Goal: Information Seeking & Learning: Compare options

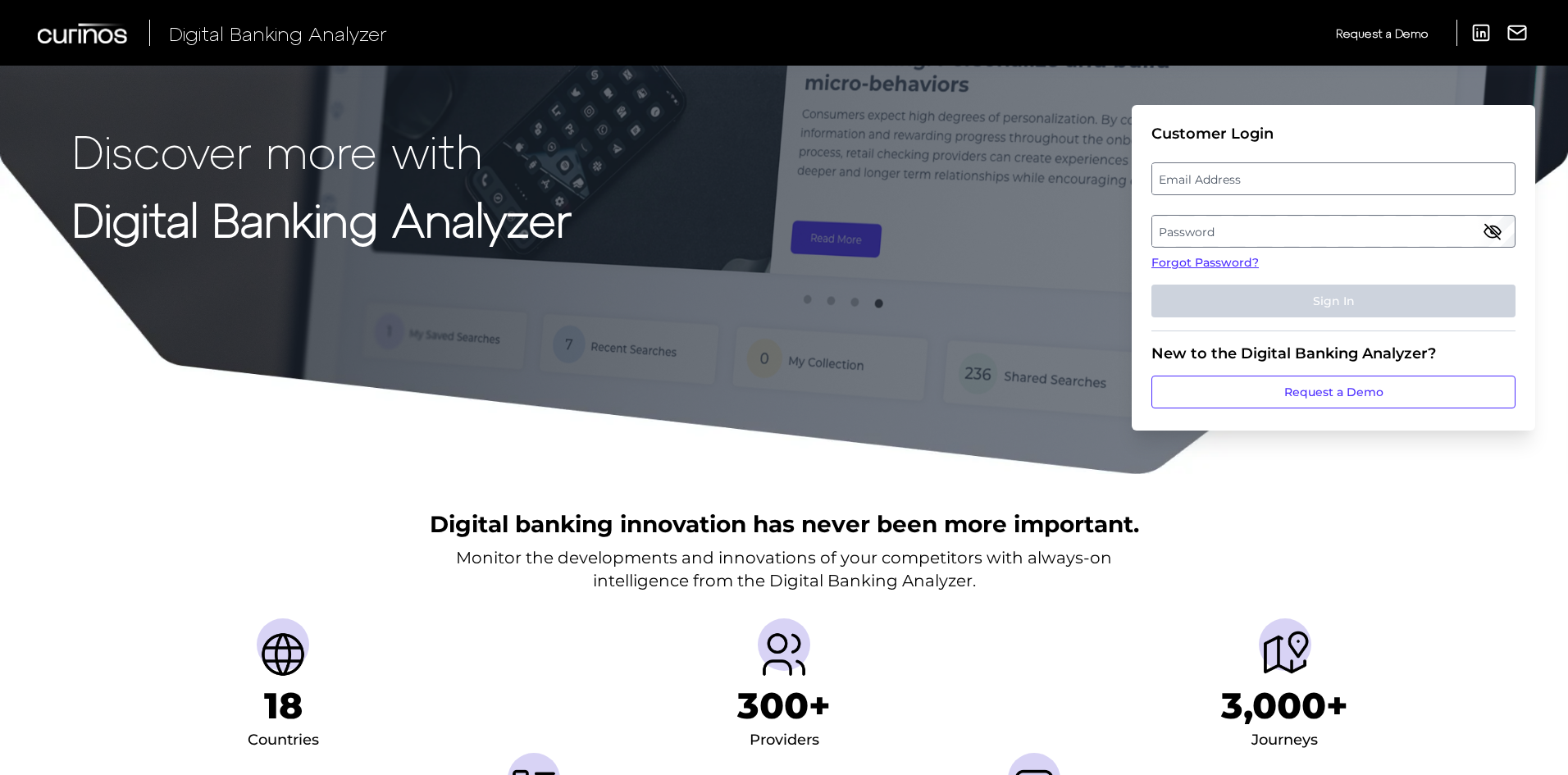
drag, startPoint x: 1237, startPoint y: 175, endPoint x: 1157, endPoint y: 224, distance: 93.8
click at [1237, 175] on label "Email Address" at bounding box center [1332, 179] width 362 height 29
click at [1237, 175] on input "email" at bounding box center [1332, 179] width 364 height 33
type input "vic.cuvo@curinos.com"
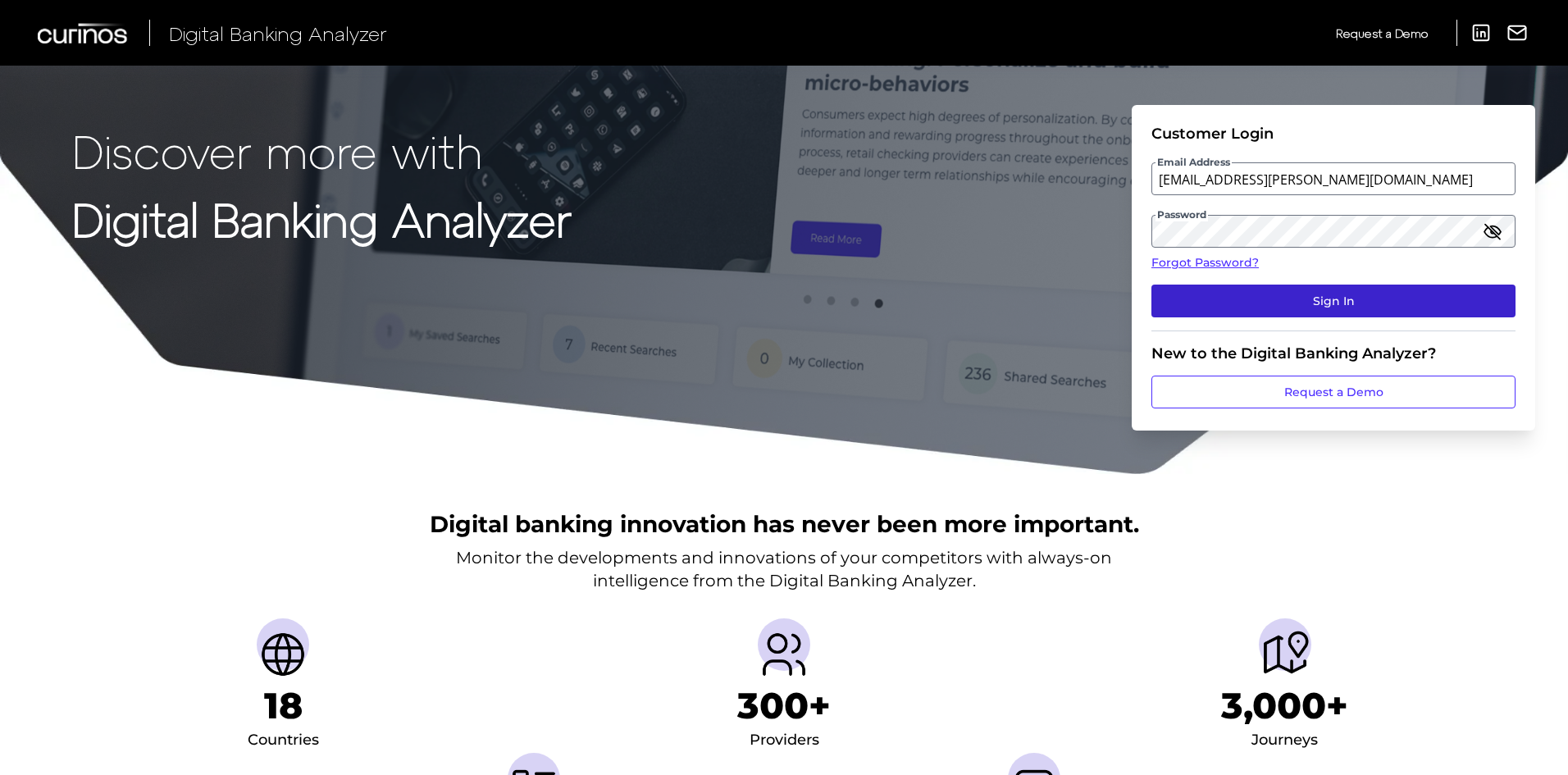
click at [1313, 296] on button "Sign In" at bounding box center [1332, 301] width 364 height 33
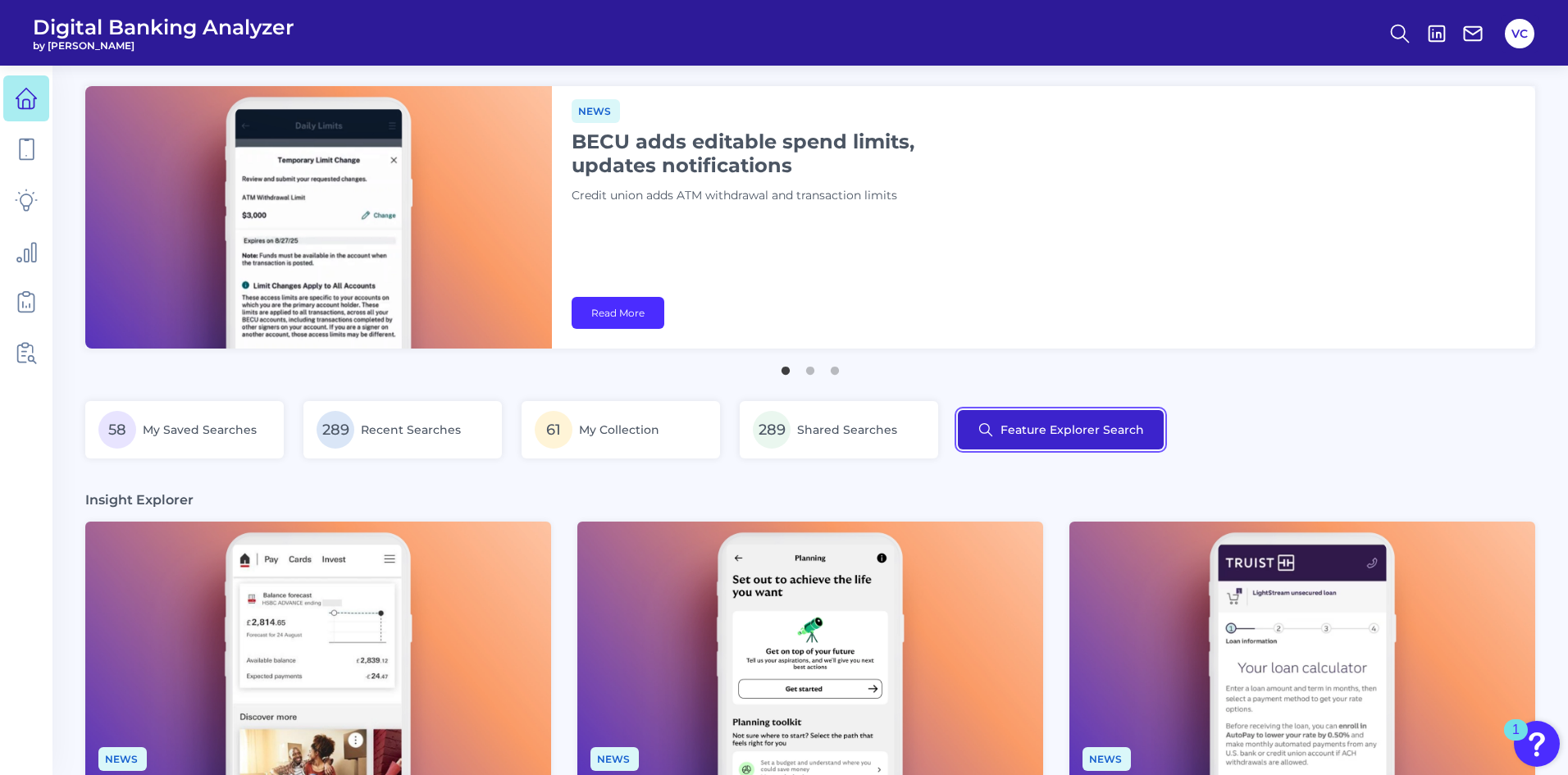
click at [1101, 433] on button "Feature Explorer Search" at bounding box center [1061, 429] width 206 height 39
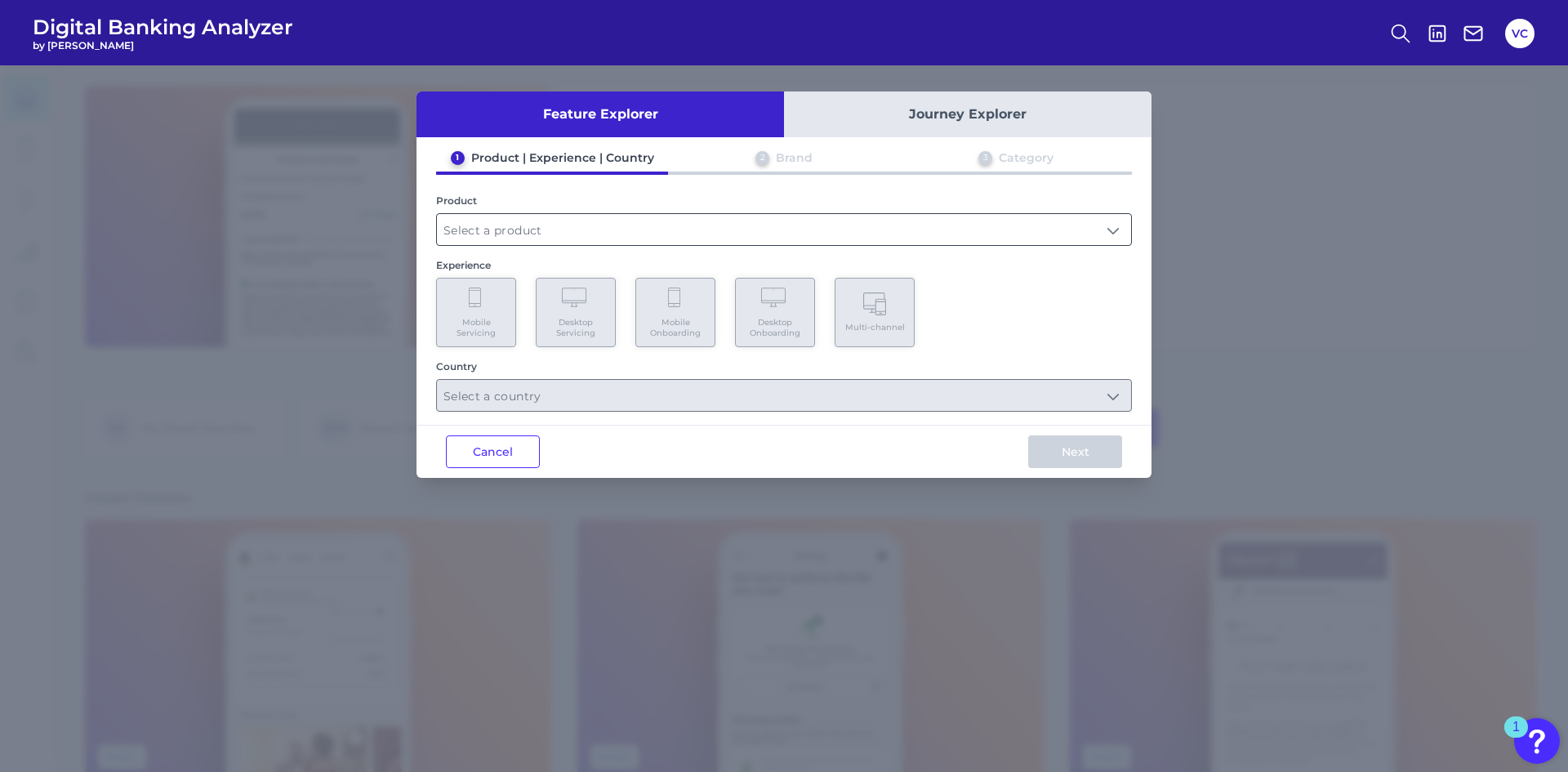
click at [523, 237] on input "text" at bounding box center [784, 229] width 694 height 31
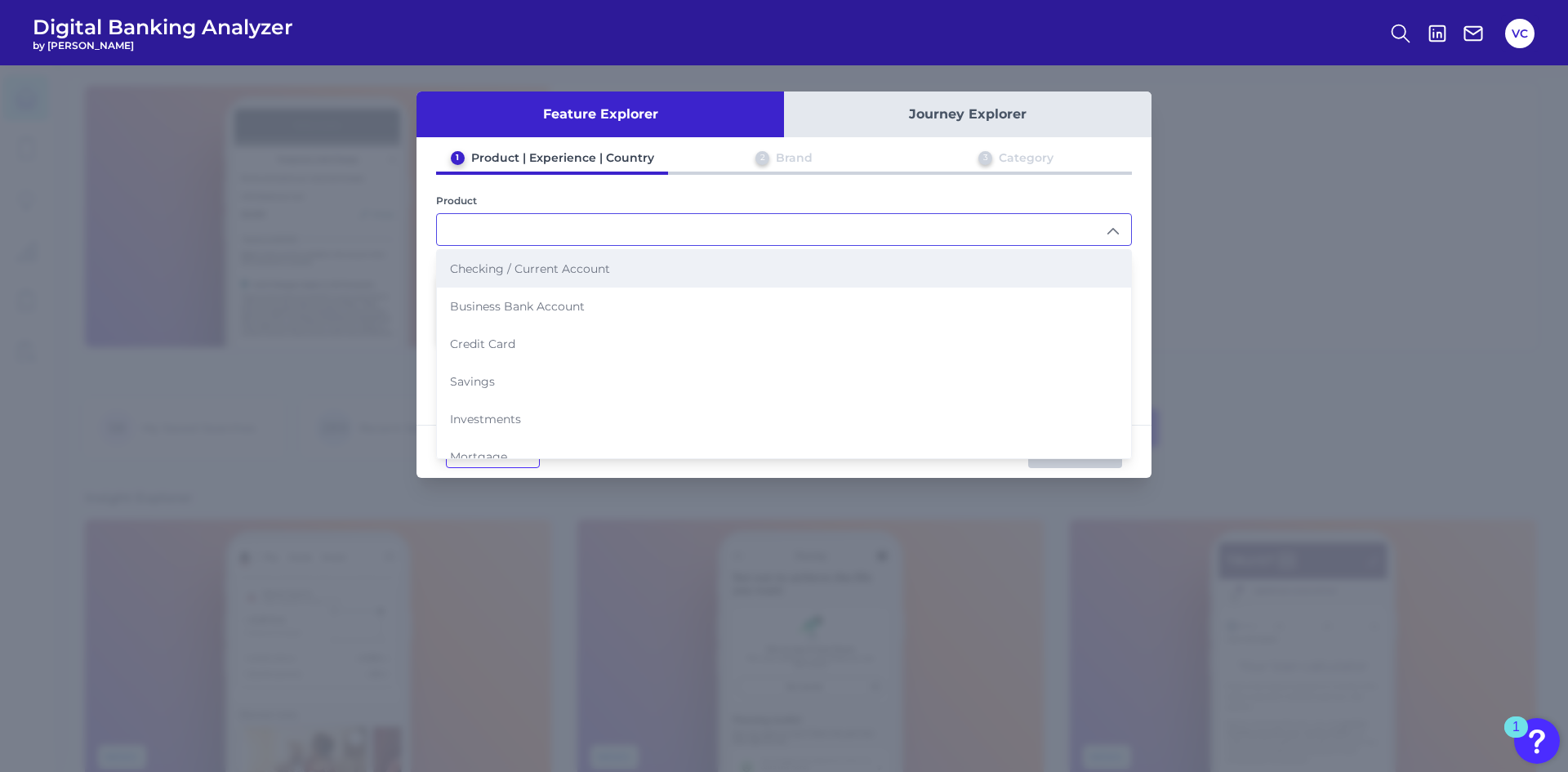
click at [526, 276] on li "Checking / Current Account" at bounding box center [784, 269] width 694 height 38
type input "Checking / Current Account"
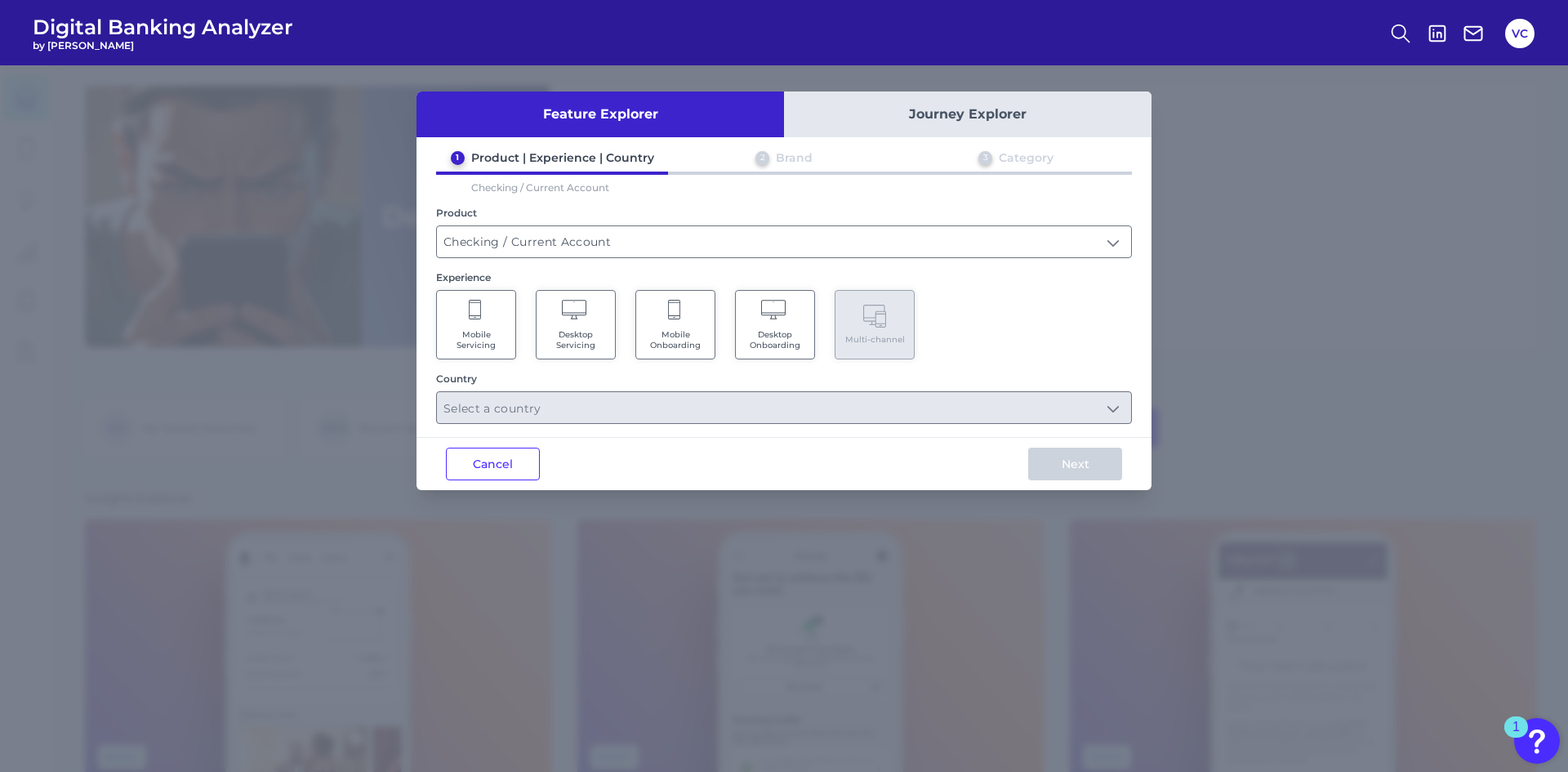
click at [508, 332] on Servicing "Mobile Servicing" at bounding box center [476, 325] width 80 height 69
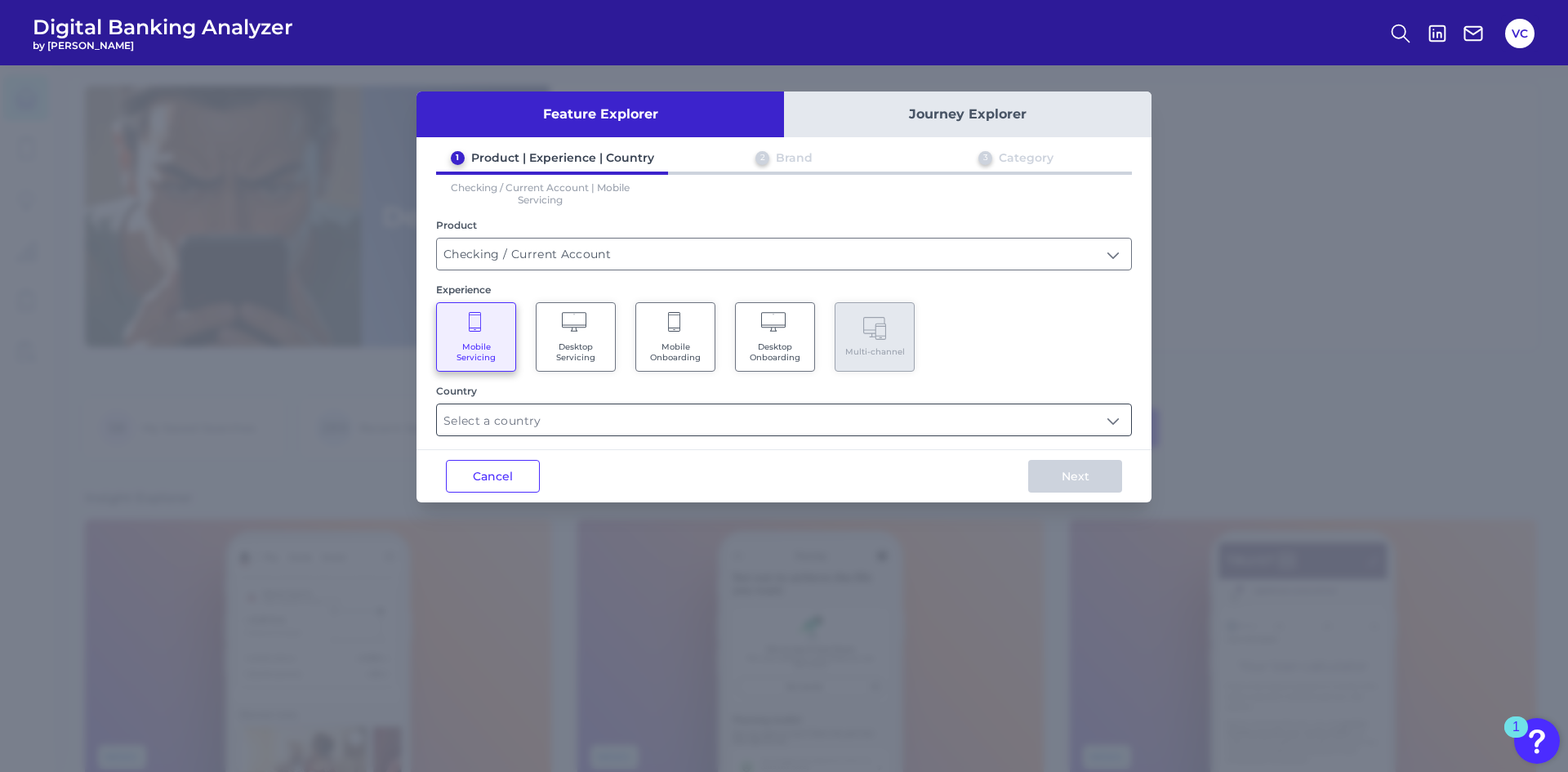
click at [735, 423] on input "text" at bounding box center [784, 419] width 694 height 31
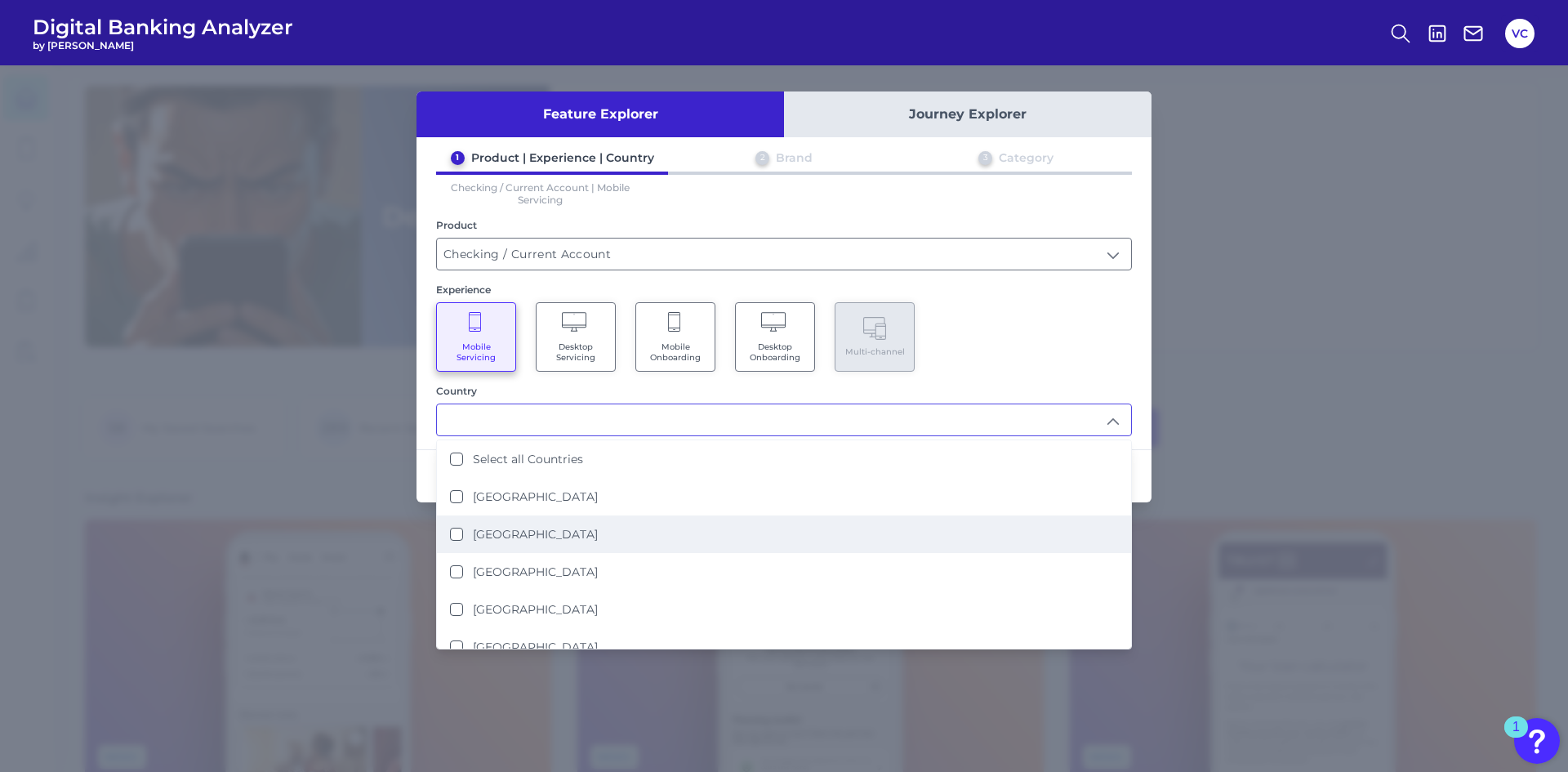
click at [531, 540] on label "[GEOGRAPHIC_DATA]" at bounding box center [535, 535] width 125 height 15
type input "[GEOGRAPHIC_DATA]"
click at [1244, 455] on div "Feature Explorer Journey Explorer 1 Product | Experience | Country 2 Brand 3 Ca…" at bounding box center [784, 418] width 1568 height 707
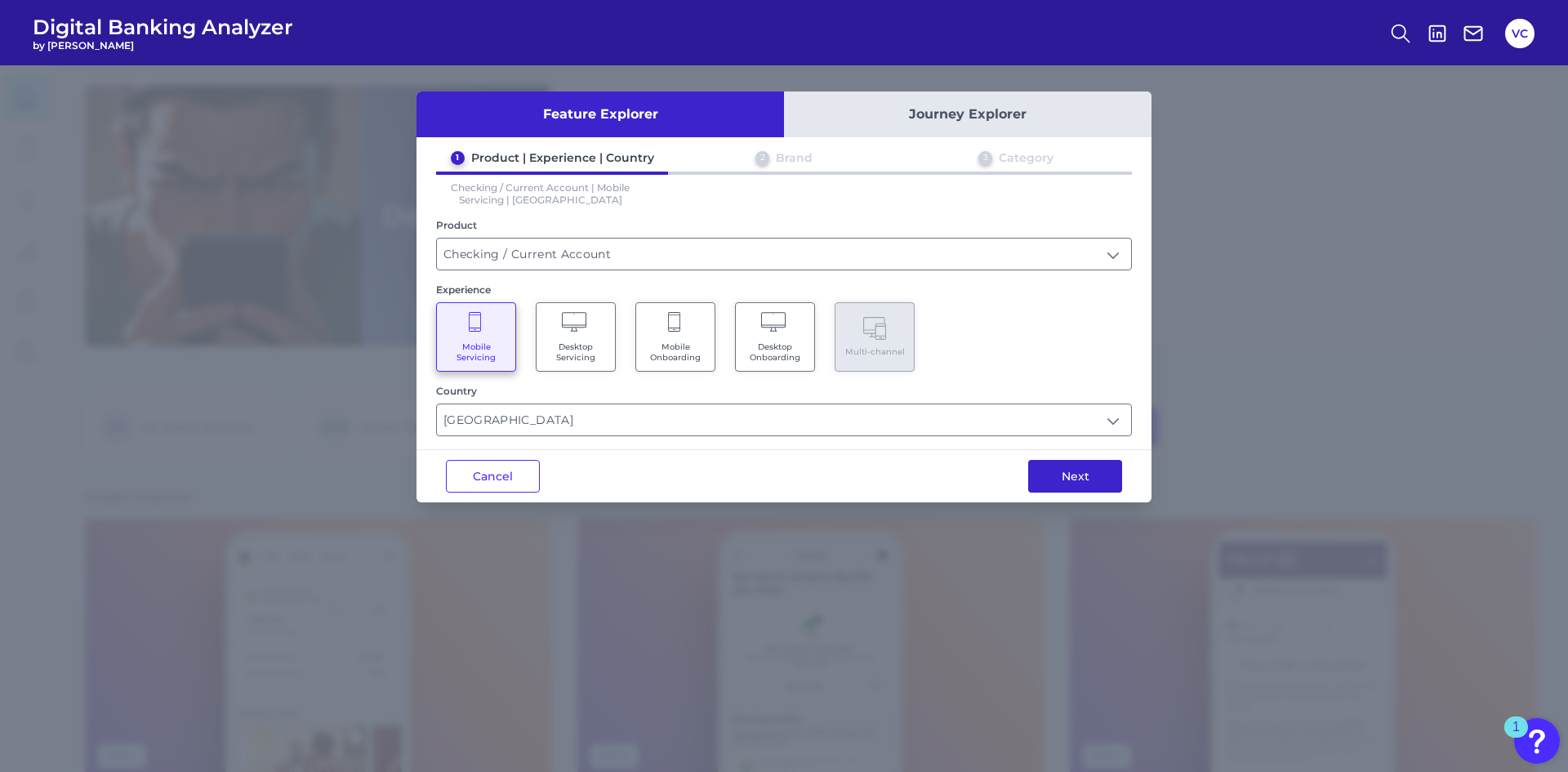
click at [1053, 482] on button "Next" at bounding box center [1074, 476] width 94 height 33
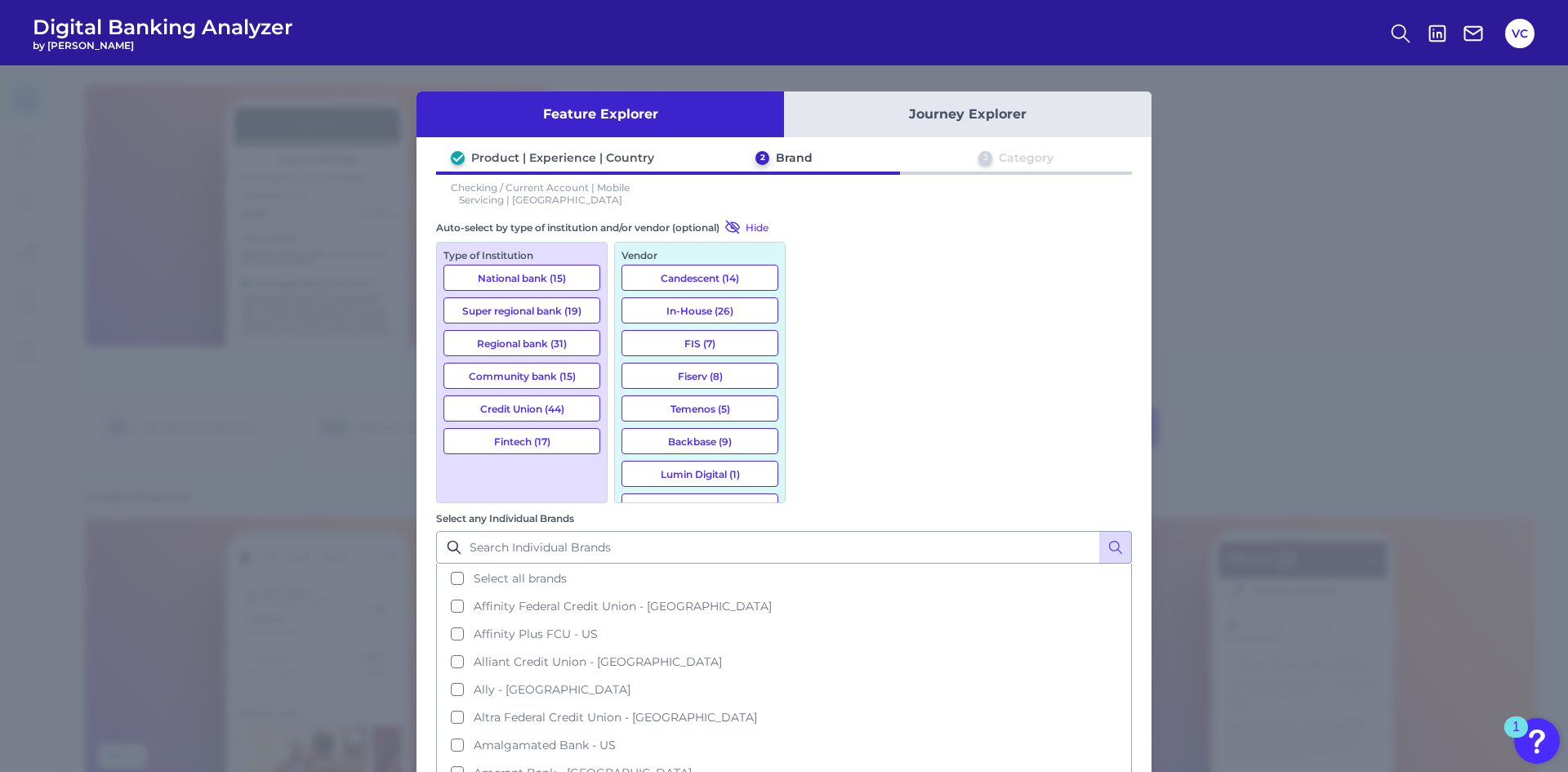
click at [567, 314] on button "Super regional bank (19)" at bounding box center [522, 310] width 157 height 26
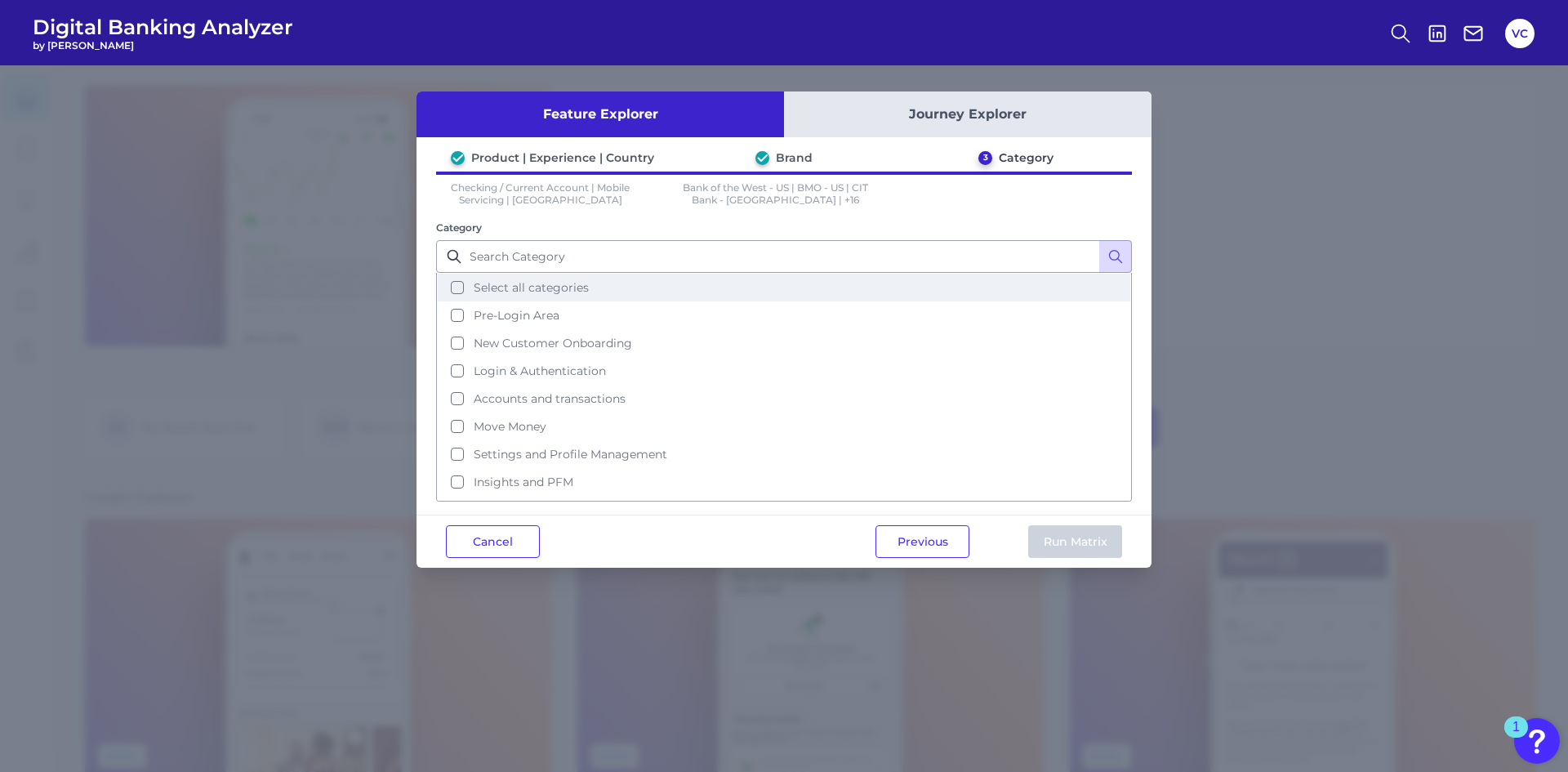
click at [461, 286] on button "Select all categories" at bounding box center [784, 287] width 692 height 27
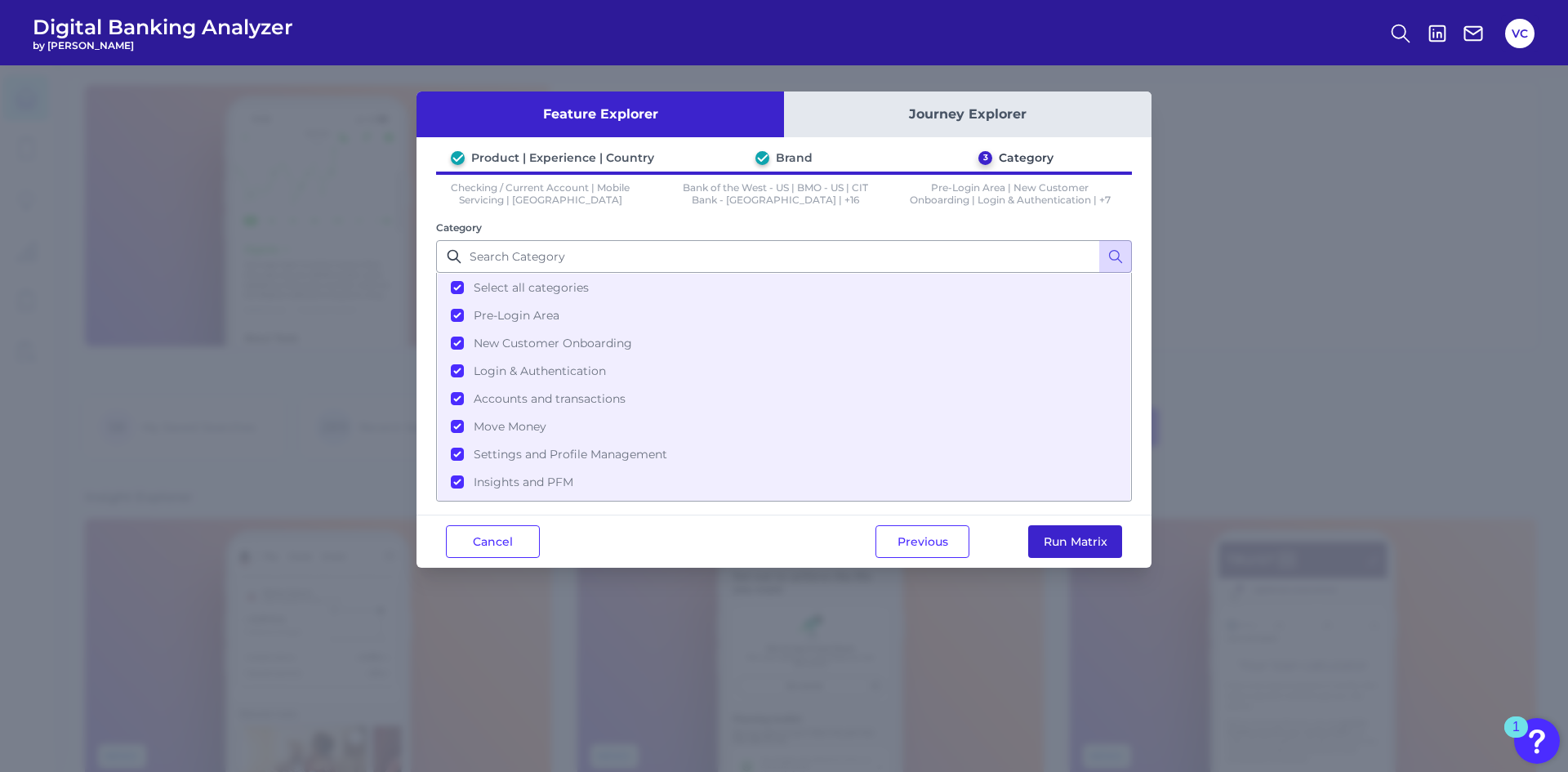
click at [1104, 534] on button "Run Matrix" at bounding box center [1074, 541] width 94 height 33
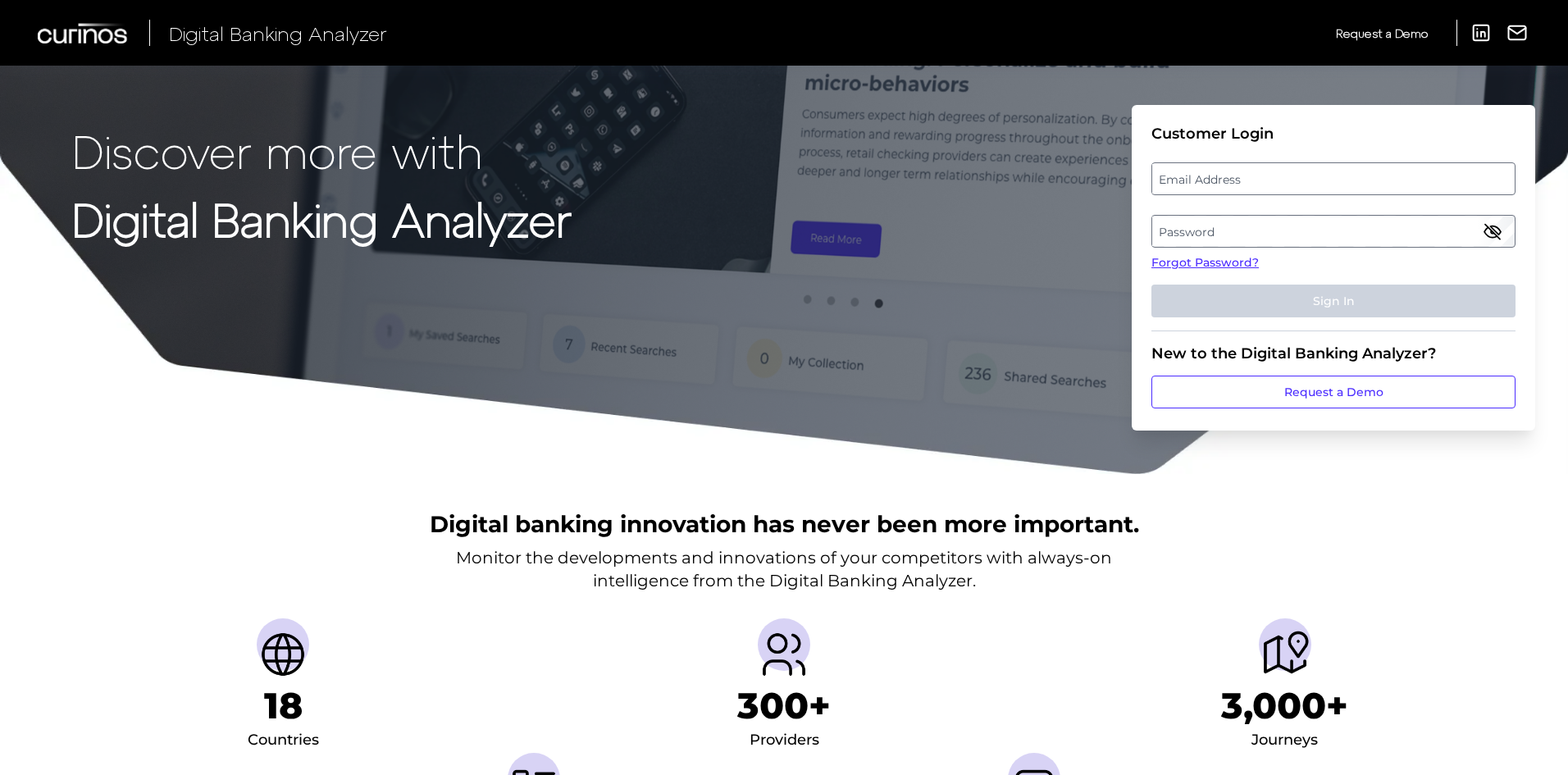
click at [1265, 178] on label "Email Address" at bounding box center [1332, 179] width 362 height 29
click at [1265, 178] on input "email" at bounding box center [1332, 179] width 364 height 33
drag, startPoint x: 1265, startPoint y: 178, endPoint x: 1258, endPoint y: 190, distance: 13.9
click at [1259, 190] on input "Email Address" at bounding box center [1332, 179] width 364 height 33
type input "vic.cuvo.demo@curinos.com"
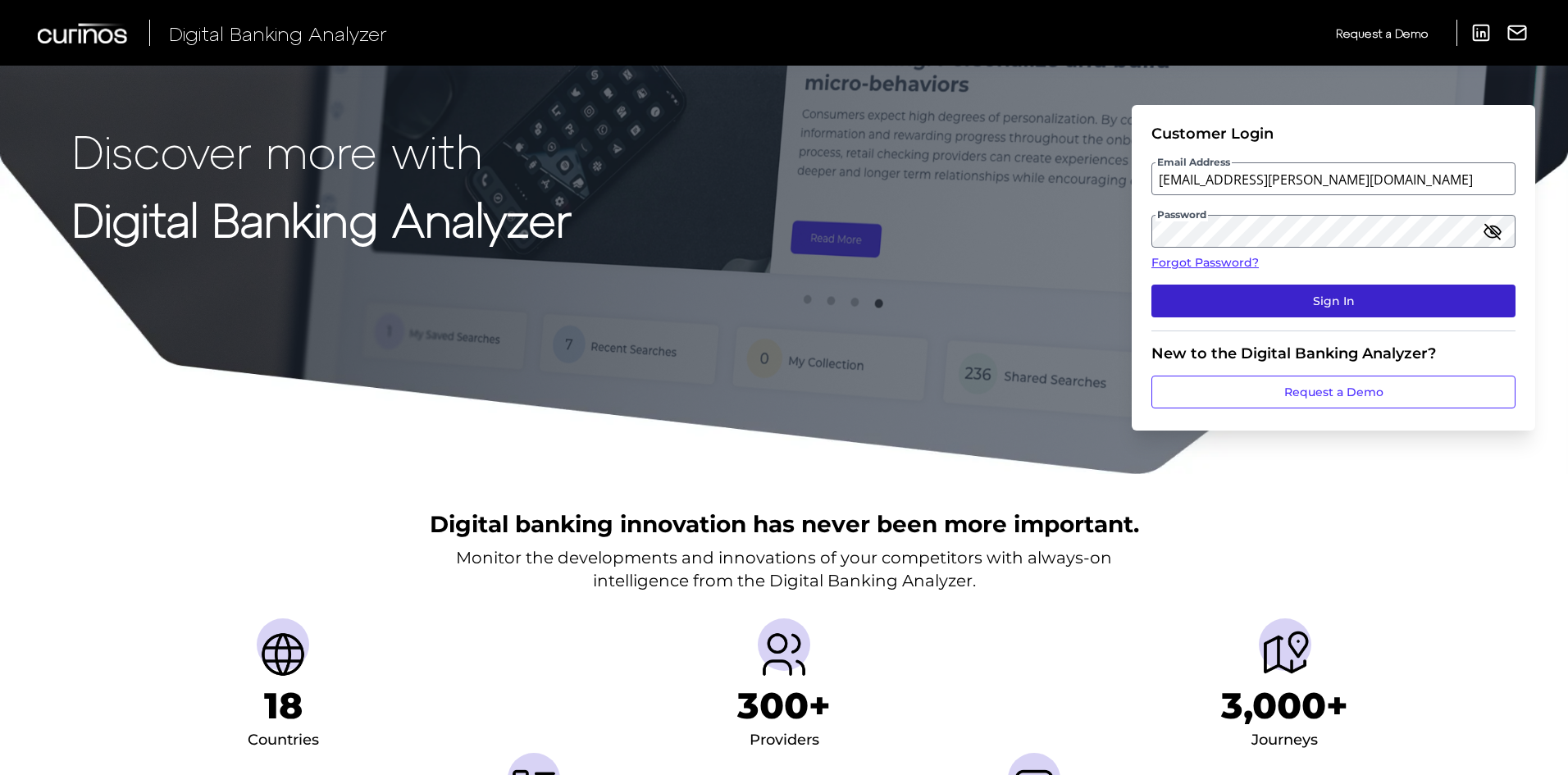
click at [1301, 291] on button "Sign In" at bounding box center [1332, 301] width 364 height 33
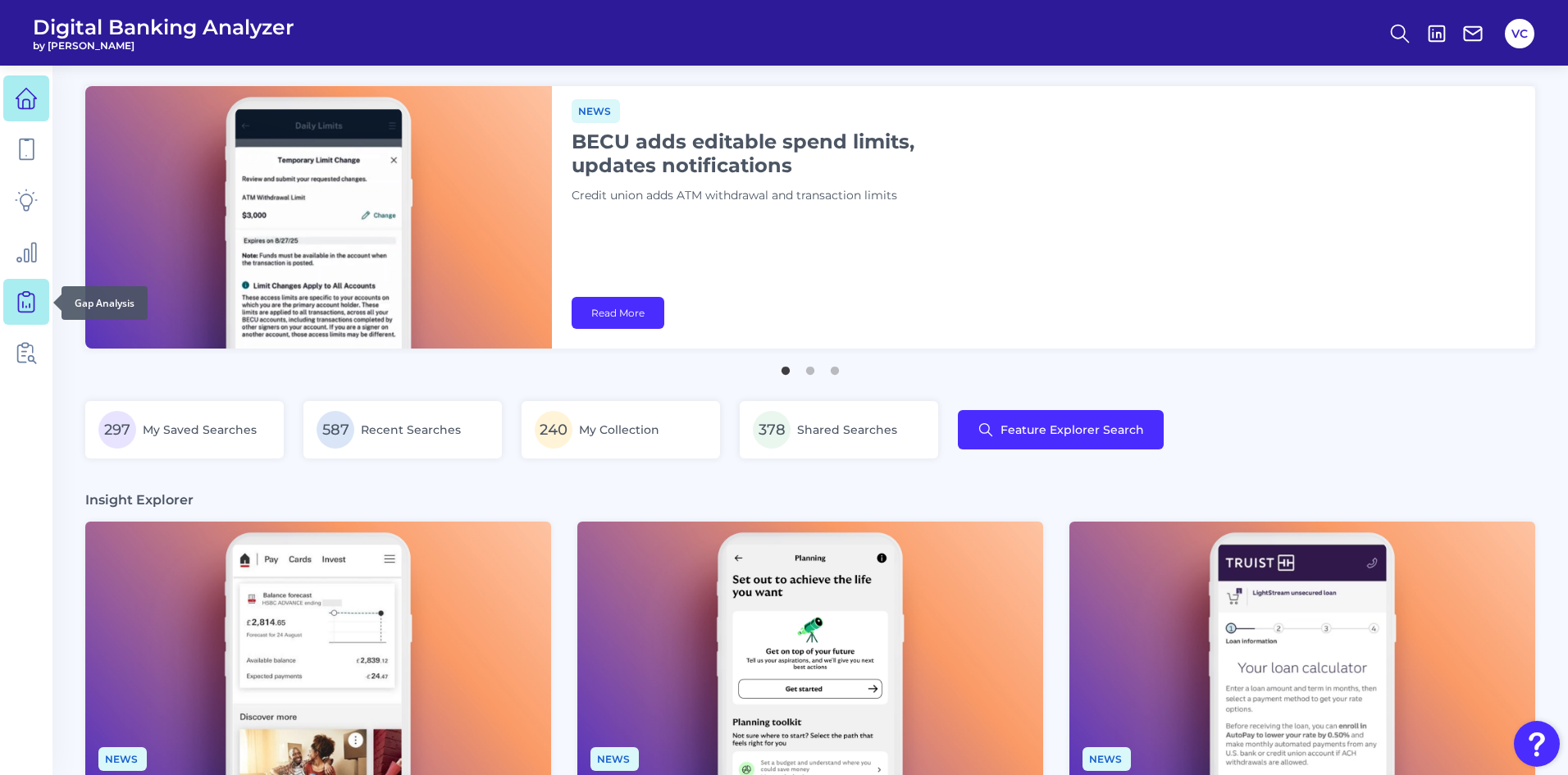
click at [21, 306] on icon at bounding box center [27, 302] width 23 height 23
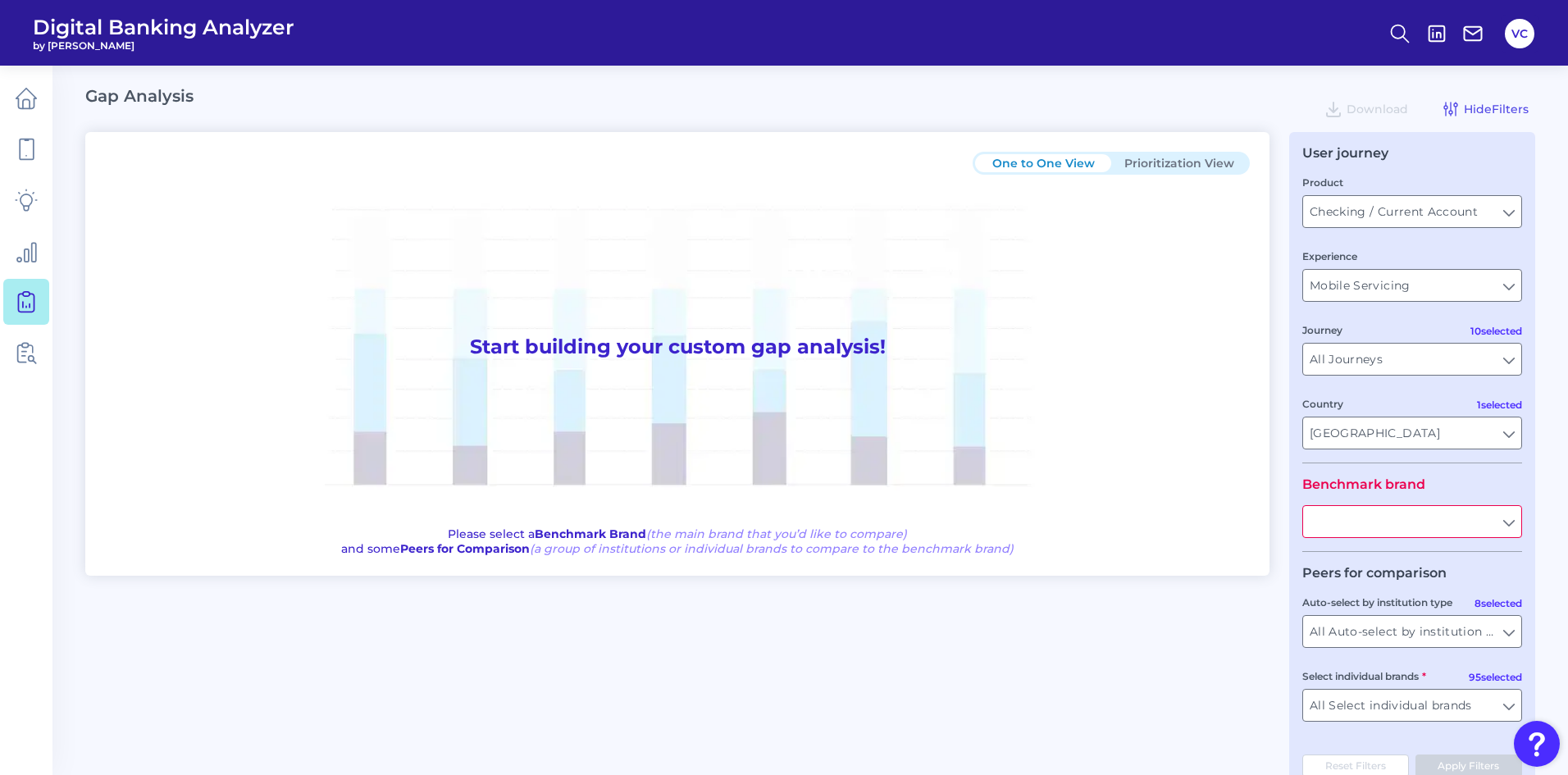
click at [1386, 513] on input "text" at bounding box center [1412, 521] width 218 height 31
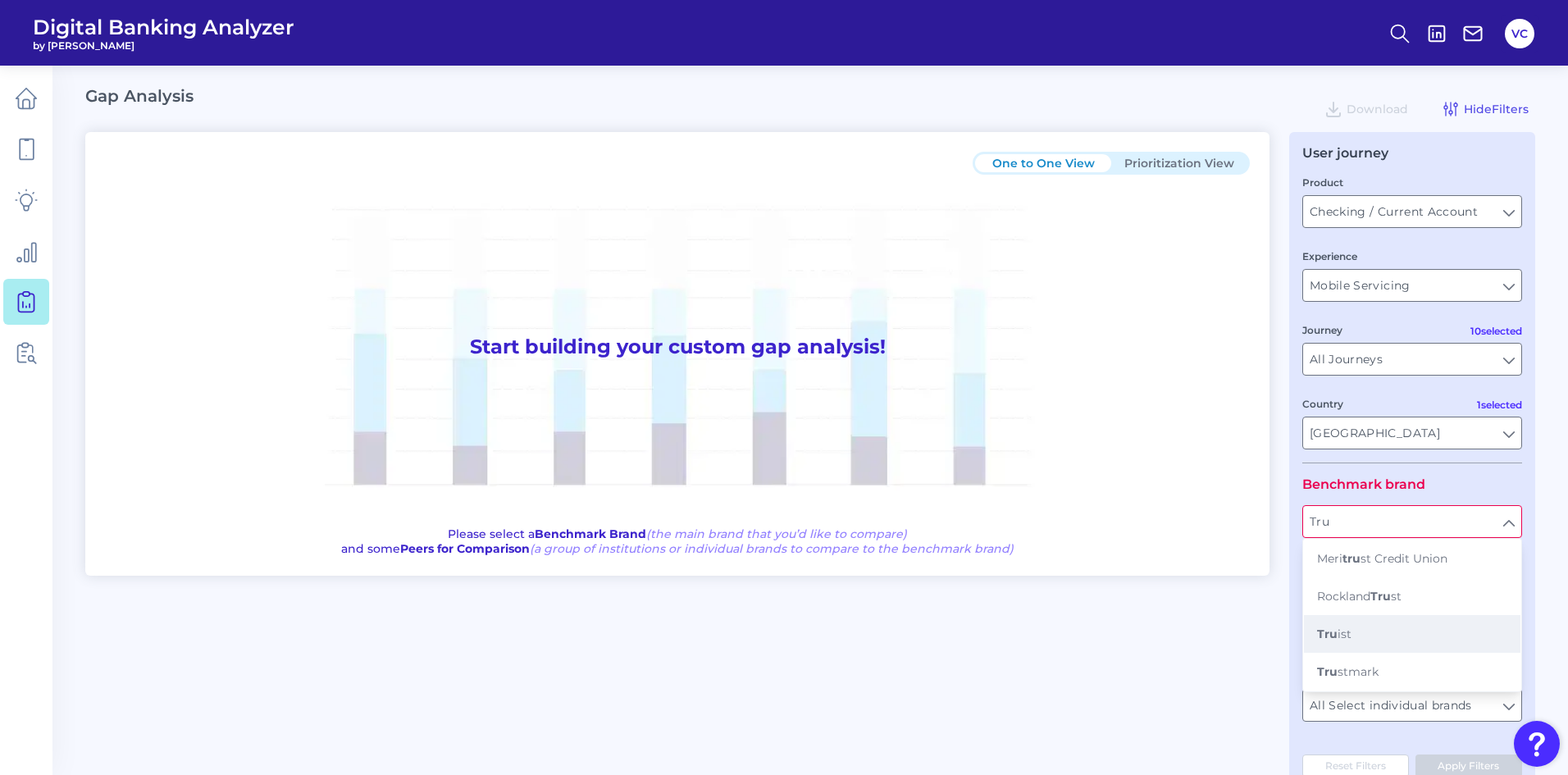
click at [1355, 647] on button "Tru ist" at bounding box center [1412, 634] width 217 height 38
type input "Truist"
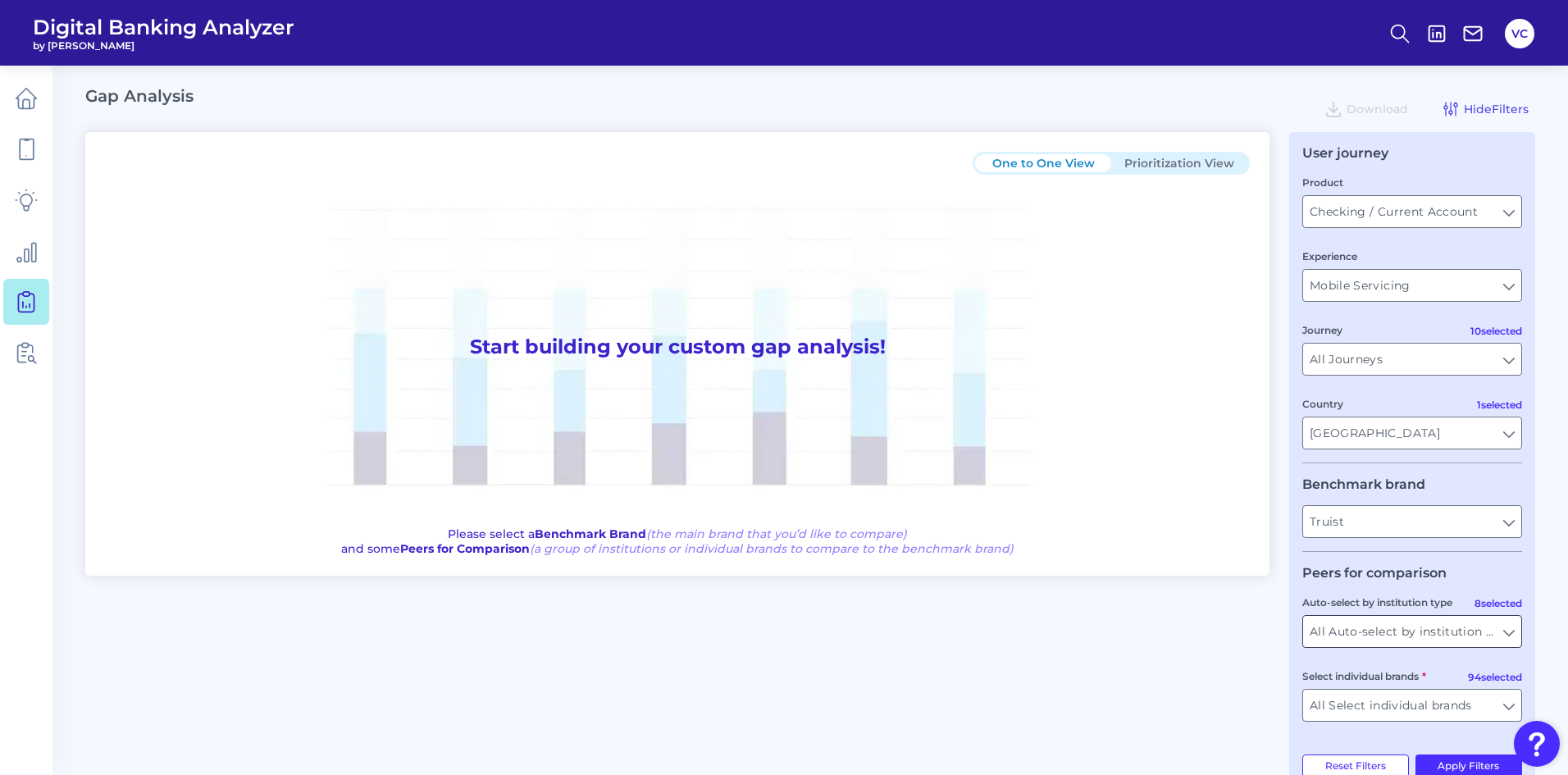
click at [1370, 642] on input "All Auto-select by institution types" at bounding box center [1412, 632] width 218 height 31
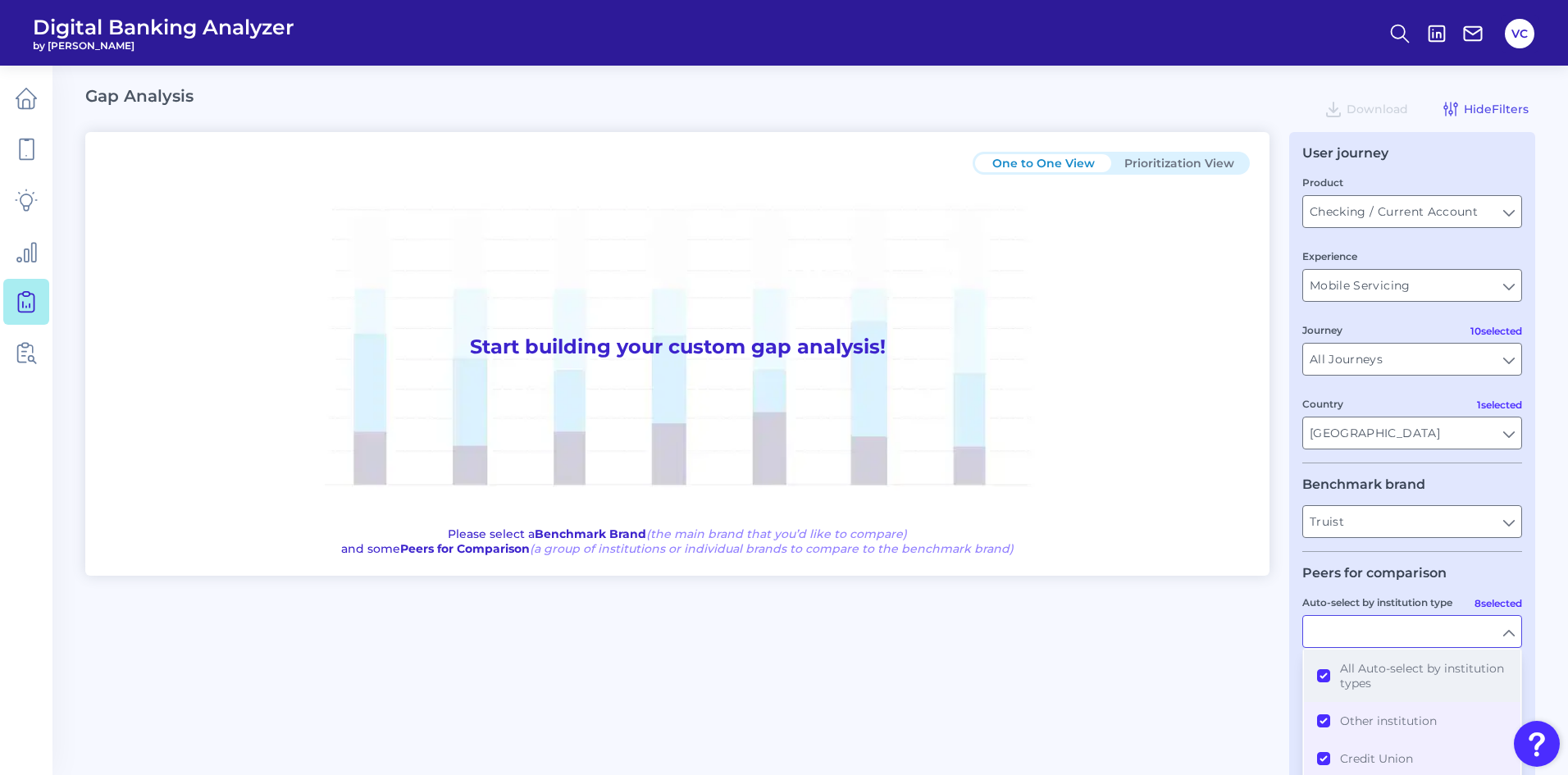
click at [1323, 671] on button "All Auto-select by institution types" at bounding box center [1412, 675] width 217 height 52
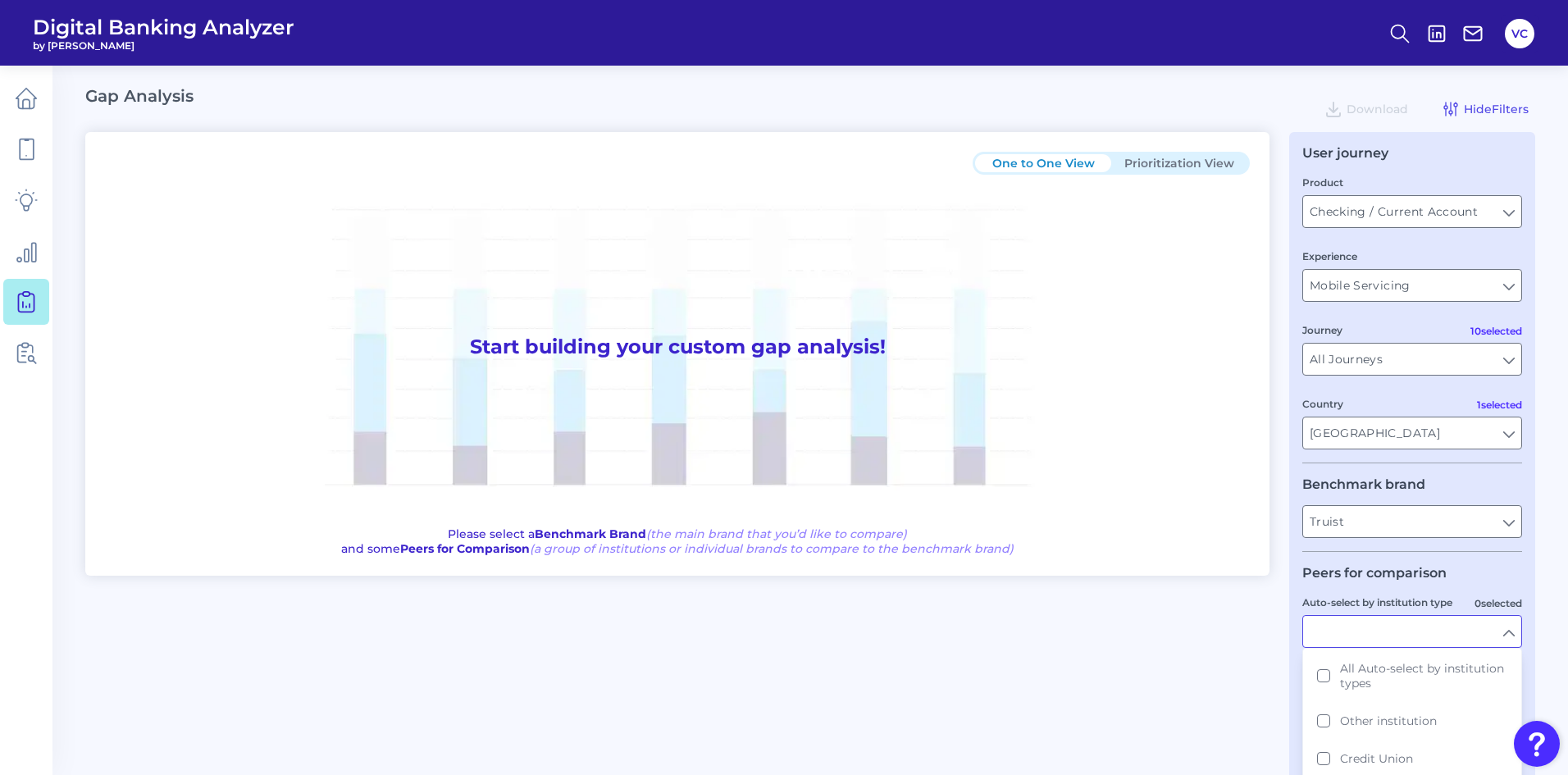
click at [1283, 680] on div "One to One View Prioritization View Start building your custom gap analysis! Pl…" at bounding box center [810, 470] width 1450 height 677
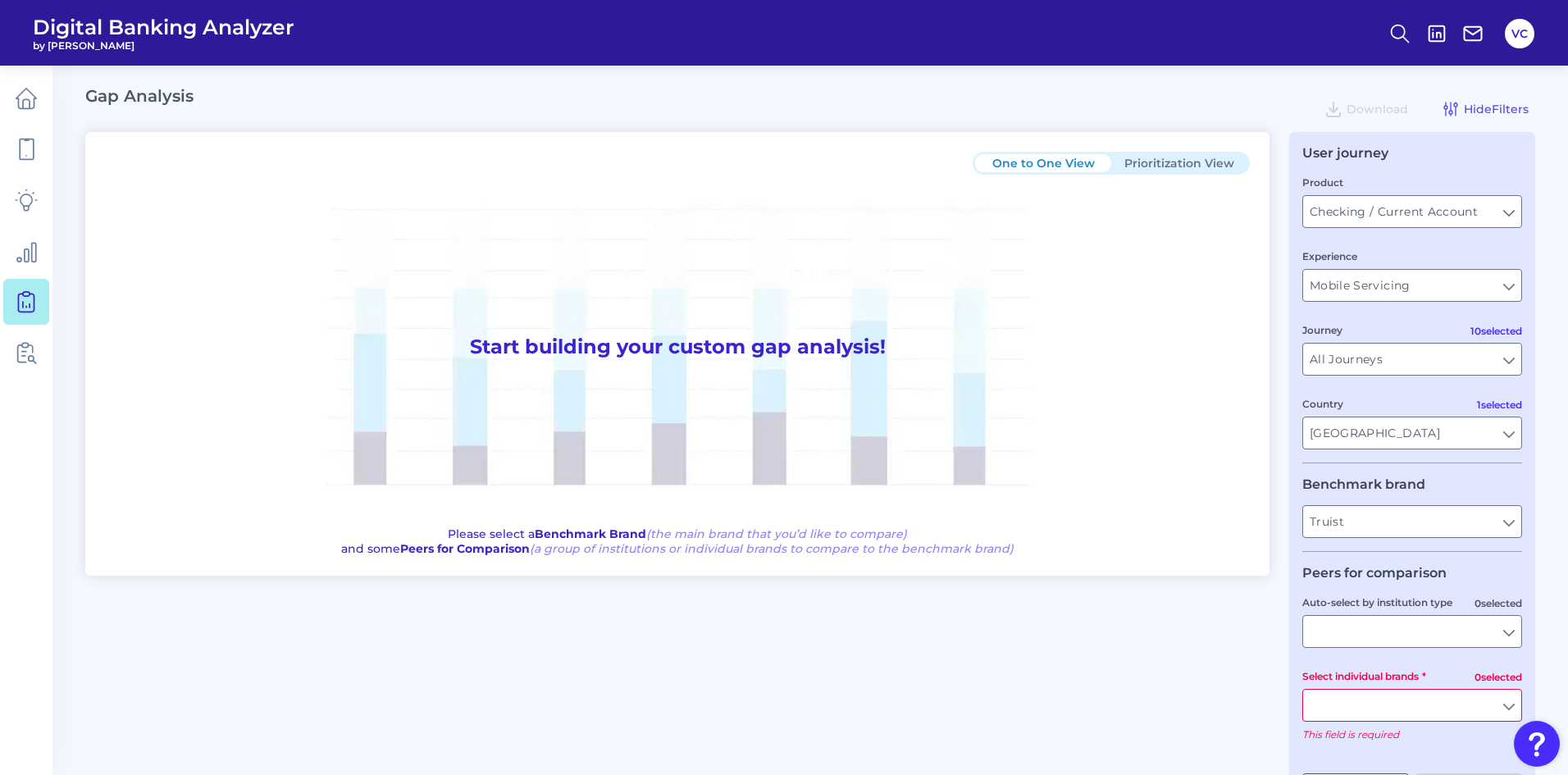
scroll to position [59, 0]
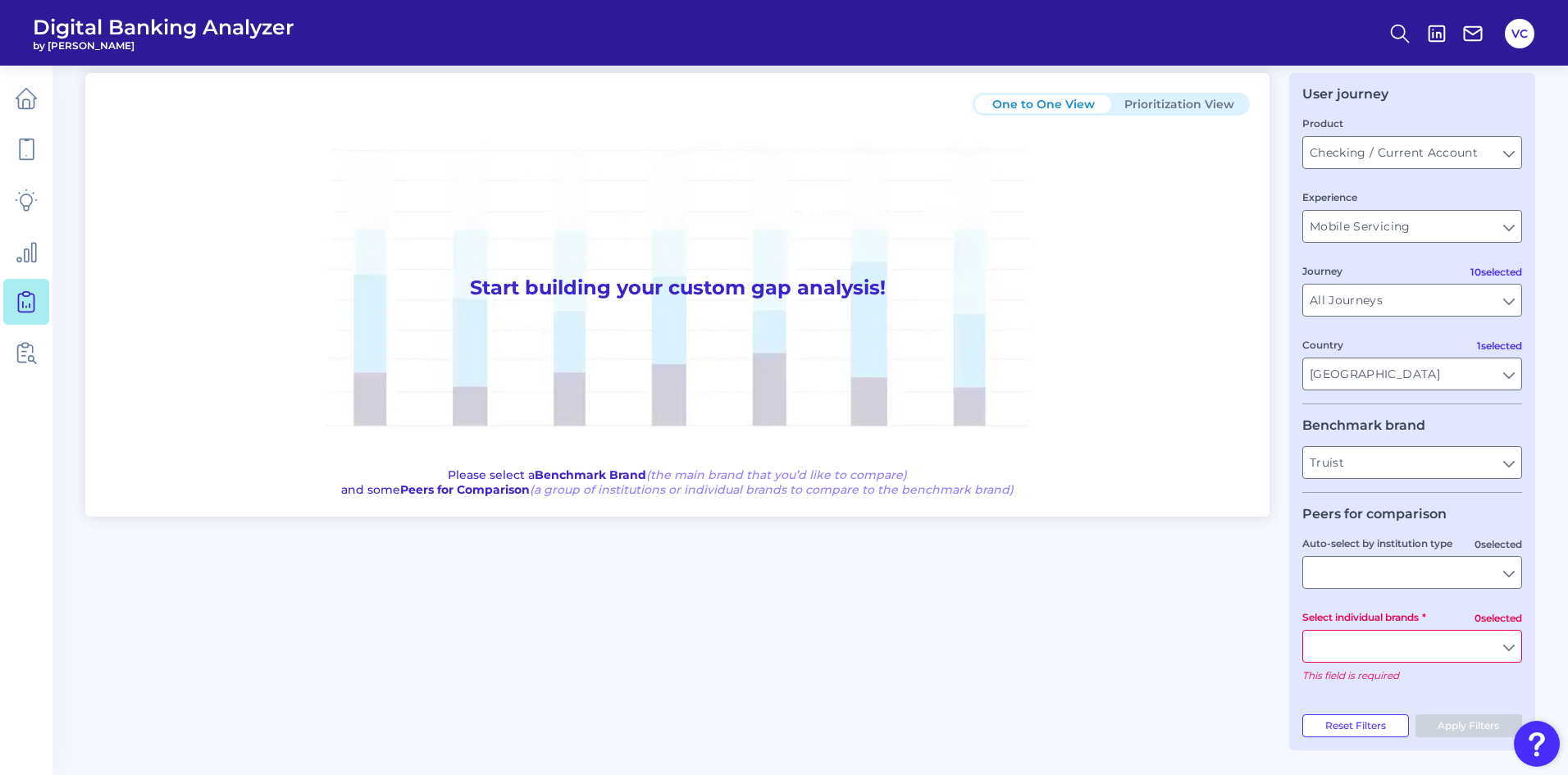
click at [1341, 653] on input "Select individual brands" at bounding box center [1412, 646] width 218 height 31
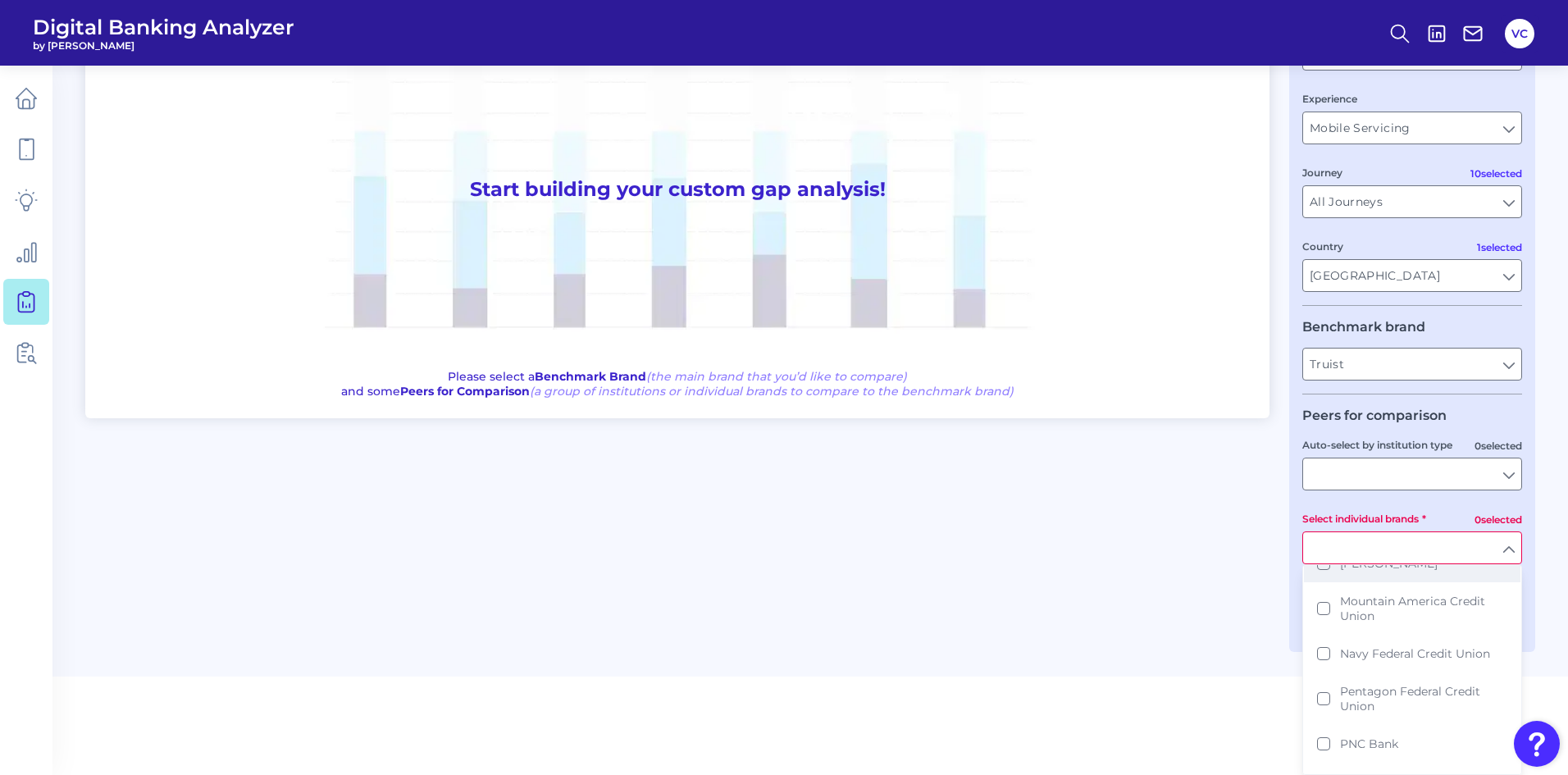
scroll to position [2215, 0]
click at [1329, 649] on button "PNC Bank" at bounding box center [1412, 662] width 217 height 38
click at [1236, 636] on main "Gap Analysis Download Hide Filters One to One View Prioritization View Start bu…" at bounding box center [784, 250] width 1568 height 815
type input "PNC Bank"
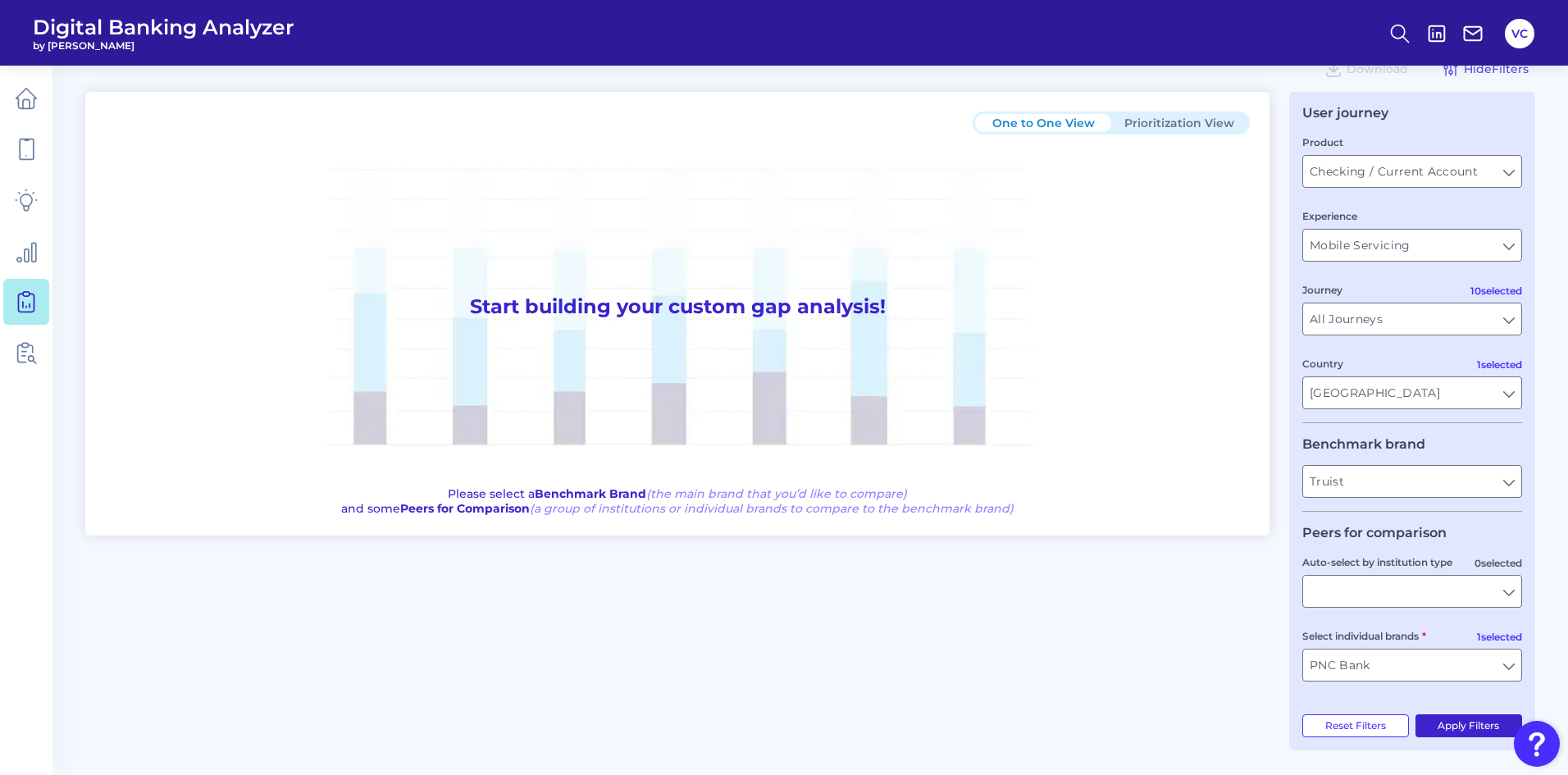
click at [1464, 724] on button "Apply Filters" at bounding box center [1468, 726] width 107 height 23
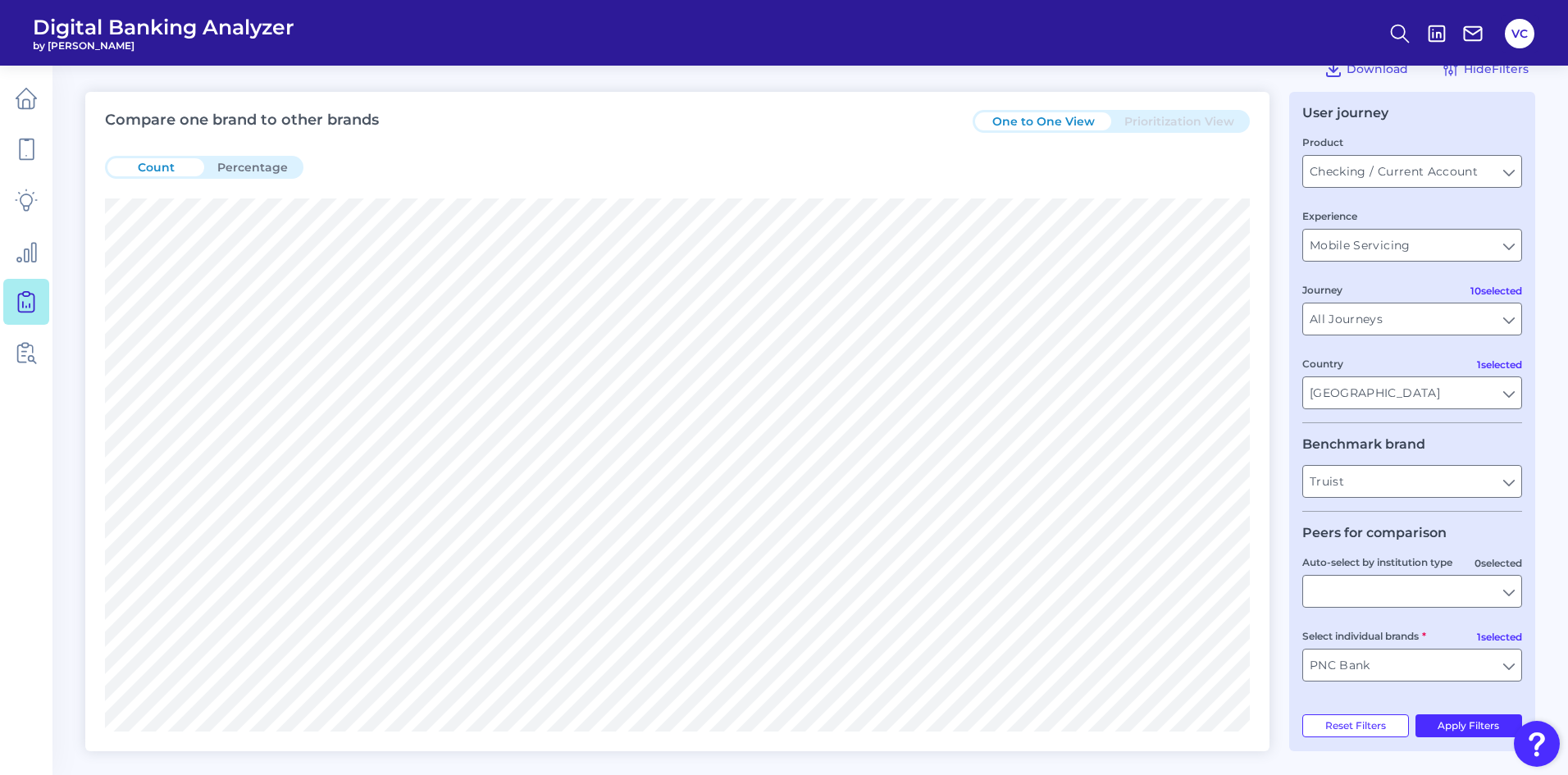
click at [267, 171] on button "Percentage" at bounding box center [253, 167] width 97 height 18
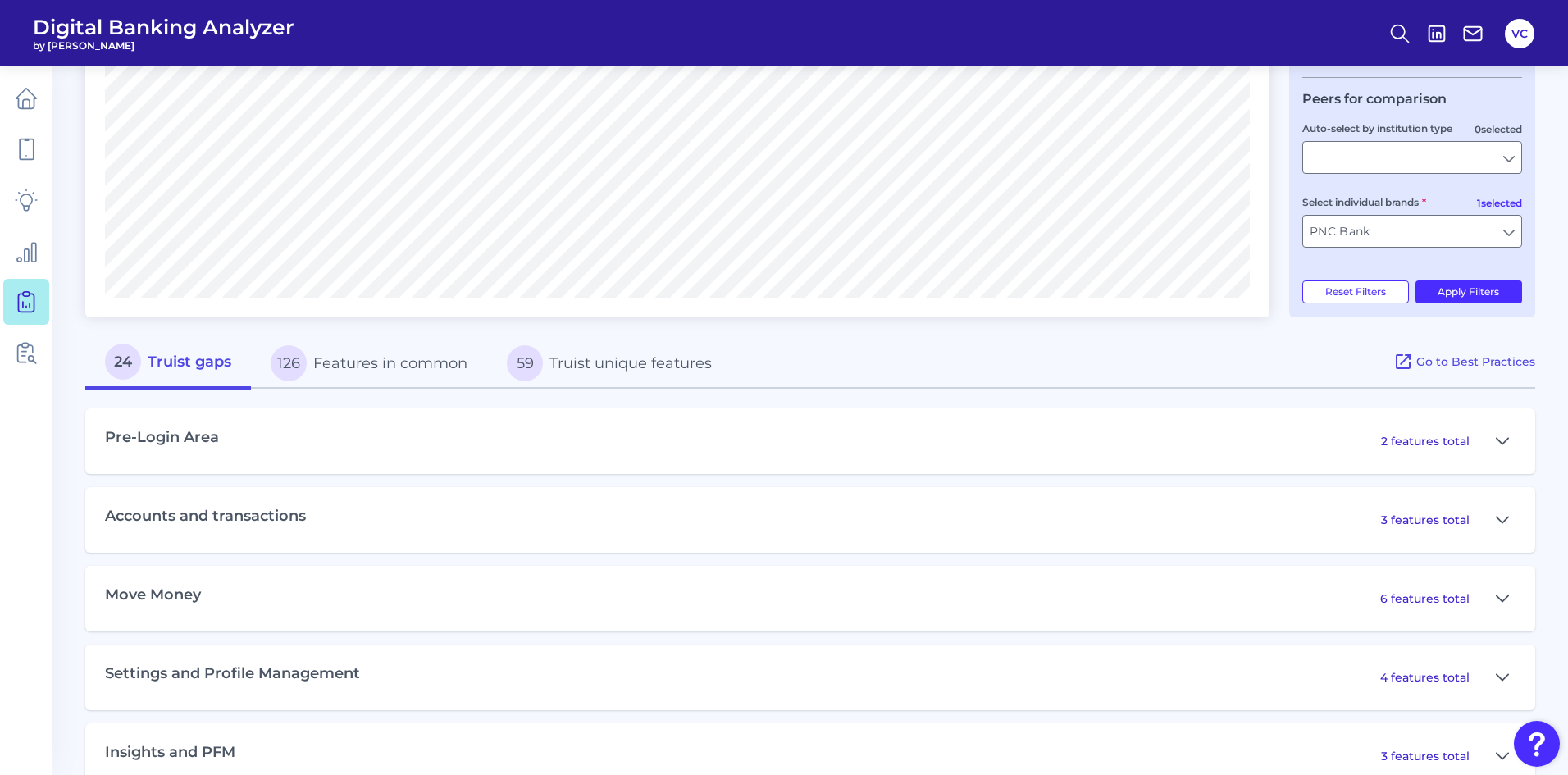
scroll to position [614, 0]
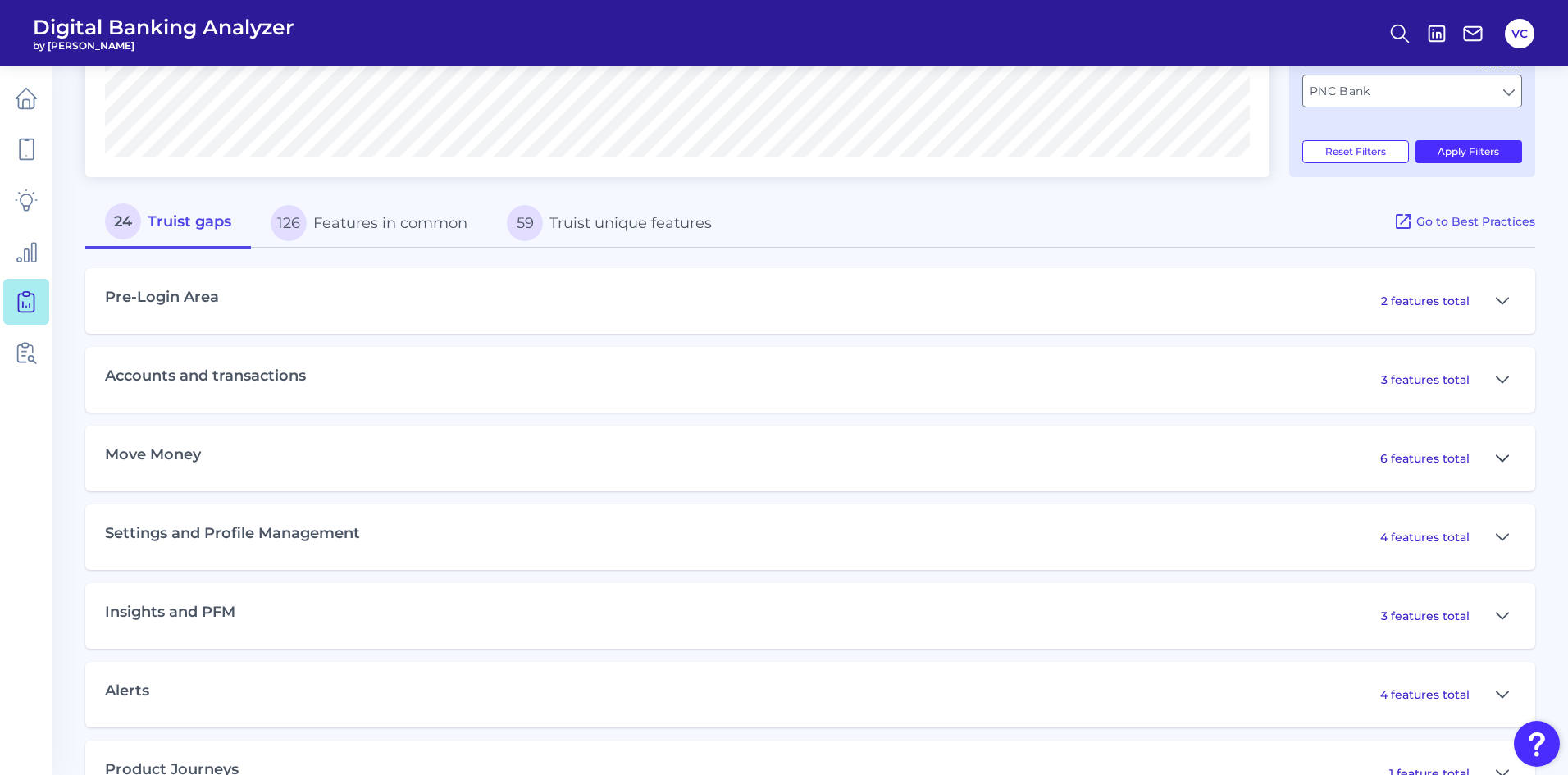
click at [1501, 459] on icon at bounding box center [1502, 458] width 11 height 6
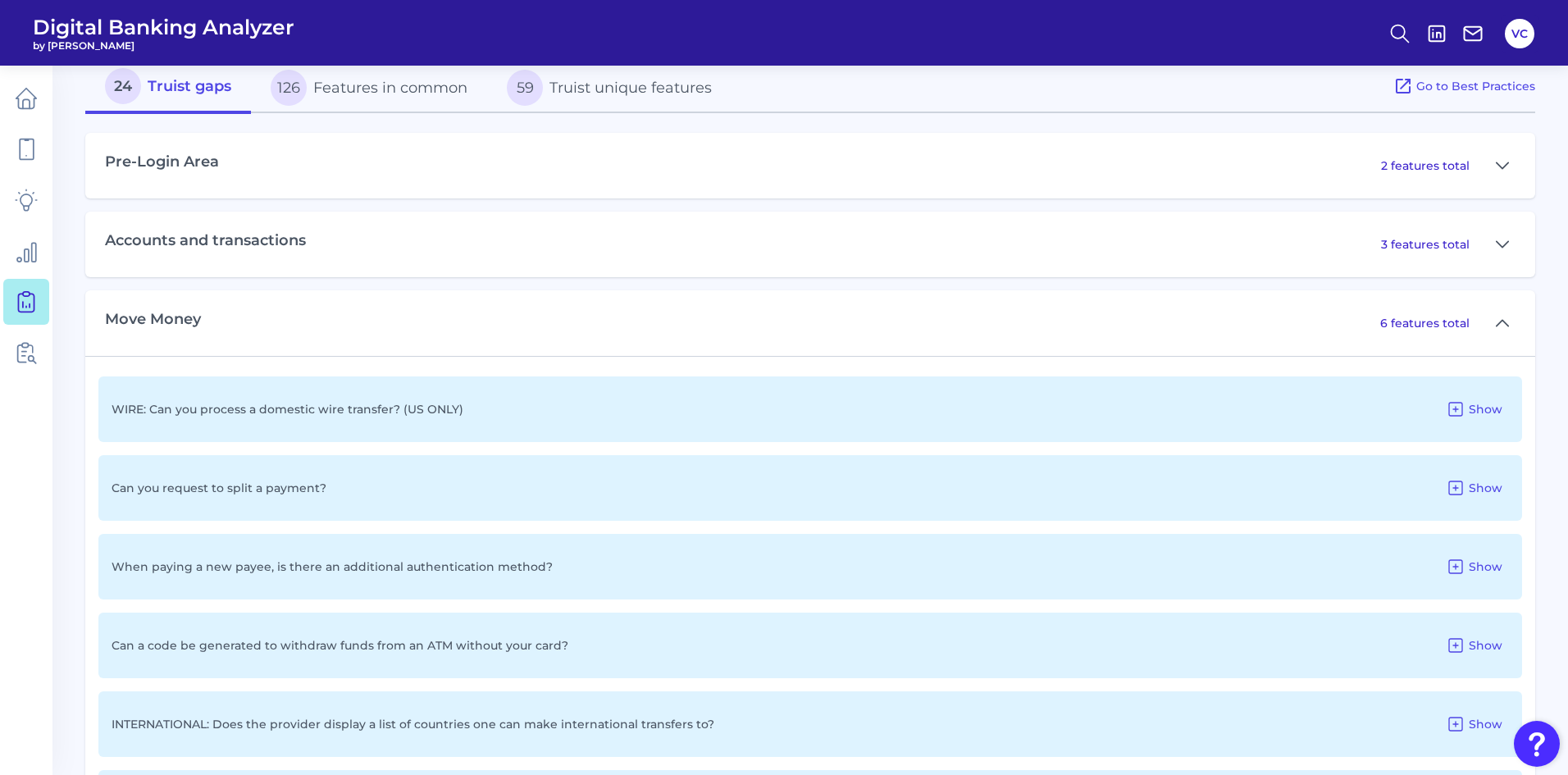
scroll to position [778, 0]
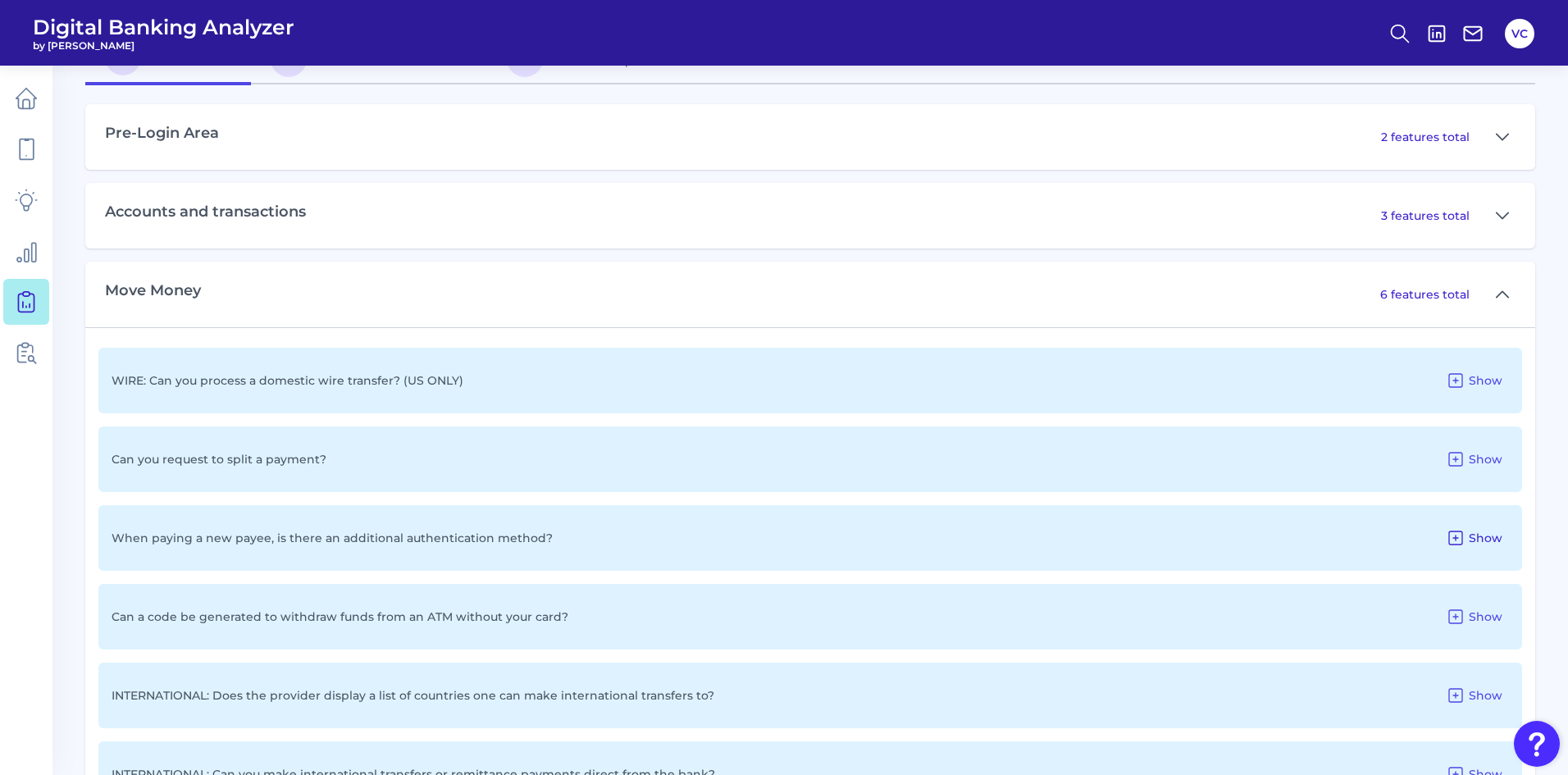
click at [1457, 534] on icon at bounding box center [1455, 538] width 20 height 20
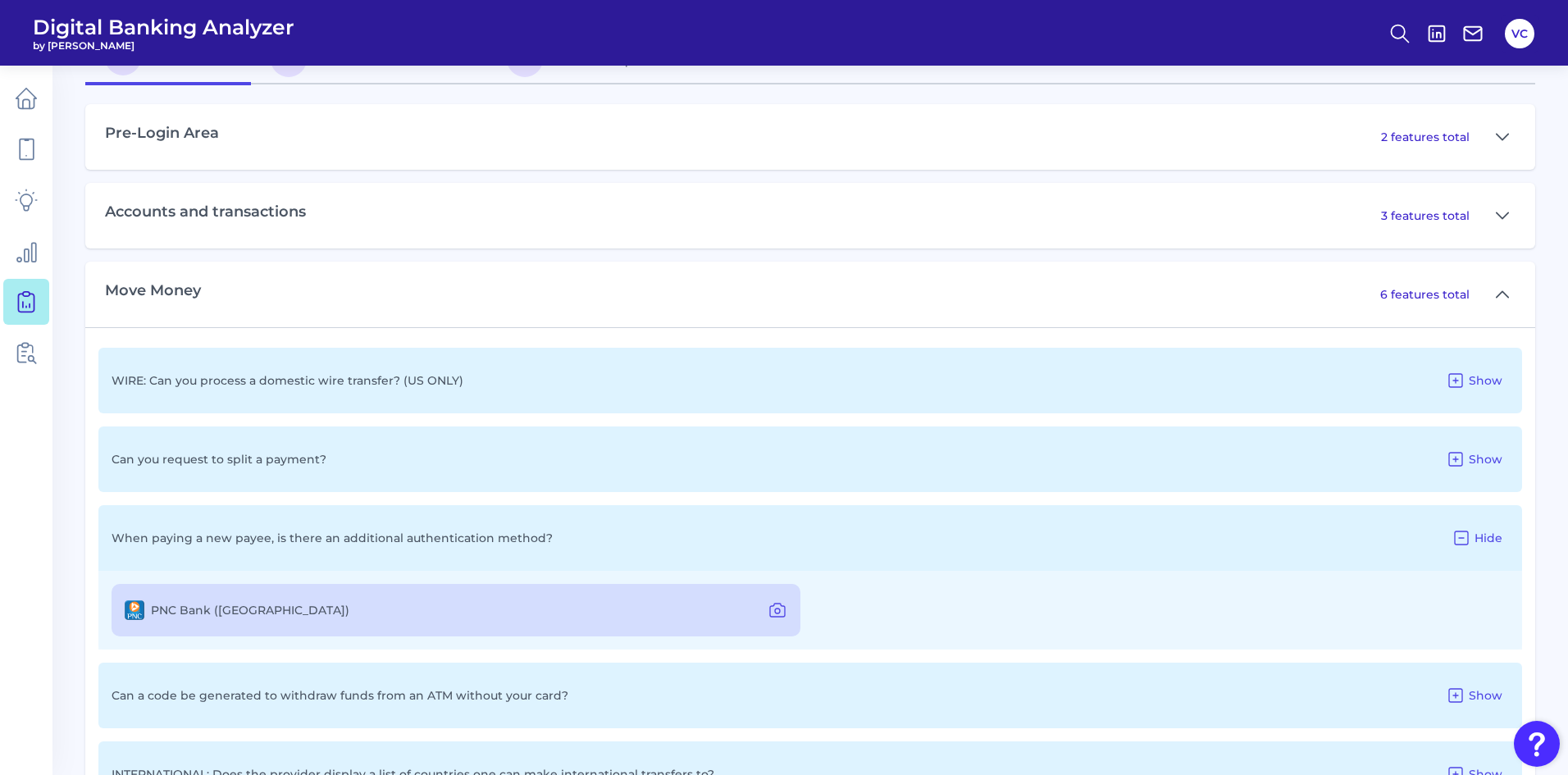
click at [214, 610] on label "PNC Bank (US)" at bounding box center [250, 611] width 198 height 15
click at [784, 613] on icon at bounding box center [778, 611] width 15 height 13
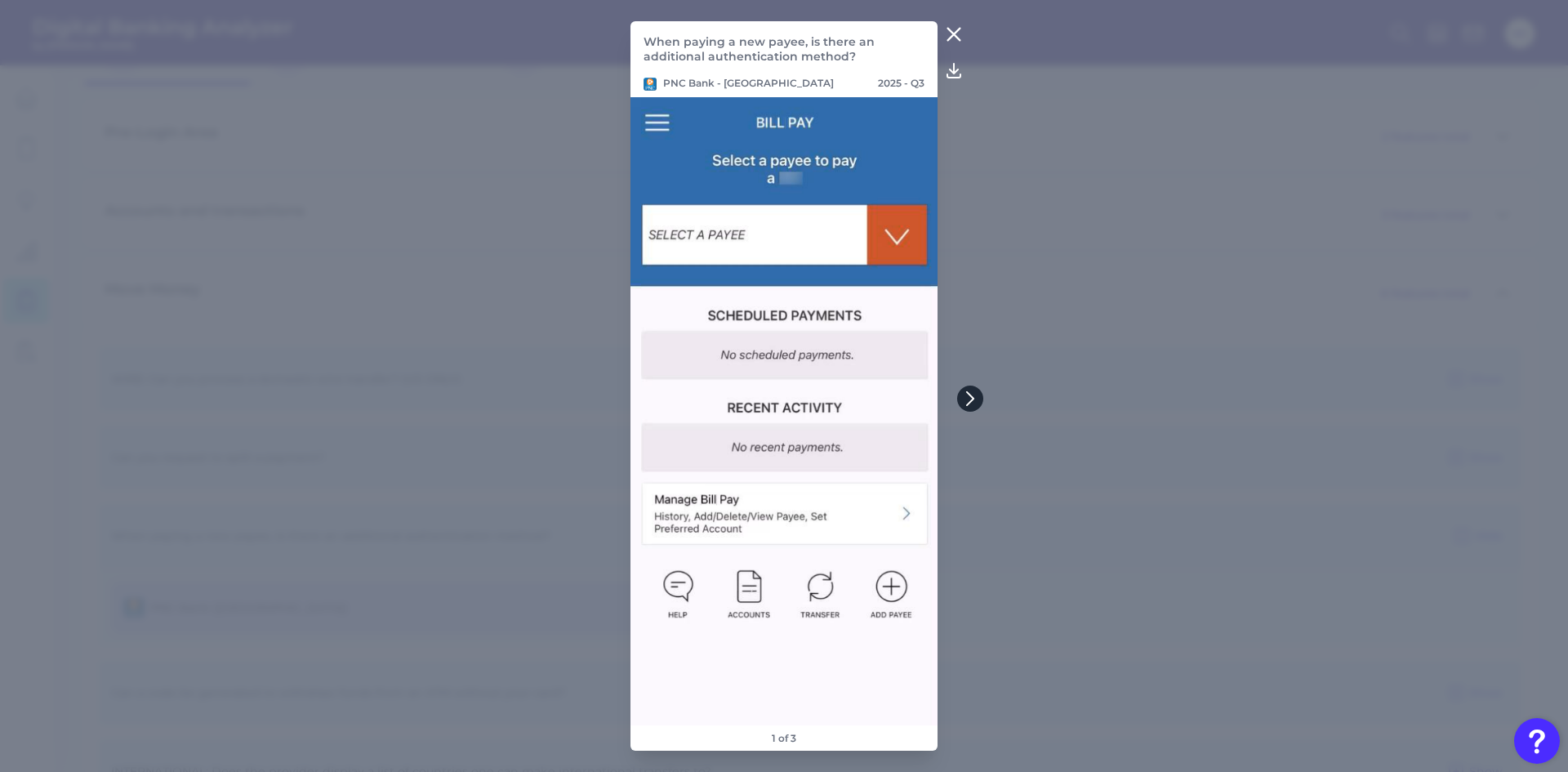
click at [967, 398] on icon at bounding box center [970, 399] width 15 height 15
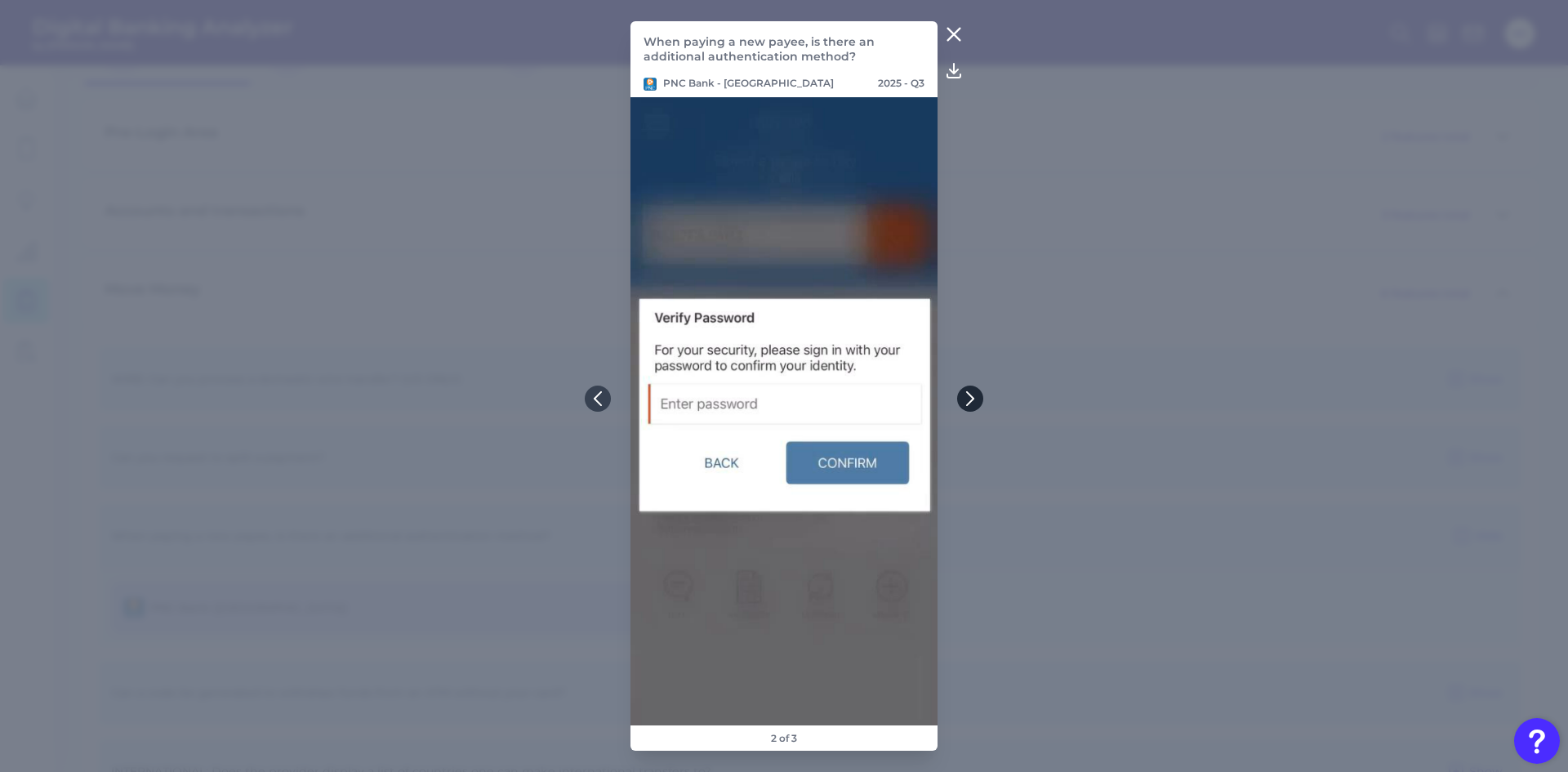
click at [967, 398] on icon at bounding box center [970, 399] width 15 height 15
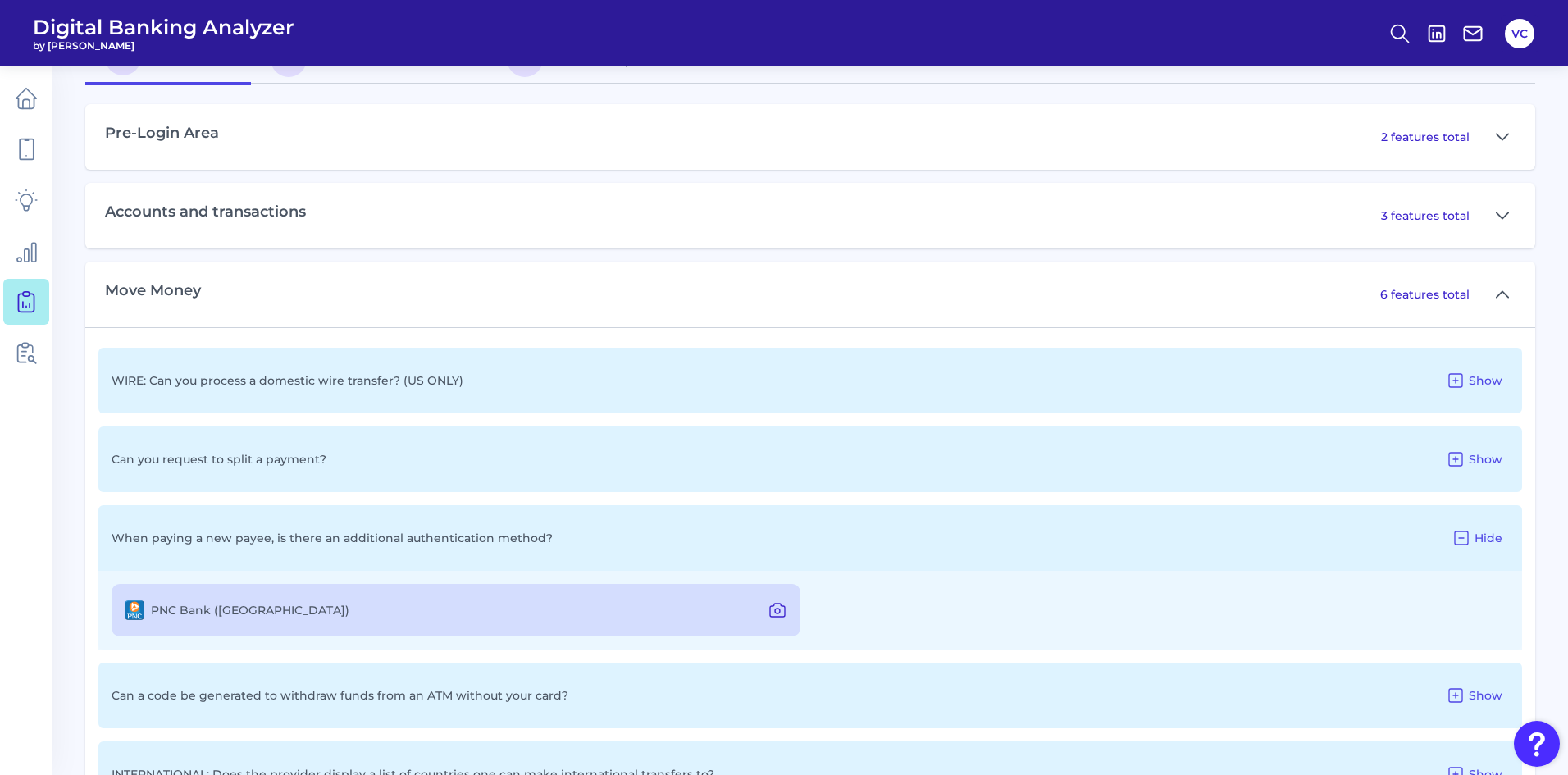
click at [775, 606] on icon at bounding box center [777, 610] width 20 height 20
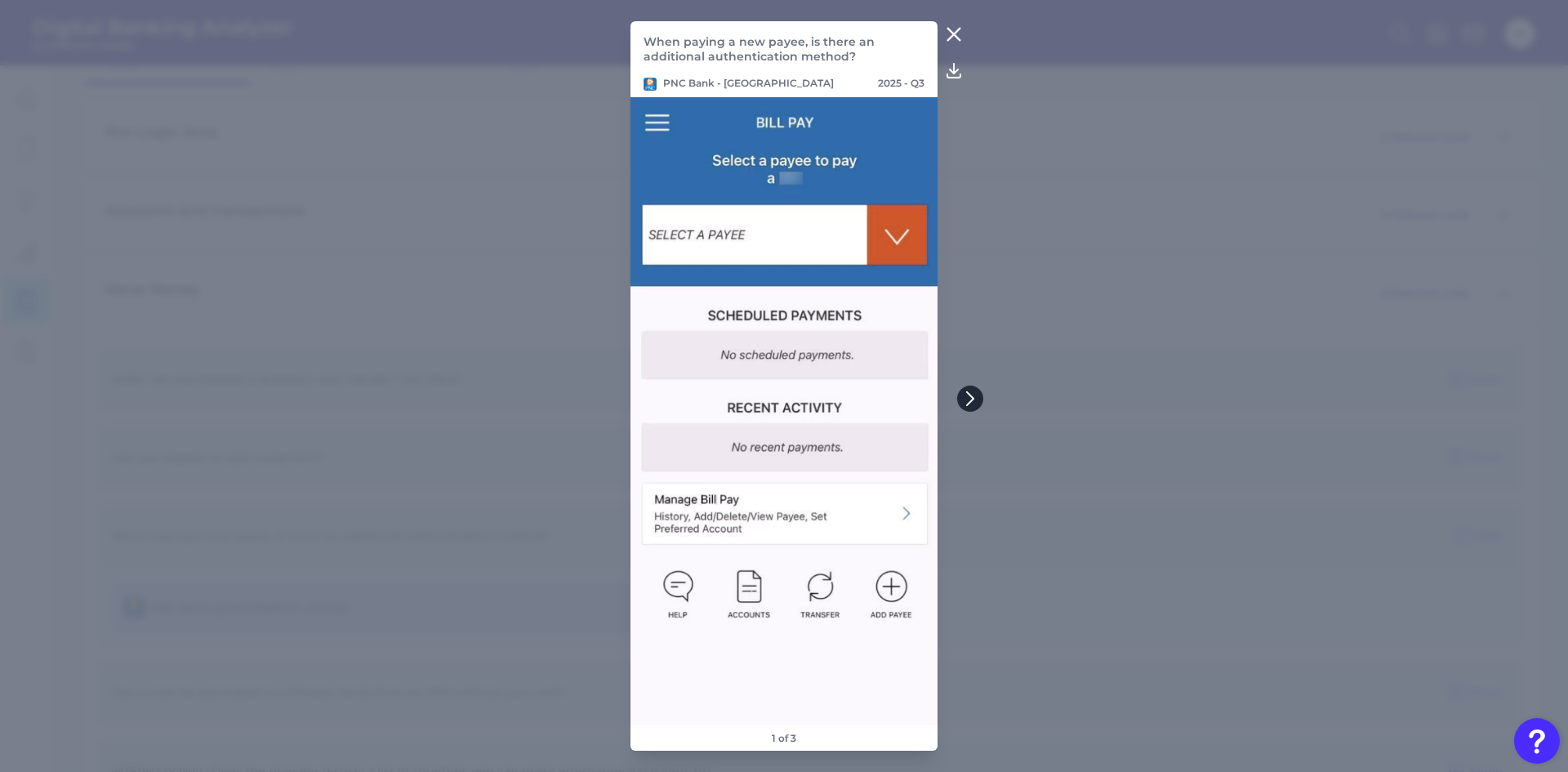
click at [967, 395] on icon at bounding box center [970, 399] width 15 height 15
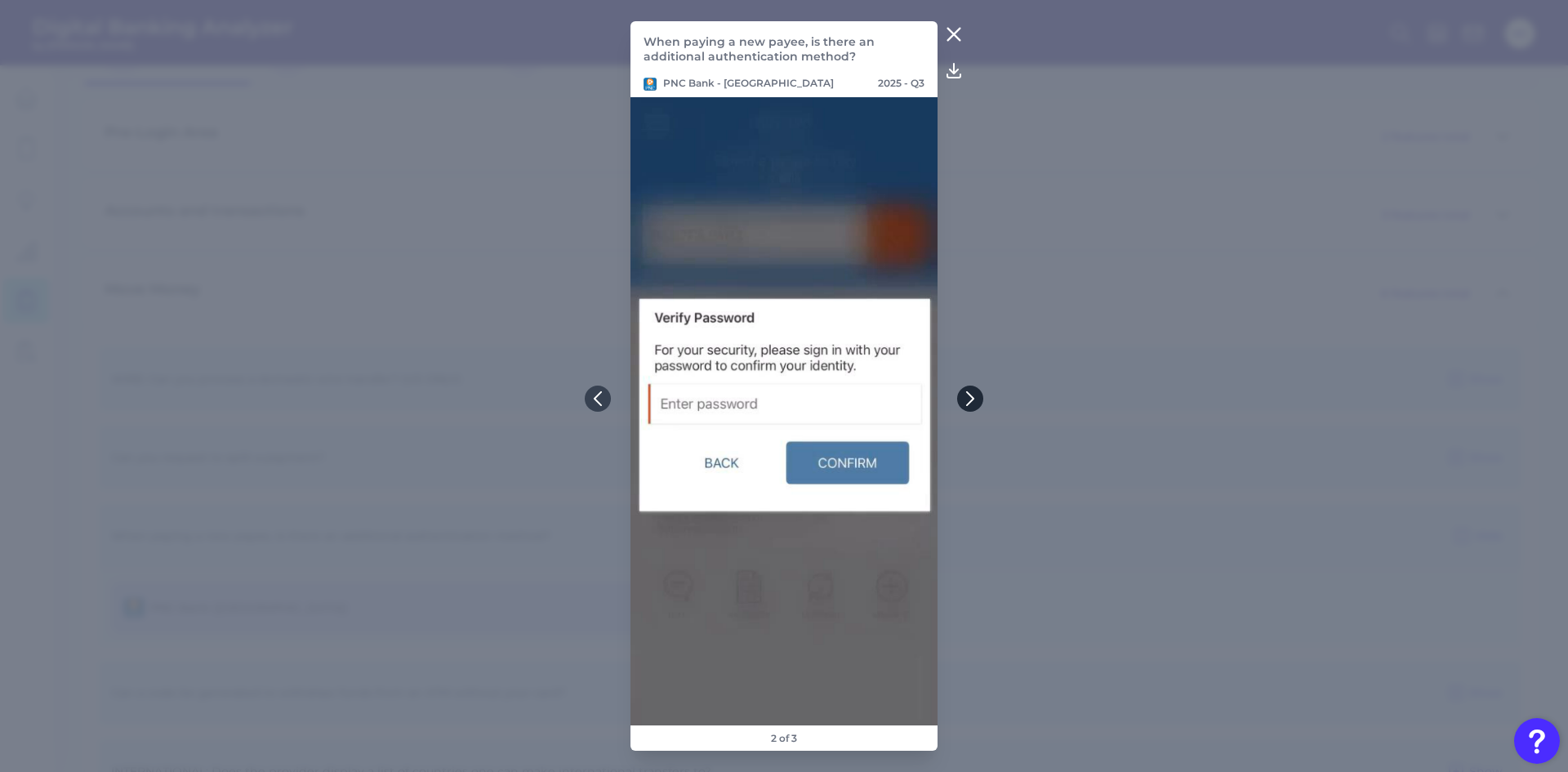
click at [967, 395] on icon at bounding box center [970, 399] width 15 height 15
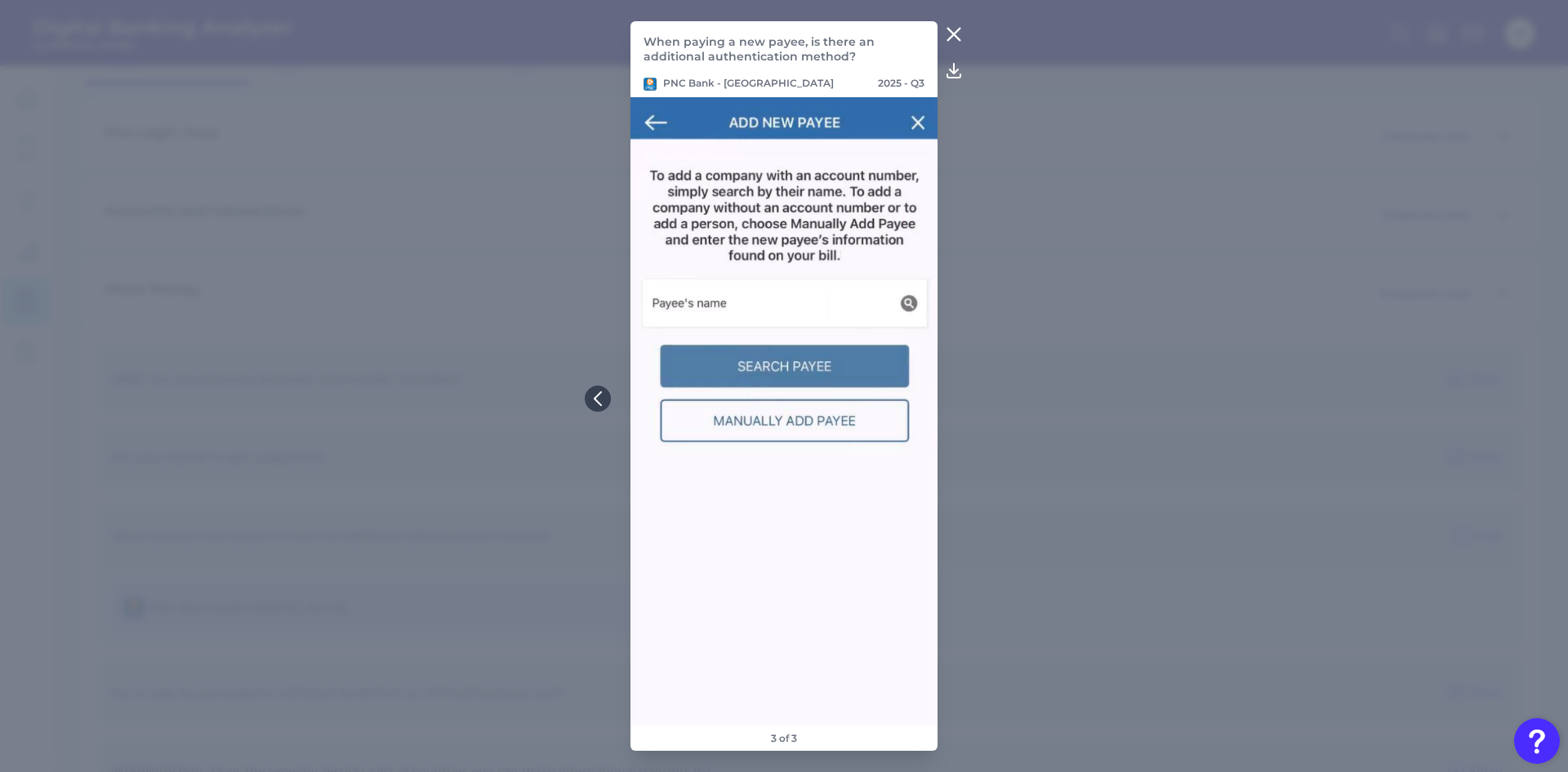
click at [947, 30] on icon at bounding box center [953, 34] width 20 height 20
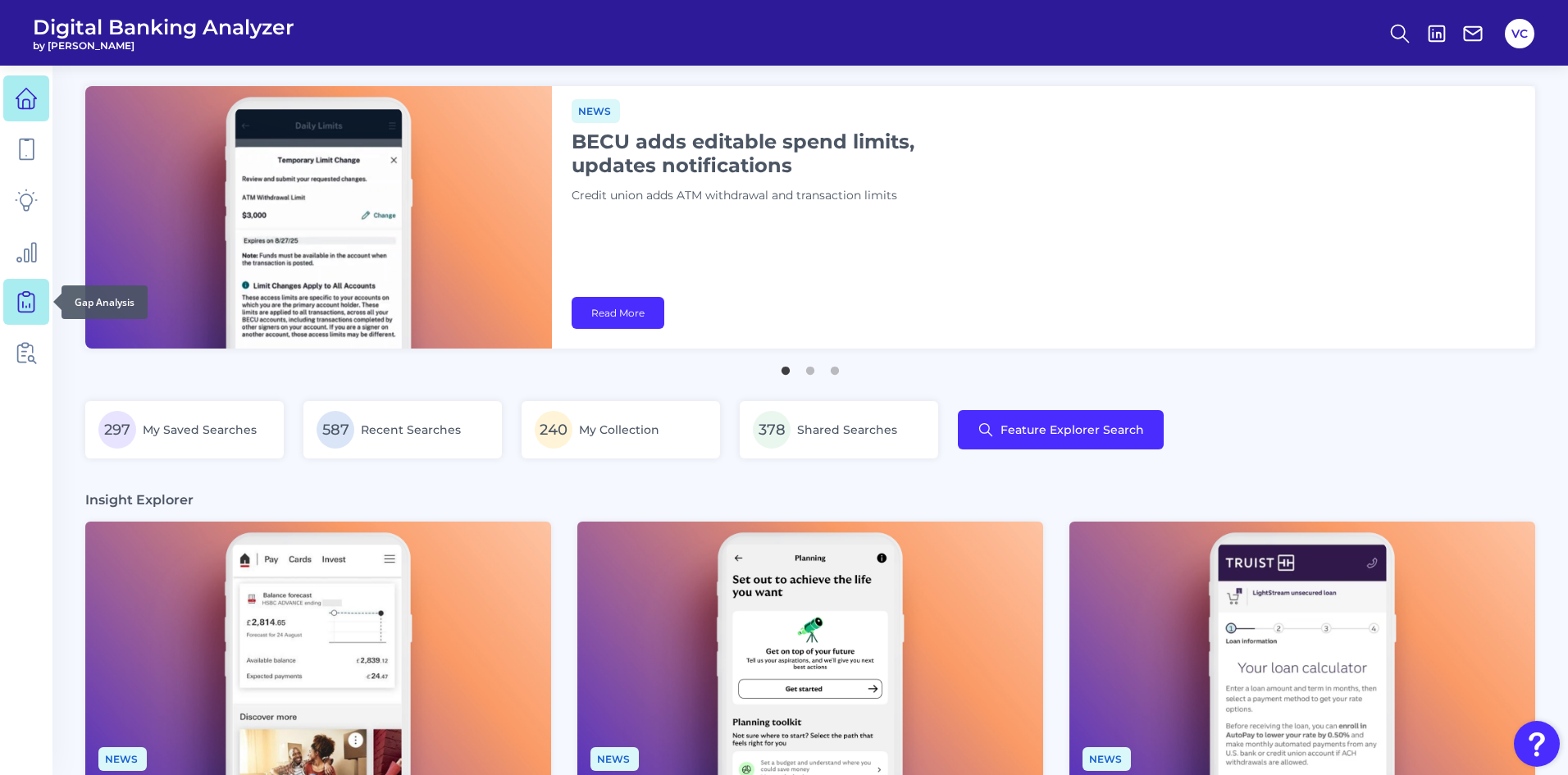
click at [38, 307] on link at bounding box center [26, 302] width 46 height 46
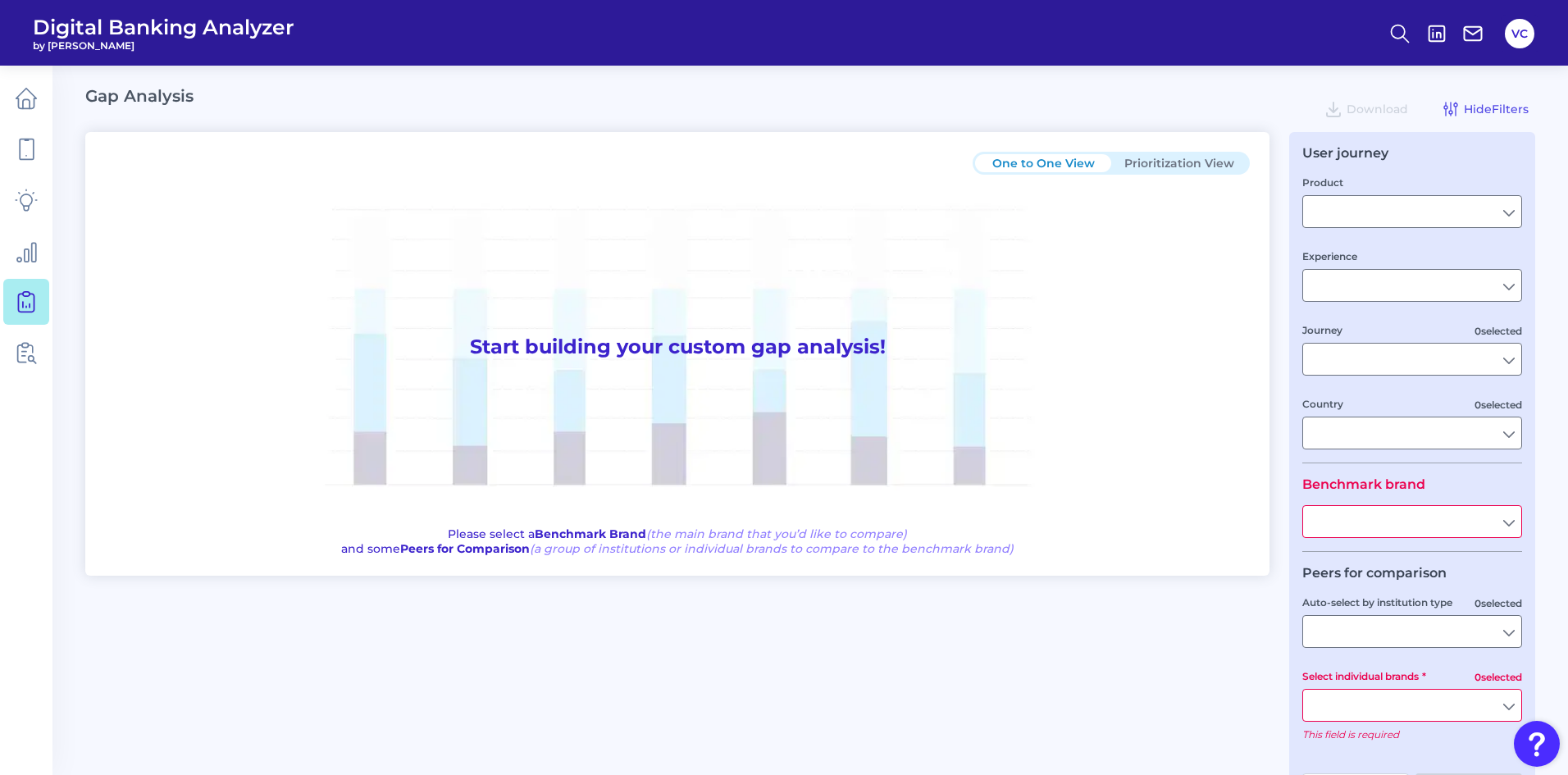
type input "Checking / Current Account"
type input "Mobile Servicing"
type input "Pre-Login Area, New Customer Onboarding, Login & Authentication, Accounts and t…"
type input "[GEOGRAPHIC_DATA]"
type input "All Select individual brands"
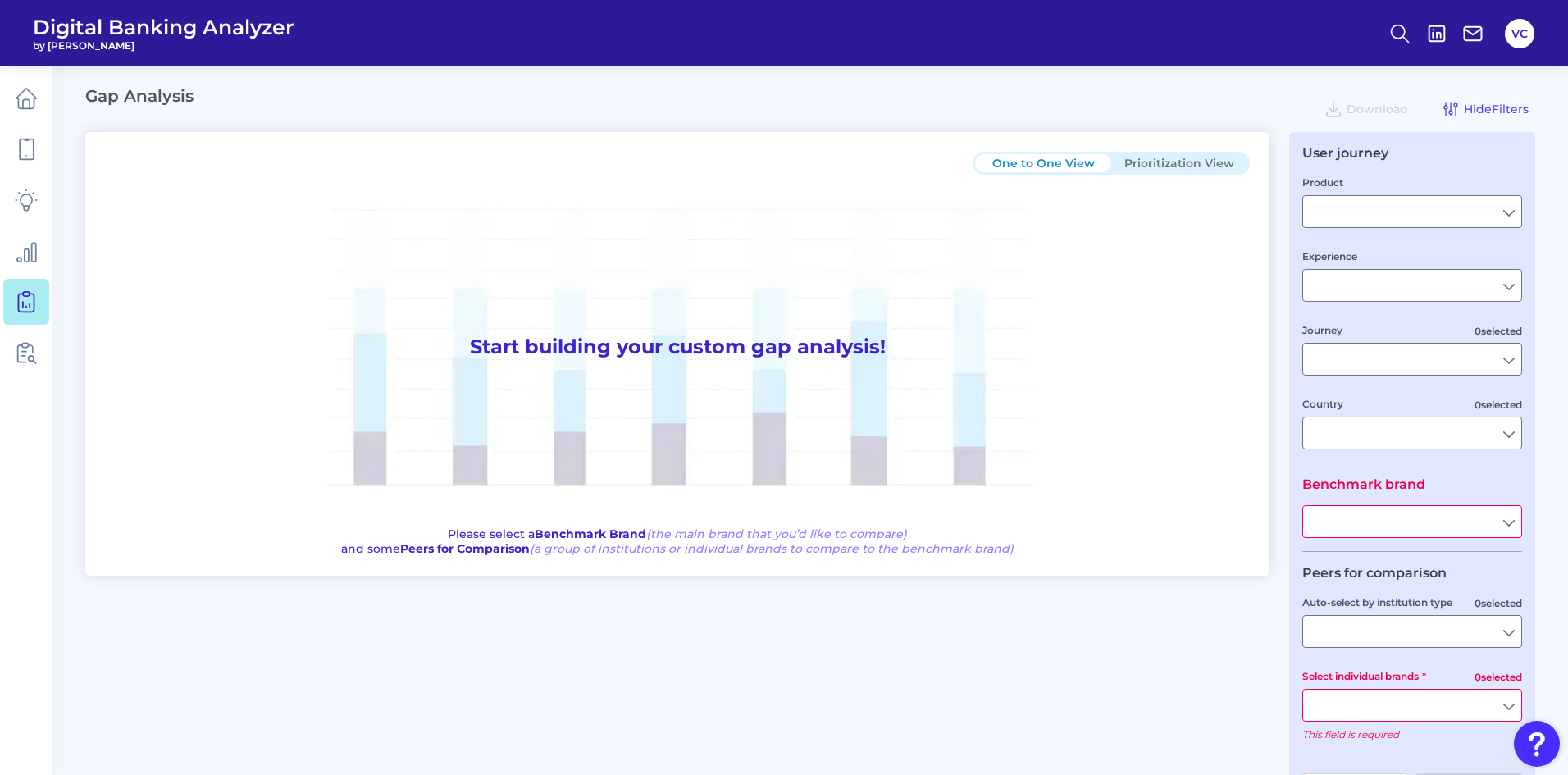
type input "All Journeys"
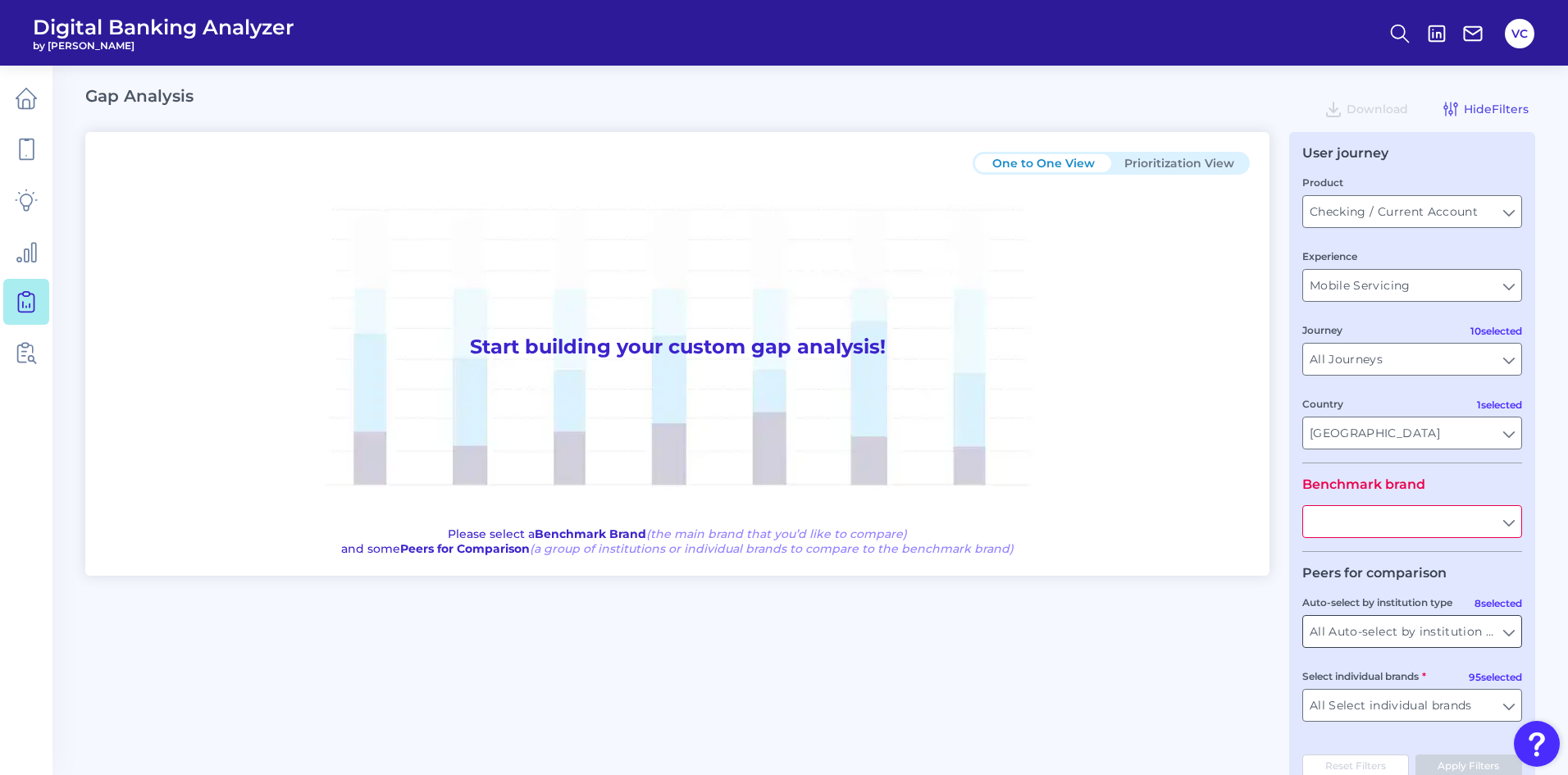
click at [1368, 631] on input "All Auto-select by institution types" at bounding box center [1412, 632] width 218 height 31
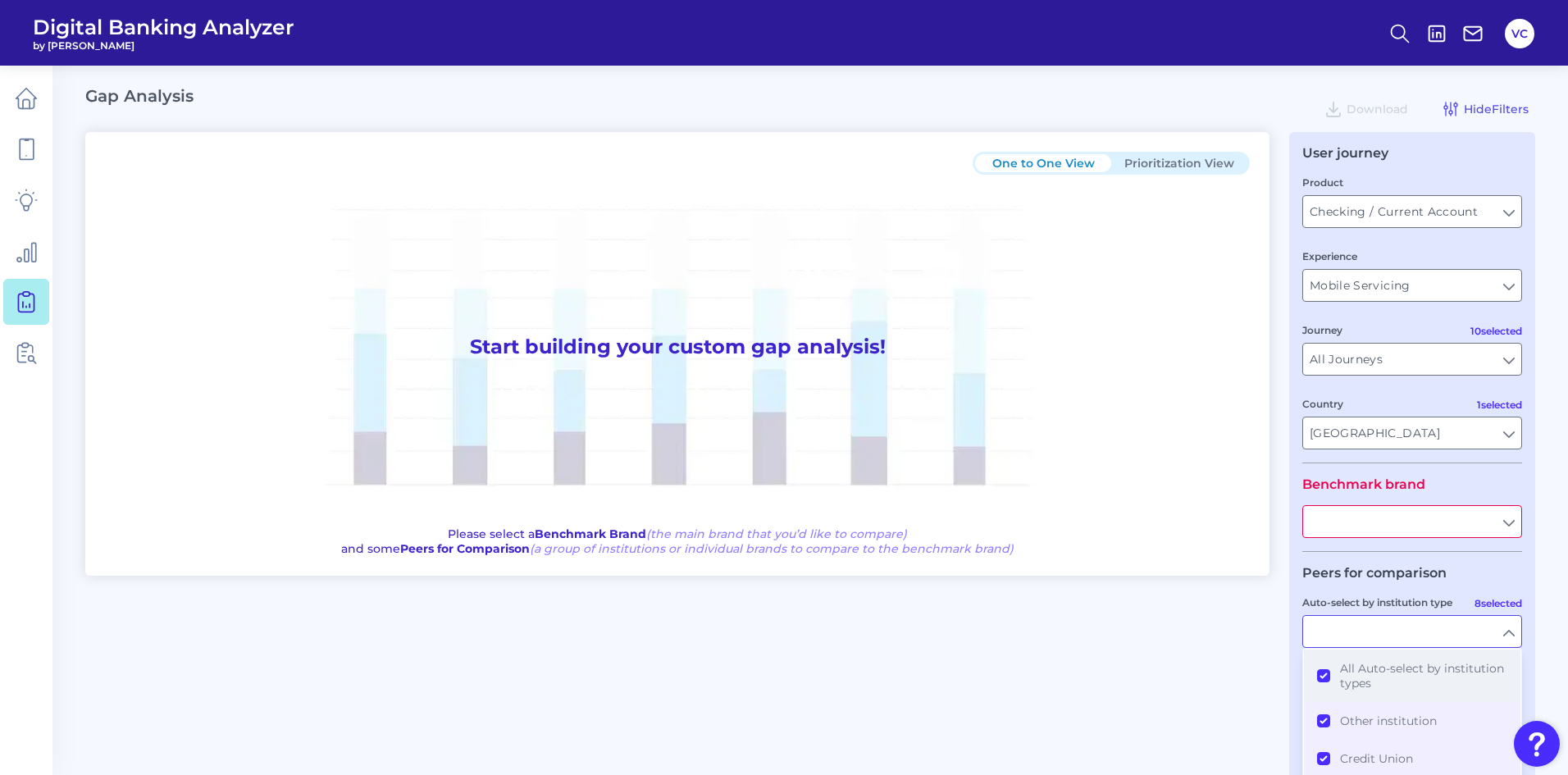
click at [1319, 674] on button "All Auto-select by institution types" at bounding box center [1412, 675] width 217 height 52
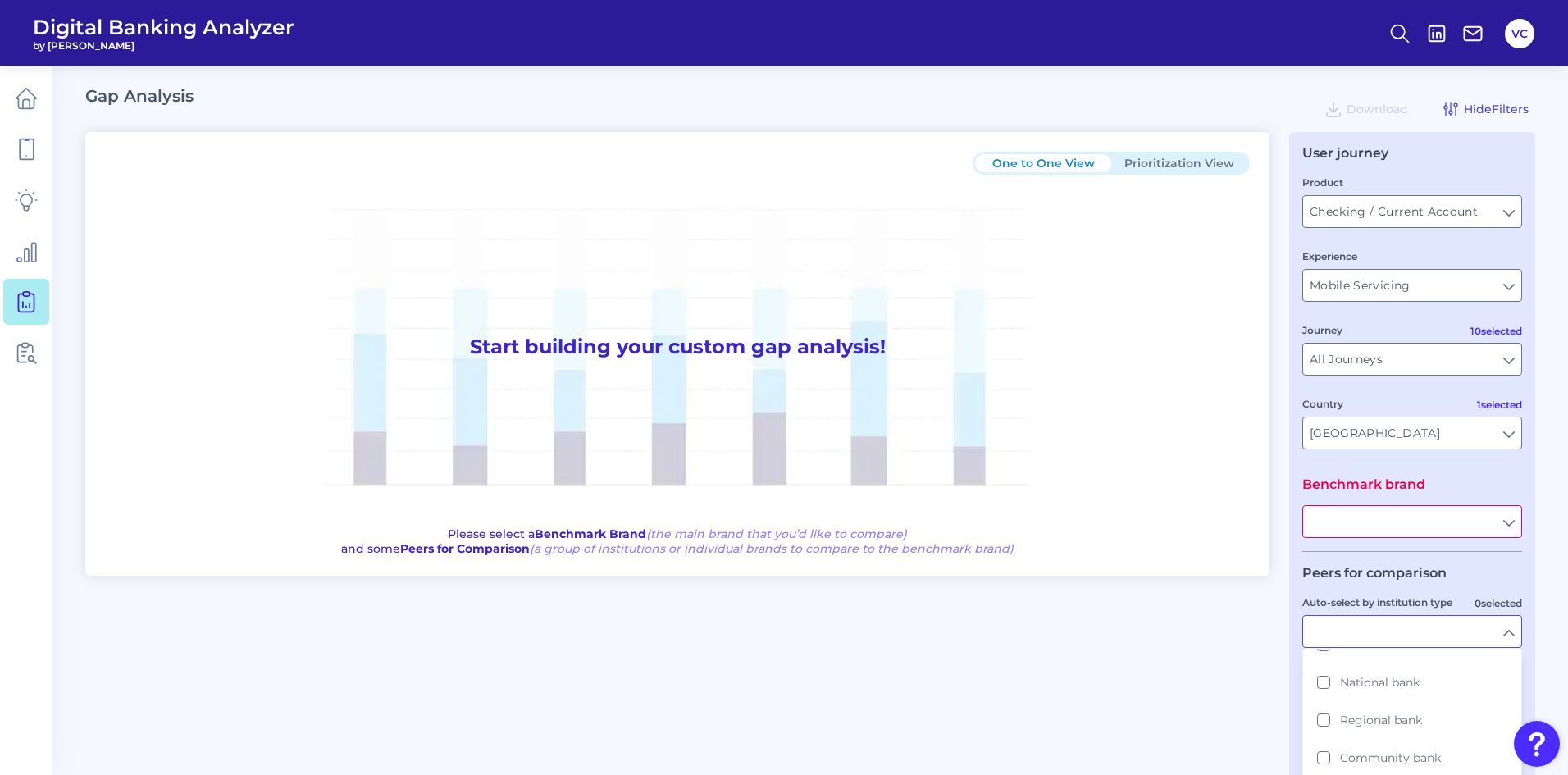
scroll to position [147, 0]
click at [1323, 760] on button "Super regional bank" at bounding box center [1412, 763] width 217 height 38
type input "BMO, CIT Bank, Citizens Bank, Comerica, Fifth Third, First Horizon, Huntington …"
click at [1237, 696] on div "One to One View Prioritization View Start building your custom gap analysis! Pl…" at bounding box center [810, 461] width 1450 height 658
type input "Super regional bank"
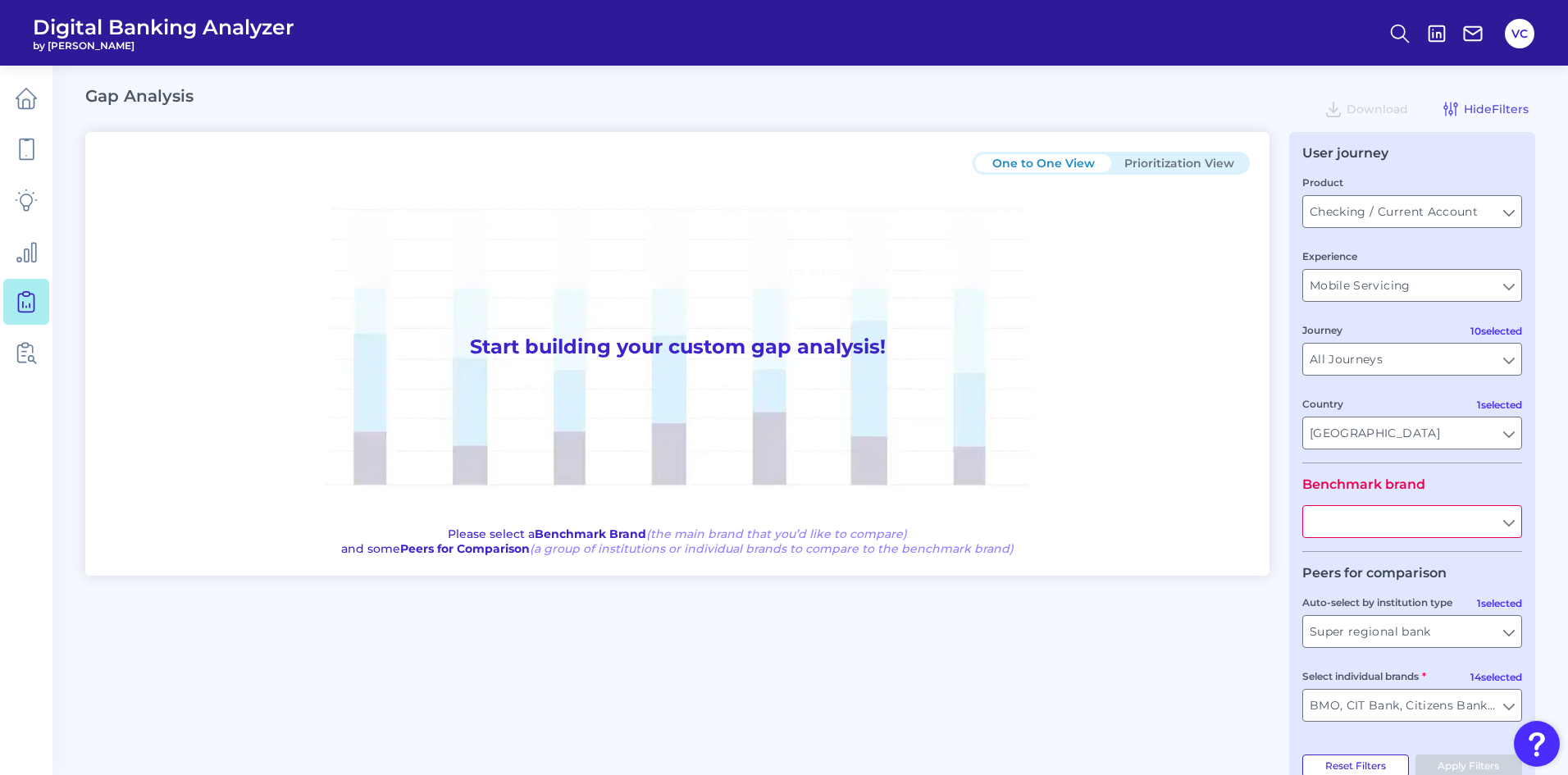
click at [1370, 765] on button "Reset Filters" at bounding box center [1355, 766] width 106 height 23
type input "All Select individual brands"
click at [1367, 517] on input "text" at bounding box center [1412, 521] width 218 height 31
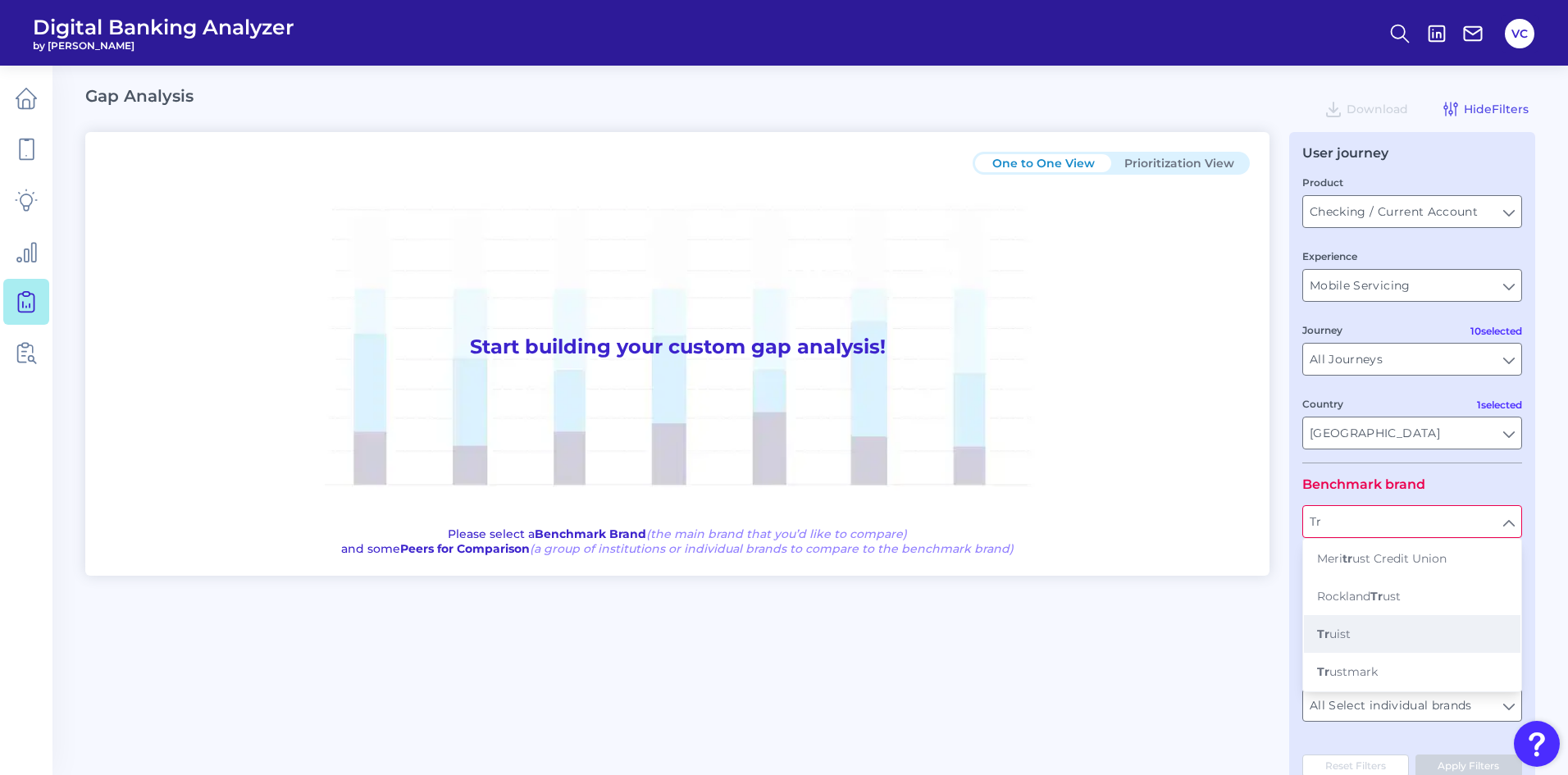
click at [1345, 633] on span "Tr uist" at bounding box center [1333, 634] width 33 height 15
type input "Truist"
type input "All Auto-select by institution types"
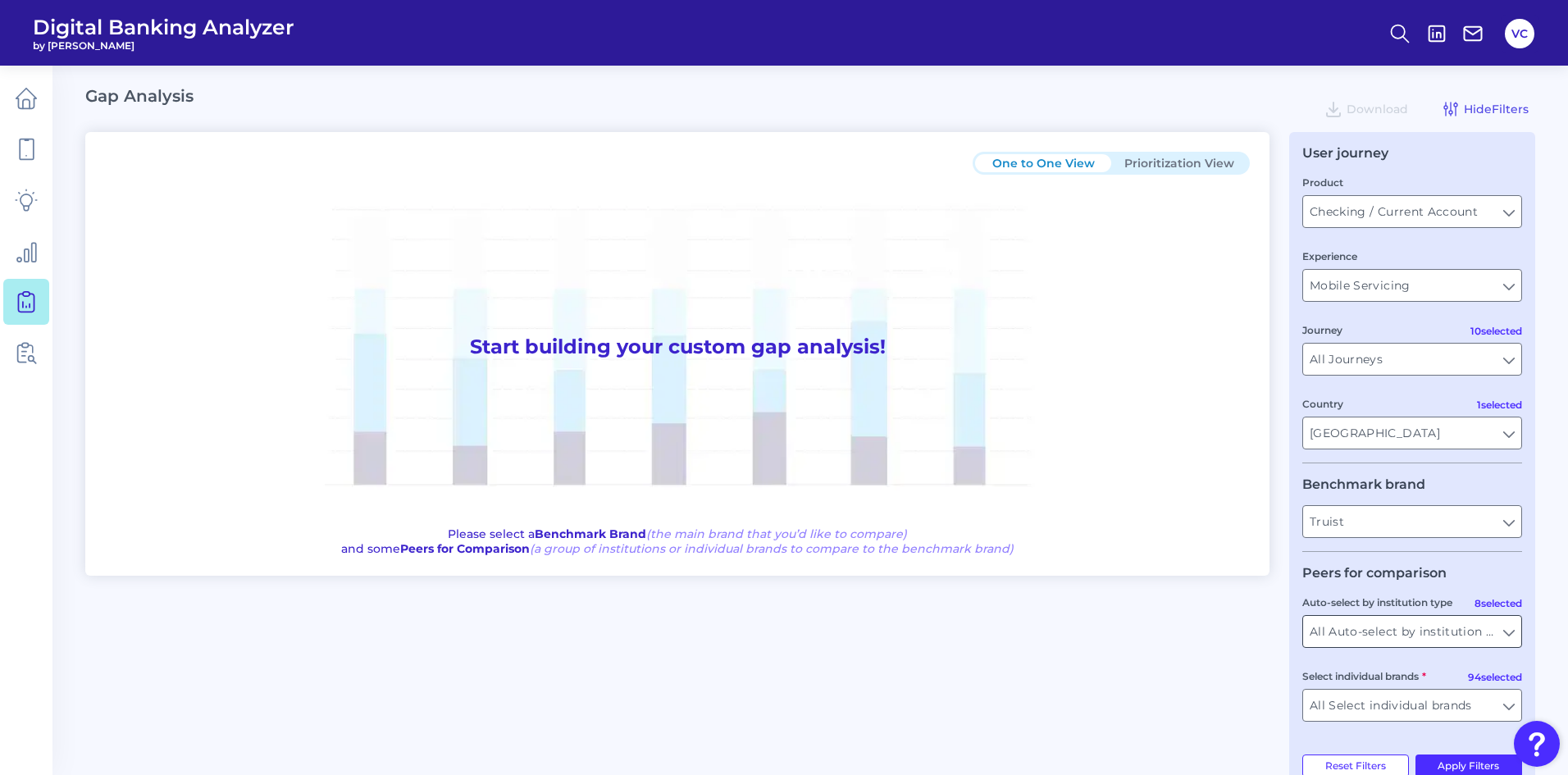
click at [1345, 635] on input "All Auto-select by institution types" at bounding box center [1412, 632] width 218 height 31
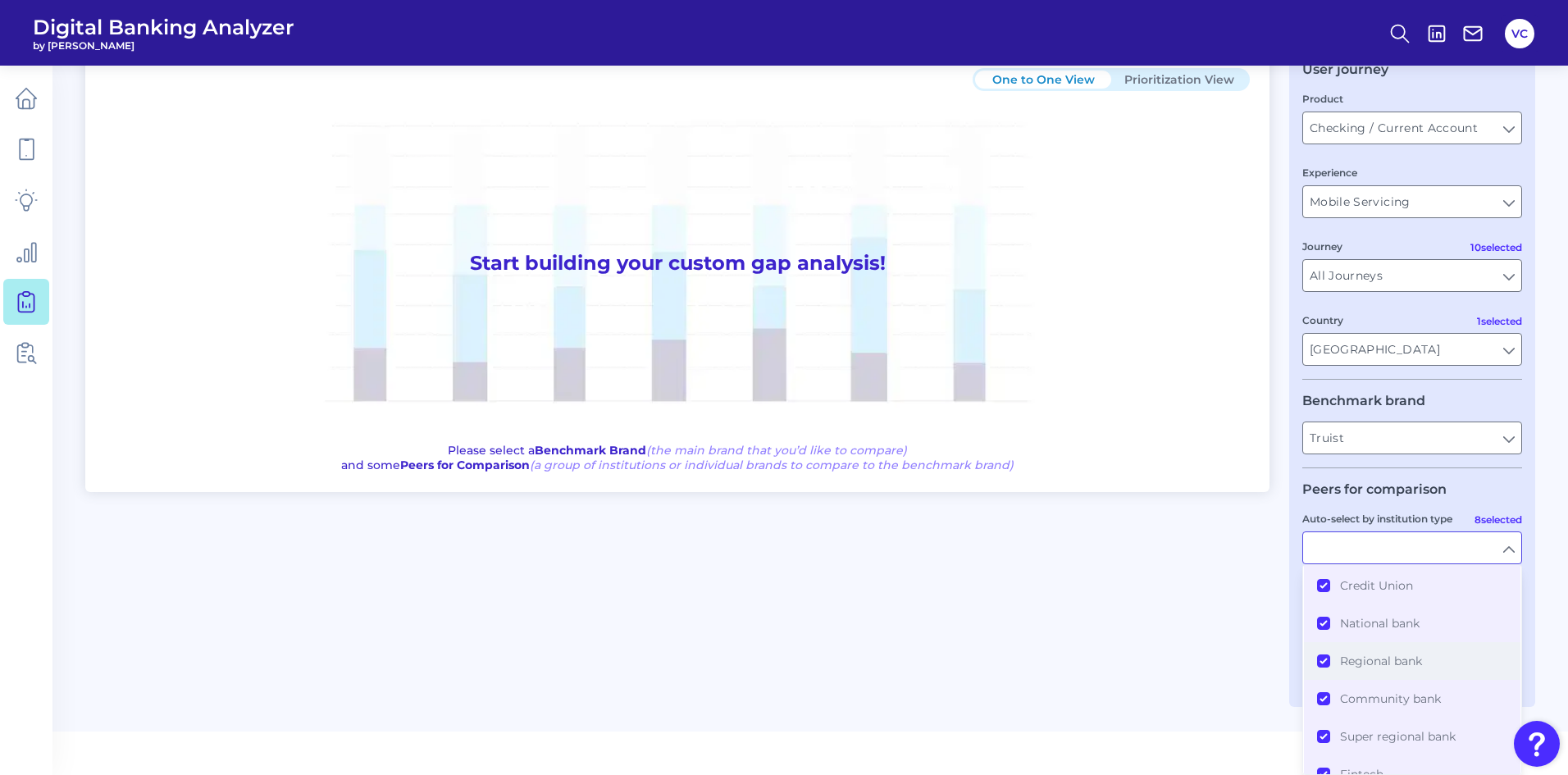
scroll to position [0, 0]
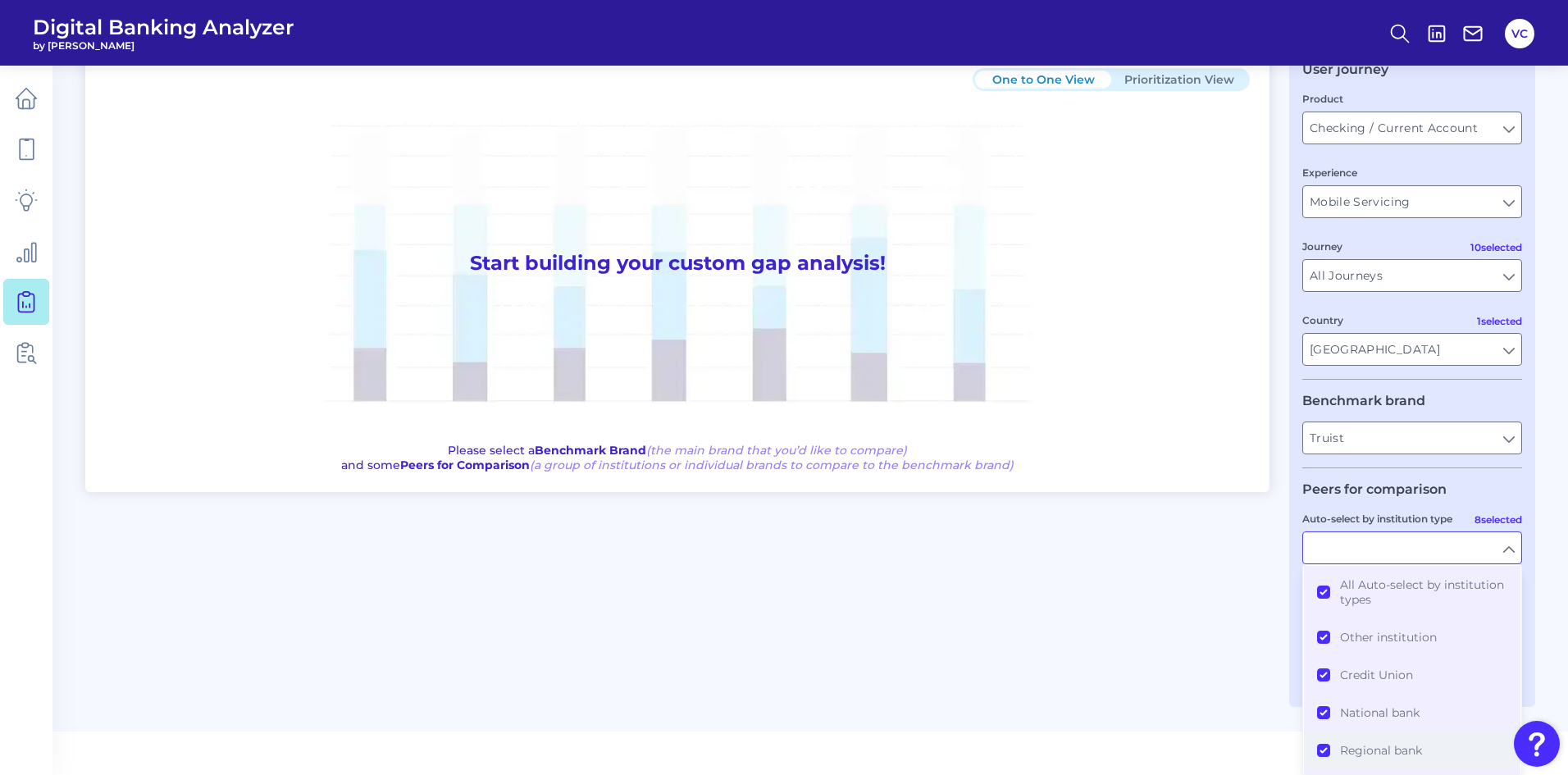
click at [1319, 592] on button "All Auto-select by institution types" at bounding box center [1412, 592] width 217 height 52
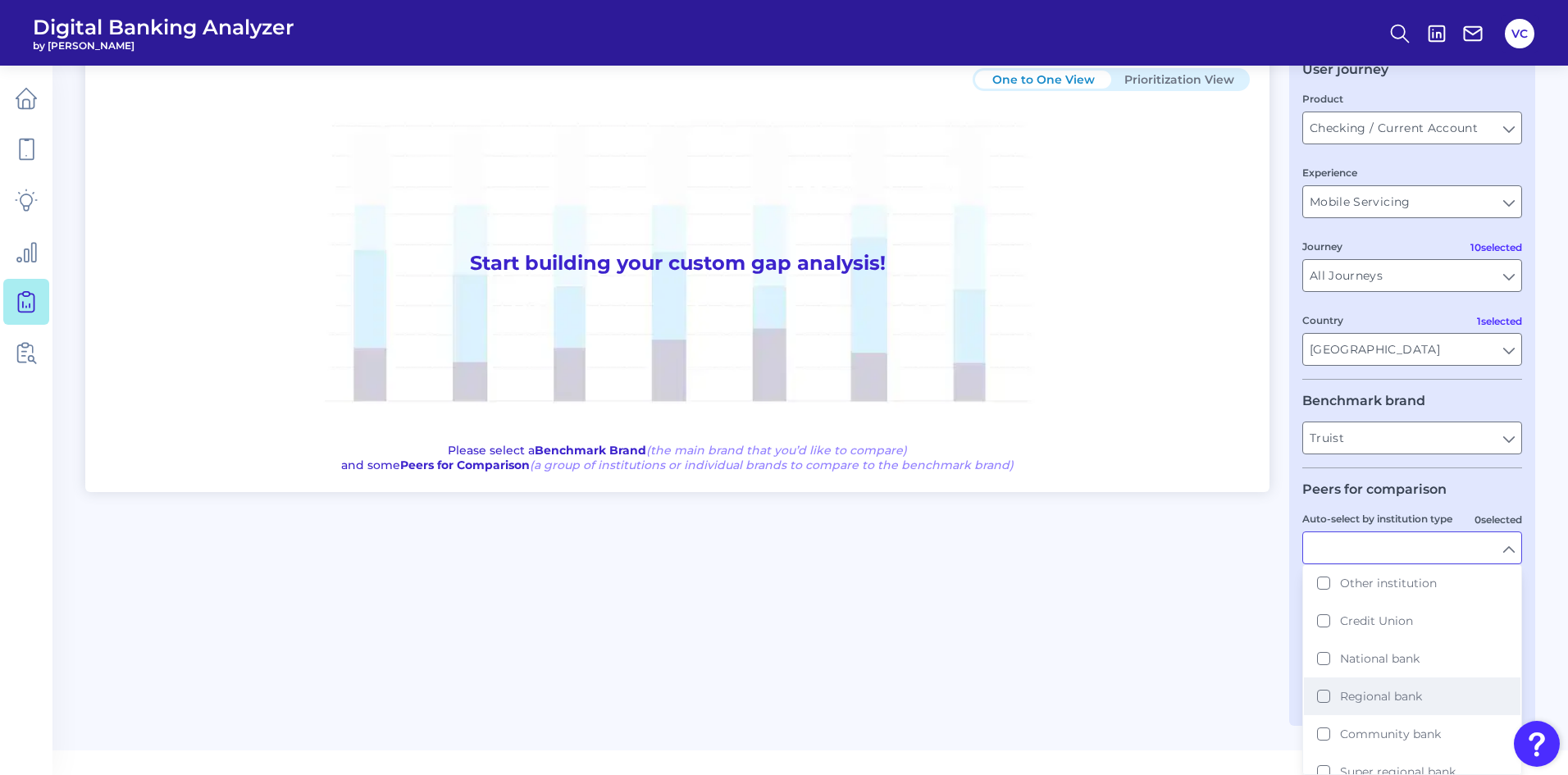
scroll to position [82, 0]
click at [1324, 740] on button "Super regional bank" at bounding box center [1412, 744] width 217 height 38
type input "BMO, CIT Bank, Citizens Bank, Comerica, Fifth Third, First Horizon, Huntington …"
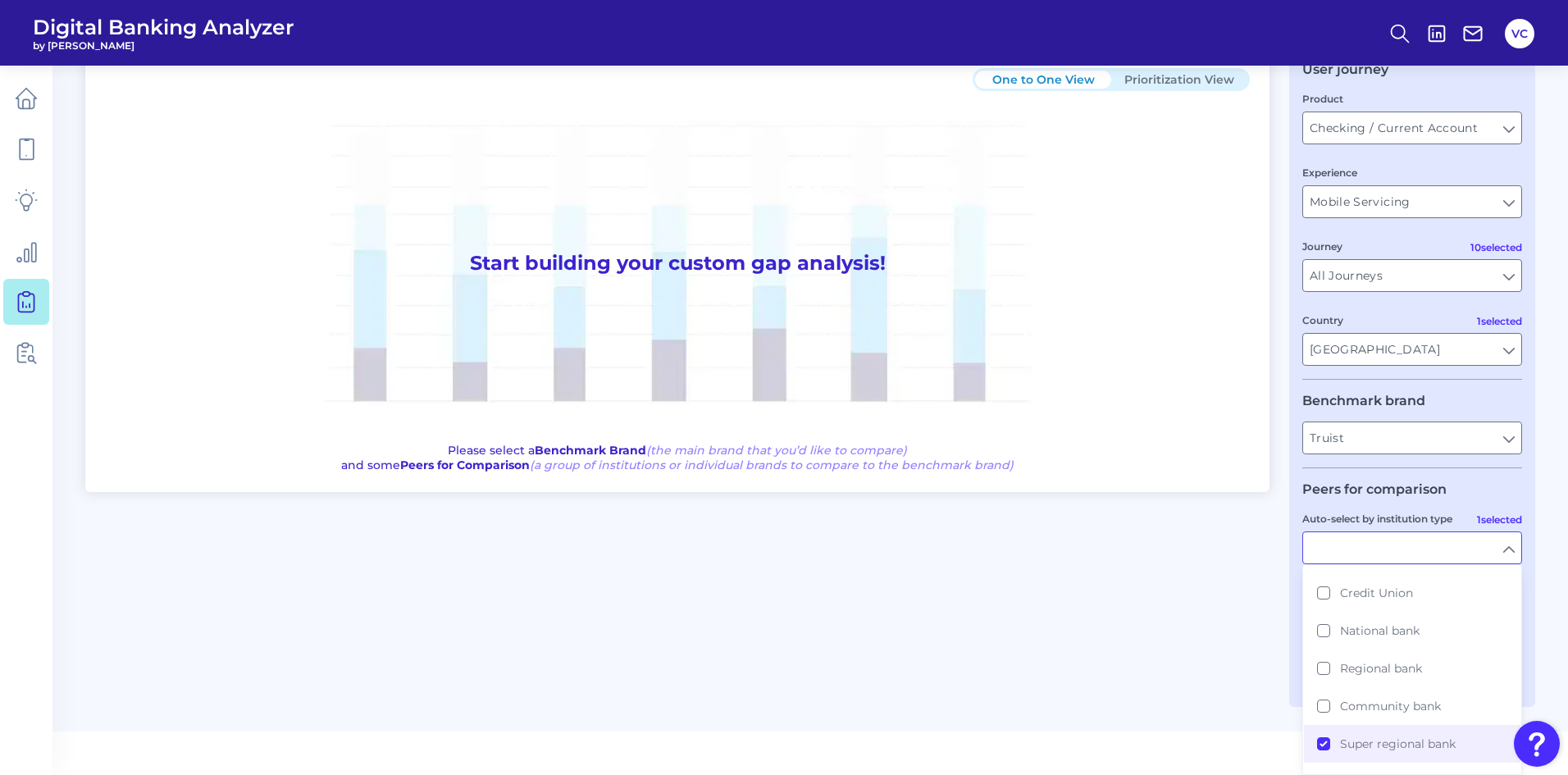
click at [1183, 707] on main "Gap Analysis Download Hide Filters One to One View Prioritization View Start bu…" at bounding box center [784, 324] width 1568 height 815
type input "Super regional bank"
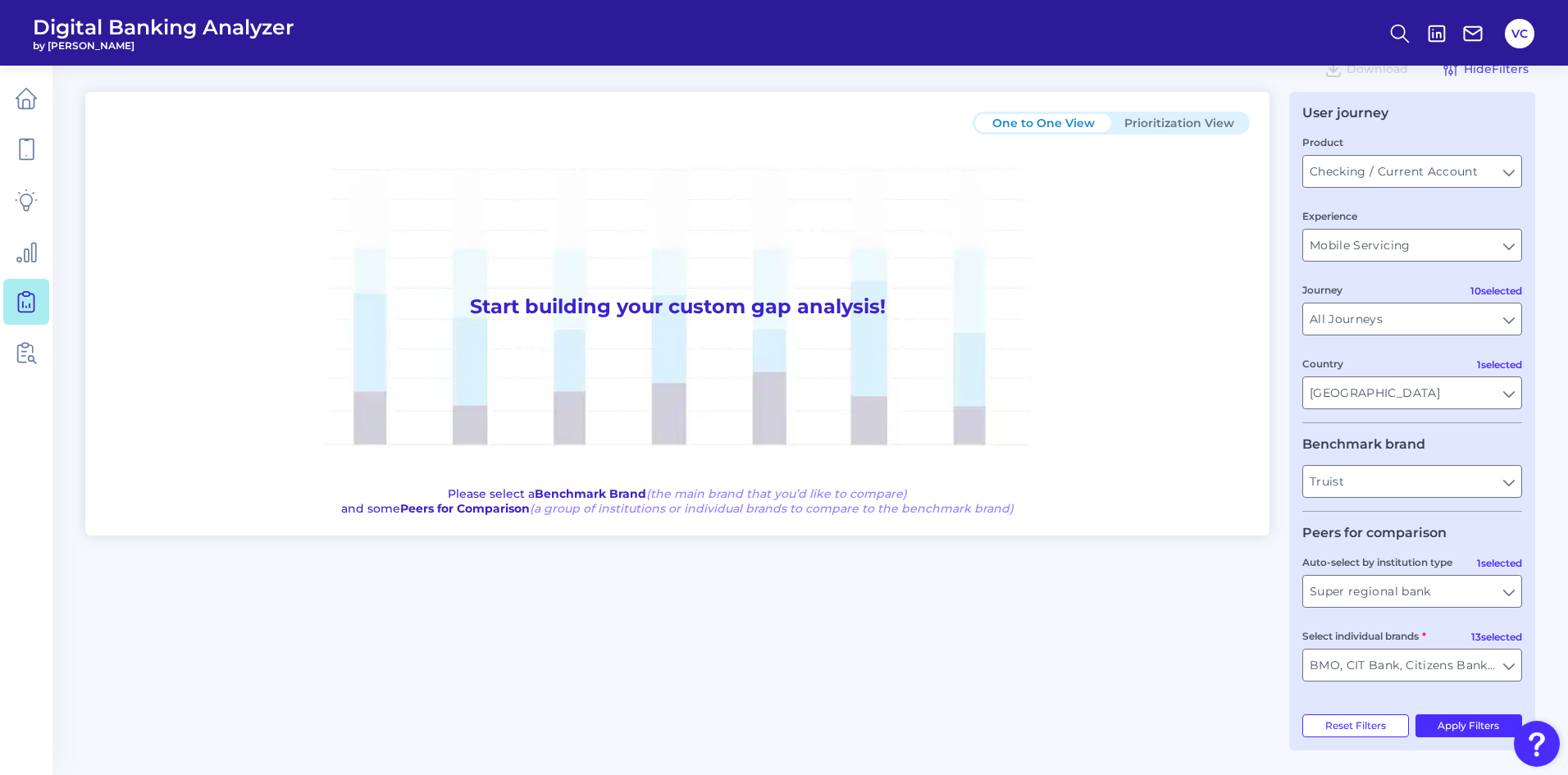
scroll to position [40, 0]
click at [1445, 724] on button "Apply Filters" at bounding box center [1468, 726] width 107 height 23
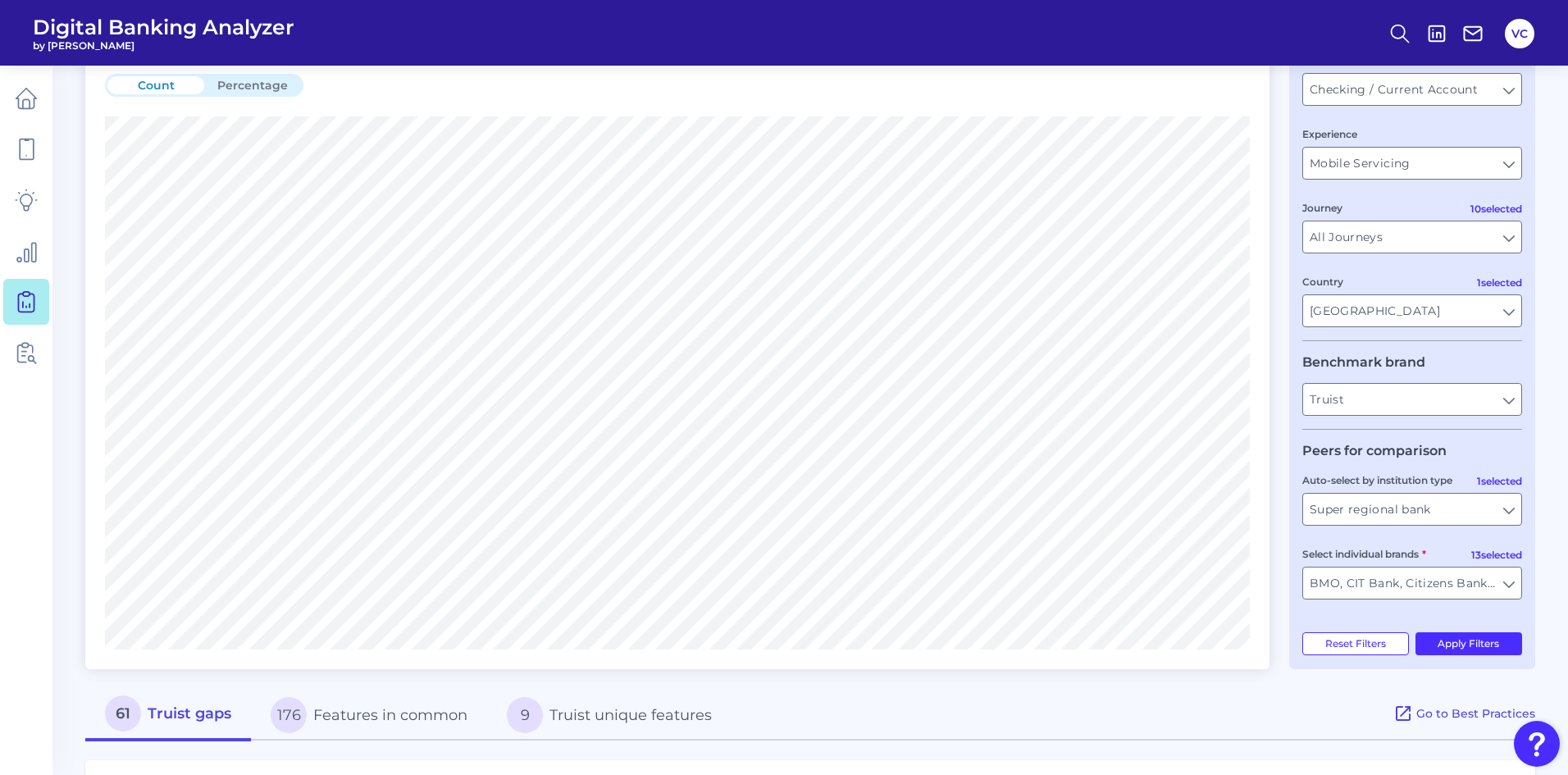
scroll to position [0, 0]
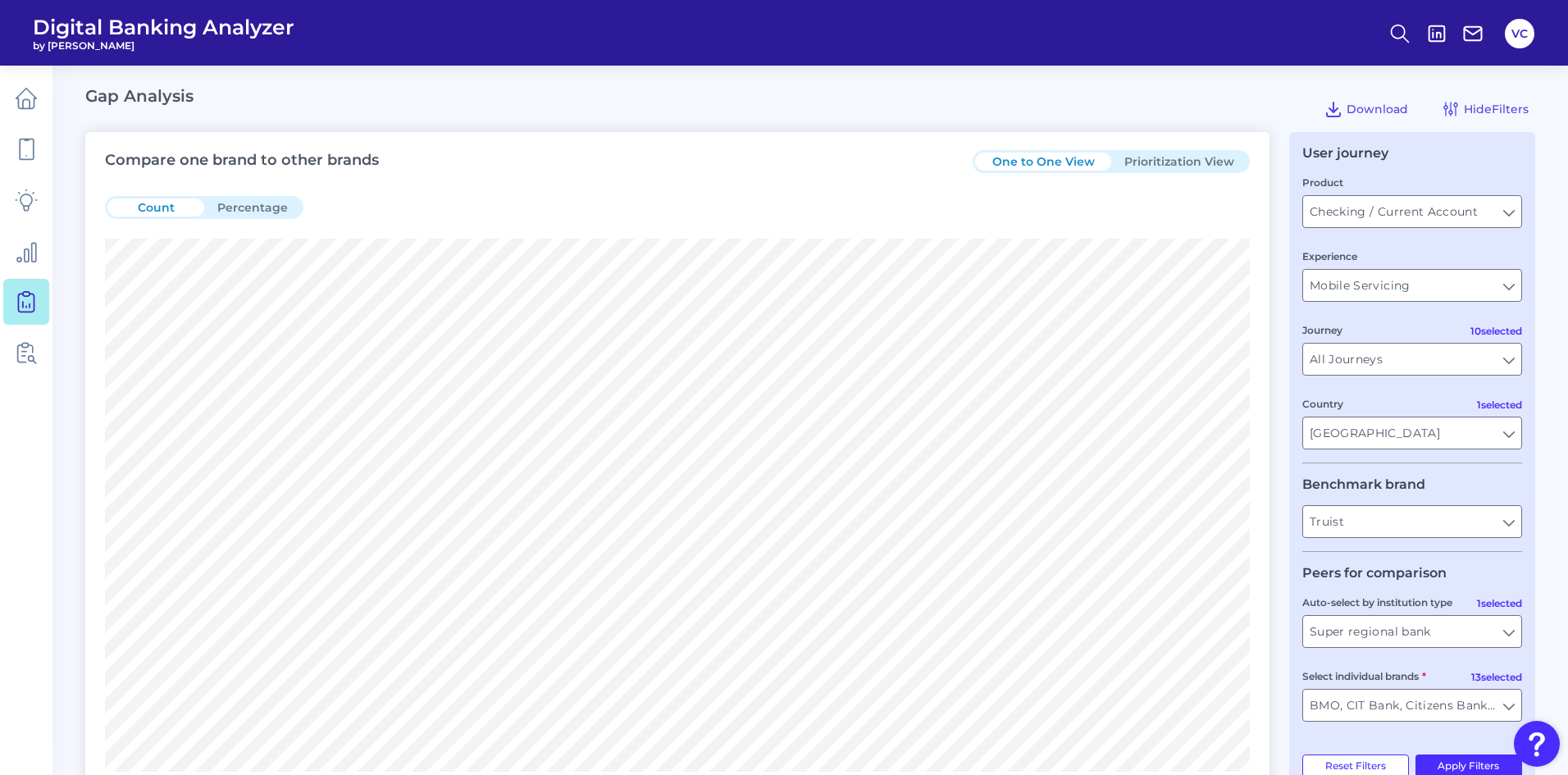
click at [1185, 160] on button "Prioritization View" at bounding box center [1179, 161] width 136 height 18
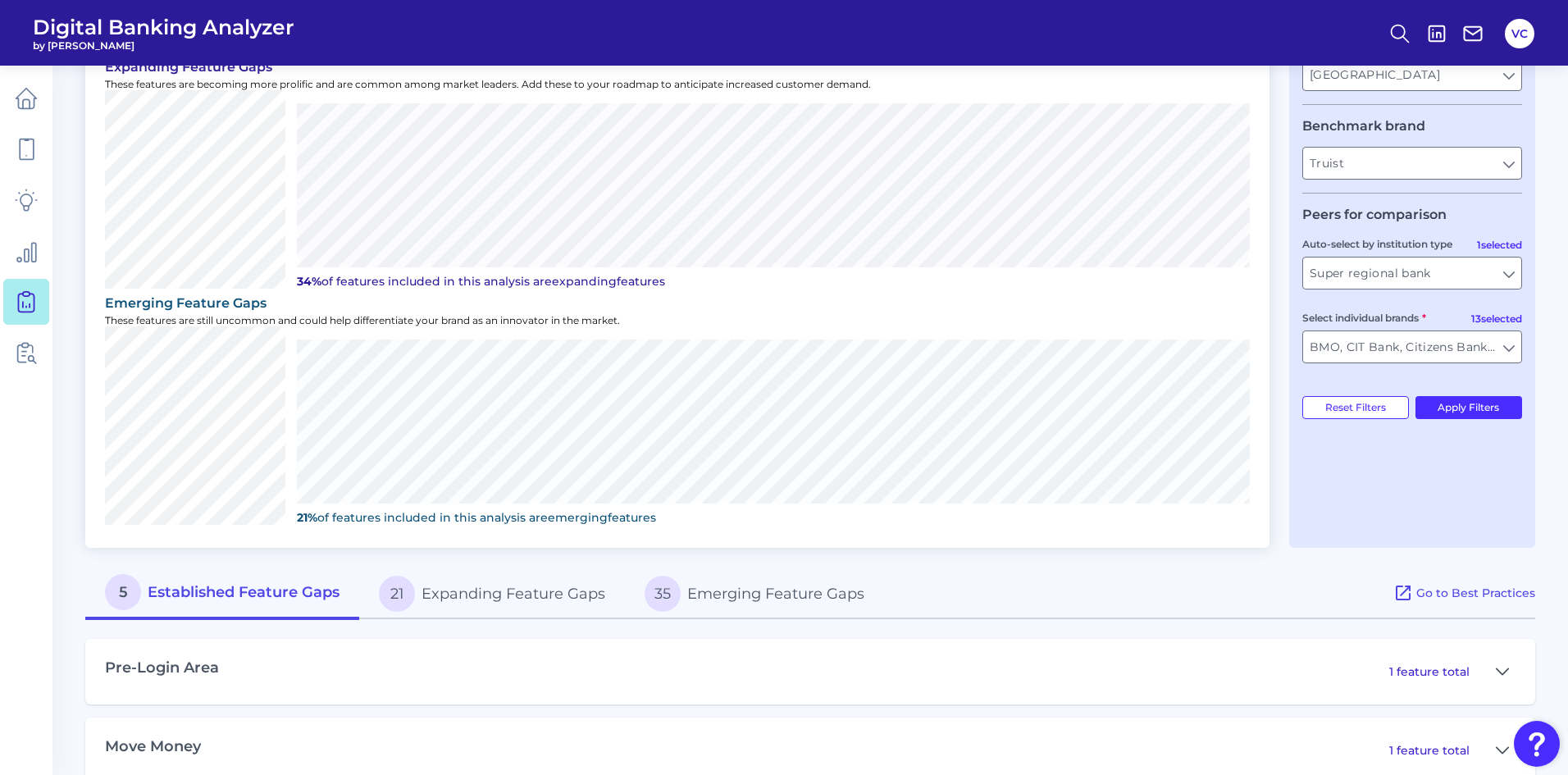
scroll to position [492, 0]
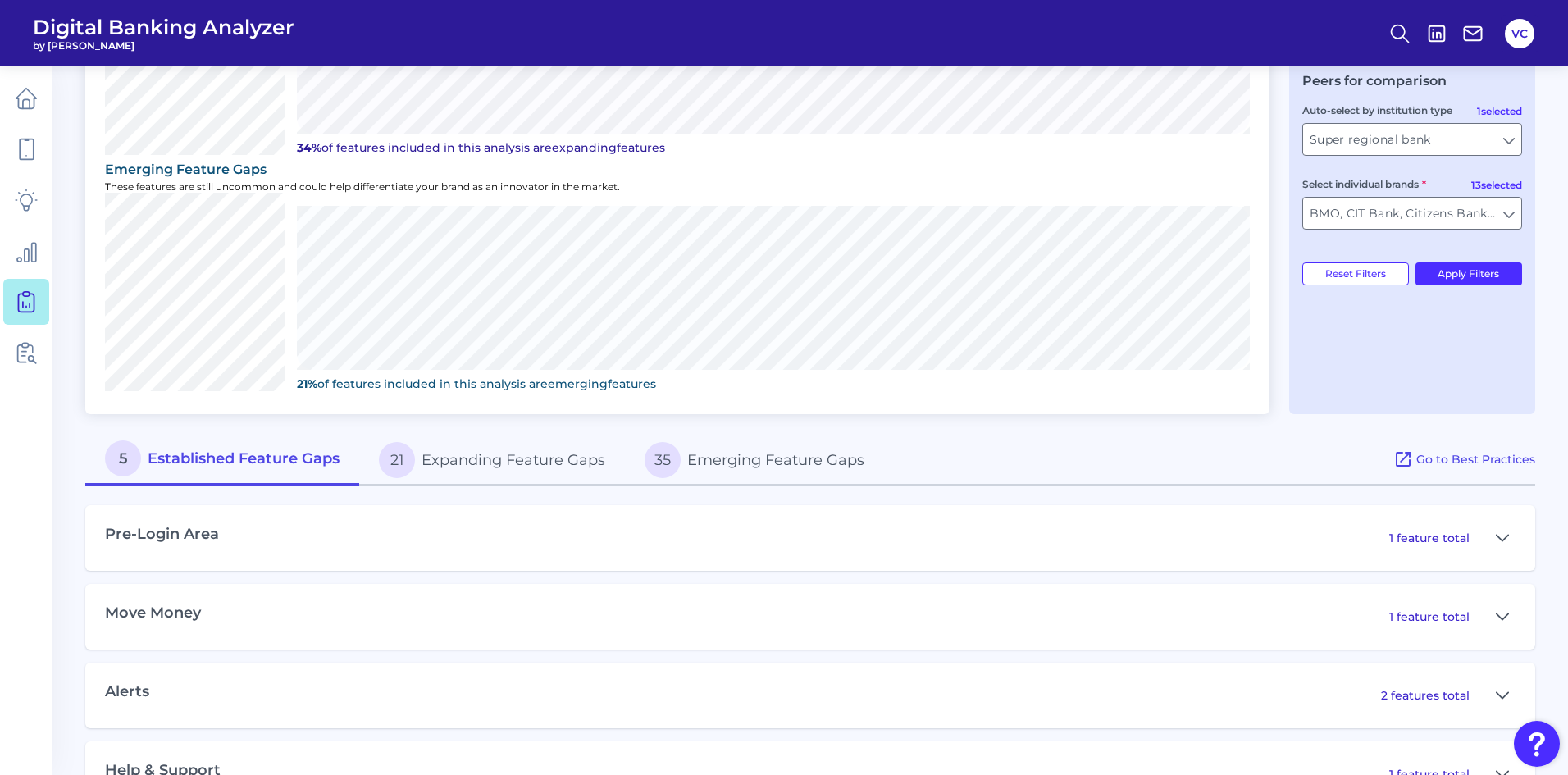
click at [488, 464] on button "21 Expanding Feature Gaps" at bounding box center [492, 460] width 266 height 52
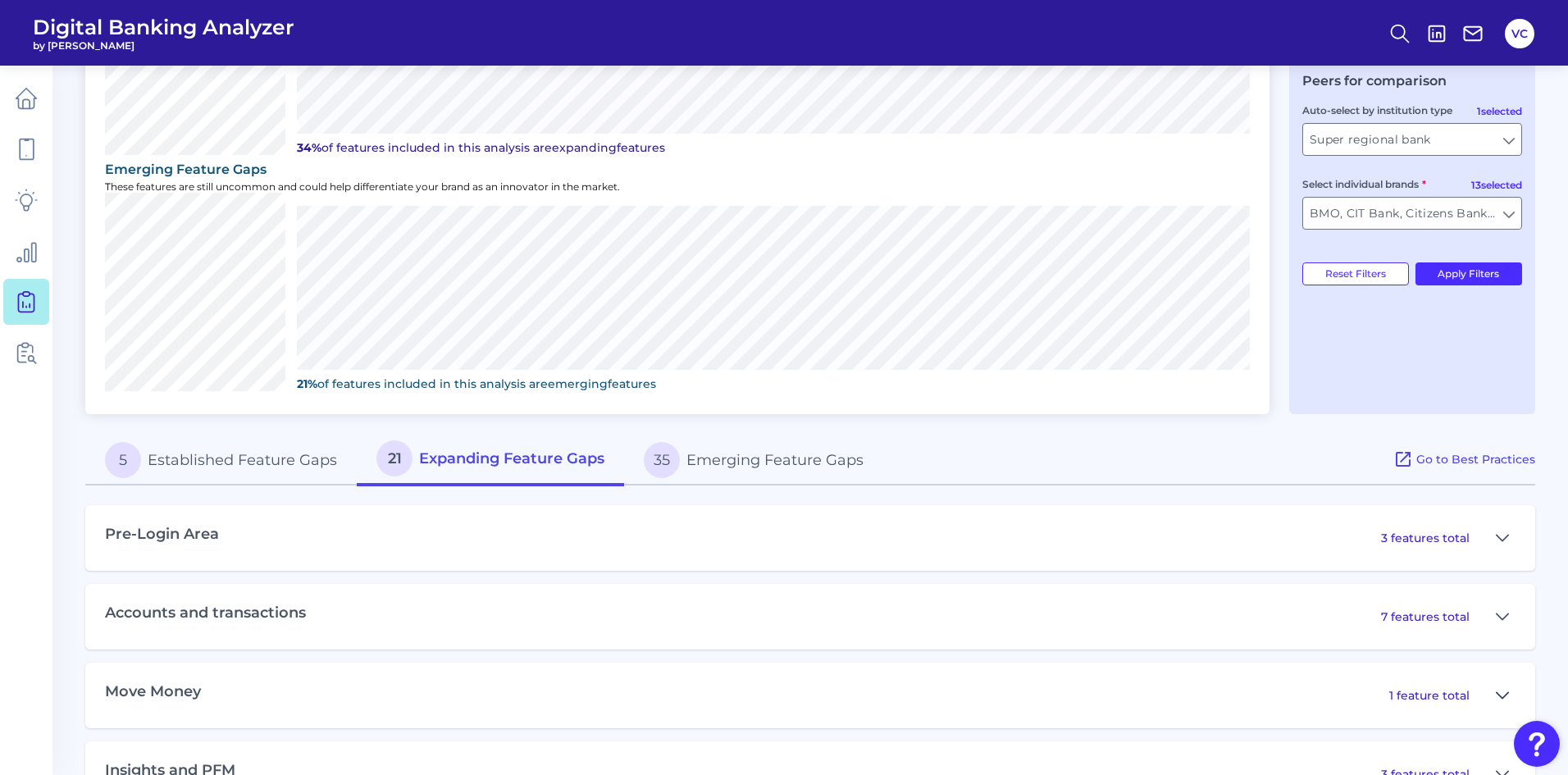
click at [1498, 698] on icon at bounding box center [1502, 695] width 13 height 20
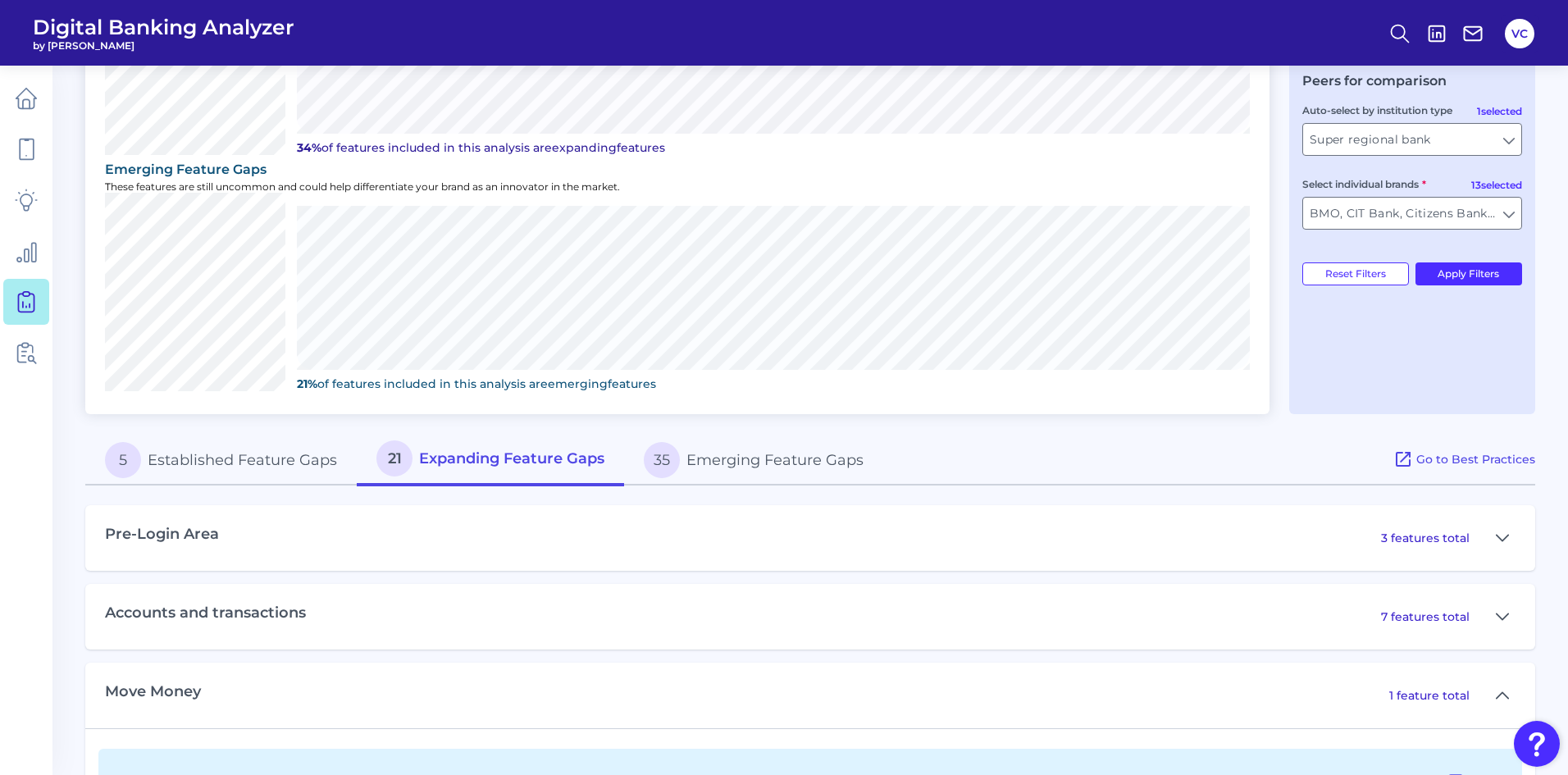
click at [280, 458] on button "5 Established Feature Gaps" at bounding box center [221, 460] width 272 height 52
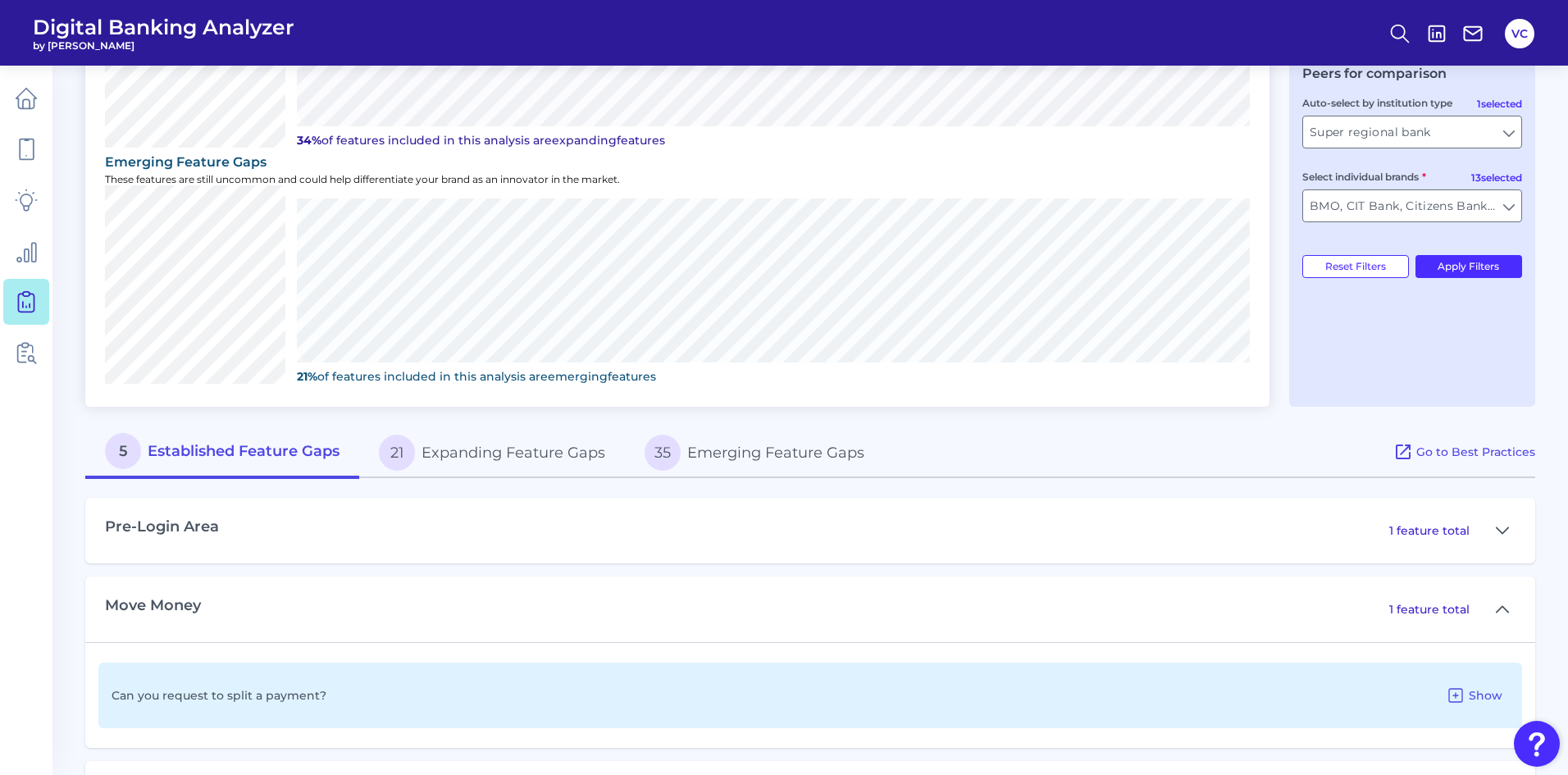
scroll to position [490, 0]
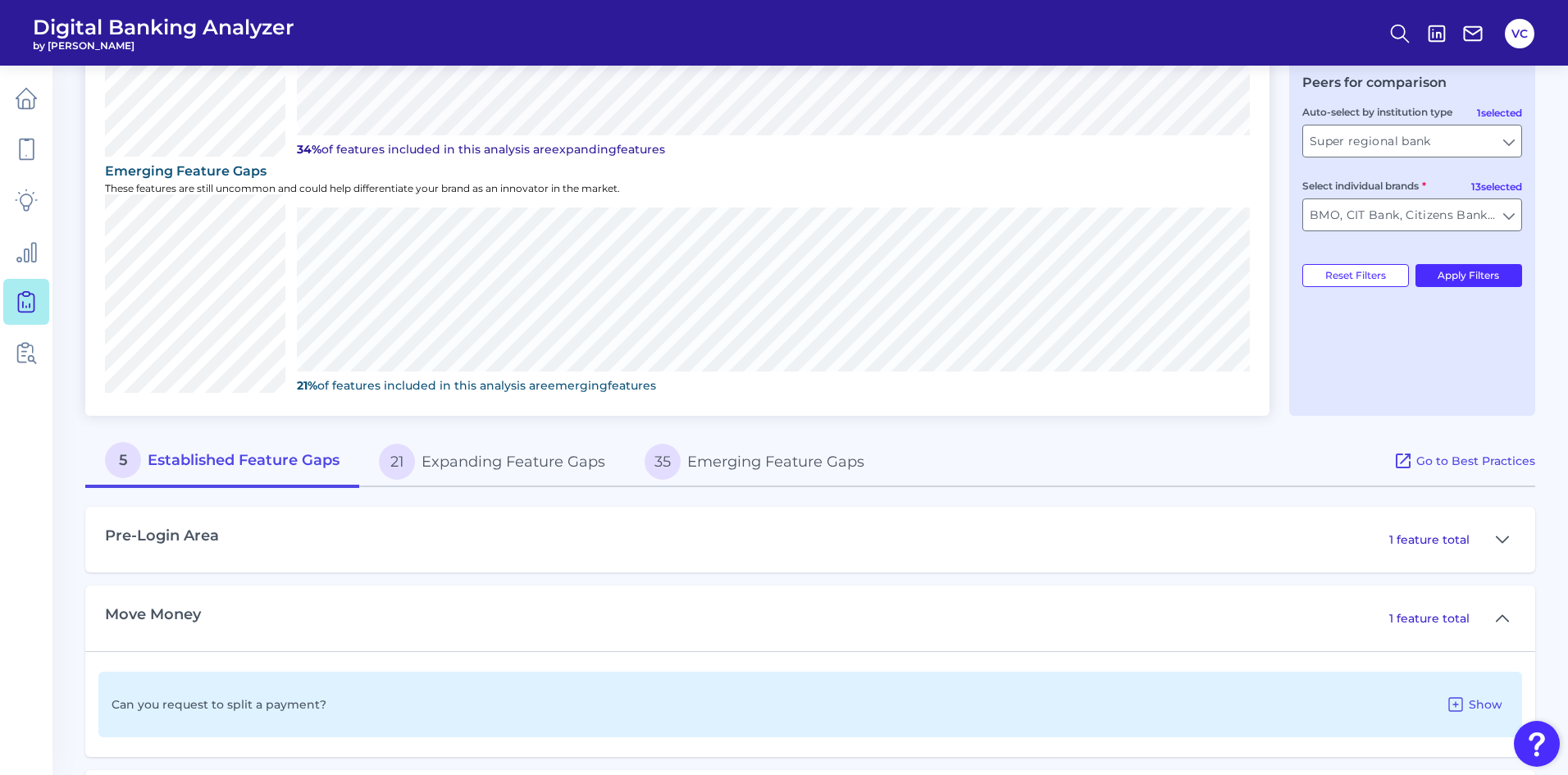
click at [730, 466] on button "35 Emerging Feature Gaps" at bounding box center [754, 462] width 259 height 52
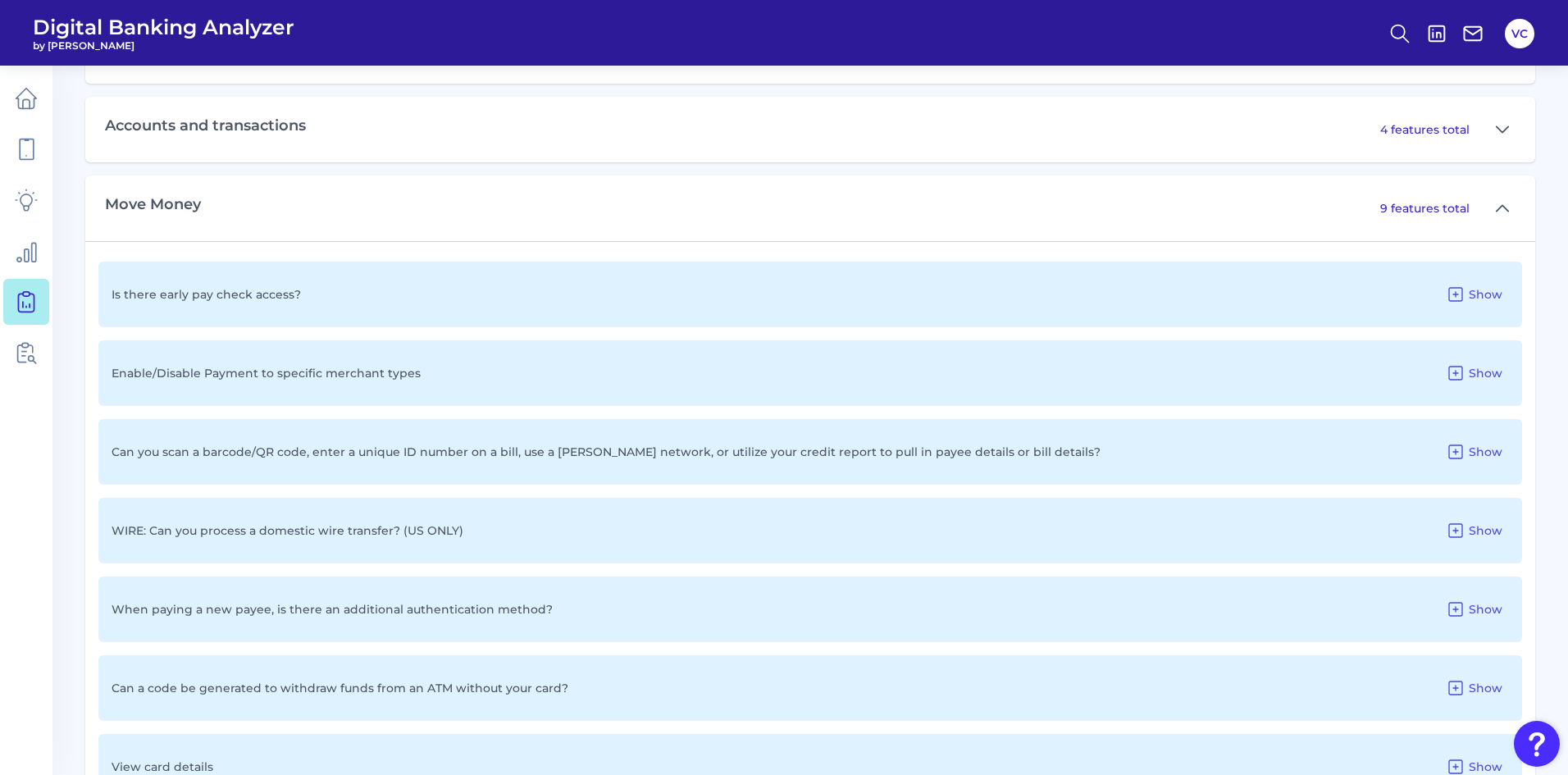
scroll to position [1065, 0]
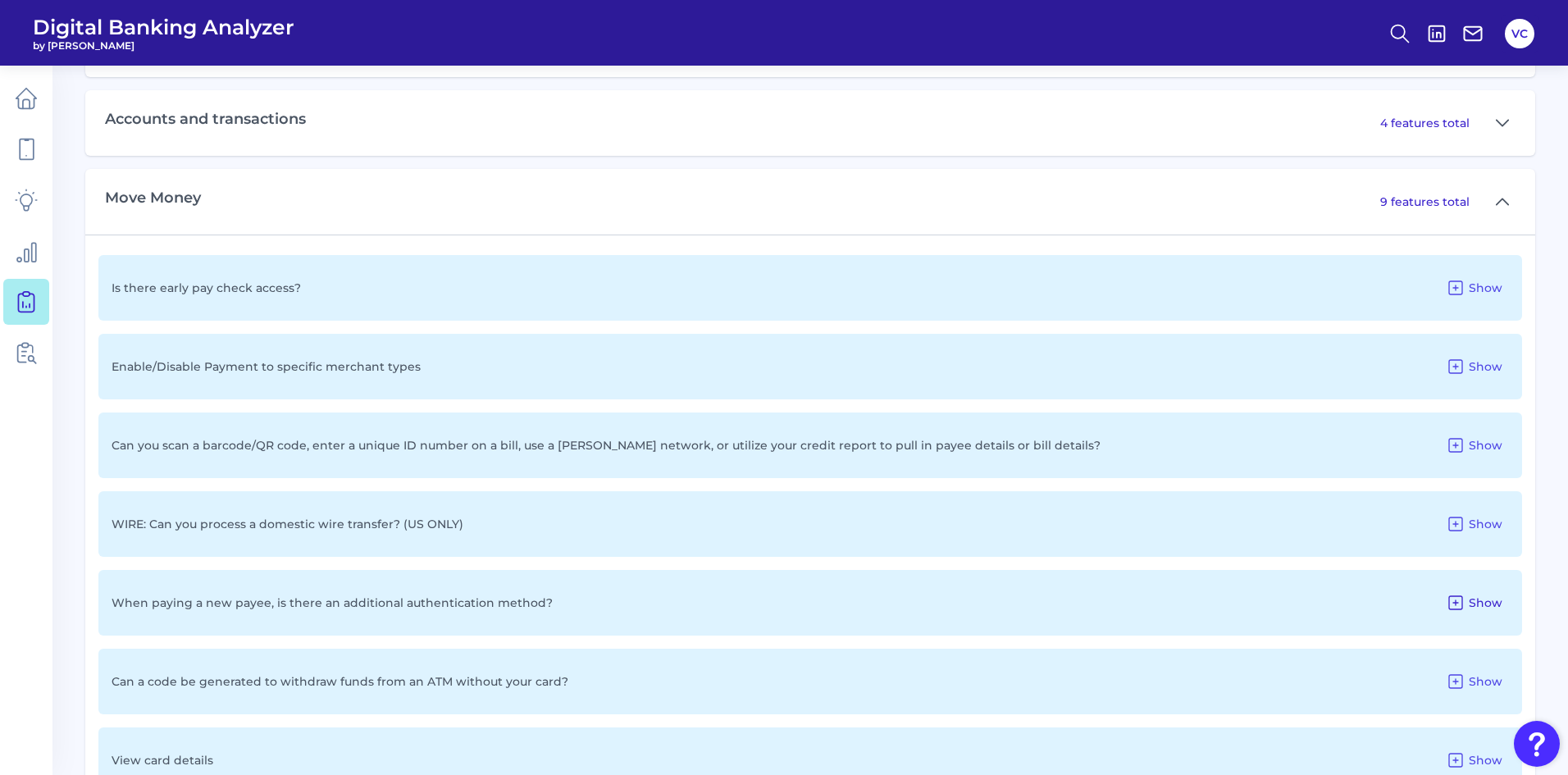
click at [1467, 601] on button "Show" at bounding box center [1473, 603] width 69 height 27
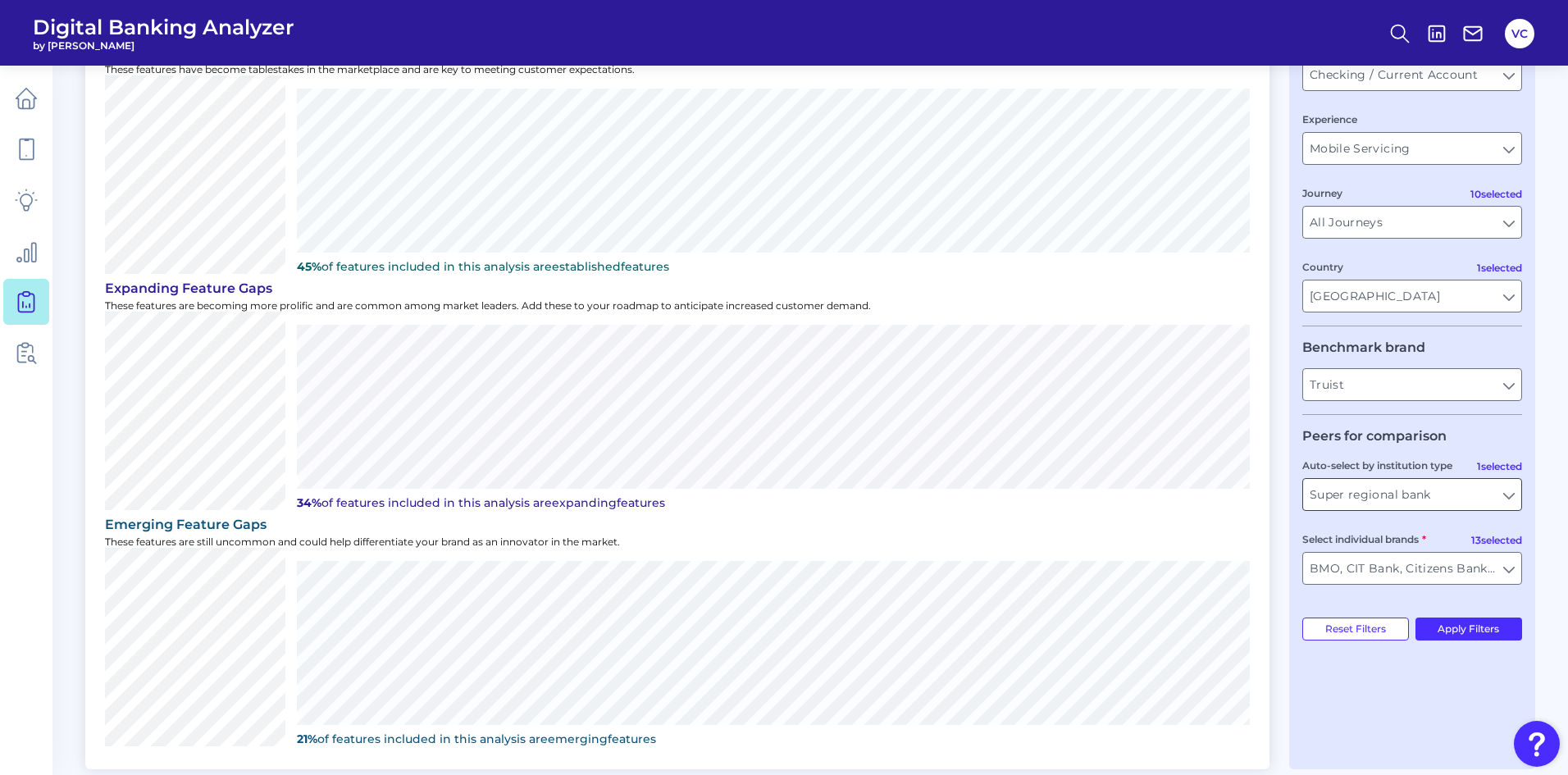
scroll to position [81, 0]
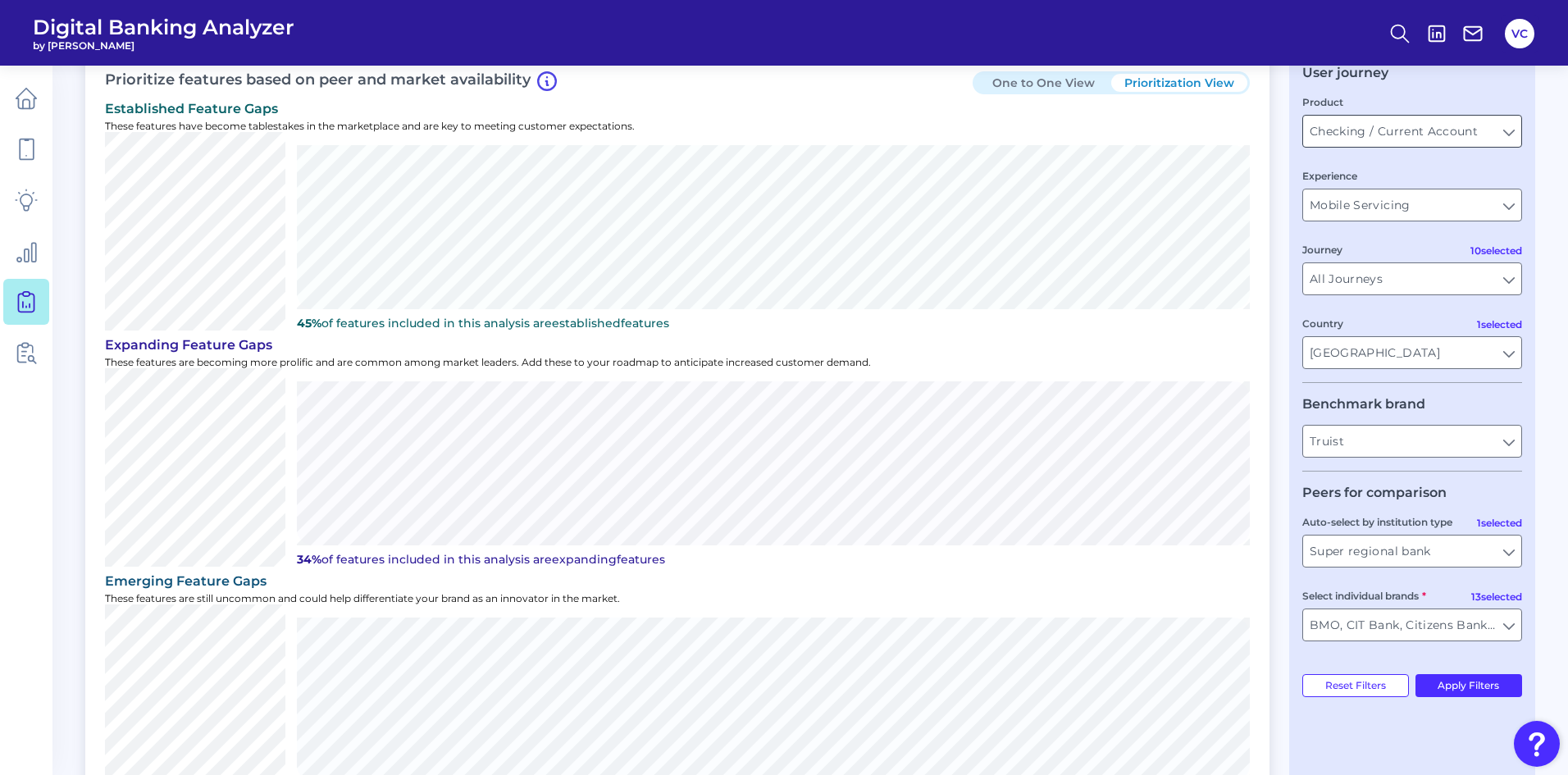
click at [1444, 135] on input "Checking / Current Account" at bounding box center [1412, 131] width 218 height 31
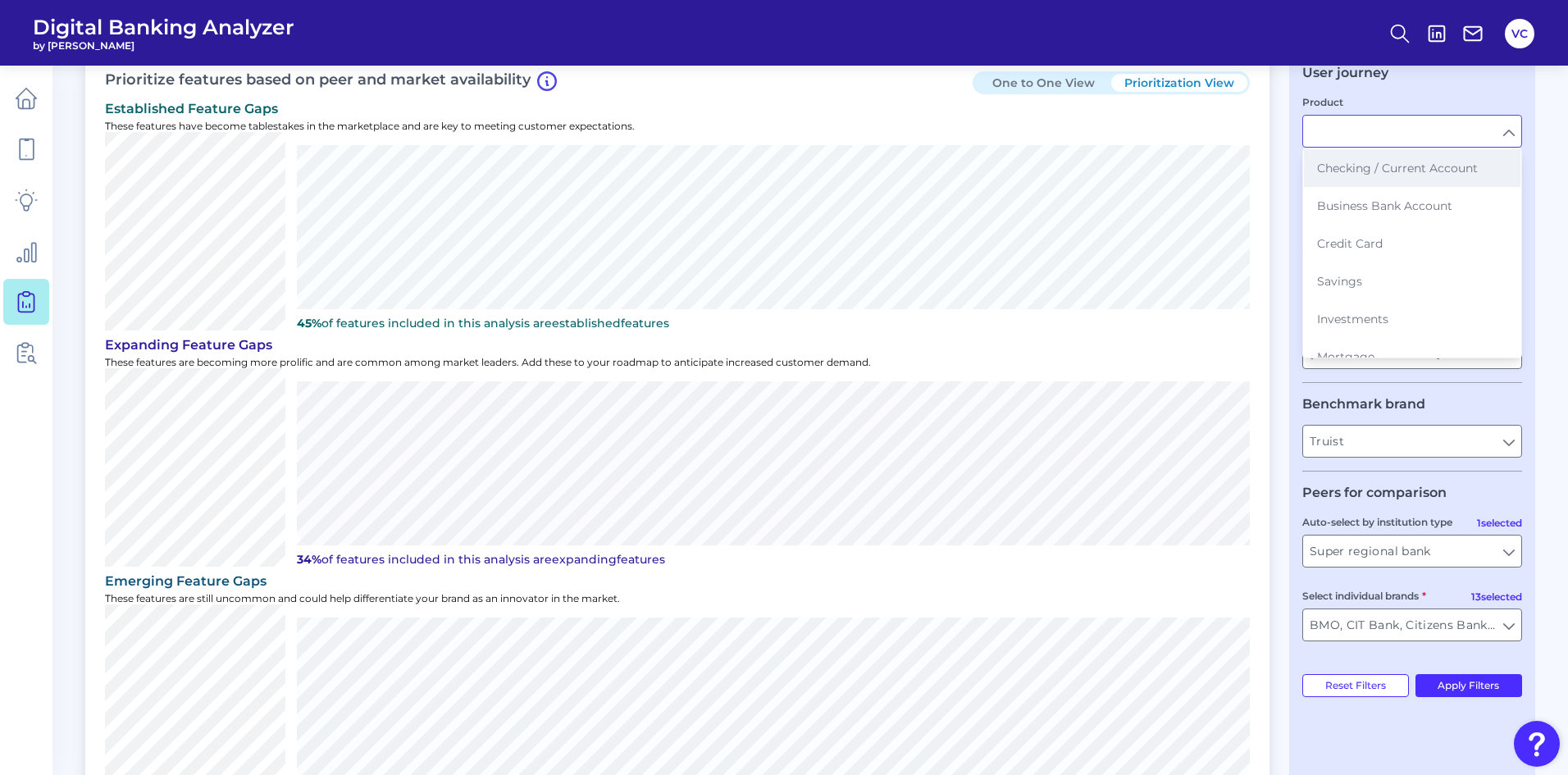
click at [1427, 166] on span "Checking / Current Account" at bounding box center [1397, 168] width 161 height 15
type input "Checking / Current Account"
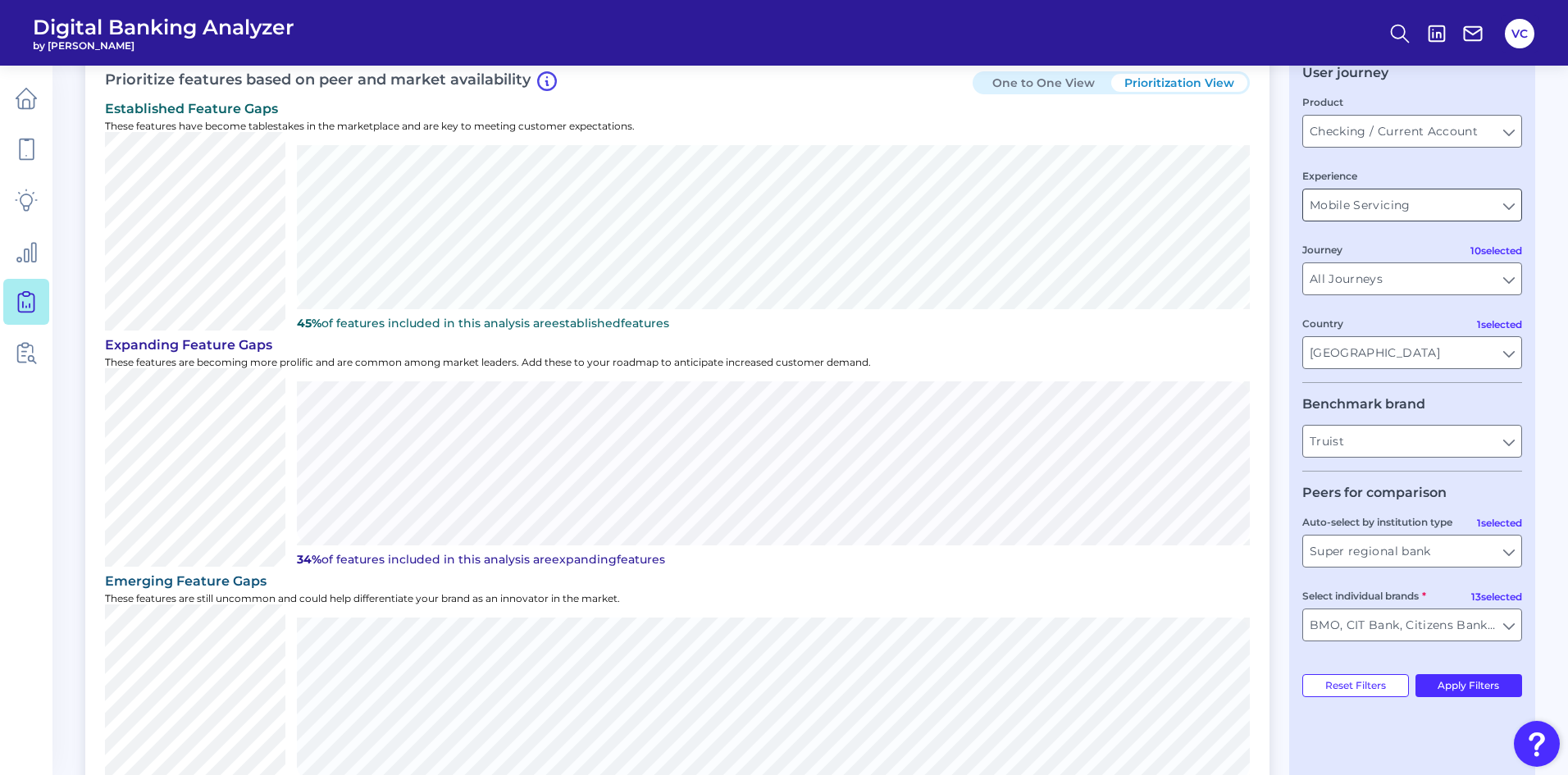
click at [1421, 205] on input "Mobile Servicing" at bounding box center [1412, 204] width 218 height 31
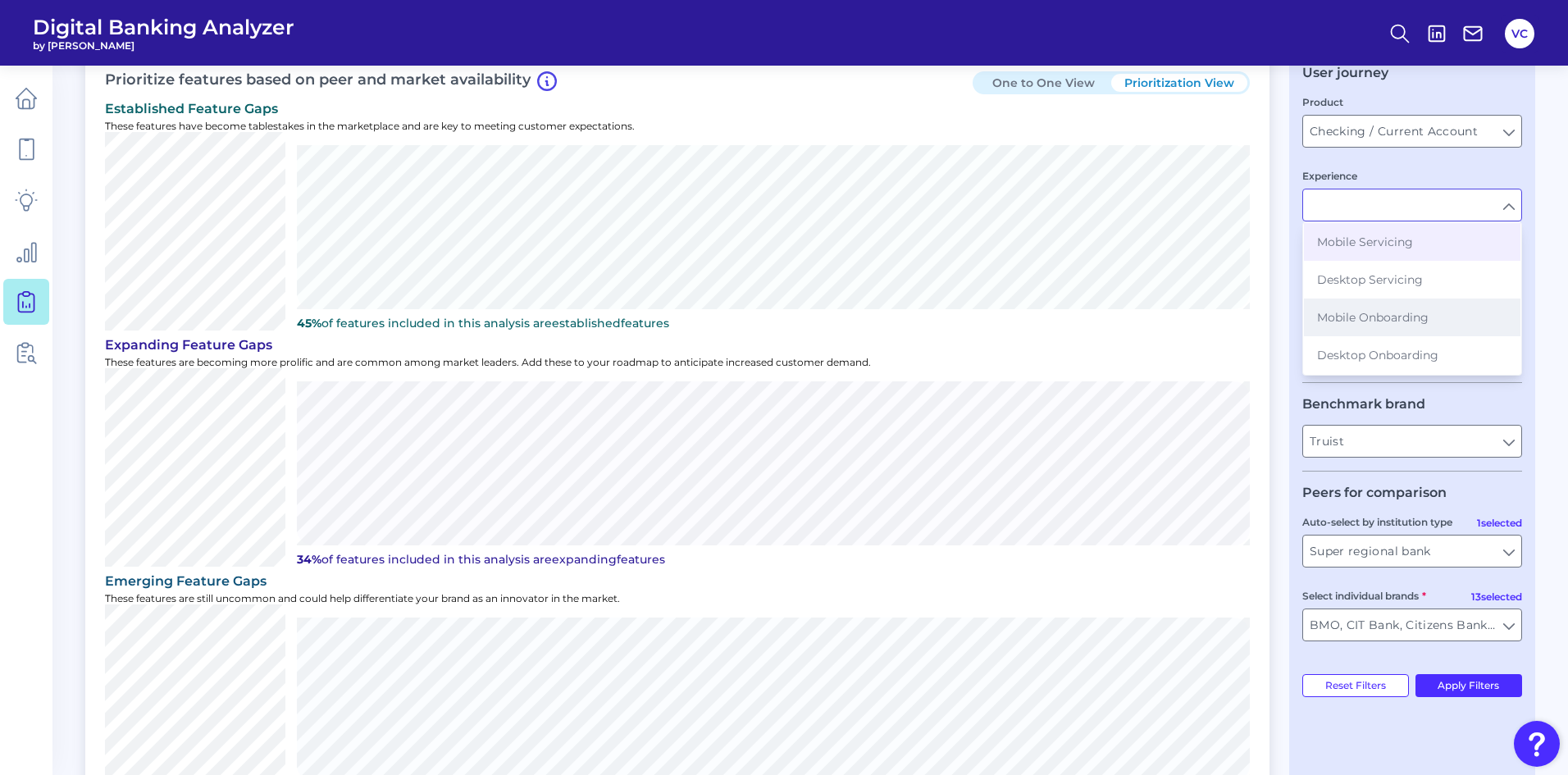
click at [1390, 306] on button "Mobile Onboarding" at bounding box center [1412, 317] width 217 height 38
type input "Mobile Onboarding"
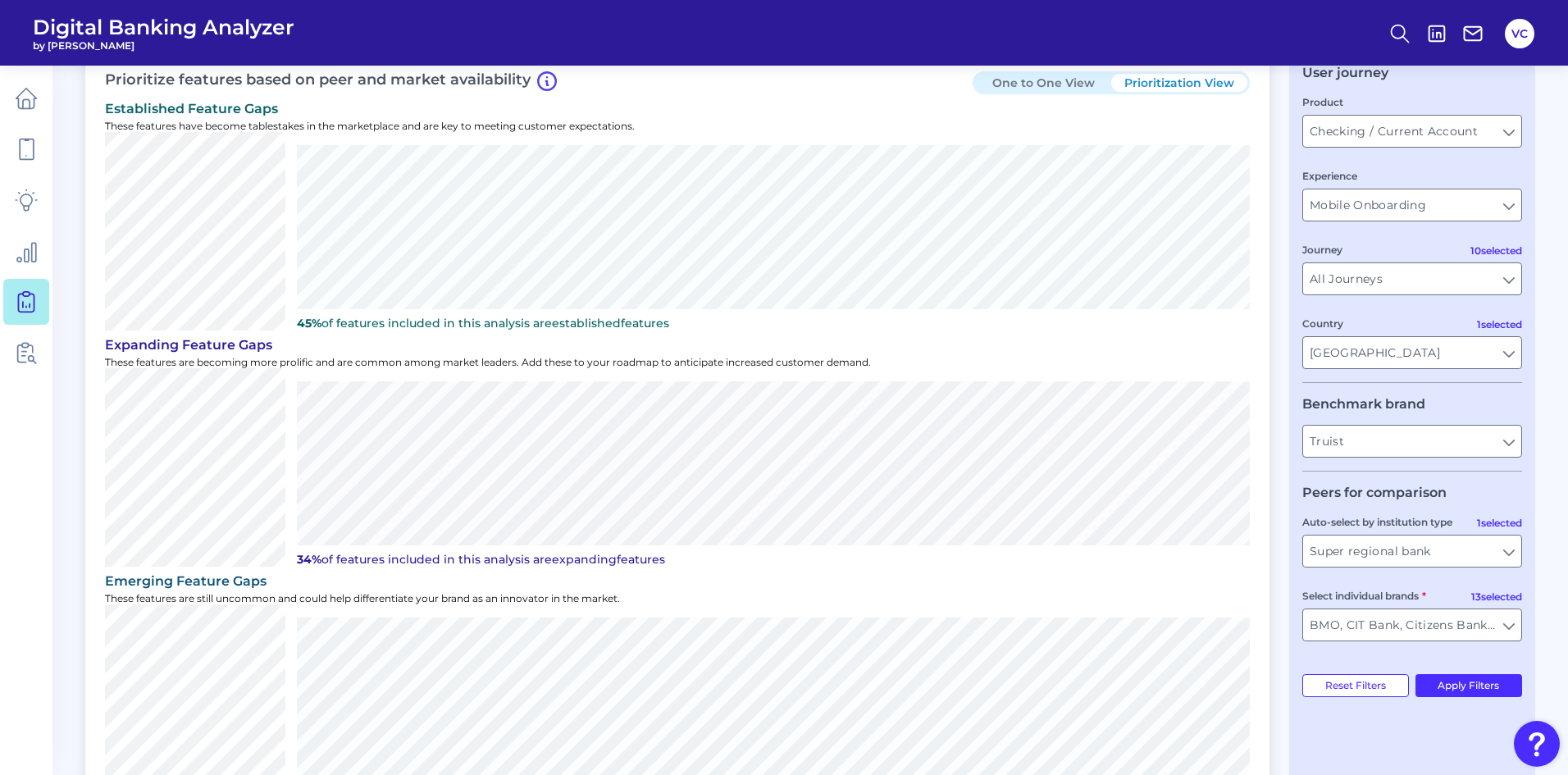
type input "All Auto-select by institution types"
type input "All Select individual brands"
click at [1441, 556] on input "All Auto-select by institution types" at bounding box center [1412, 551] width 218 height 31
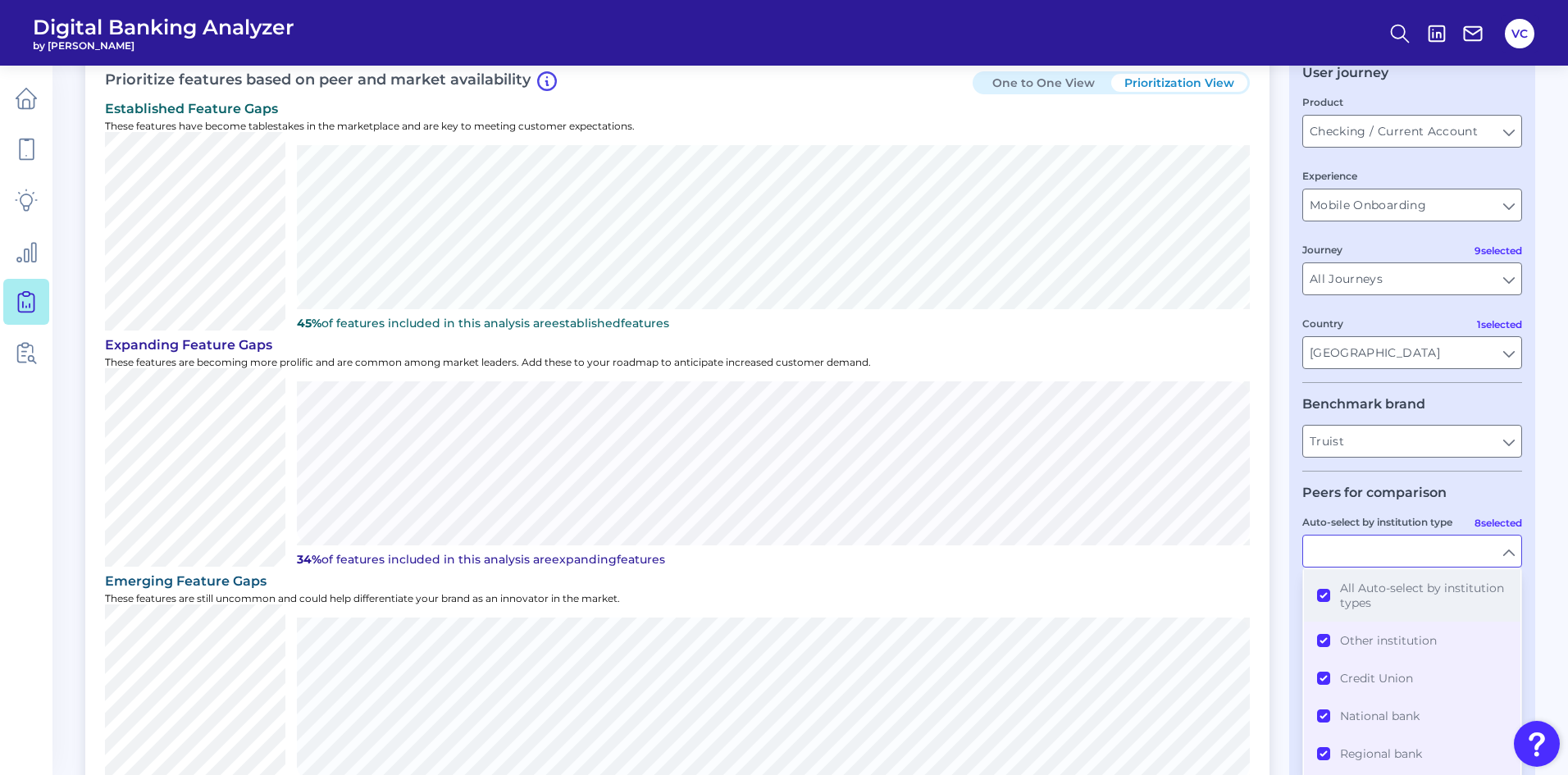
click at [1328, 595] on button "All Auto-select by institution types" at bounding box center [1412, 595] width 217 height 52
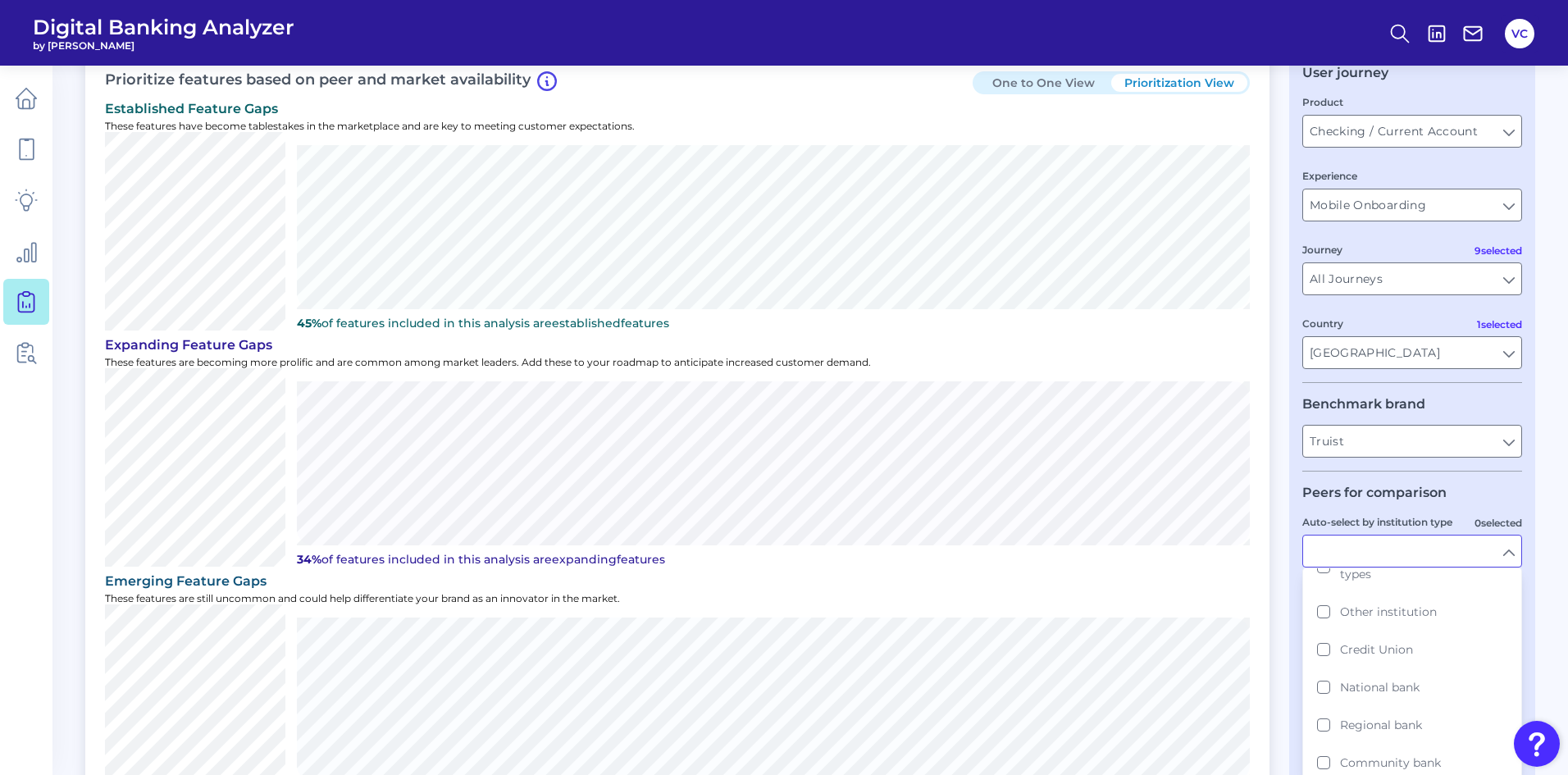
scroll to position [0, 0]
click at [1336, 523] on label "Auto-select by institution type" at bounding box center [1377, 521] width 150 height 12
click at [1336, 536] on input "Auto-select by institution type" at bounding box center [1412, 551] width 218 height 31
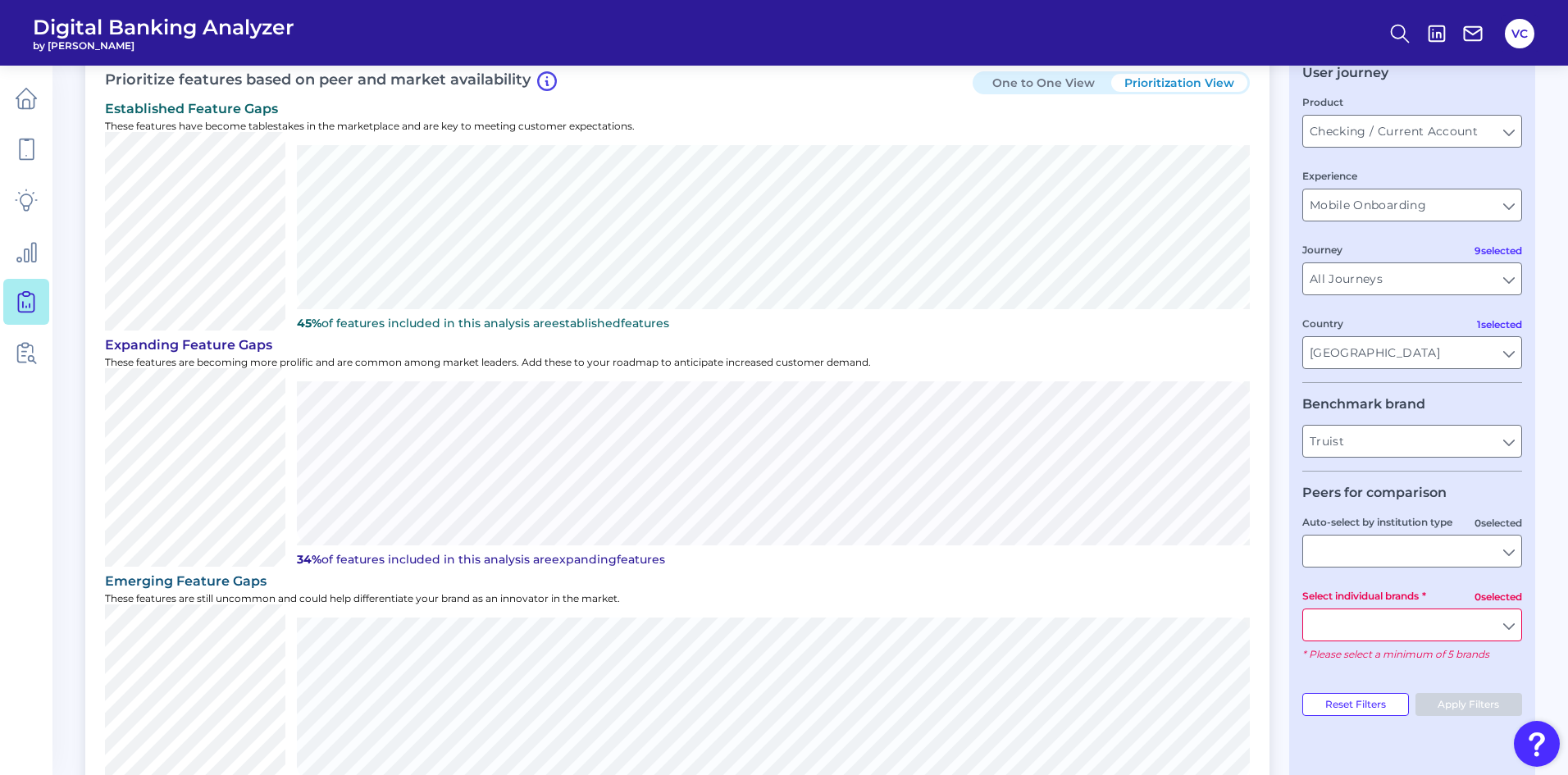
click at [1343, 616] on input "Select individual brands" at bounding box center [1412, 625] width 218 height 31
click at [1326, 659] on button "PNC Bank" at bounding box center [1412, 662] width 217 height 38
click at [1355, 626] on input "PNC" at bounding box center [1412, 625] width 218 height 31
type input "PNC Bank"
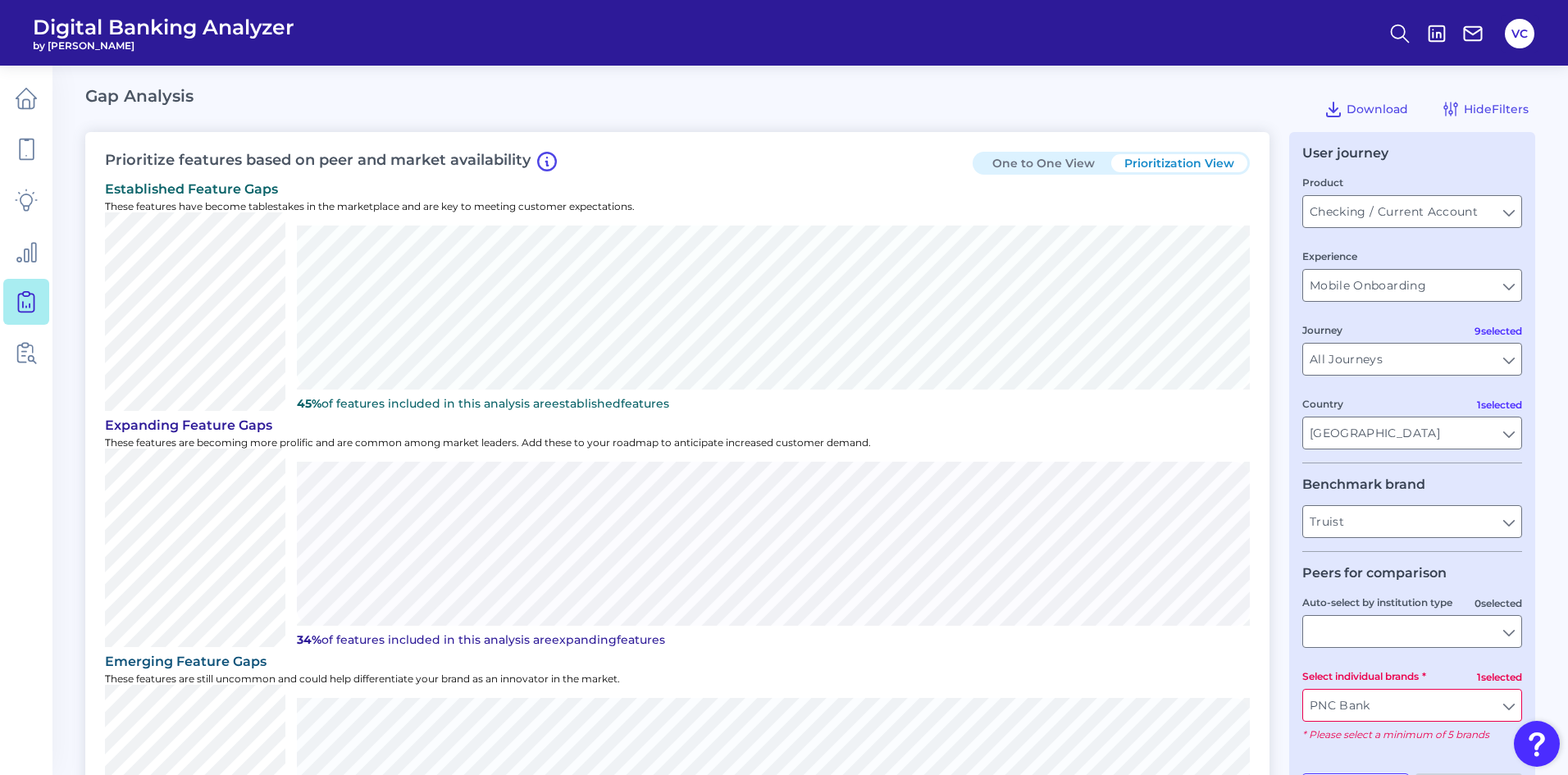
click at [1061, 164] on button "One to One View" at bounding box center [1043, 162] width 136 height 18
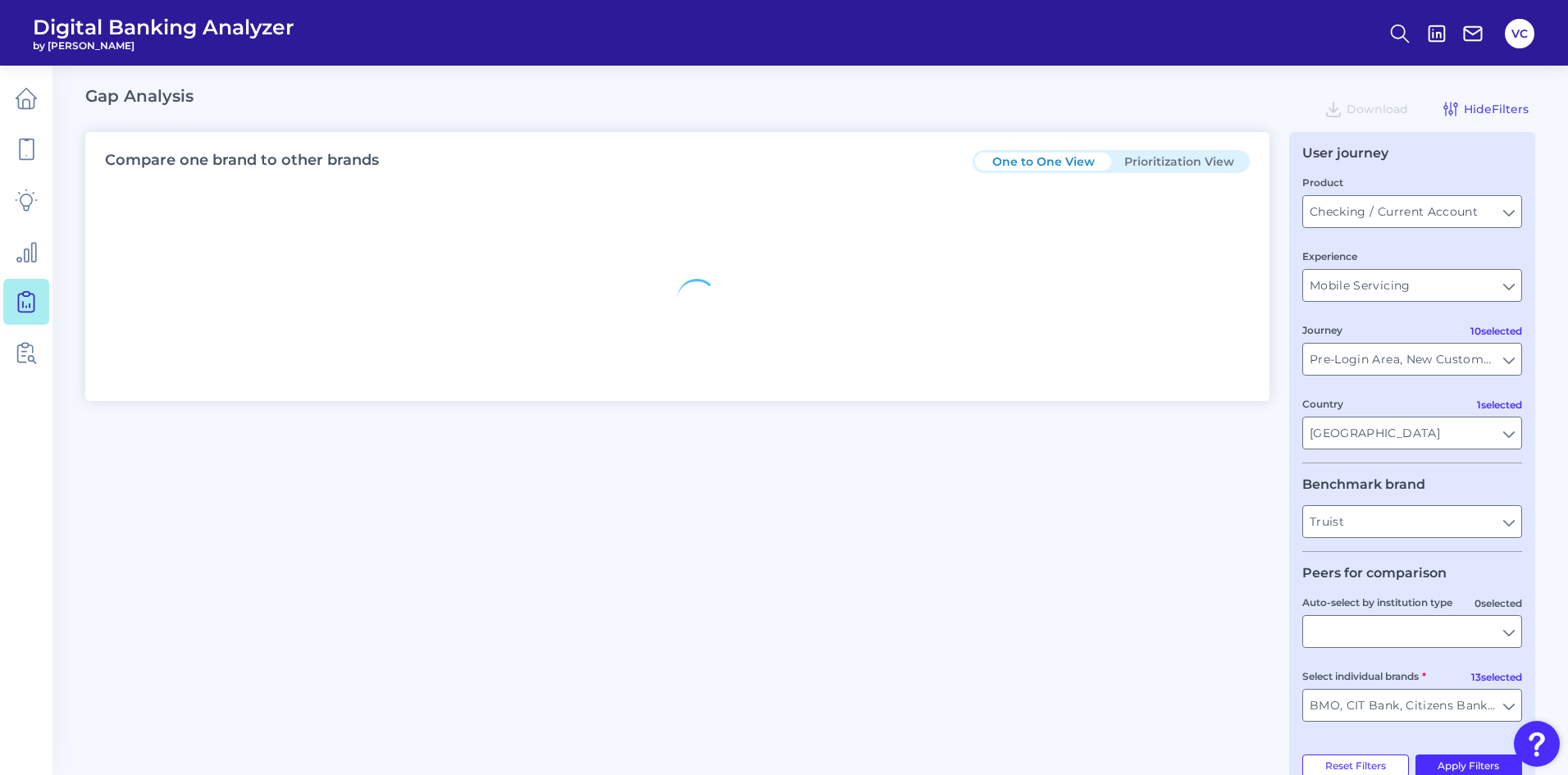
type input "Mobile Servicing"
type input "Pre-Login Area, New Customer Onboarding, Login & Authentication, Accounts and t…"
type input "BMO, CIT Bank, Citizens Bank, Comerica, Fifth Third, First Horizon, Huntington …"
type input "All Journeys"
type input "All Auto-select by institution types"
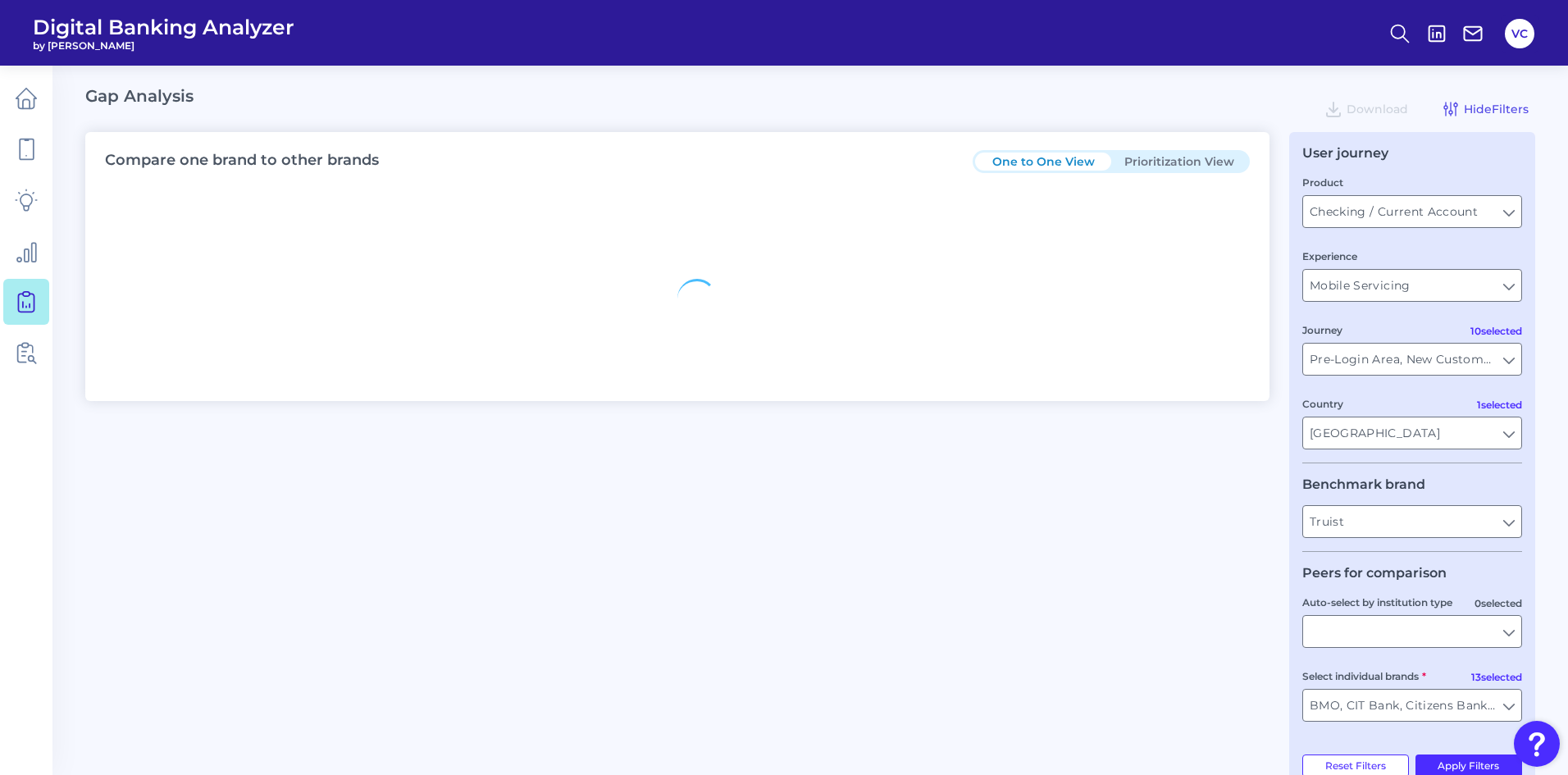
type input "All Select individual brands"
click at [1345, 630] on input "All Auto-select by institution types" at bounding box center [1412, 632] width 218 height 31
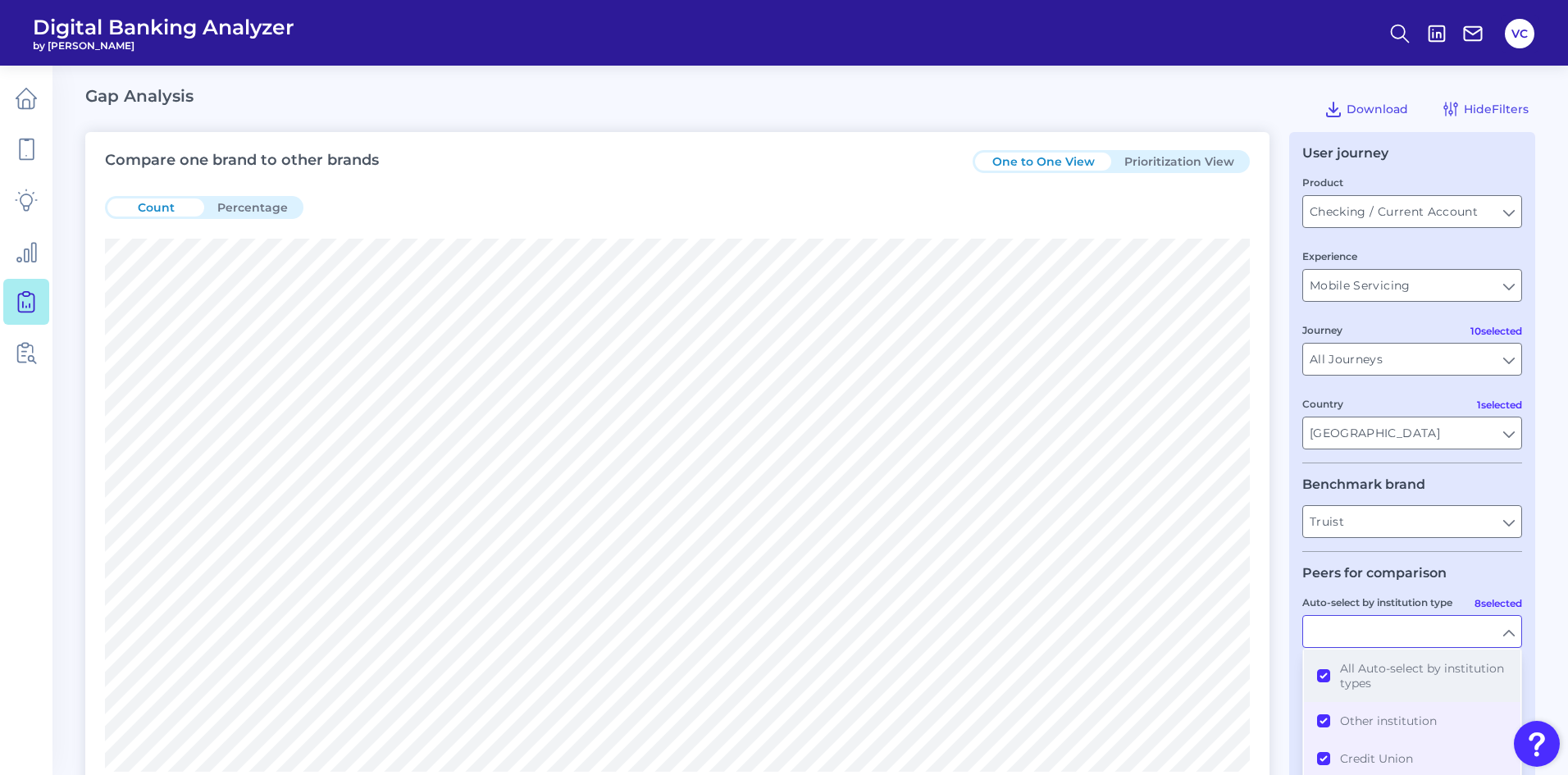
click at [1324, 674] on button "All Auto-select by institution types" at bounding box center [1412, 675] width 217 height 52
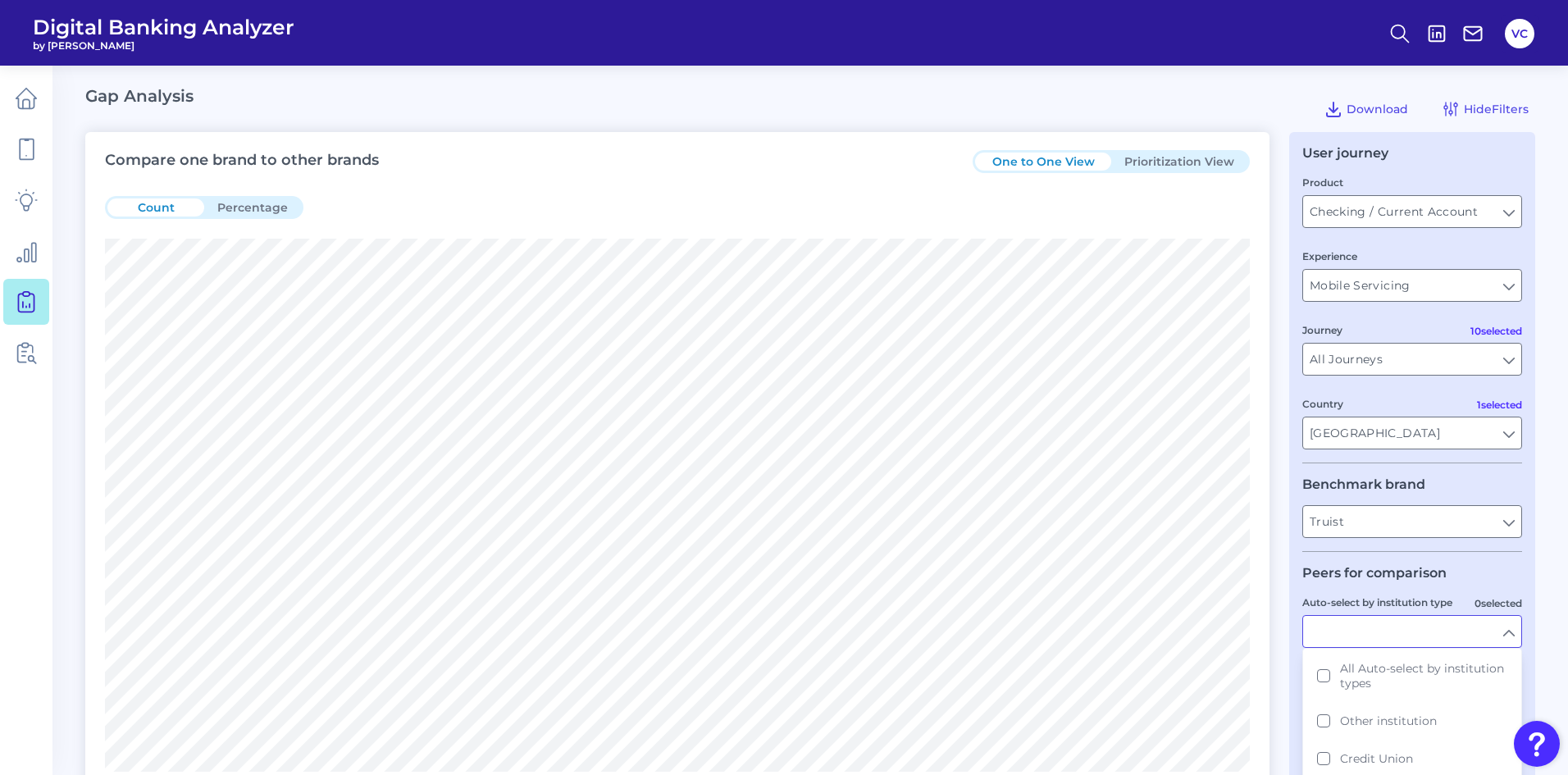
click at [1297, 688] on div "User journey Product Checking / Current Account Checking / Current Account Expe…" at bounding box center [1411, 470] width 246 height 677
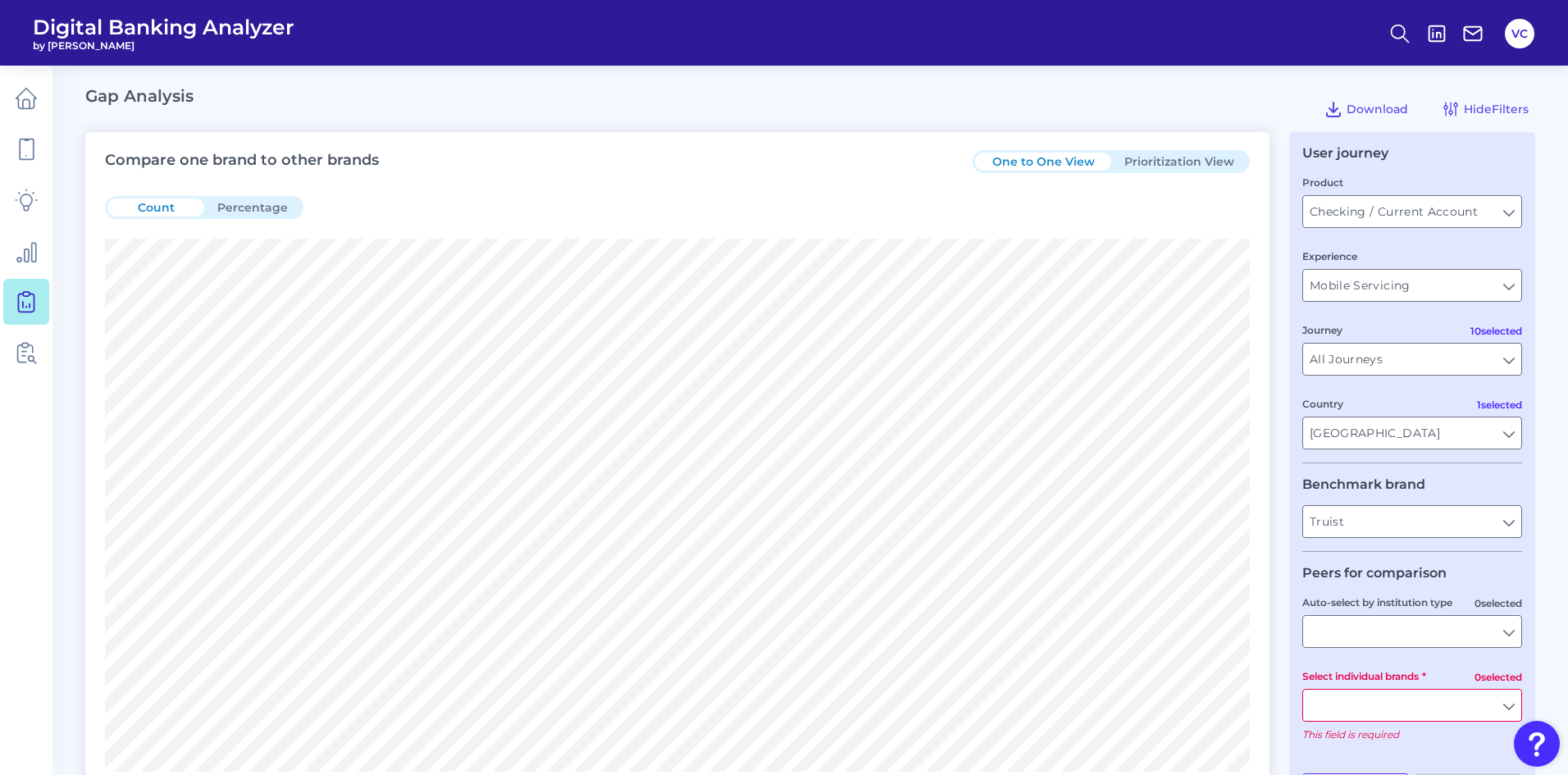
click at [1340, 709] on input "Select individual brands" at bounding box center [1412, 705] width 218 height 31
click at [1325, 744] on button "PNC Bank" at bounding box center [1412, 743] width 217 height 38
click at [1457, 671] on div "Select individual brands PNC PNC" at bounding box center [1411, 694] width 219 height 54
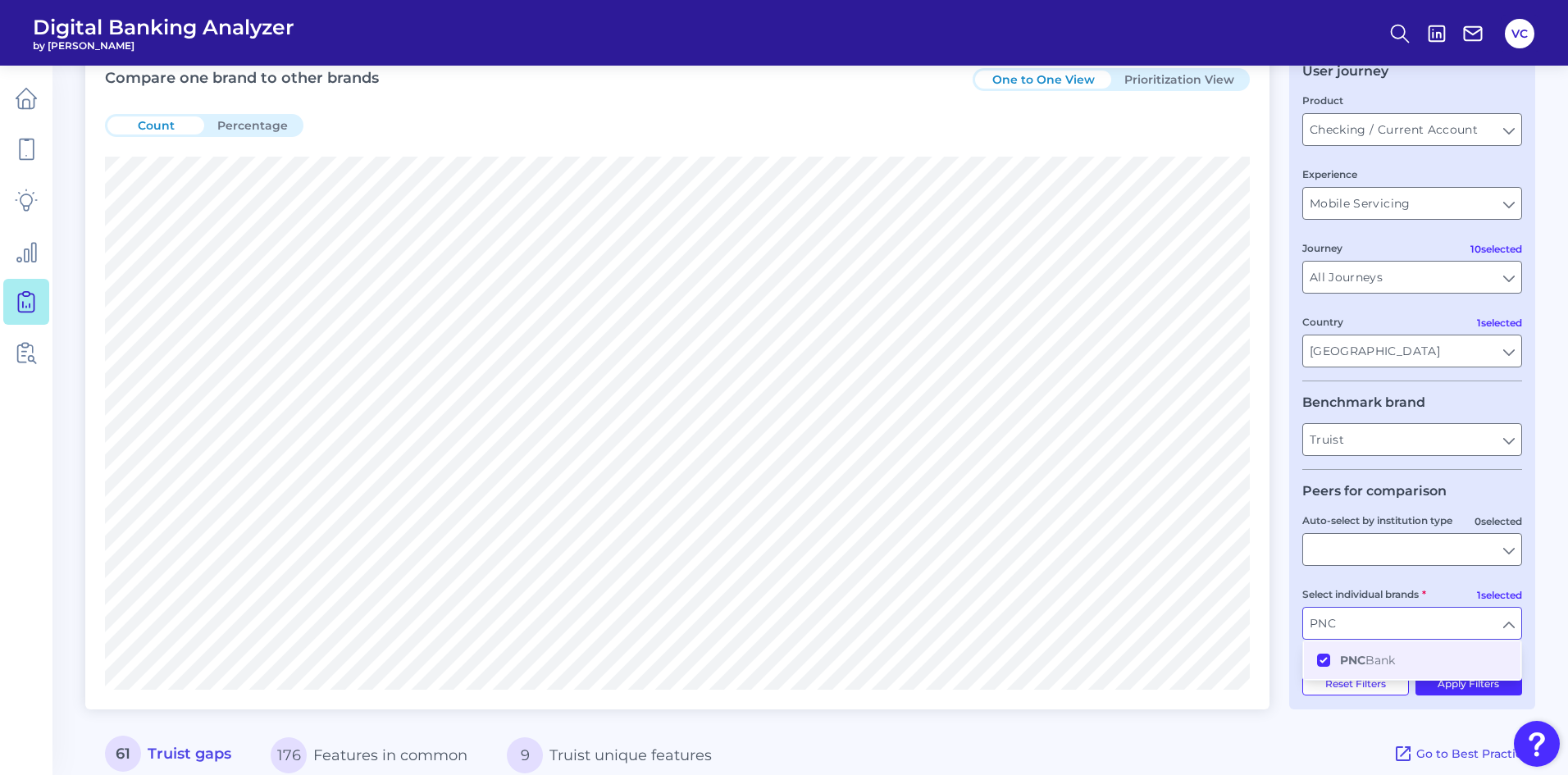
click at [1452, 596] on div "Select individual brands PNC PNC" at bounding box center [1411, 613] width 219 height 54
click at [1447, 685] on button "Apply Filters" at bounding box center [1468, 684] width 107 height 23
type input "PNC Bank"
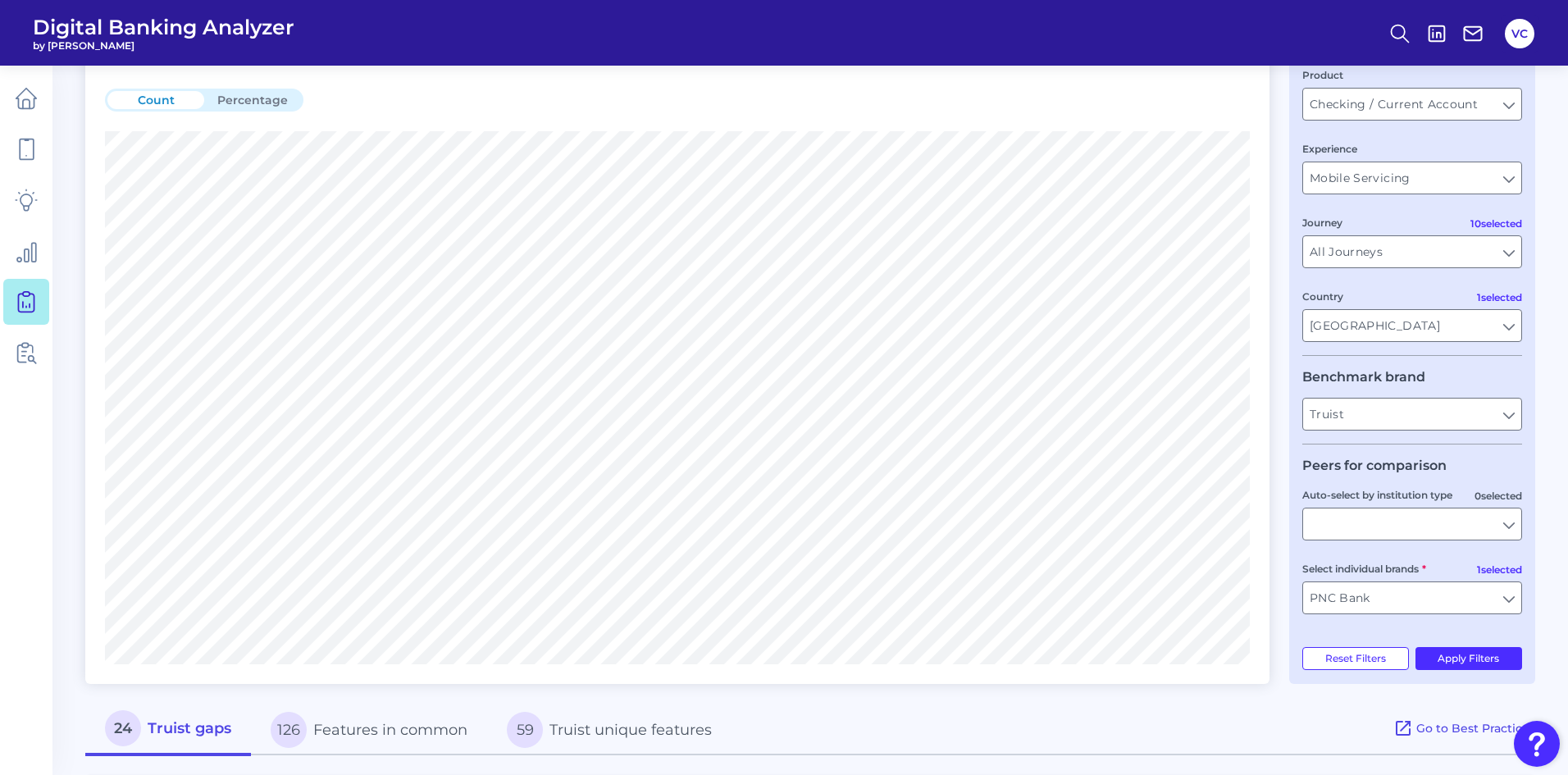
scroll to position [0, 0]
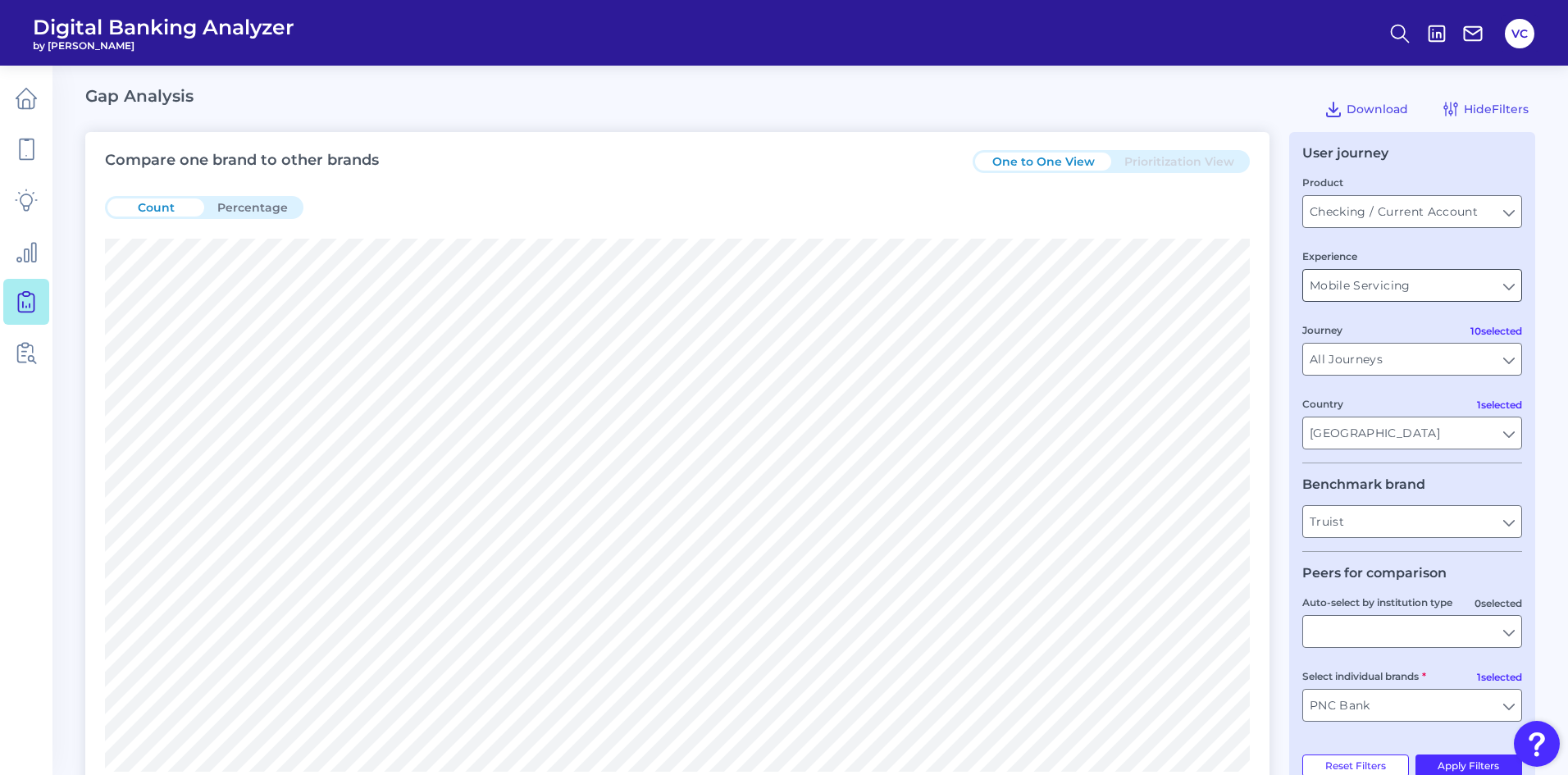
click at [1350, 290] on input "Mobile Servicing" at bounding box center [1412, 285] width 218 height 31
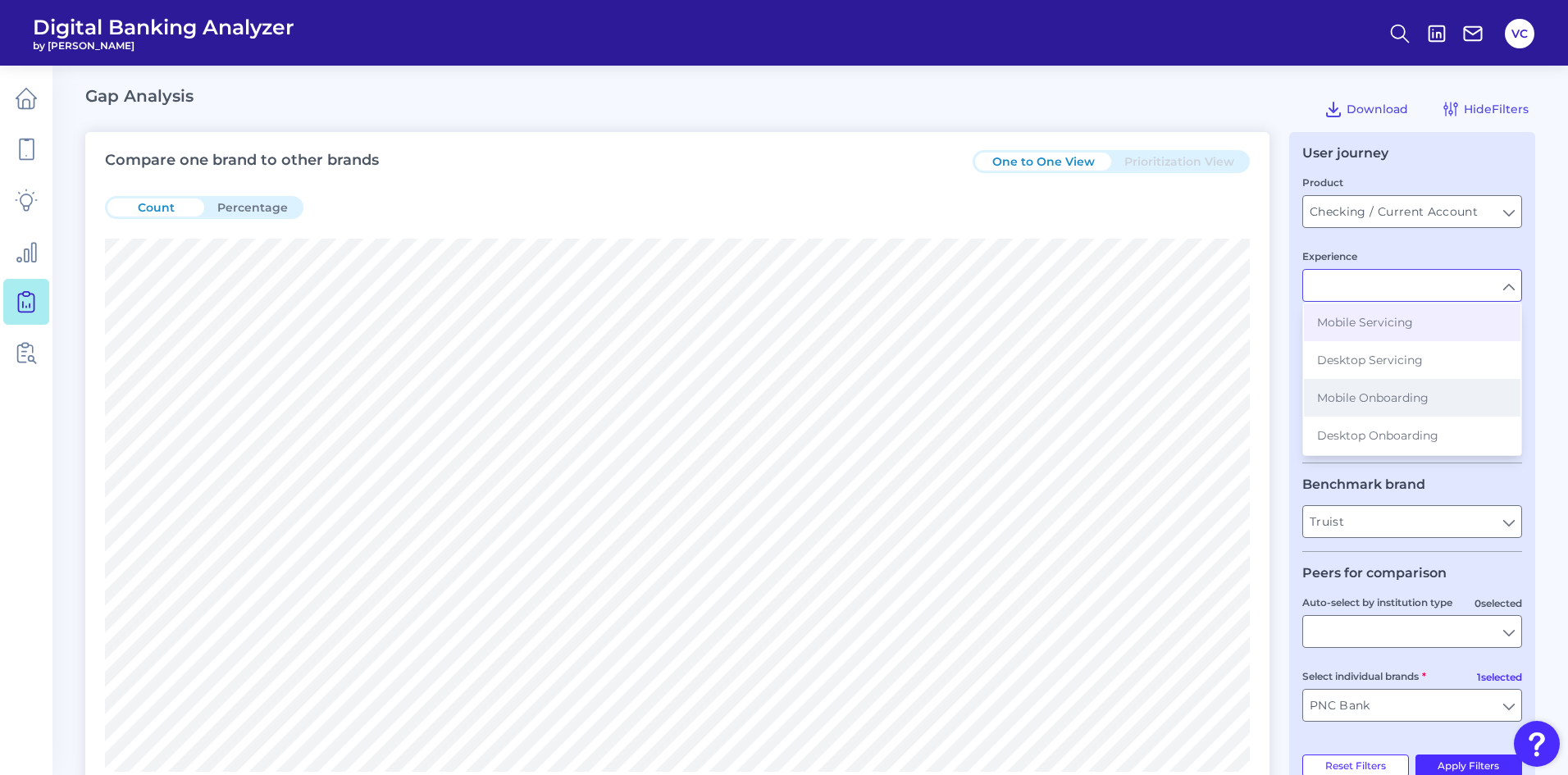
click at [1357, 396] on span "Mobile Onboarding" at bounding box center [1372, 398] width 111 height 15
type input "Mobile Onboarding"
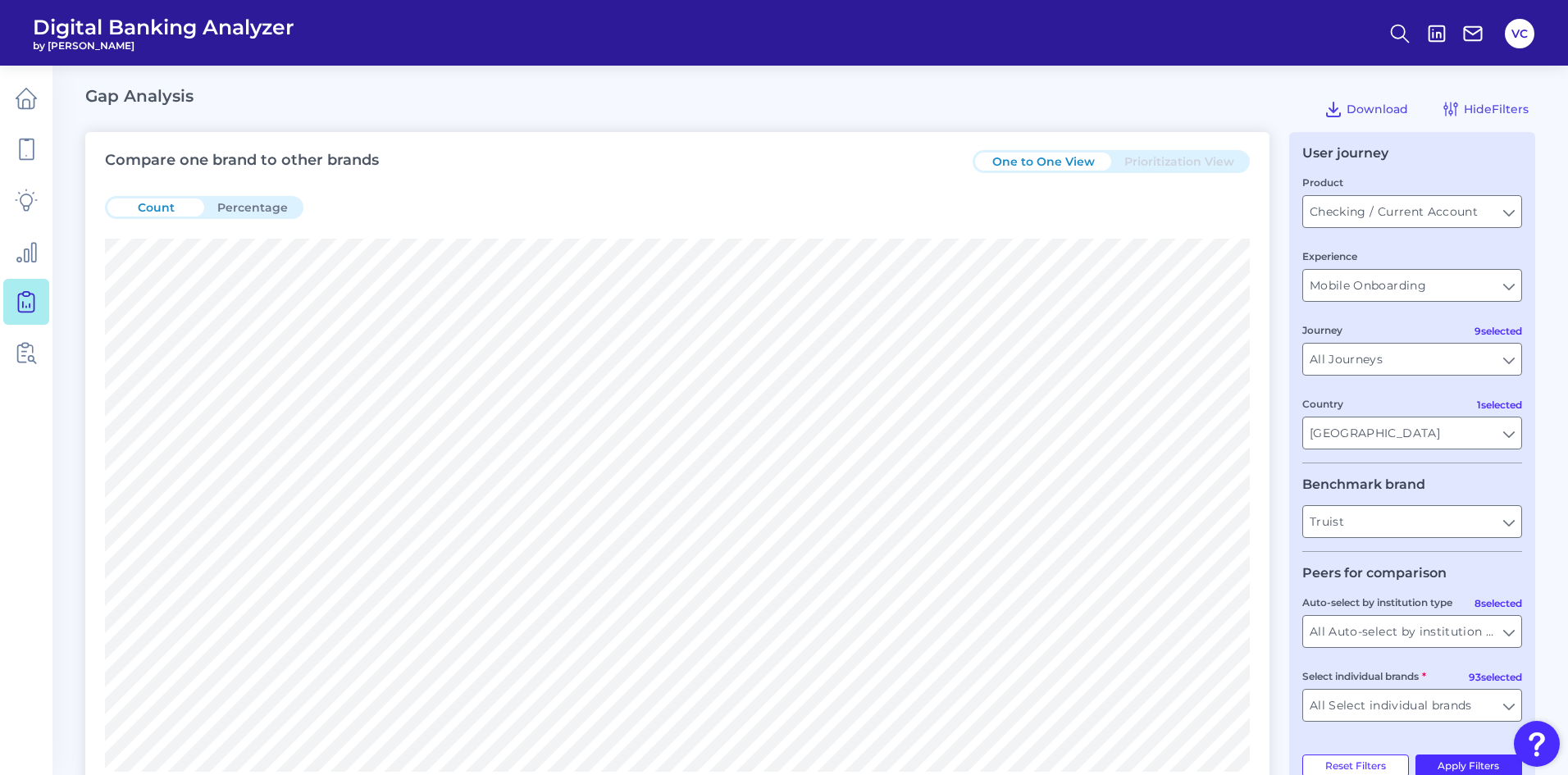
type input "All Auto-select by institution types"
type input "All Select individual brands"
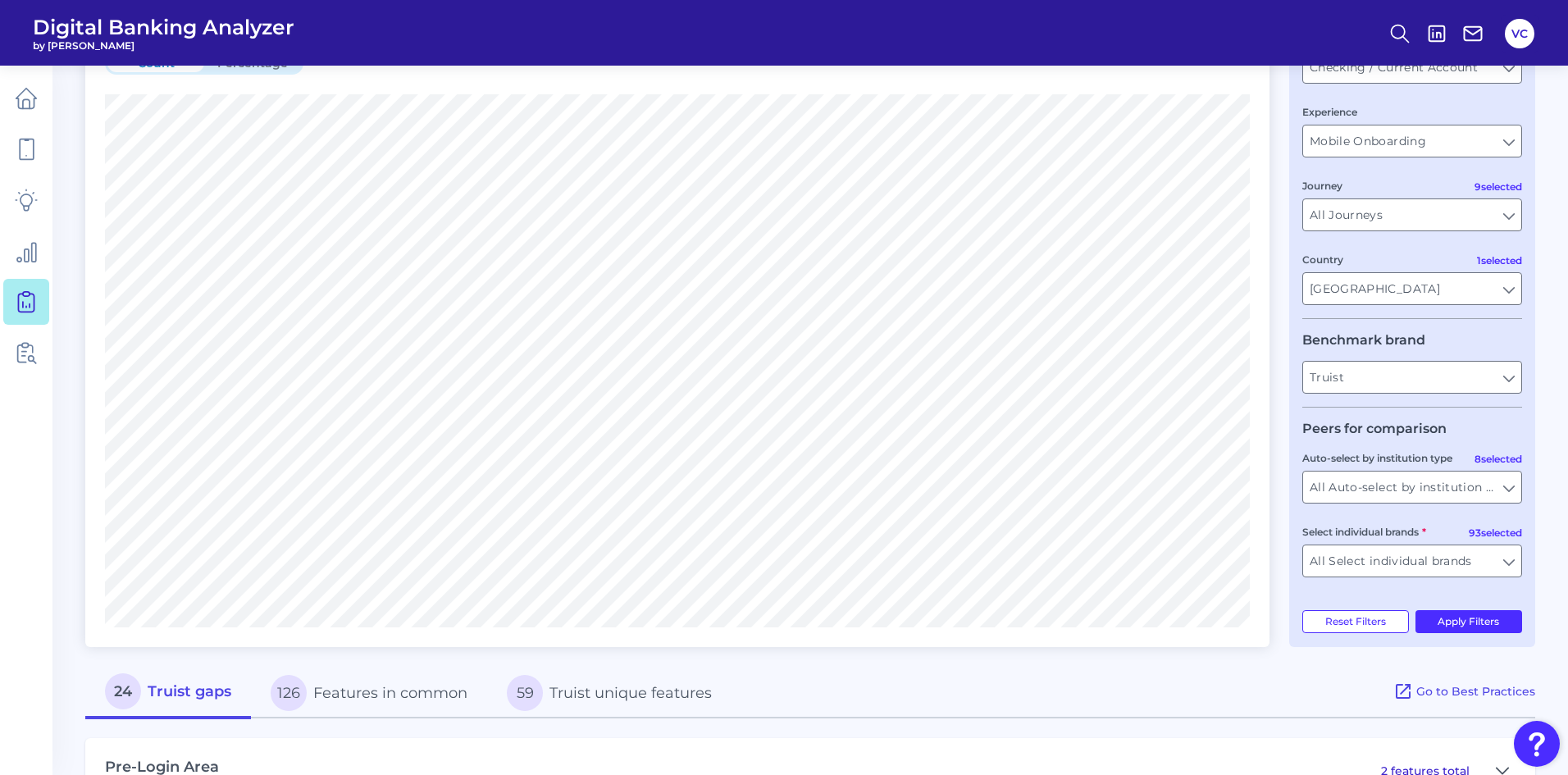
scroll to position [246, 0]
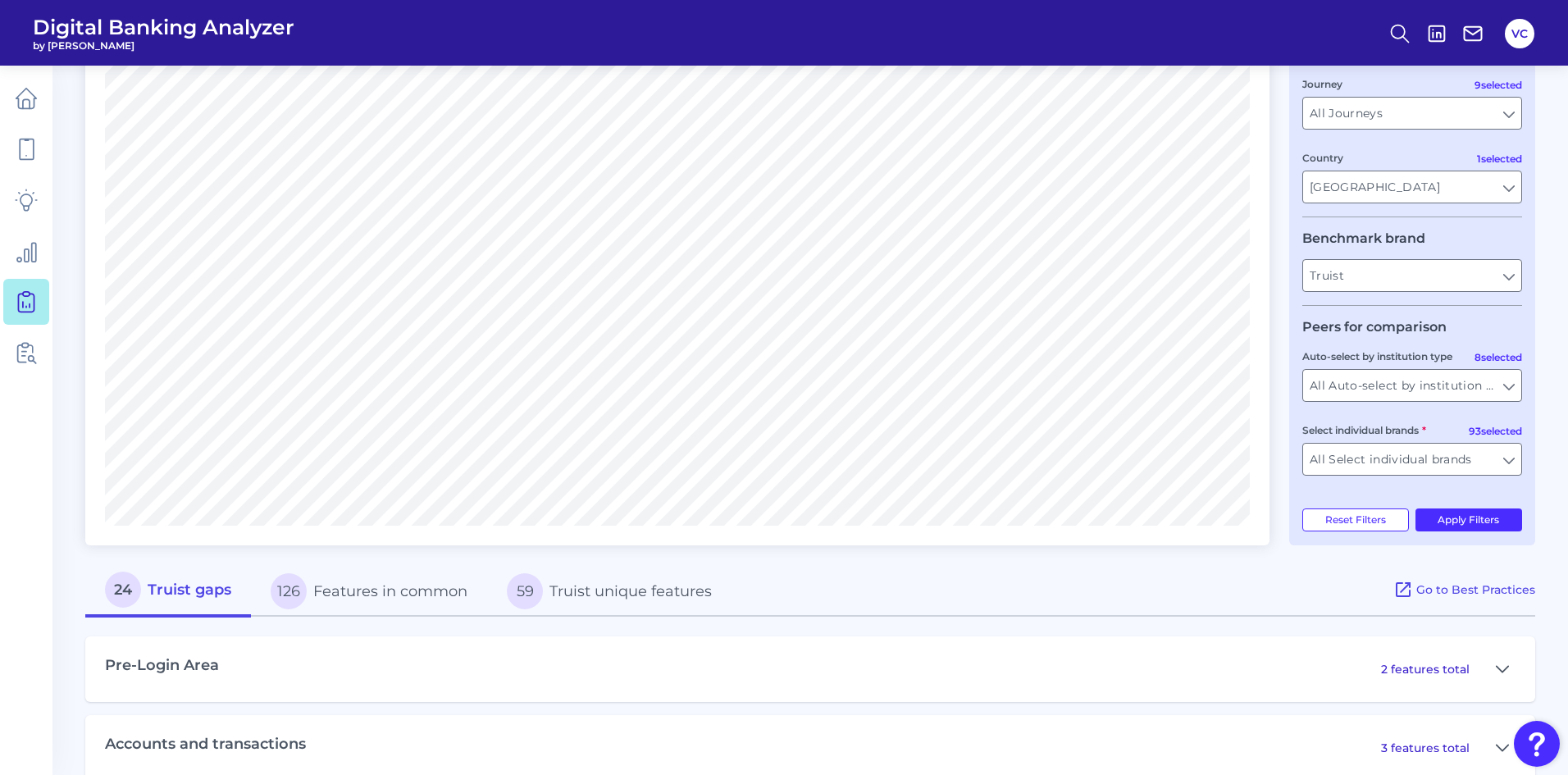
click at [1425, 365] on div "Auto-select by institution type All Auto-select by institution types All Auto-s…" at bounding box center [1411, 374] width 219 height 54
click at [1425, 385] on input "All Auto-select by institution types" at bounding box center [1412, 385] width 218 height 31
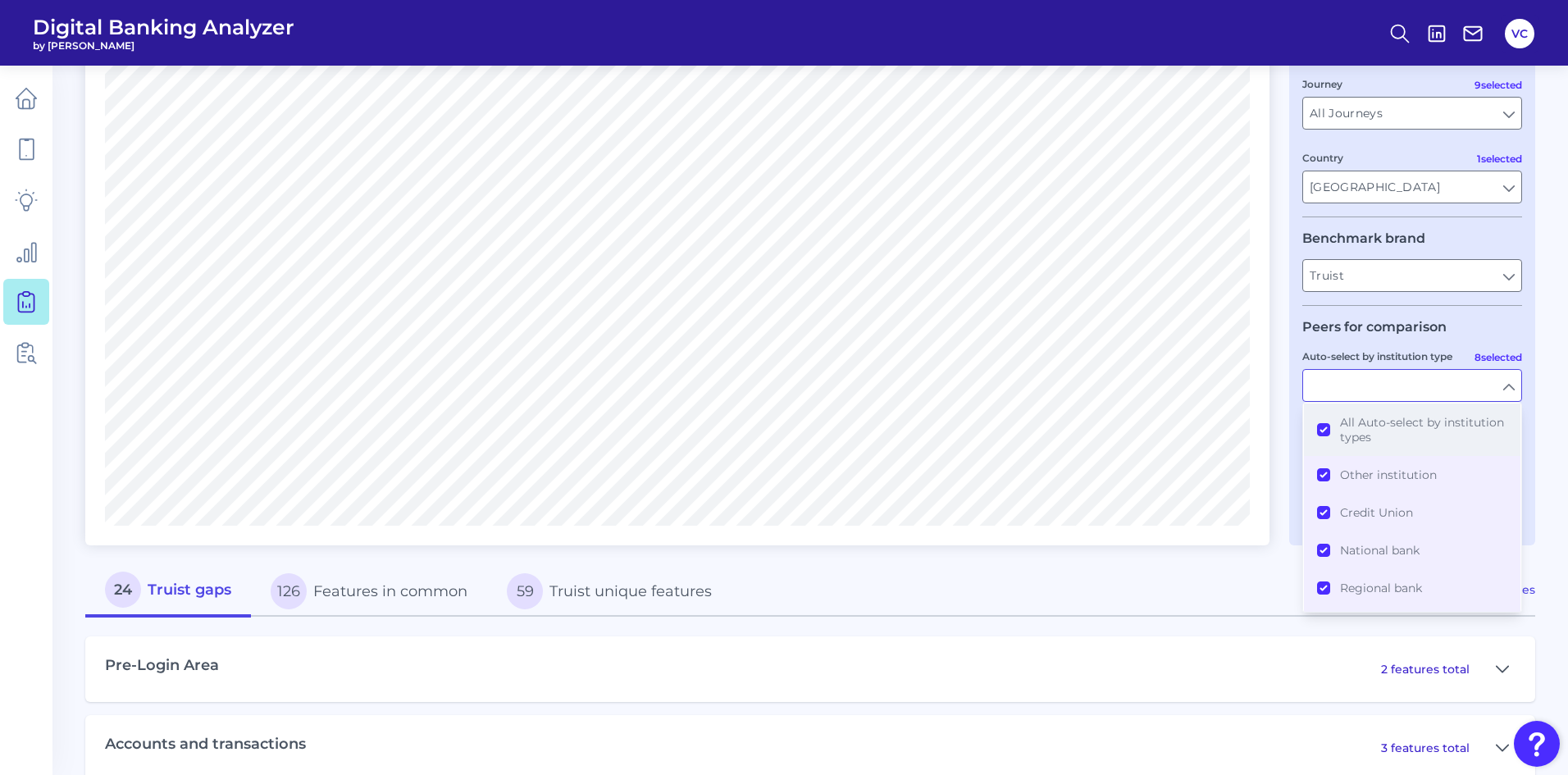
click at [1323, 429] on button "All Auto-select by institution types" at bounding box center [1412, 429] width 217 height 52
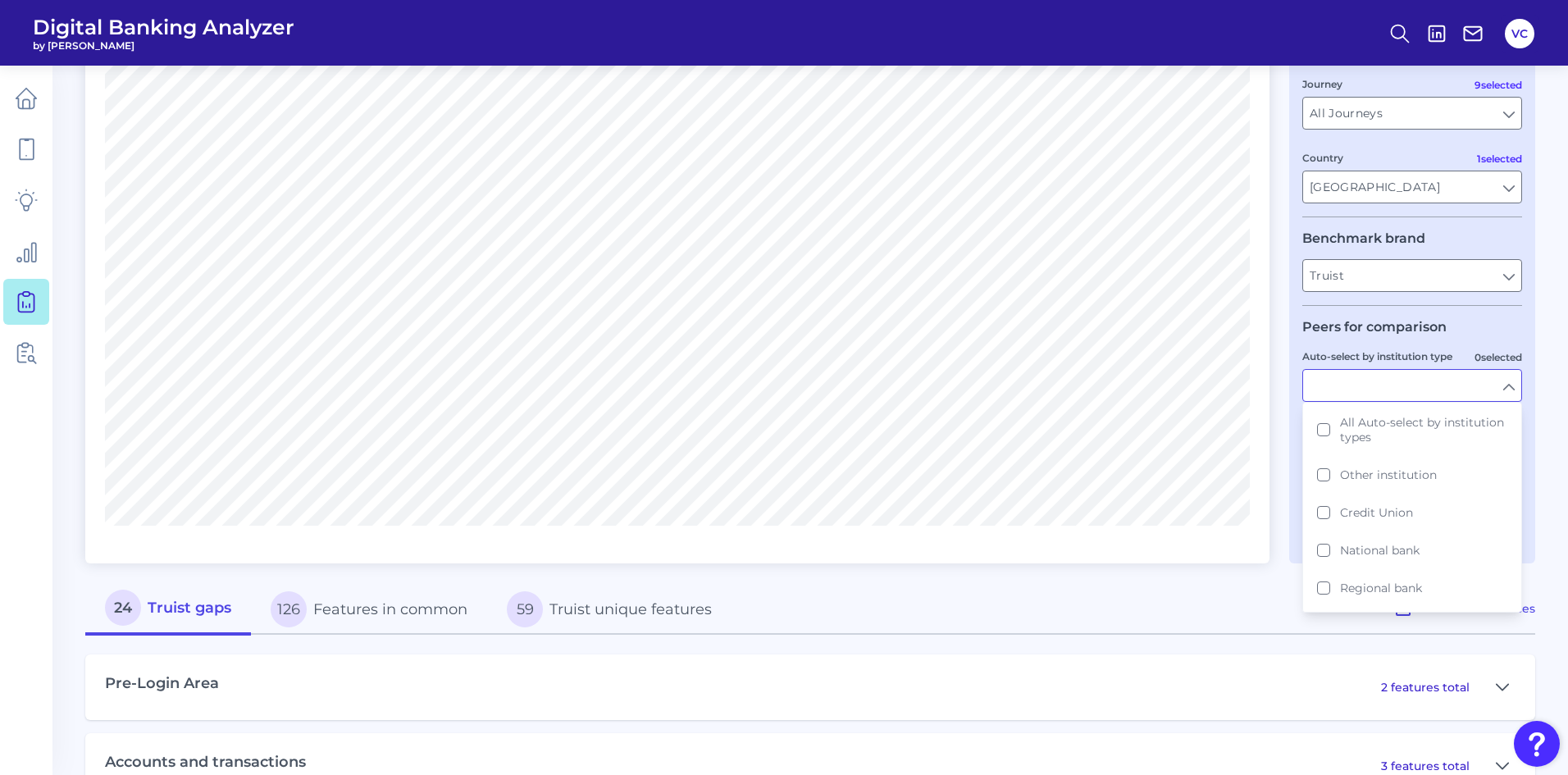
click at [1264, 581] on div "Compare one brand to other brands One to One View Prioritization View Count Per…" at bounding box center [810, 578] width 1450 height 1385
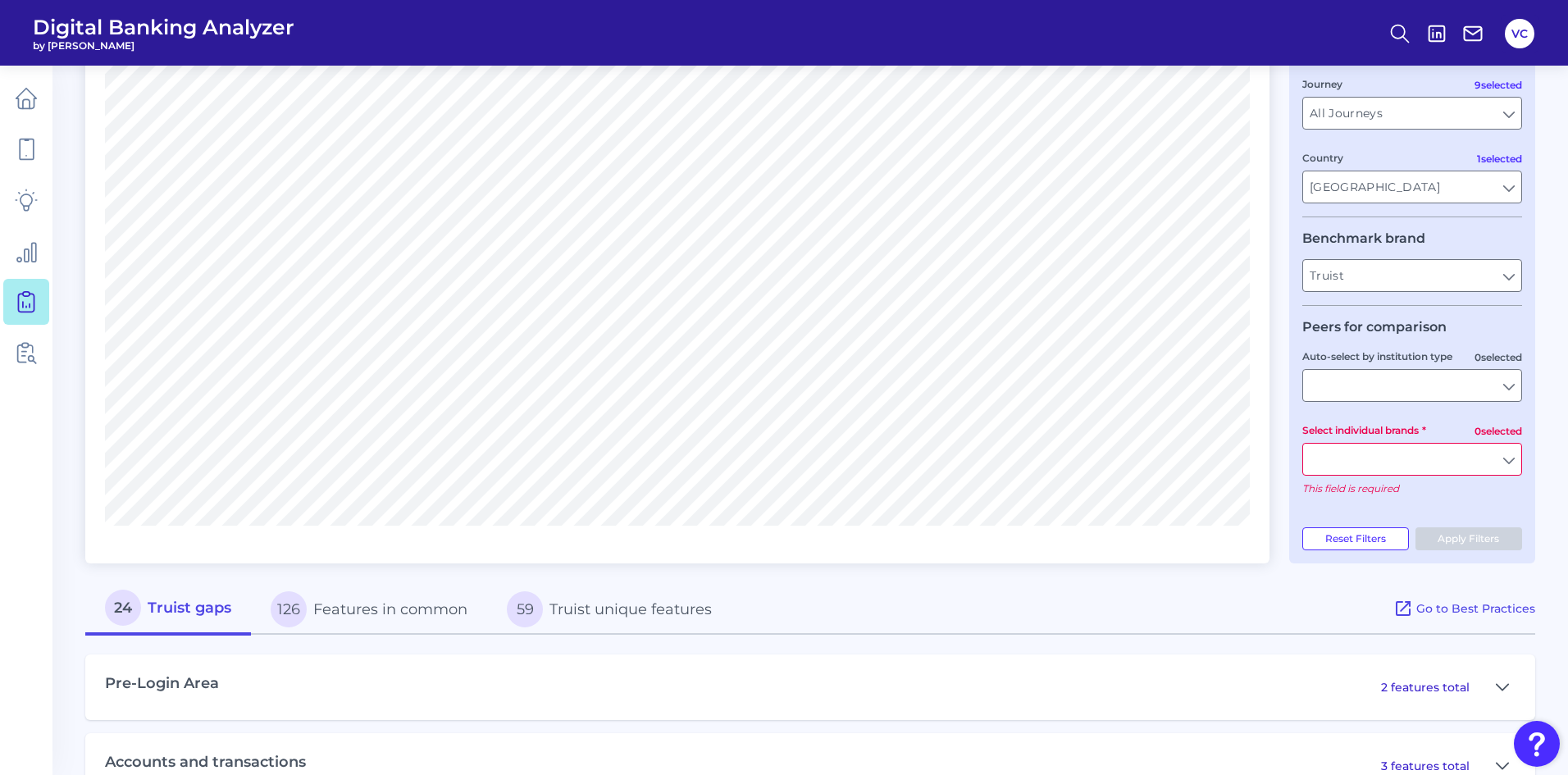
click at [1417, 458] on input "Select individual brands" at bounding box center [1412, 459] width 218 height 31
click at [1320, 499] on button "PNC Bank" at bounding box center [1412, 497] width 217 height 38
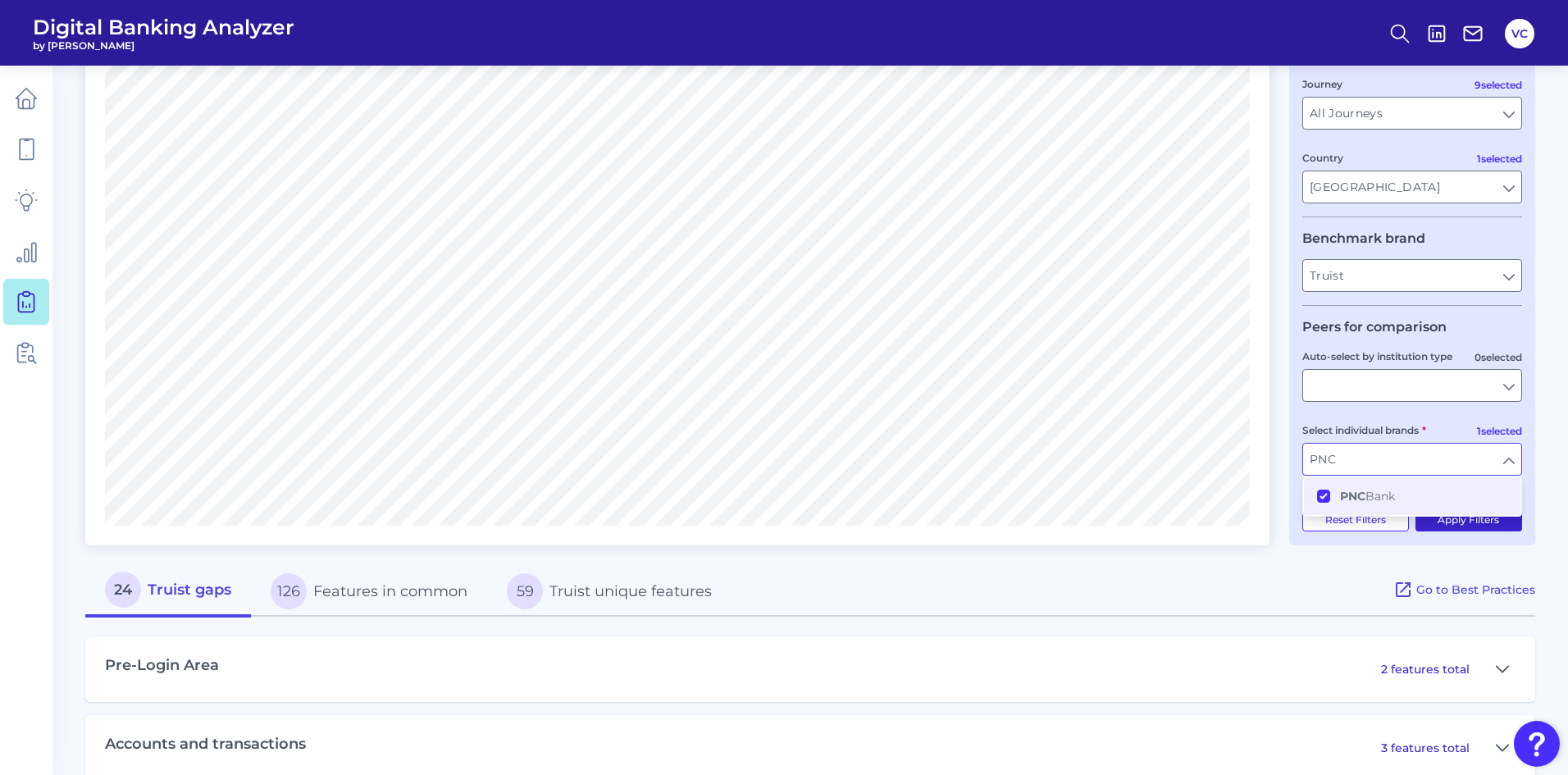
click at [1487, 524] on button "Apply Filters" at bounding box center [1468, 520] width 107 height 23
type input "PNC Bank"
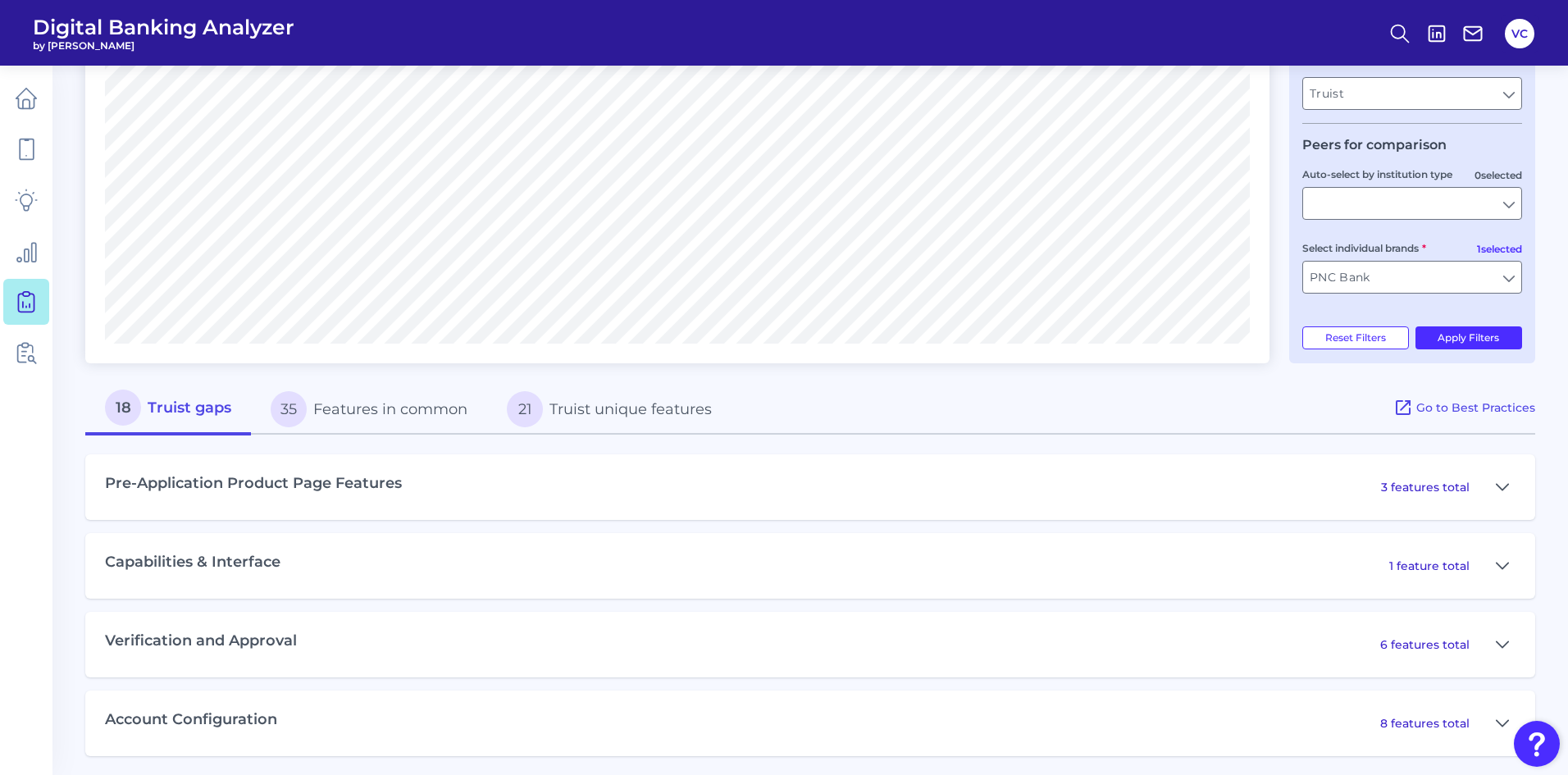
scroll to position [434, 0]
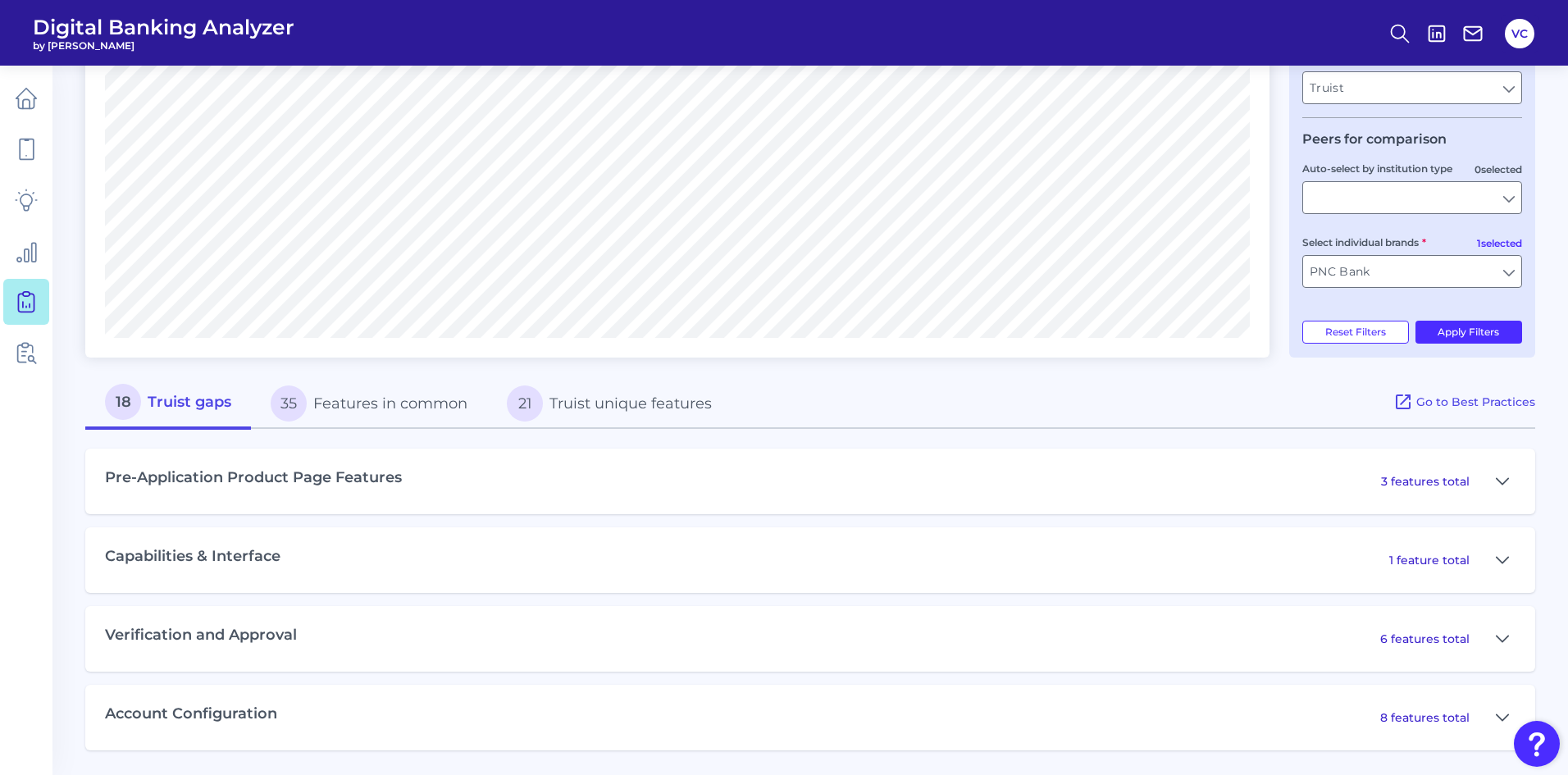
click at [416, 413] on button "35 Features in common" at bounding box center [368, 403] width 236 height 52
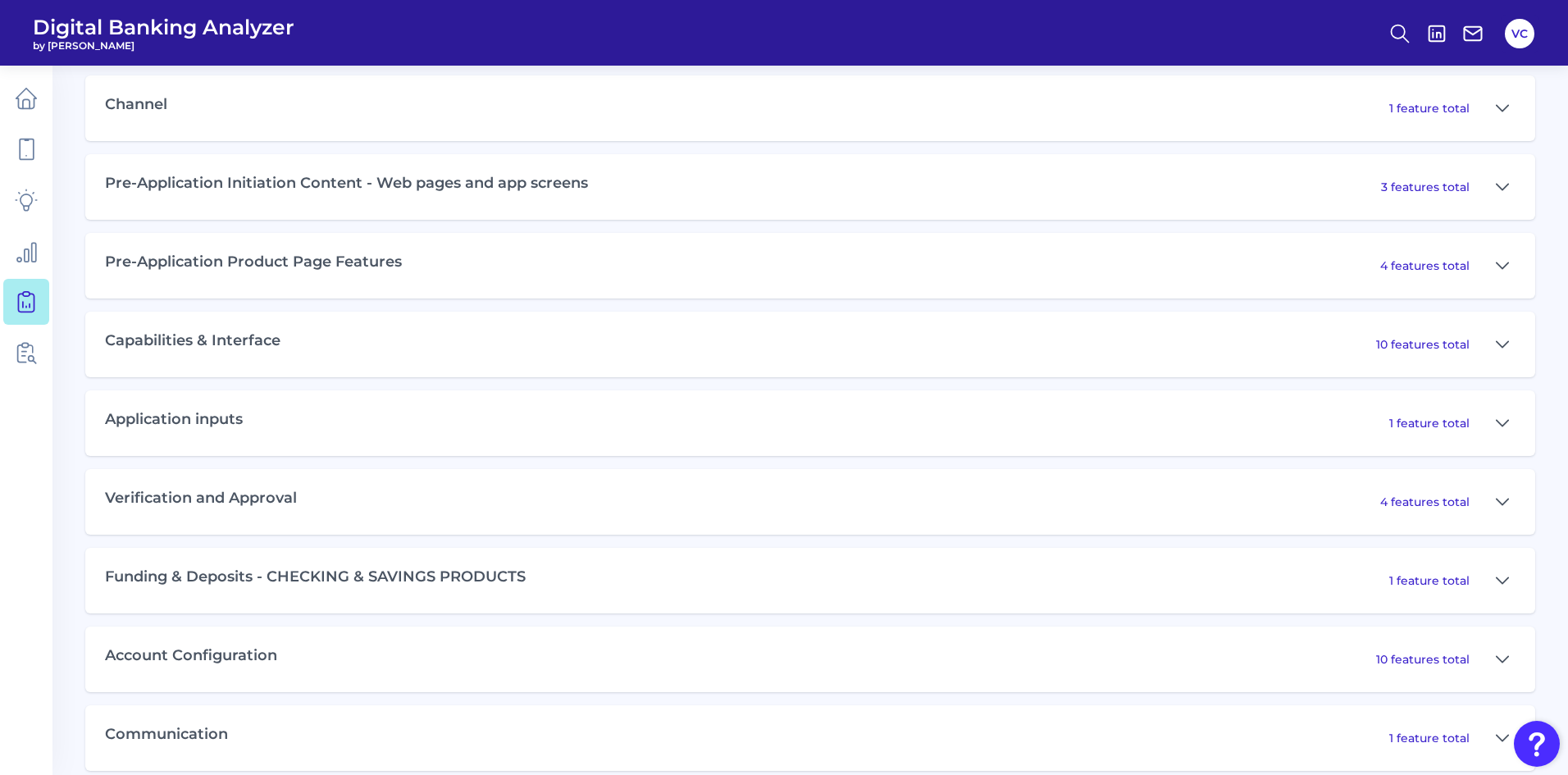
scroll to position [827, 0]
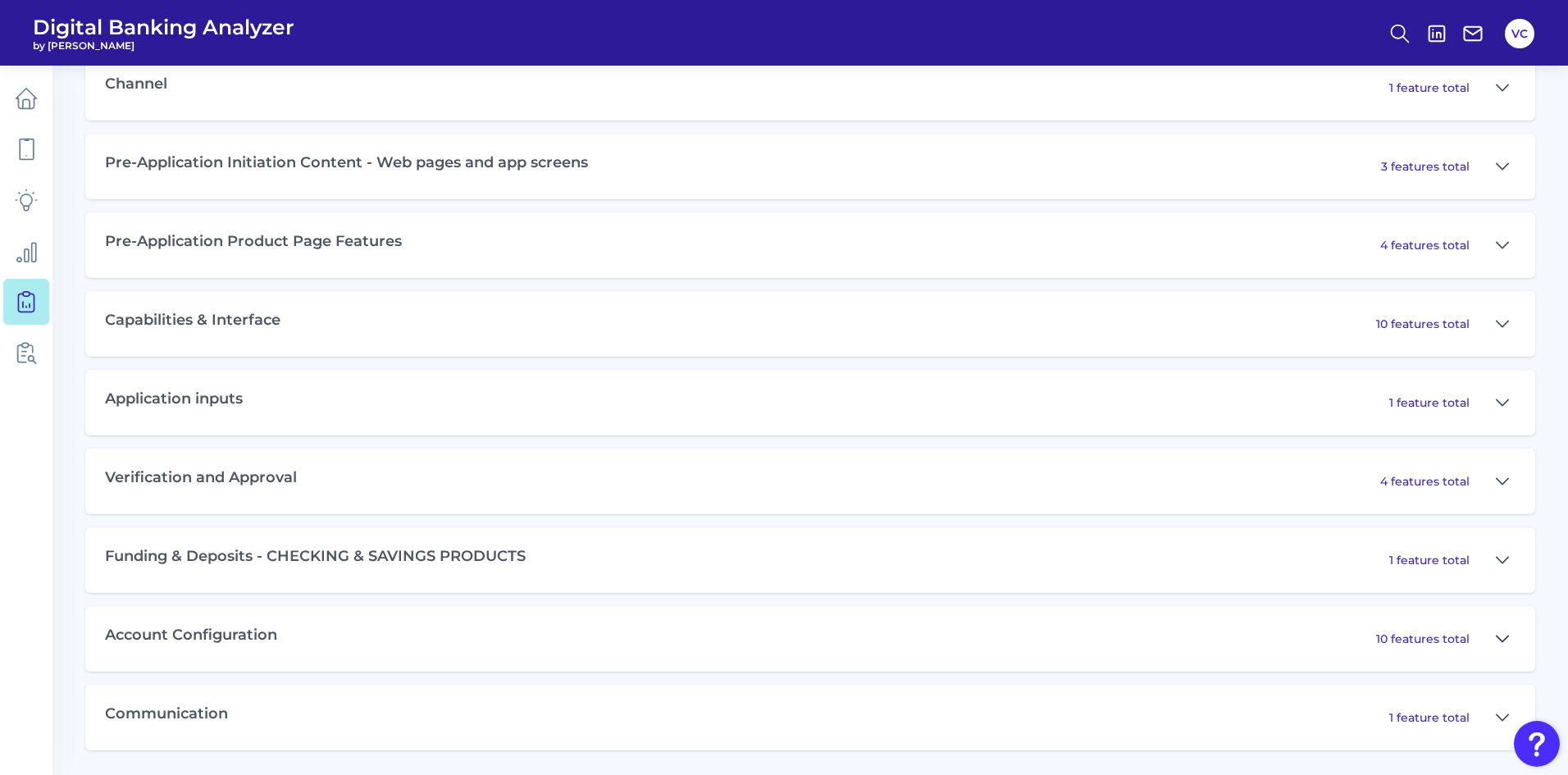
click at [1500, 639] on icon at bounding box center [1502, 638] width 11 height 6
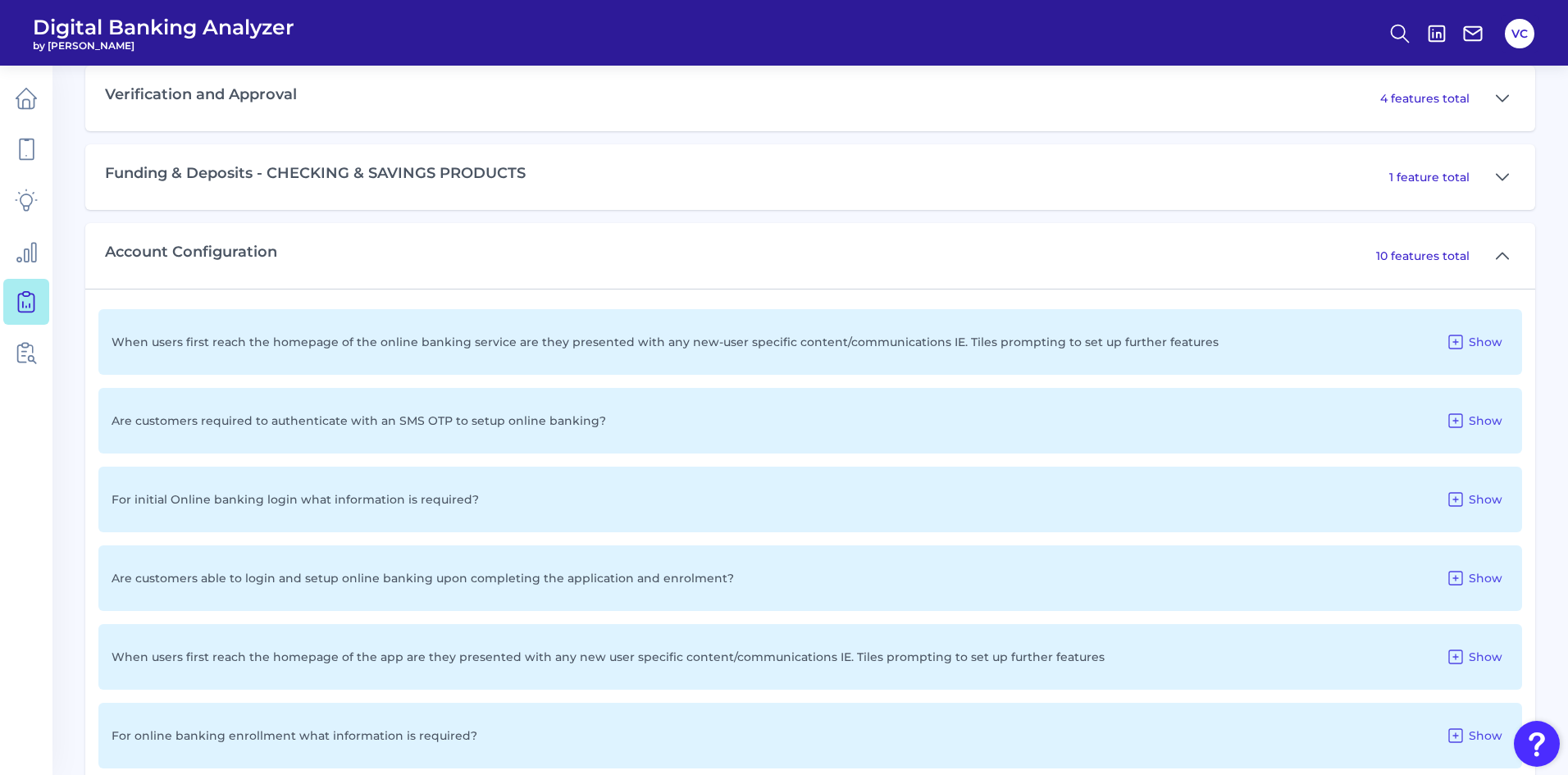
scroll to position [1238, 0]
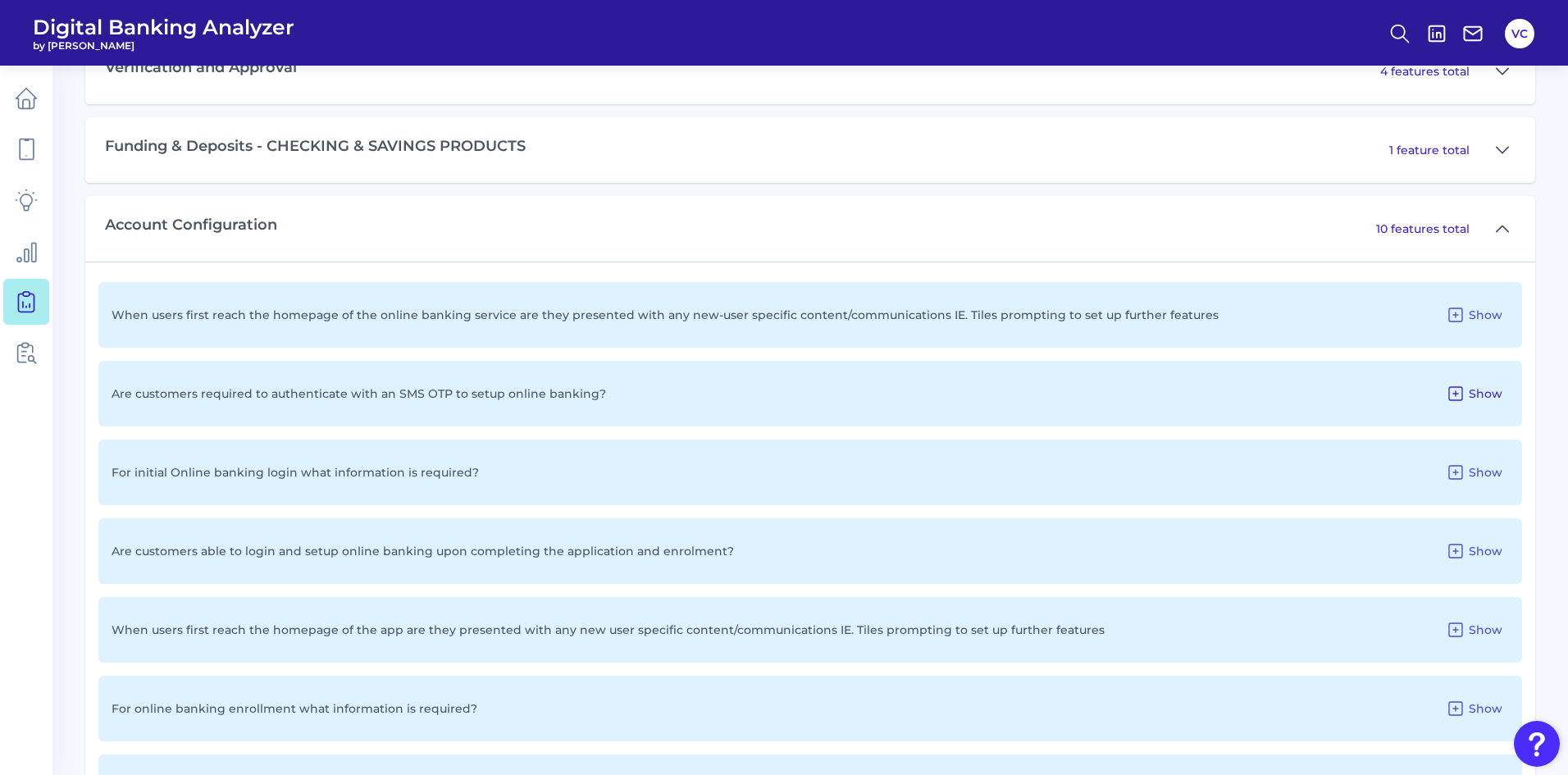
click at [1475, 393] on span "Show" at bounding box center [1485, 394] width 33 height 15
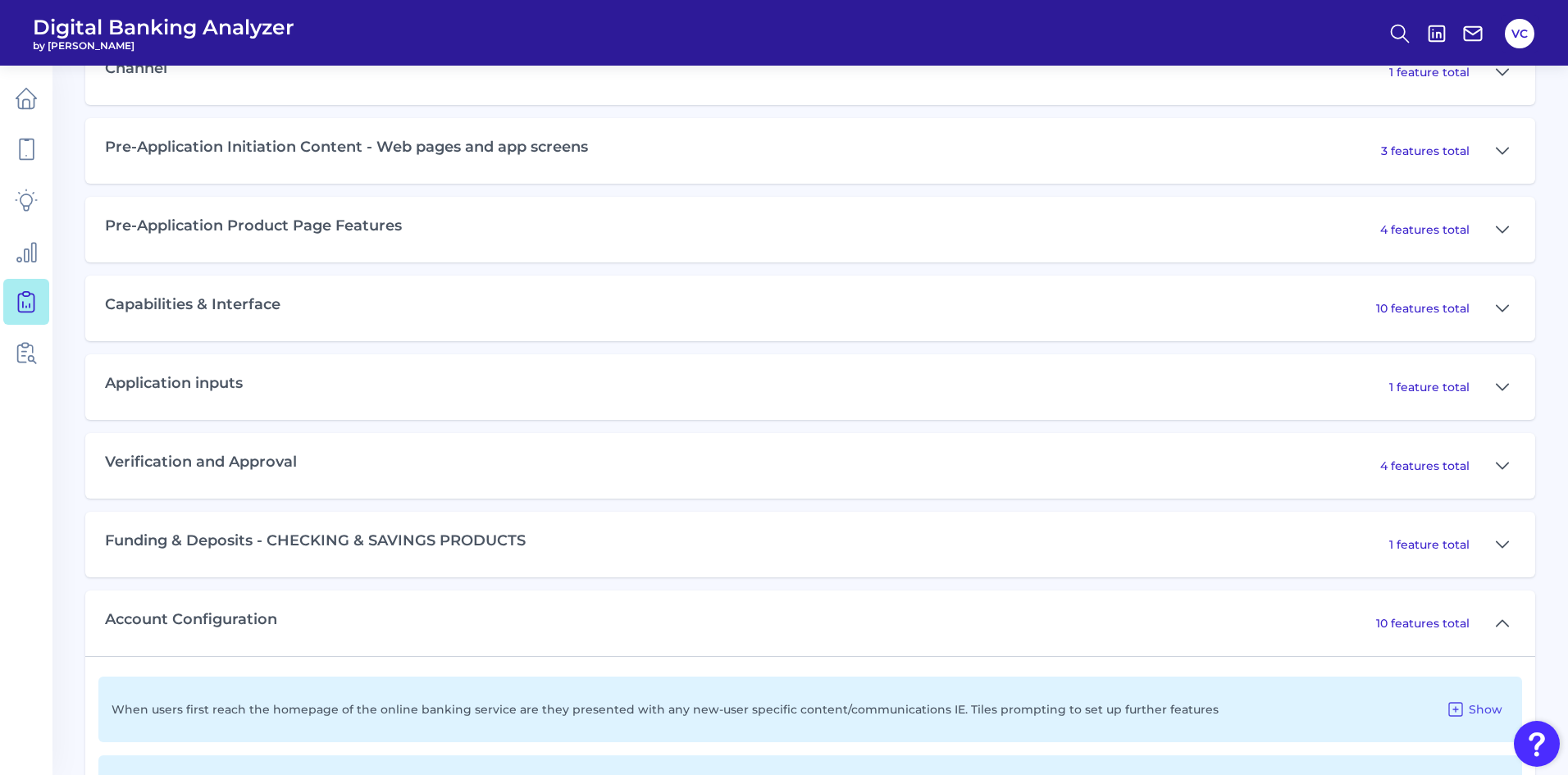
scroll to position [992, 0]
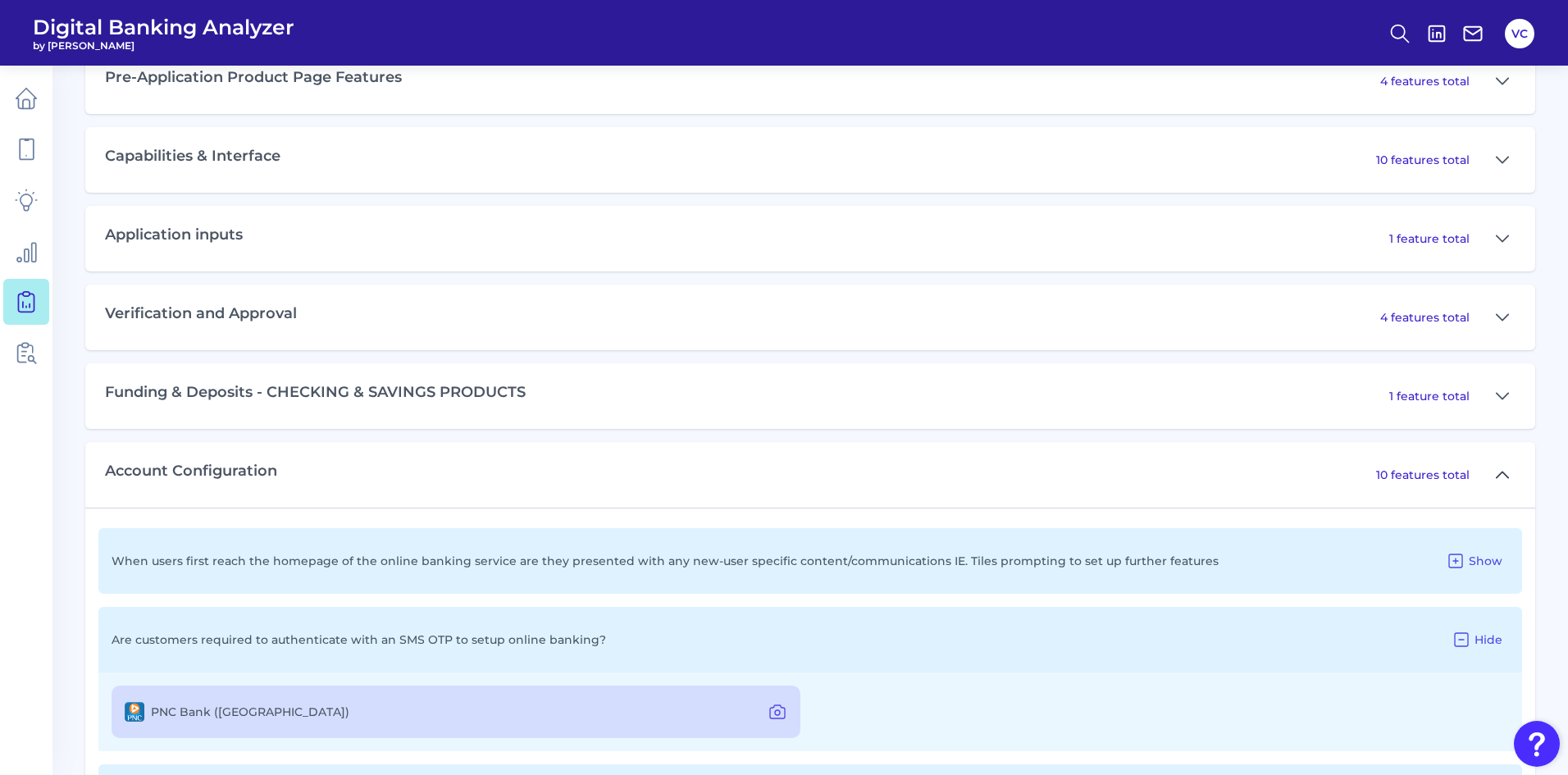
click at [1500, 476] on icon at bounding box center [1502, 475] width 13 height 20
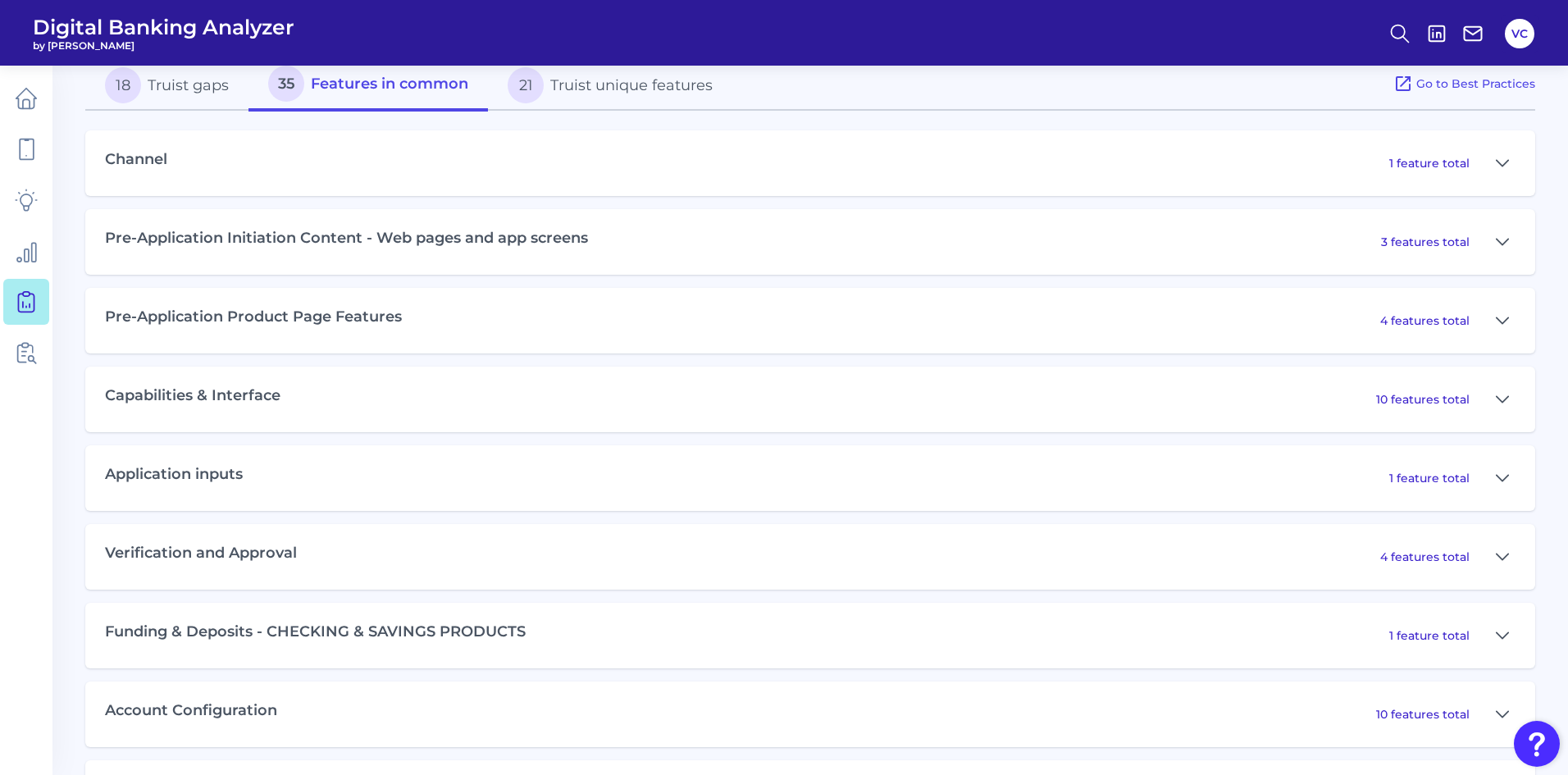
scroll to position [664, 0]
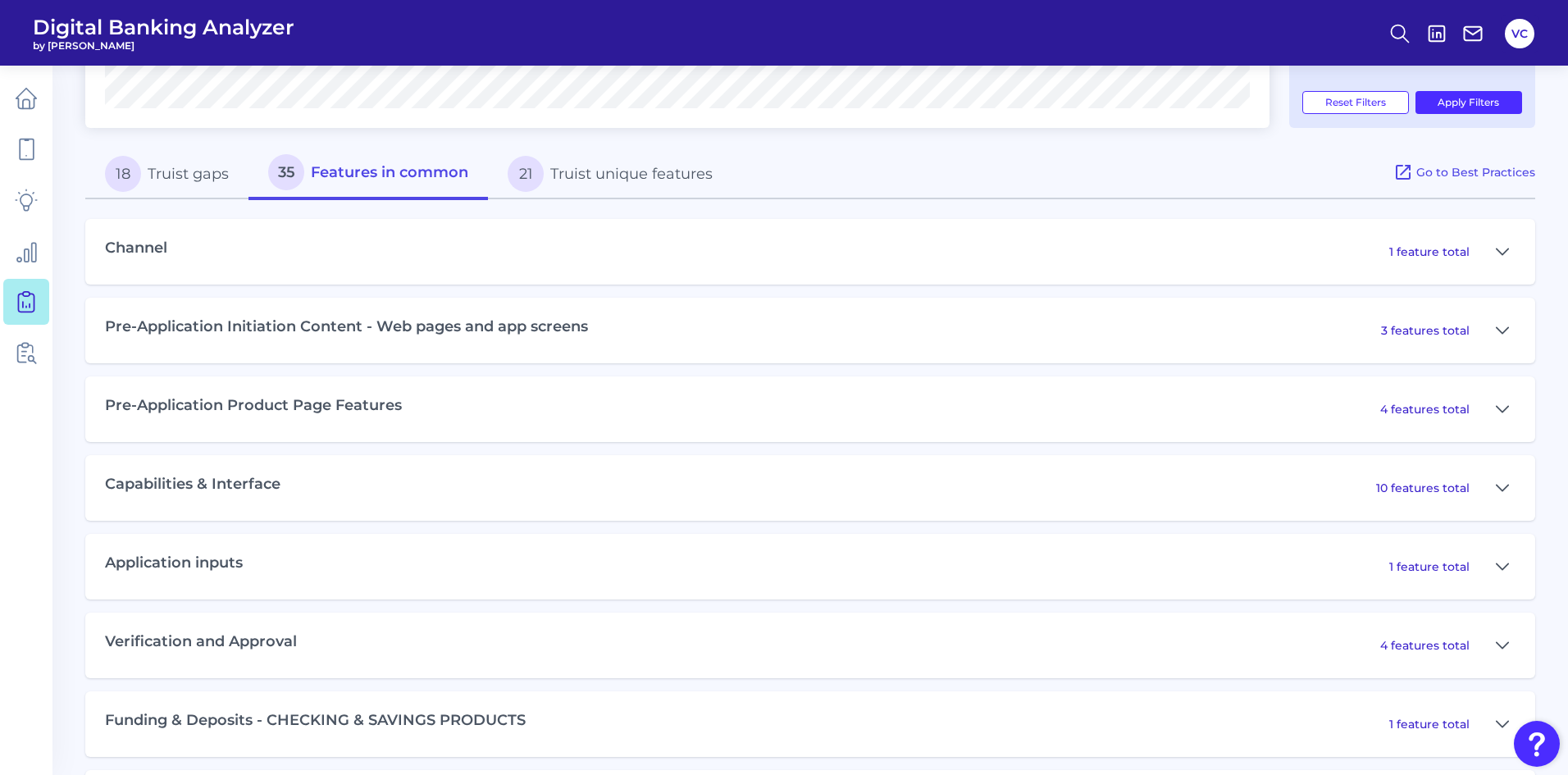
click at [162, 174] on button "18 Truist gaps" at bounding box center [167, 173] width 163 height 52
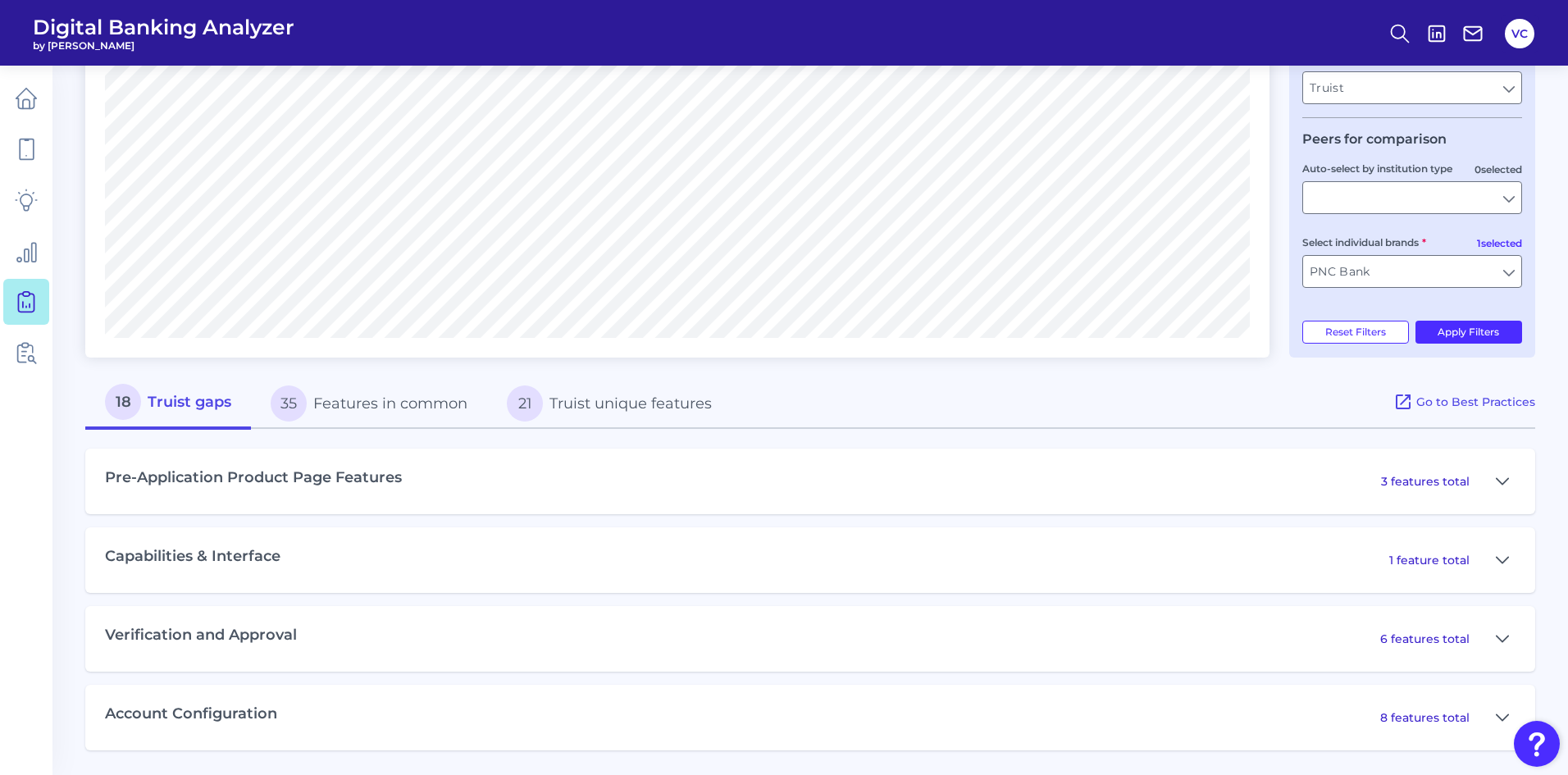
scroll to position [434, 0]
click at [1504, 715] on icon at bounding box center [1502, 717] width 13 height 20
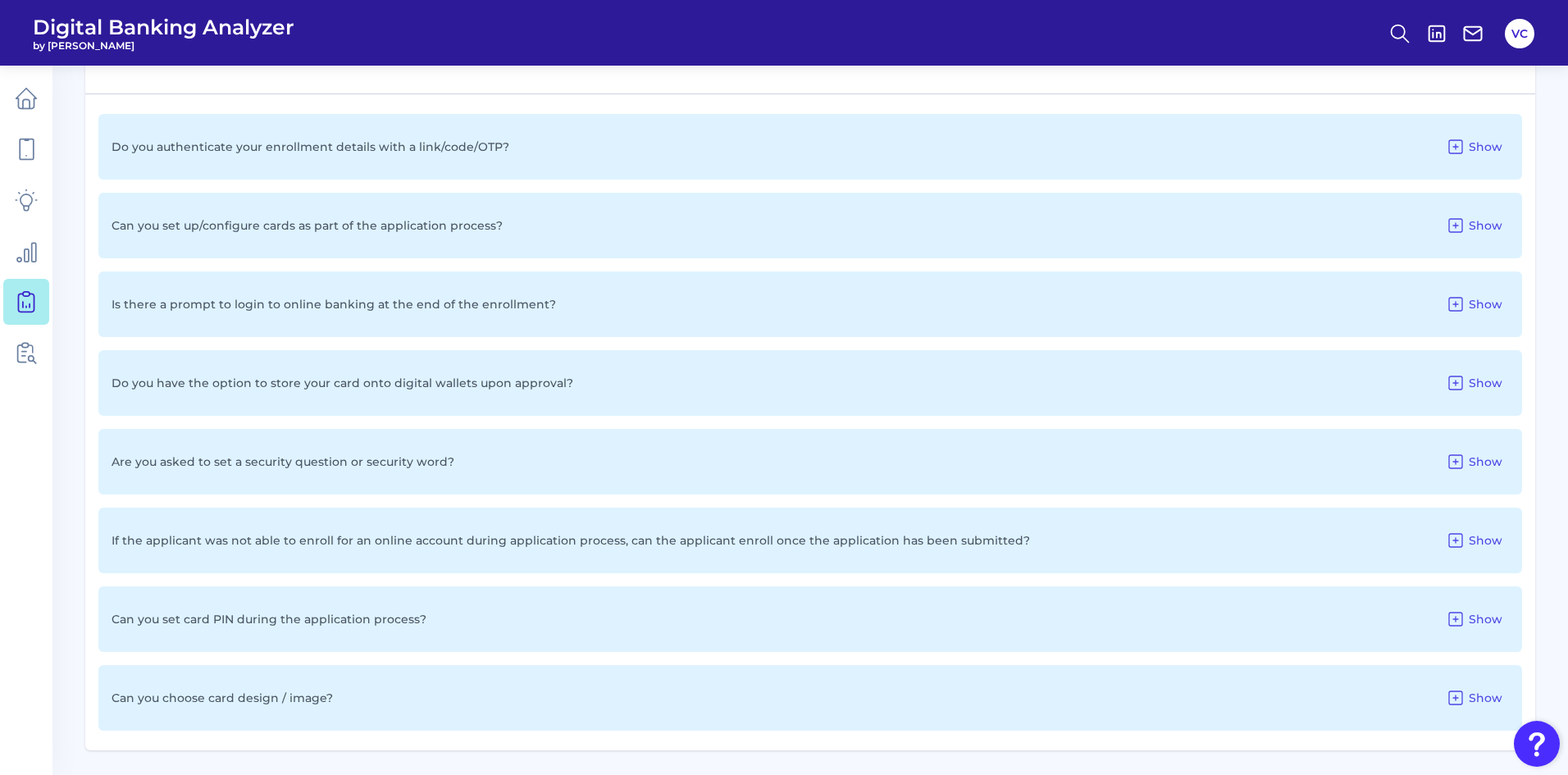
scroll to position [1009, 0]
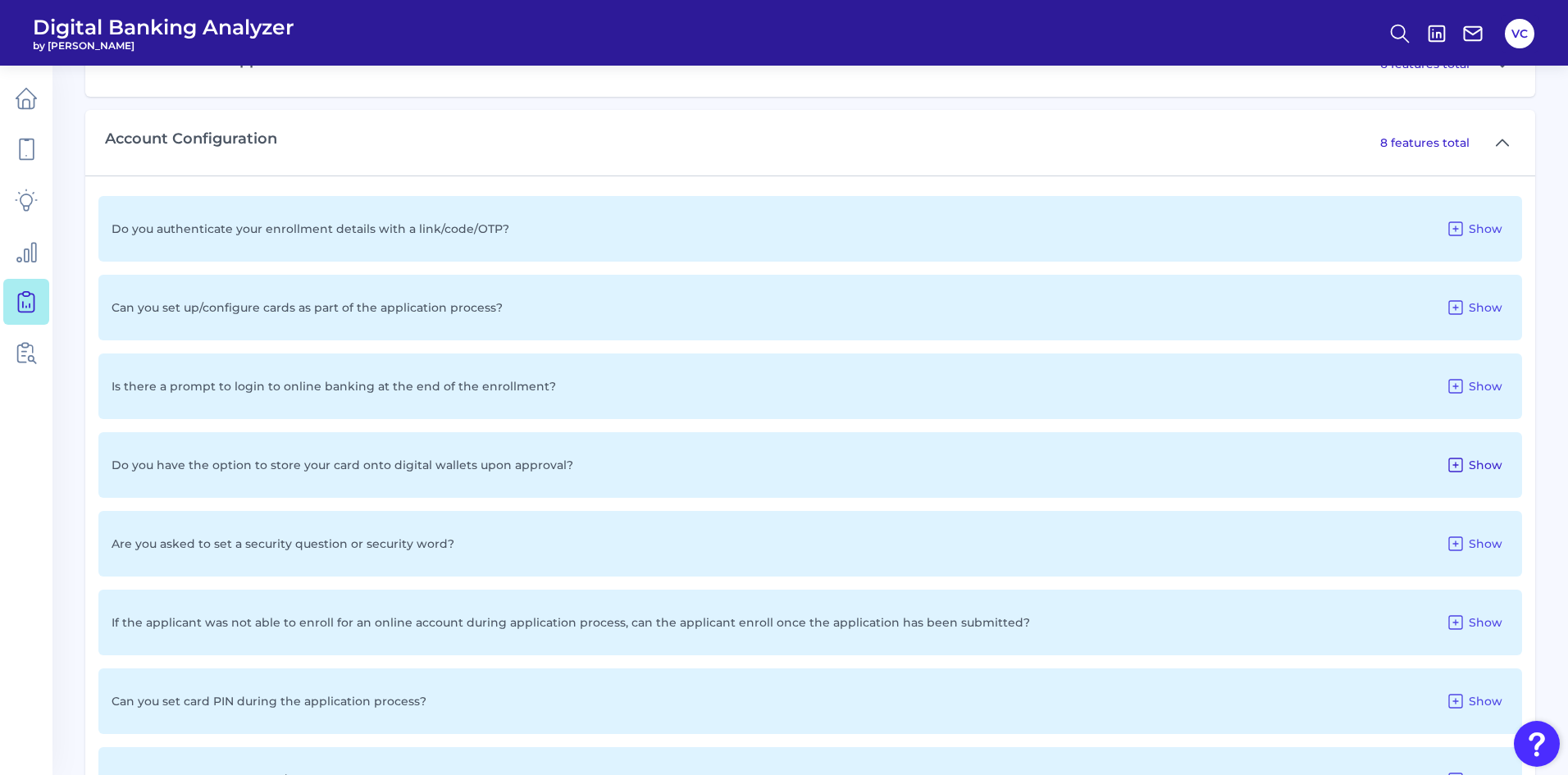
click at [1472, 472] on span "Show" at bounding box center [1485, 465] width 33 height 15
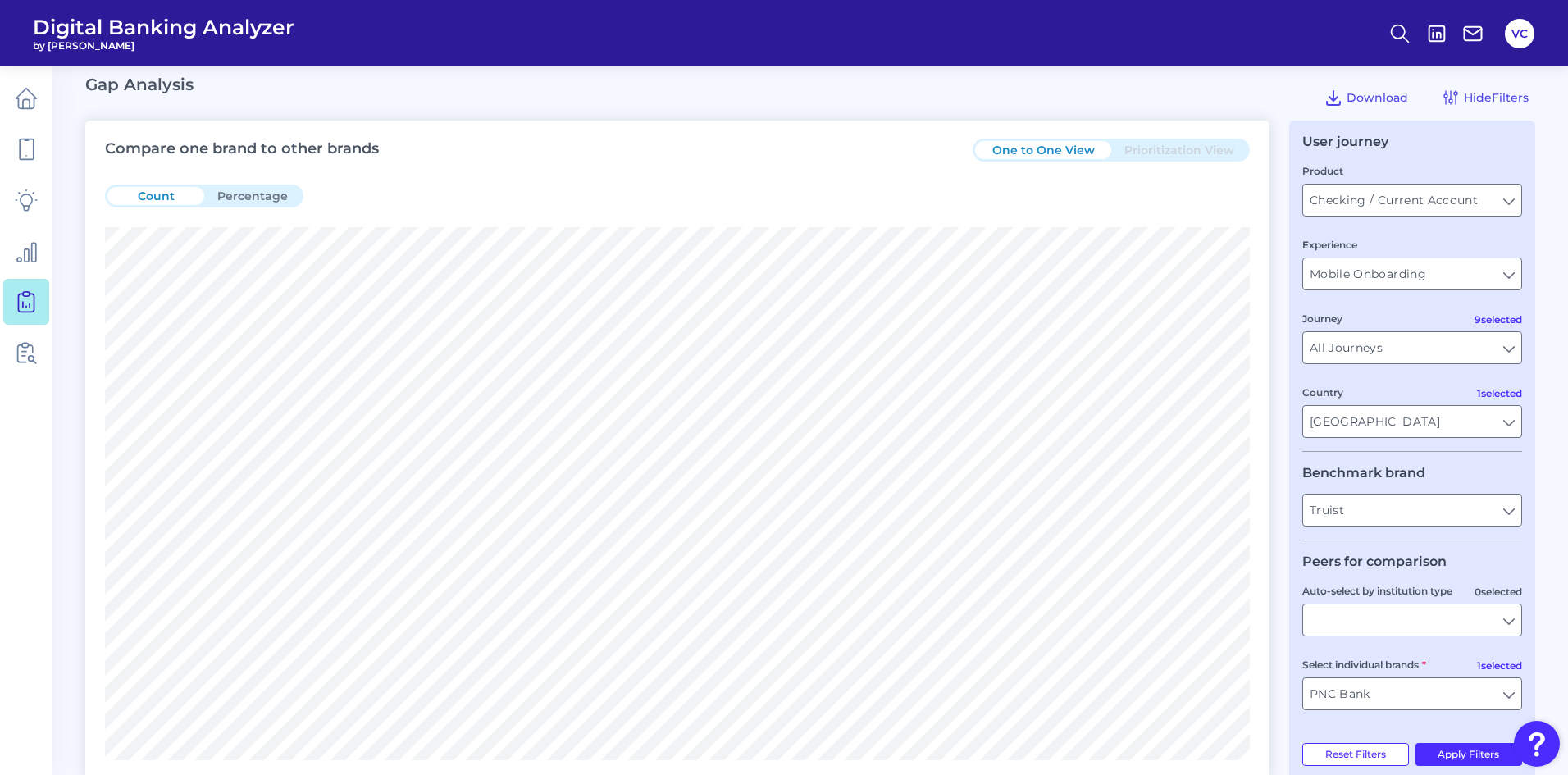
scroll to position [0, 0]
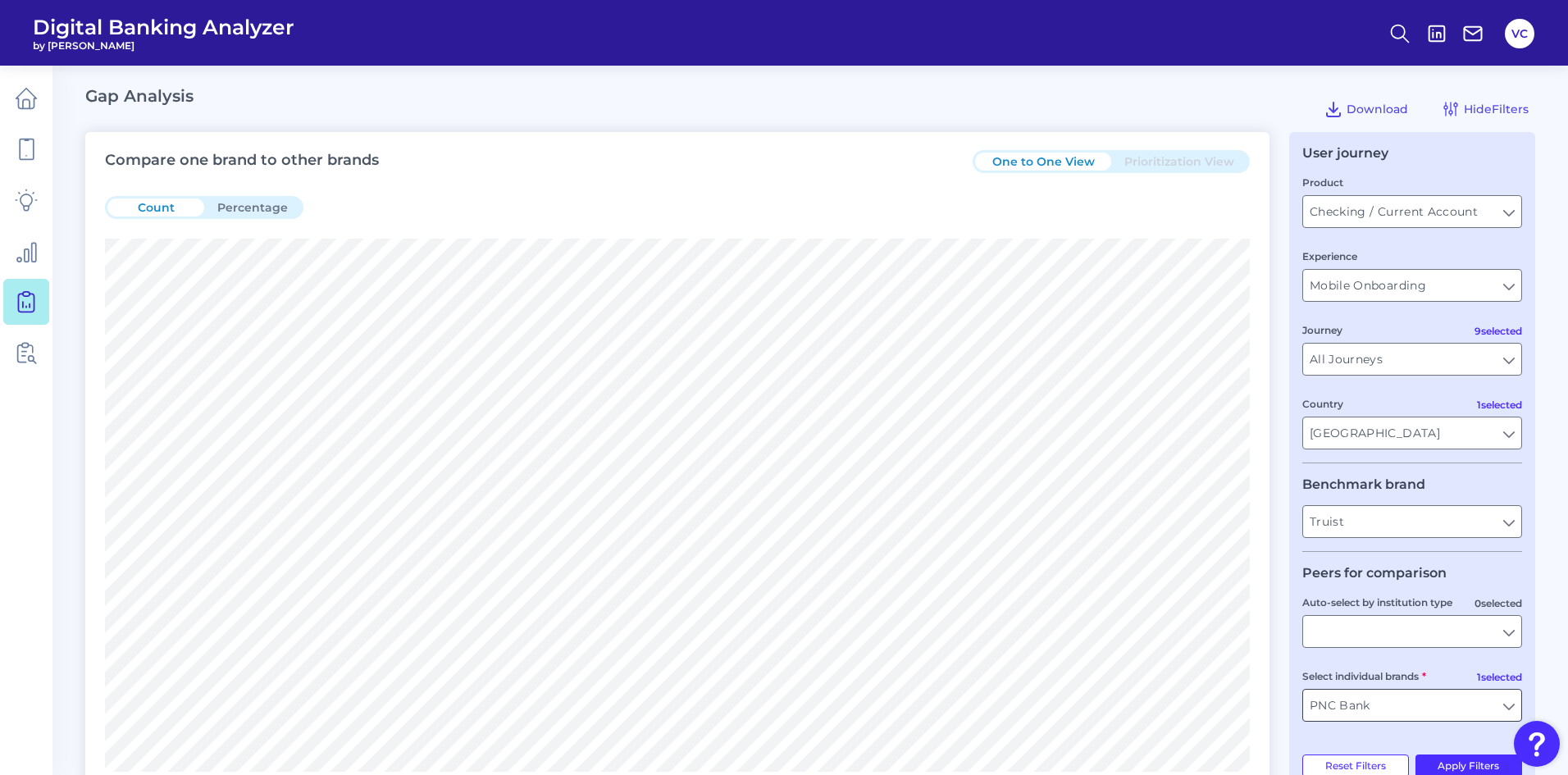
click at [1405, 709] on input "PNC Bank" at bounding box center [1412, 705] width 218 height 31
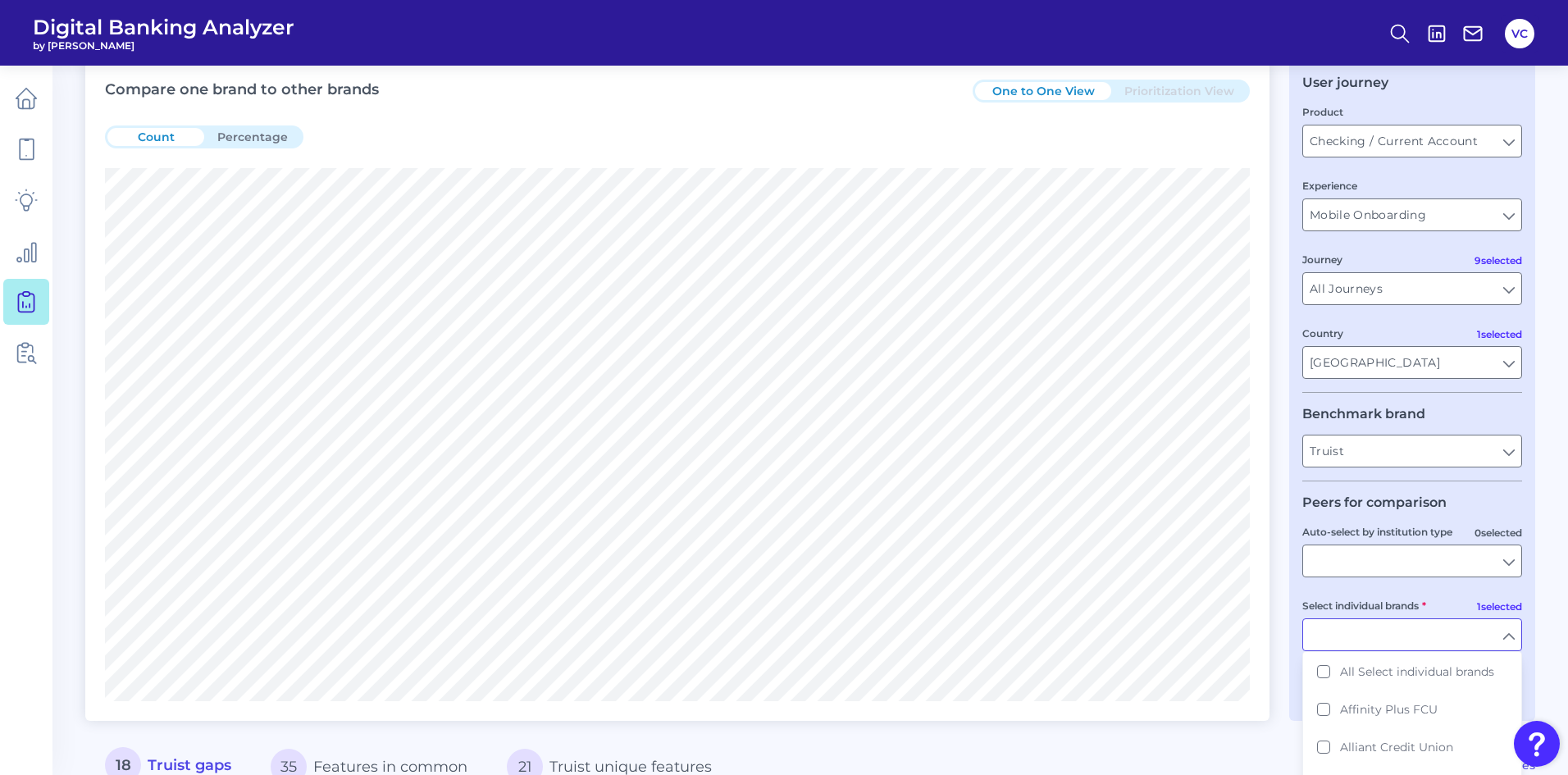
scroll to position [164, 0]
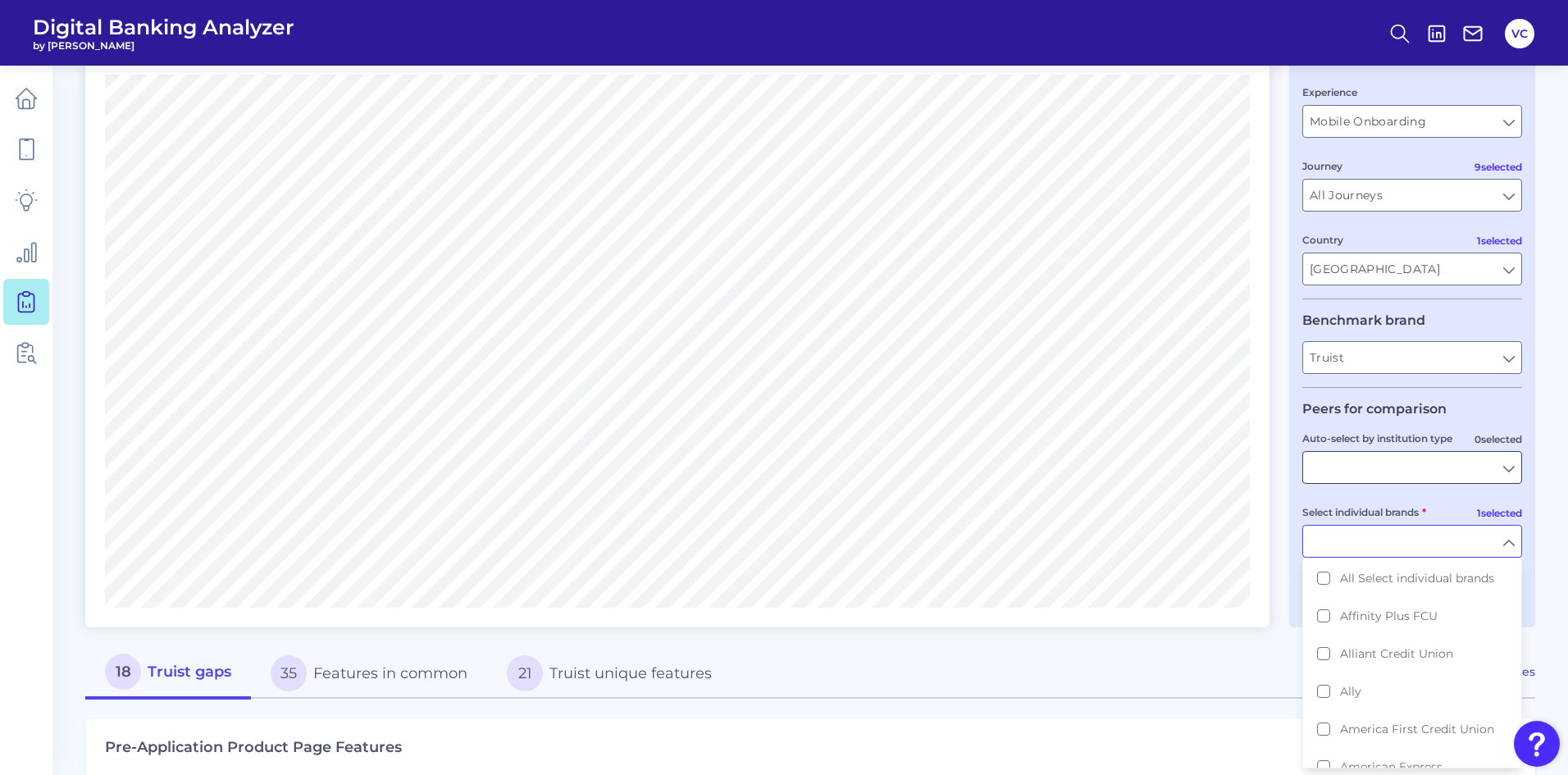
click at [1331, 470] on input "Auto-select by institution type" at bounding box center [1412, 467] width 218 height 31
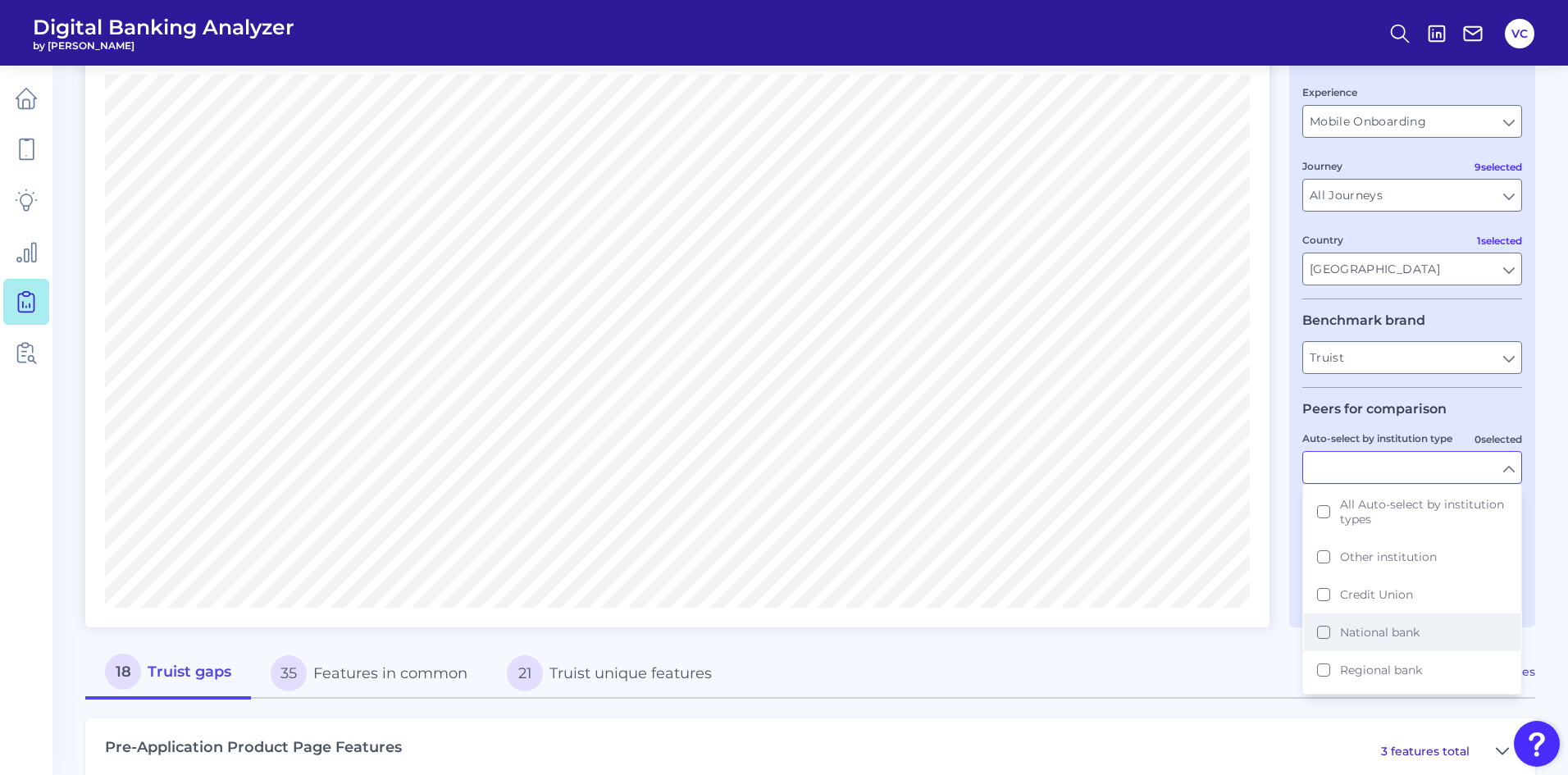
scroll to position [82, 0]
click at [1323, 662] on button "Super regional bank" at bounding box center [1412, 664] width 217 height 38
type input "BMO, CIT Bank, Citizens Bank, Comerica, Fifth Third, First Horizon, Huntington …"
click at [1211, 667] on div "18 Truist gaps 35 Features in common 21 Truist unique features" at bounding box center [739, 672] width 1308 height 51
type input "Super regional bank"
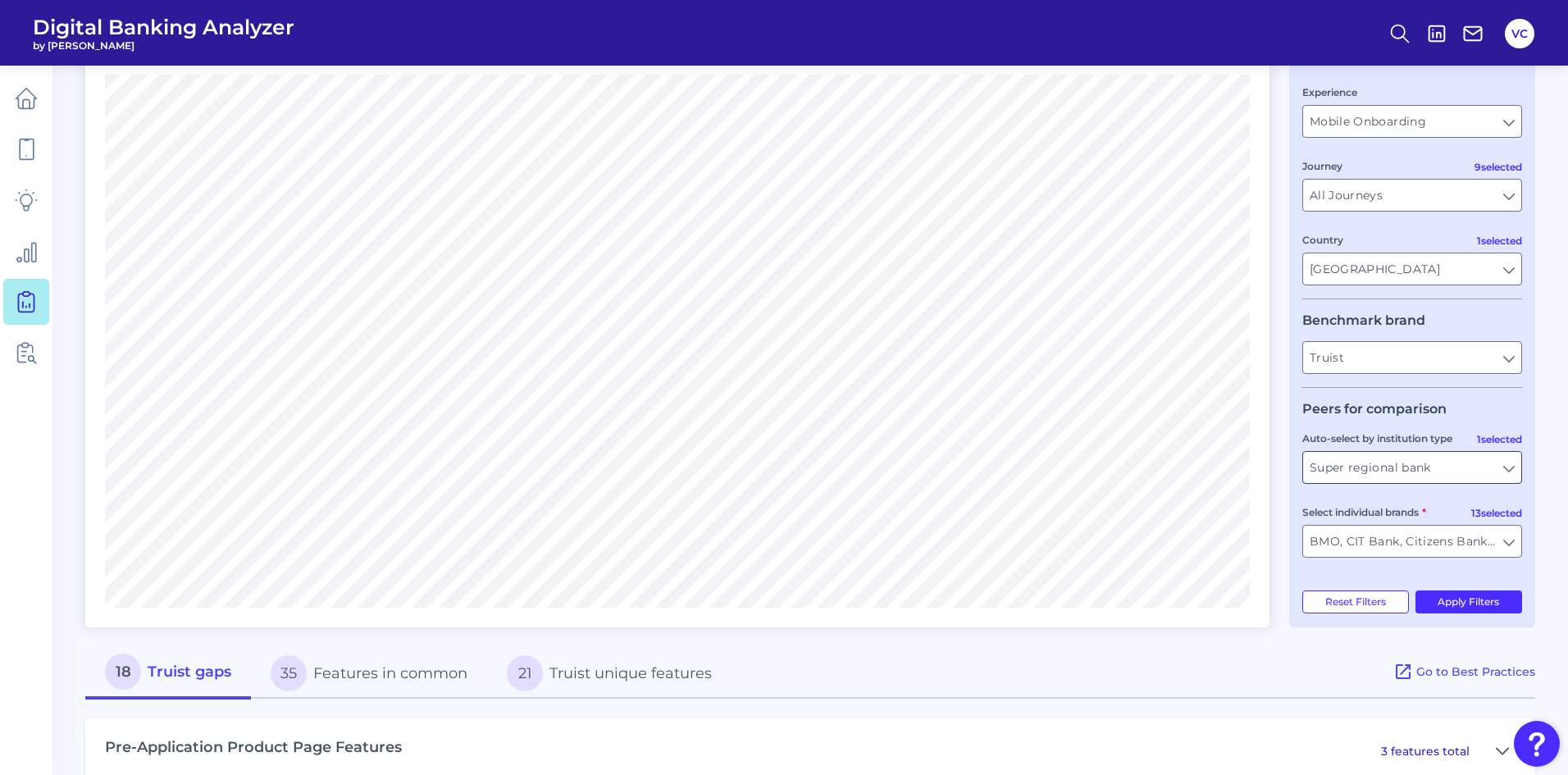
click at [1464, 597] on button "Apply Filters" at bounding box center [1468, 602] width 107 height 23
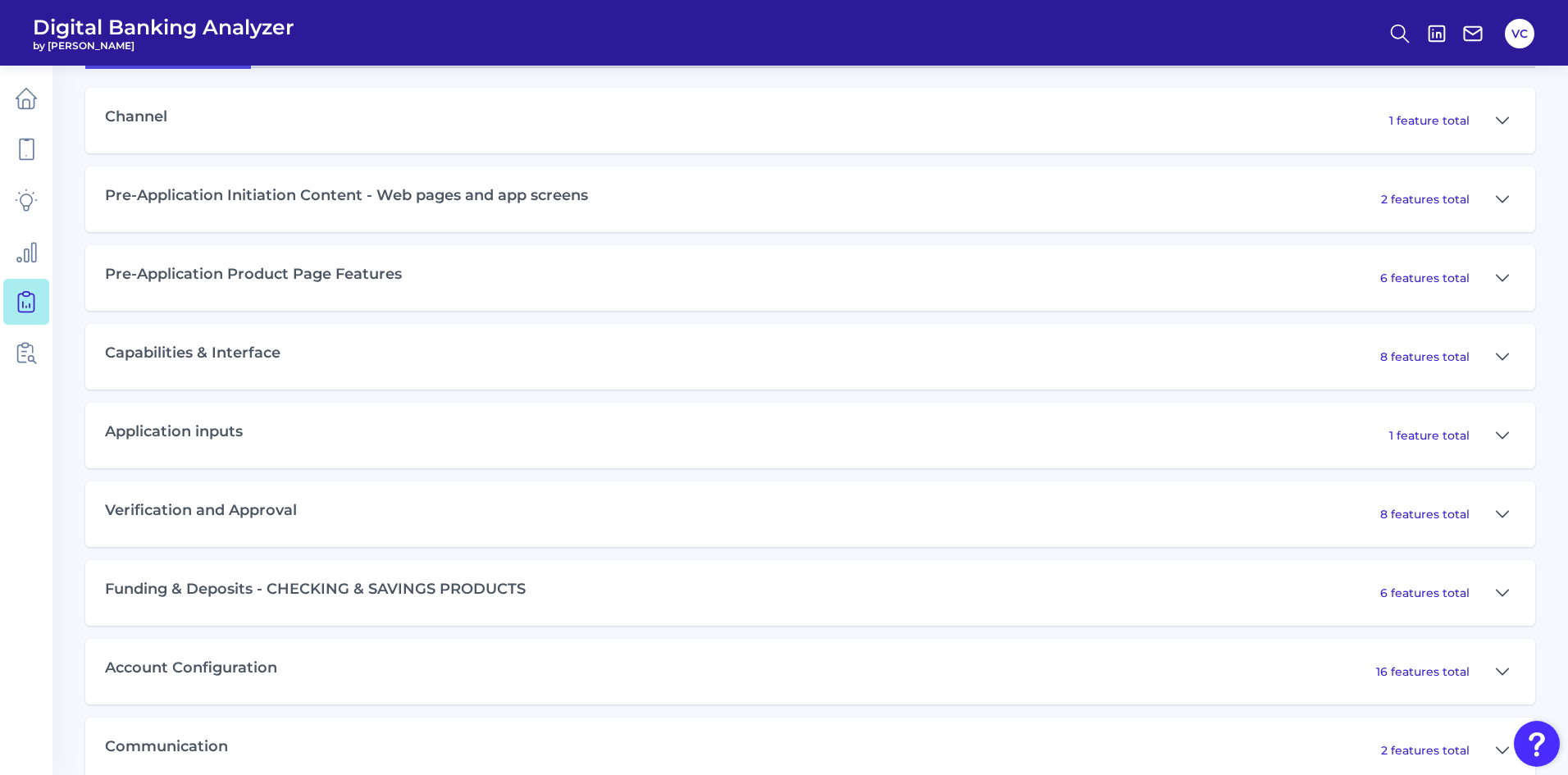
scroll to position [821, 0]
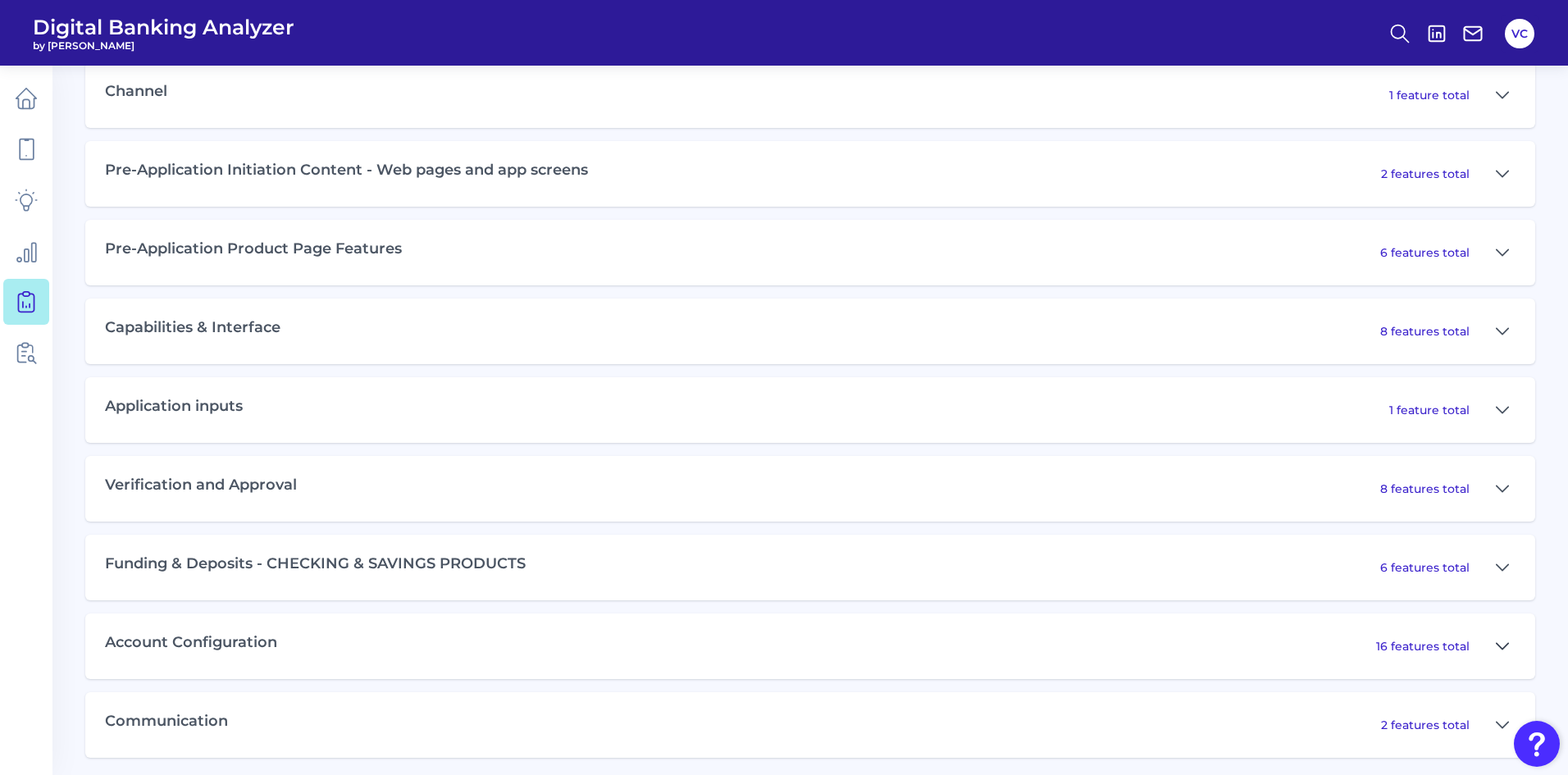
click at [1506, 646] on icon at bounding box center [1502, 646] width 13 height 20
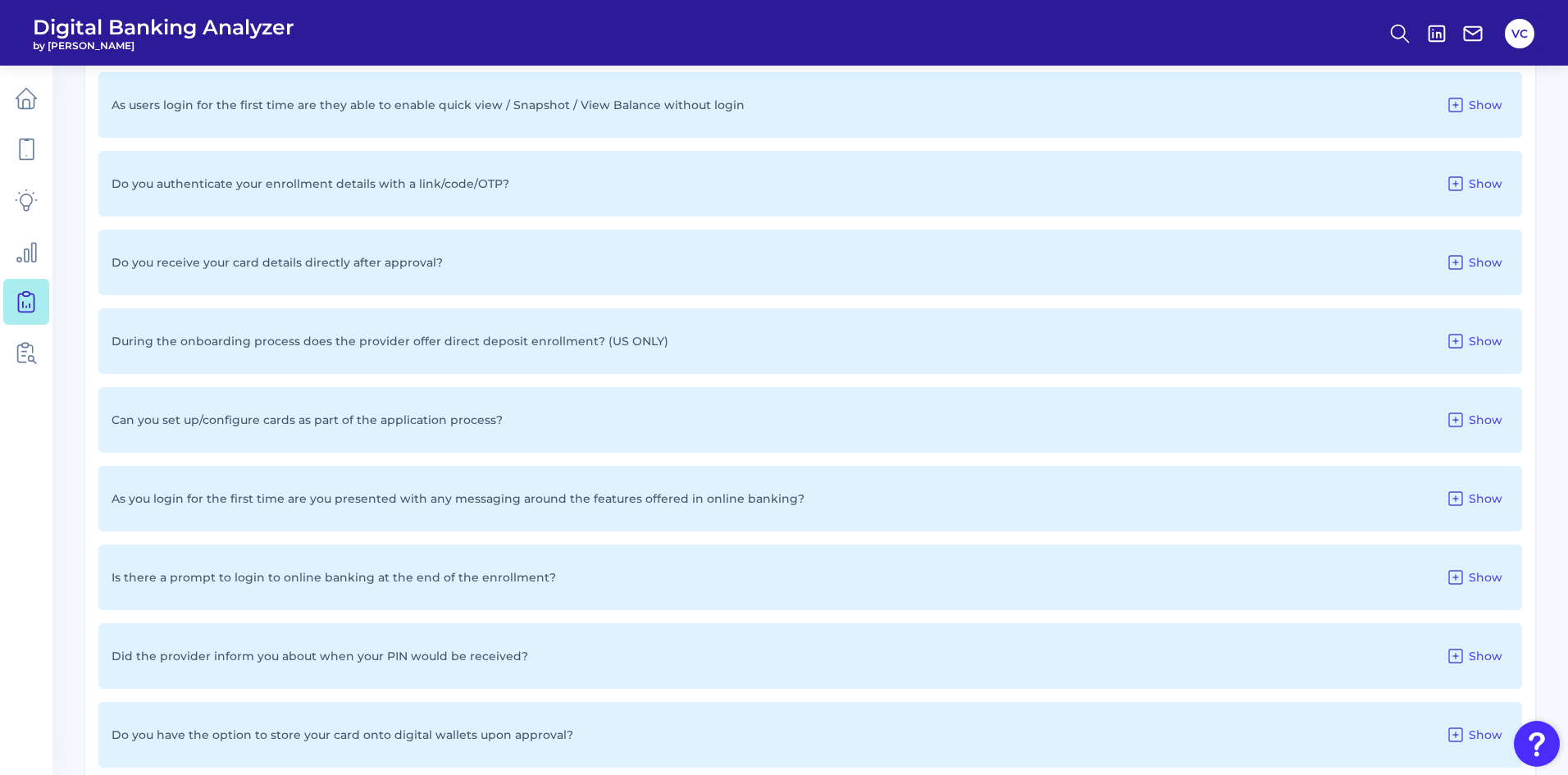
scroll to position [1476, 0]
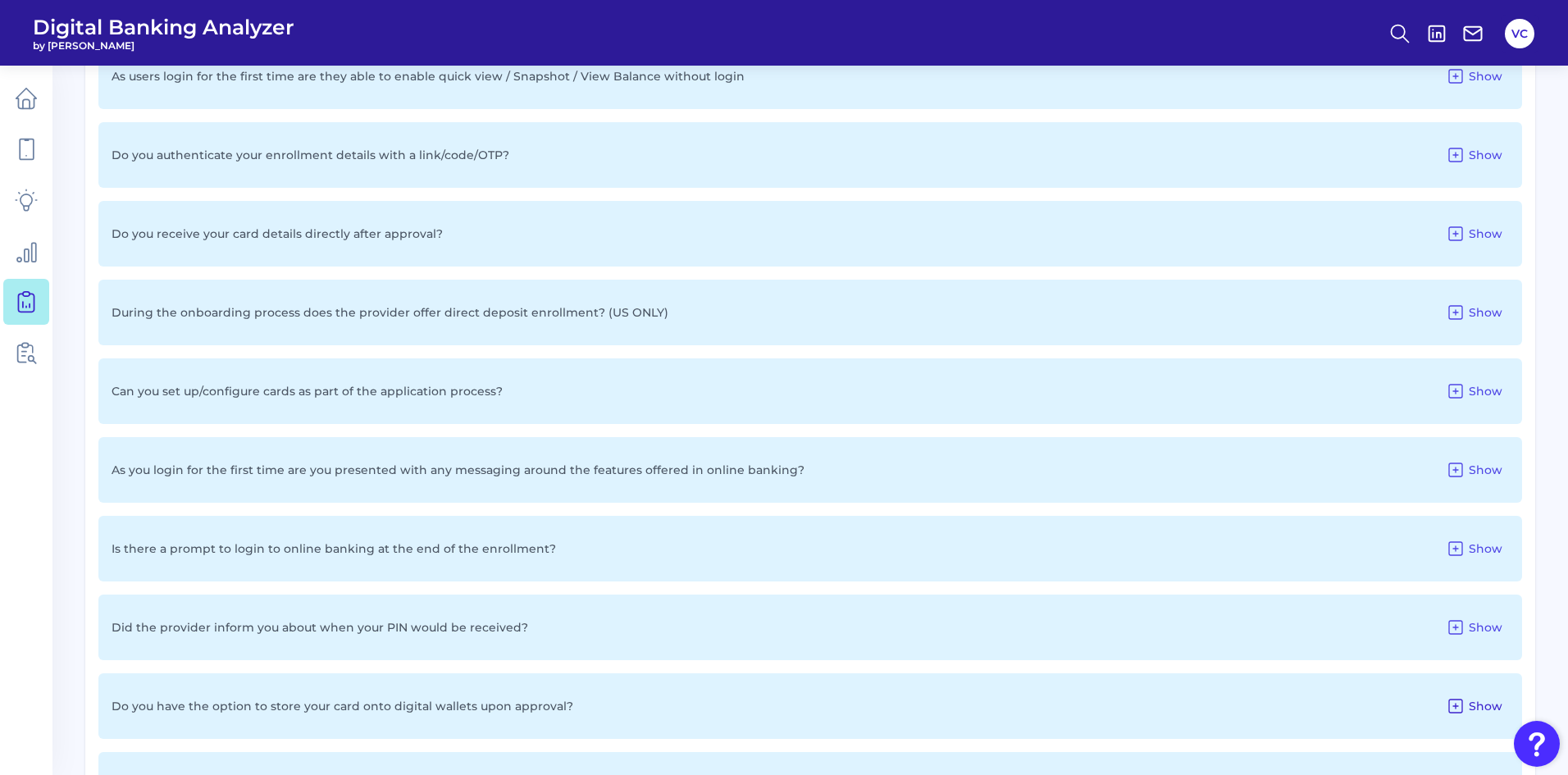
click at [1476, 709] on span "Show" at bounding box center [1485, 707] width 33 height 15
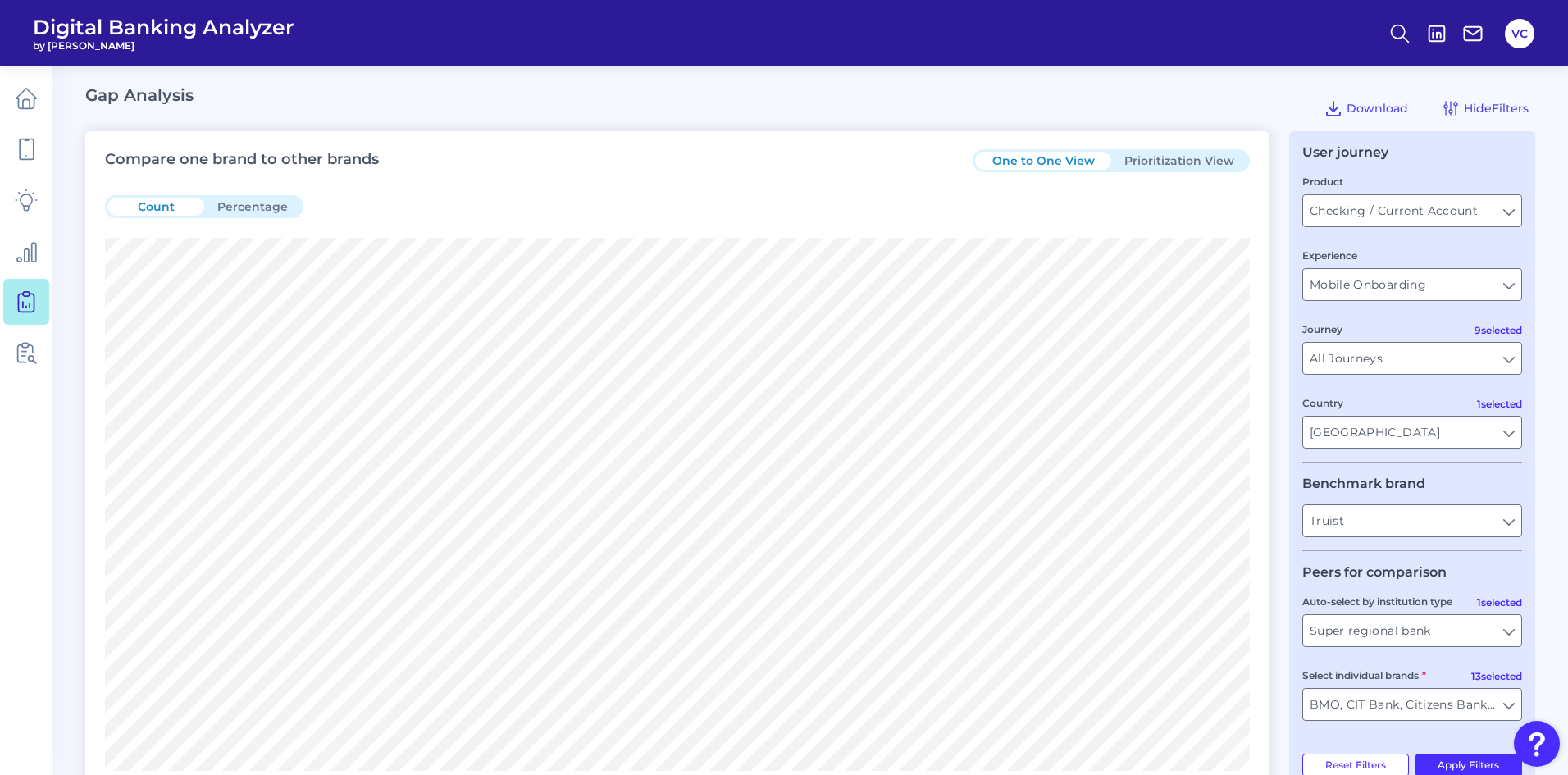
scroll to position [0, 0]
click at [1181, 163] on button "Prioritization View" at bounding box center [1179, 161] width 136 height 18
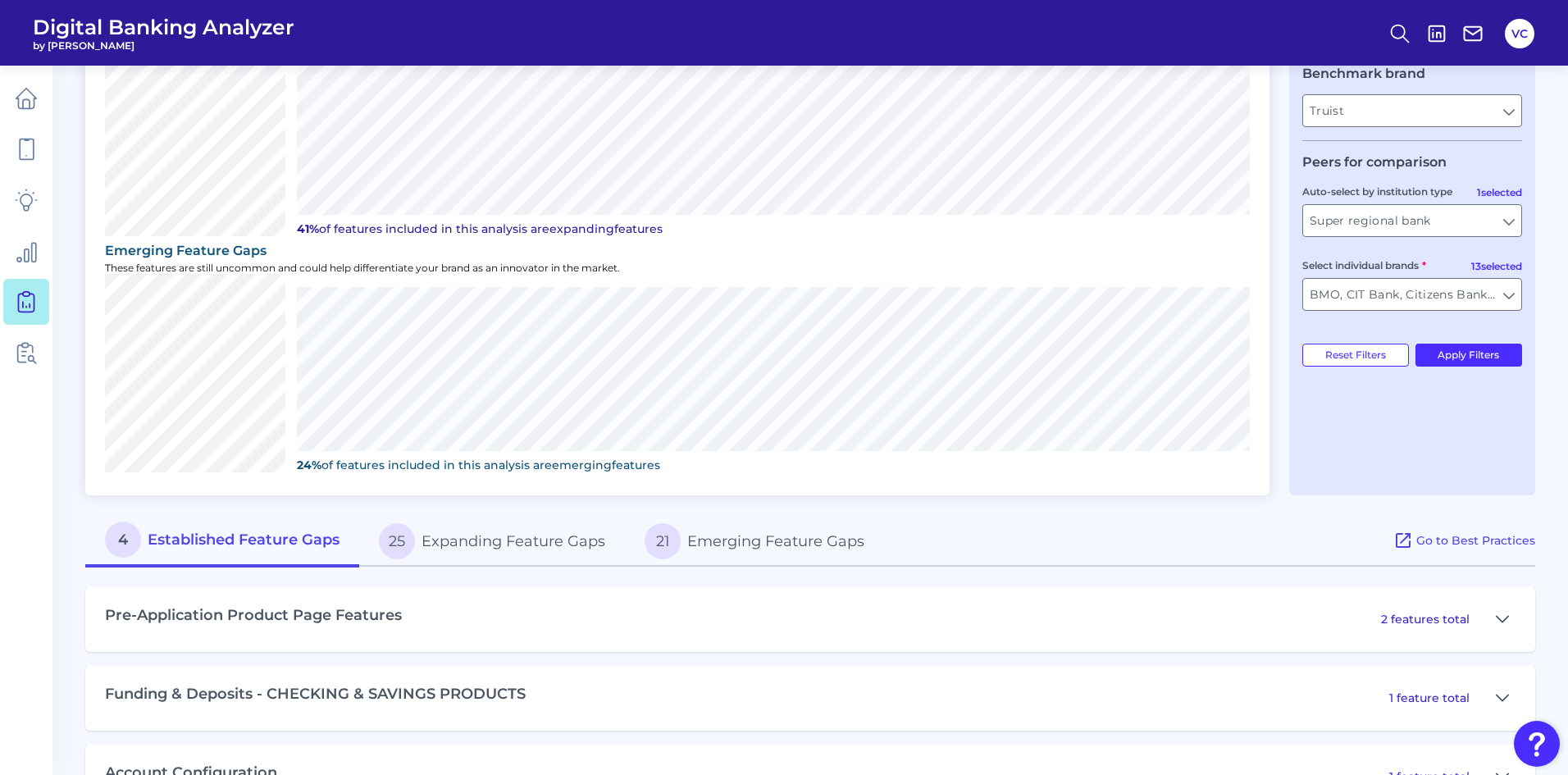
scroll to position [470, 0]
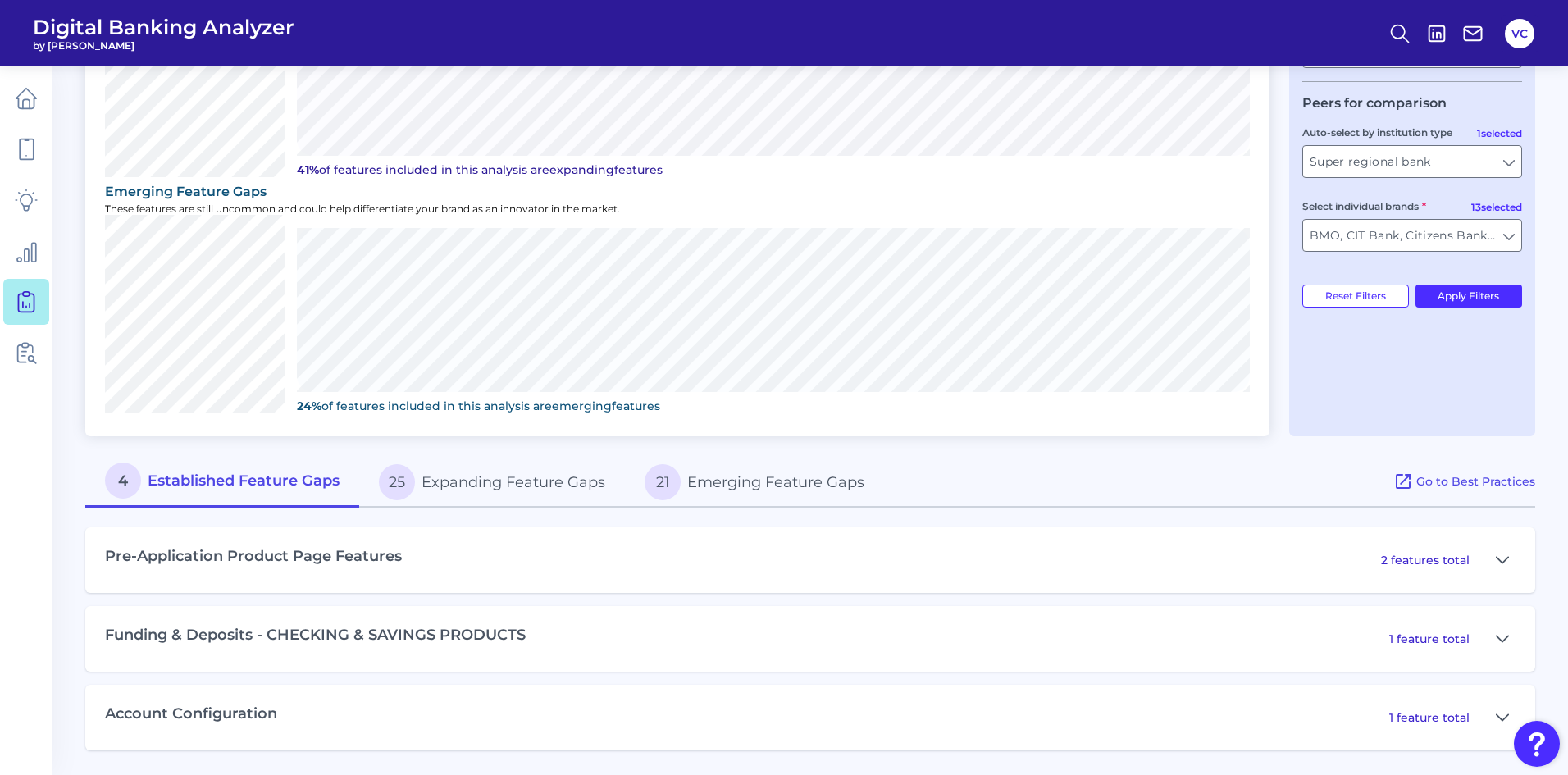
click at [507, 478] on button "25 Expanding Feature Gaps" at bounding box center [492, 482] width 266 height 52
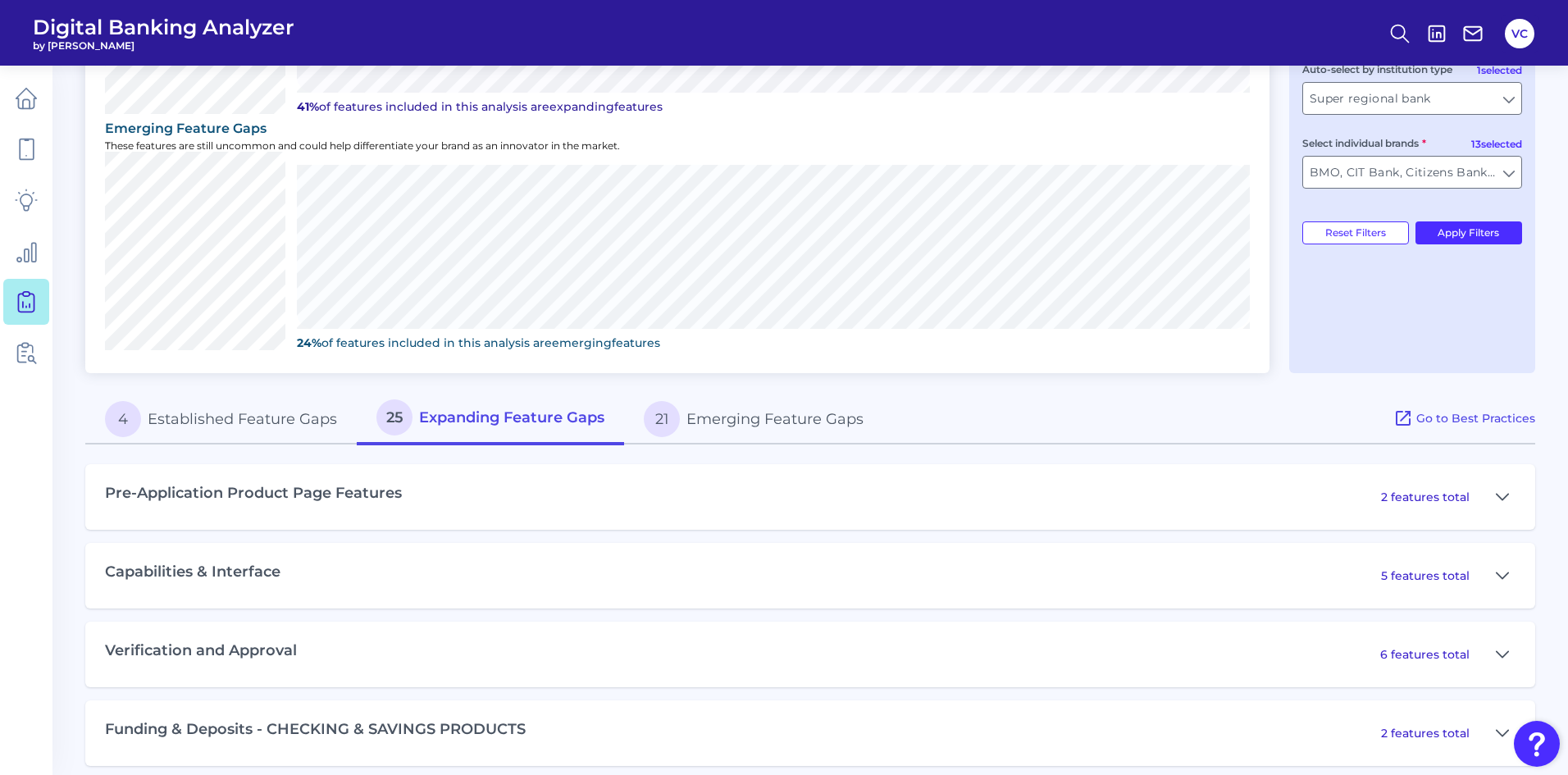
scroll to position [634, 0]
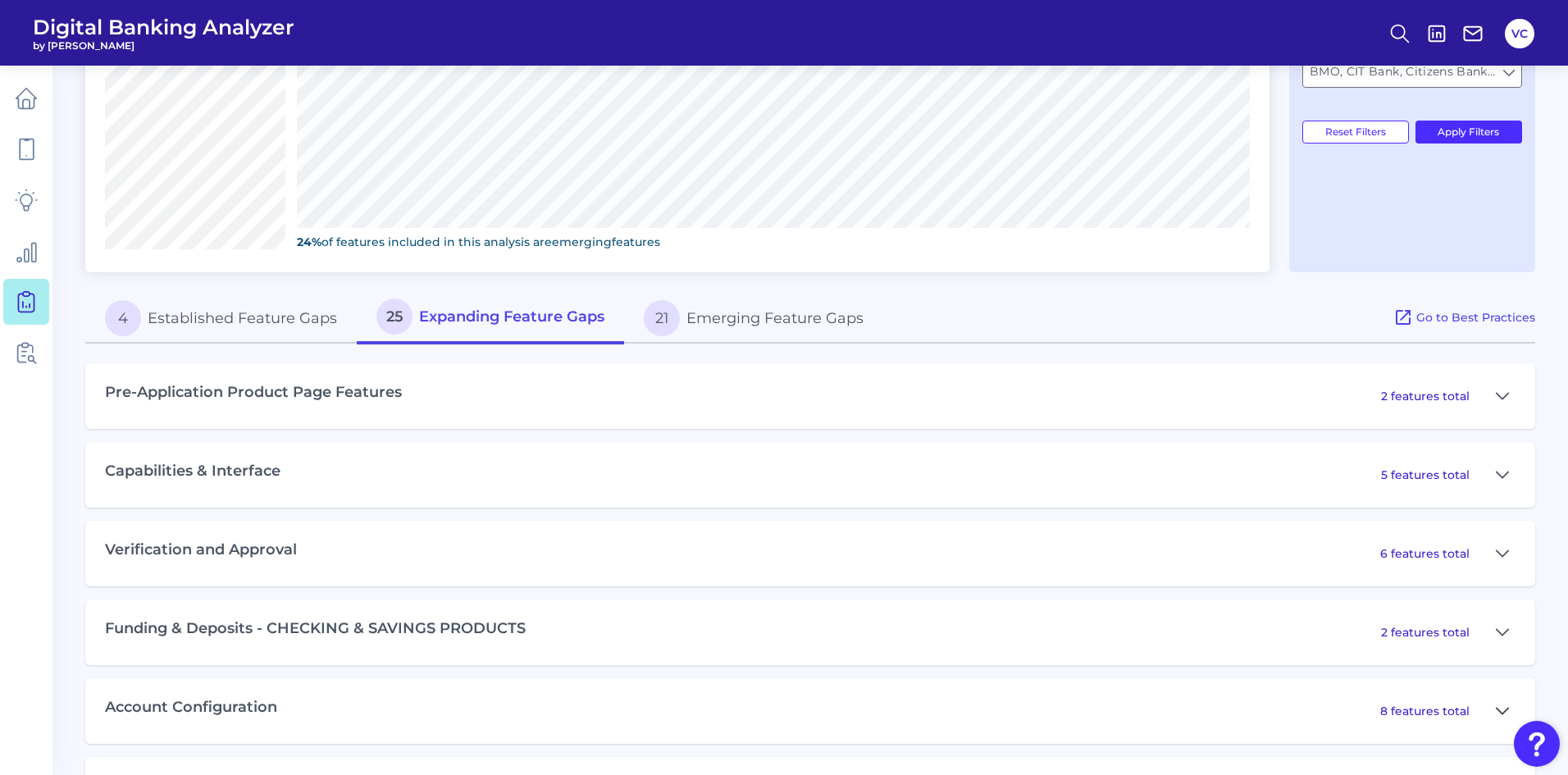
click at [1502, 710] on icon at bounding box center [1502, 710] width 13 height 20
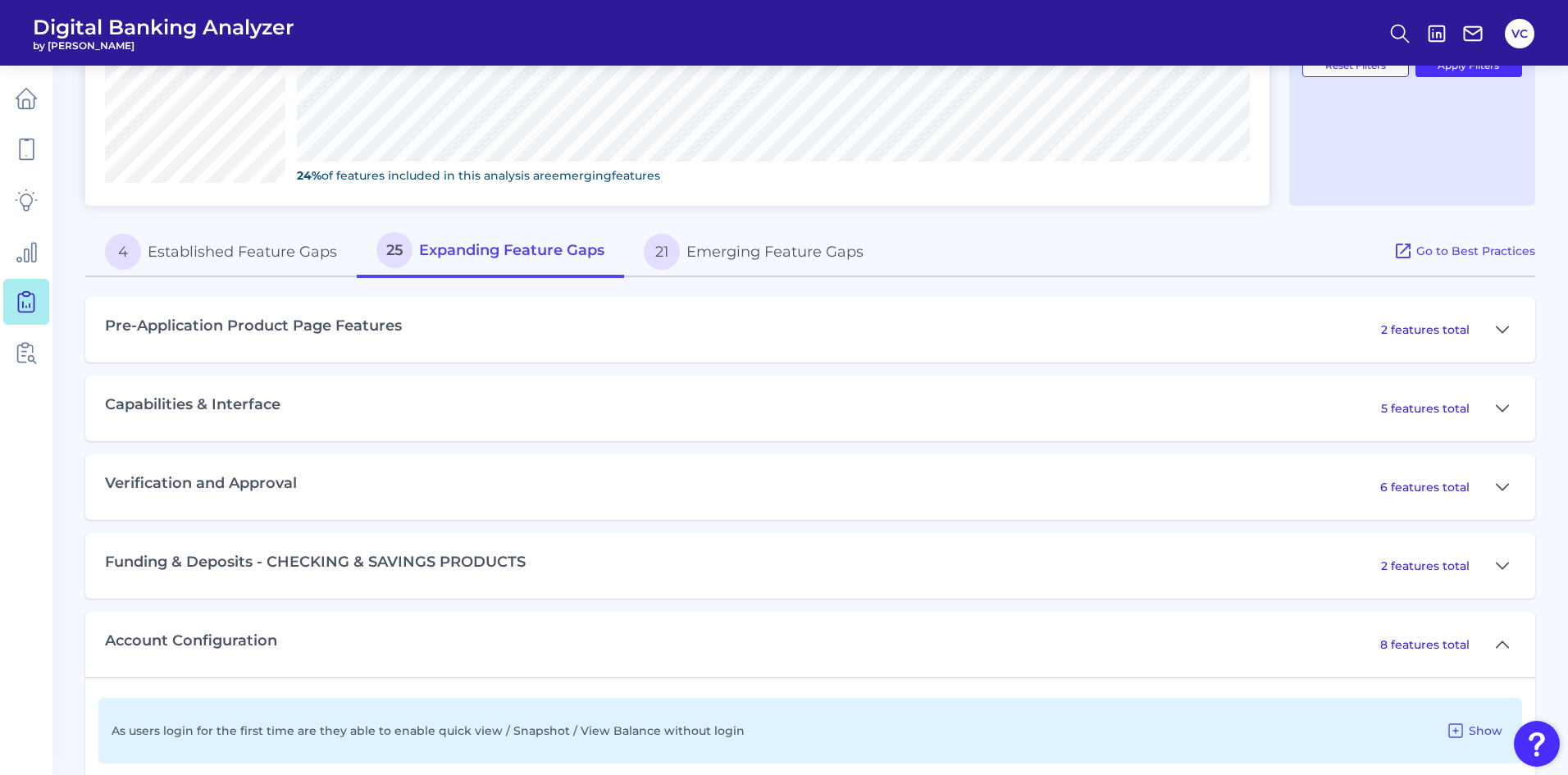
scroll to position [552, 0]
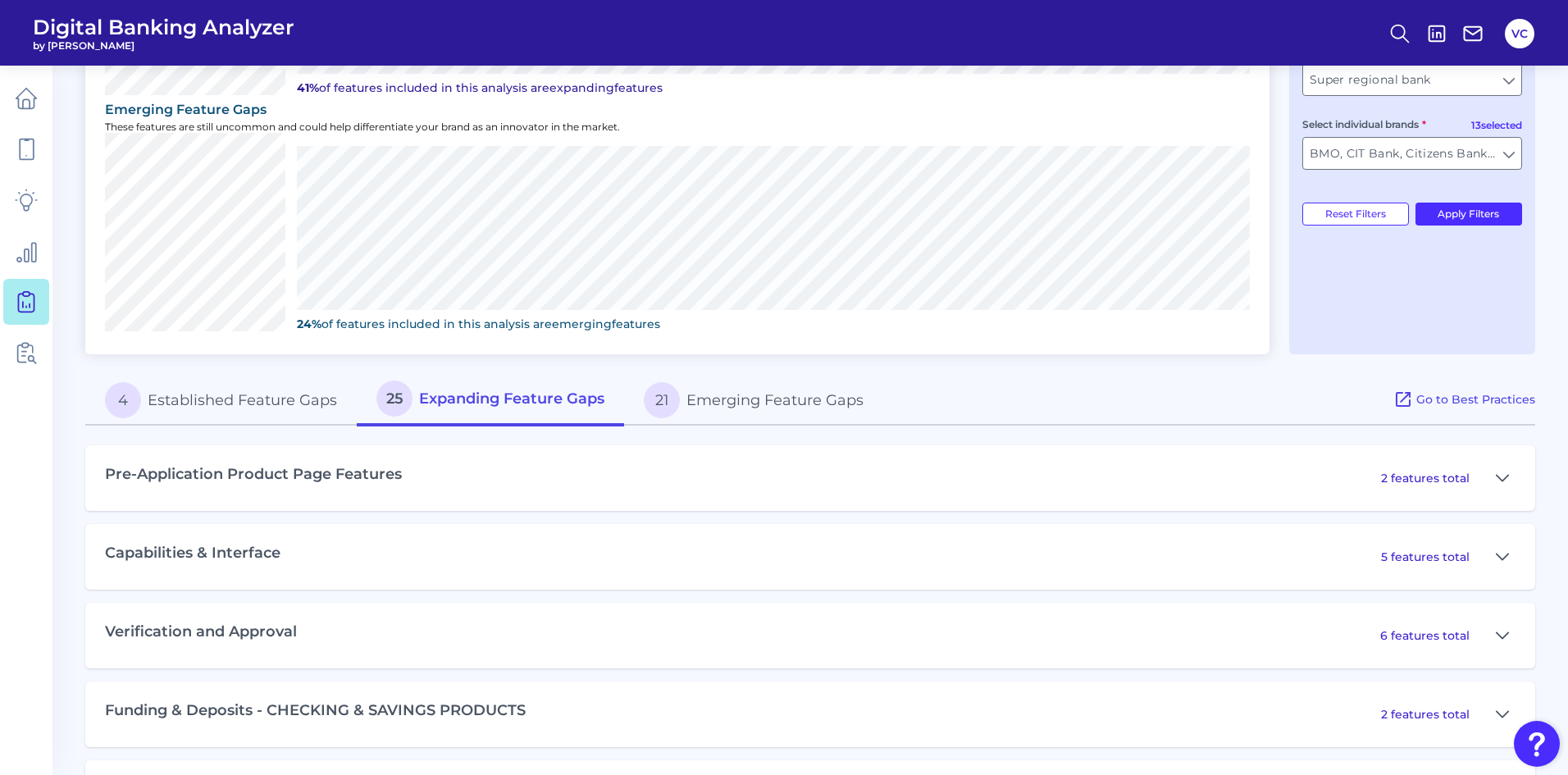
click at [748, 393] on button "21 Emerging Feature Gaps" at bounding box center [753, 400] width 259 height 52
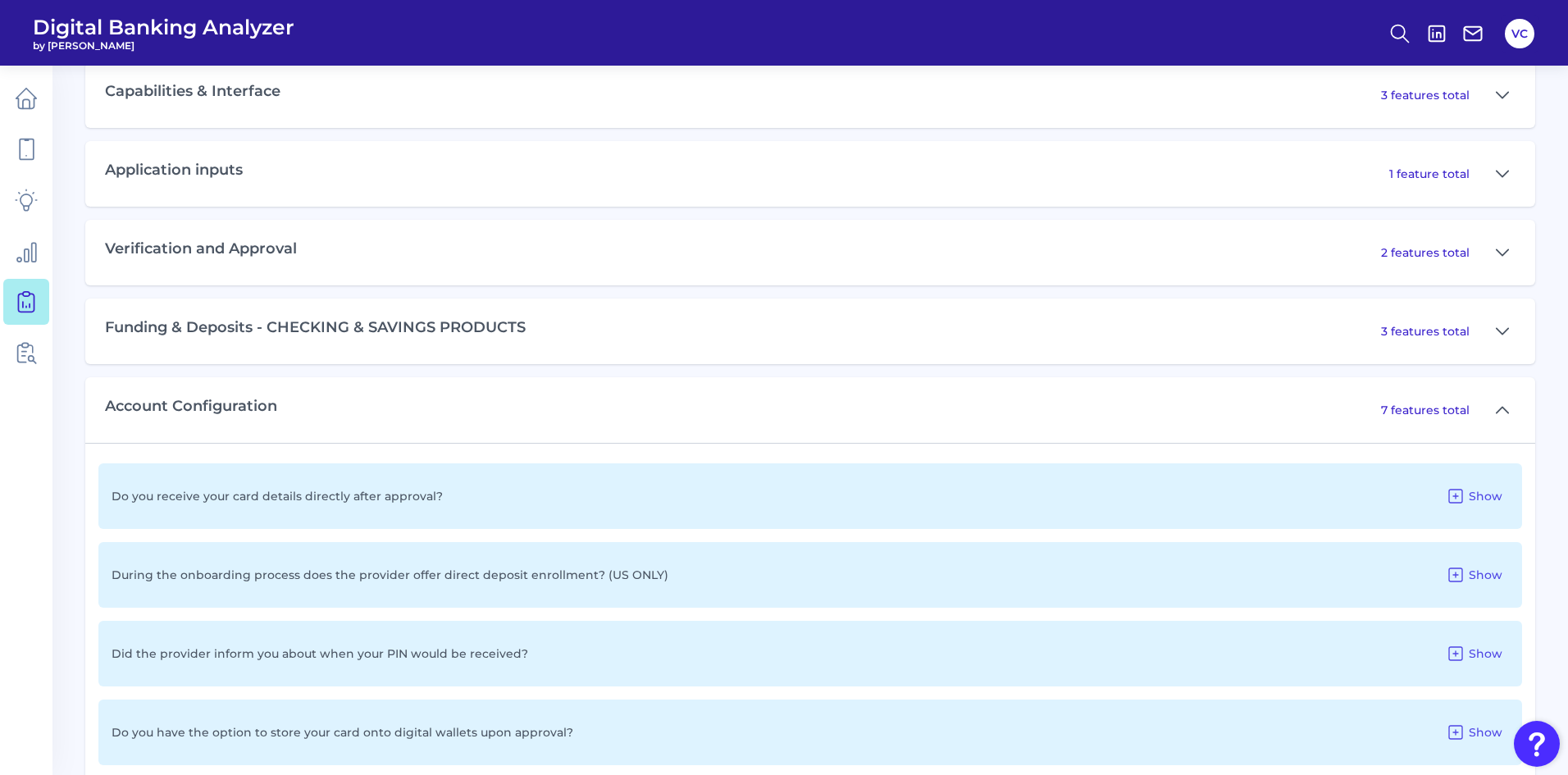
scroll to position [1208, 0]
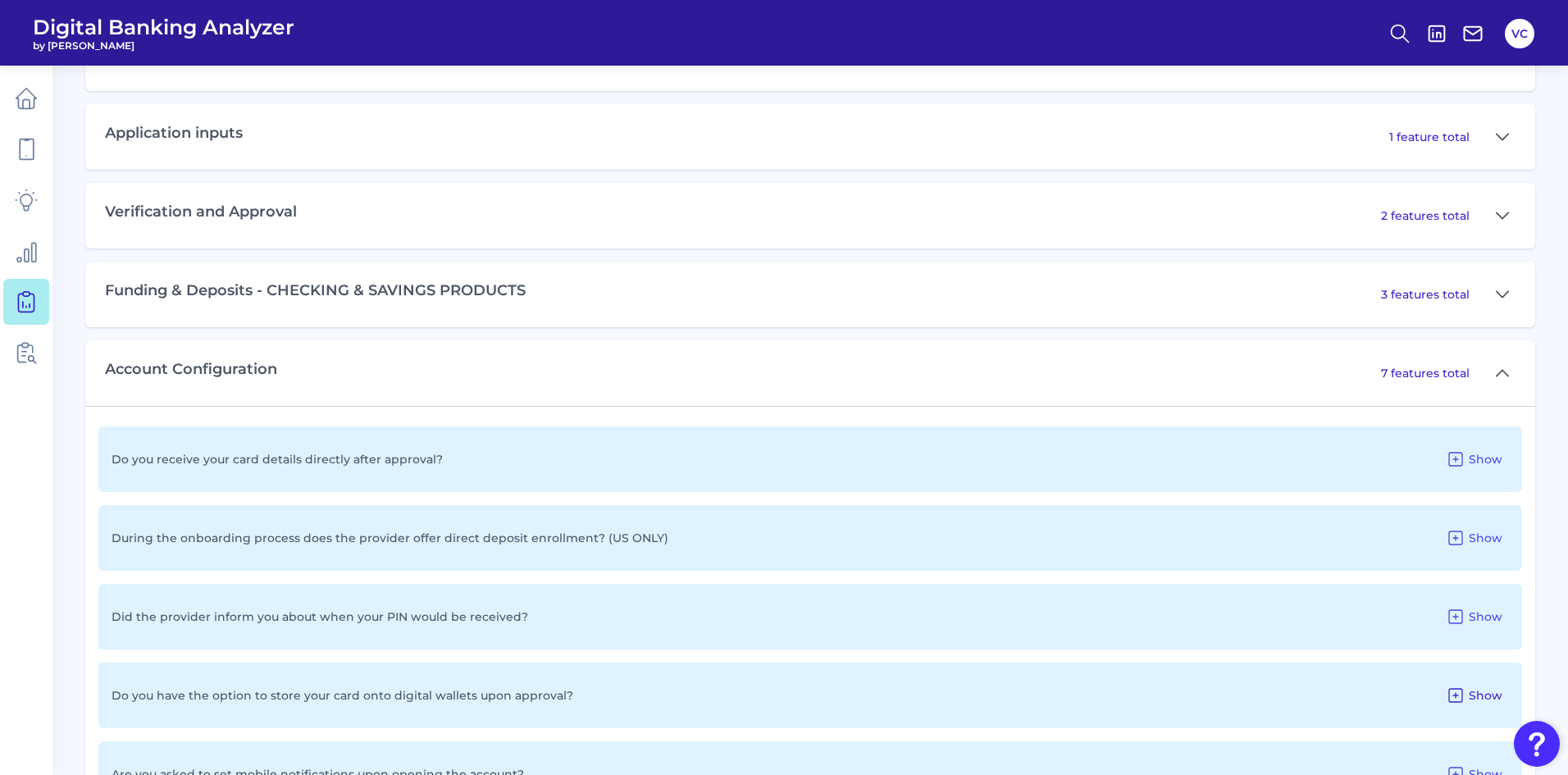
click at [1458, 697] on icon at bounding box center [1455, 695] width 20 height 20
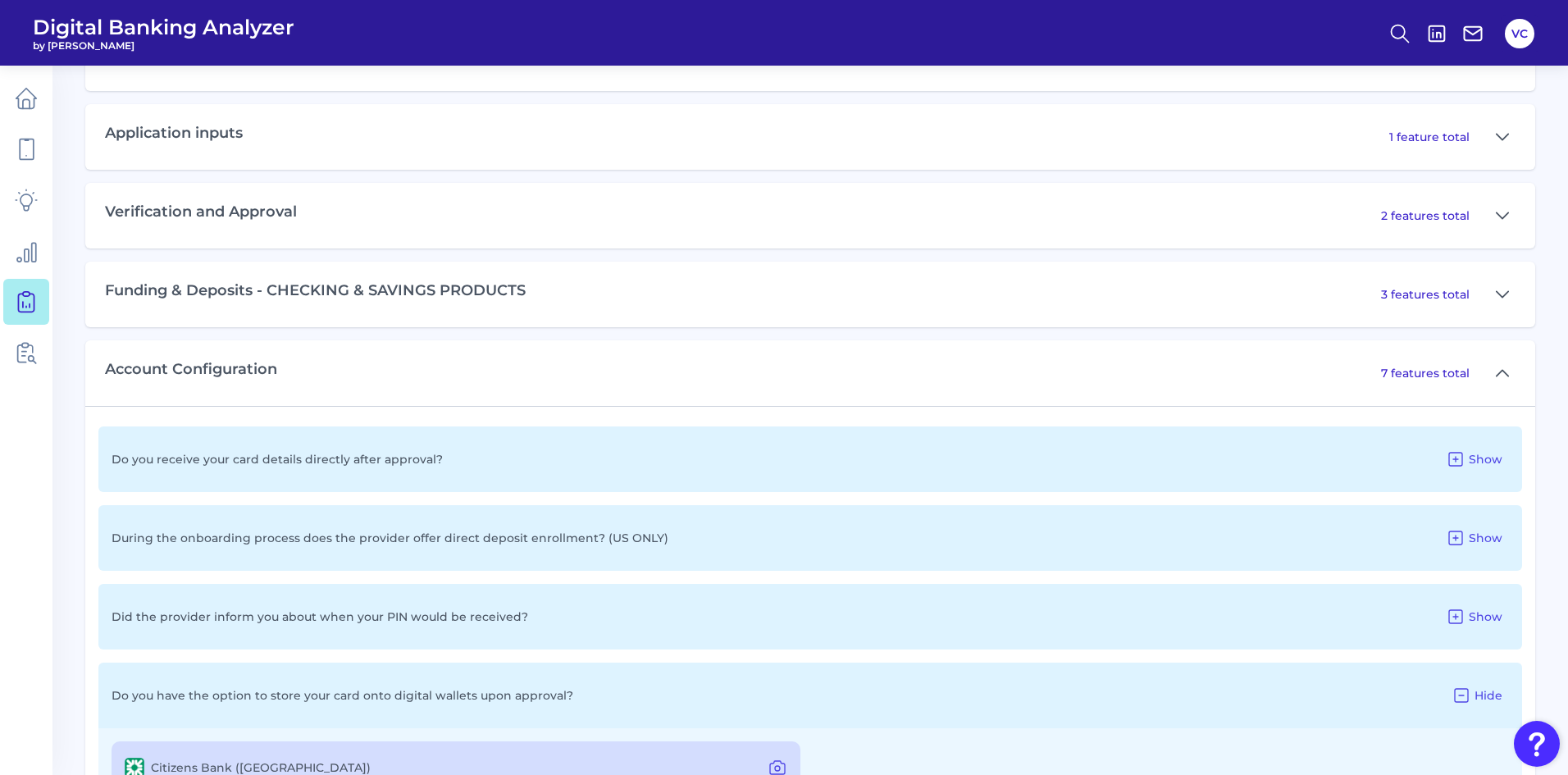
scroll to position [1290, 0]
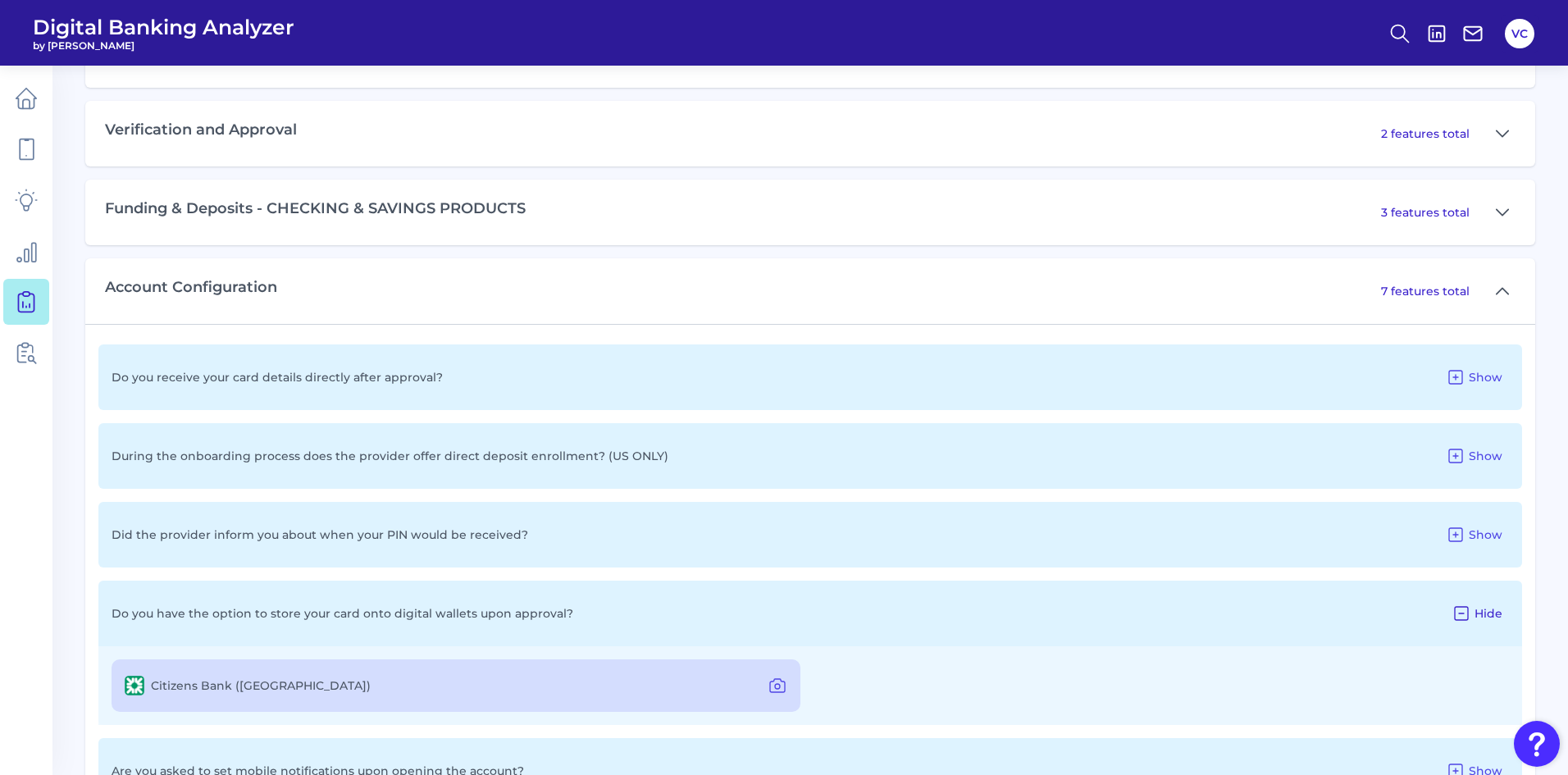
click at [1463, 610] on icon at bounding box center [1461, 614] width 20 height 20
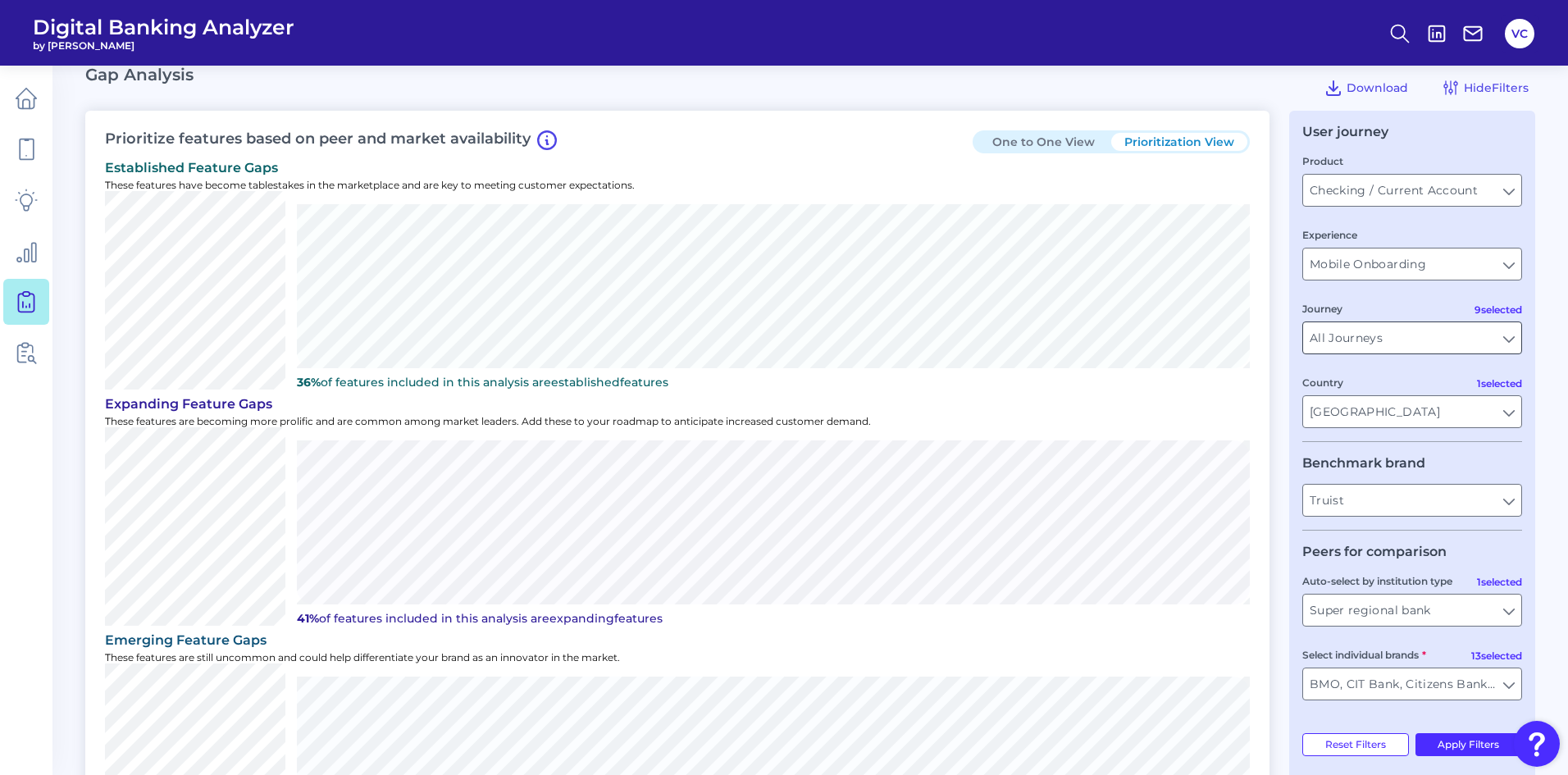
scroll to position [0, 0]
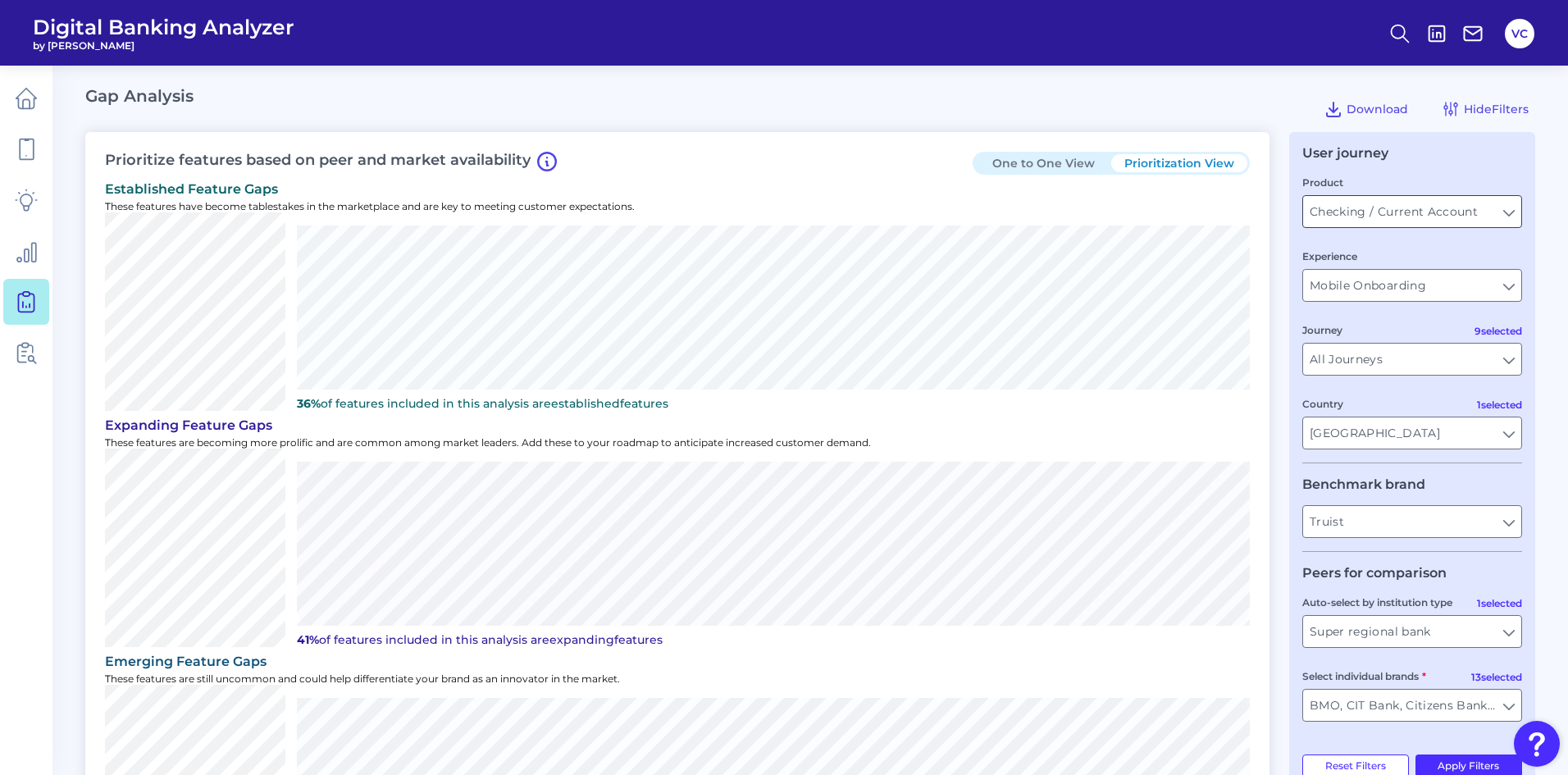
click at [1431, 216] on input "Checking / Current Account" at bounding box center [1412, 211] width 218 height 31
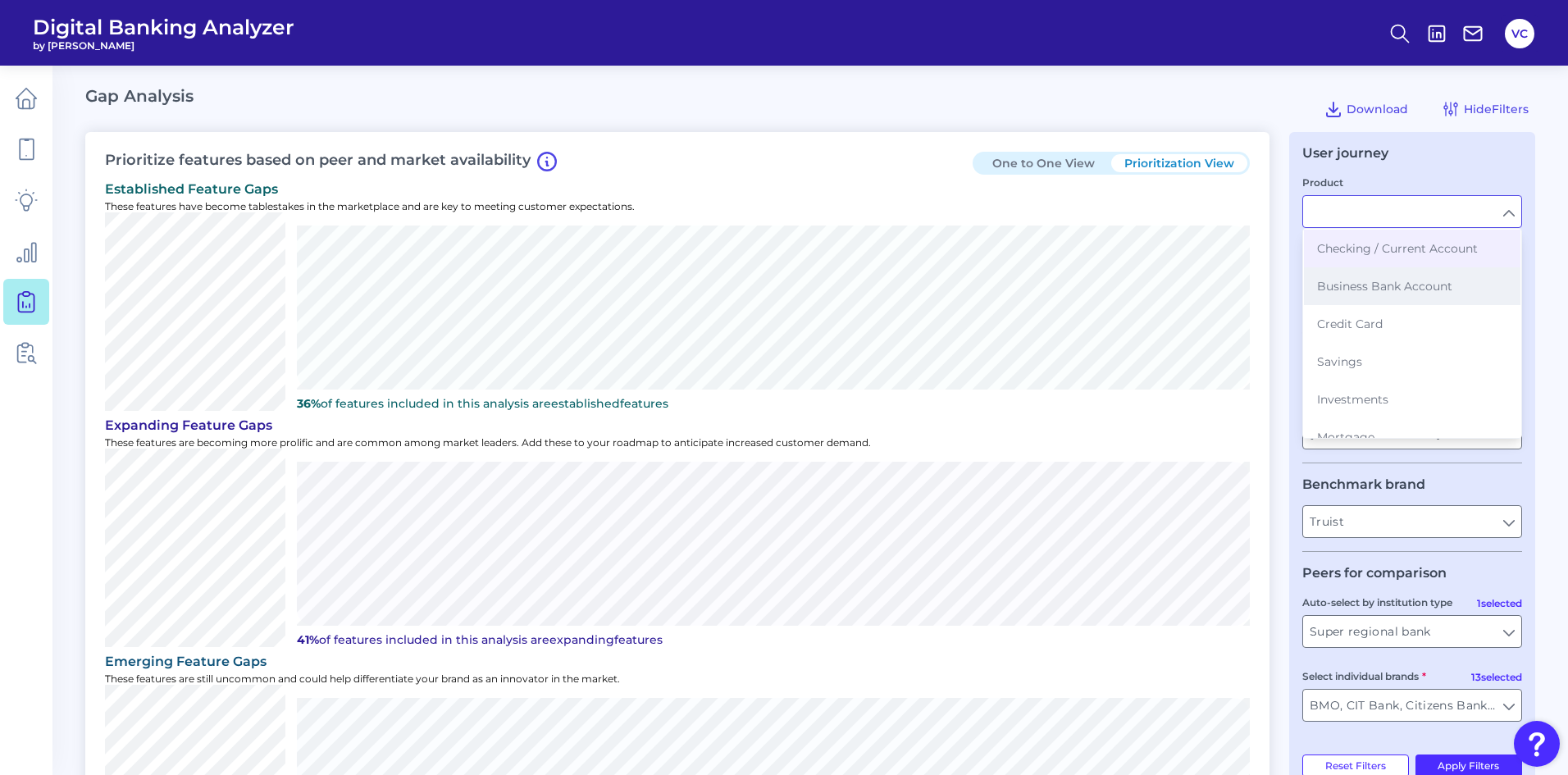
click at [1409, 283] on span "Business Bank Account" at bounding box center [1385, 287] width 135 height 15
type input "Business Bank Account"
type input "All Auto-select by institution types"
type input "All Select individual brands"
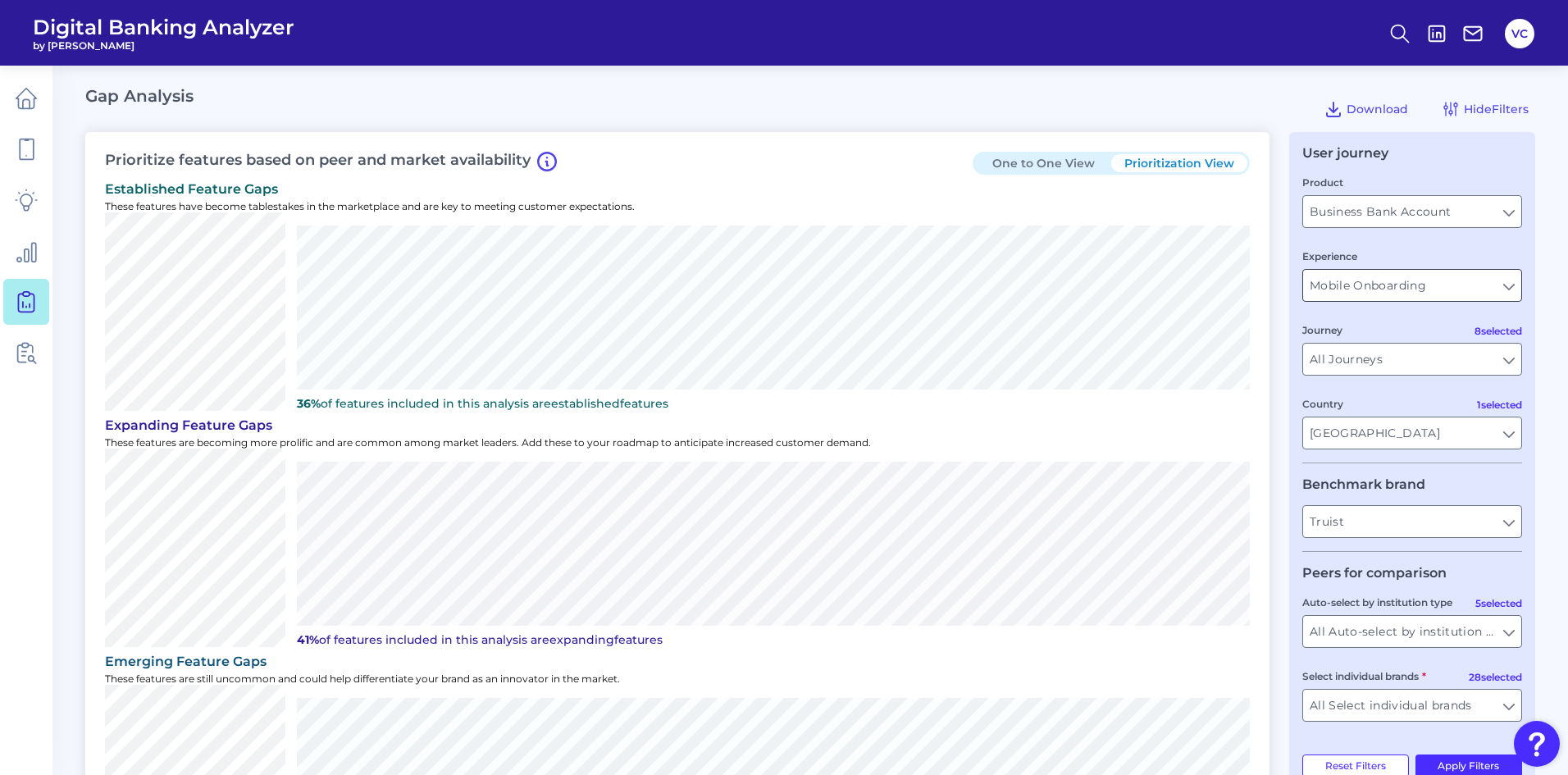
click at [1409, 294] on input "Mobile Onboarding" at bounding box center [1412, 285] width 218 height 31
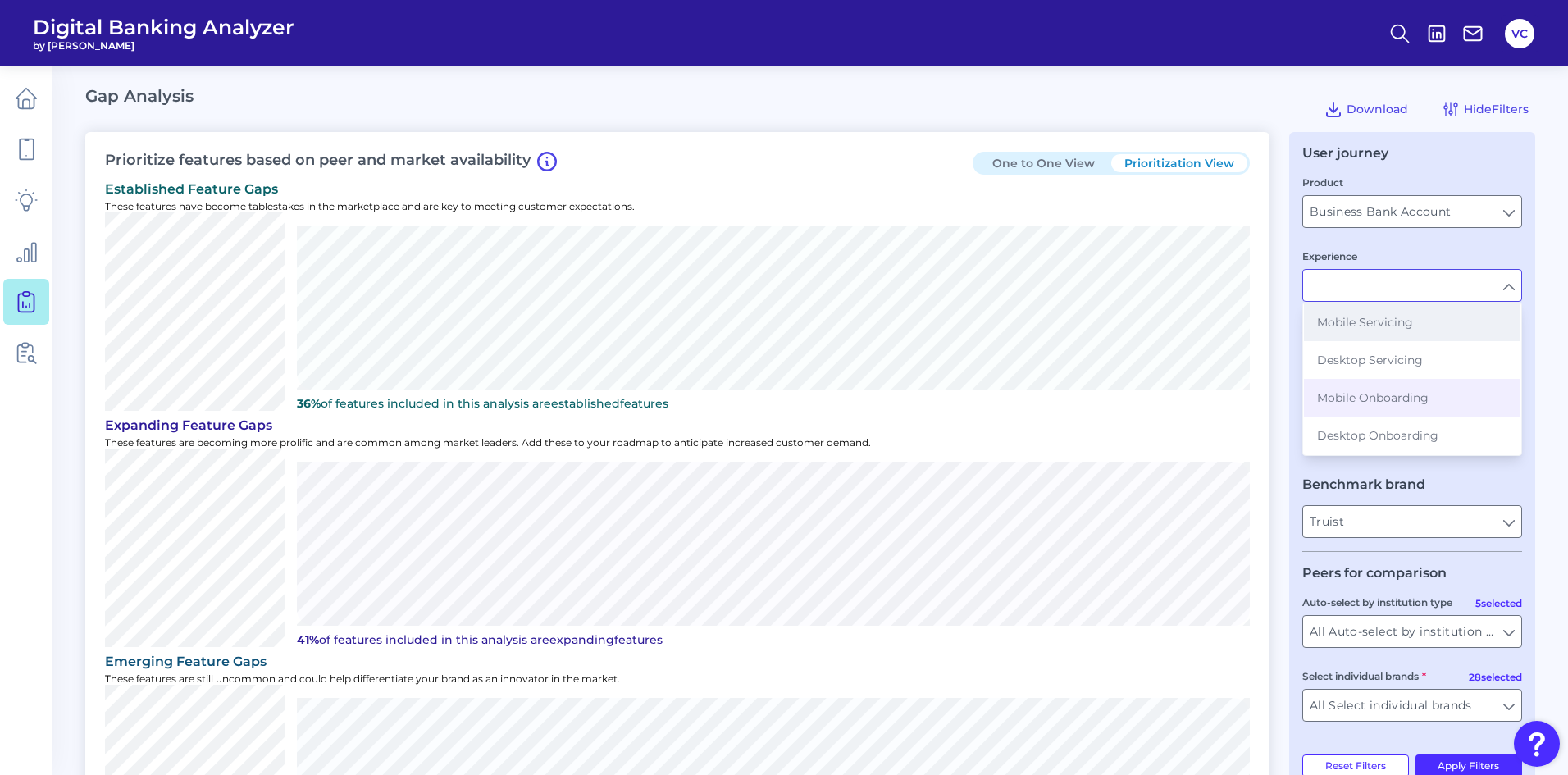
click at [1396, 326] on span "Mobile Servicing" at bounding box center [1365, 323] width 96 height 15
type input "Mobile Servicing"
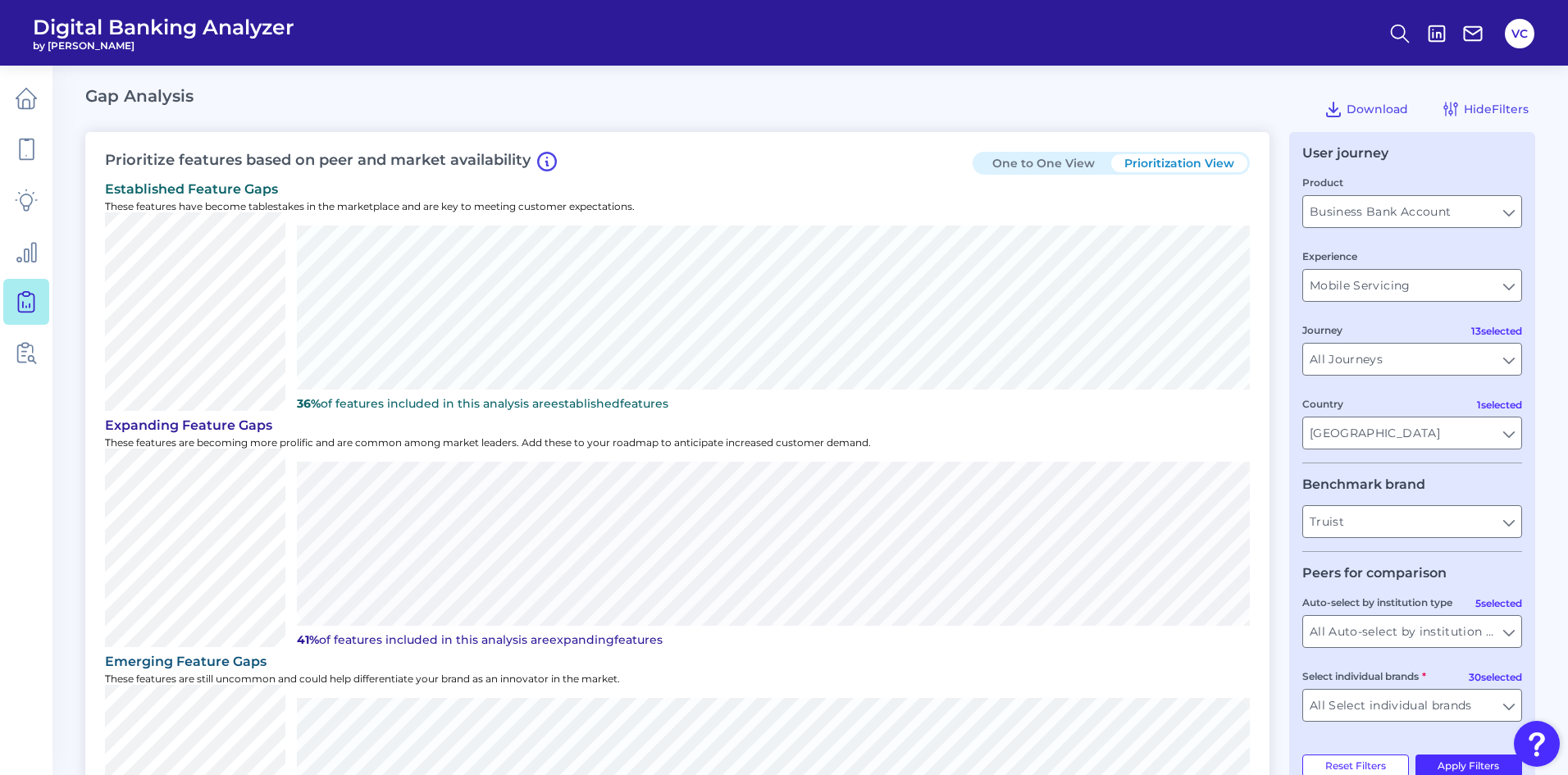
scroll to position [82, 0]
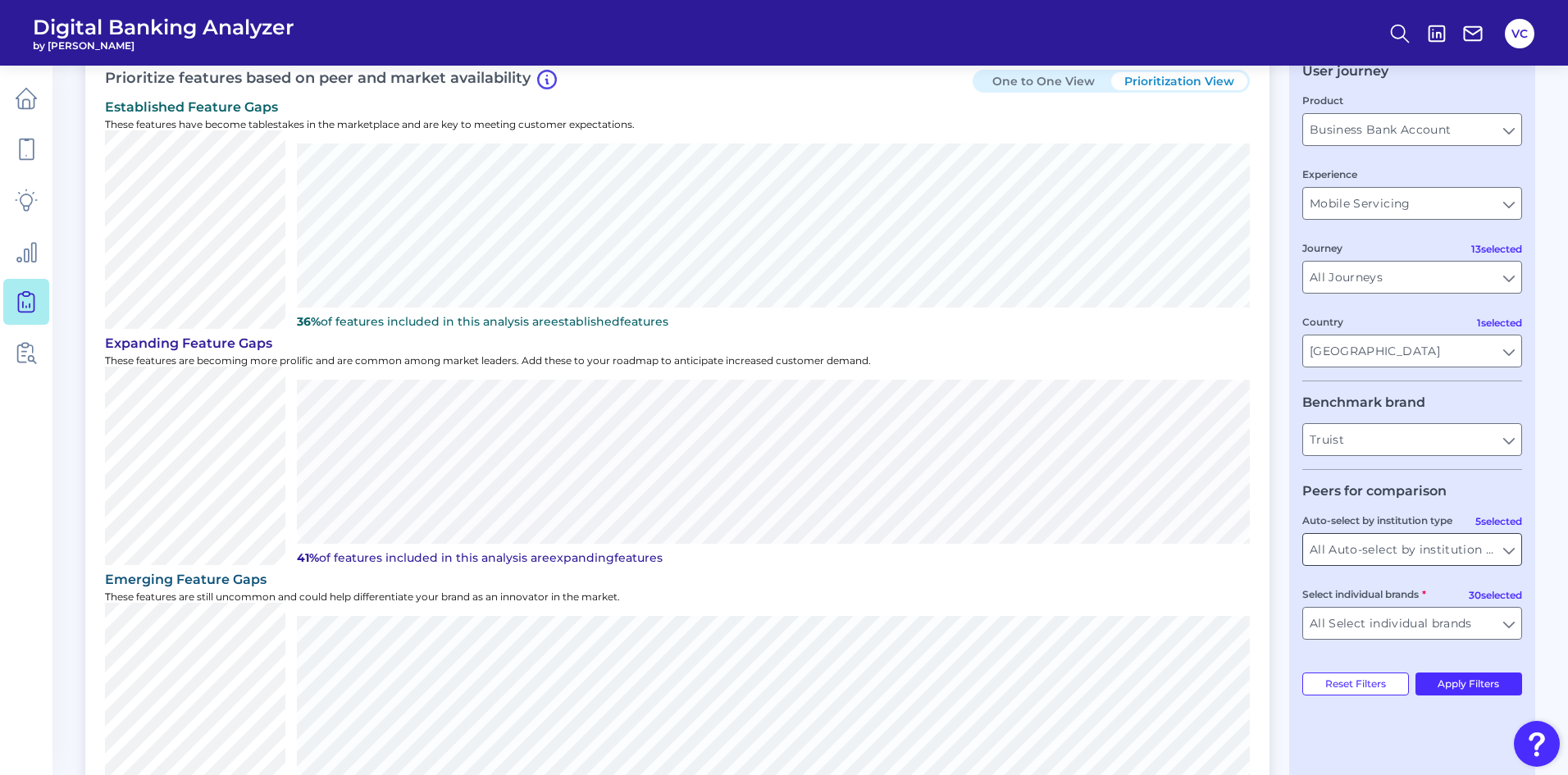
click at [1400, 554] on input "All Auto-select by institution types" at bounding box center [1412, 549] width 218 height 31
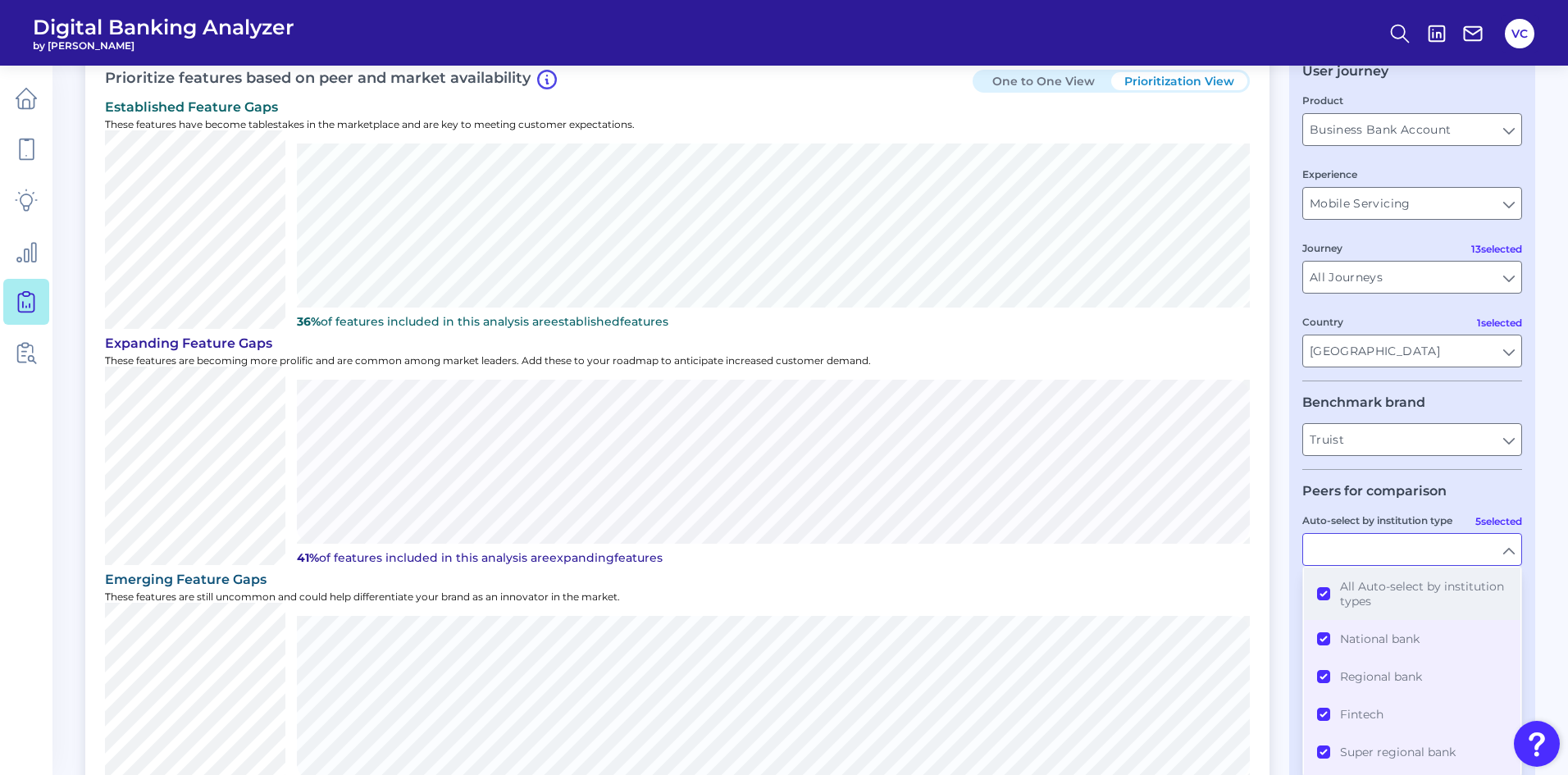
click at [1328, 595] on button "All Auto-select by institution types" at bounding box center [1412, 594] width 217 height 52
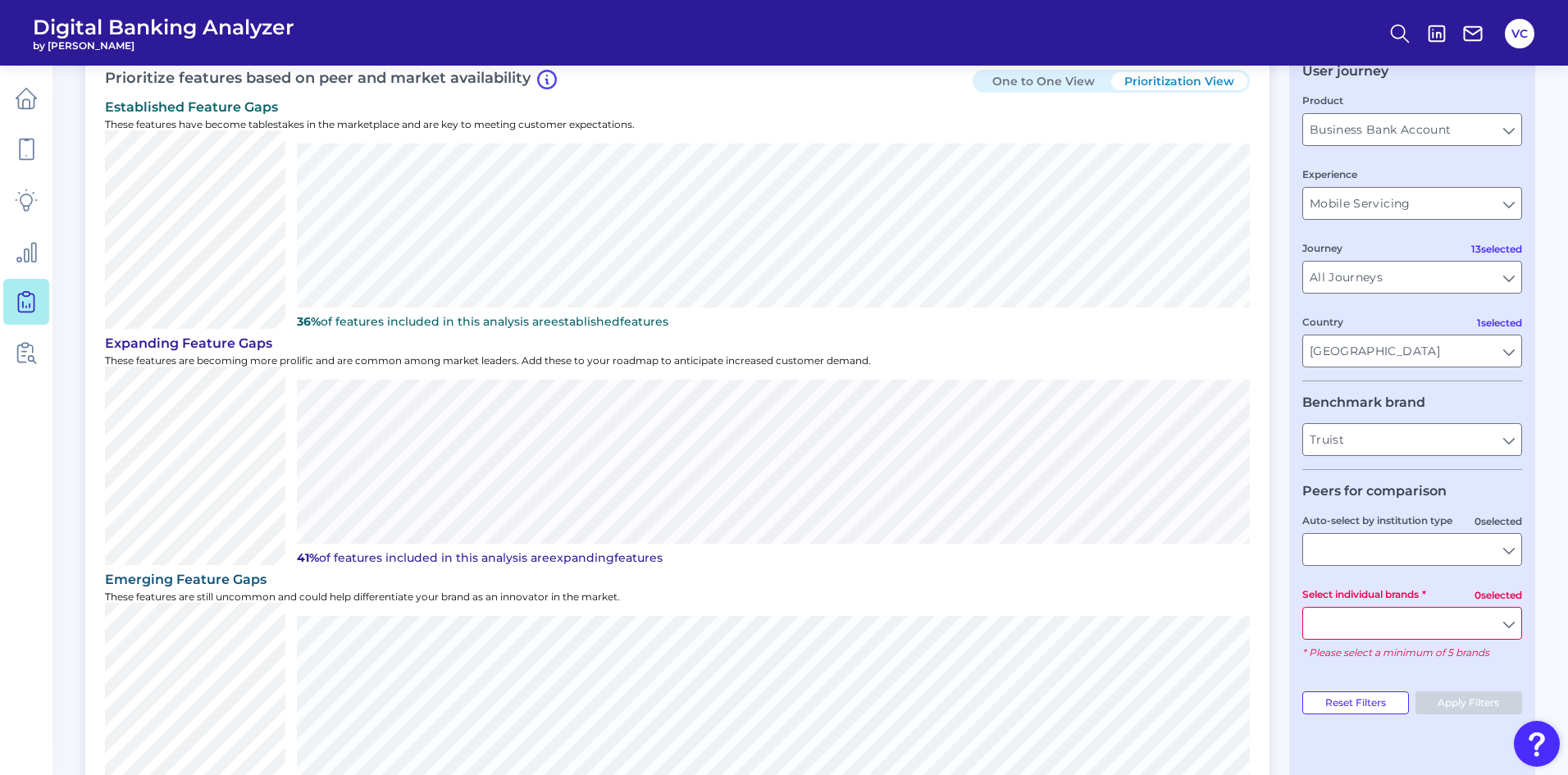
click at [1368, 633] on input "Select individual brands" at bounding box center [1412, 623] width 218 height 31
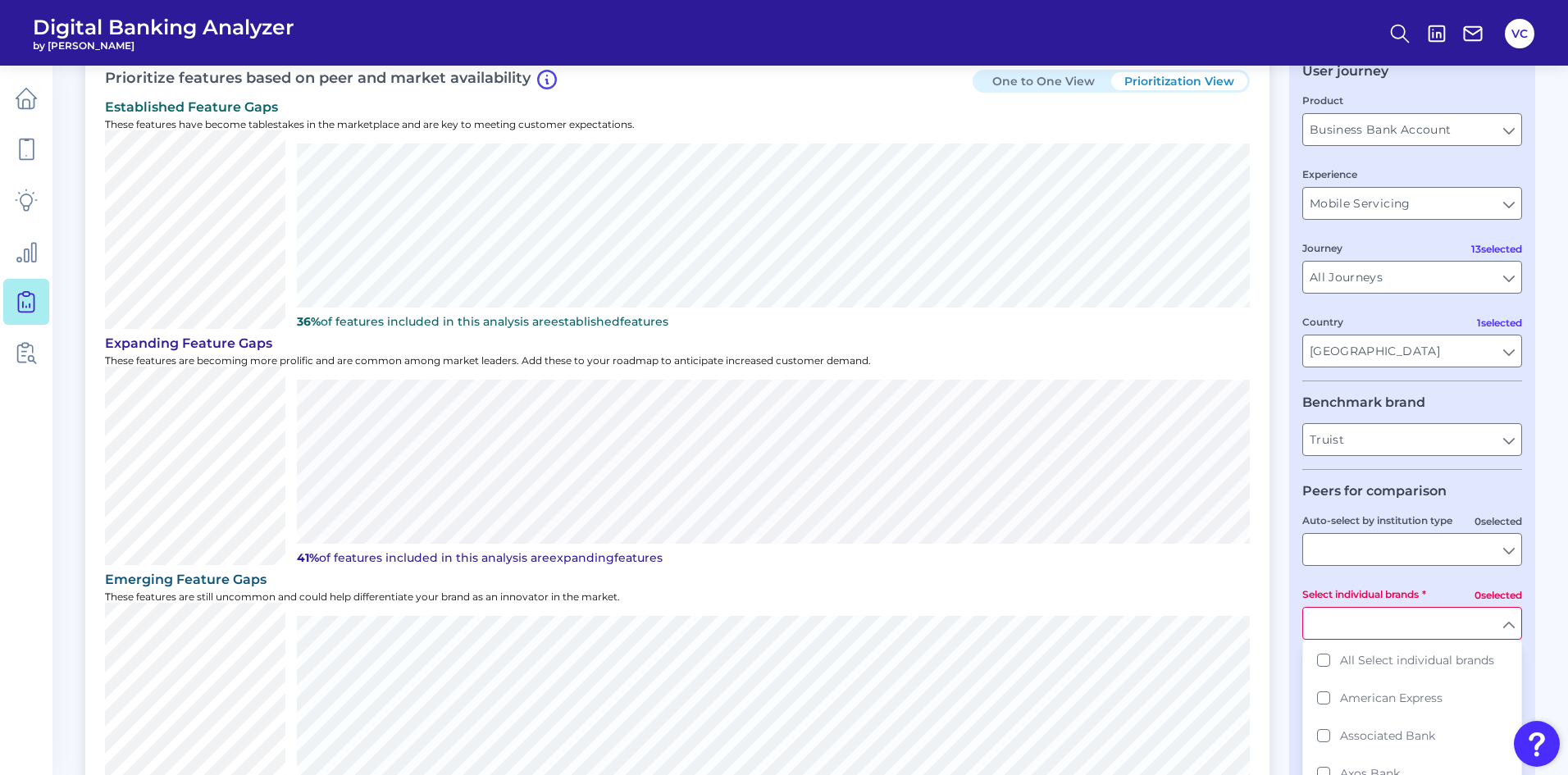
scroll to position [164, 0]
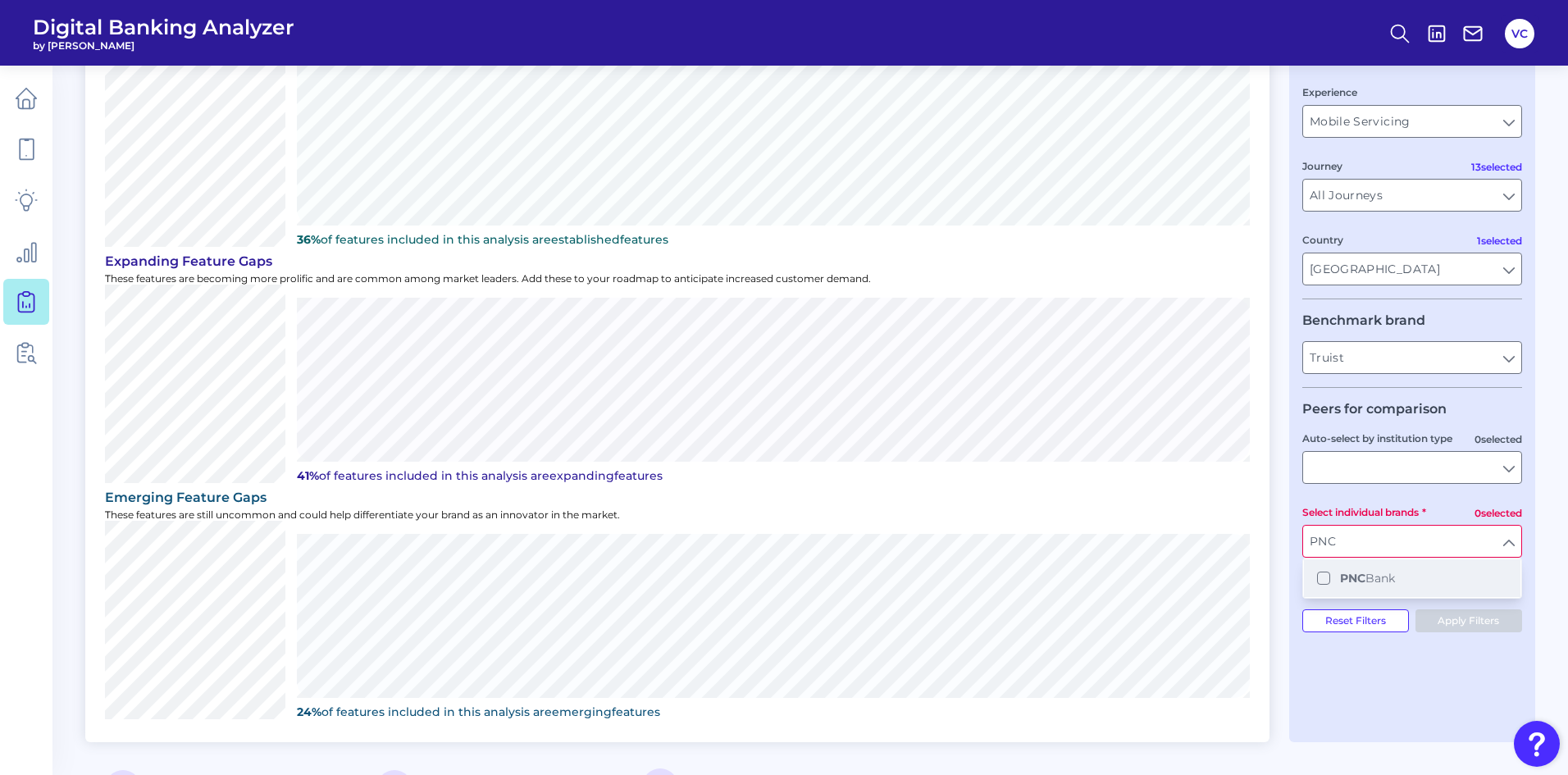
click at [1323, 577] on button "PNC Bank" at bounding box center [1412, 578] width 217 height 38
click at [1422, 588] on button "PNC Bank" at bounding box center [1412, 578] width 217 height 38
type input "PNC"
click at [1432, 490] on fieldset "Peers for comparison 0 selected Auto-select by institution type 0 selected Sele…" at bounding box center [1411, 495] width 219 height 189
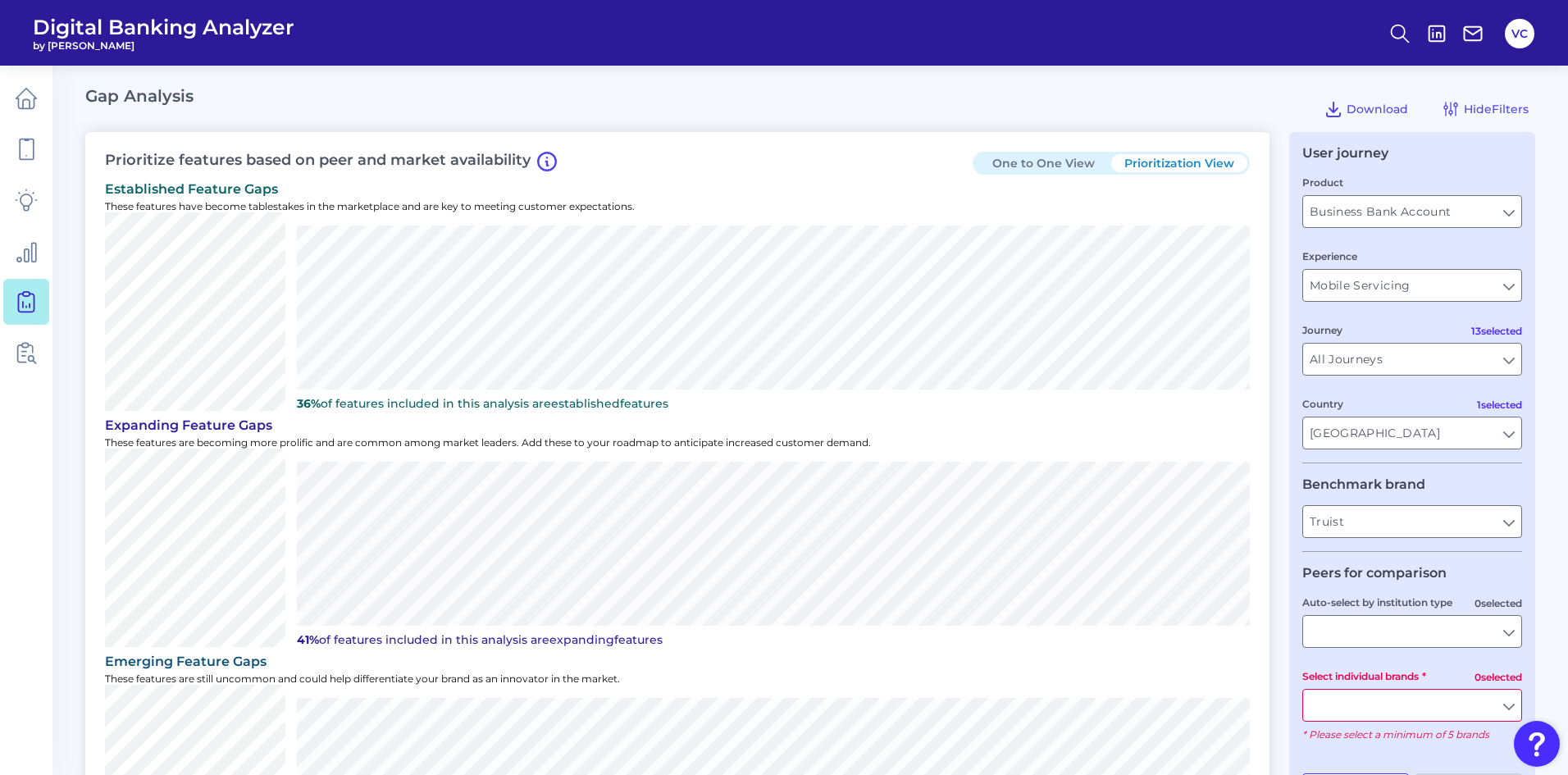
click at [1090, 159] on button "One to One View" at bounding box center [1043, 162] width 136 height 18
type input "Checking / Current Account"
type input "Mobile Onboarding"
type input "Channel, Pre-Application Initiation Content - Web pages and app screens, Pre-Ap…"
type input "BMO, CIT Bank, Citizens Bank, Comerica, Fifth Third, First Horizon, Huntington …"
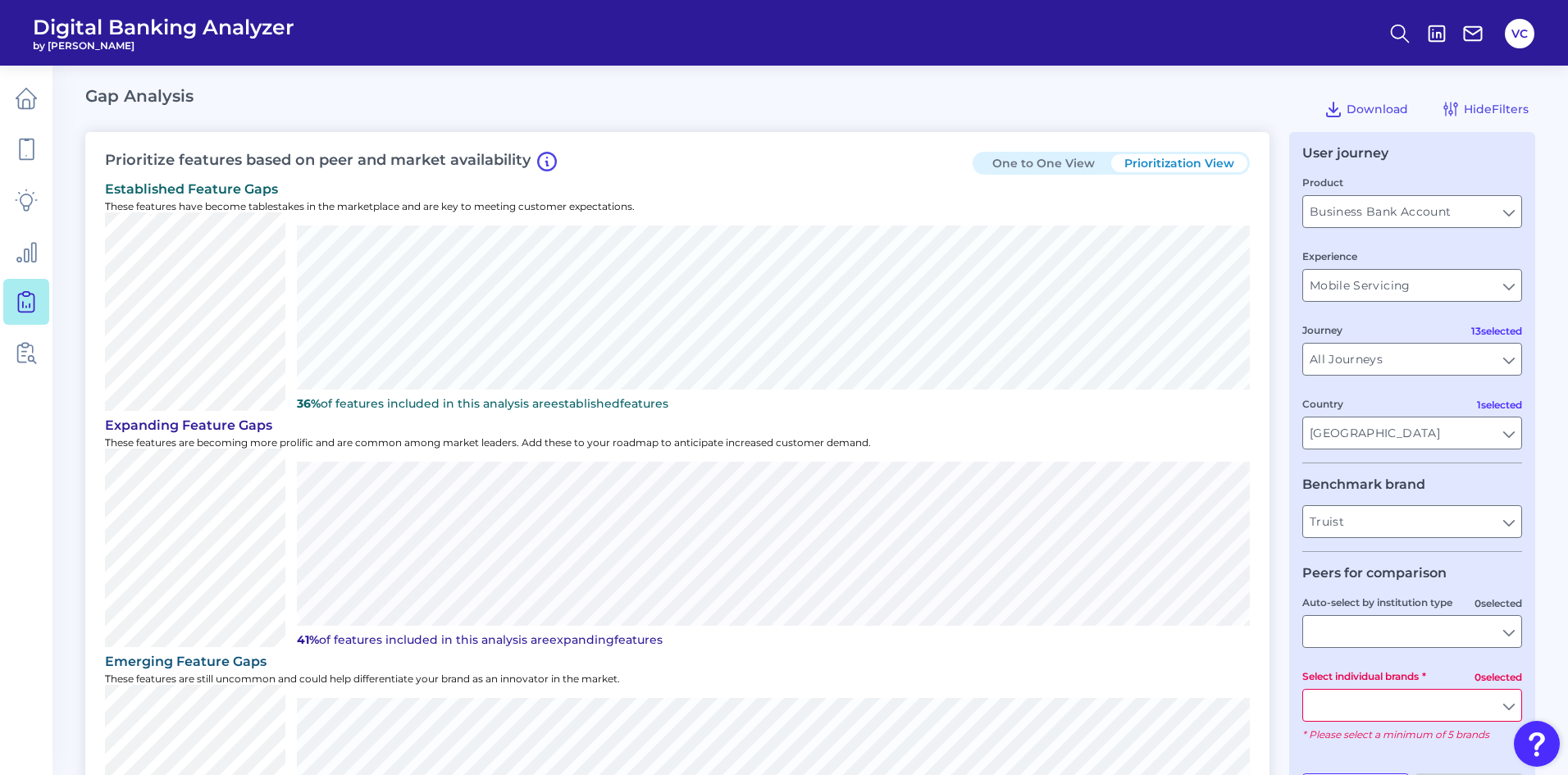
type input "All Journeys"
type input "All Auto-select by institution types"
type input "All Select individual brands"
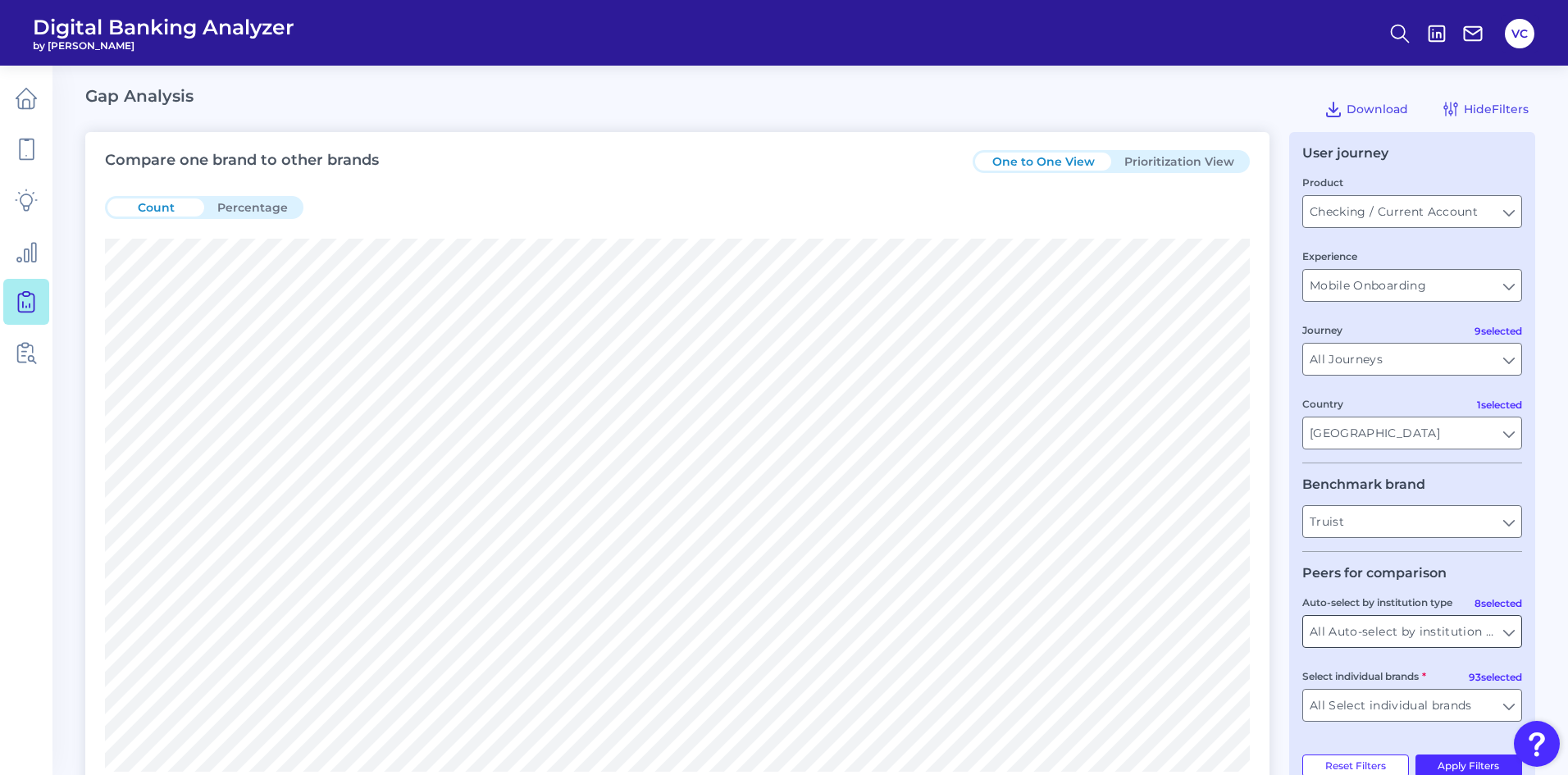
click at [1385, 635] on input "All Auto-select by institution types" at bounding box center [1412, 632] width 218 height 31
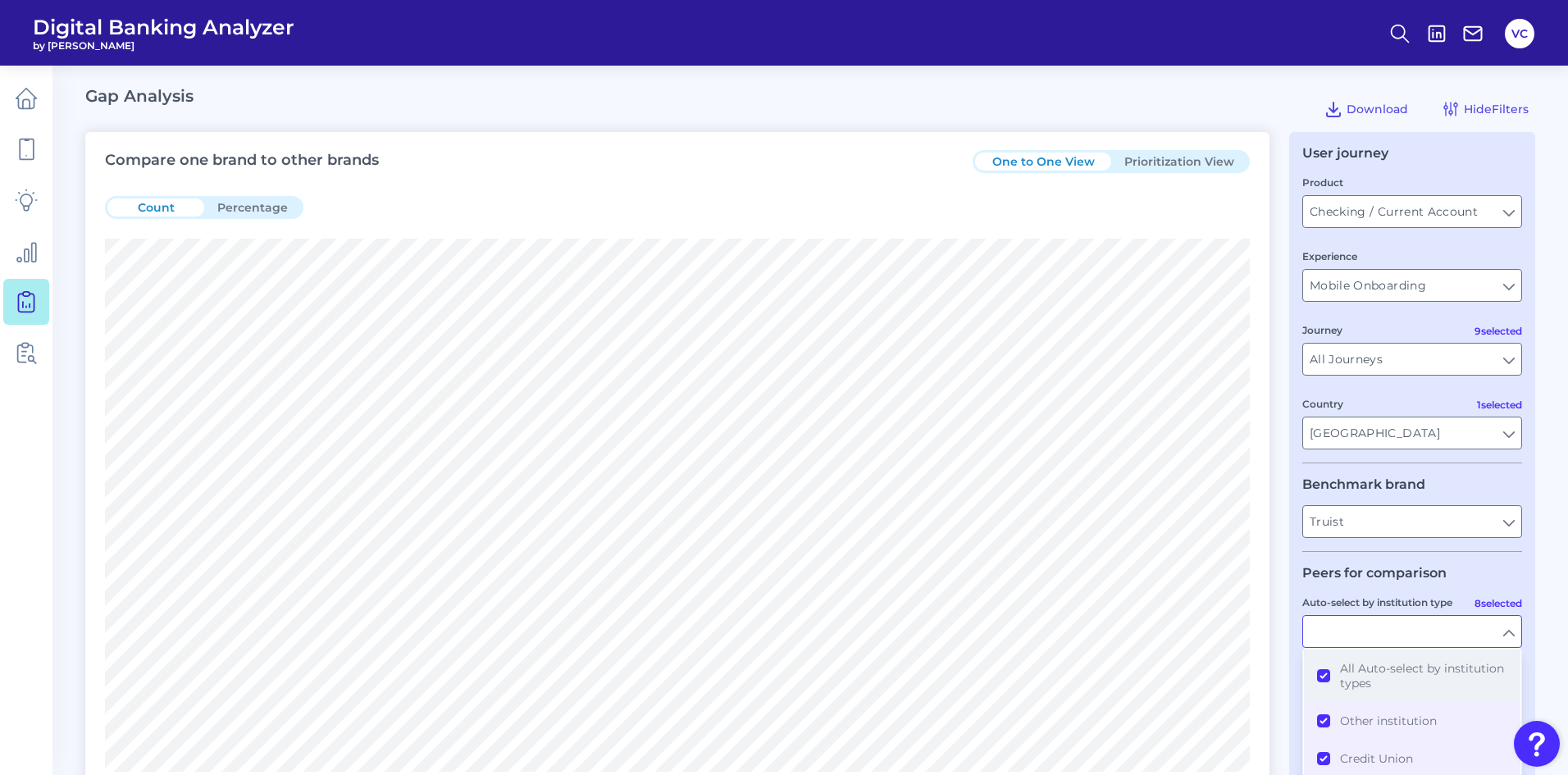
click at [1329, 674] on button "All Auto-select by institution types" at bounding box center [1412, 675] width 217 height 52
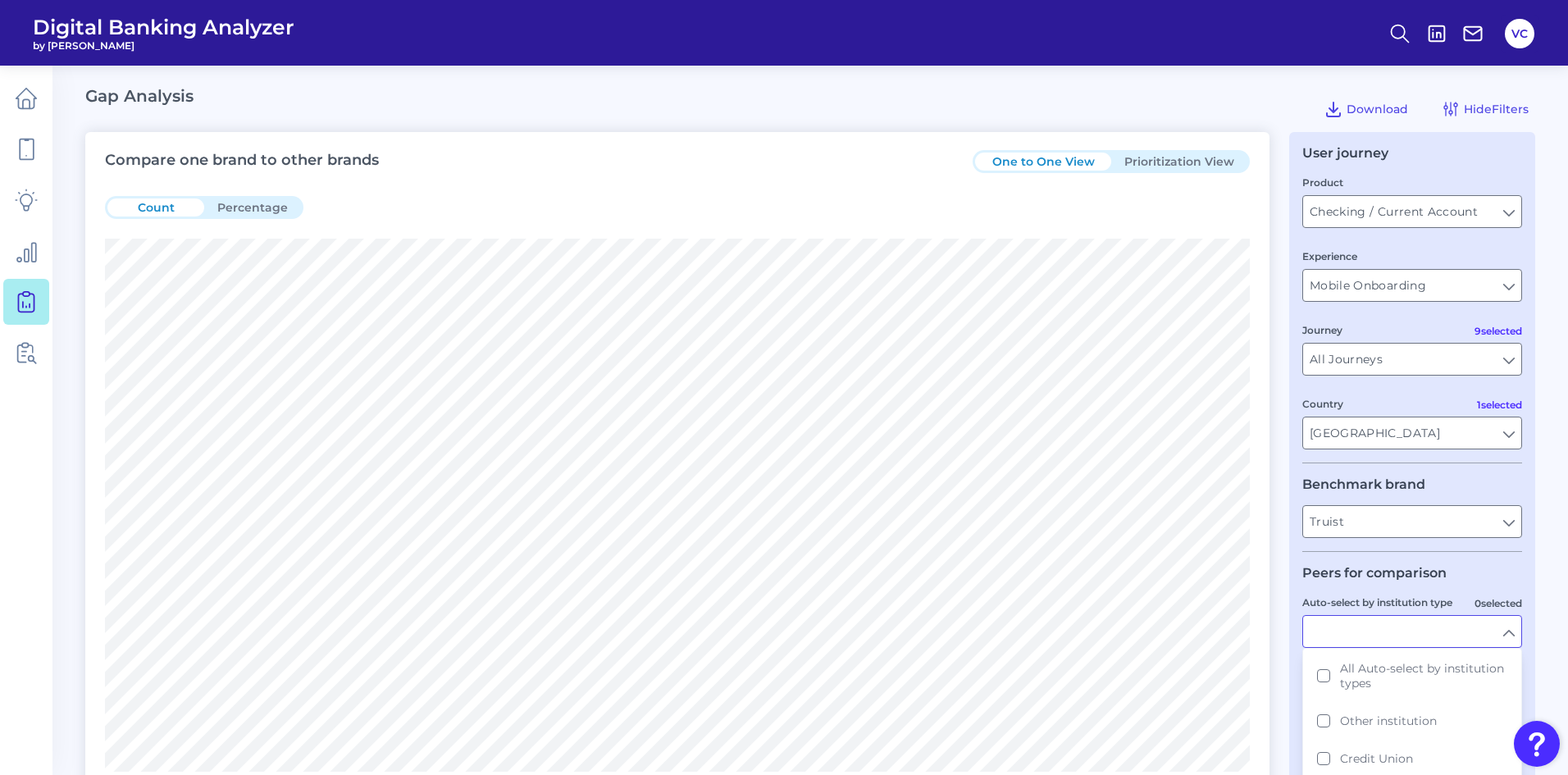
click at [1297, 689] on div "User journey Product Checking / Current Account Checking / Current Account Expe…" at bounding box center [1411, 470] width 246 height 677
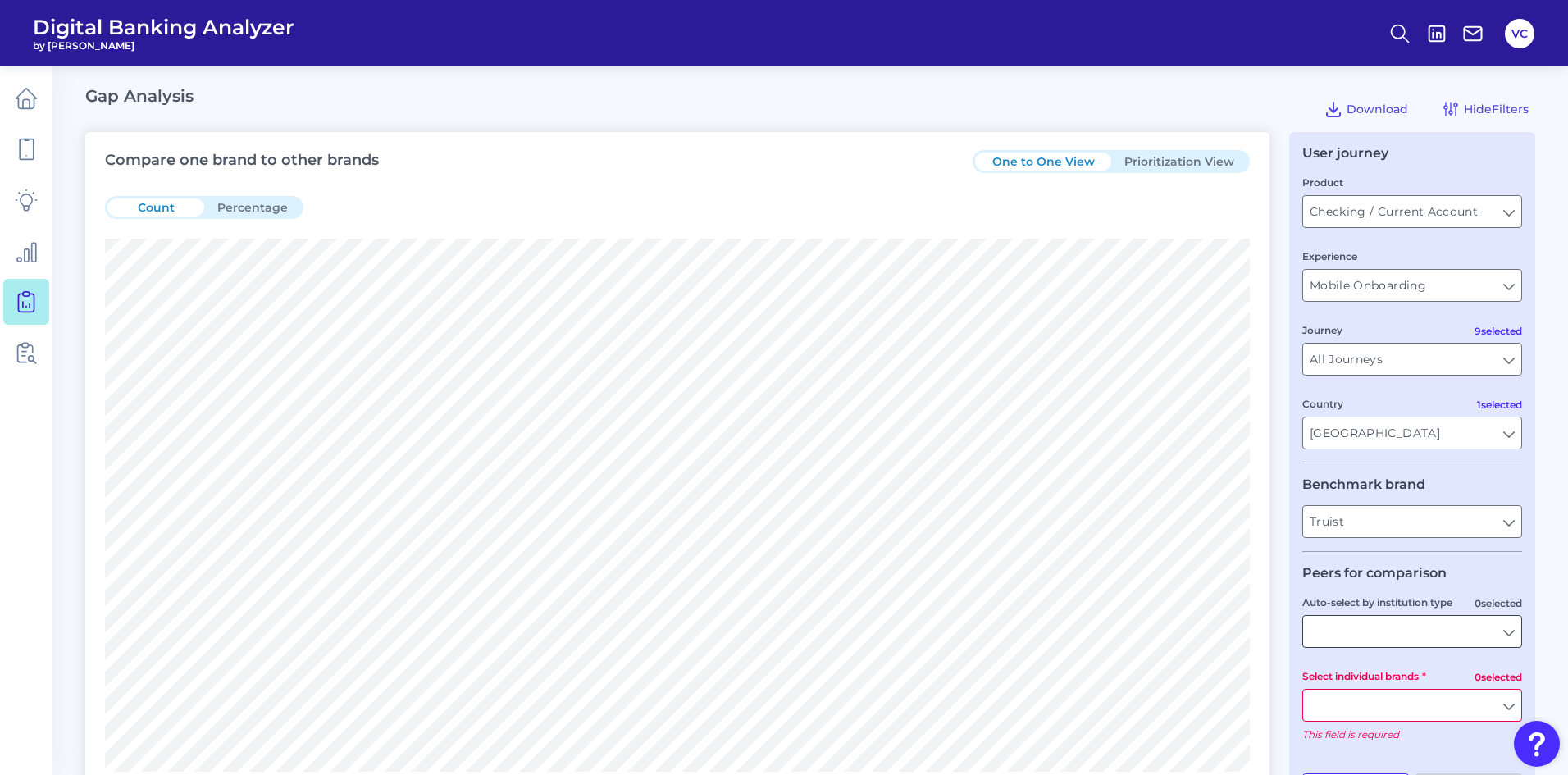
click at [1365, 632] on input "Auto-select by institution type" at bounding box center [1412, 632] width 218 height 31
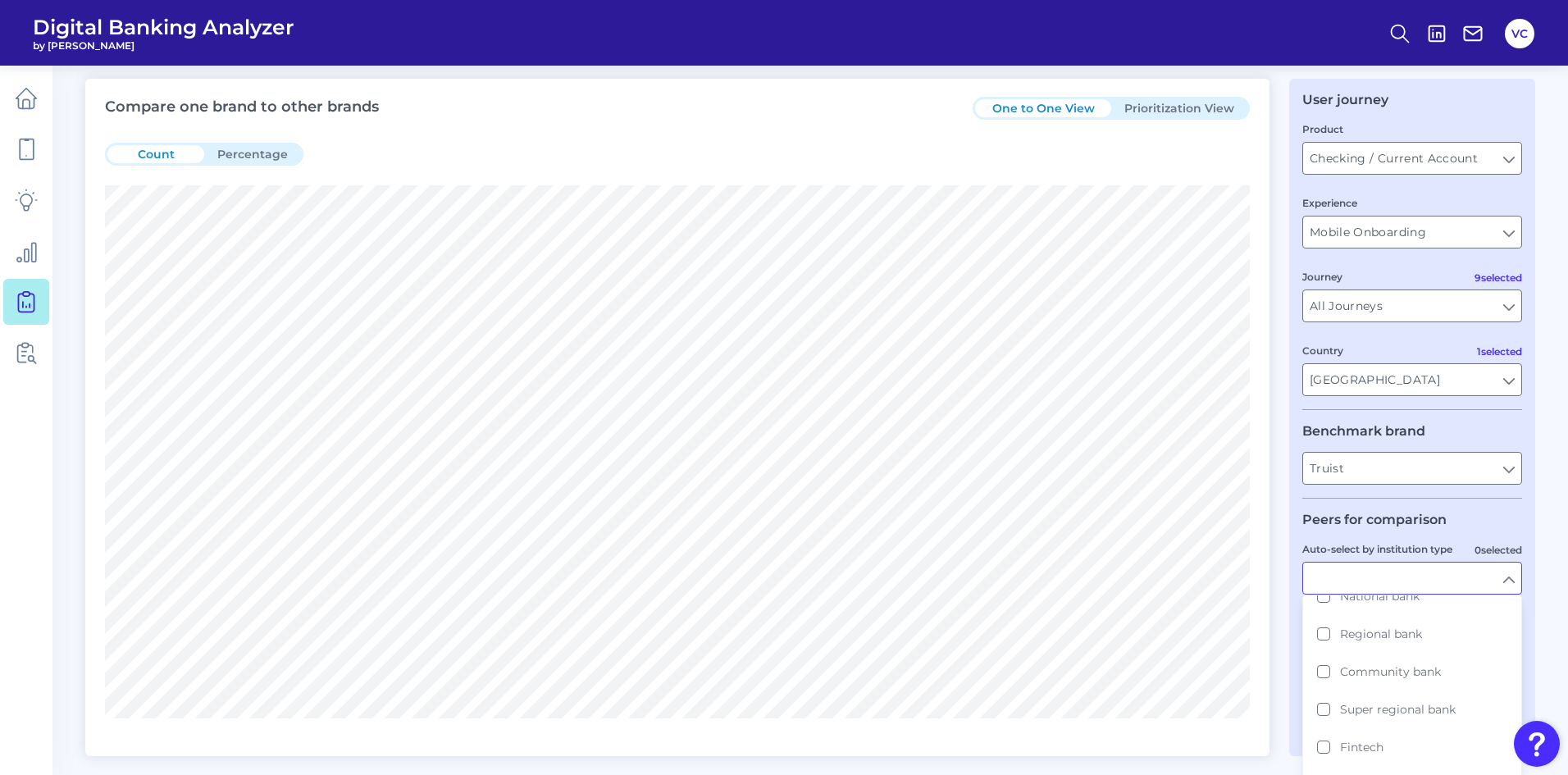
scroll to position [82, 0]
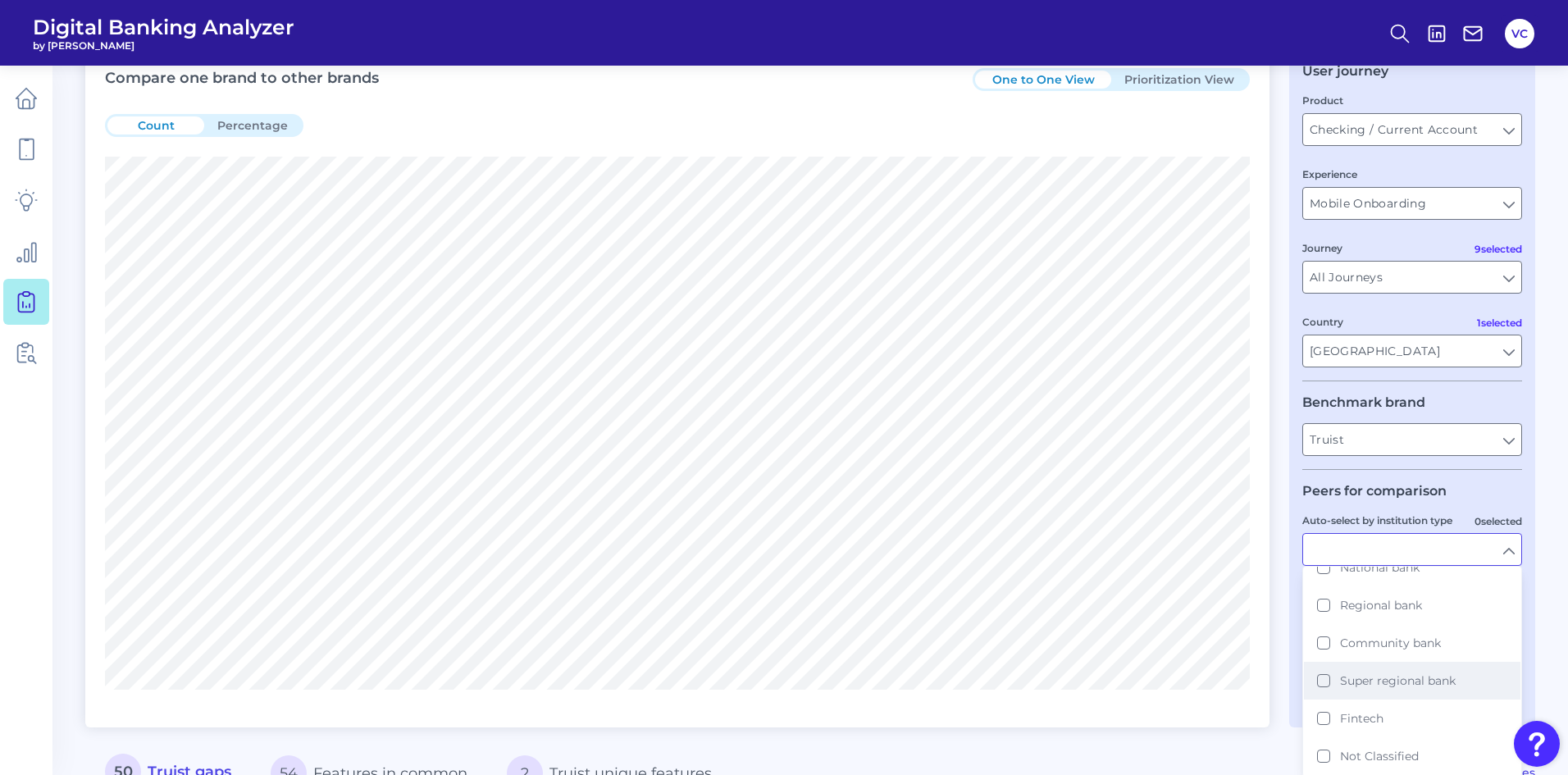
click at [1361, 685] on span "Super regional bank" at bounding box center [1398, 681] width 116 height 15
type input "BMO, CIT Bank, Citizens Bank, Comerica, Fifth Third, First Horizon, Huntington …"
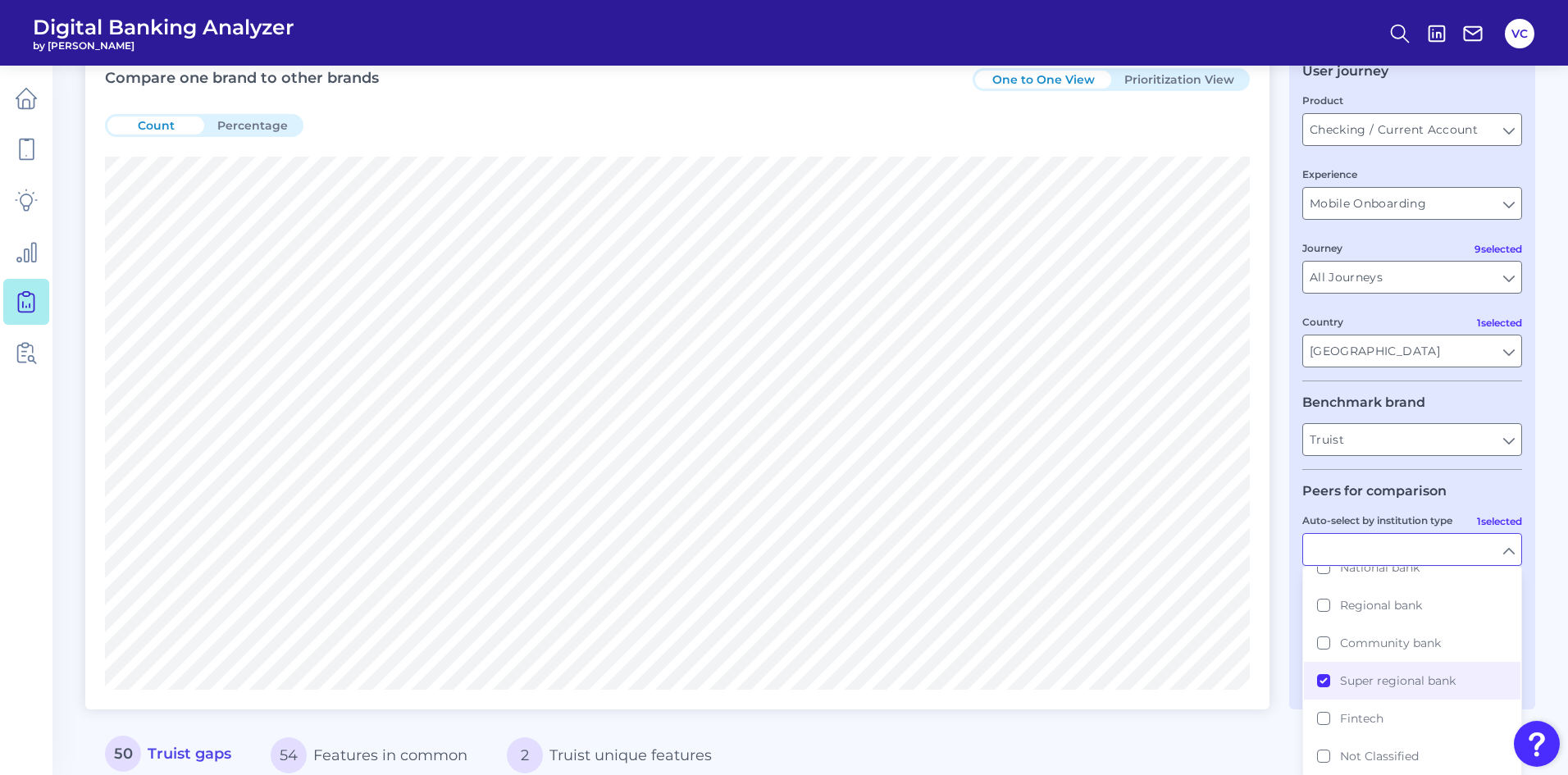
click at [1287, 746] on div "50 Truist gaps 54 Features in common 2 Truist unique features" at bounding box center [739, 755] width 1308 height 51
type input "Super regional bank"
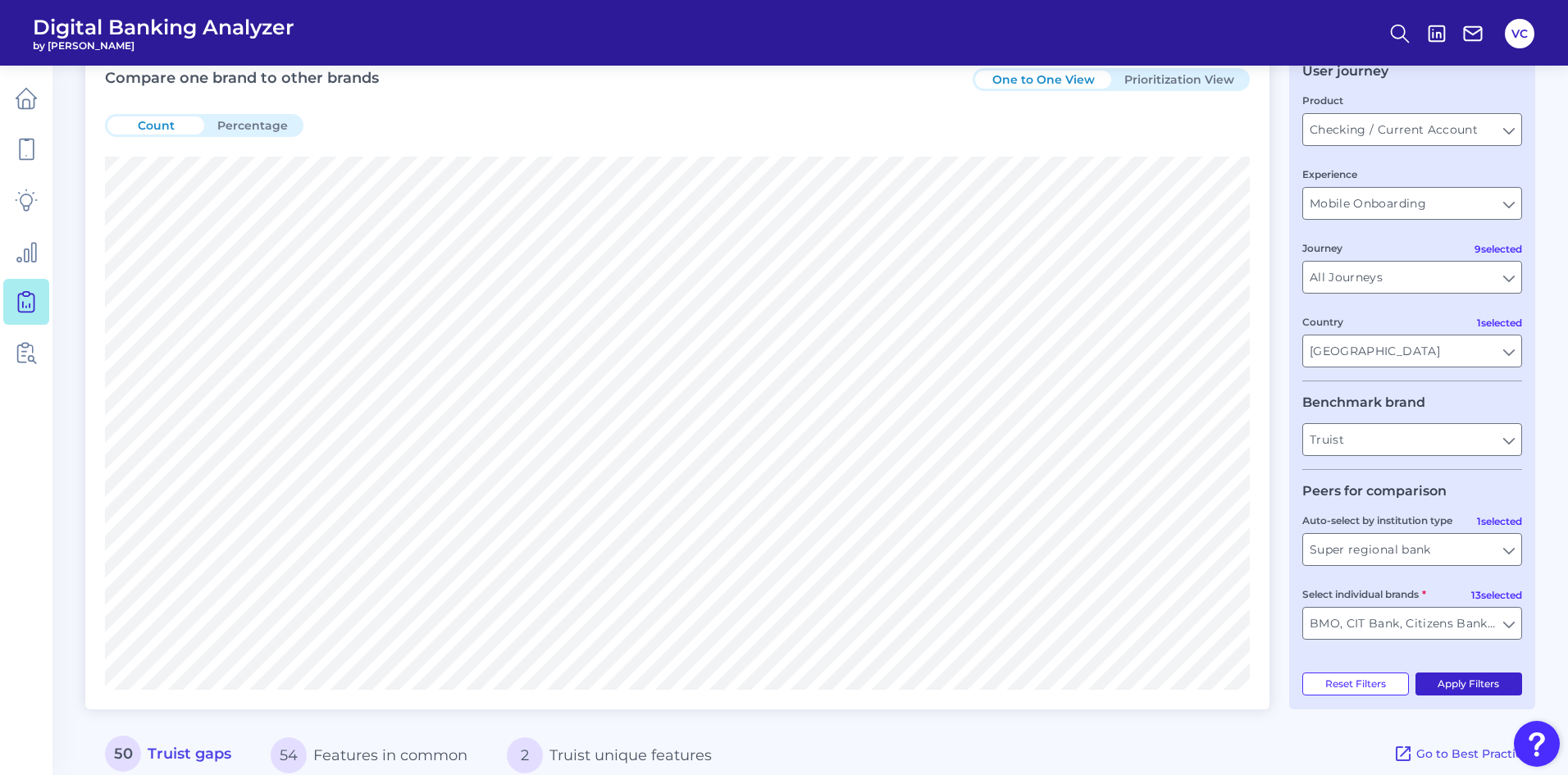
click at [1436, 678] on button "Apply Filters" at bounding box center [1468, 684] width 107 height 23
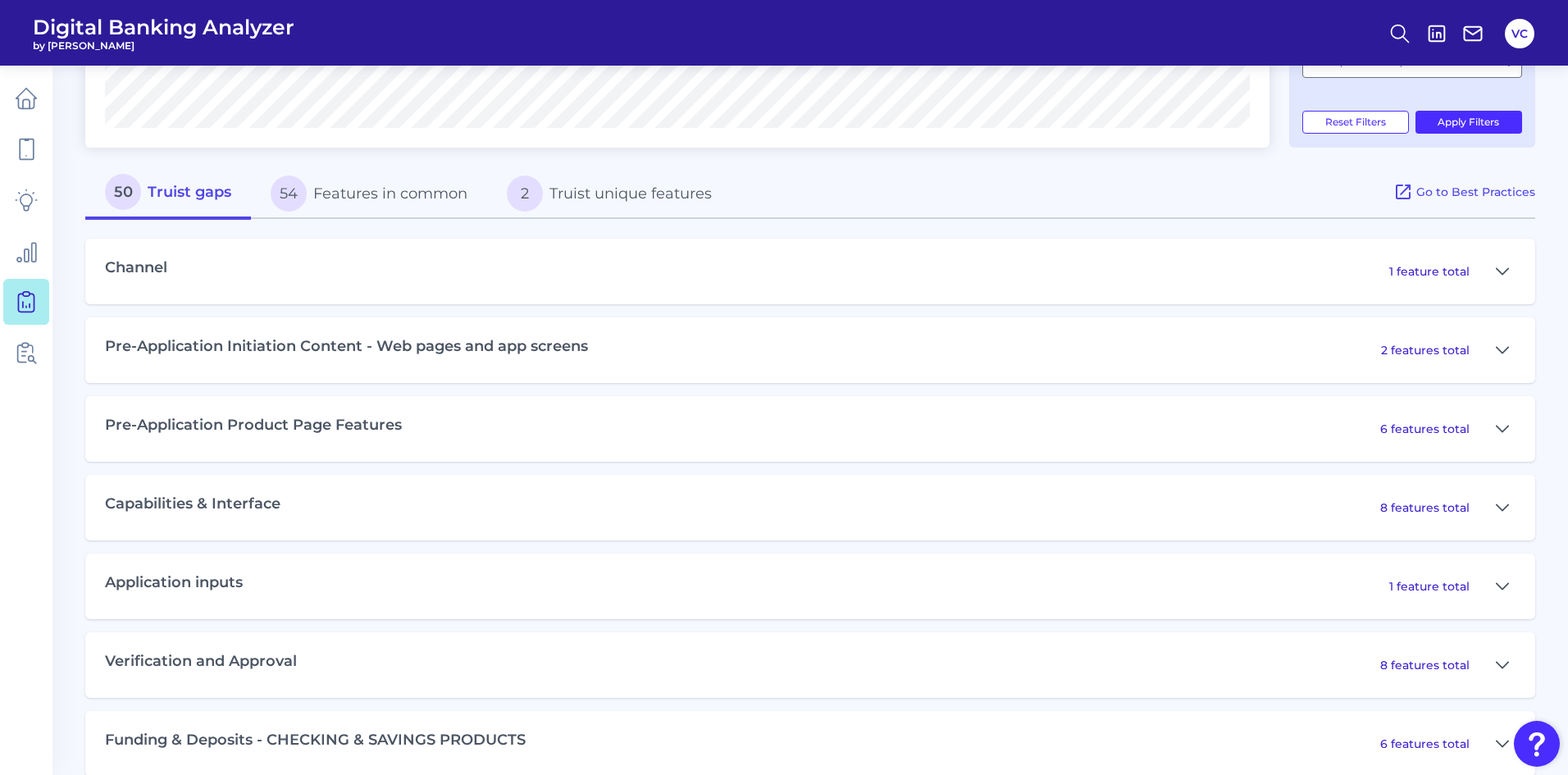
scroll to position [656, 0]
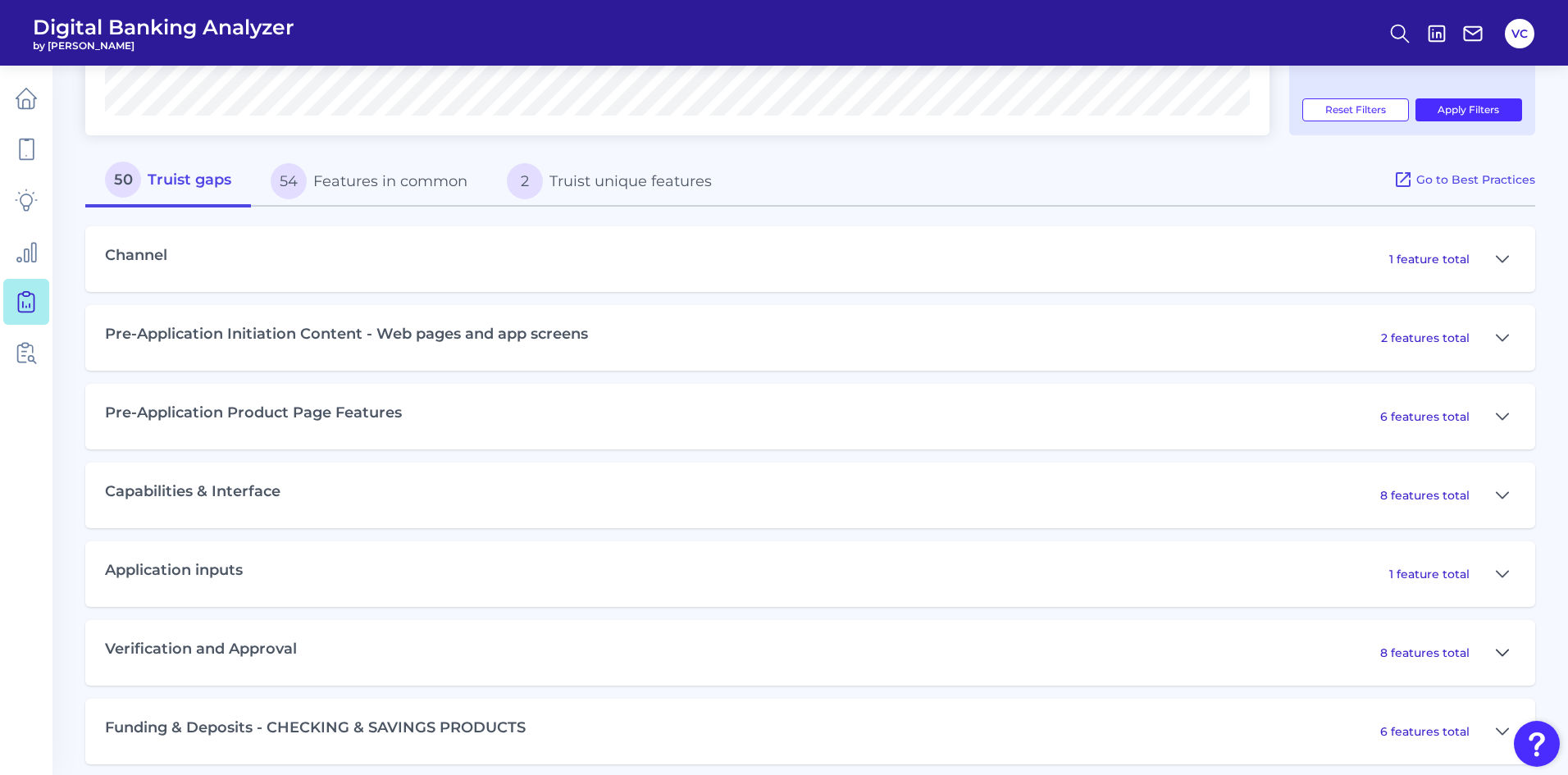
click at [1502, 658] on icon at bounding box center [1502, 652] width 13 height 20
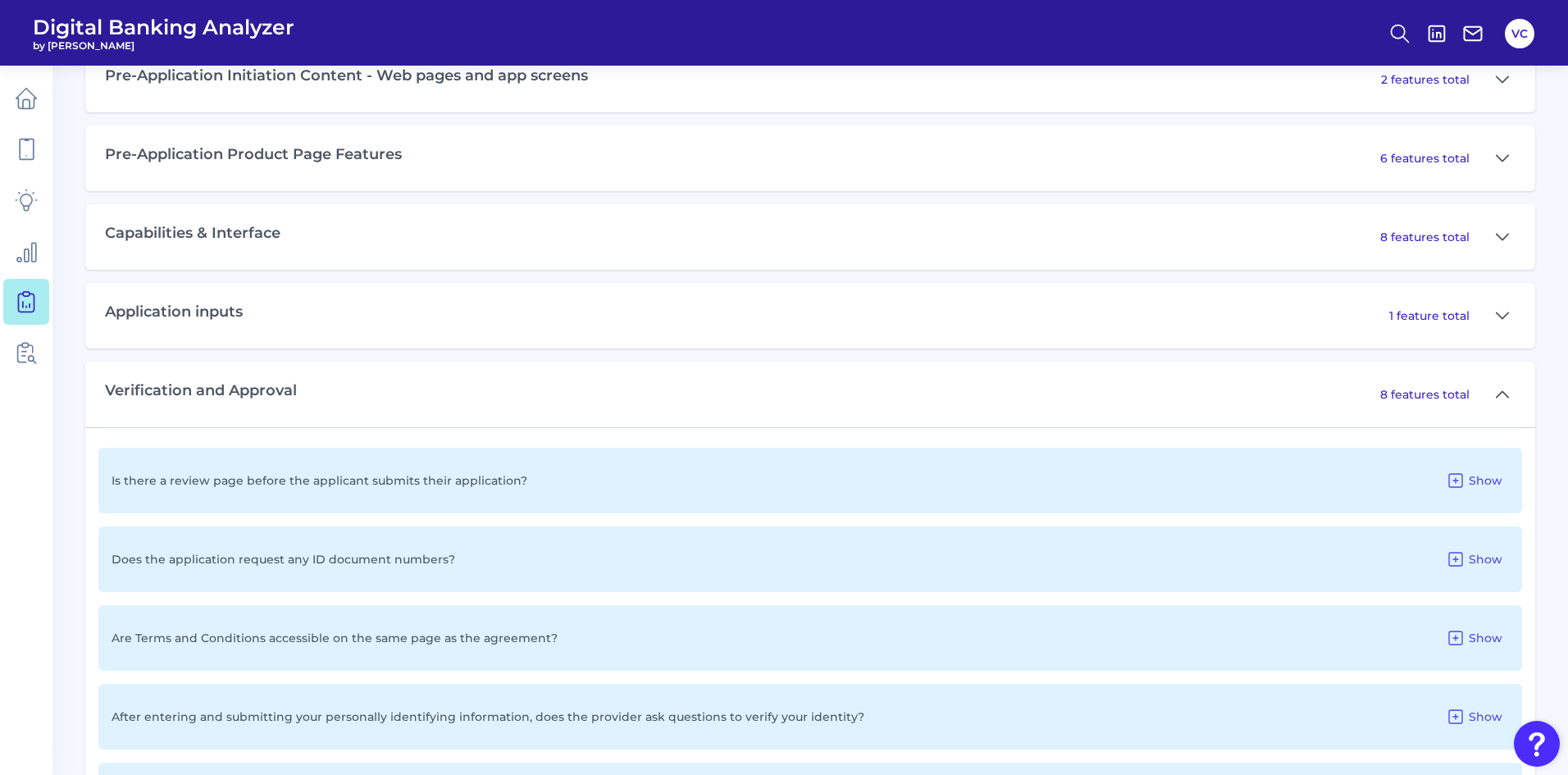
scroll to position [738, 0]
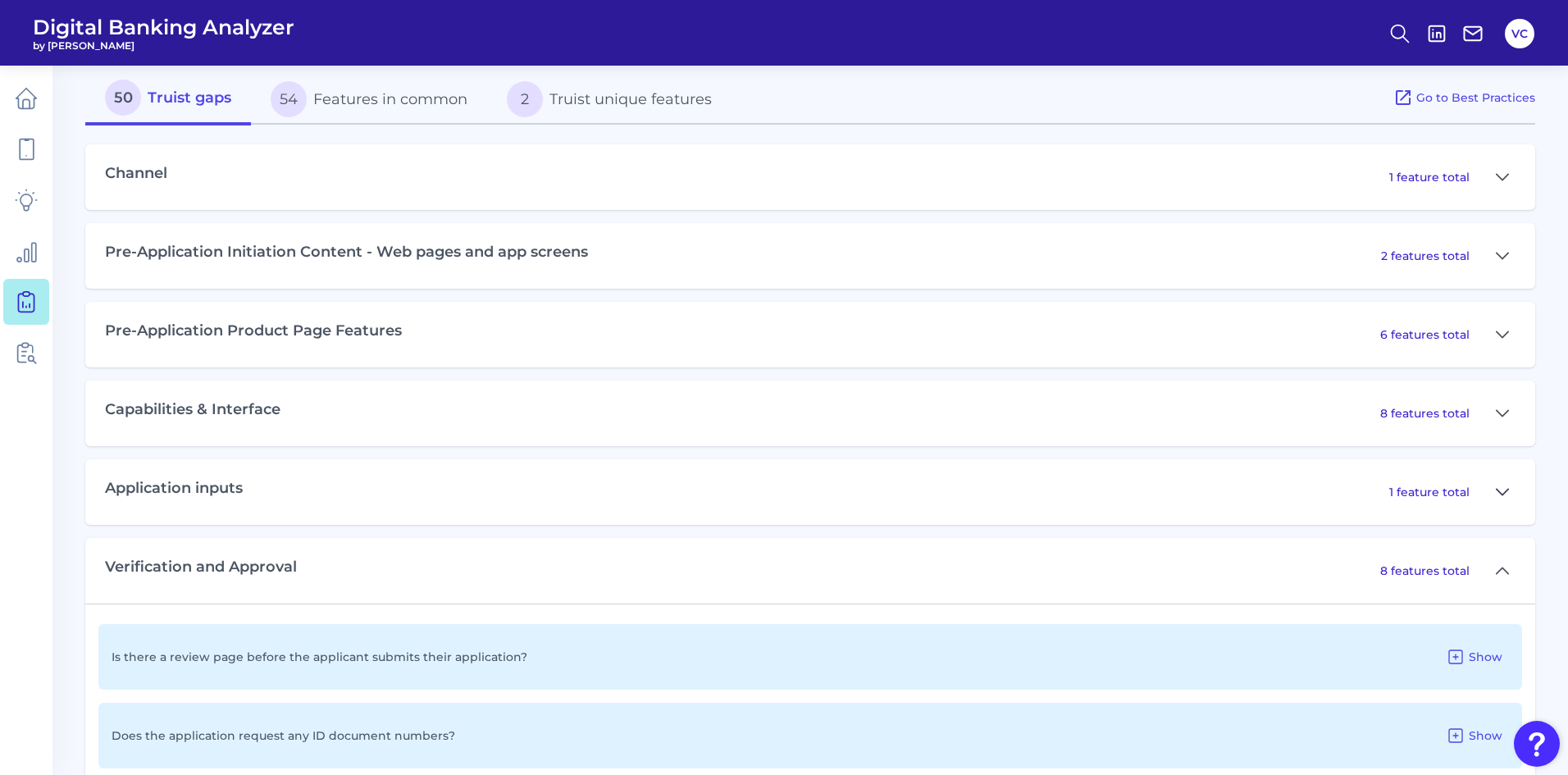
click at [1499, 489] on icon at bounding box center [1502, 492] width 13 height 20
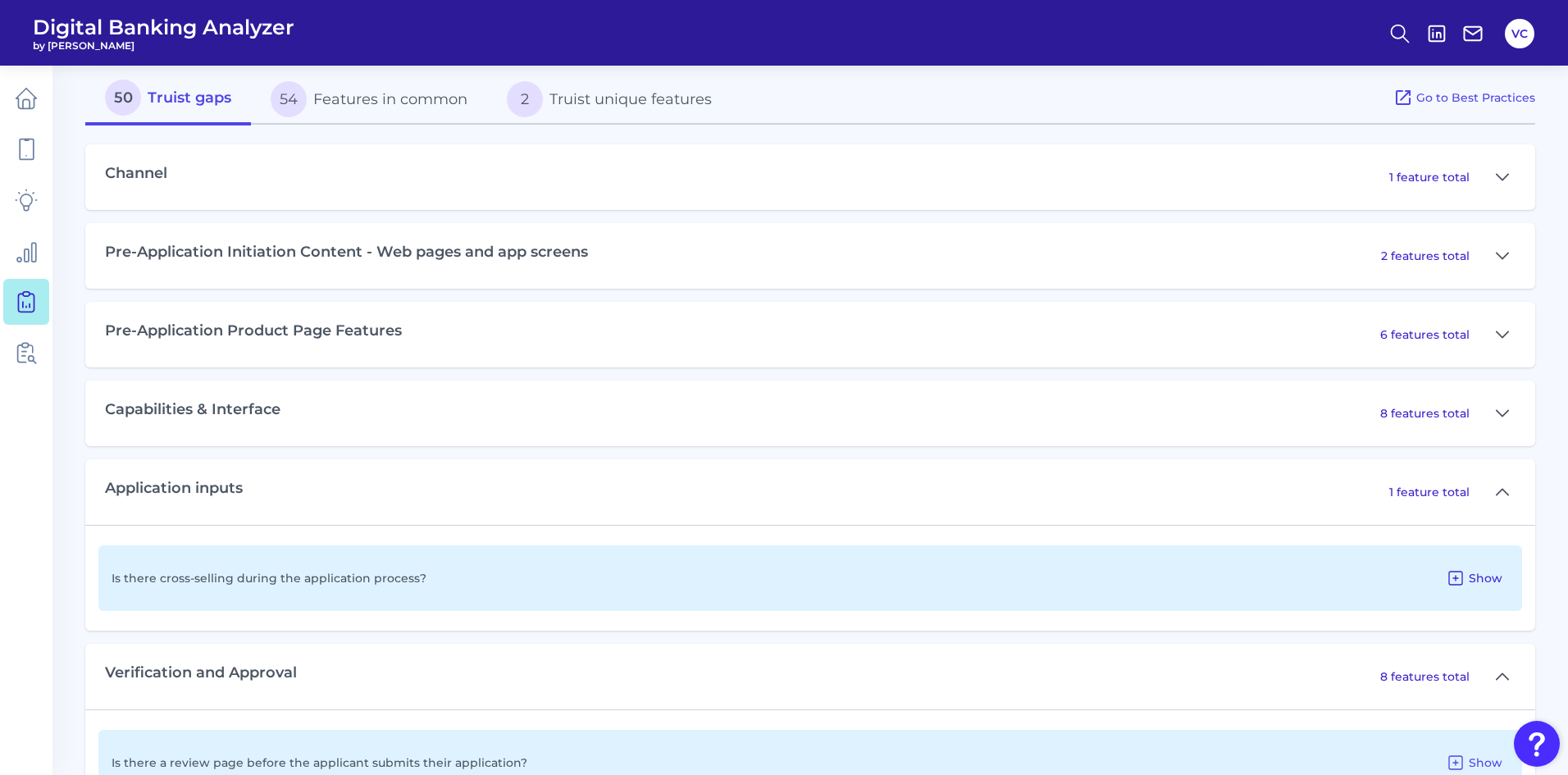
click at [1480, 584] on span "Show" at bounding box center [1485, 578] width 33 height 15
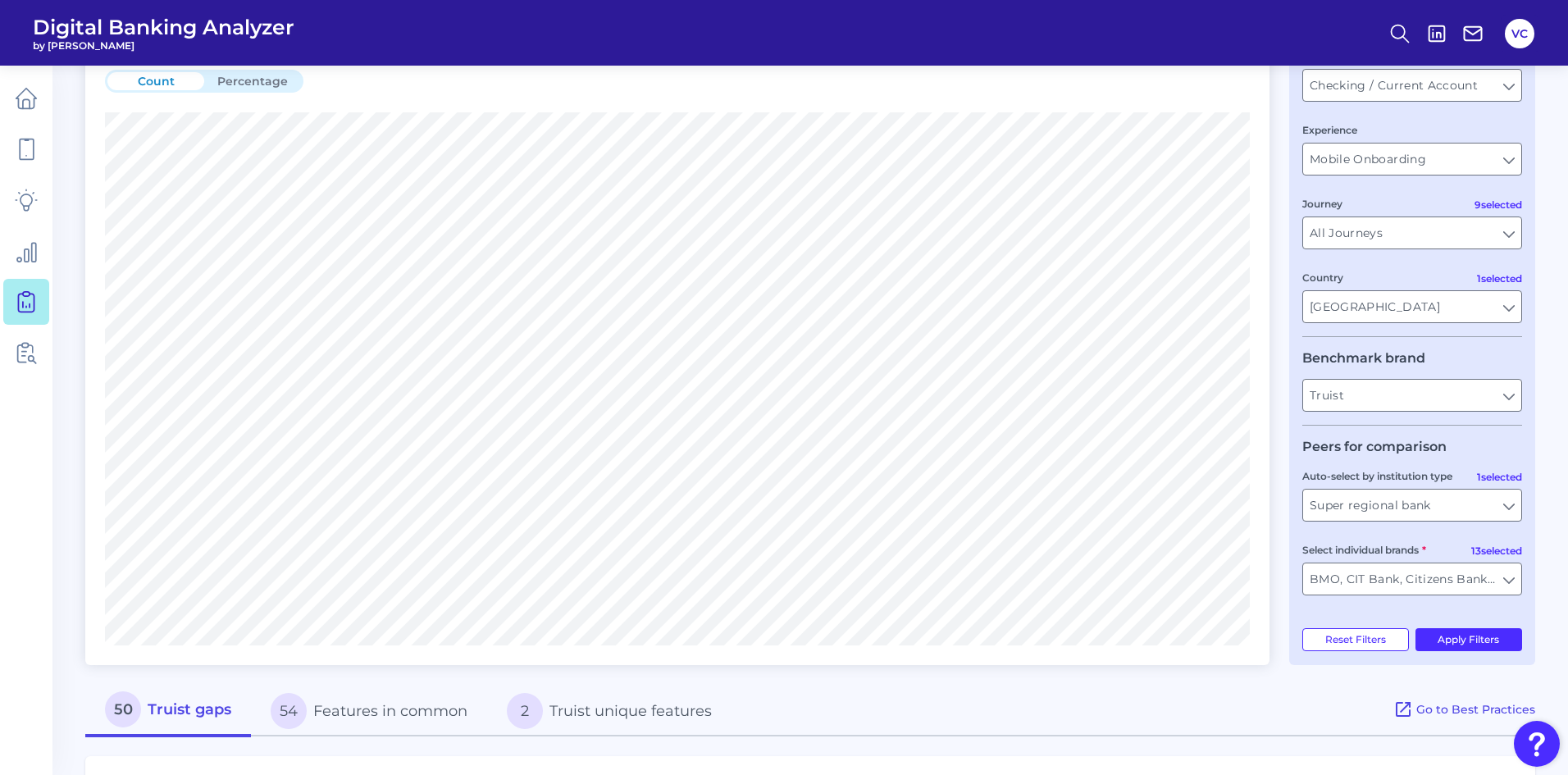
scroll to position [0, 0]
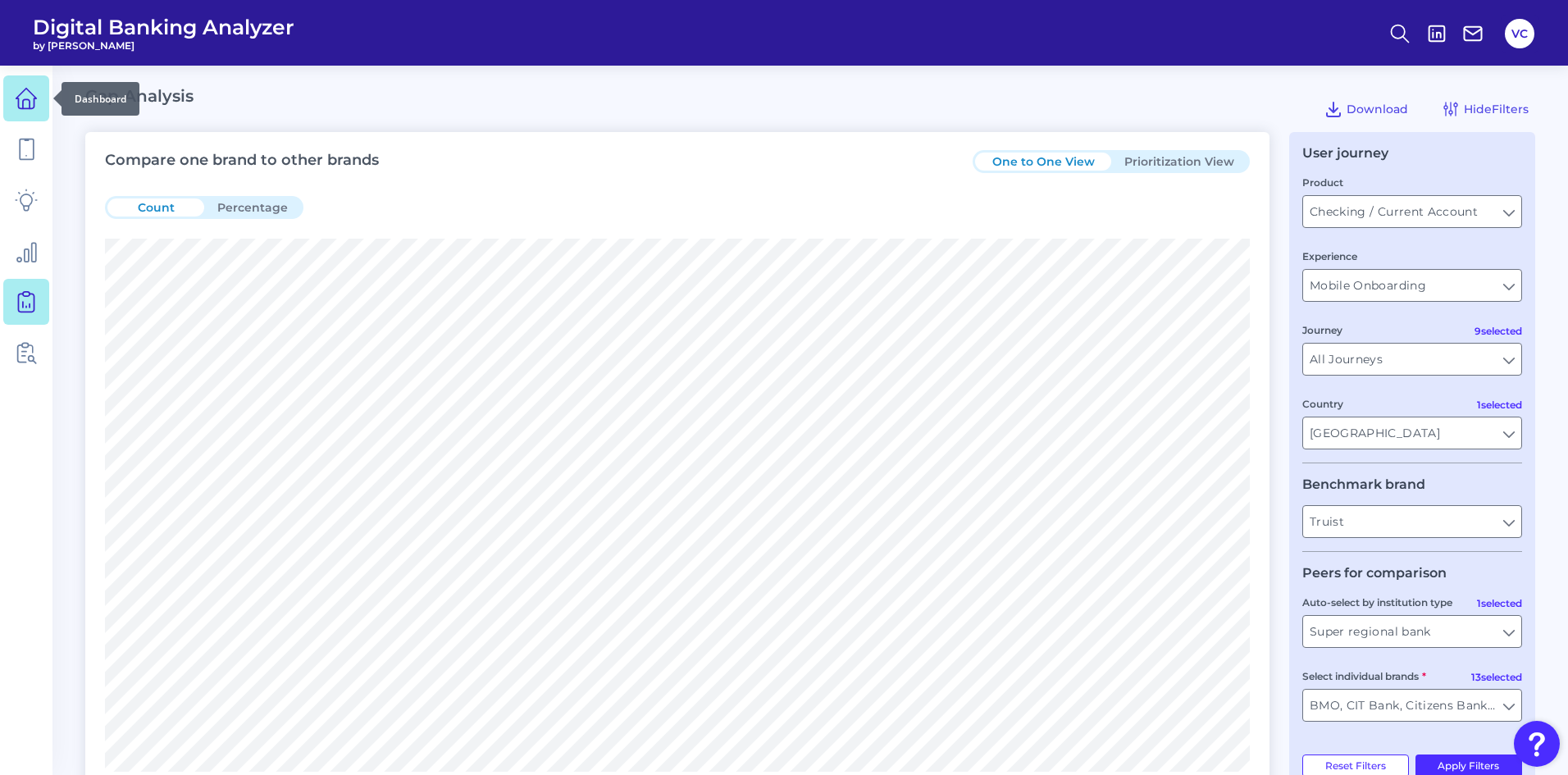
click at [24, 99] on icon at bounding box center [27, 99] width 23 height 23
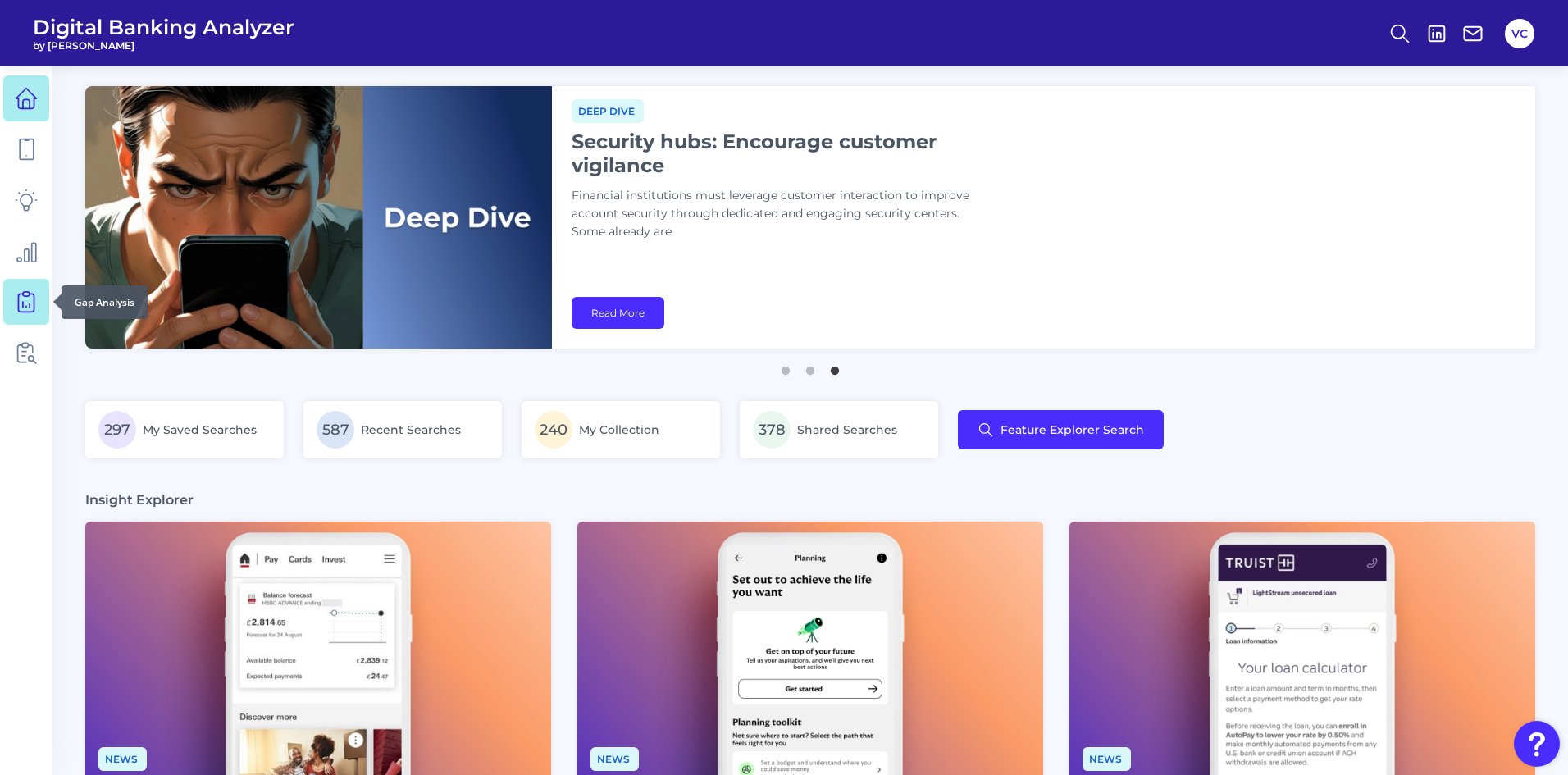
click at [30, 302] on icon at bounding box center [27, 302] width 23 height 23
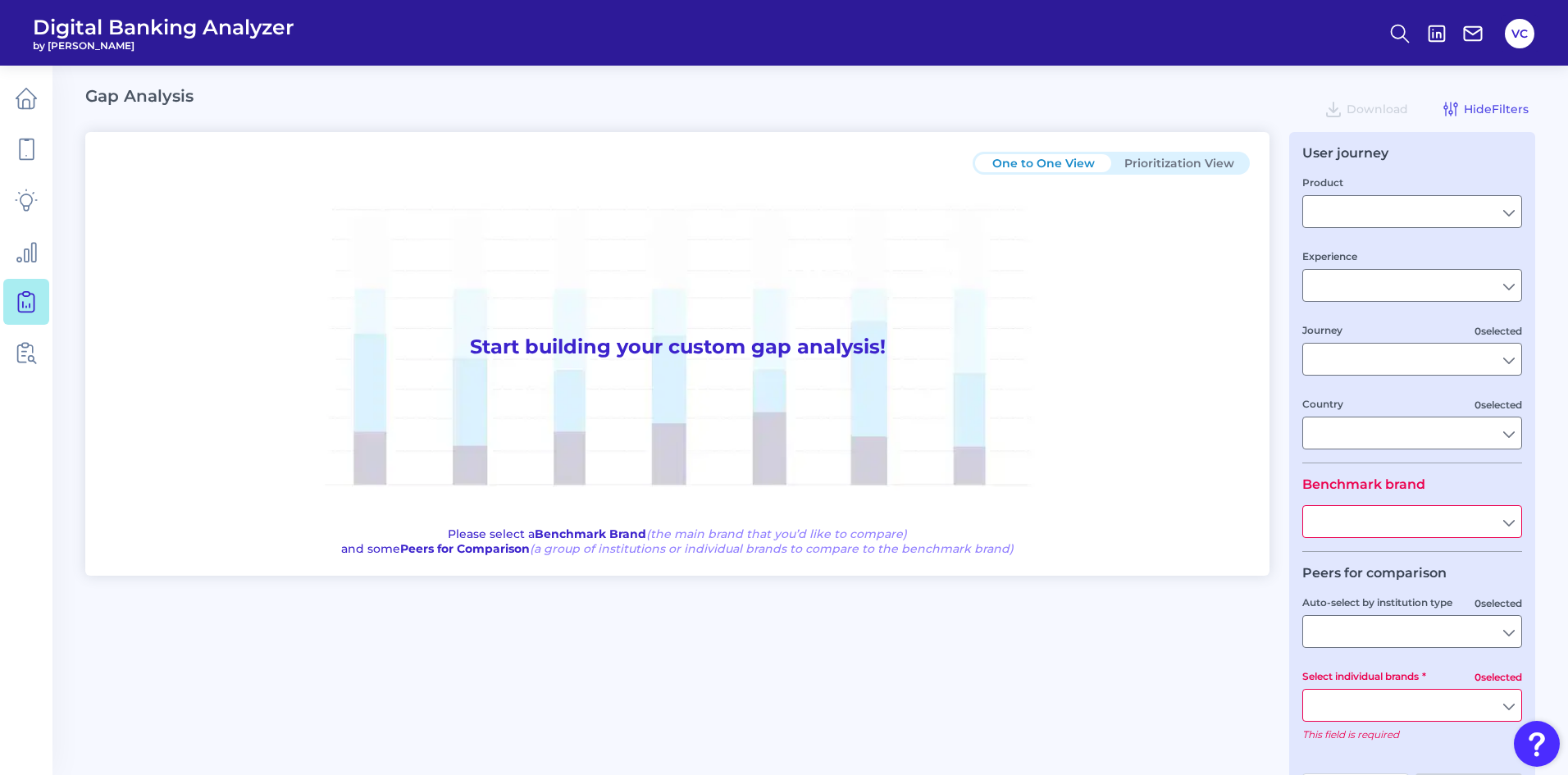
type input "Checking / Current Account"
type input "Mobile Servicing"
type input "Pre-Login Area, New Customer Onboarding, Login & Authentication, Accounts and t…"
type input "[GEOGRAPHIC_DATA]"
type input "All Select individual brands"
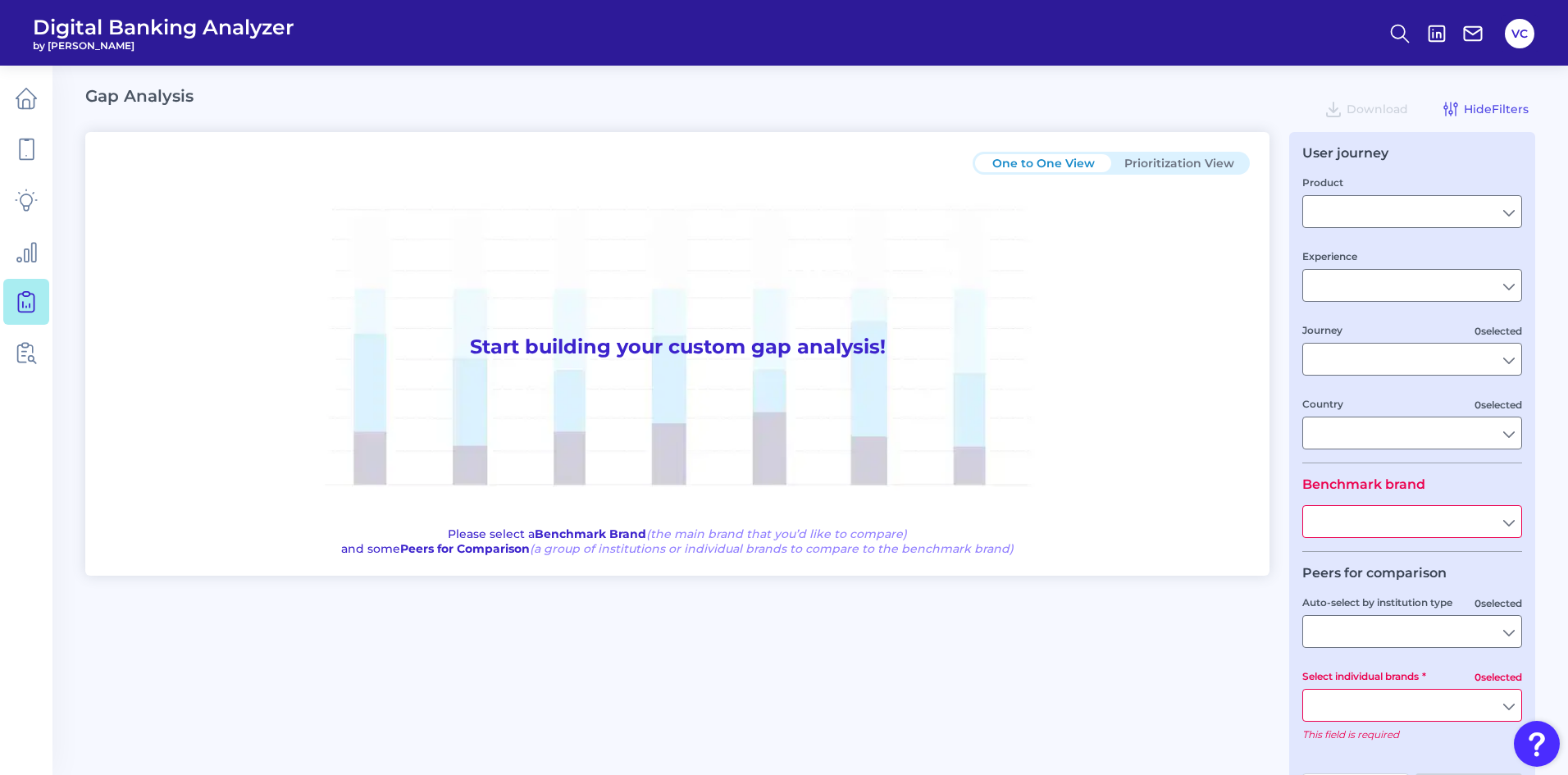
type input "All Journeys"
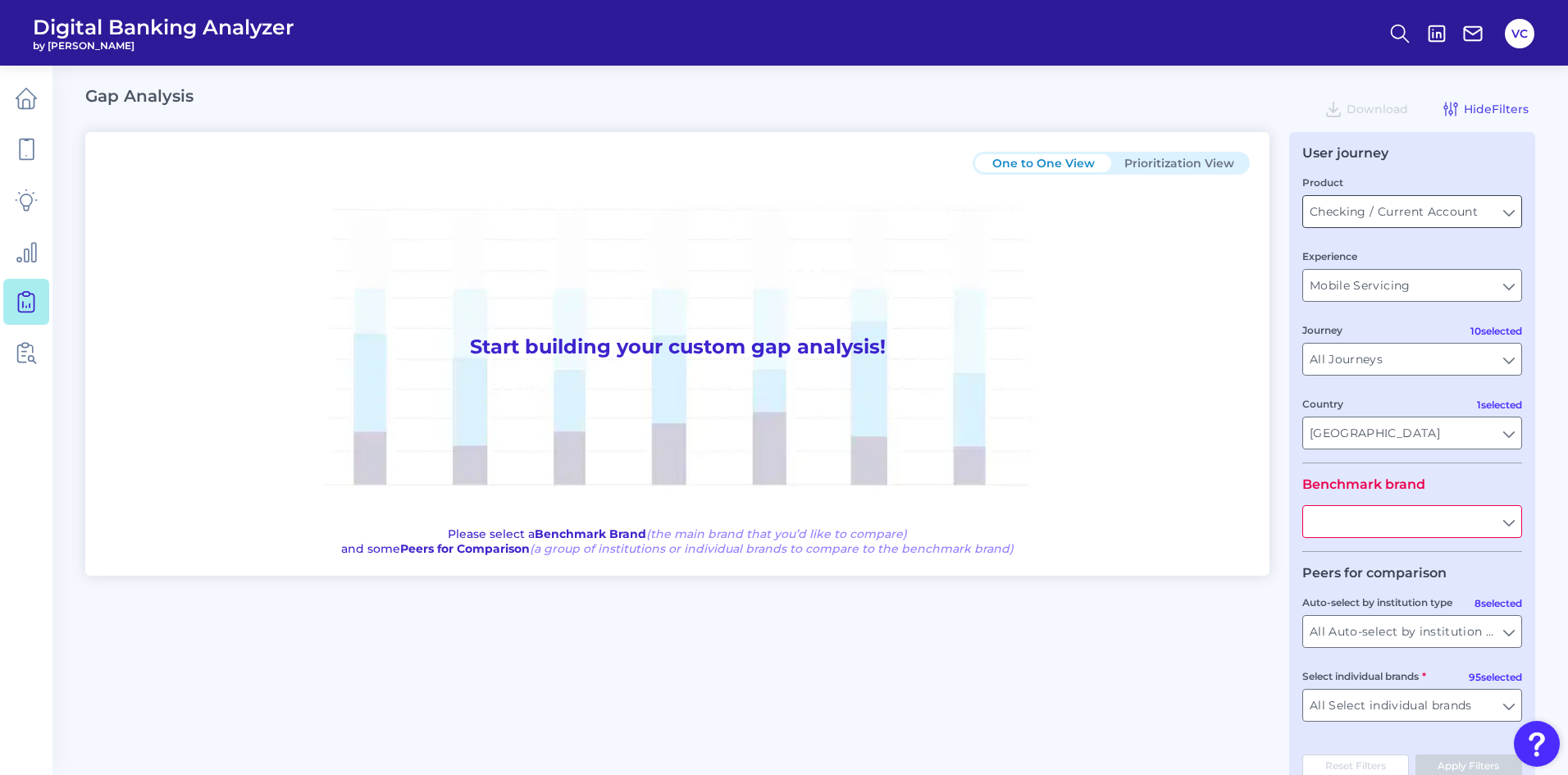
click at [1451, 220] on input "Checking / Current Account" at bounding box center [1412, 211] width 218 height 31
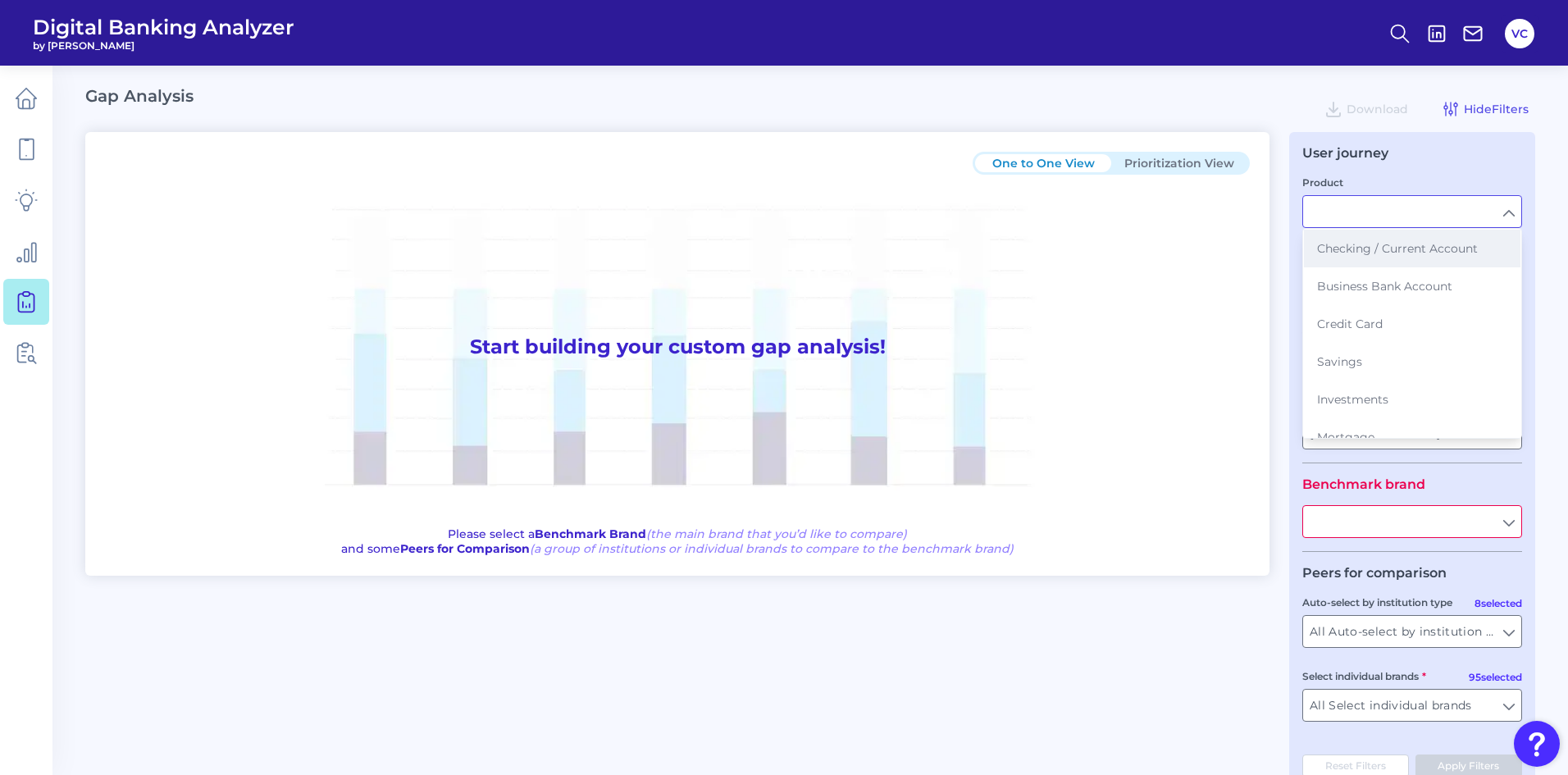
click at [1415, 253] on span "Checking / Current Account" at bounding box center [1397, 249] width 161 height 15
type input "Checking / Current Account"
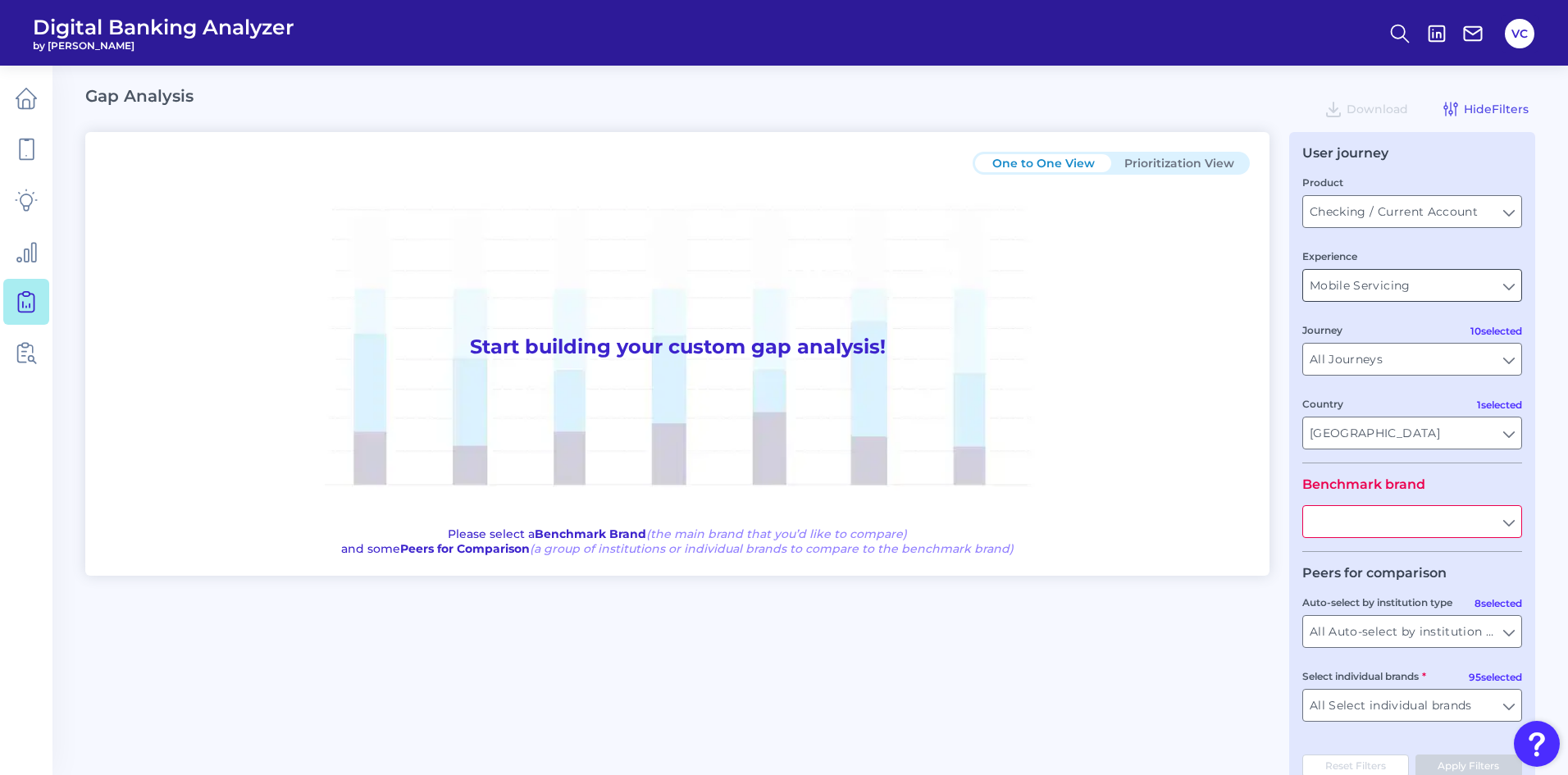
click at [1407, 292] on input "Mobile Servicing" at bounding box center [1412, 285] width 218 height 31
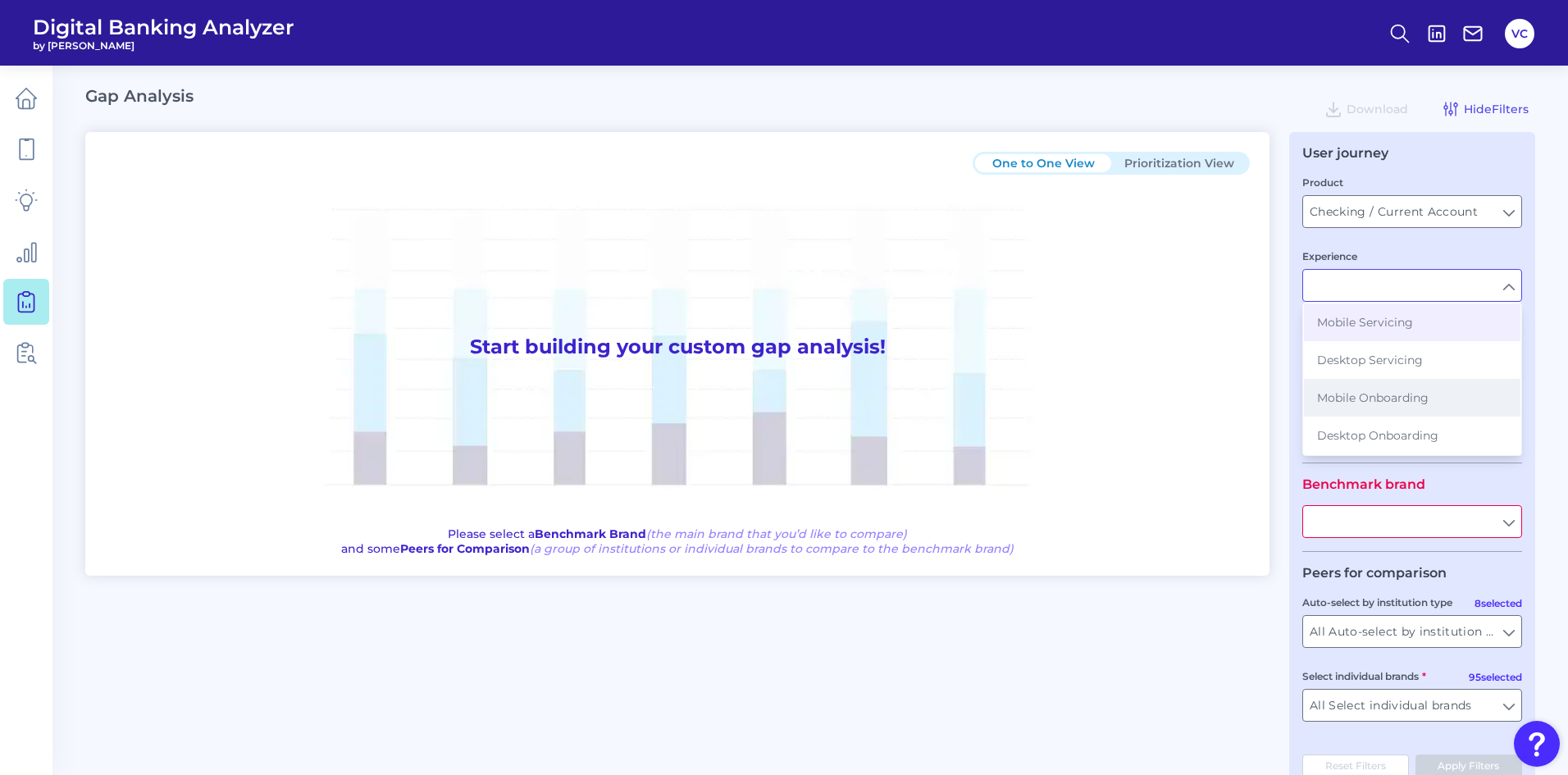
click at [1445, 406] on button "Mobile Onboarding" at bounding box center [1412, 398] width 217 height 38
type input "Mobile Onboarding"
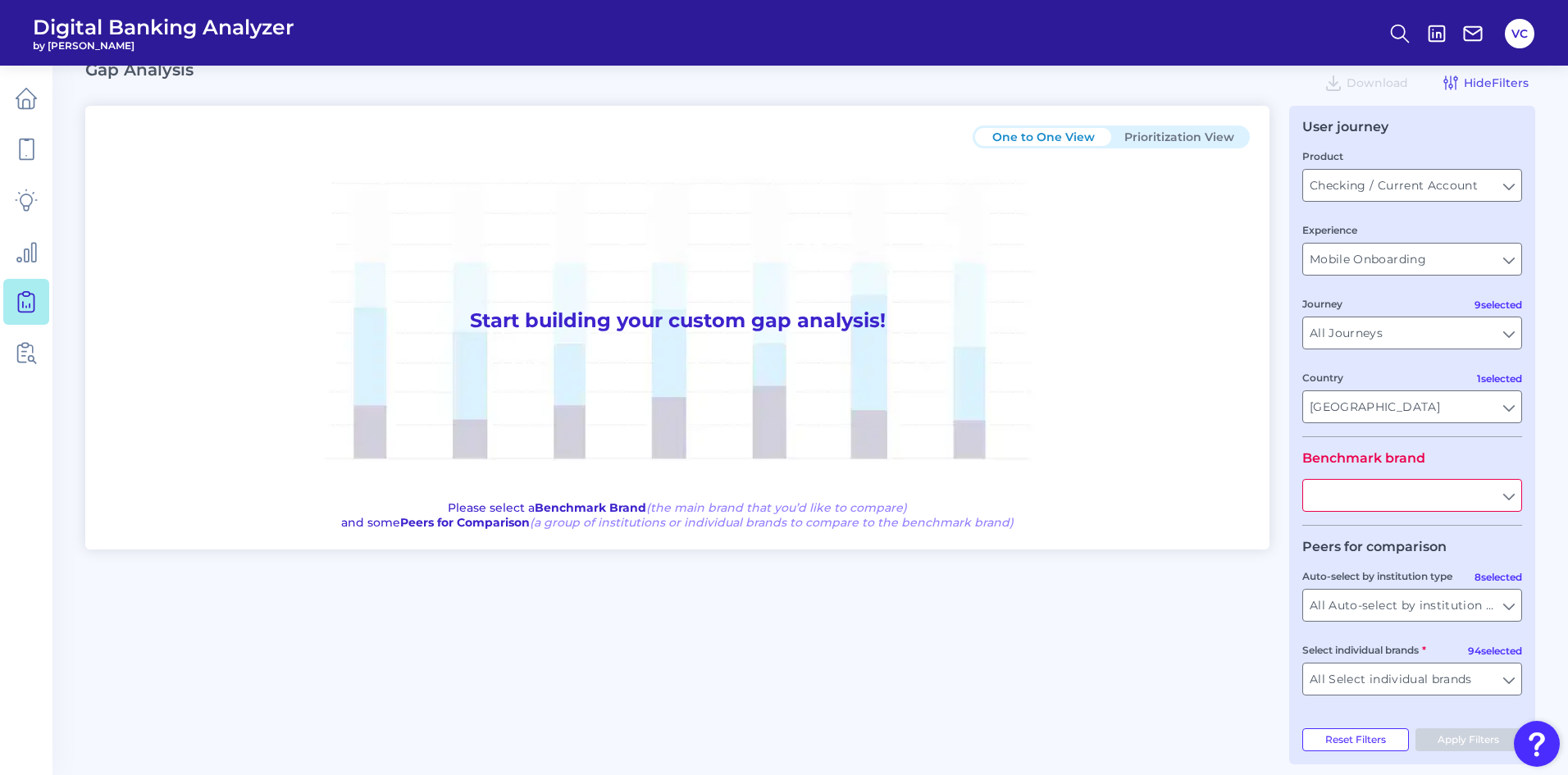
scroll to position [40, 0]
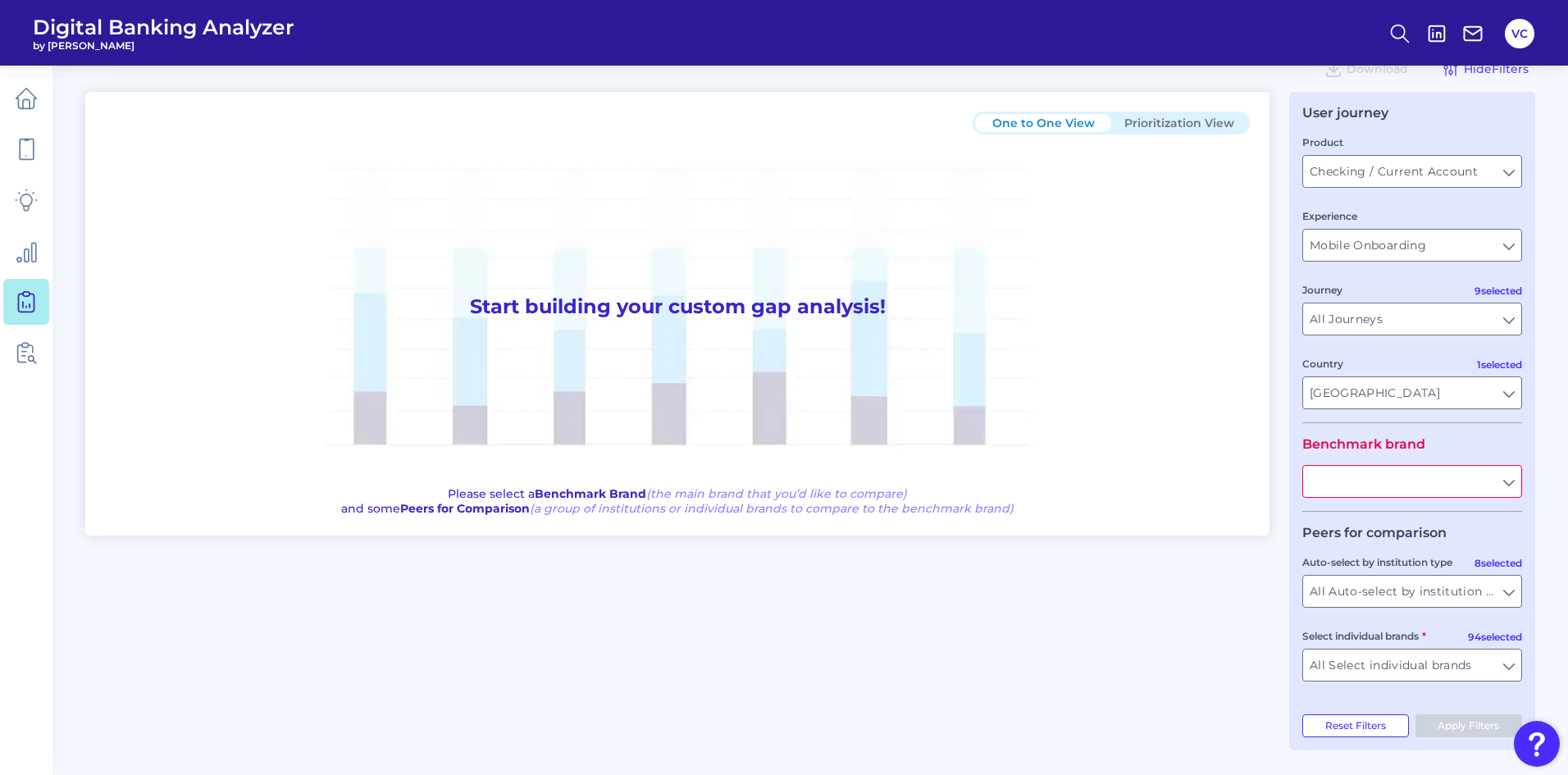
click at [1393, 482] on input "text" at bounding box center [1412, 481] width 218 height 31
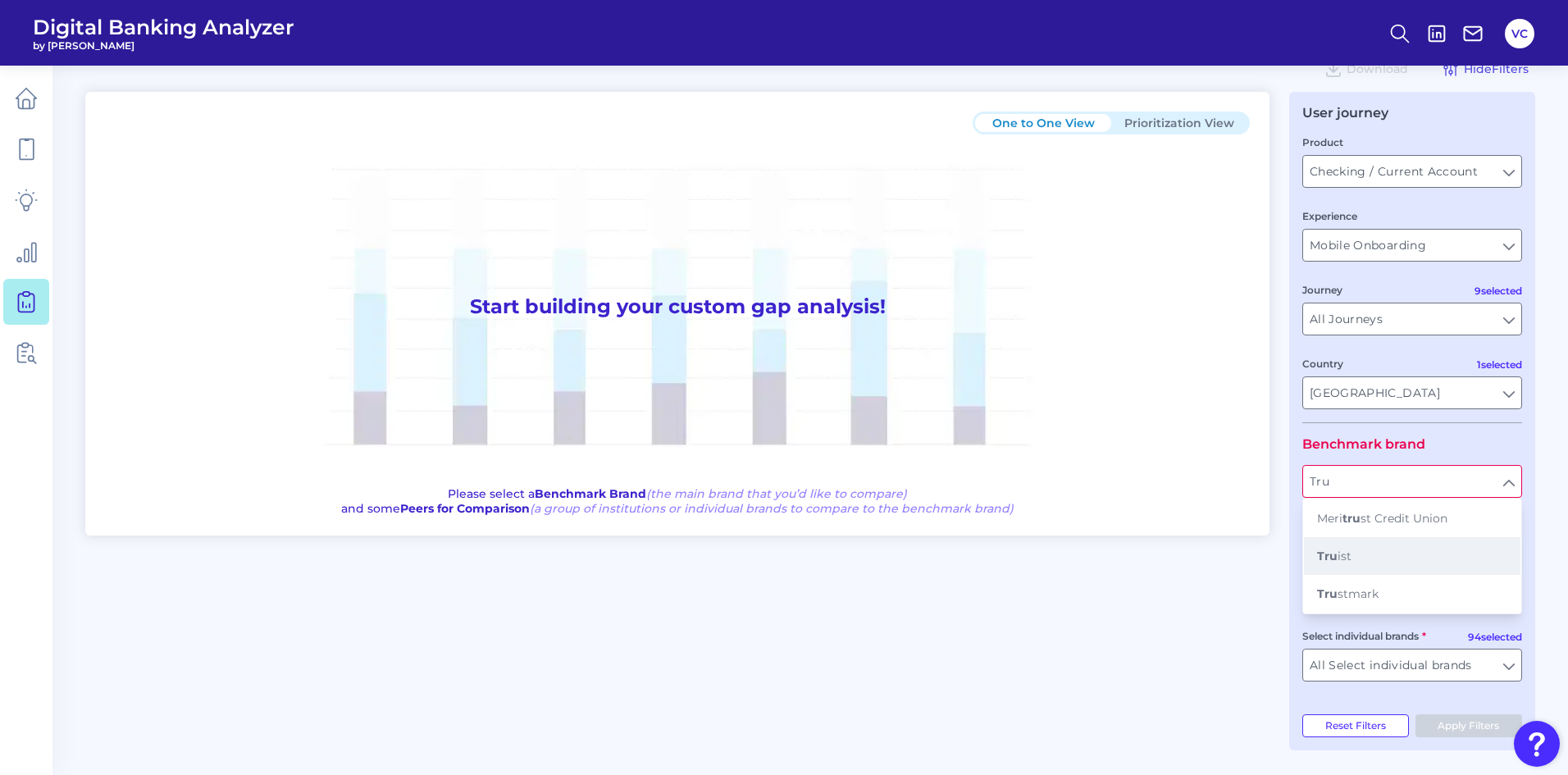
click at [1334, 558] on b "Tru" at bounding box center [1328, 557] width 21 height 15
type input "Truist"
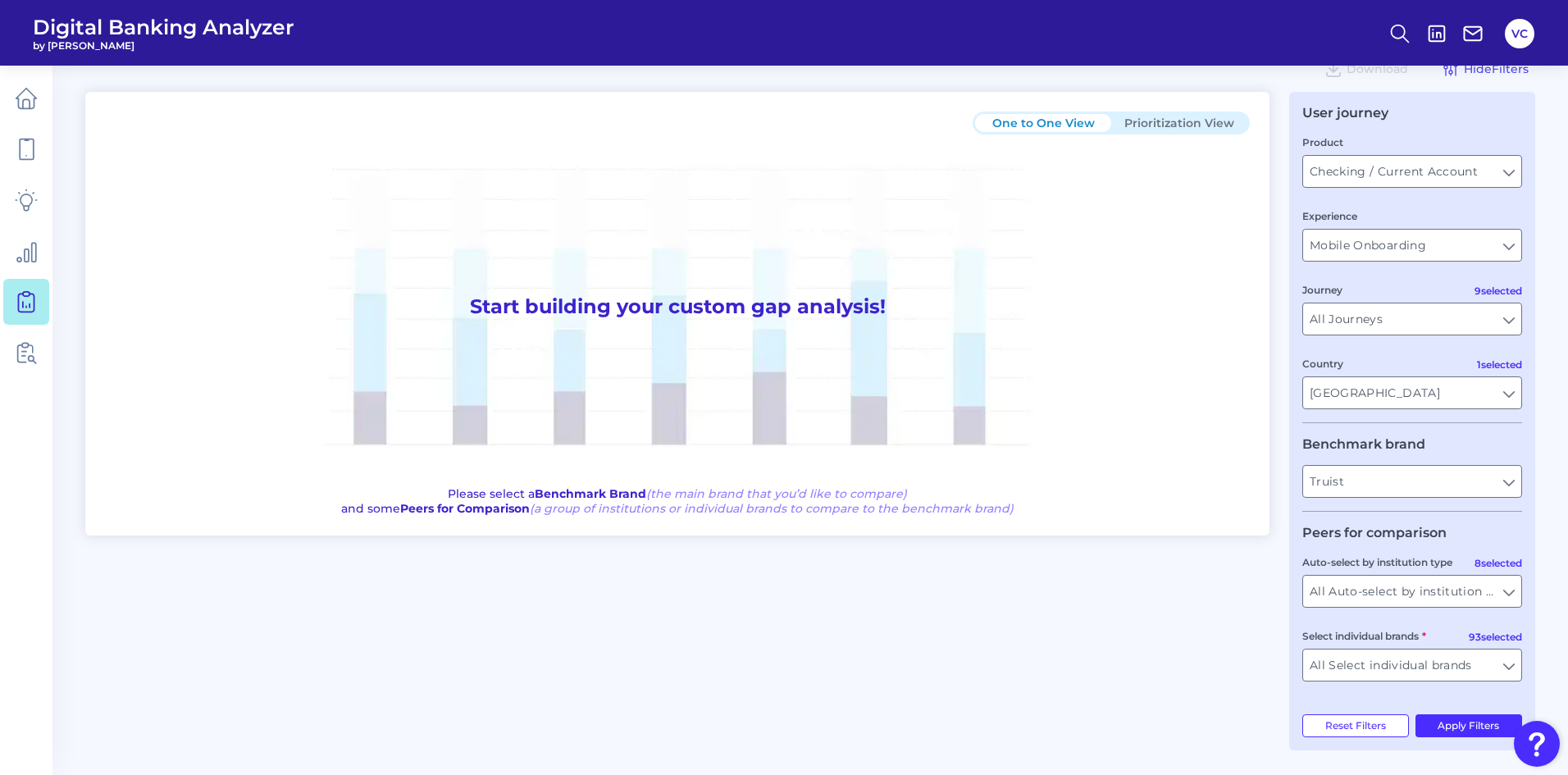
click at [1265, 555] on div "One to One View Prioritization View Start building your custom gap analysis! Pl…" at bounding box center [810, 421] width 1450 height 658
click at [1361, 585] on input "All Auto-select by institution types" at bounding box center [1412, 591] width 218 height 31
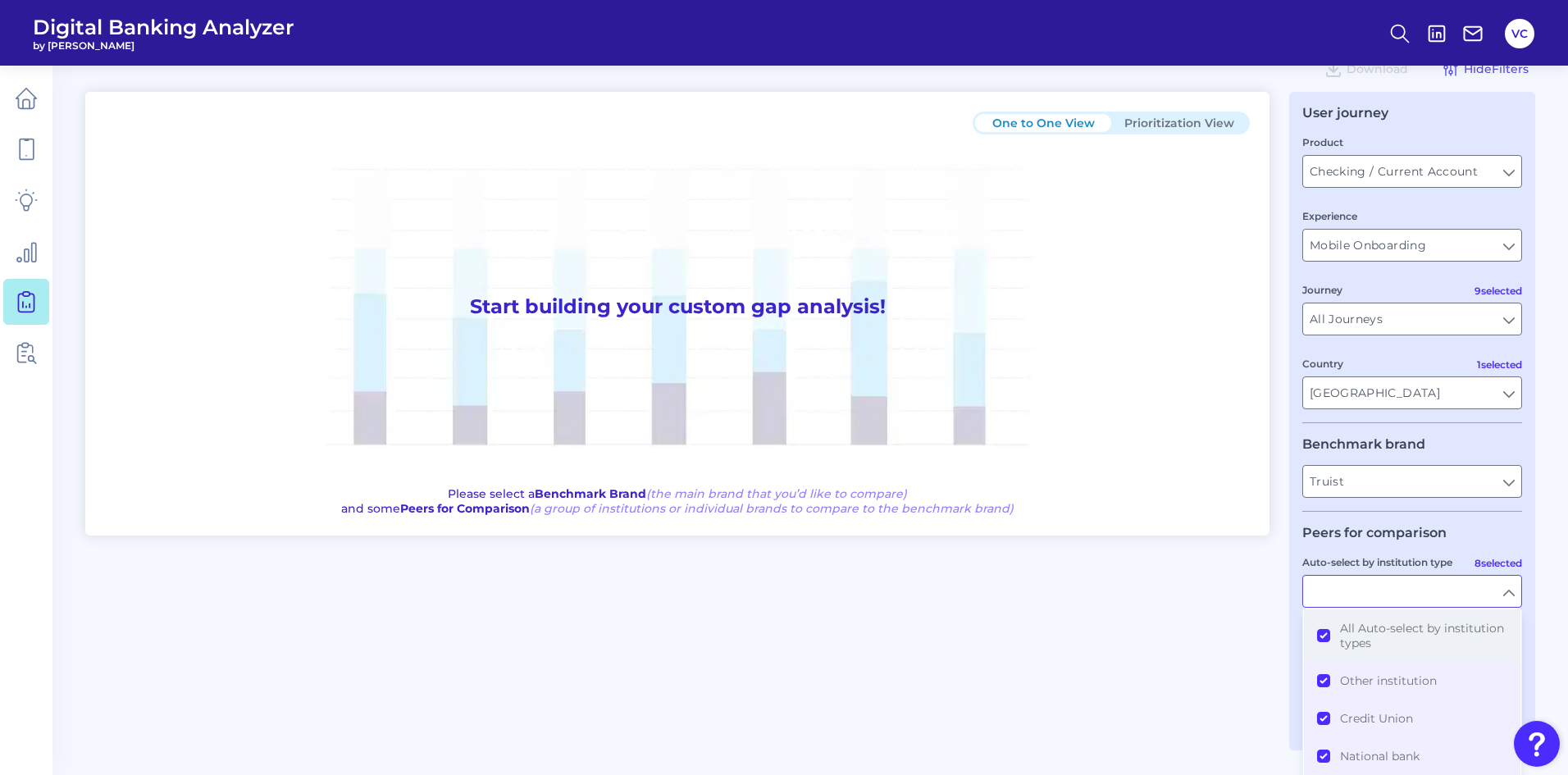
click at [1325, 631] on button "All Auto-select by institution types" at bounding box center [1412, 635] width 217 height 52
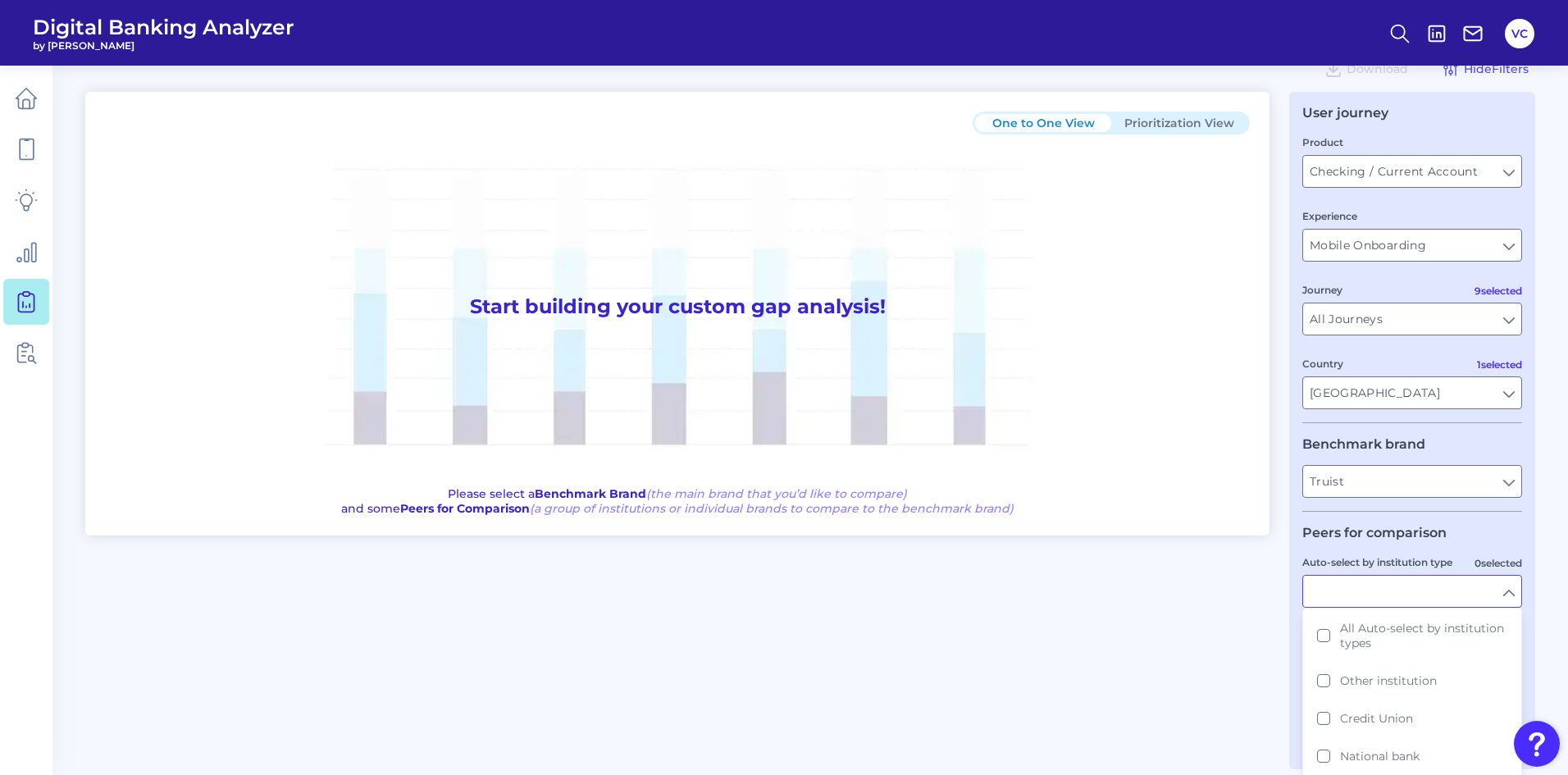
click at [1275, 625] on div "One to One View Prioritization View Start building your custom gap analysis! Pl…" at bounding box center [810, 430] width 1450 height 677
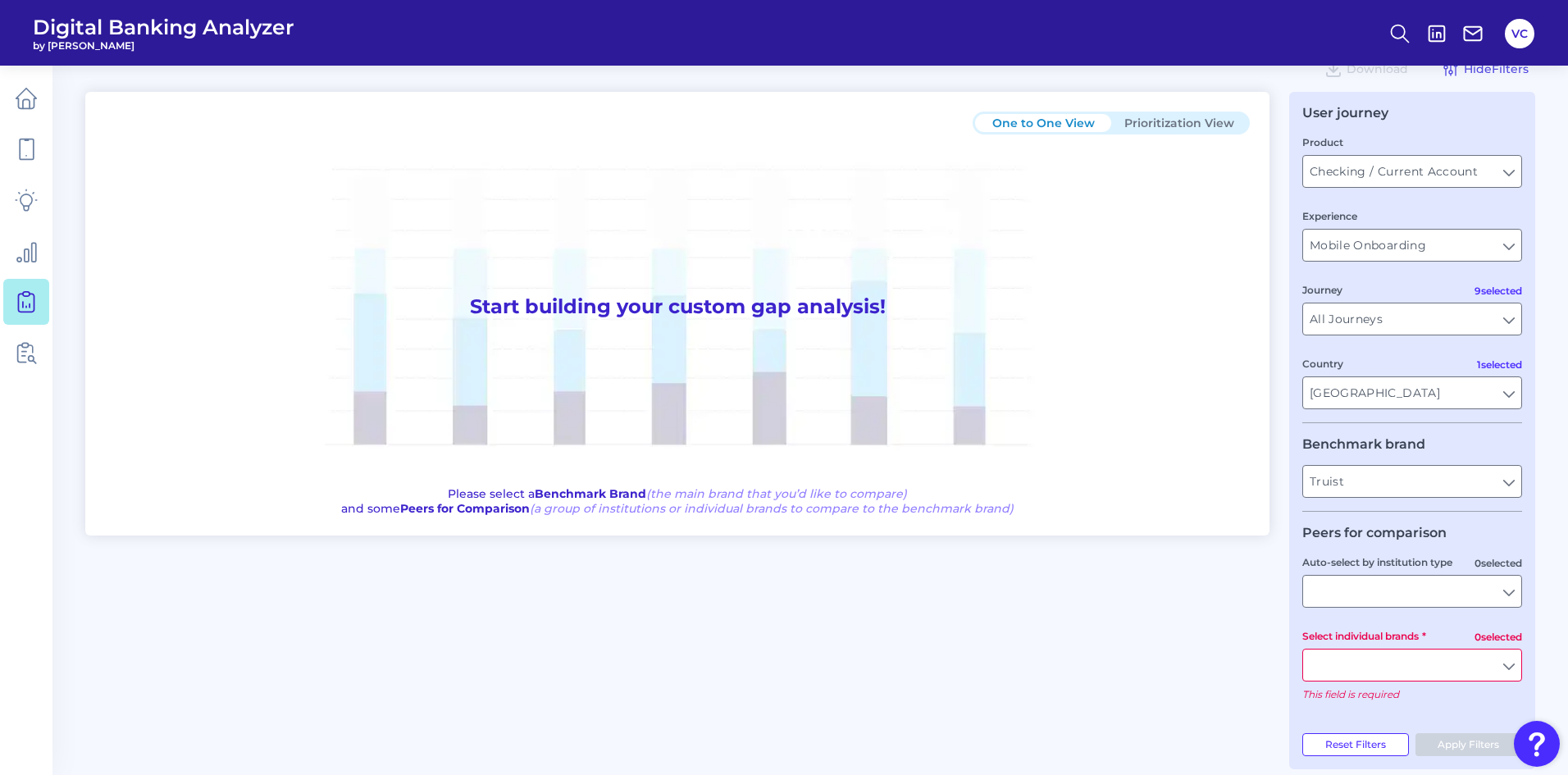
click at [1359, 671] on input "Select individual brands" at bounding box center [1412, 665] width 218 height 31
click at [1323, 700] on button "PNC Bank" at bounding box center [1412, 702] width 217 height 38
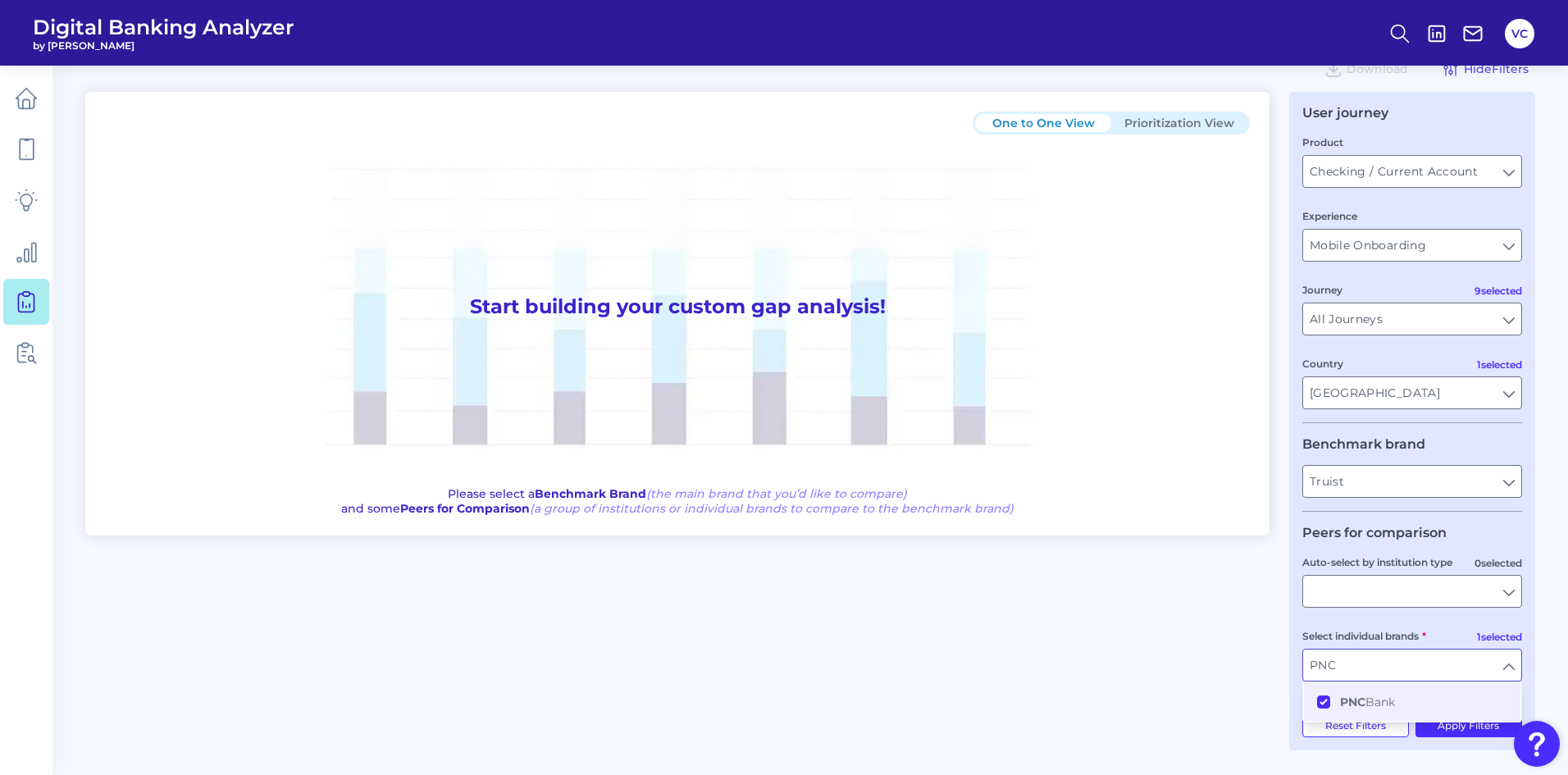
click at [1244, 668] on div "One to One View Prioritization View Start building your custom gap analysis! Pl…" at bounding box center [810, 421] width 1450 height 658
type input "PNC Bank"
click at [1472, 726] on button "Apply Filters" at bounding box center [1468, 726] width 107 height 23
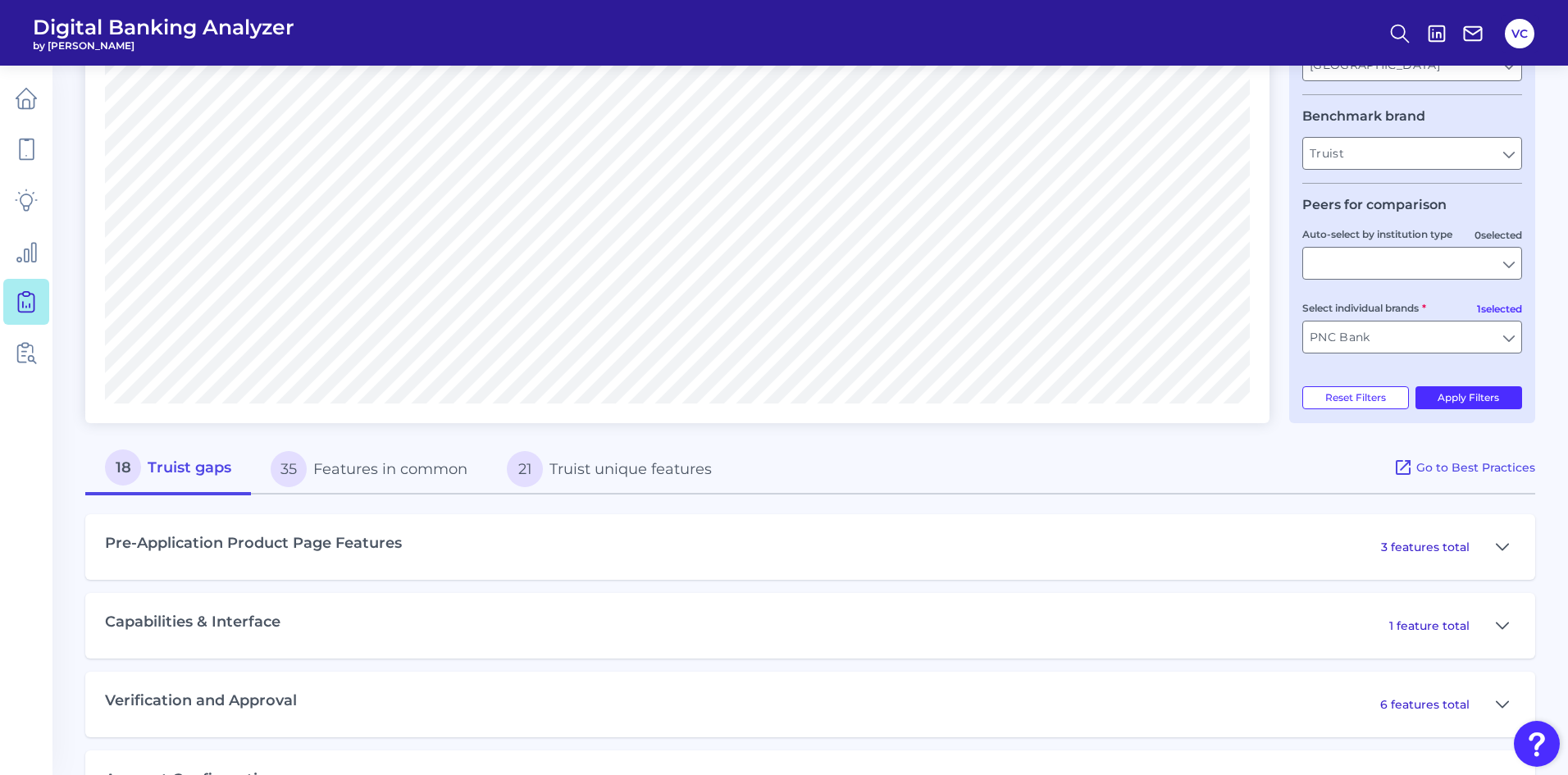
scroll to position [434, 0]
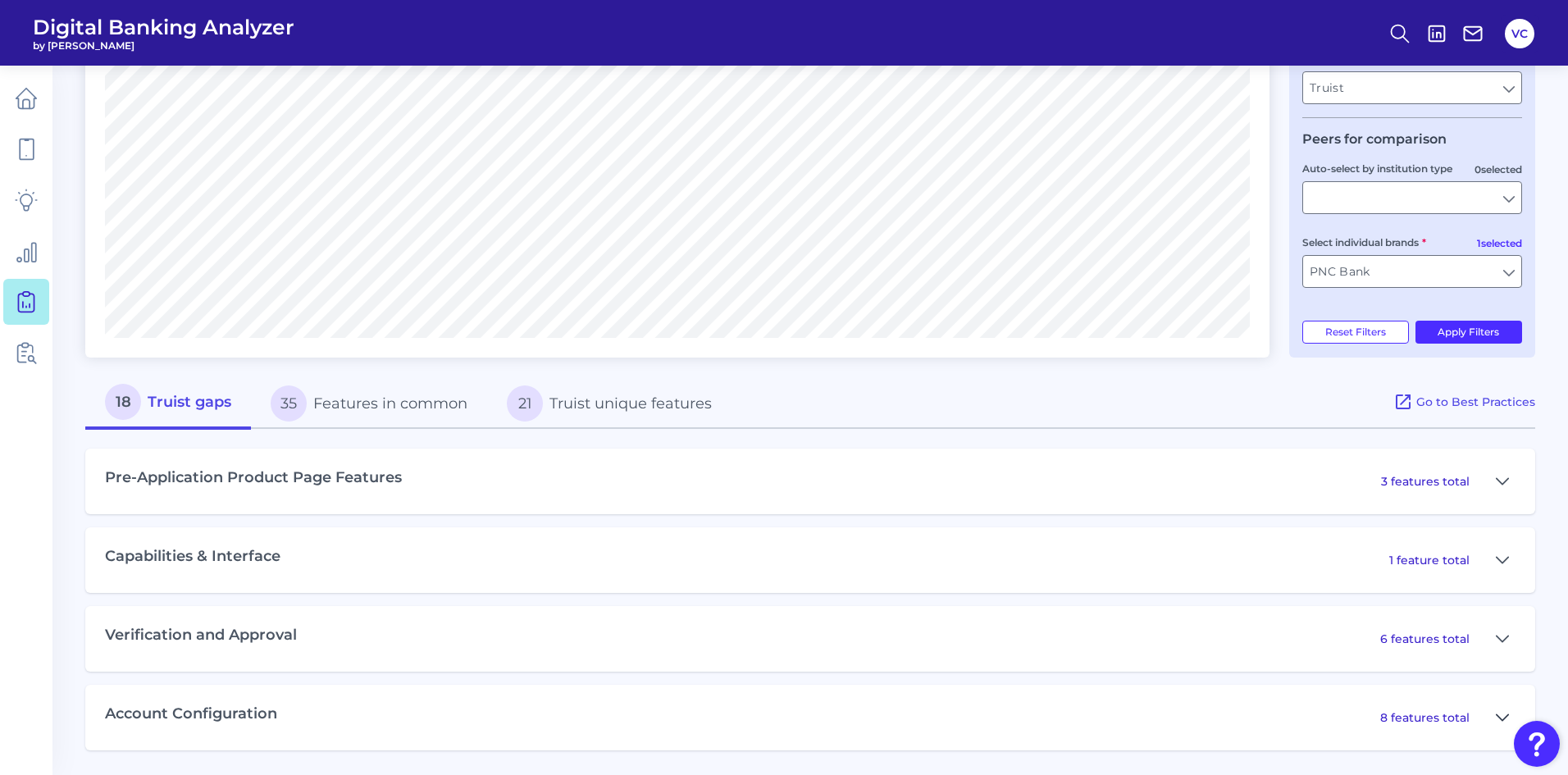
click at [1504, 718] on icon at bounding box center [1502, 717] width 11 height 6
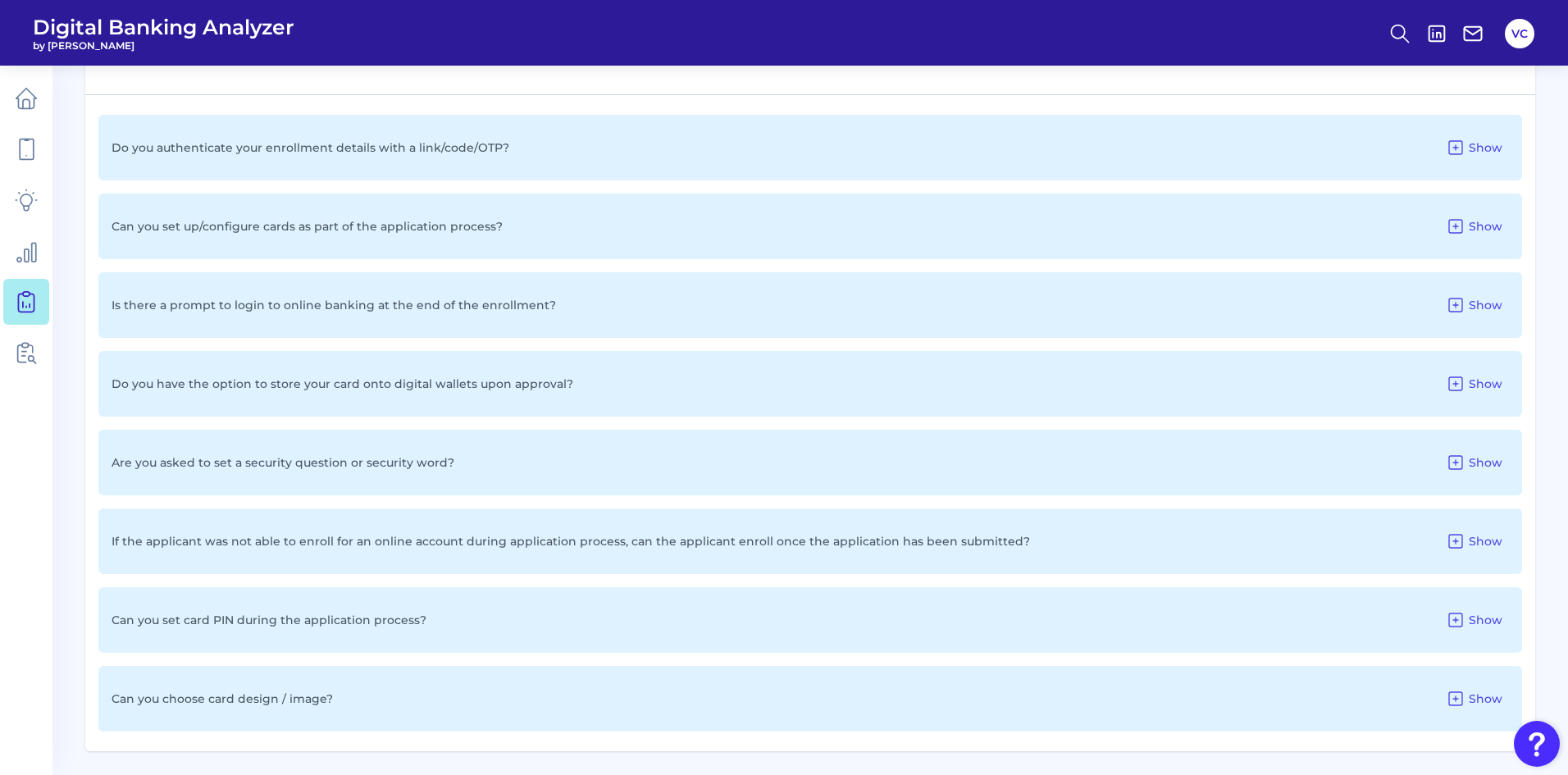
scroll to position [1090, 0]
click at [1468, 384] on button "Show" at bounding box center [1473, 383] width 69 height 27
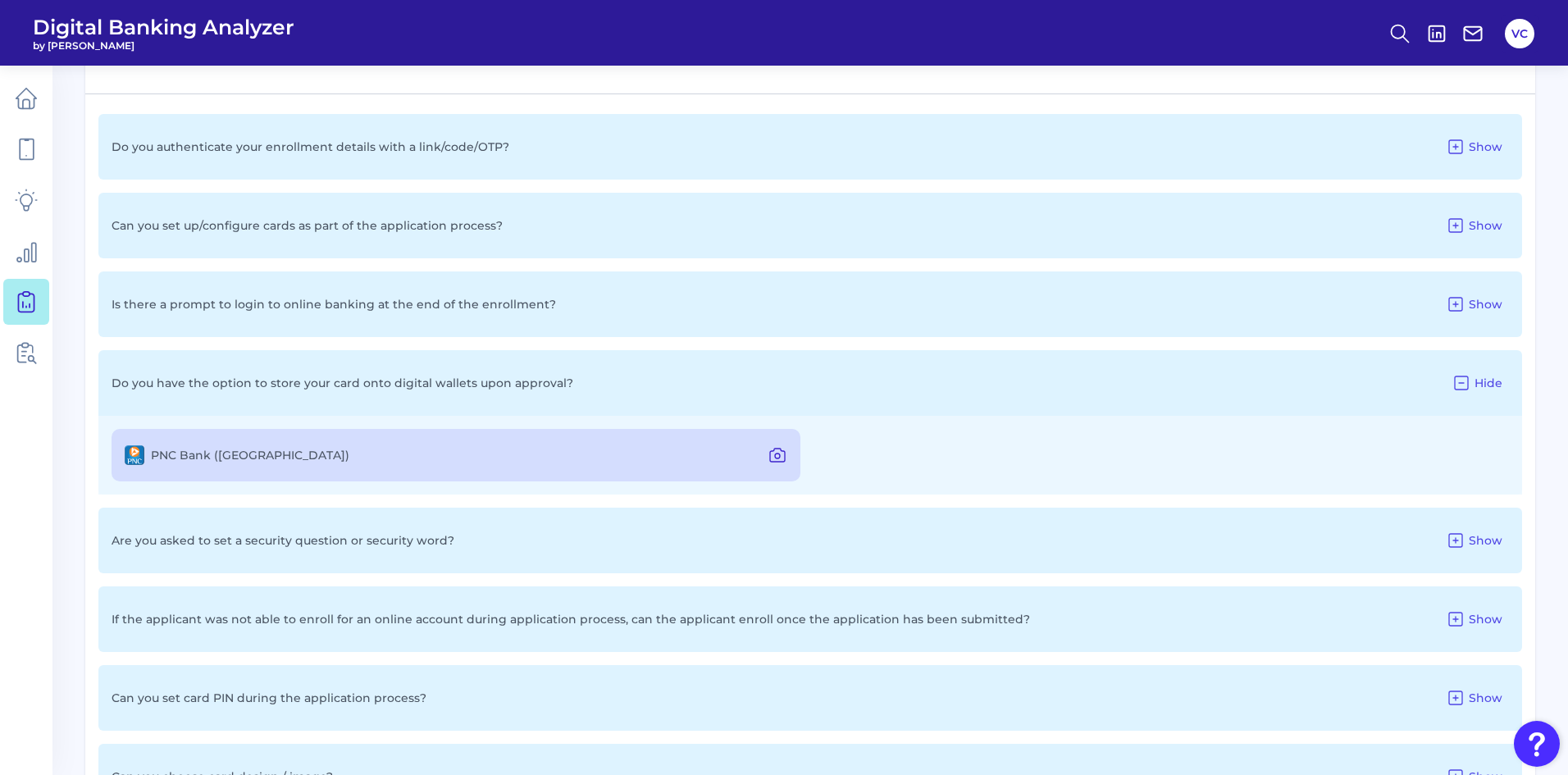
click at [777, 460] on icon at bounding box center [777, 455] width 20 height 20
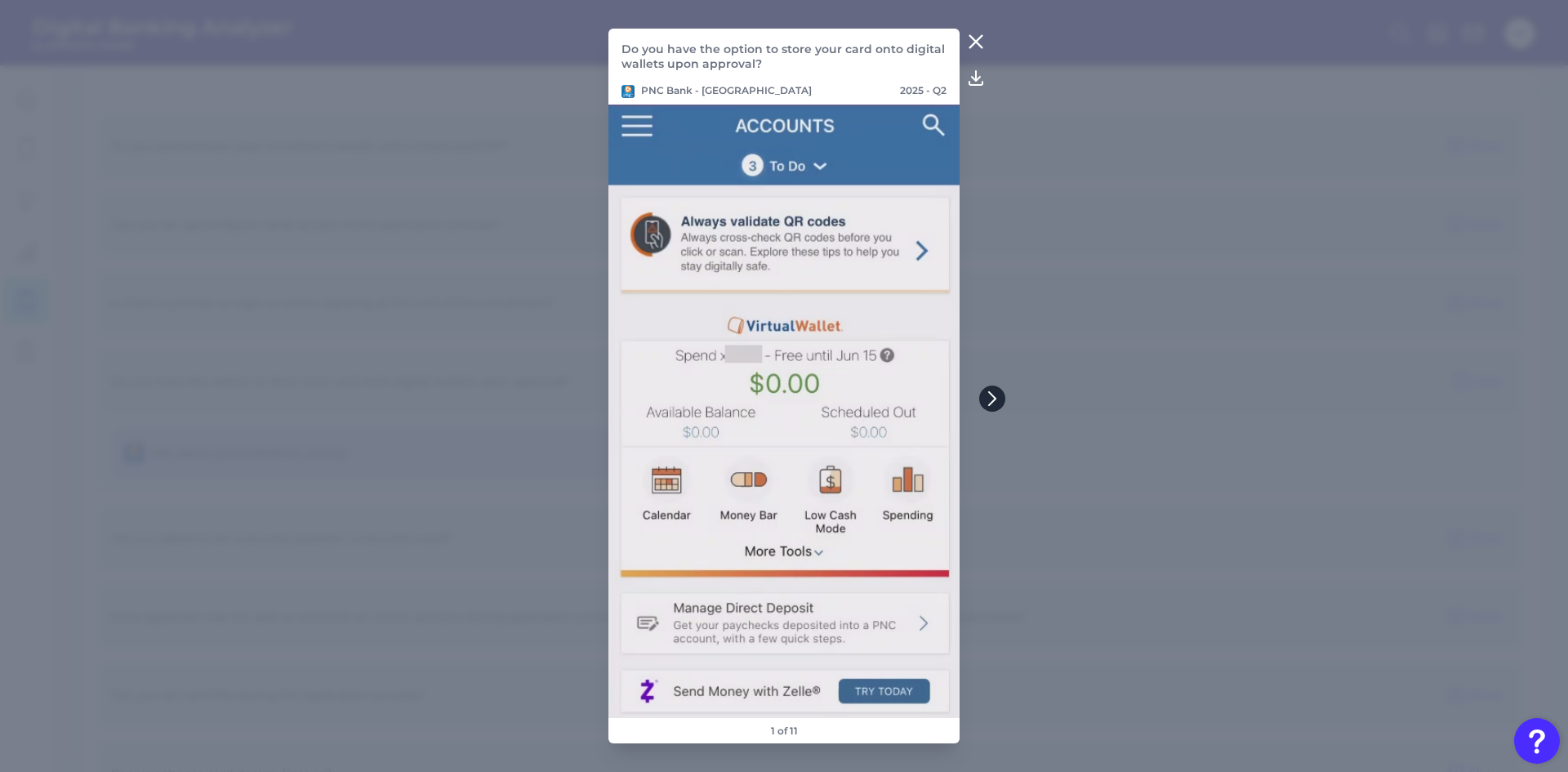
click at [994, 391] on button at bounding box center [992, 399] width 26 height 26
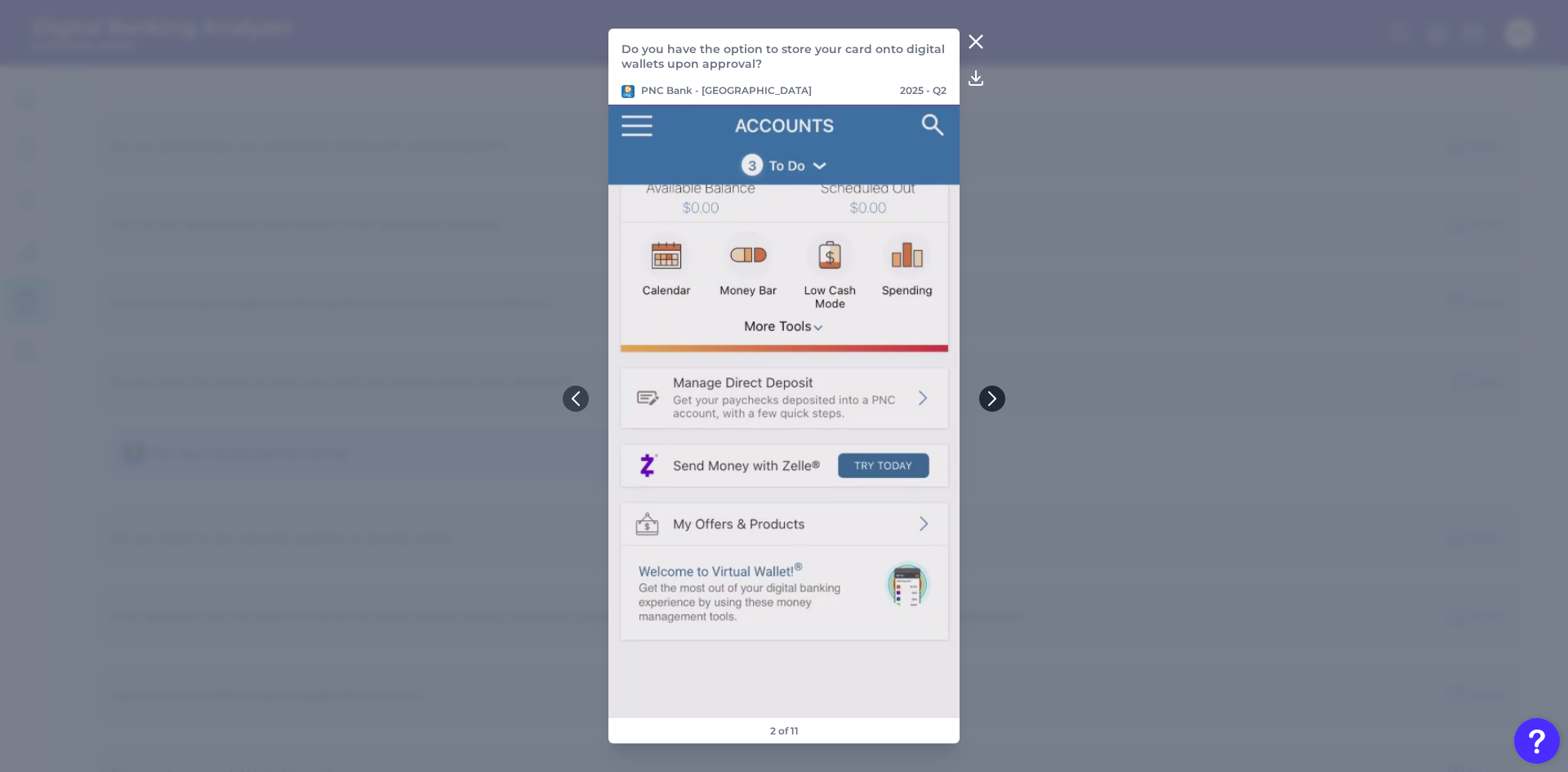
click at [994, 391] on button at bounding box center [992, 399] width 26 height 26
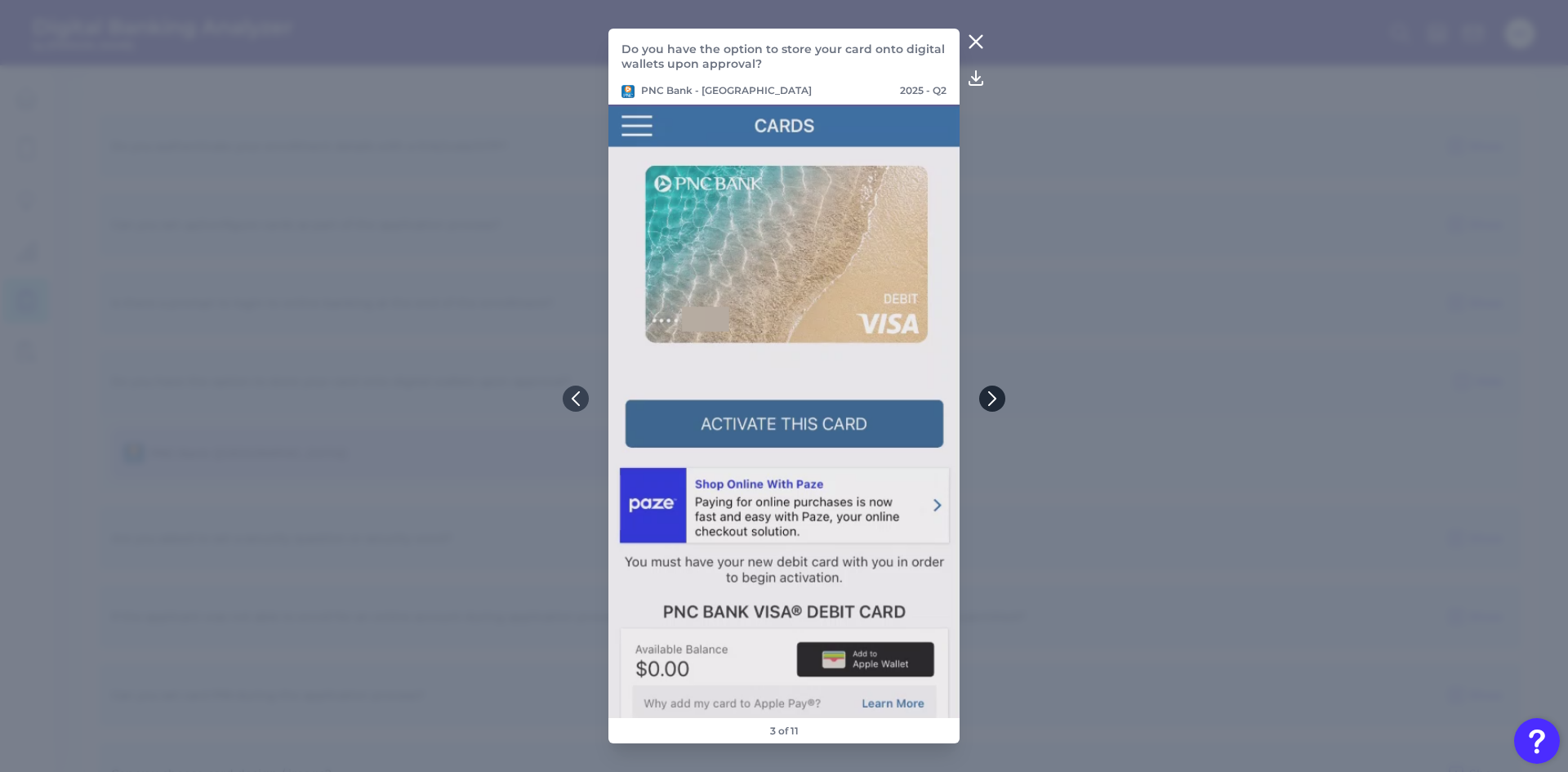
click at [994, 396] on icon at bounding box center [992, 398] width 7 height 13
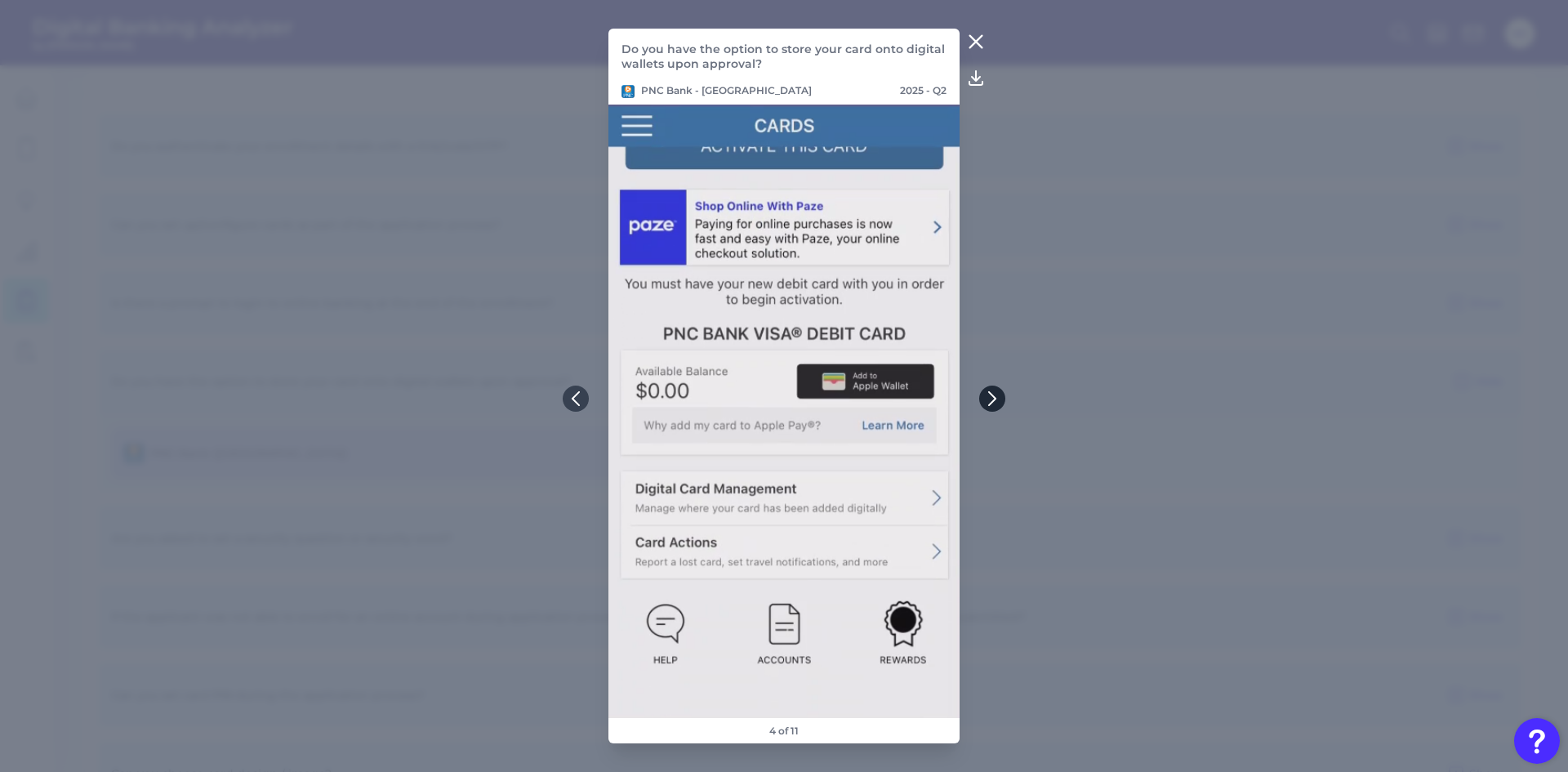
click at [994, 396] on icon at bounding box center [992, 398] width 7 height 13
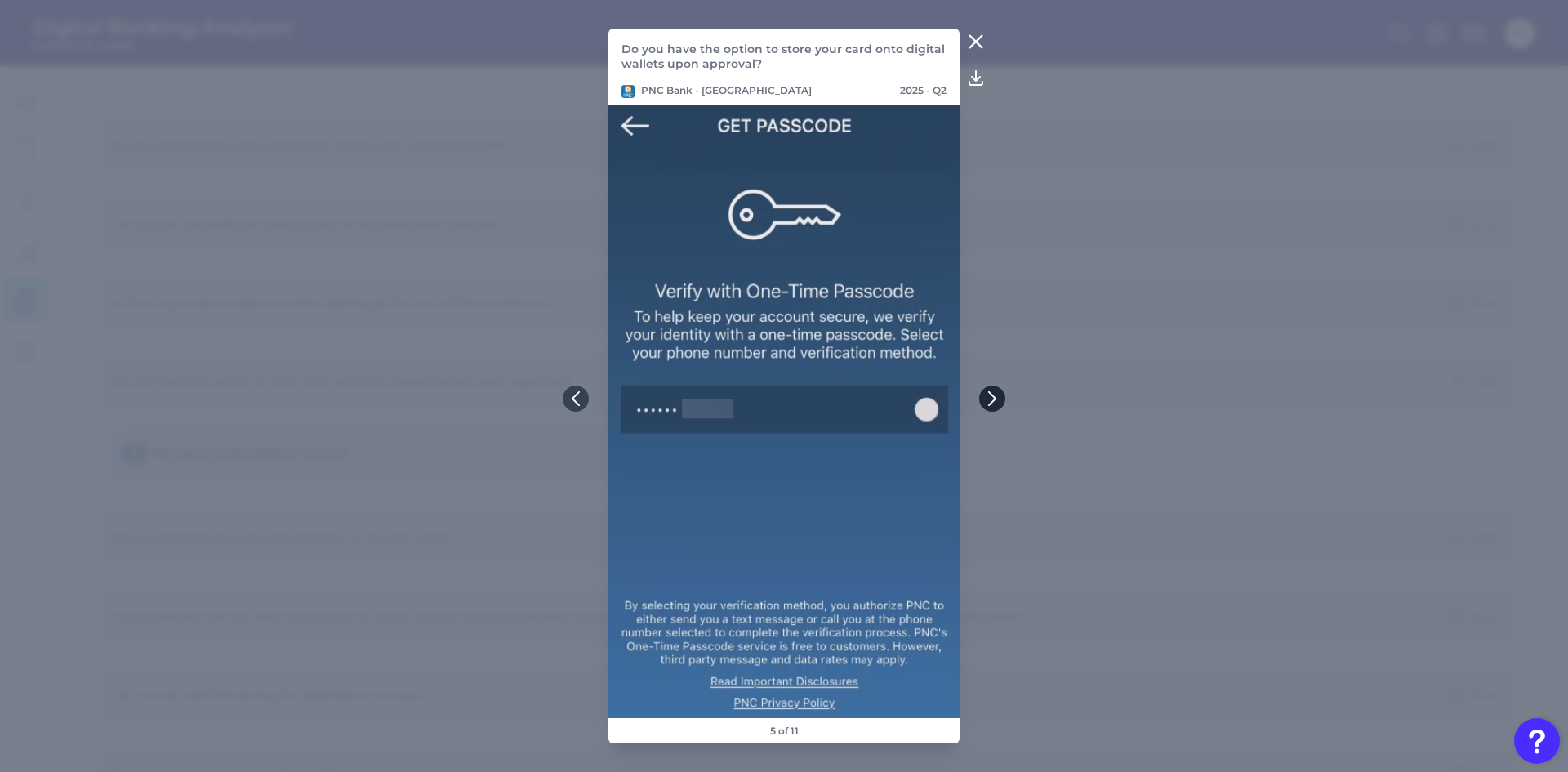
click at [994, 396] on icon at bounding box center [992, 398] width 7 height 13
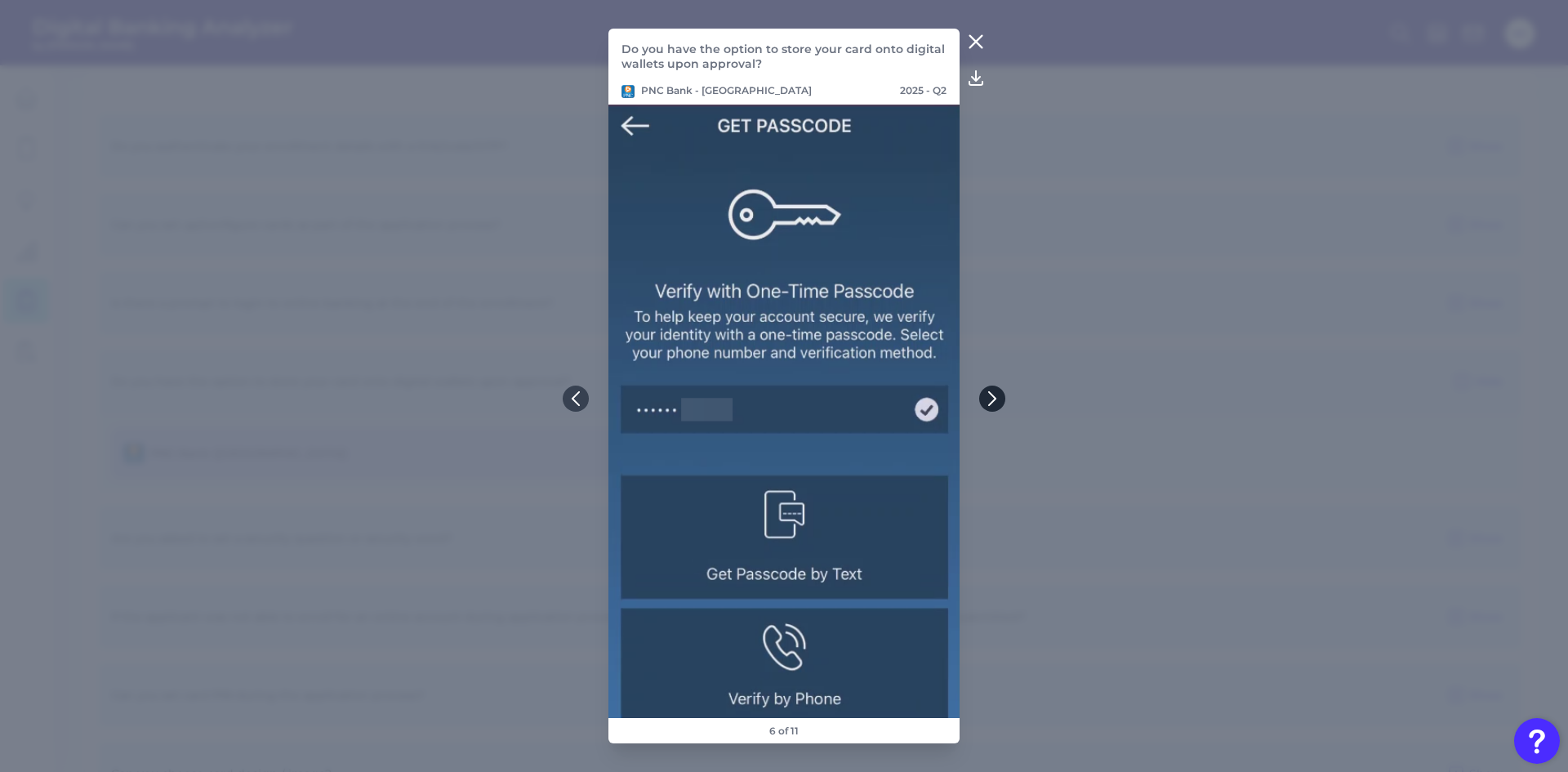
click at [994, 396] on icon at bounding box center [992, 398] width 7 height 13
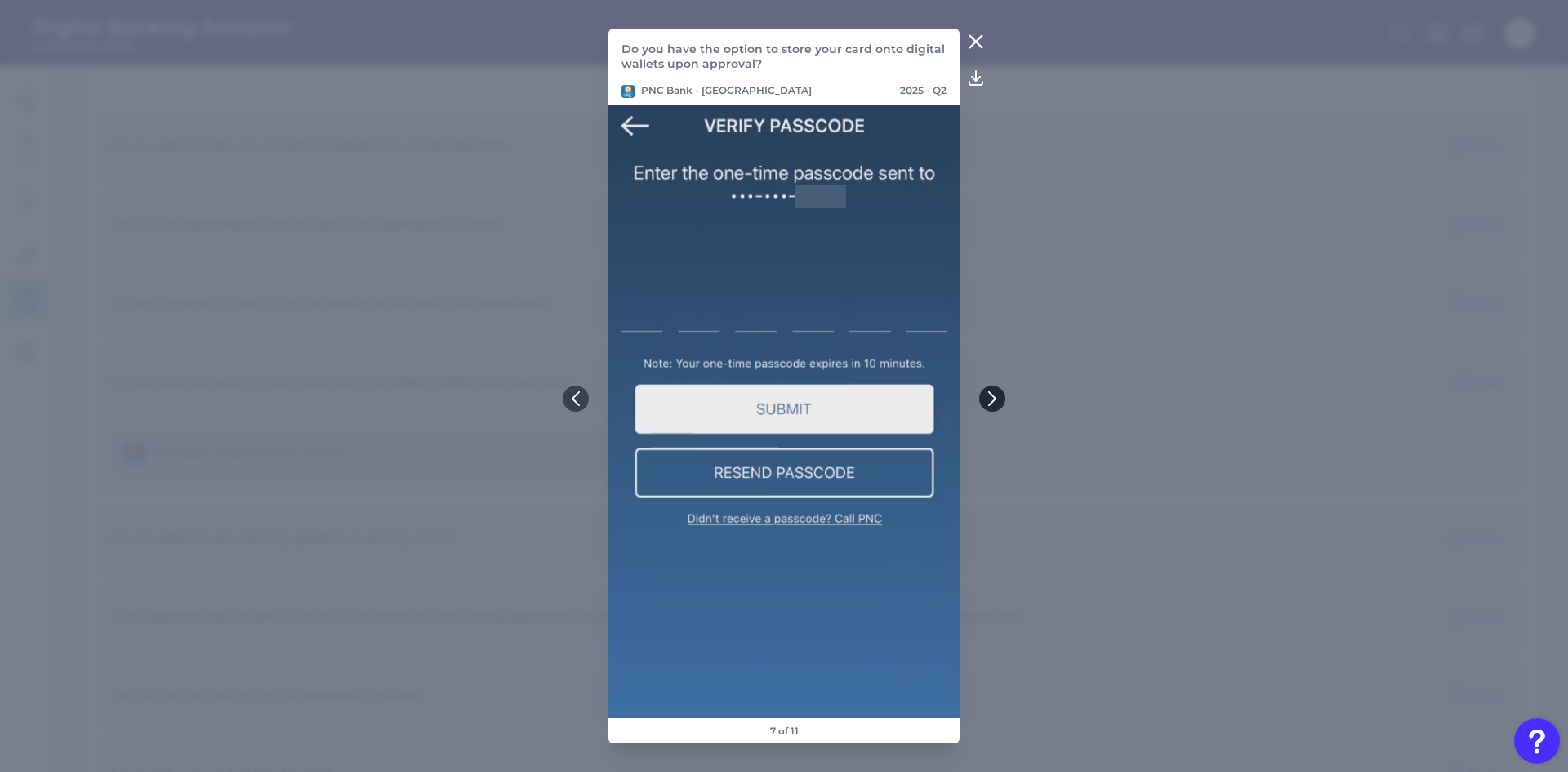
click at [994, 396] on icon at bounding box center [992, 398] width 7 height 13
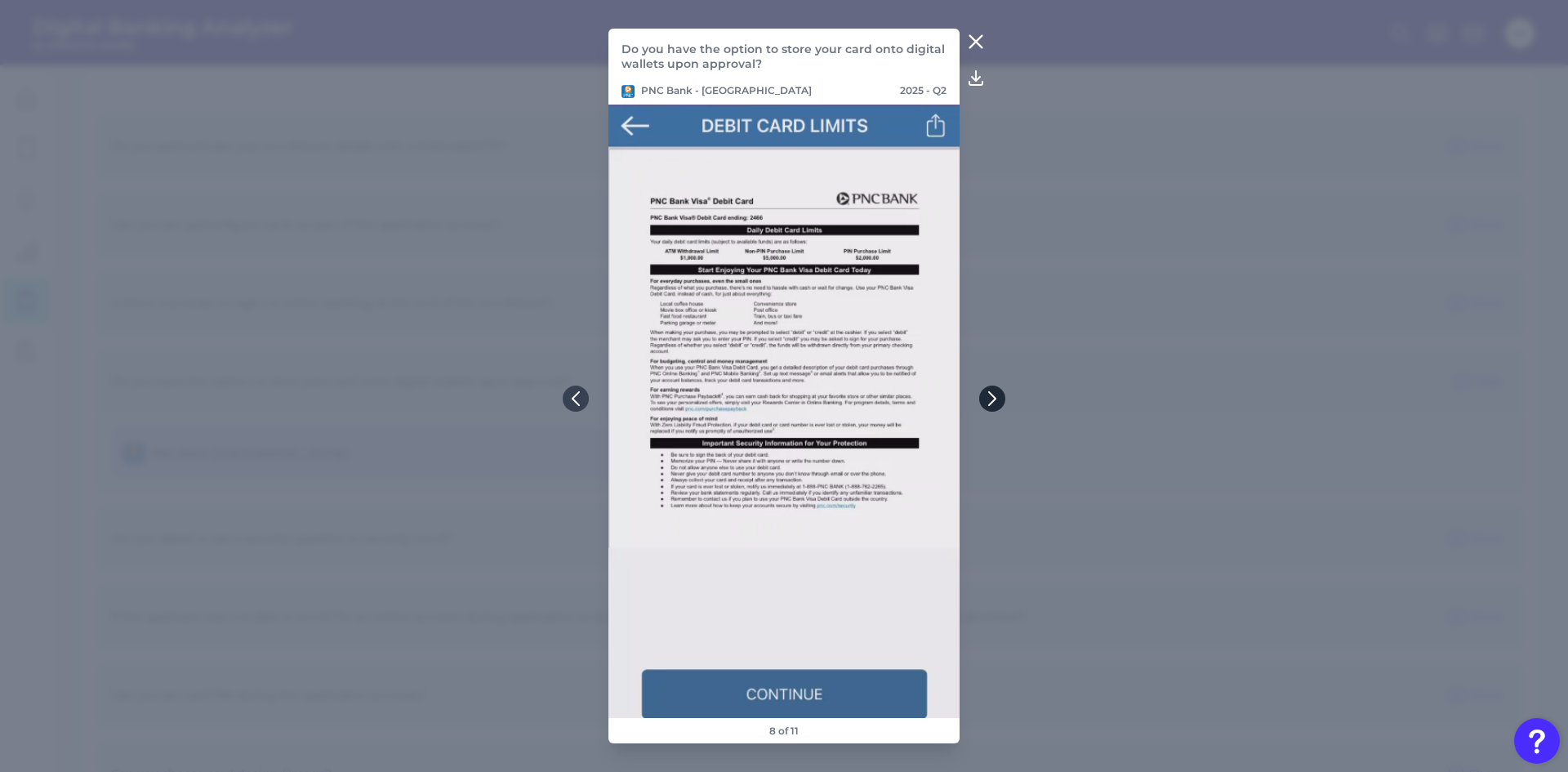
click at [994, 396] on icon at bounding box center [992, 398] width 7 height 13
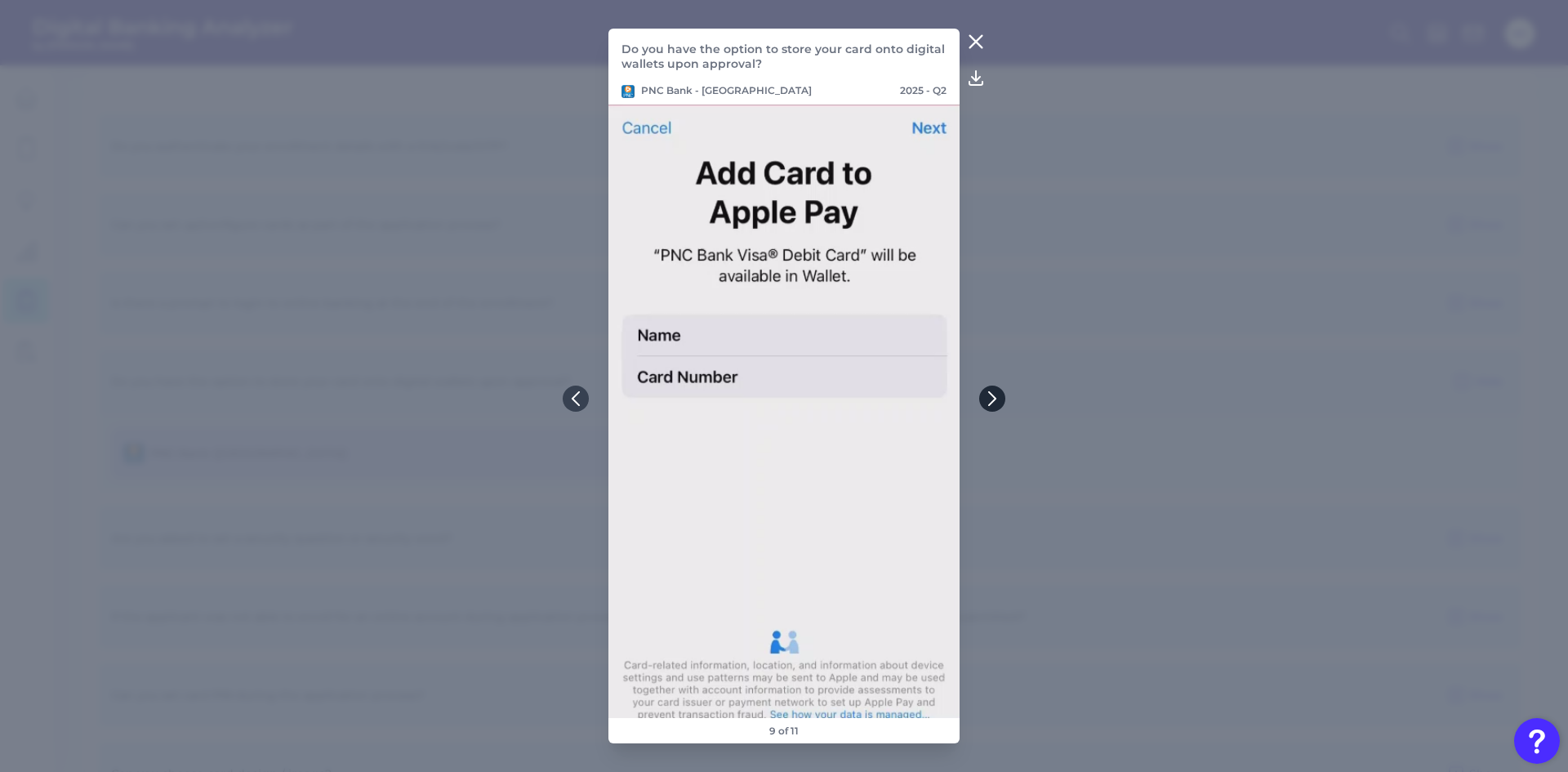
click at [994, 396] on icon at bounding box center [992, 398] width 7 height 13
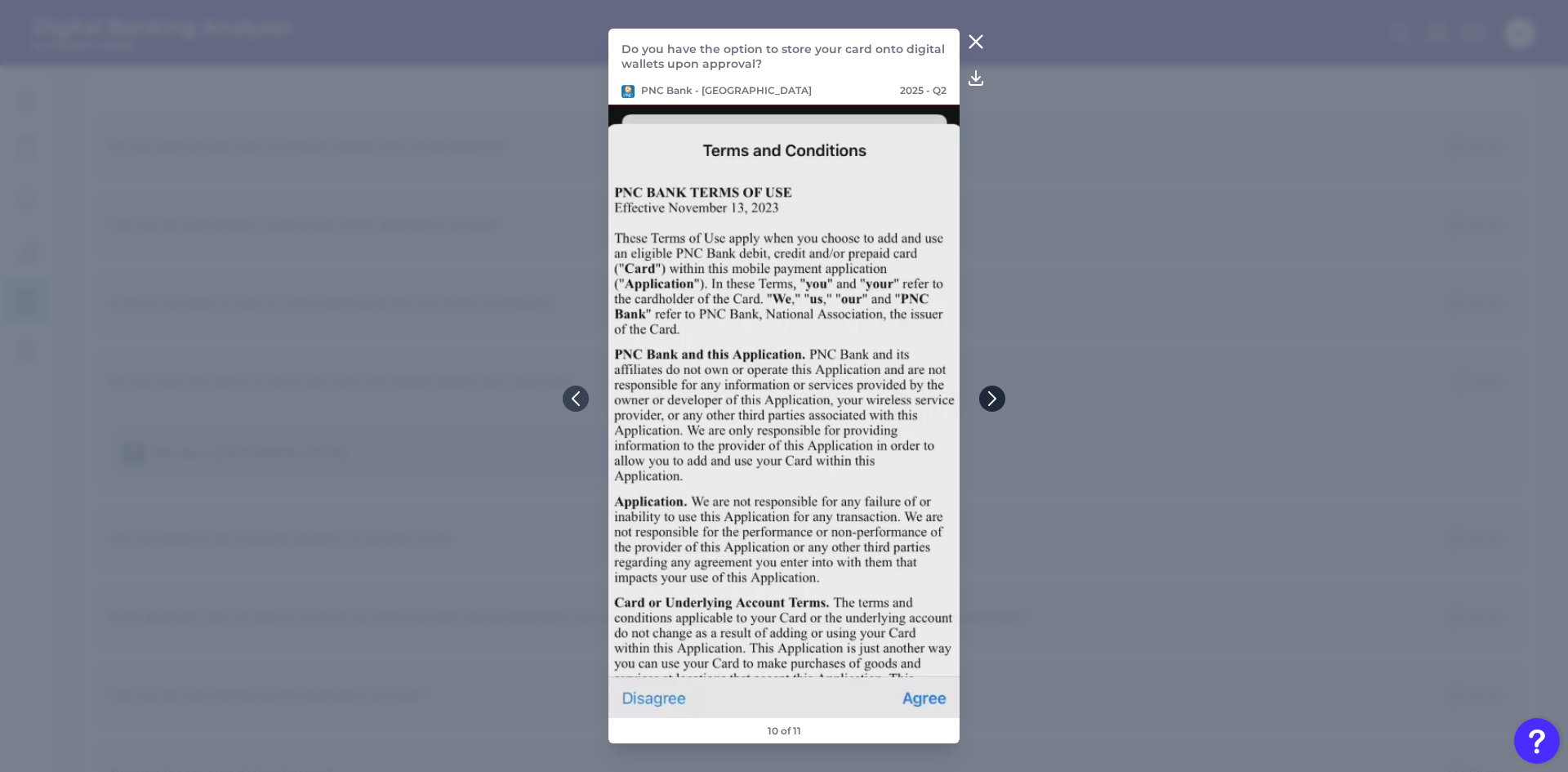
click at [994, 396] on icon at bounding box center [992, 398] width 7 height 13
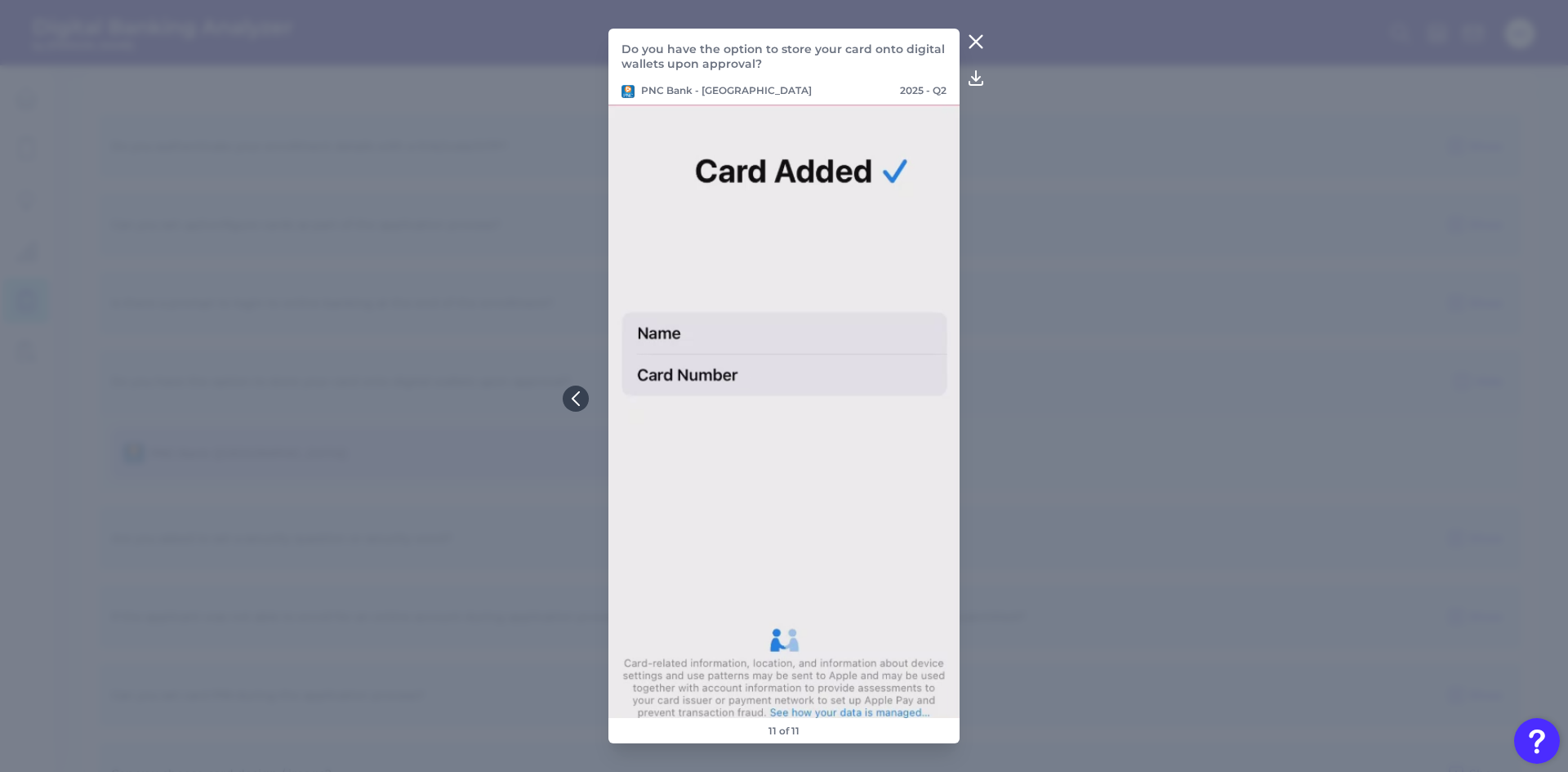
click at [975, 44] on icon at bounding box center [975, 42] width 12 height 12
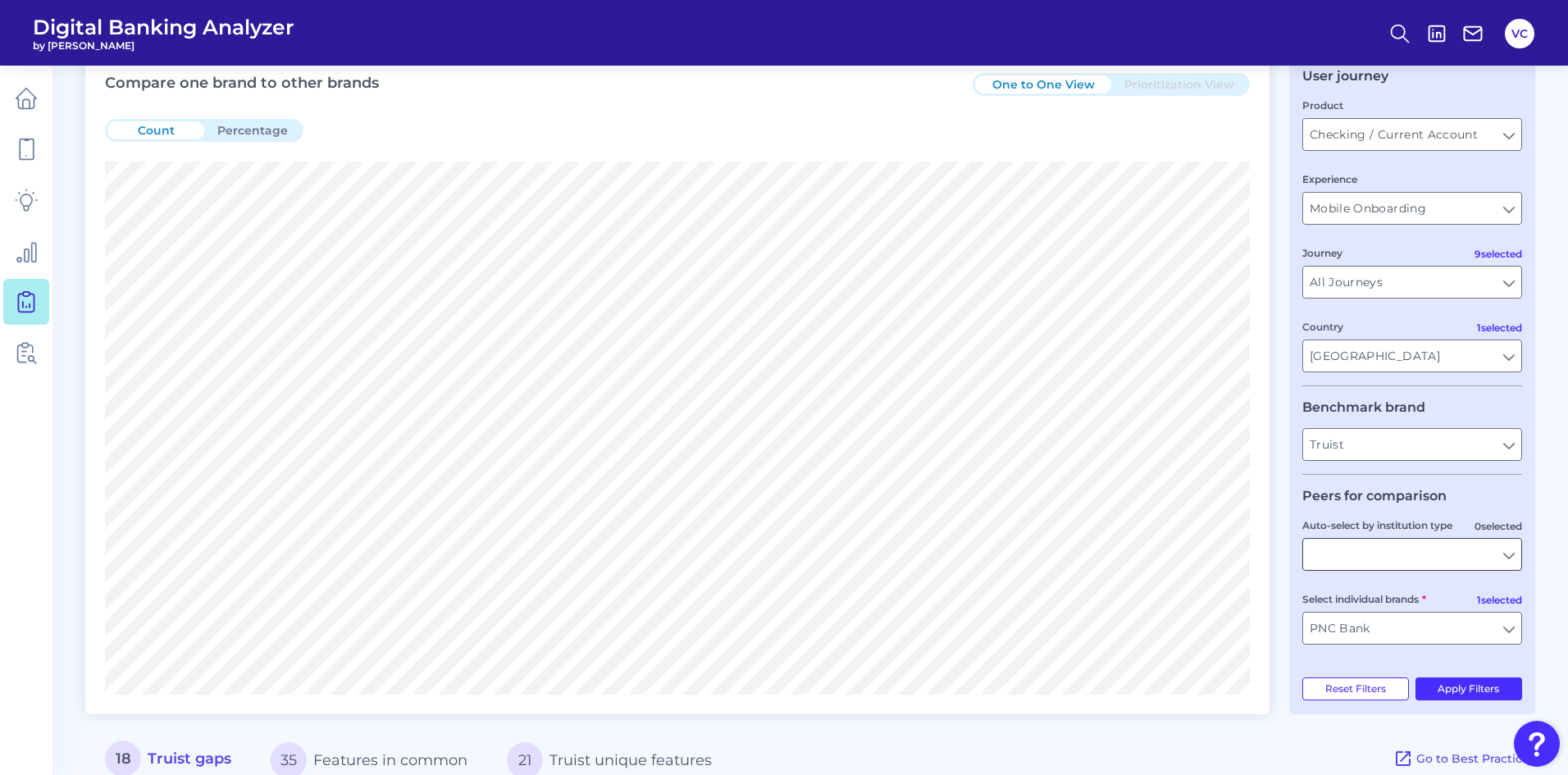
scroll to position [25, 0]
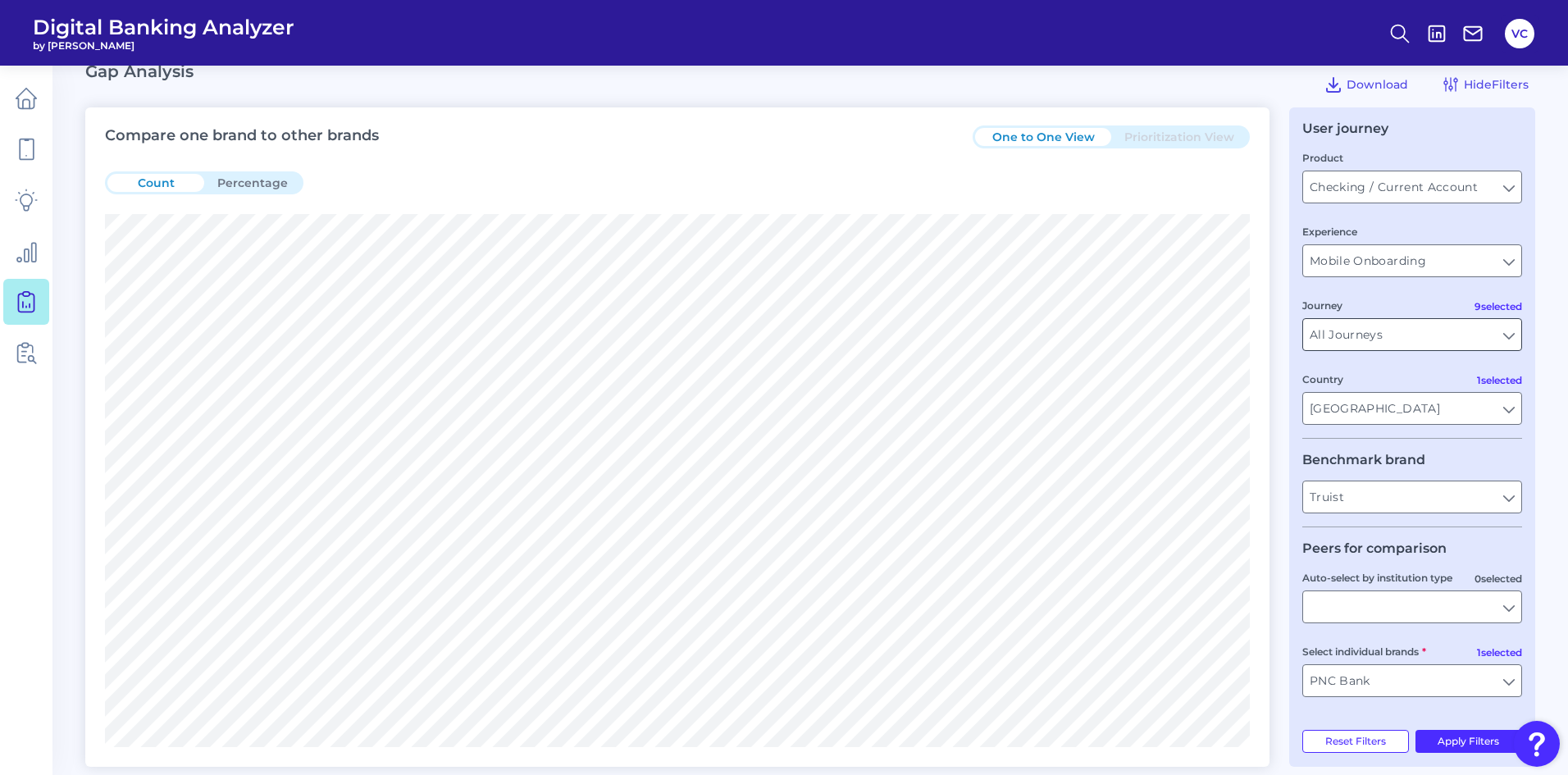
click at [1505, 332] on input "All Journeys" at bounding box center [1412, 334] width 218 height 31
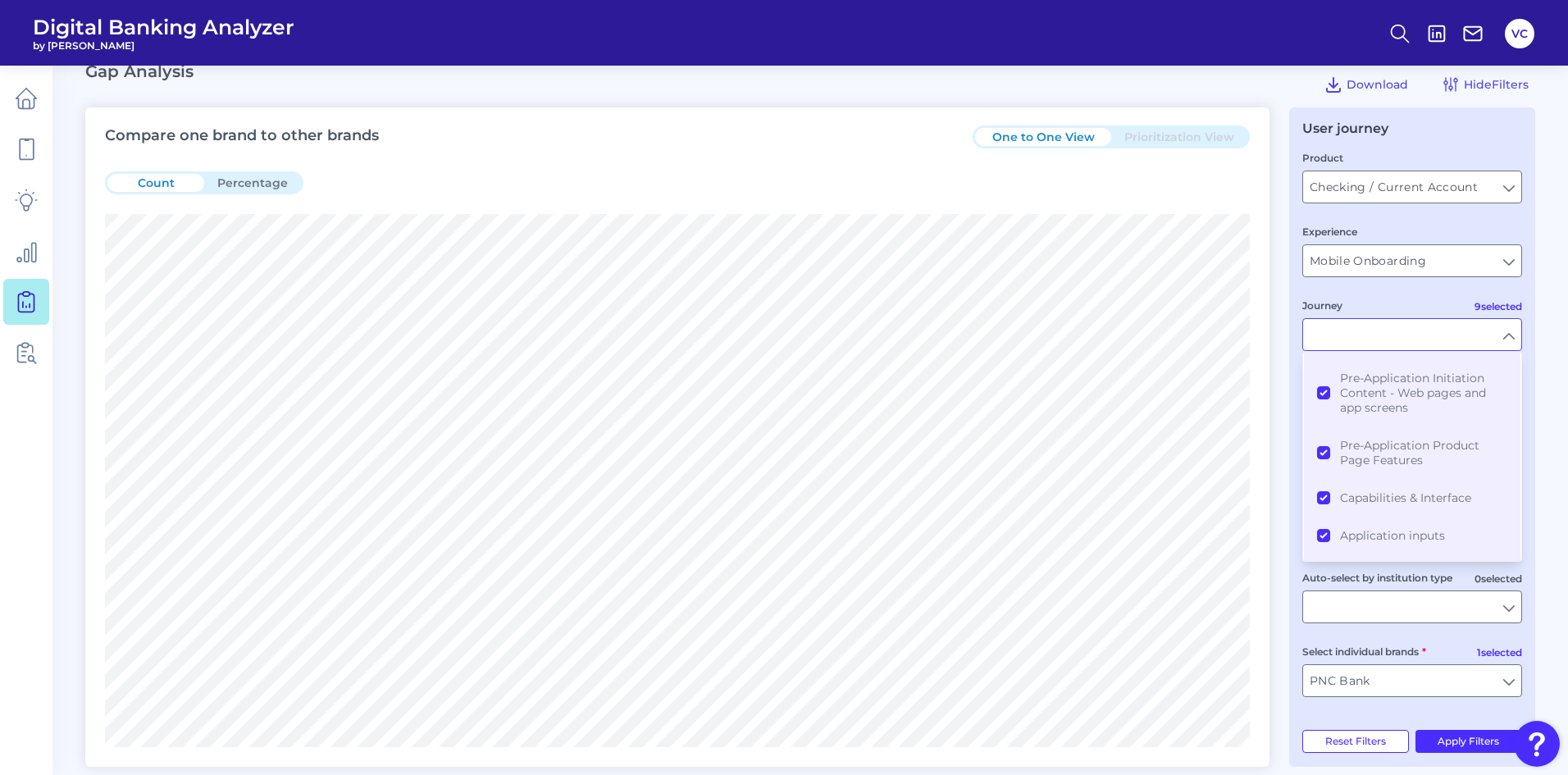
scroll to position [0, 0]
click at [1373, 296] on fieldset "Product Checking / Current Account Checking / Current Account Experience Mobile…" at bounding box center [1411, 293] width 219 height 290
type input "All Journeys"
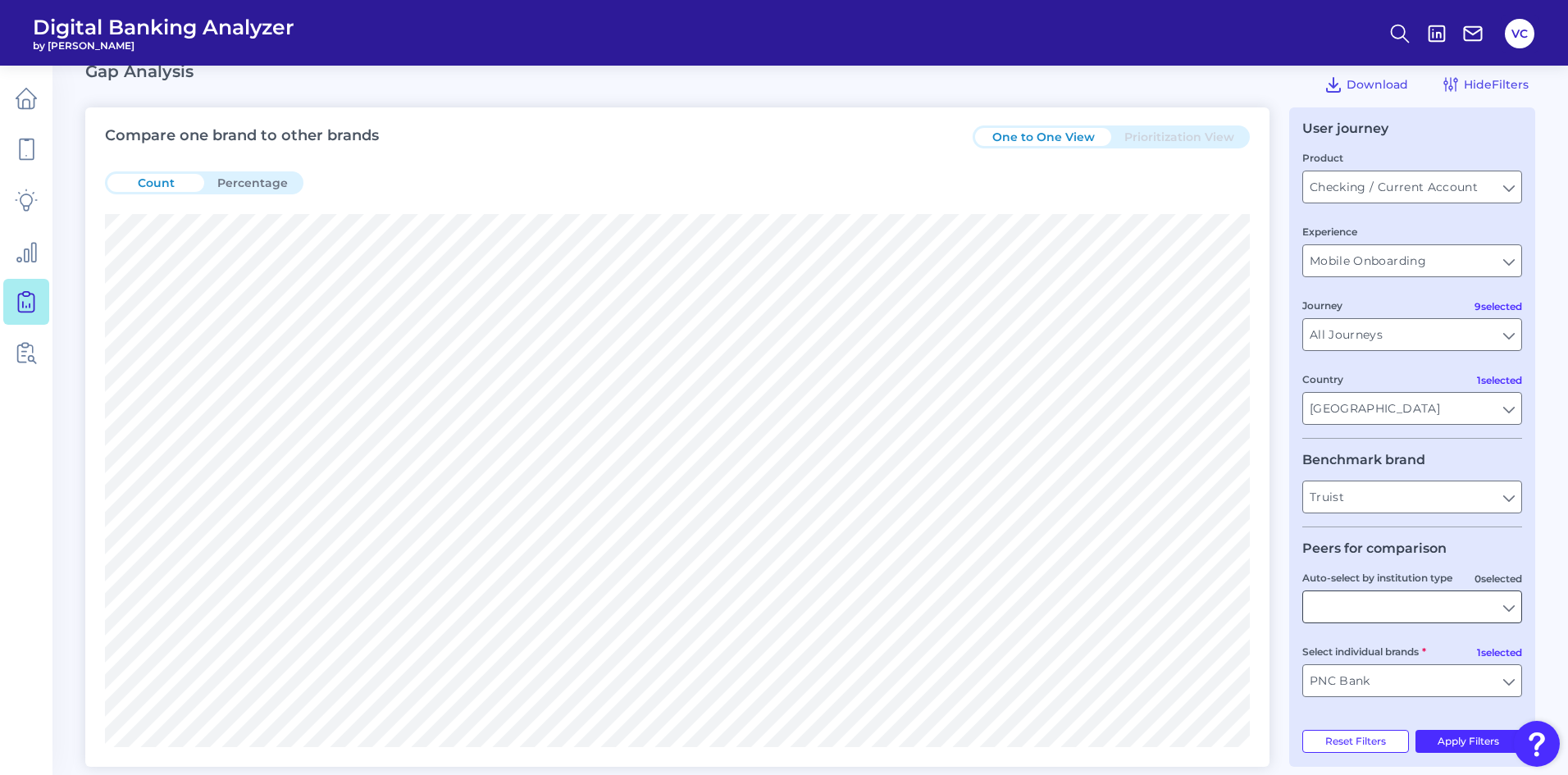
click at [1506, 609] on input "Auto-select by institution type" at bounding box center [1412, 607] width 218 height 31
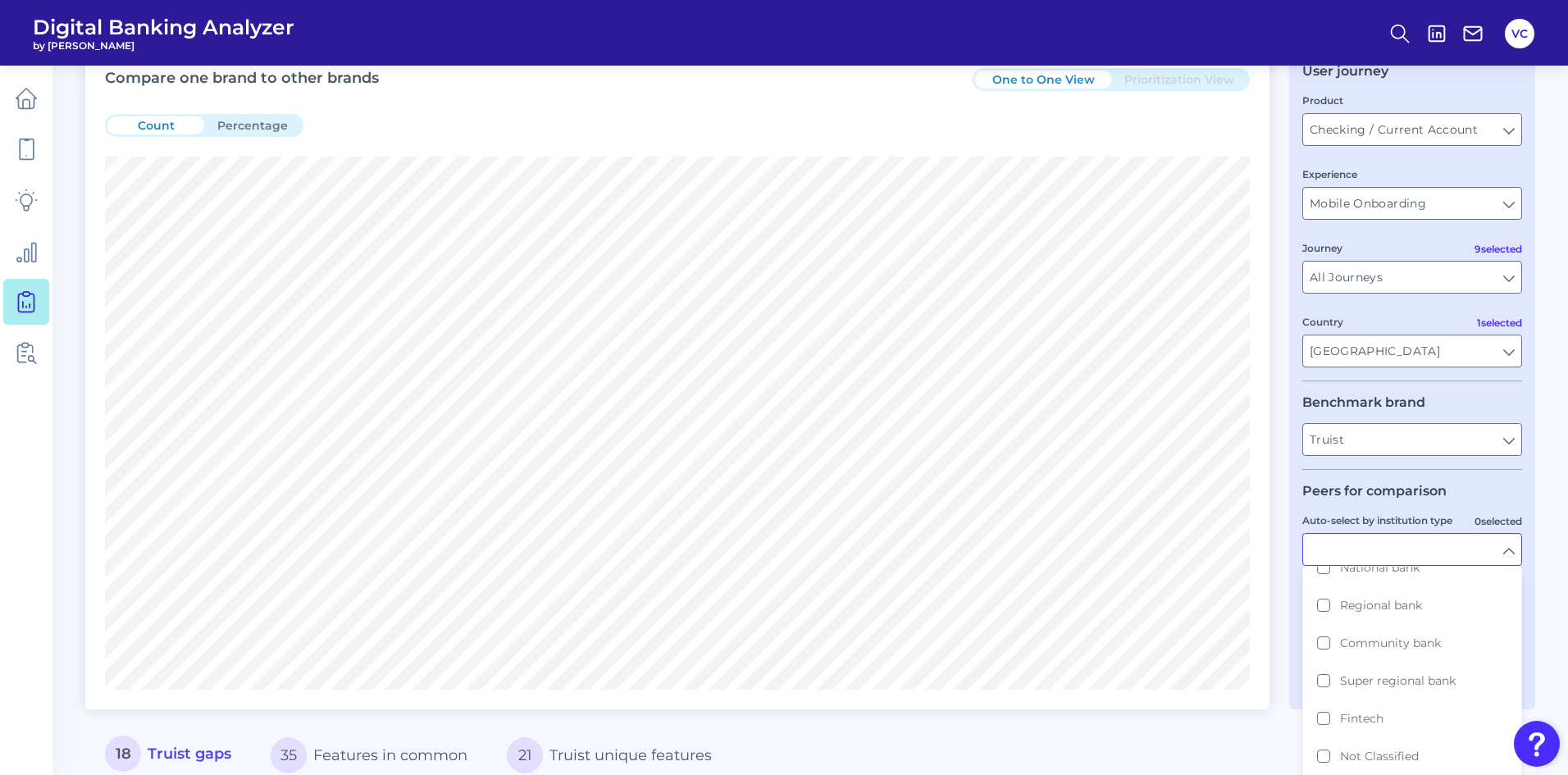
scroll to position [106, 0]
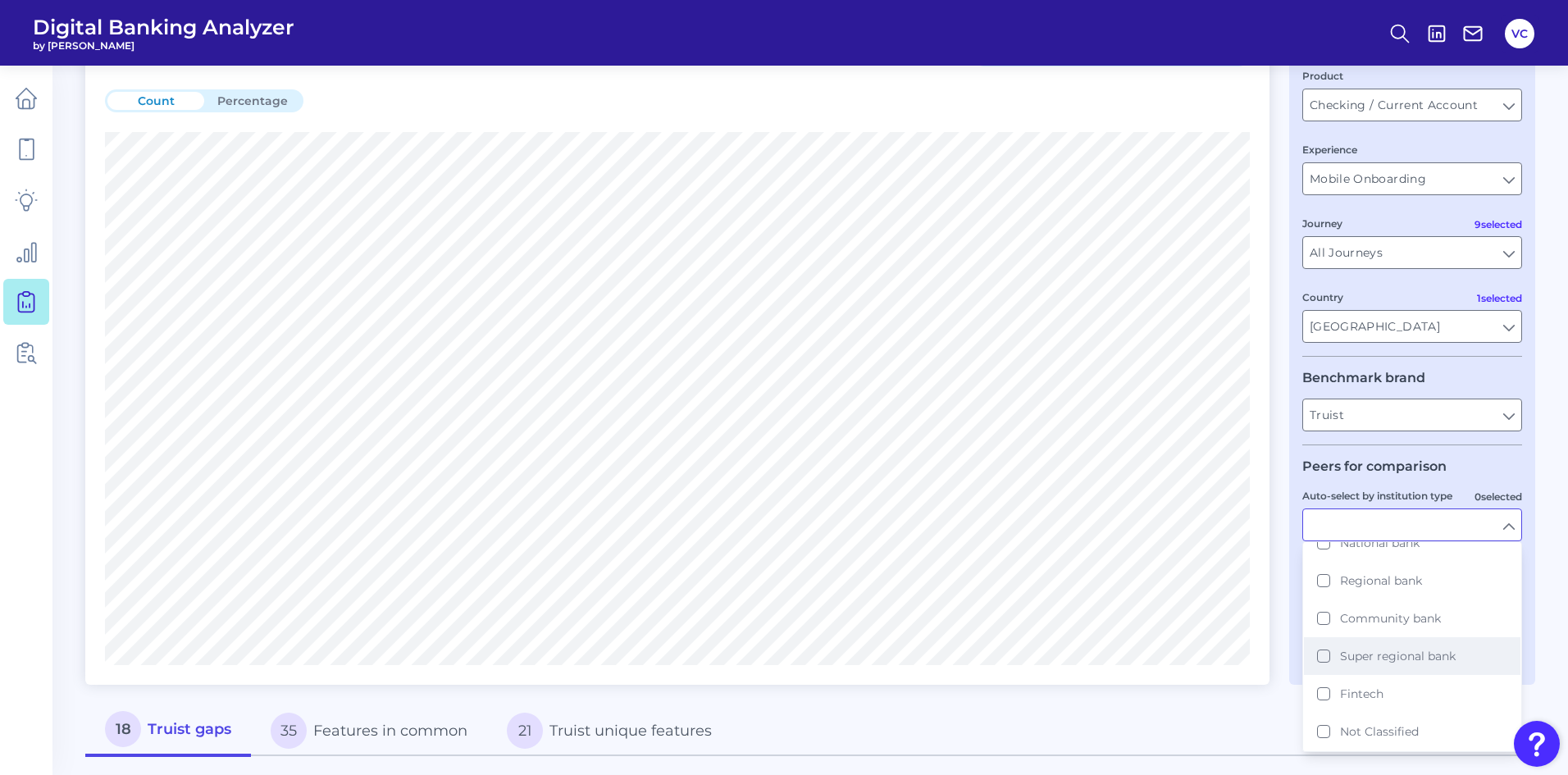
click at [1326, 656] on button "Super regional bank" at bounding box center [1412, 656] width 217 height 38
type input "BMO, CIT Bank, Citizens Bank, Comerica, Fifth Third, First Horizon, Huntington …"
click at [1258, 710] on div "18 Truist gaps 35 Features in common 21 Truist unique features" at bounding box center [739, 730] width 1308 height 51
type input "Super regional bank"
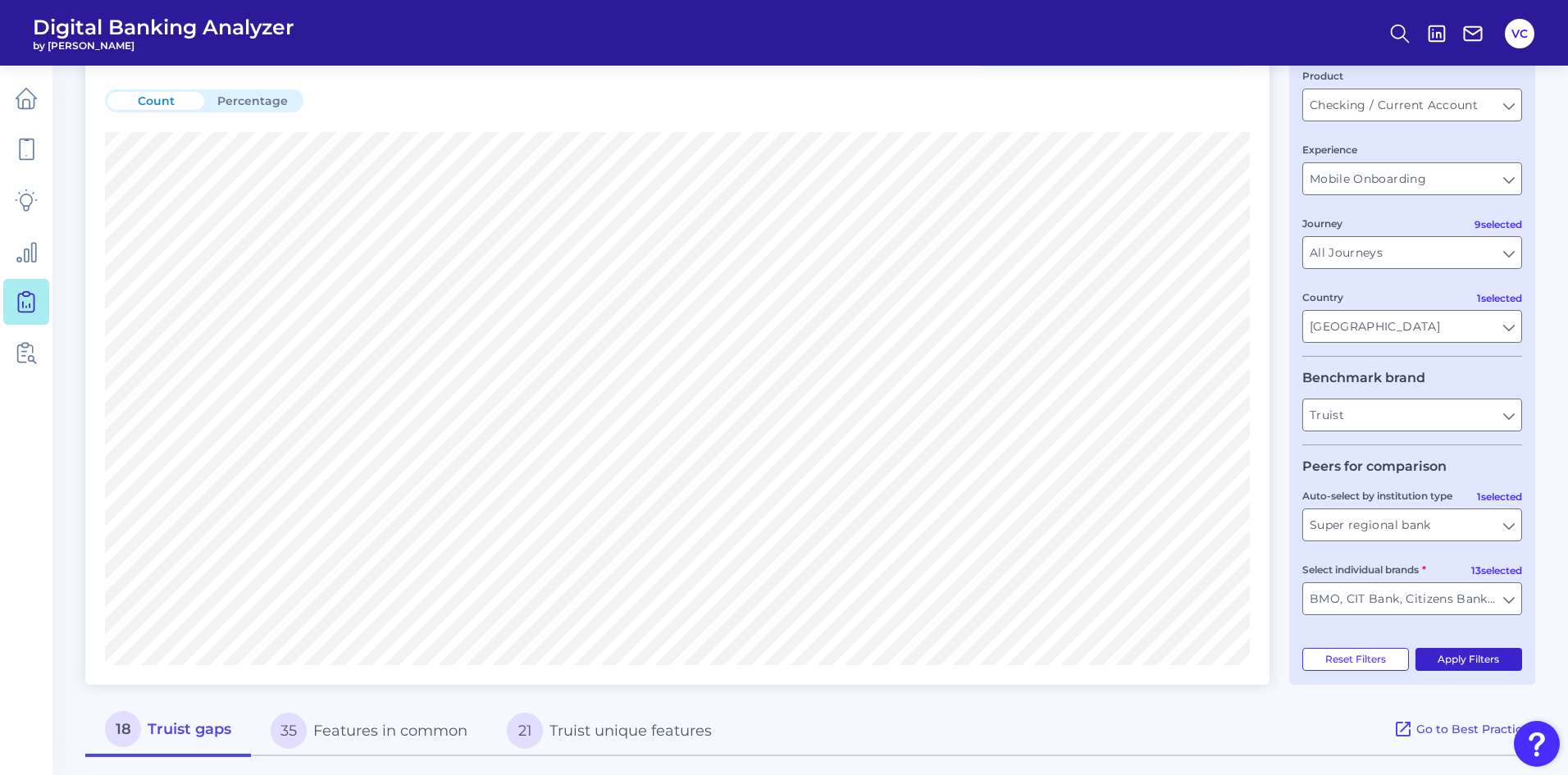
click at [1439, 660] on button "Apply Filters" at bounding box center [1468, 659] width 107 height 23
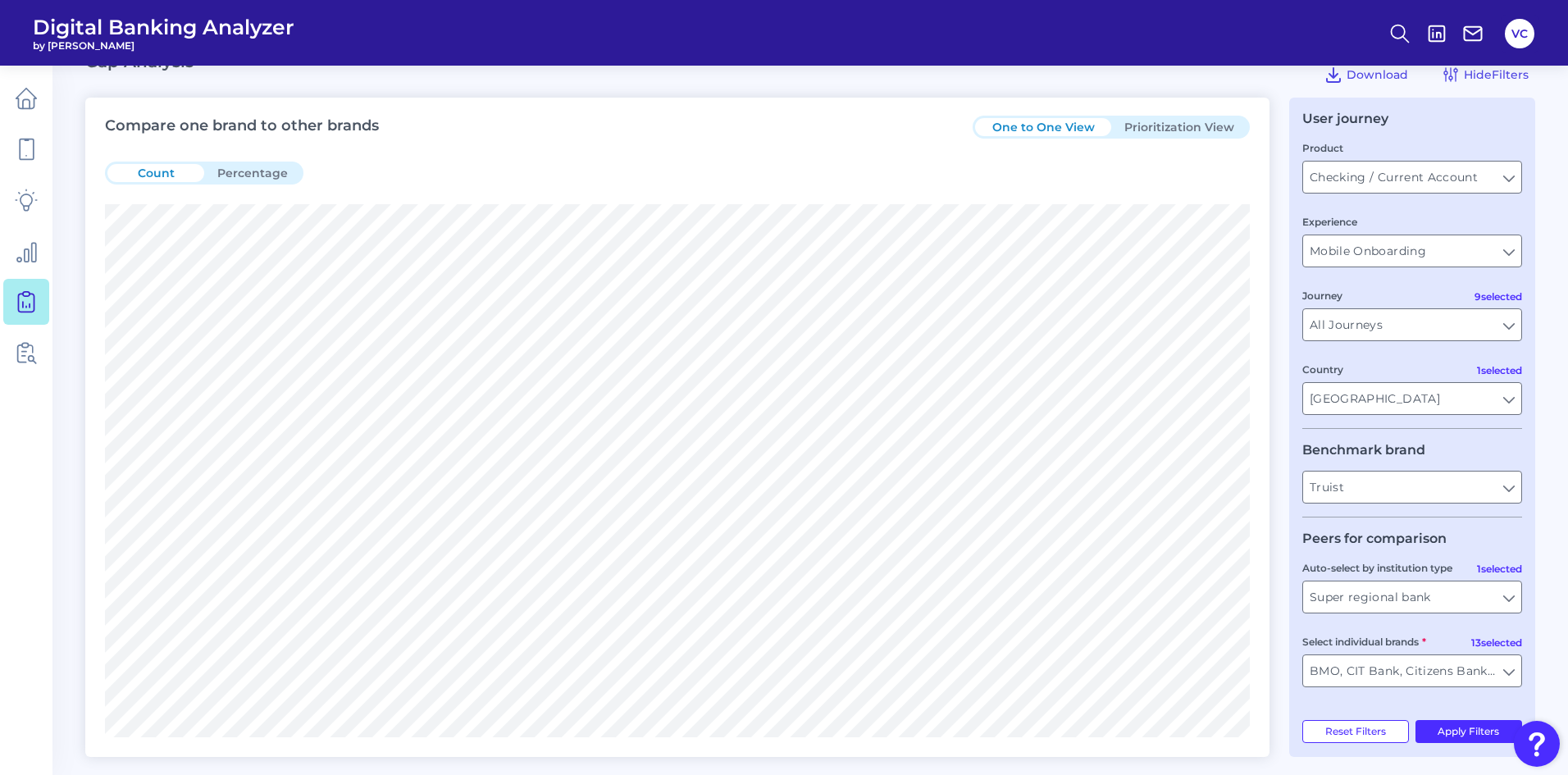
scroll to position [0, 0]
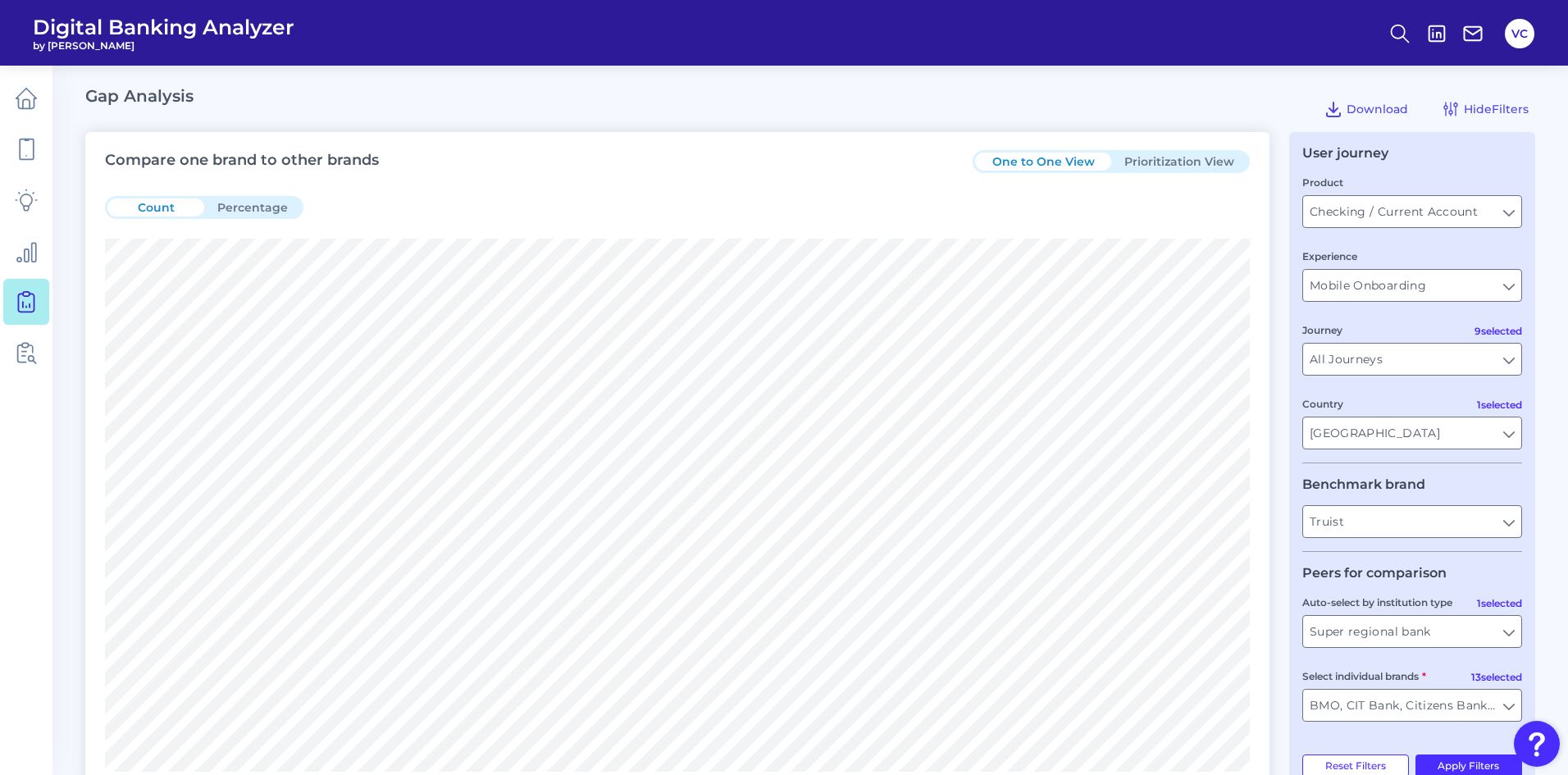
click at [1191, 169] on button "Prioritization View" at bounding box center [1179, 161] width 136 height 18
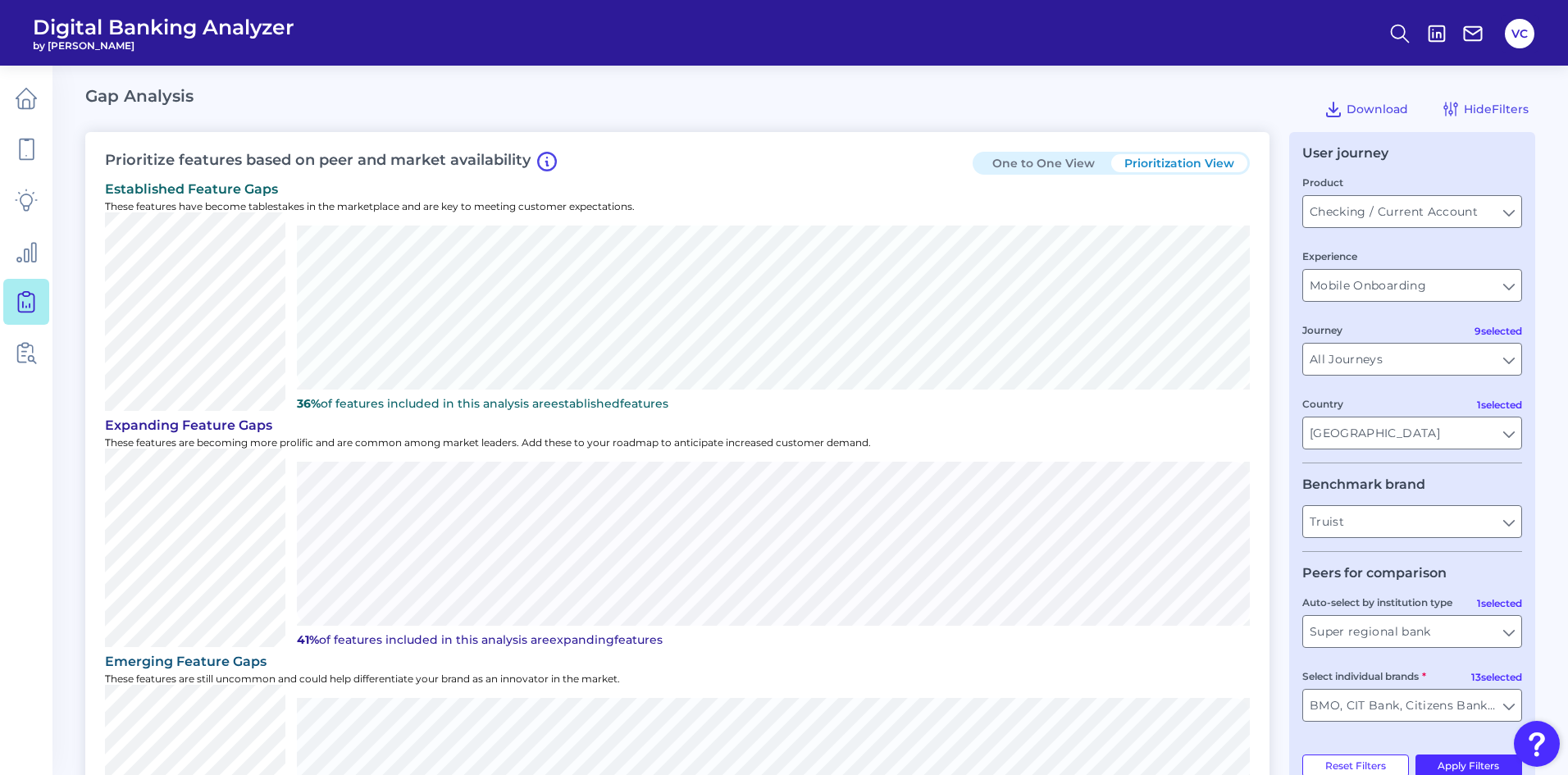
scroll to position [82, 0]
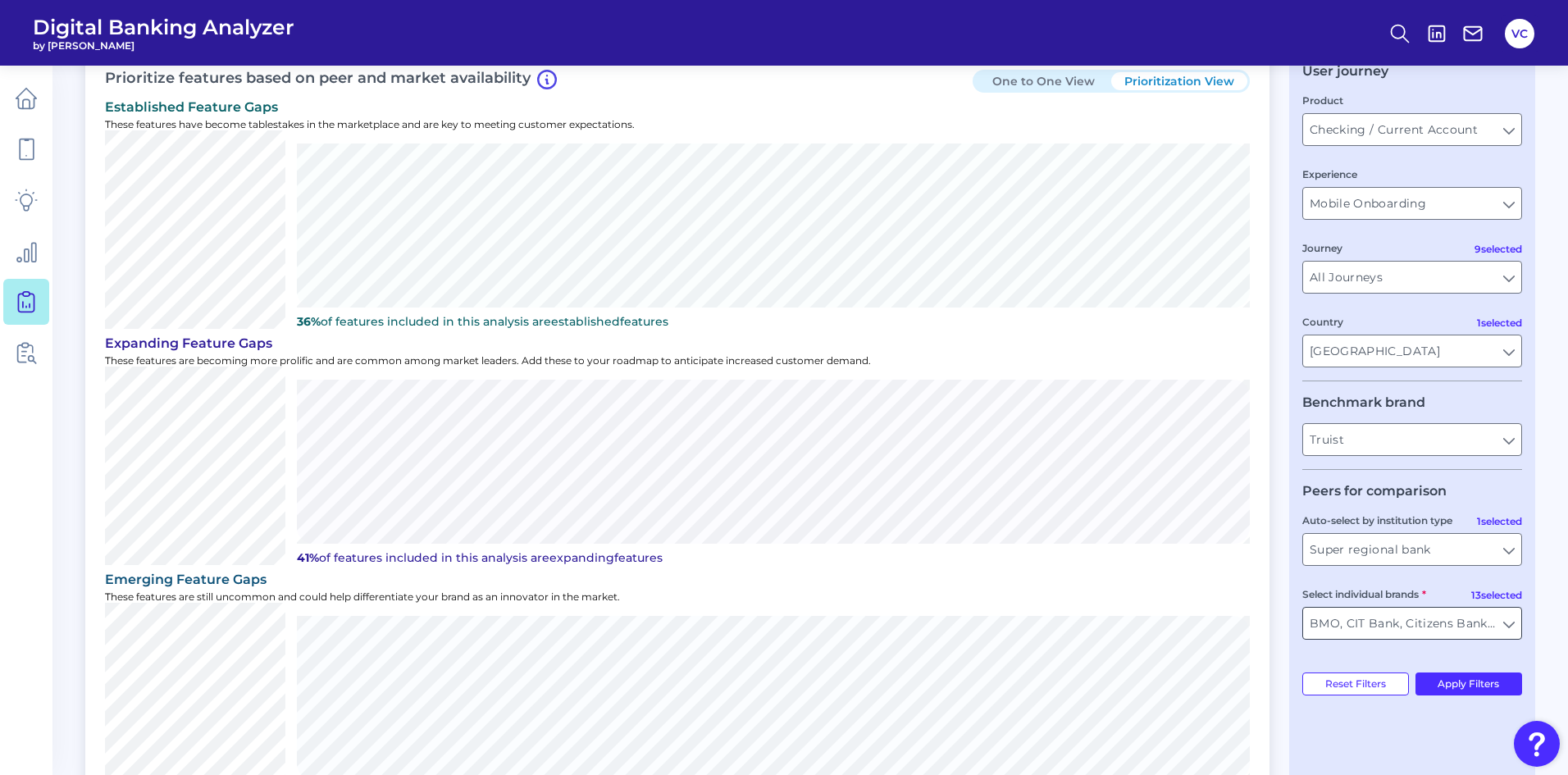
click at [1505, 622] on input "BMO, CIT Bank, Citizens Bank, Comerica, Fifth Third, First Horizon, Huntington …" at bounding box center [1412, 623] width 218 height 31
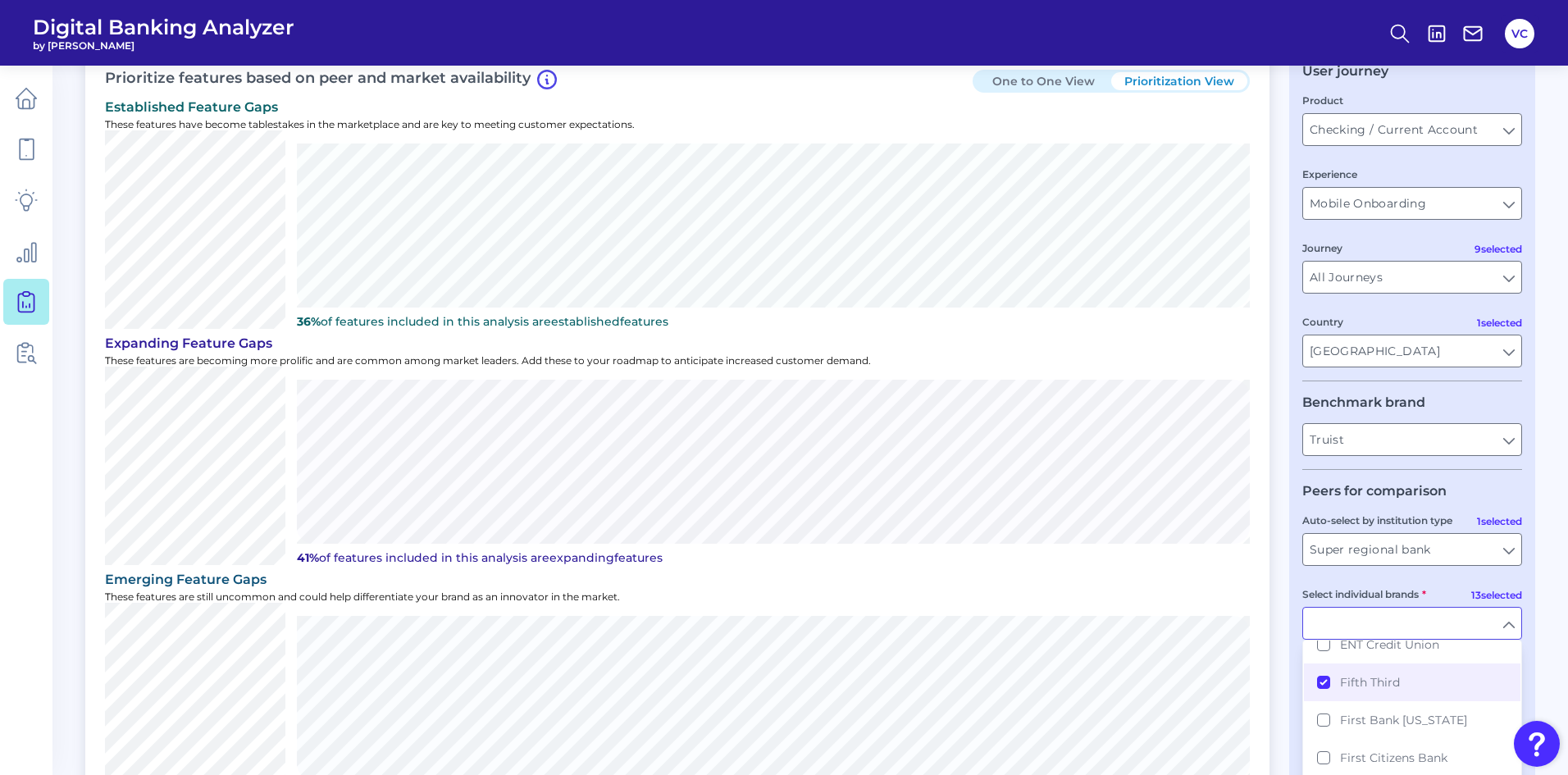
scroll to position [1230, 0]
click at [1284, 616] on div "Prioritize features based on peer and market availability One to One View Prior…" at bounding box center [810, 595] width 1450 height 1088
type input "BMO, CIT Bank, Citizens Bank, Comerica, Fifth Third, First Horizon, Huntington …"
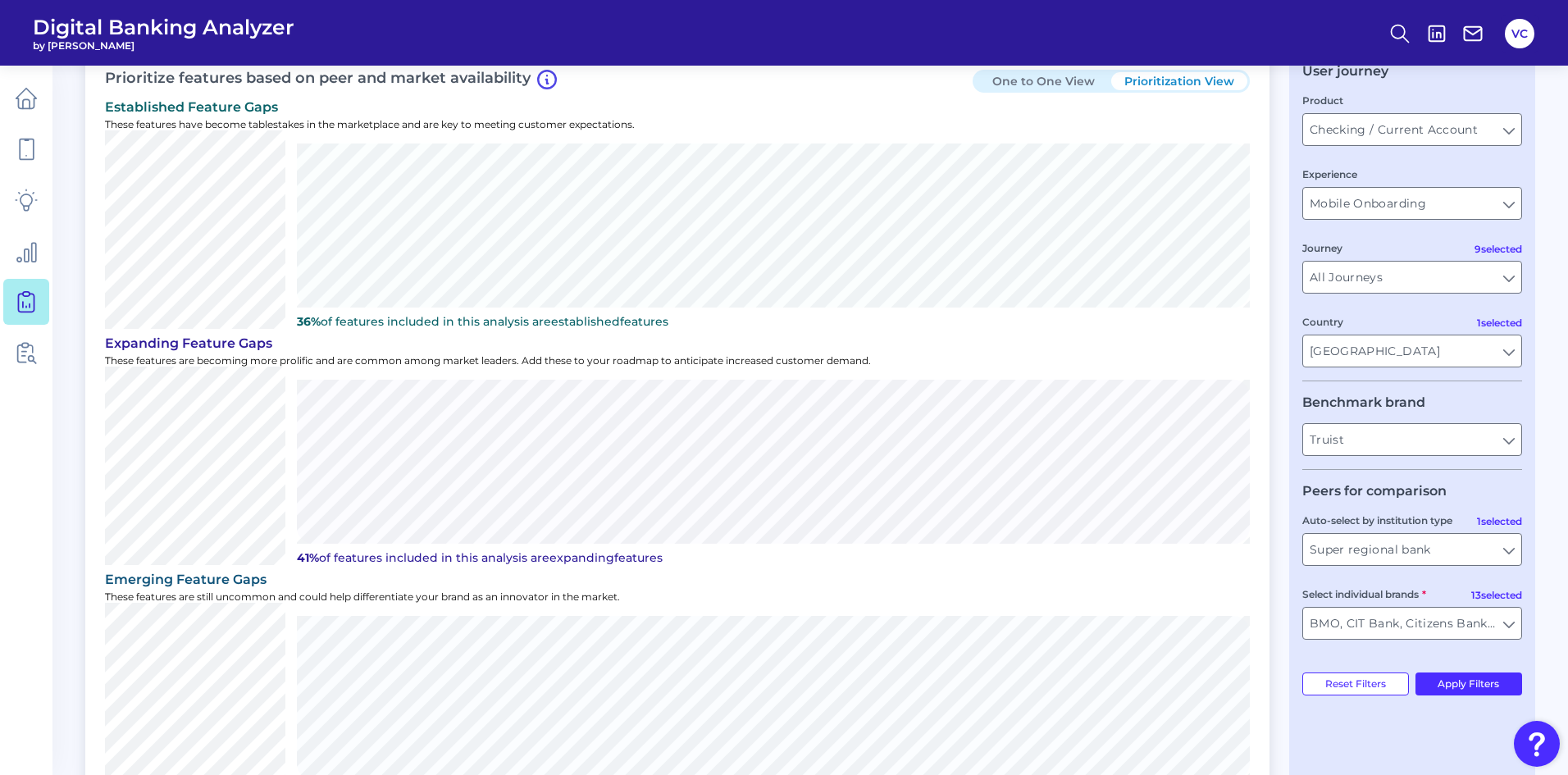
click at [664, 83] on div "Prioritize features based on peer and market availability One to One View Prior…" at bounding box center [677, 437] width 1184 height 774
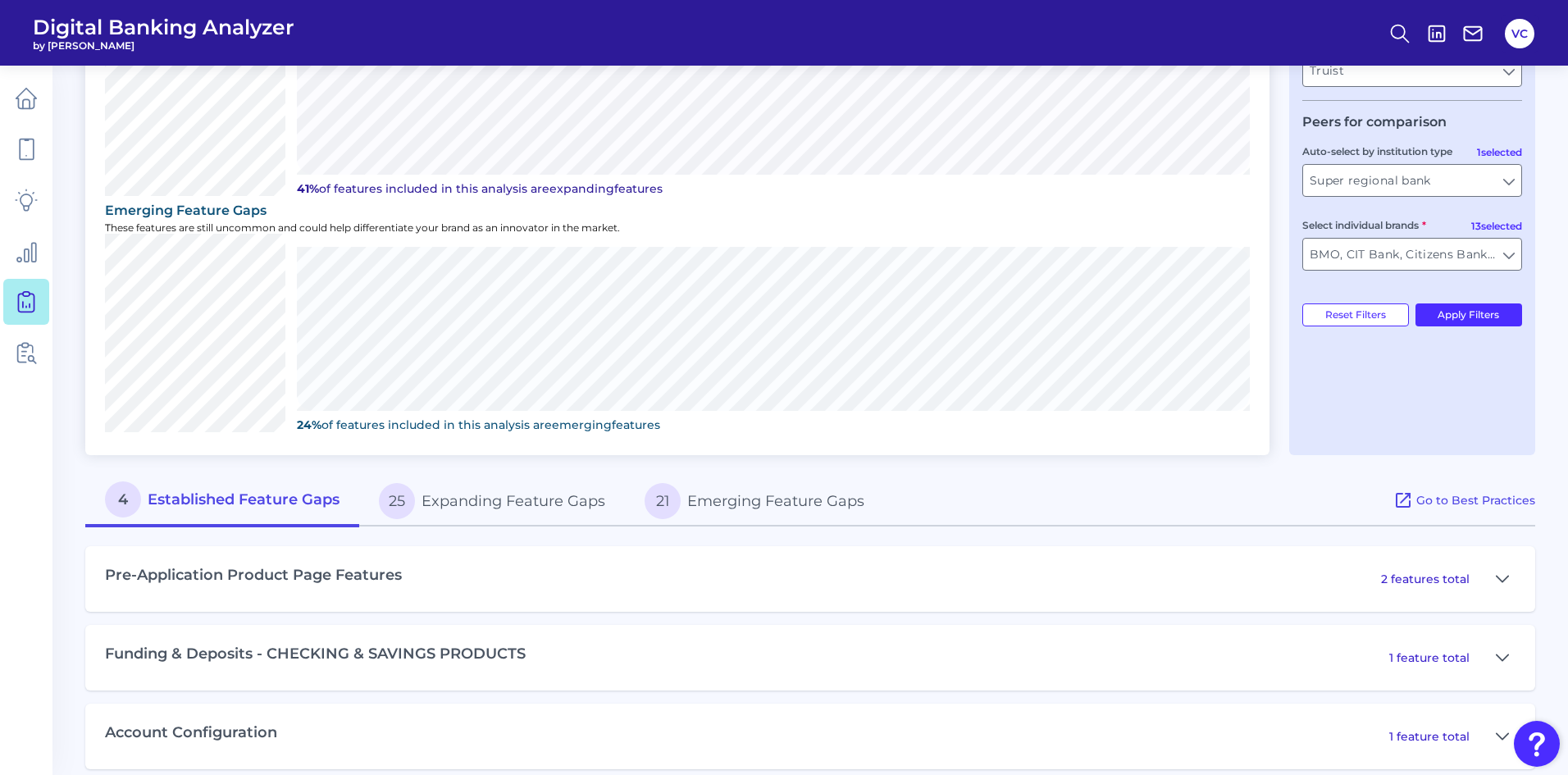
scroll to position [470, 0]
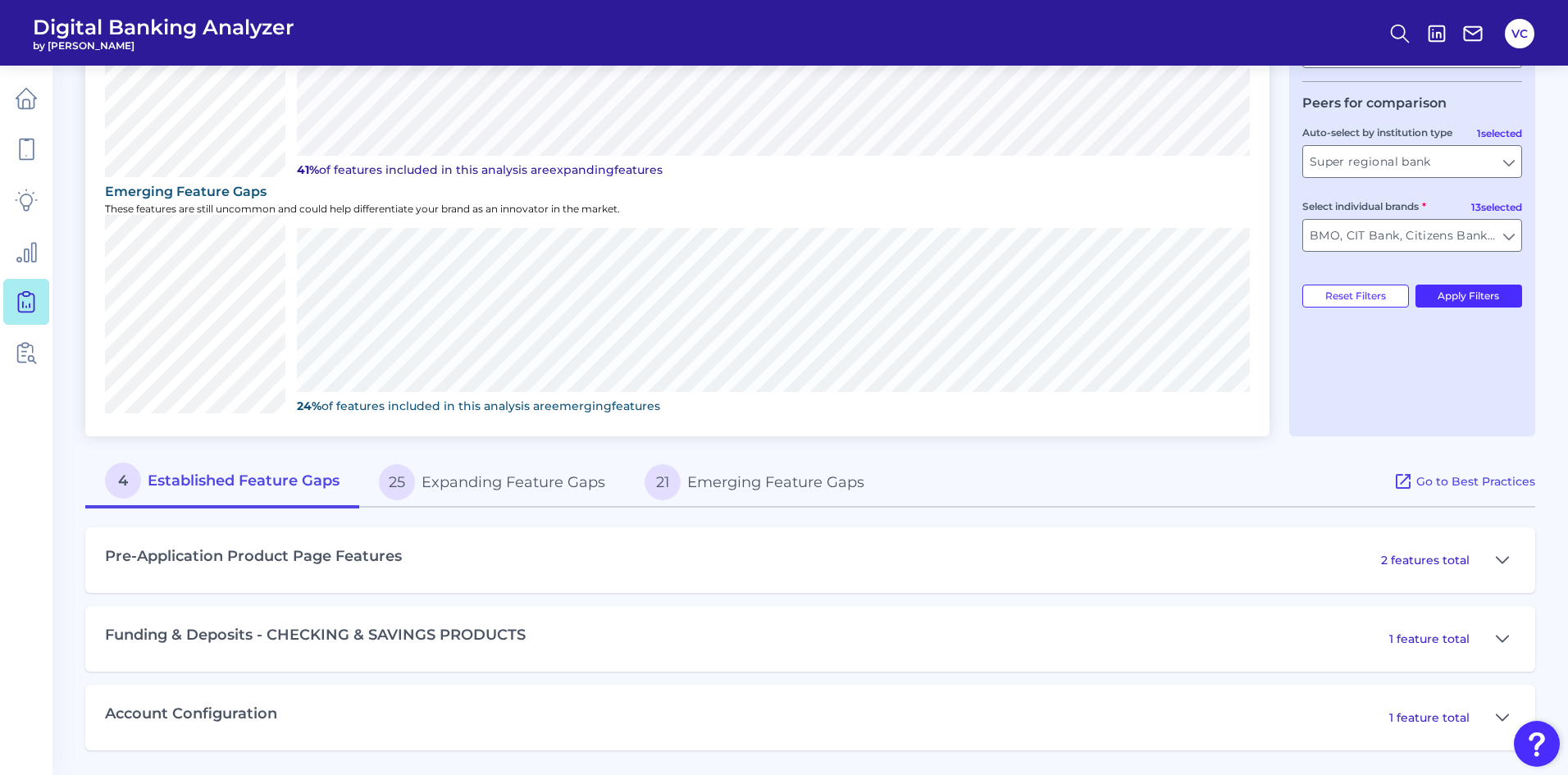
click at [522, 485] on button "25 Expanding Feature Gaps" at bounding box center [492, 482] width 266 height 52
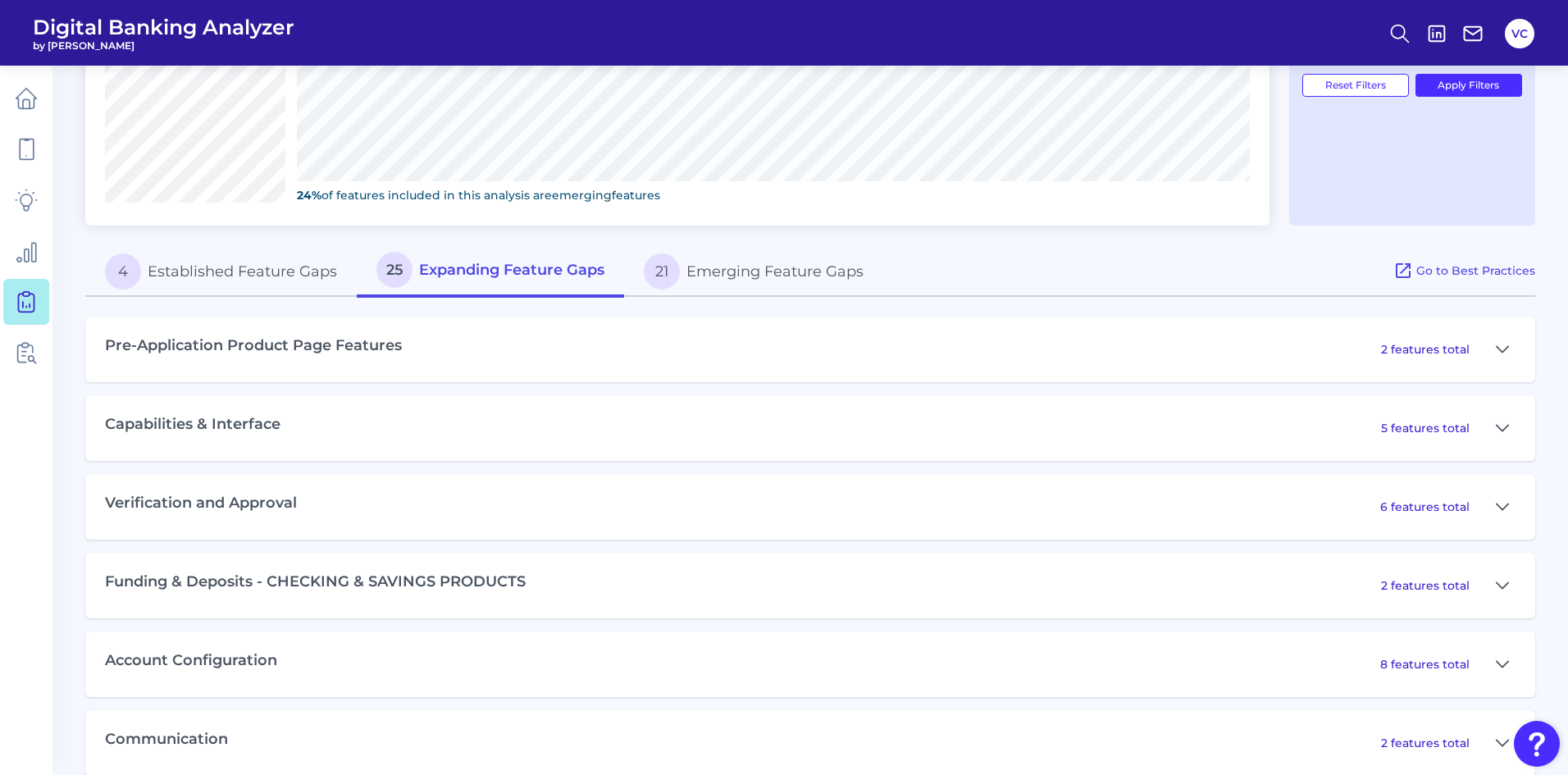
scroll to position [706, 0]
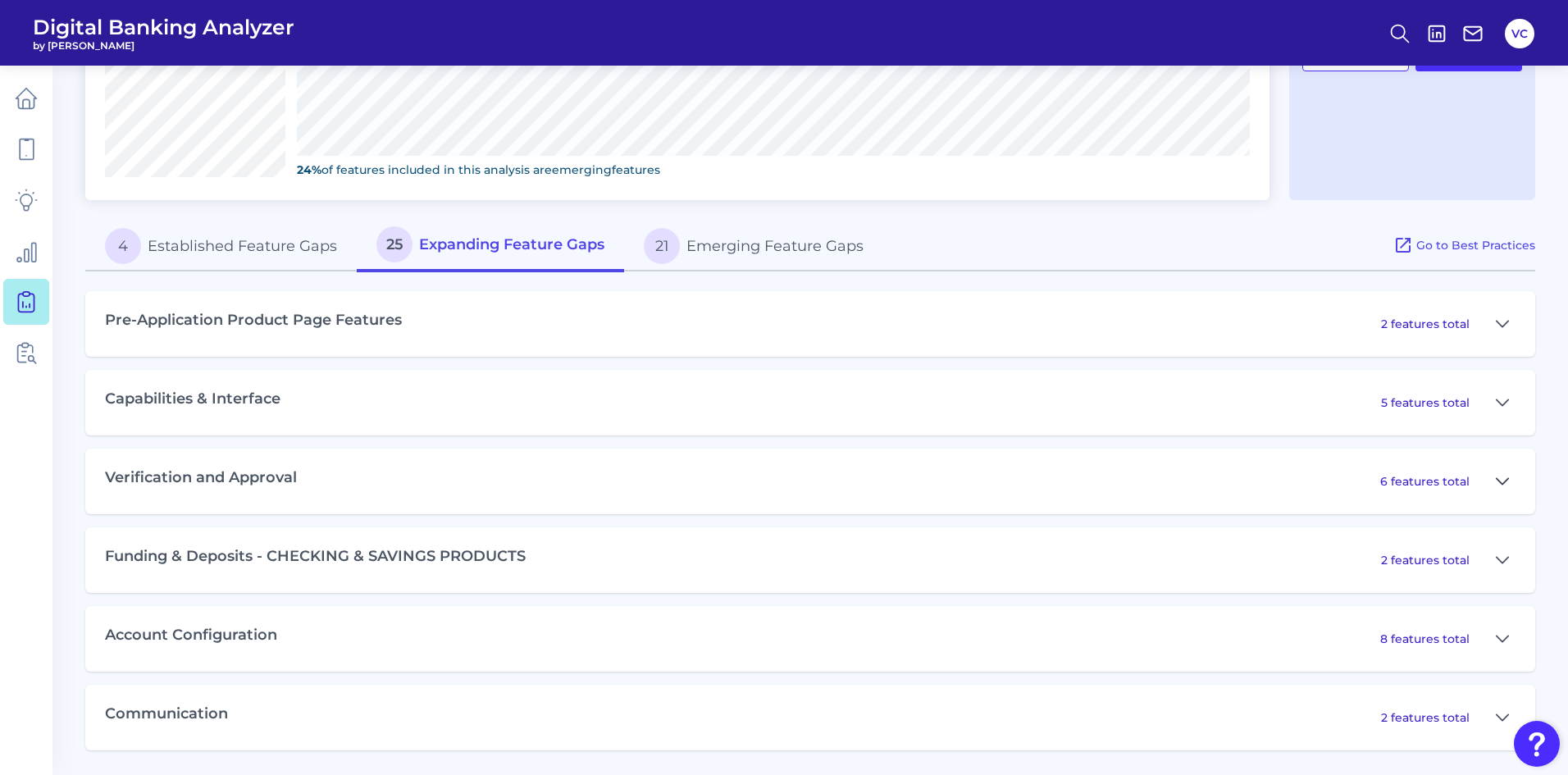
click at [1506, 478] on icon at bounding box center [1502, 482] width 13 height 20
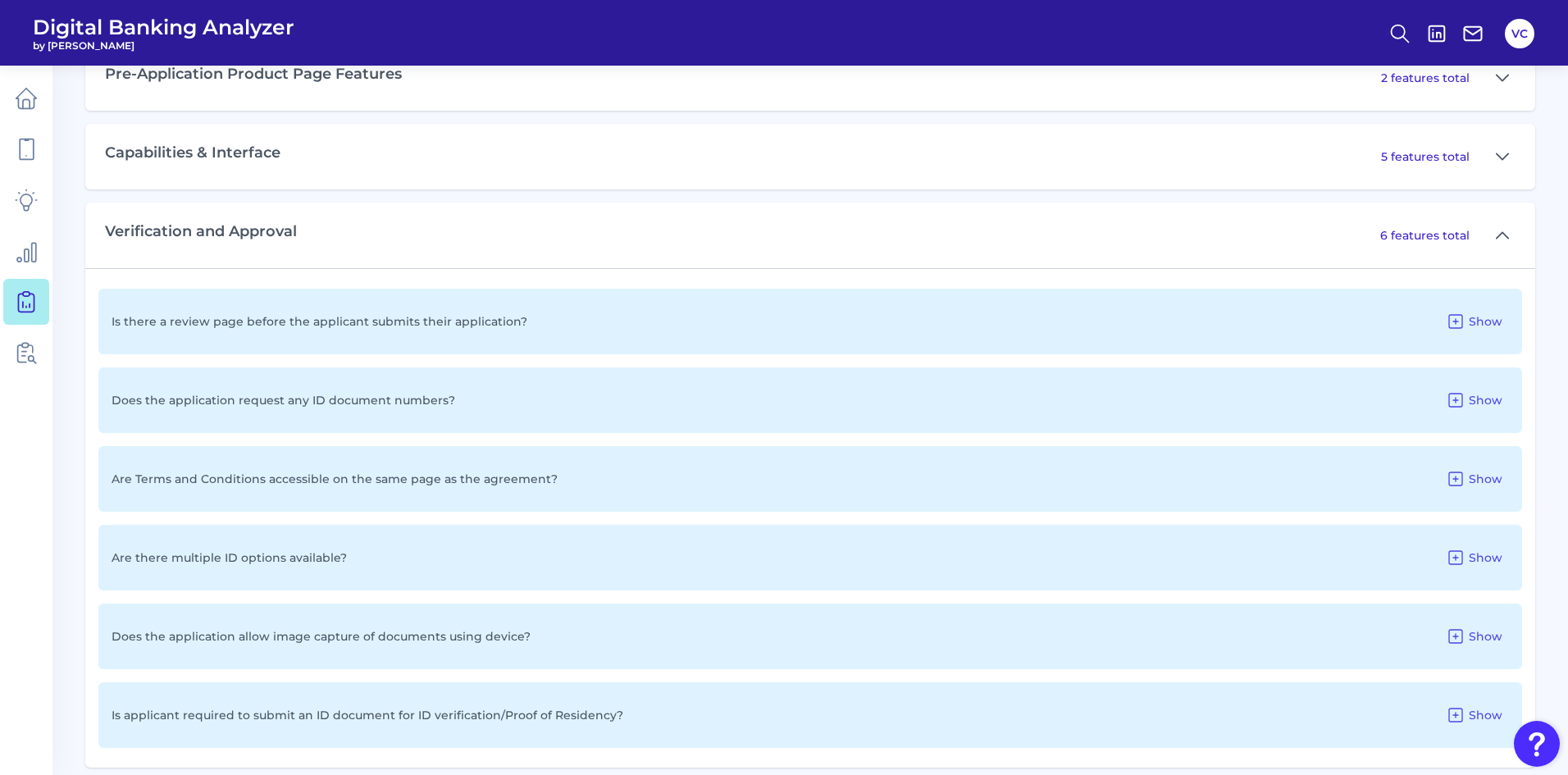
scroll to position [1034, 0]
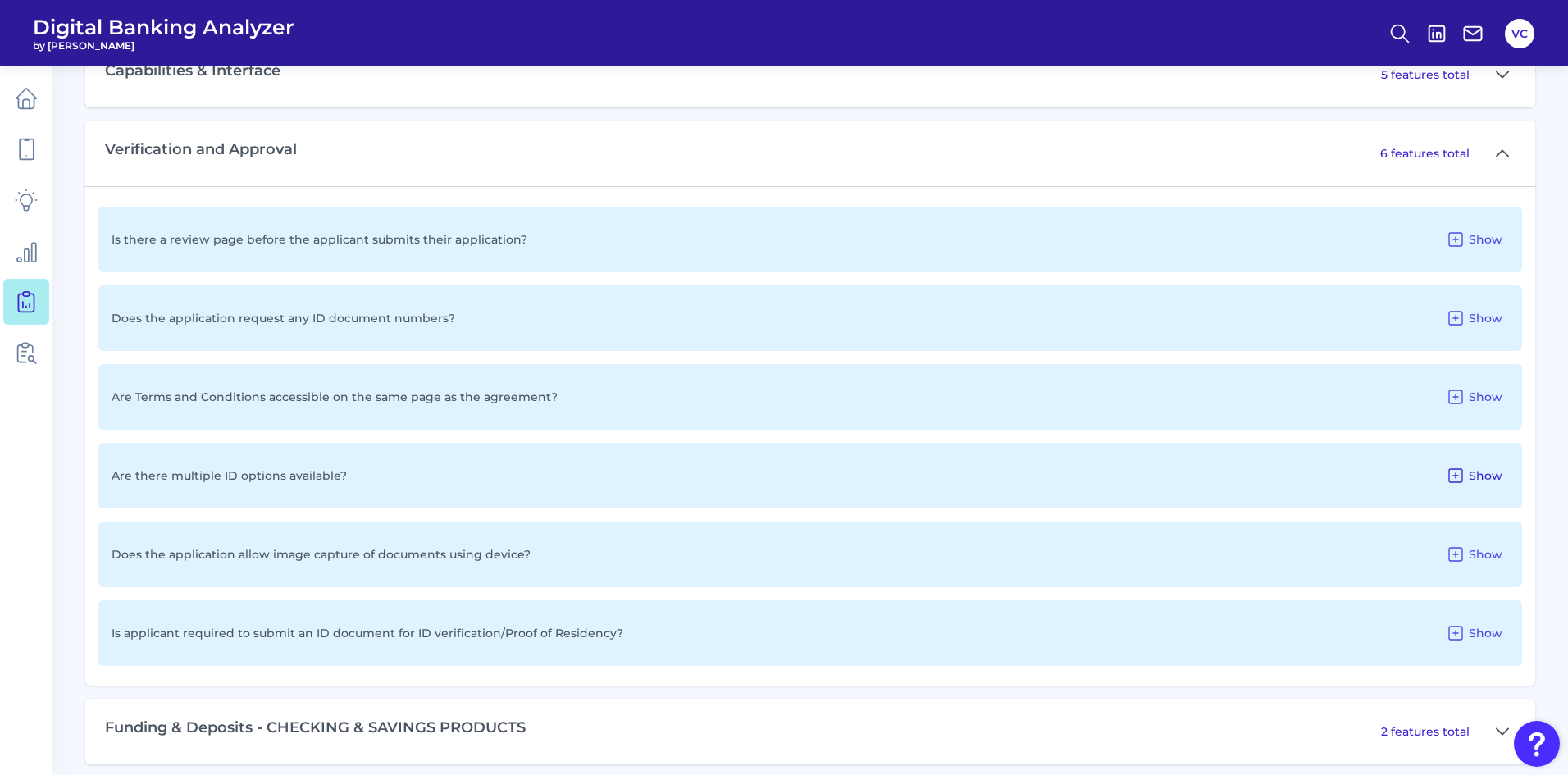
click at [1458, 478] on icon at bounding box center [1455, 475] width 20 height 20
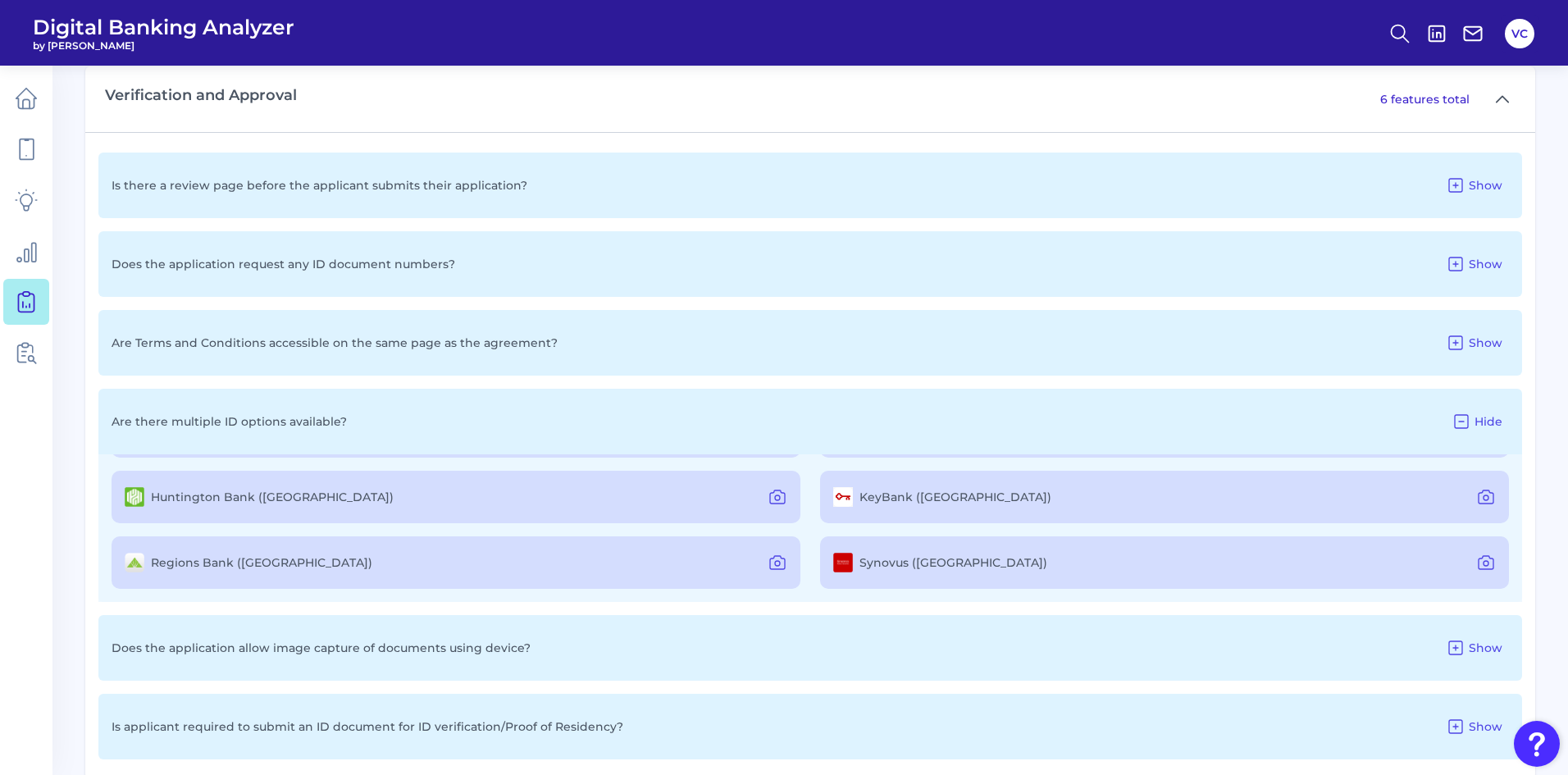
scroll to position [1116, 0]
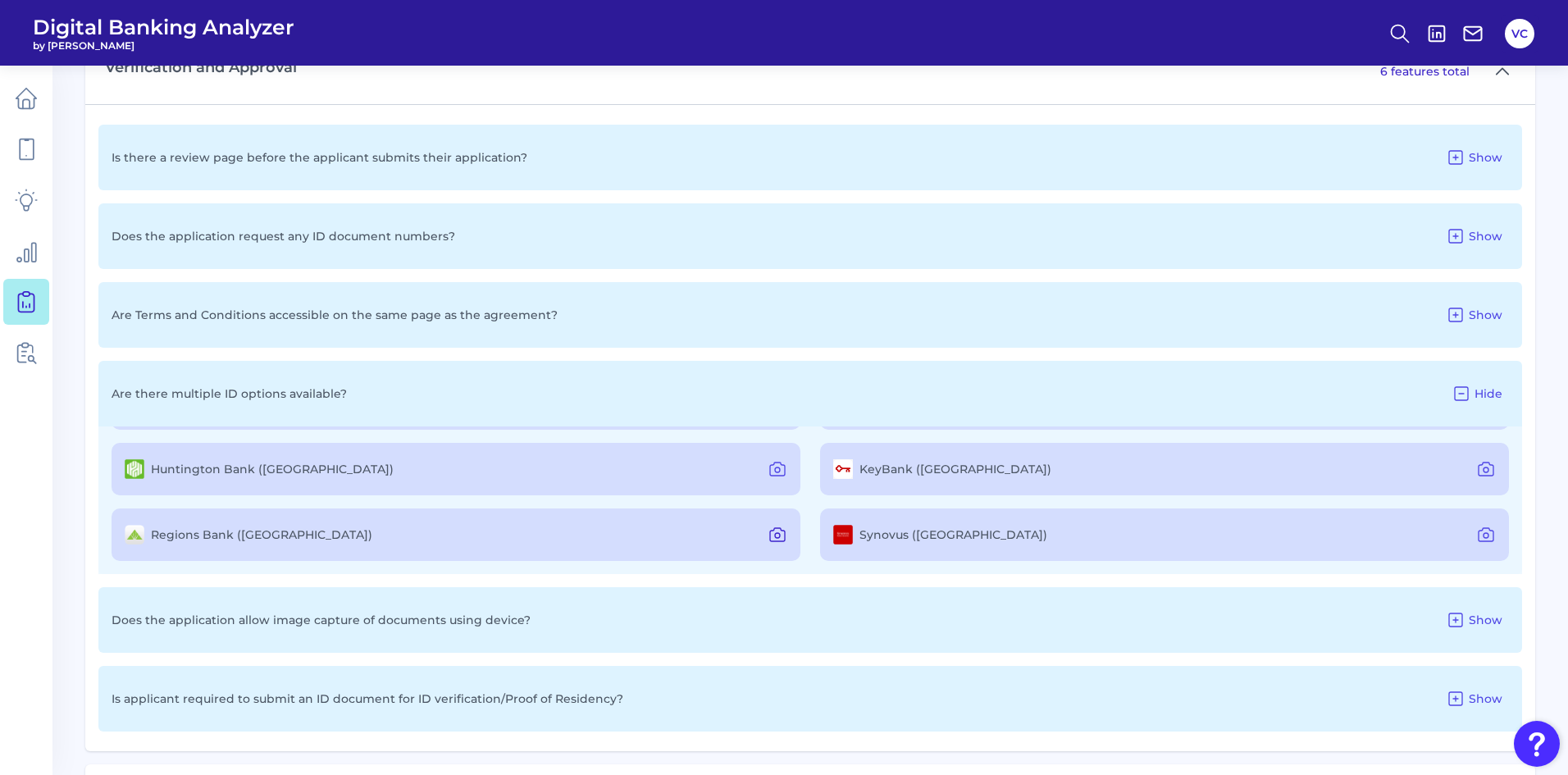
click at [775, 533] on icon at bounding box center [777, 535] width 5 height 5
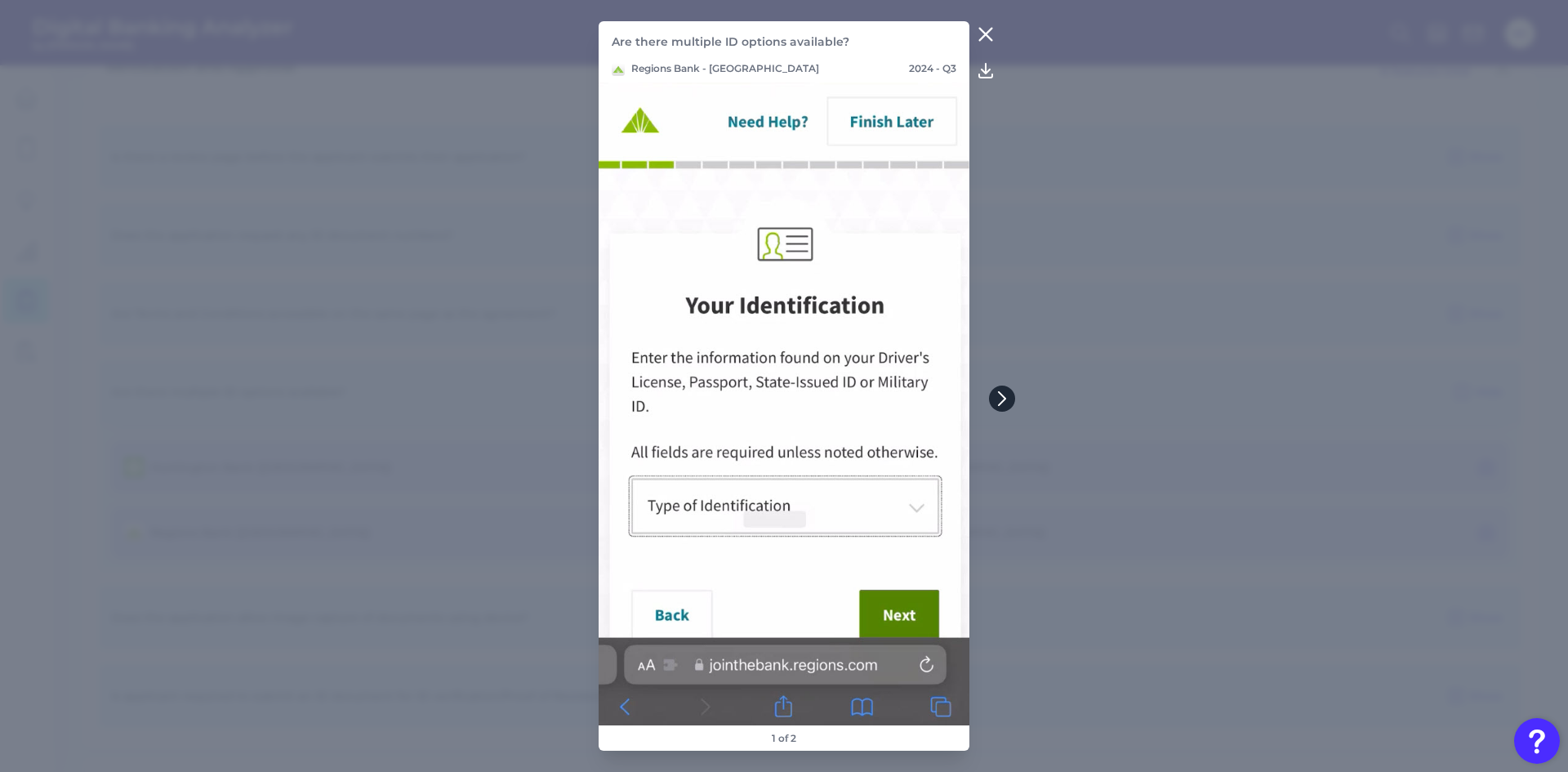
click at [999, 399] on icon at bounding box center [1002, 399] width 15 height 15
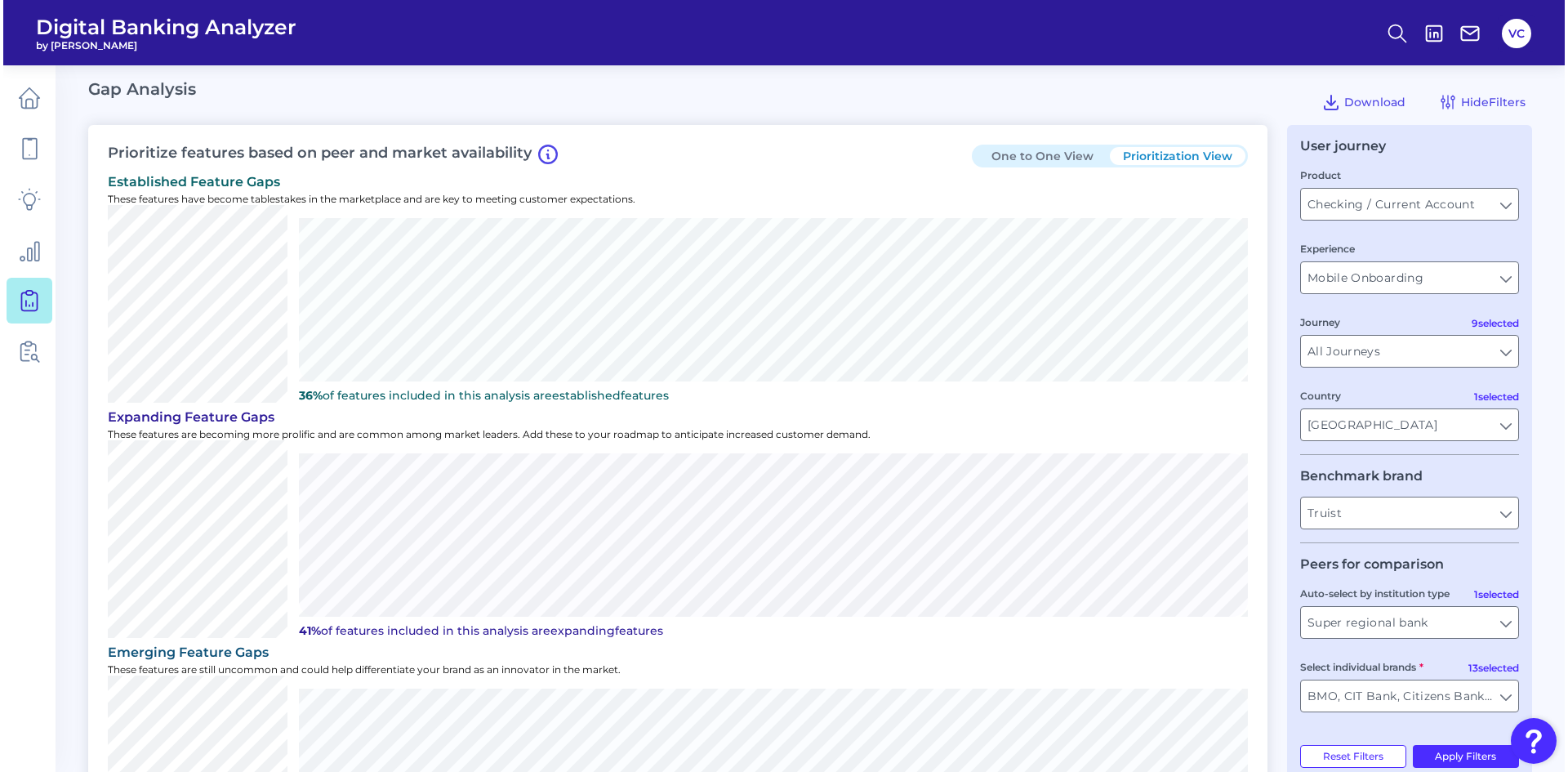
scroll to position [0, 0]
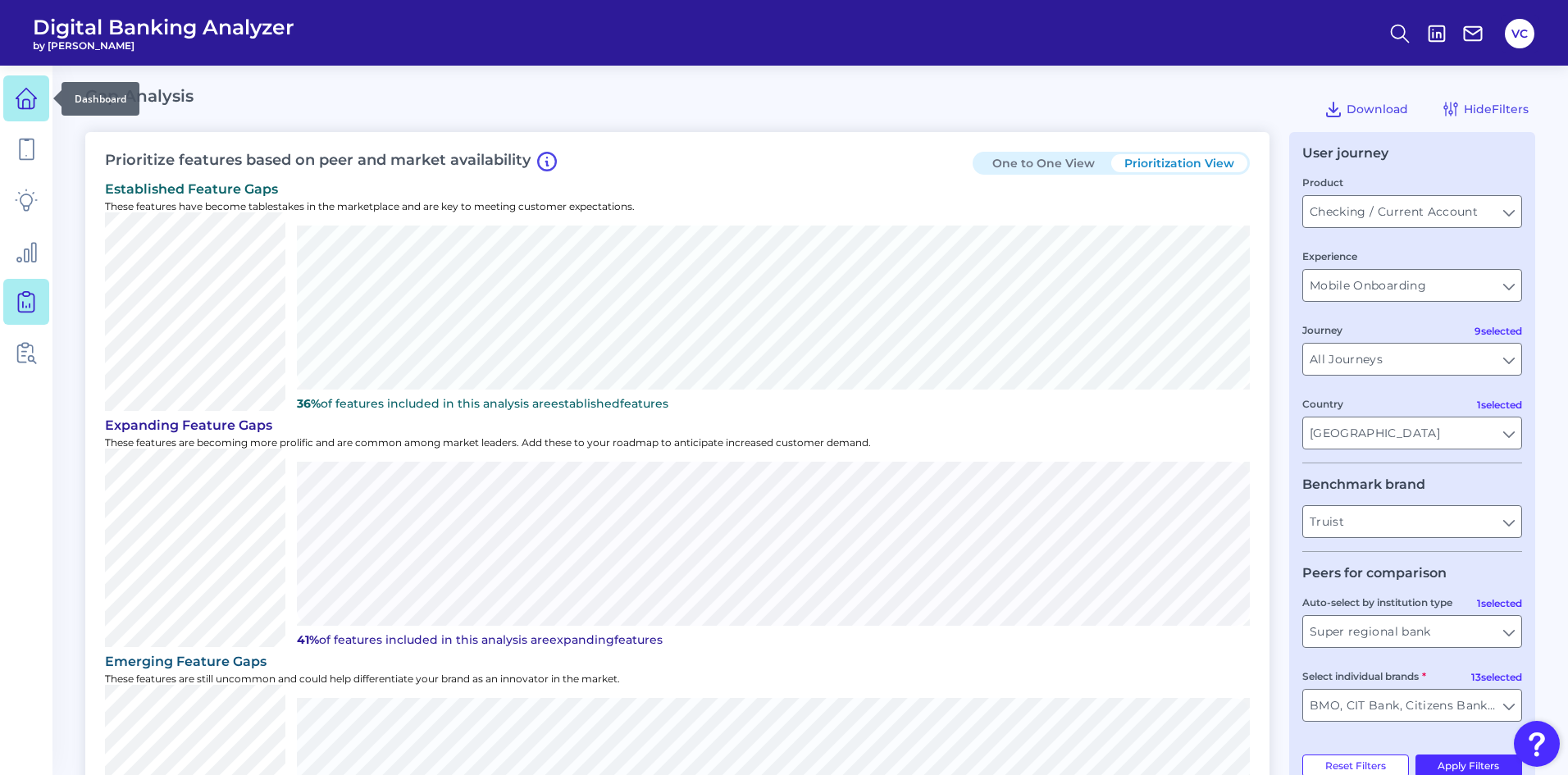
click at [25, 107] on icon at bounding box center [27, 99] width 23 height 23
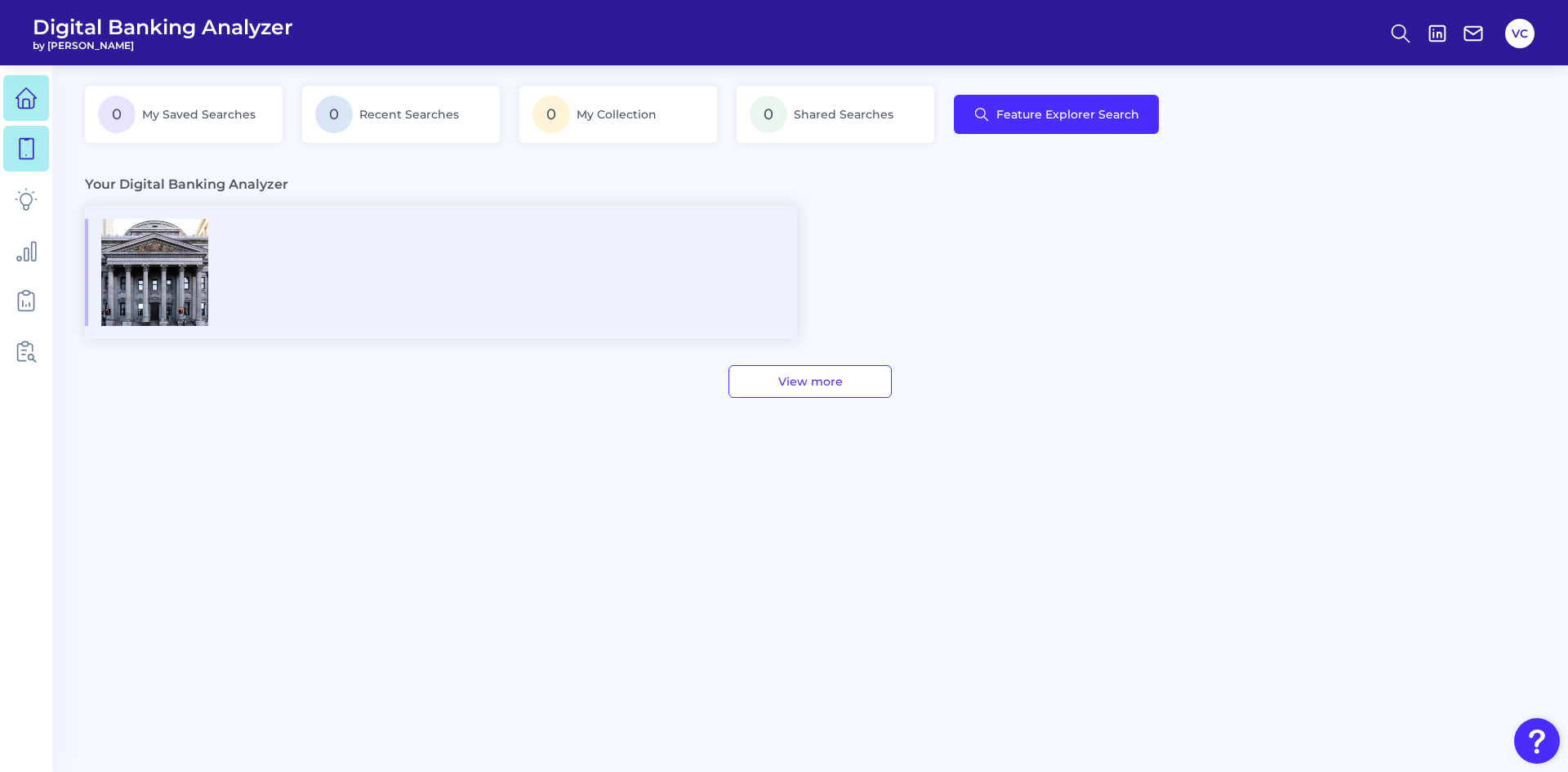
click at [22, 144] on icon at bounding box center [26, 149] width 23 height 23
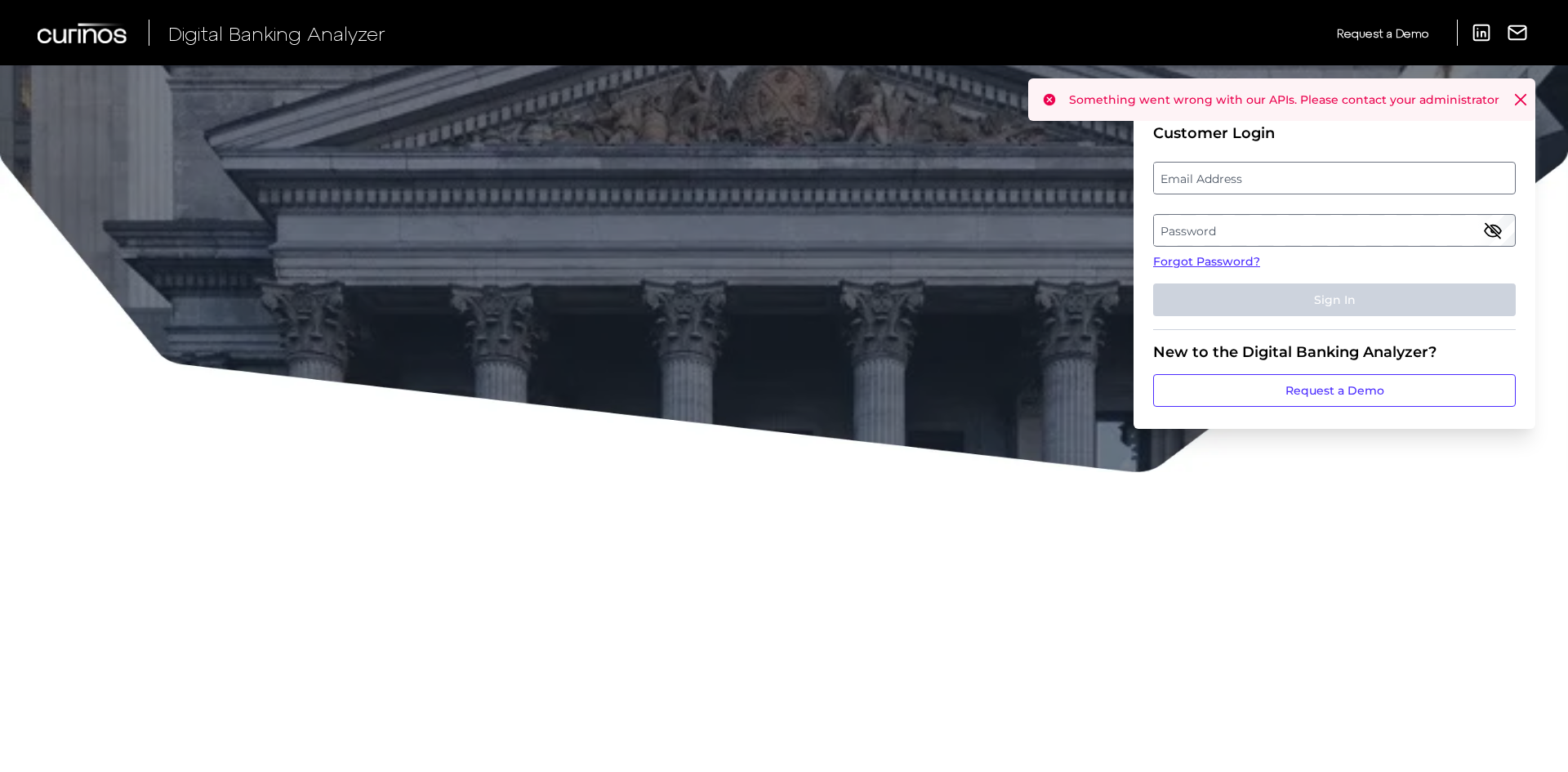
click at [1524, 98] on icon at bounding box center [1520, 99] width 16 height 16
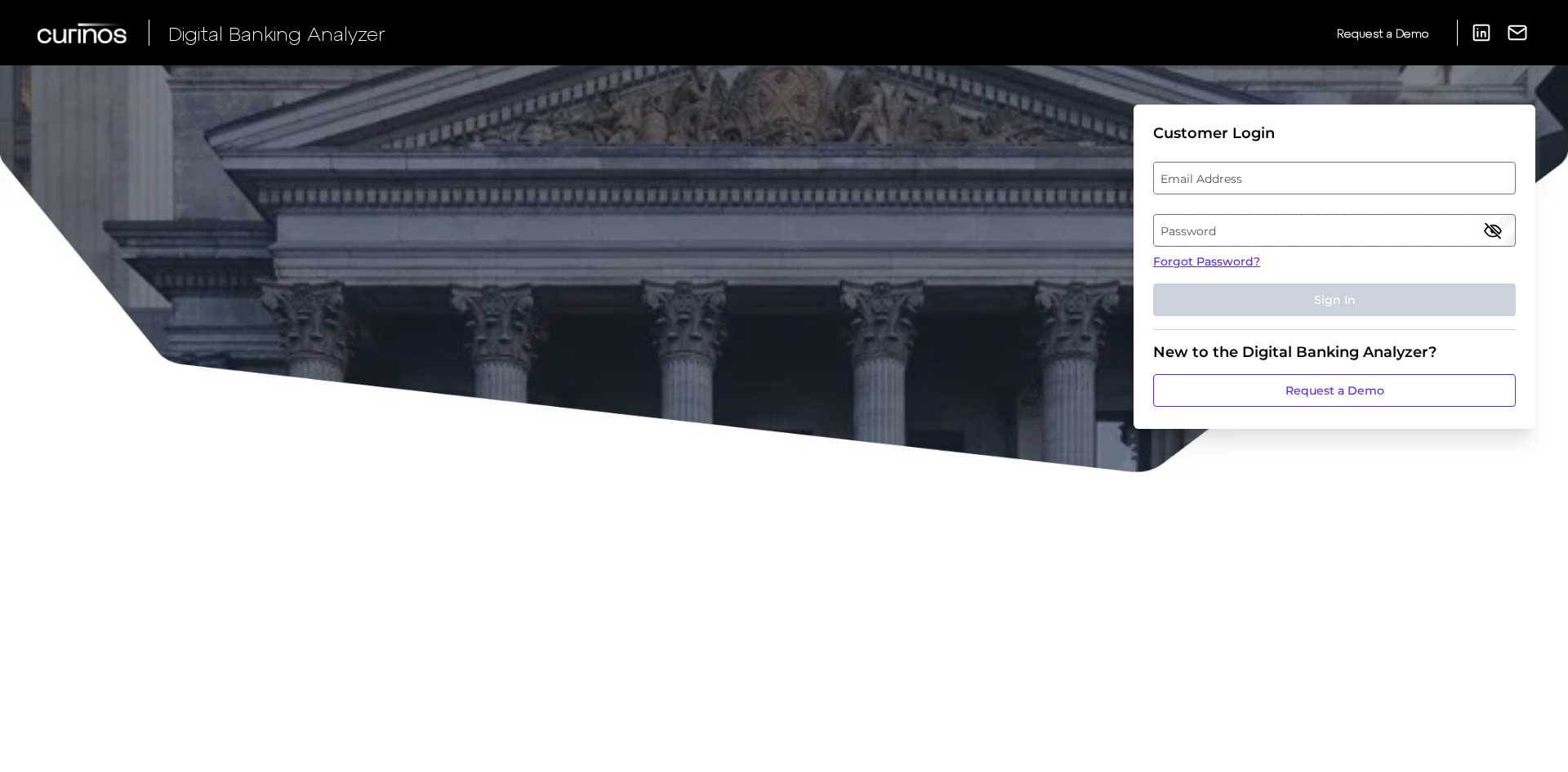
click at [1297, 177] on label "Email Address" at bounding box center [1333, 178] width 360 height 29
click at [1297, 177] on input "email" at bounding box center [1333, 178] width 362 height 33
type input "vic.cuvo.demo@curinos.com"
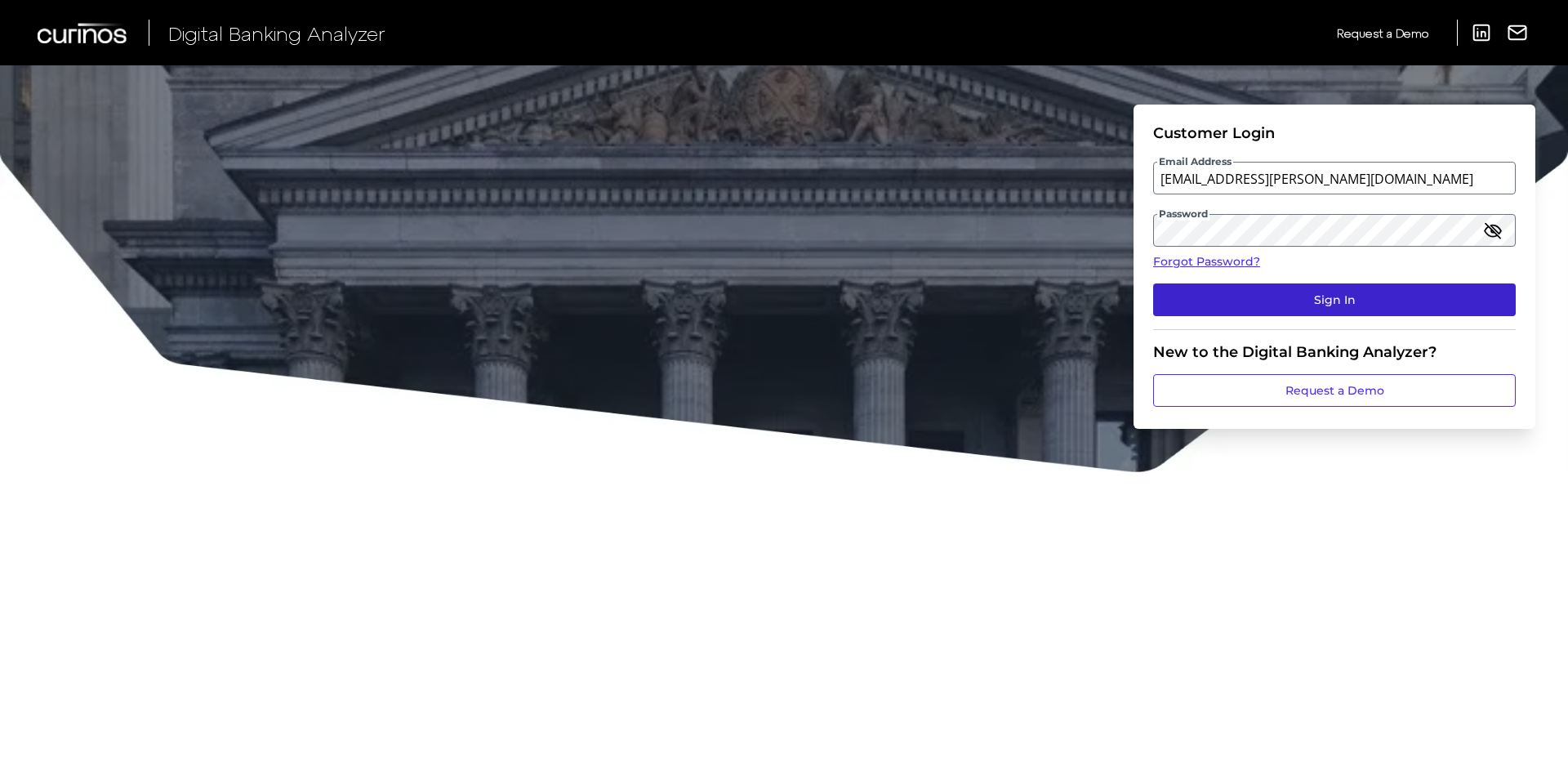
click at [1190, 300] on button "Sign In" at bounding box center [1333, 300] width 362 height 33
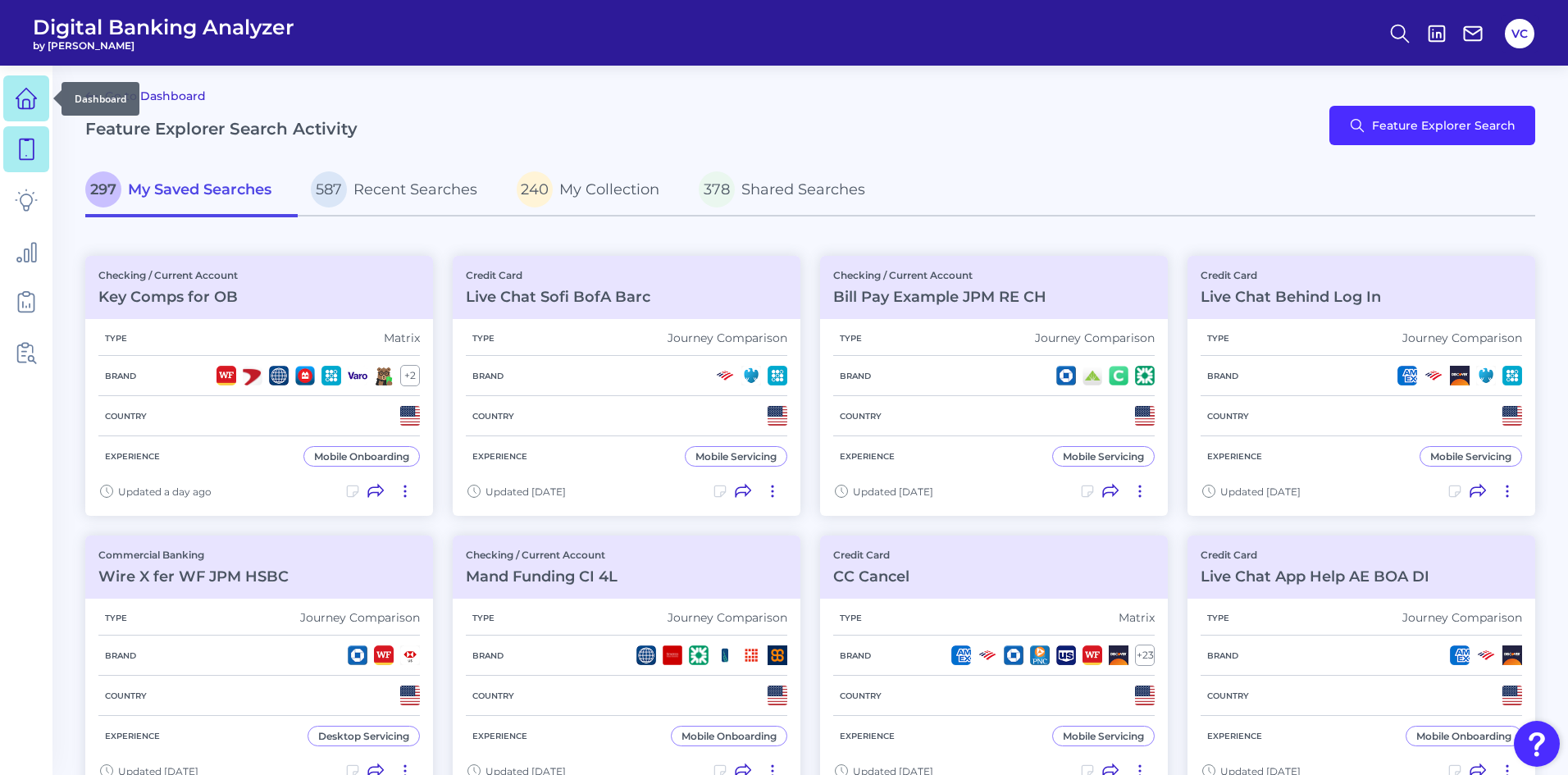
click at [35, 105] on icon at bounding box center [27, 99] width 23 height 23
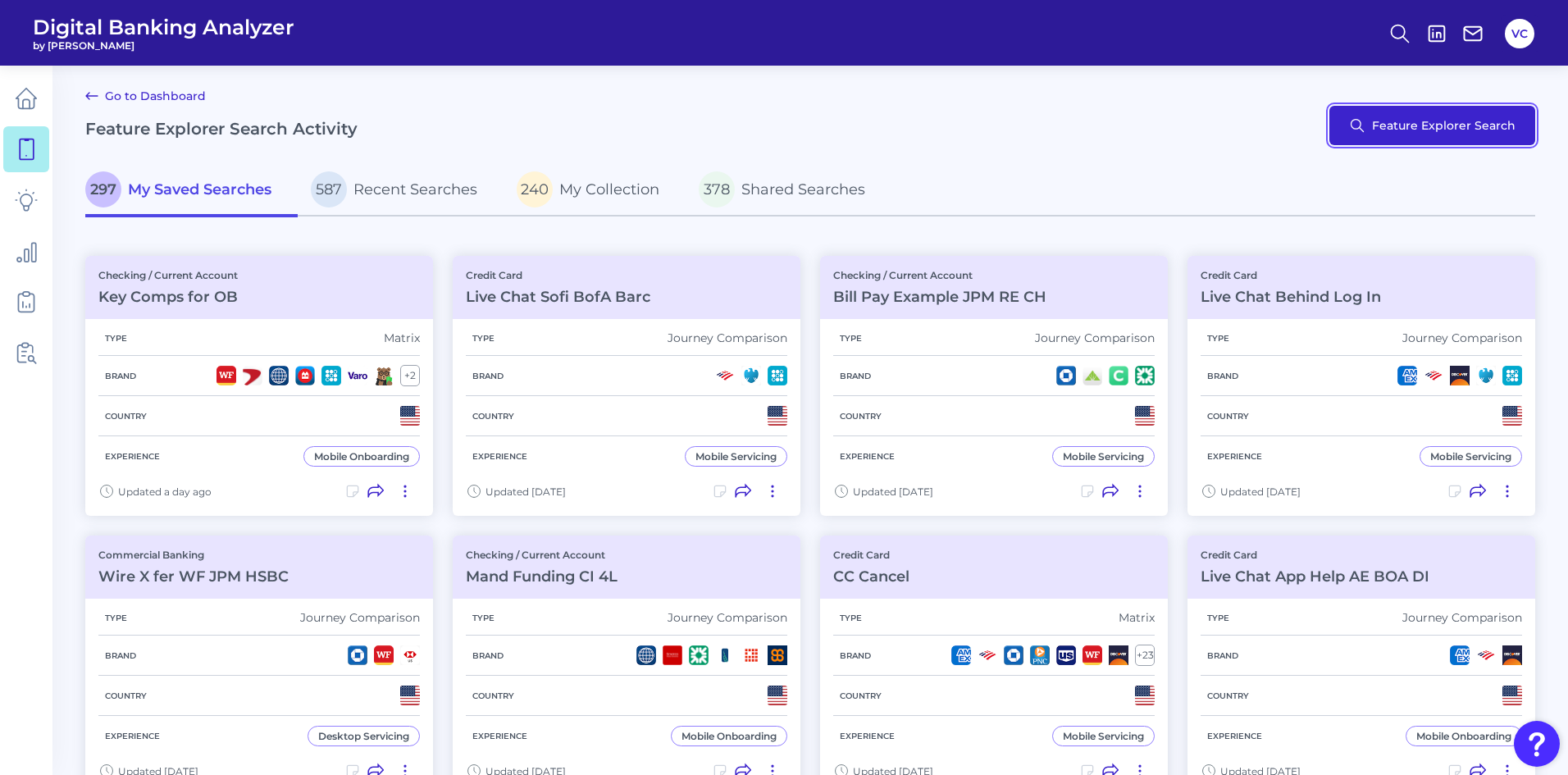
click at [1392, 129] on button "Feature Explorer Search" at bounding box center [1432, 124] width 206 height 39
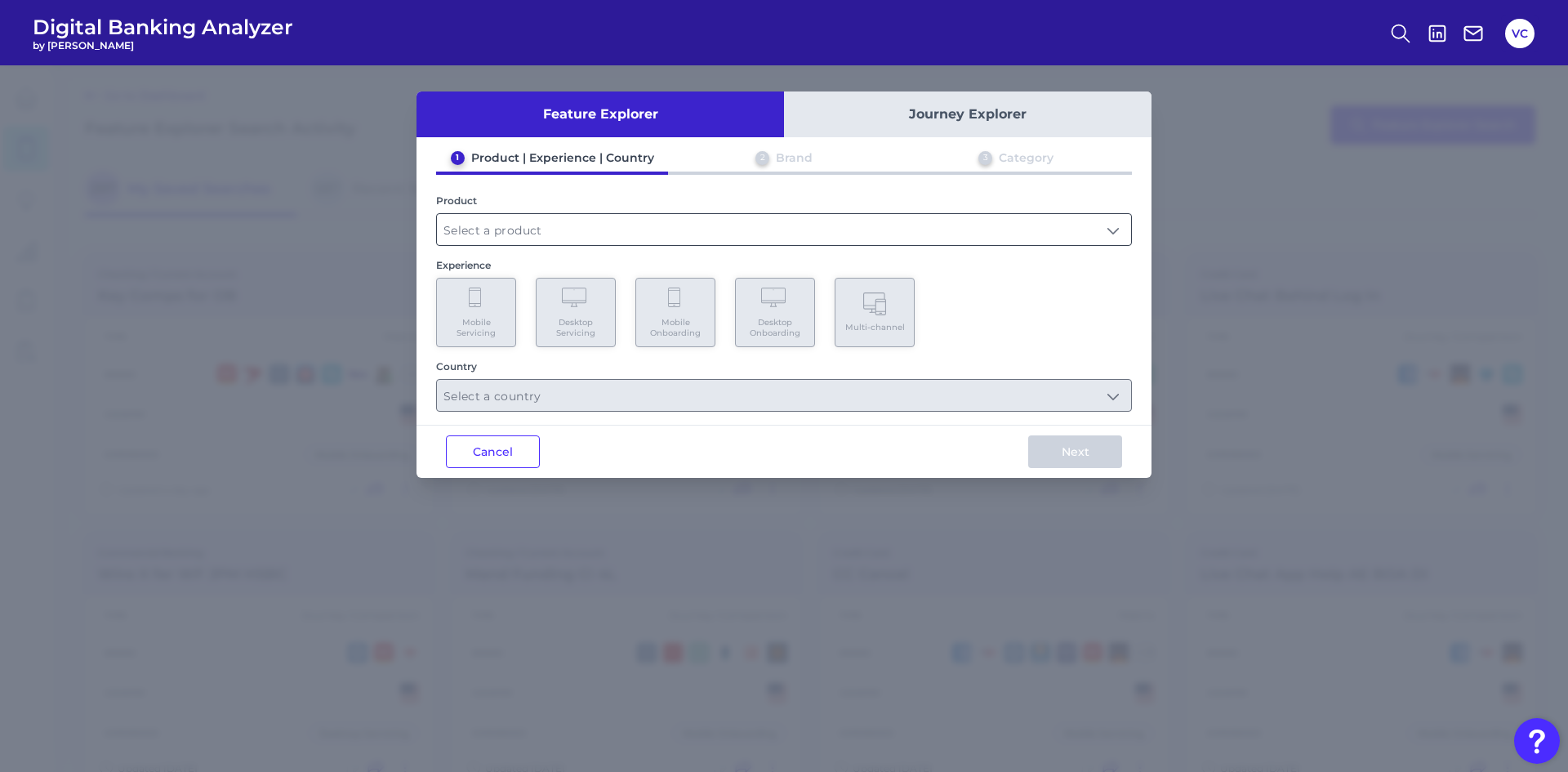
click at [531, 227] on input "text" at bounding box center [784, 229] width 694 height 31
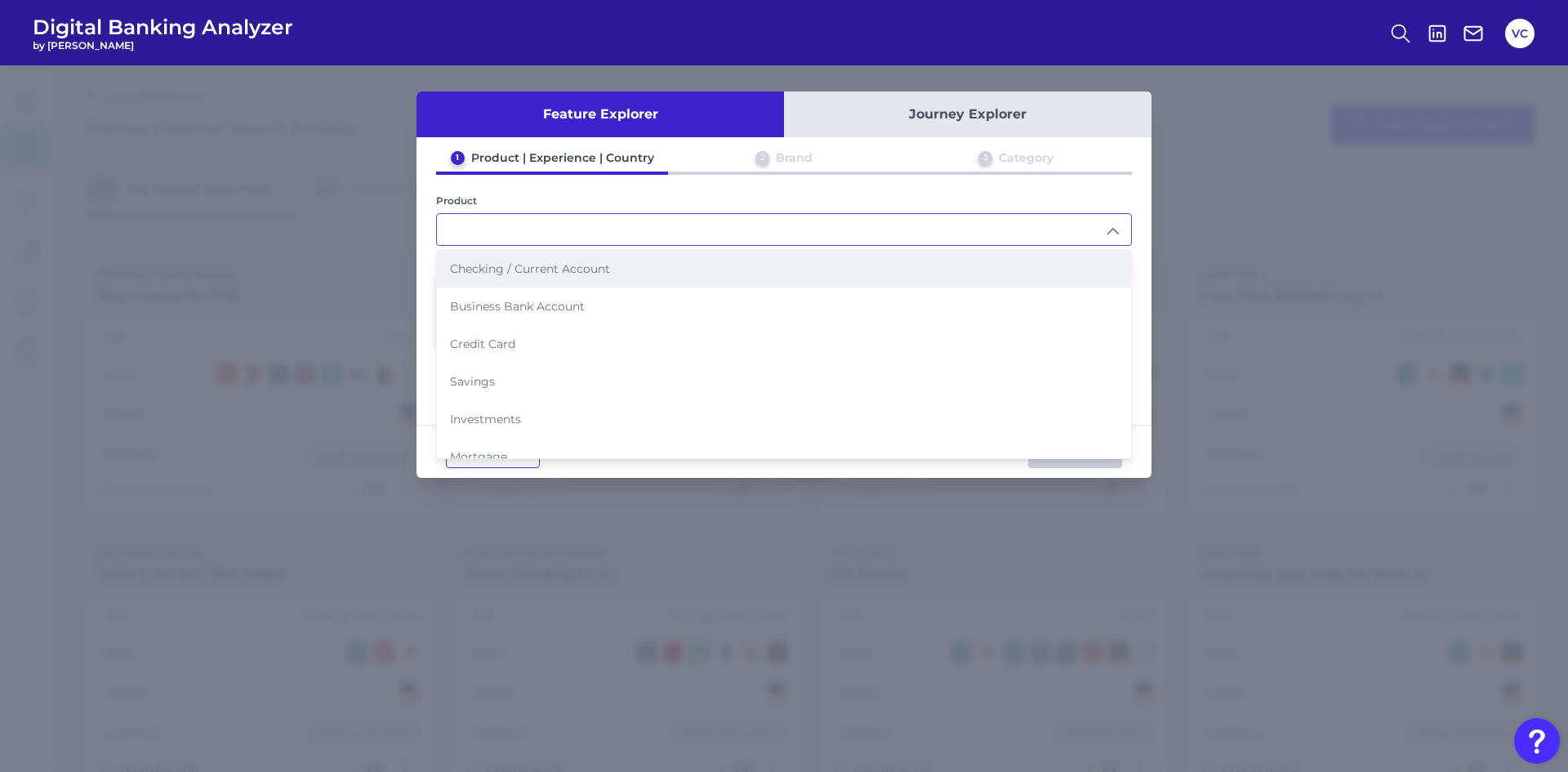
click at [545, 272] on span "Checking / Current Account" at bounding box center [530, 269] width 160 height 15
type input "Checking / Current Account"
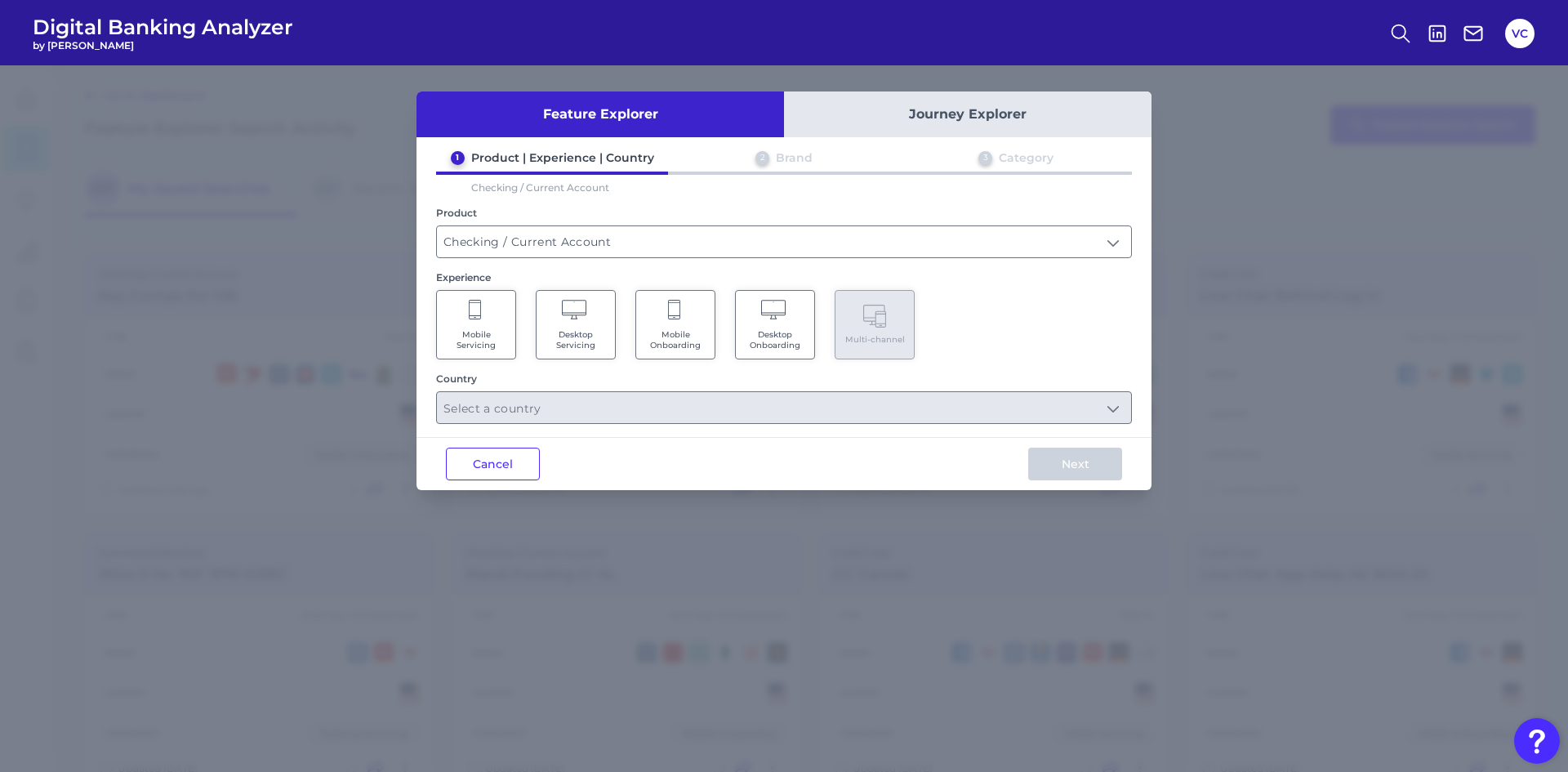
click at [694, 346] on span "Mobile Onboarding" at bounding box center [675, 340] width 62 height 21
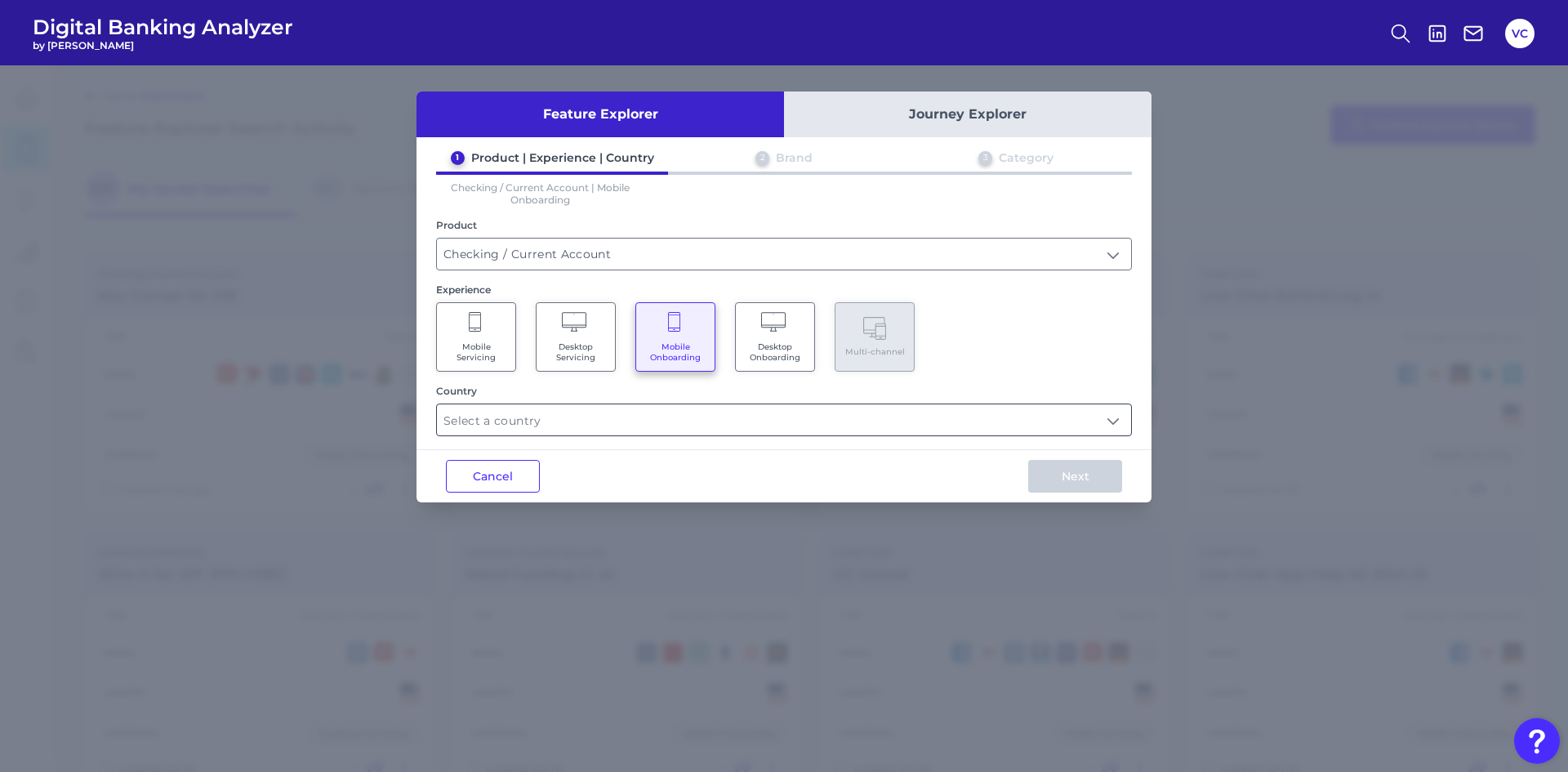
click at [628, 425] on input "text" at bounding box center [784, 419] width 694 height 31
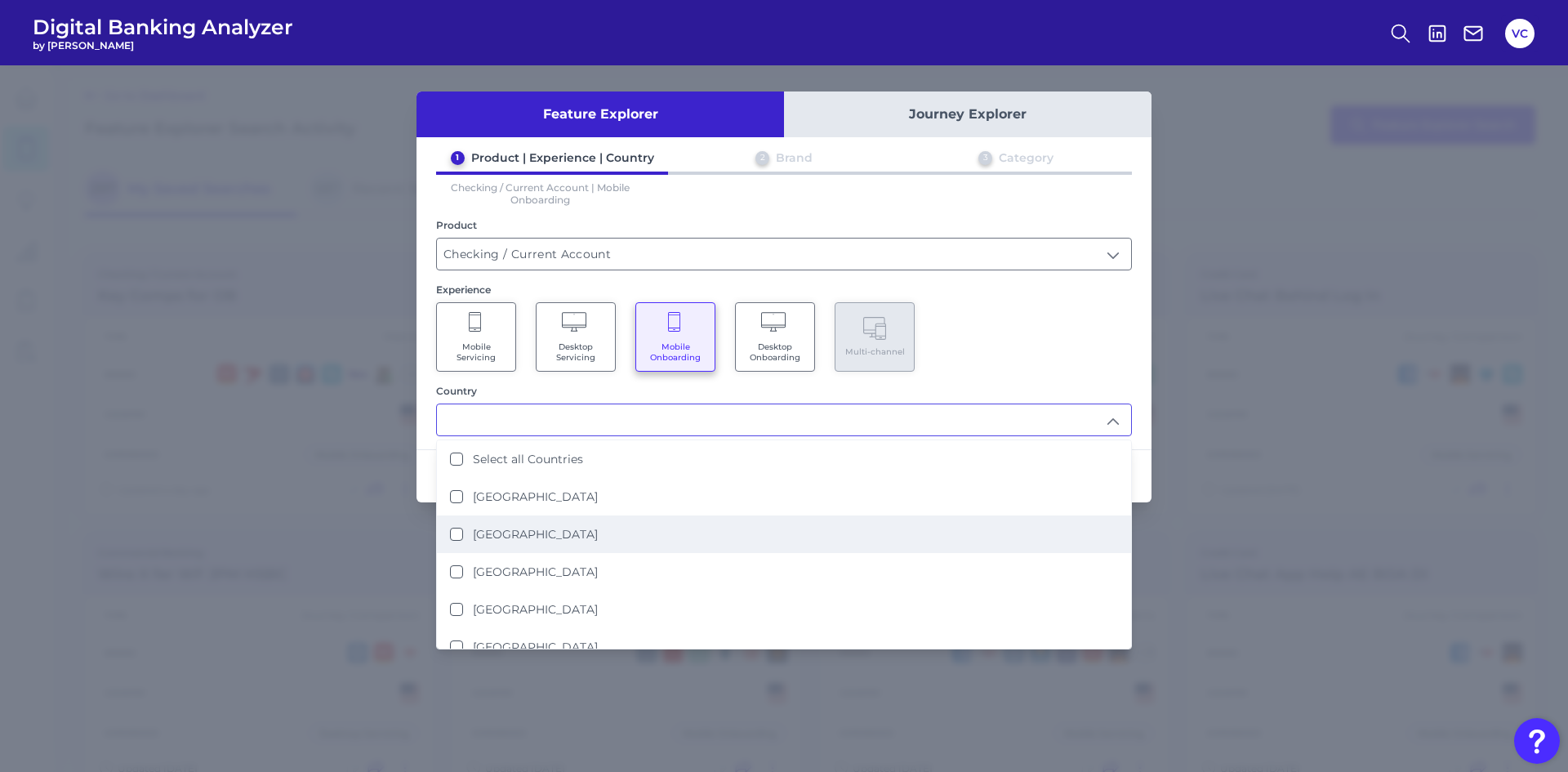
click at [507, 535] on label "[GEOGRAPHIC_DATA]" at bounding box center [535, 535] width 125 height 15
type input "[GEOGRAPHIC_DATA]"
click at [409, 536] on div "Feature Explorer Journey Explorer 1 Product | Experience | Country 2 Brand 3 Ca…" at bounding box center [784, 418] width 1568 height 707
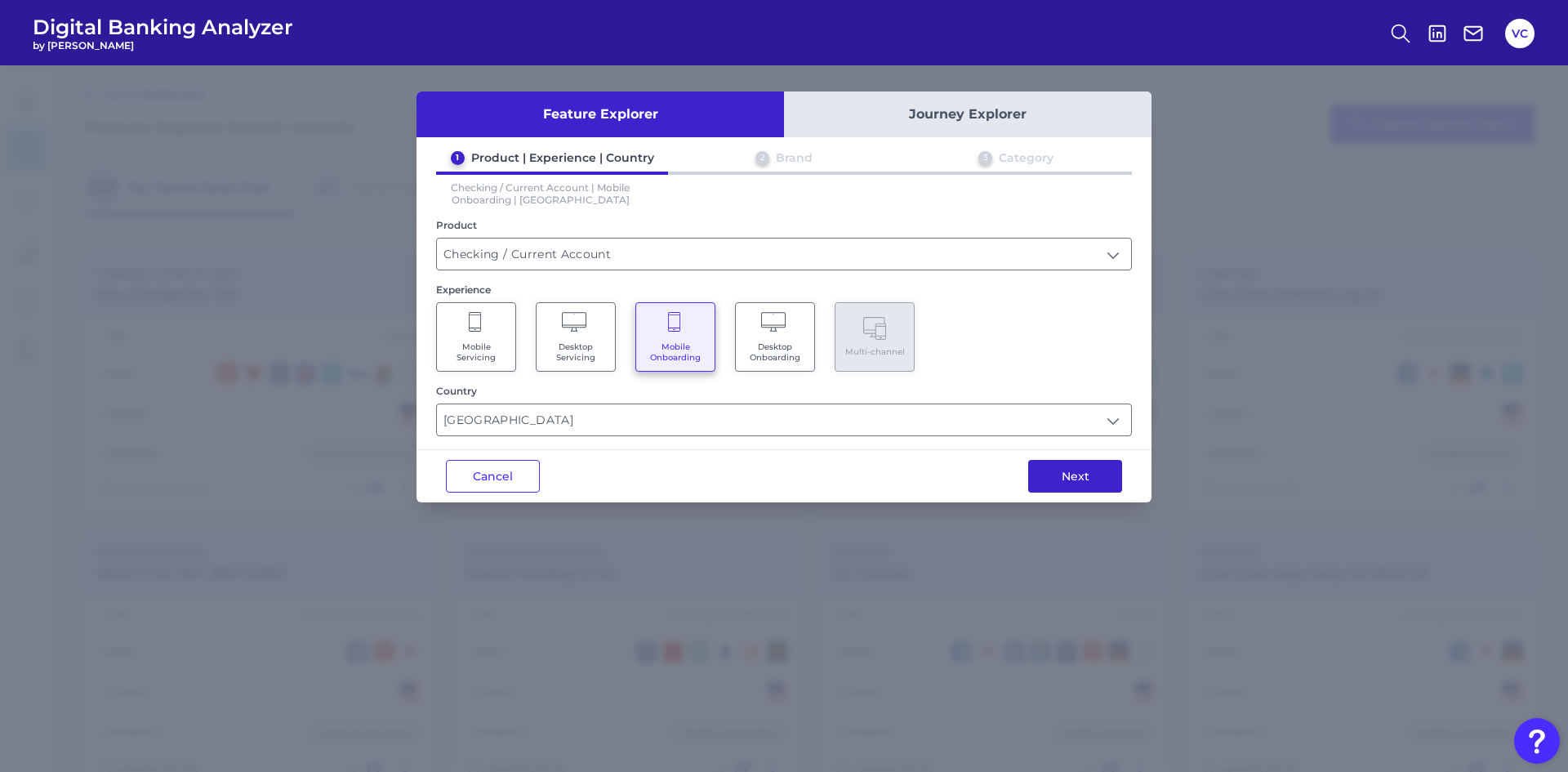
click at [1062, 486] on button "Next" at bounding box center [1074, 476] width 94 height 33
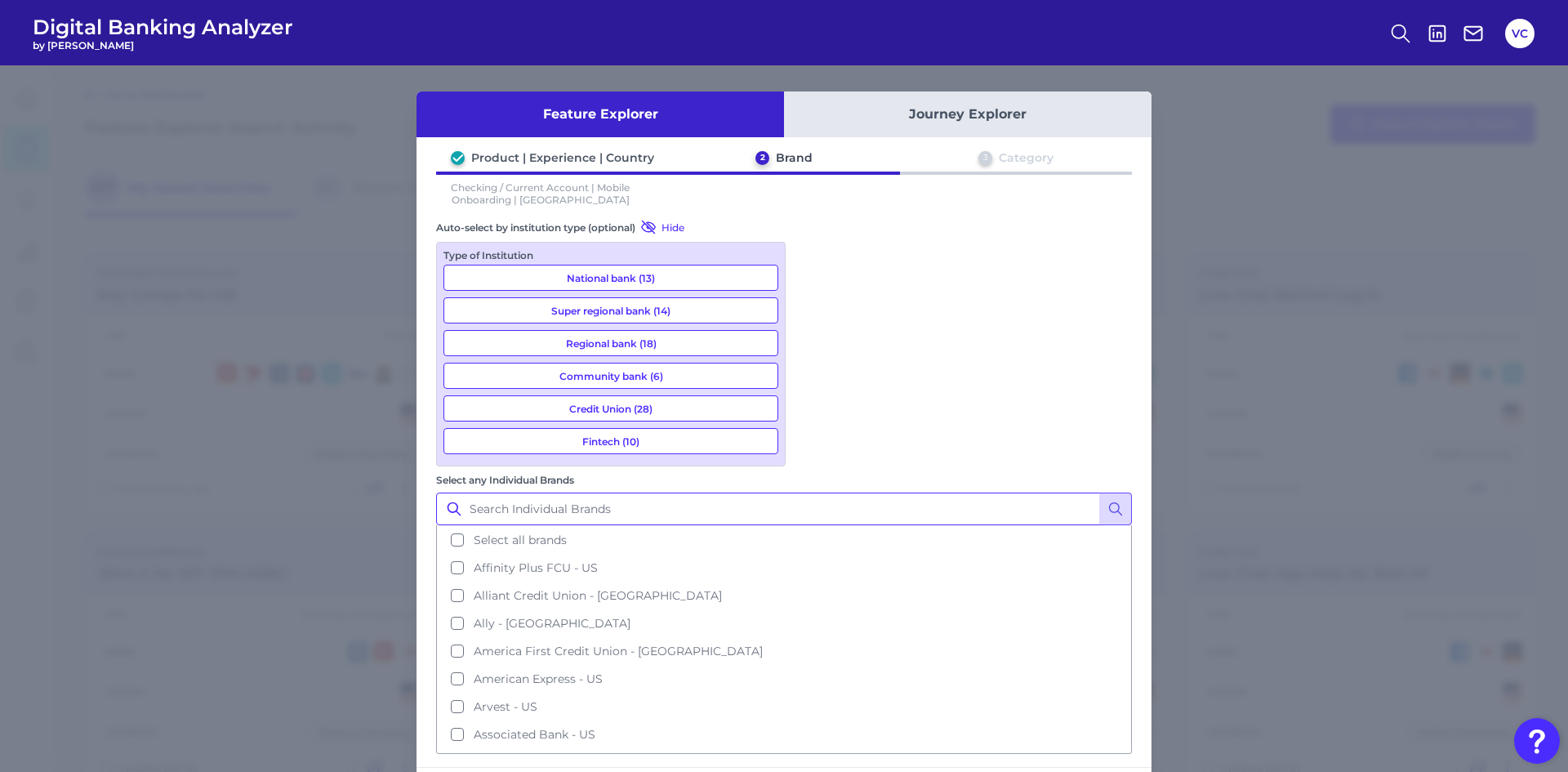
click at [871, 493] on input "Select any Individual Brands" at bounding box center [784, 509] width 696 height 33
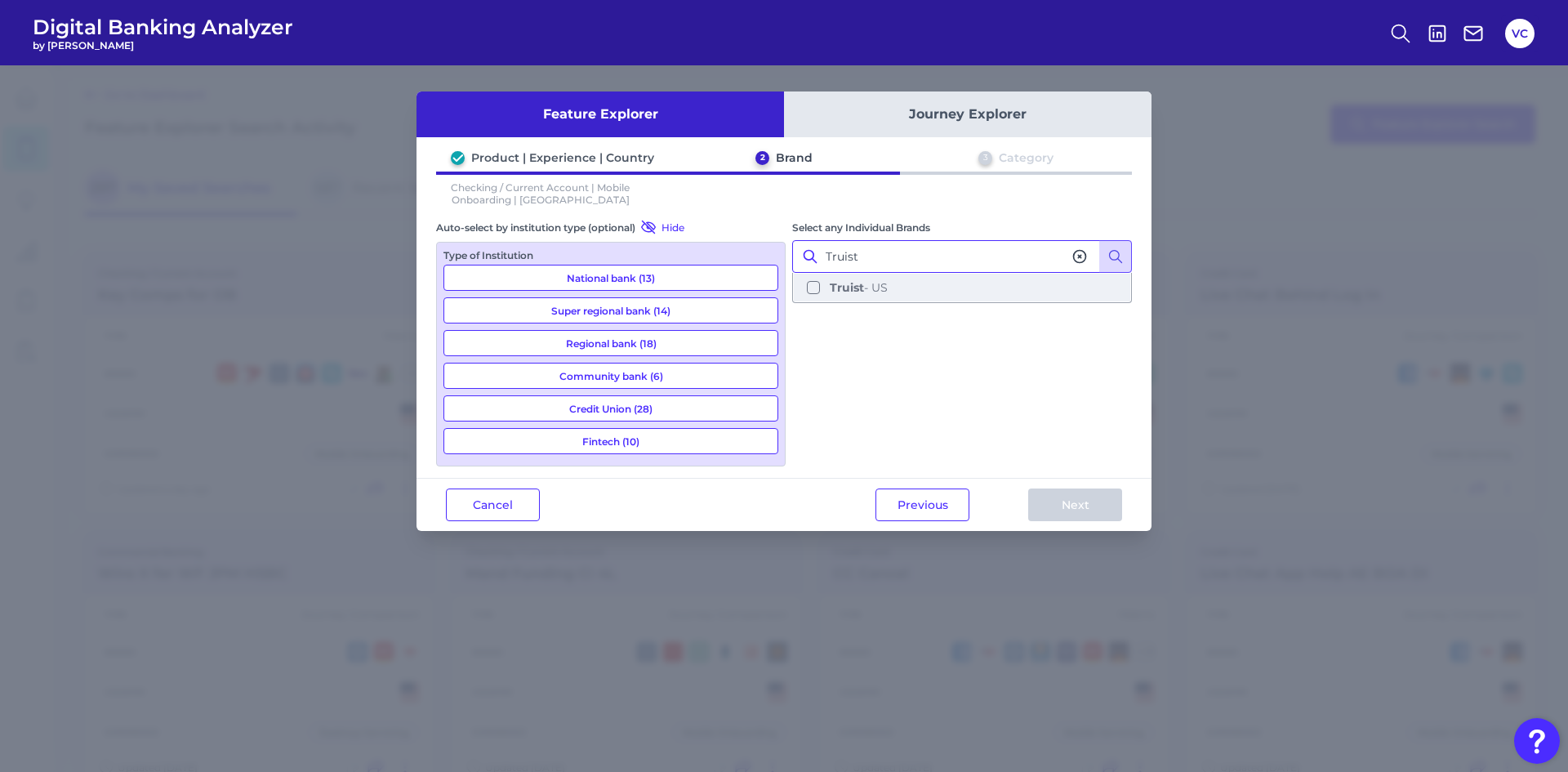
click at [814, 285] on button "Truist - US" at bounding box center [962, 287] width 337 height 27
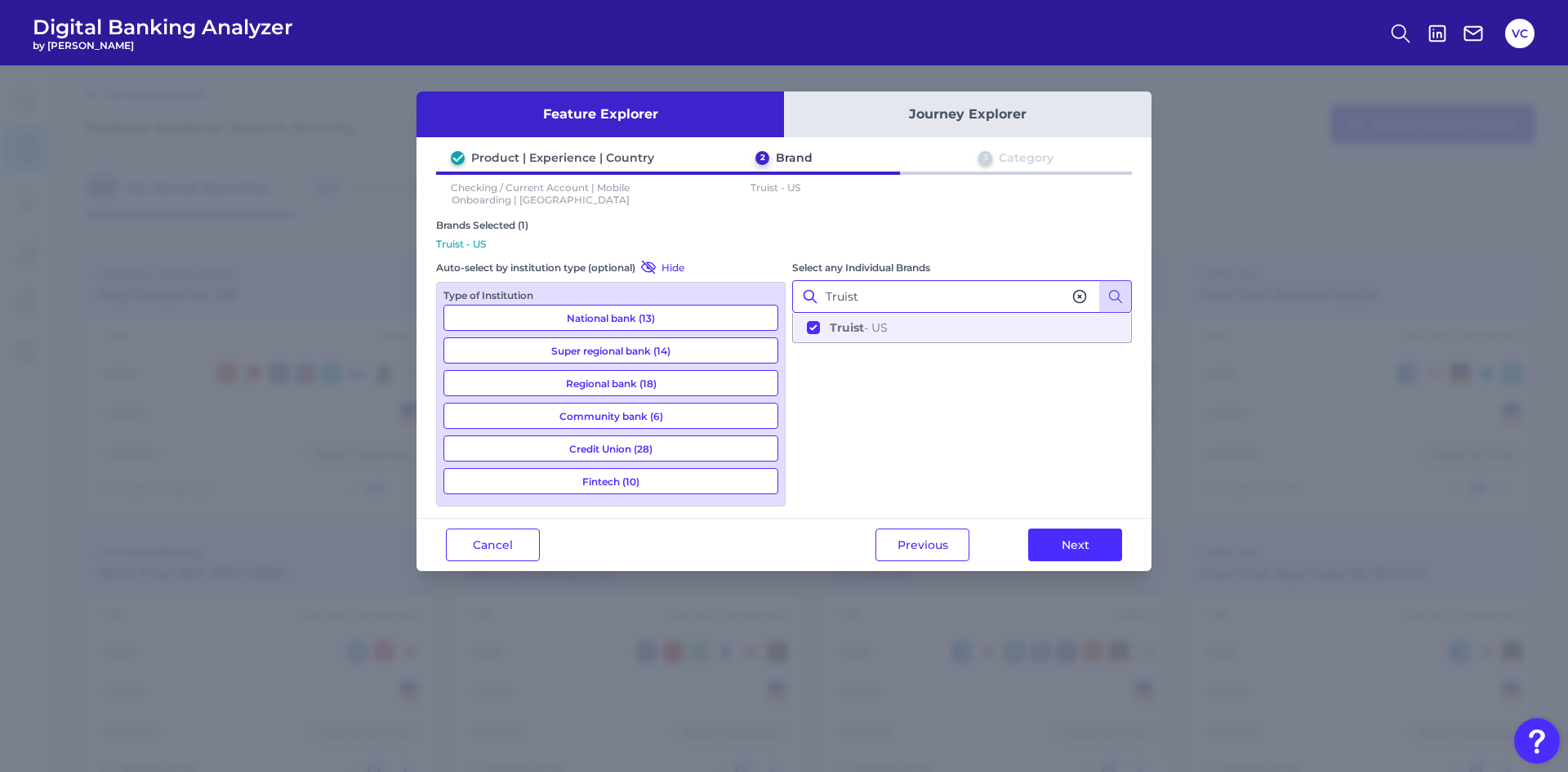
type input "Truist"
click at [1080, 295] on icon at bounding box center [1079, 296] width 16 height 16
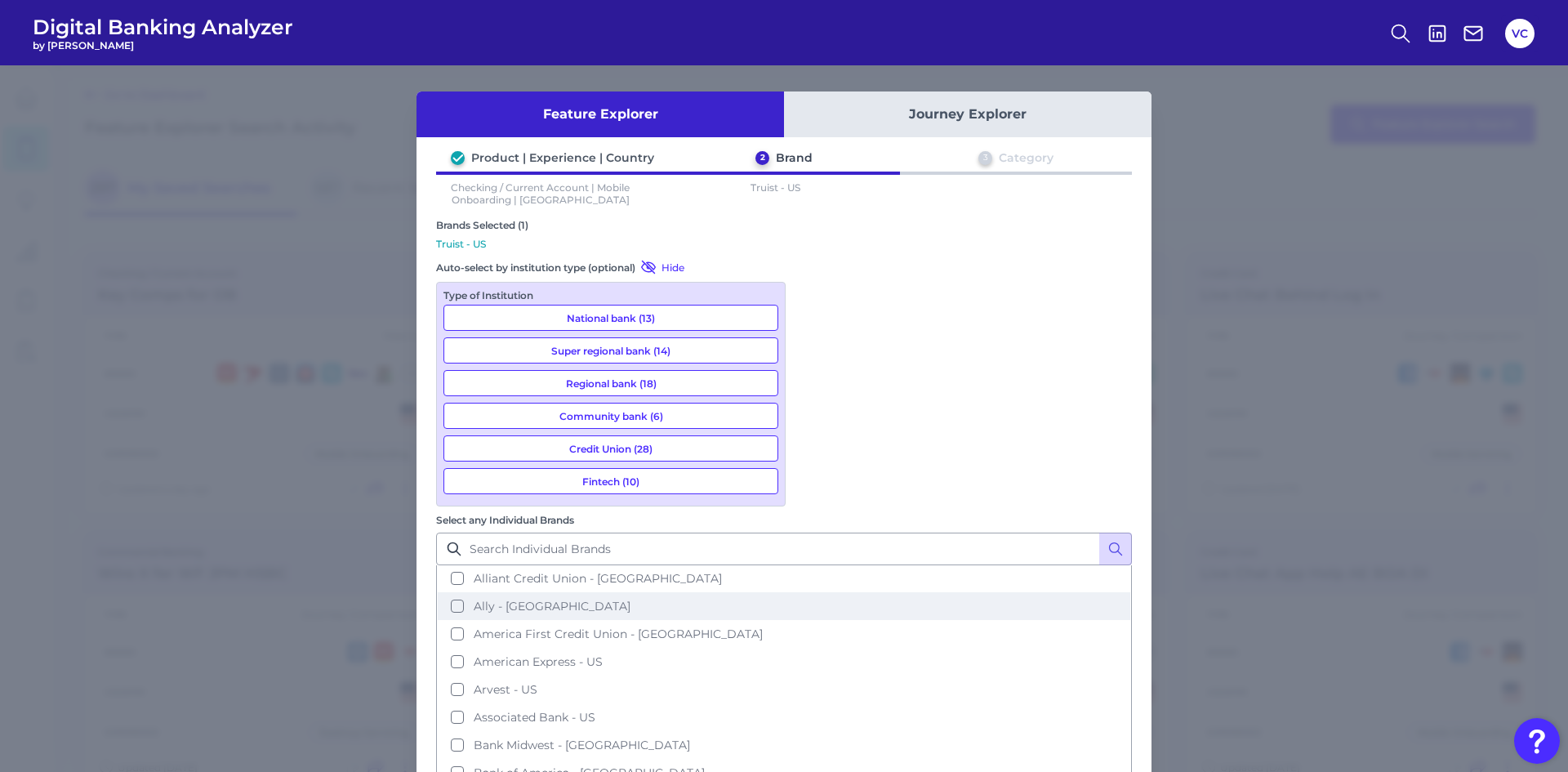
scroll to position [81, 0]
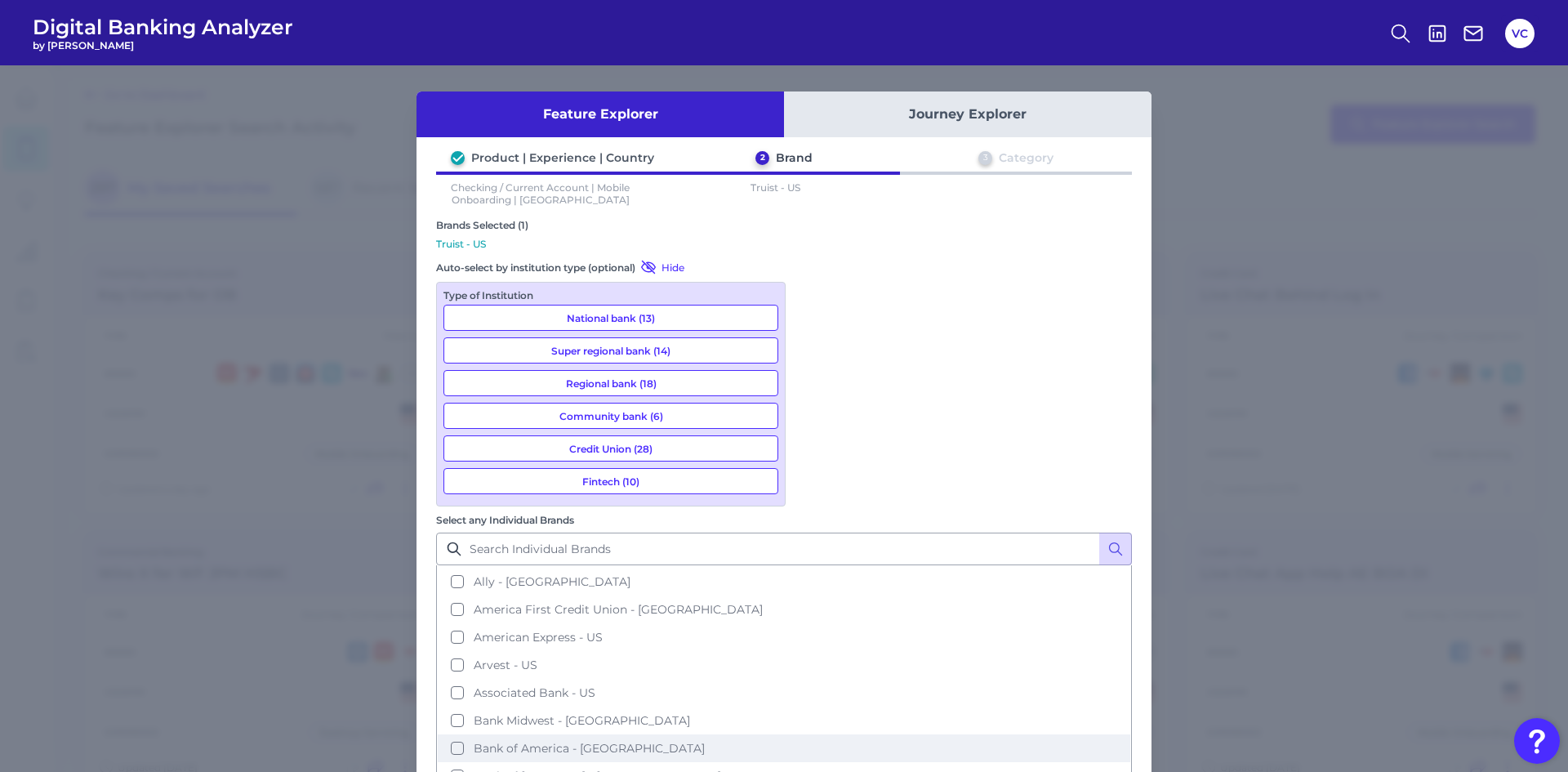
click at [814, 734] on button "Bank of America - [GEOGRAPHIC_DATA]" at bounding box center [784, 747] width 692 height 27
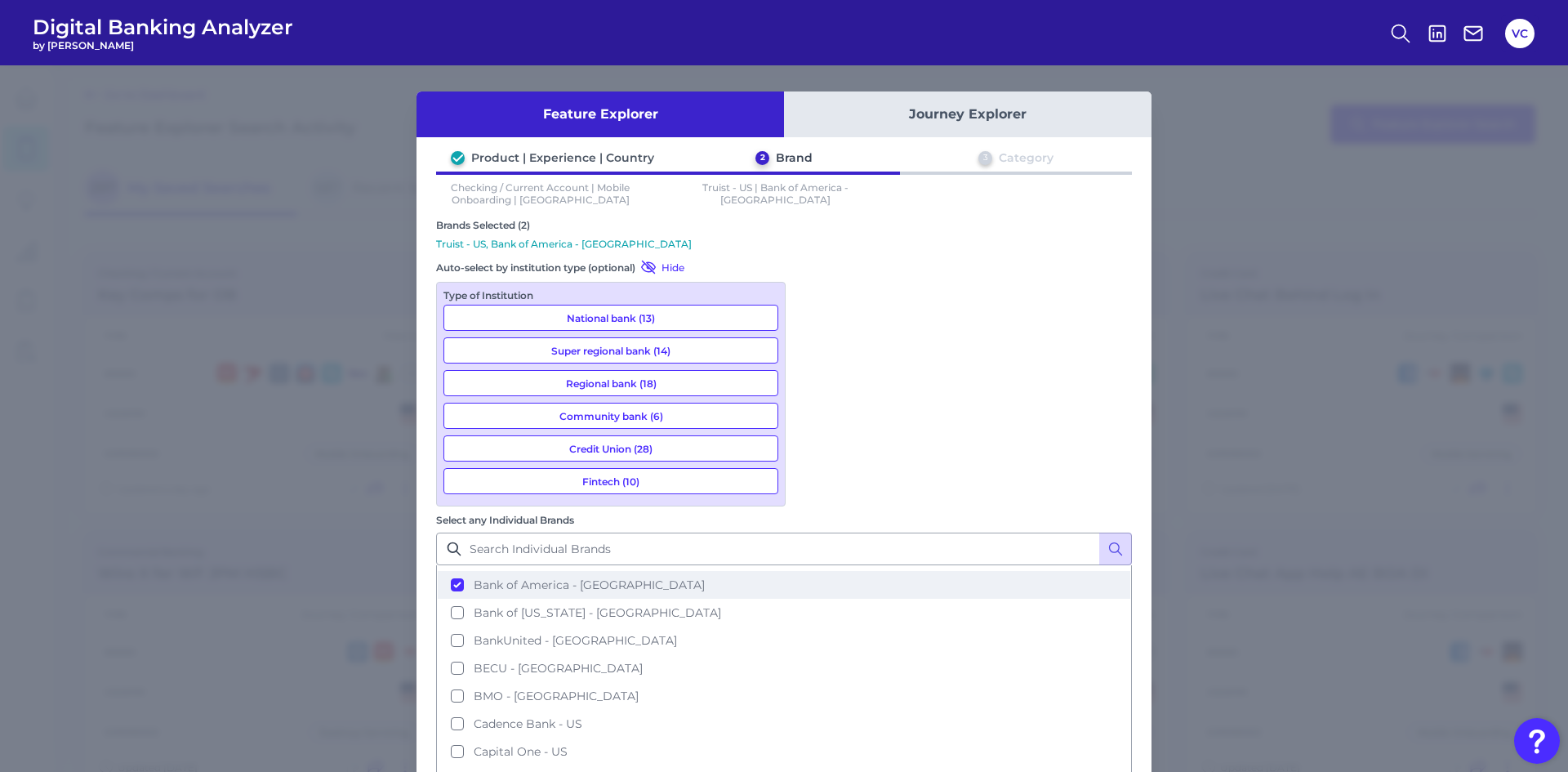
scroll to position [326, 0]
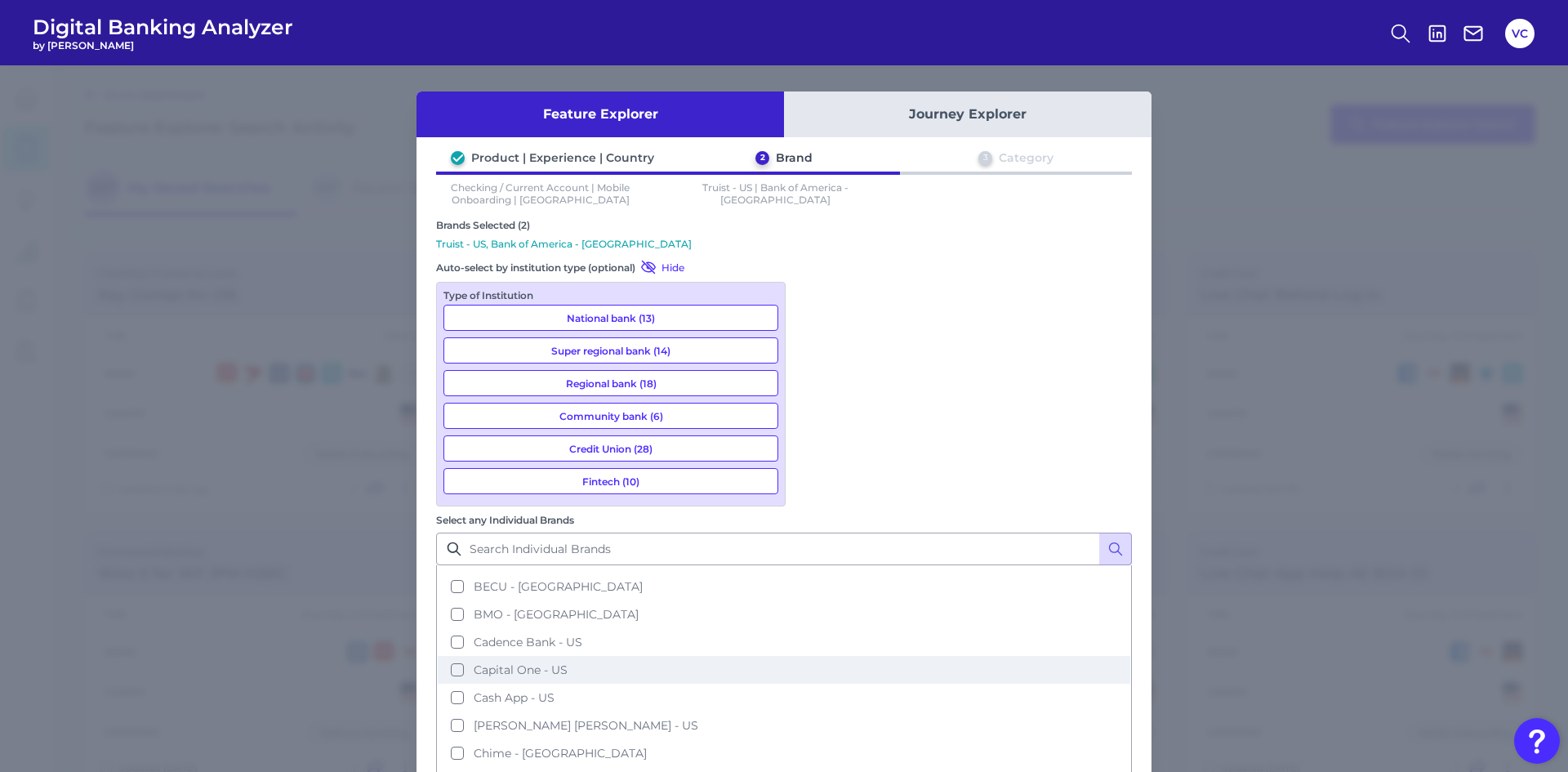
click at [815, 656] on button "Capital One - US" at bounding box center [784, 669] width 692 height 27
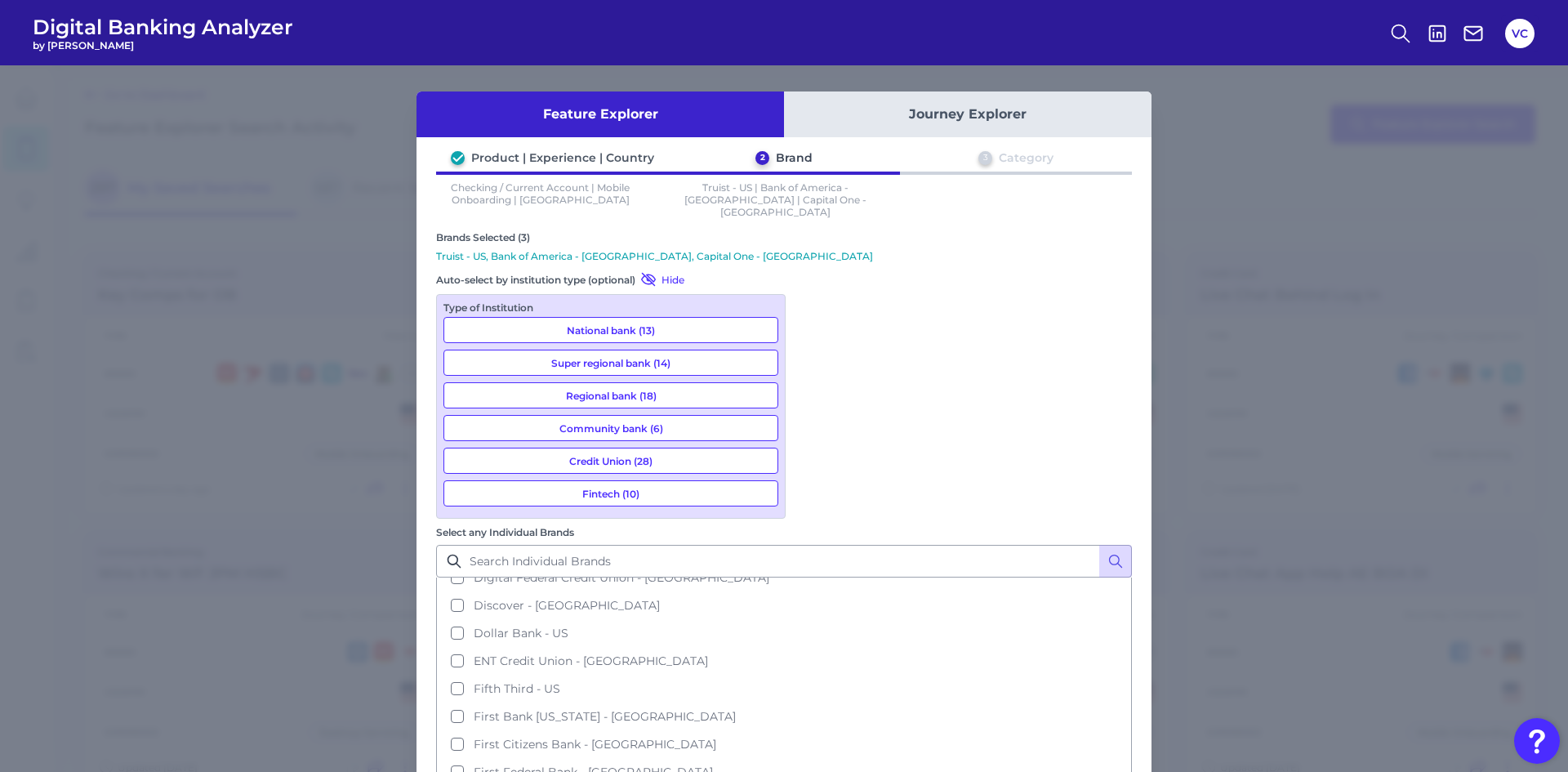
scroll to position [817, 0]
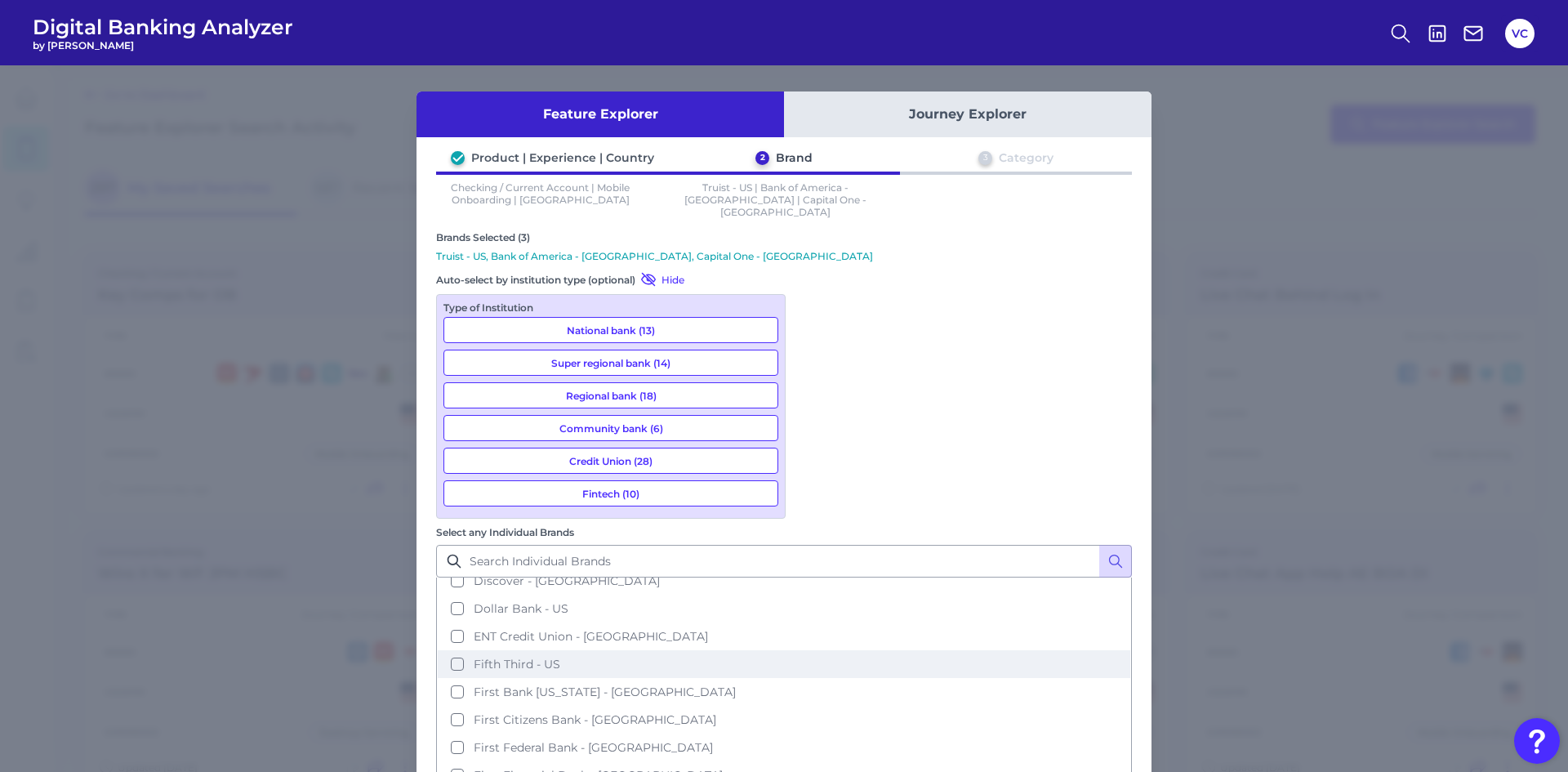
click at [815, 650] on button "Fifth Third - US" at bounding box center [784, 663] width 692 height 27
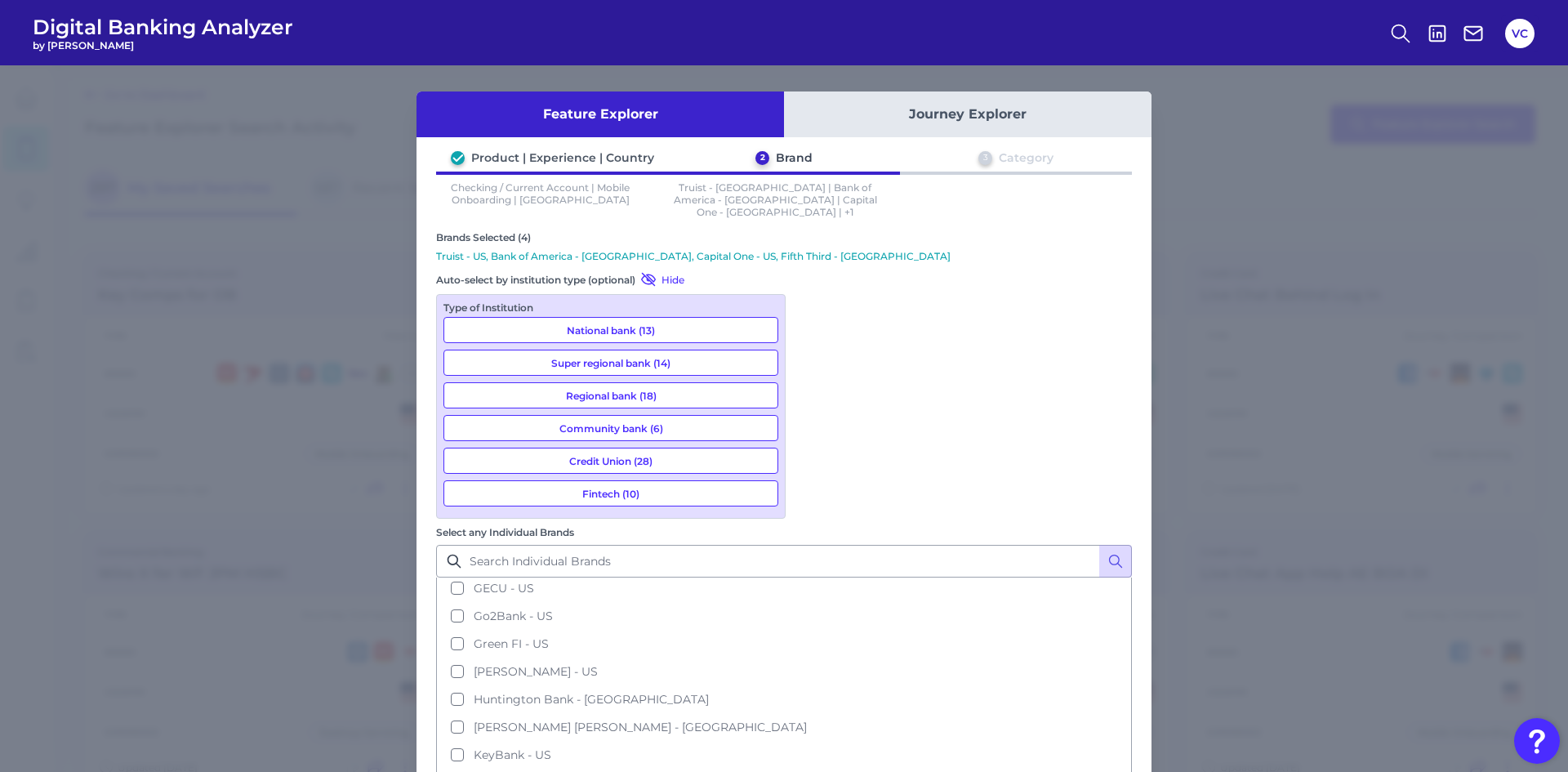
scroll to position [1144, 0]
click at [807, 692] on span "[PERSON_NAME] [PERSON_NAME] - [GEOGRAPHIC_DATA]" at bounding box center [640, 699] width 333 height 15
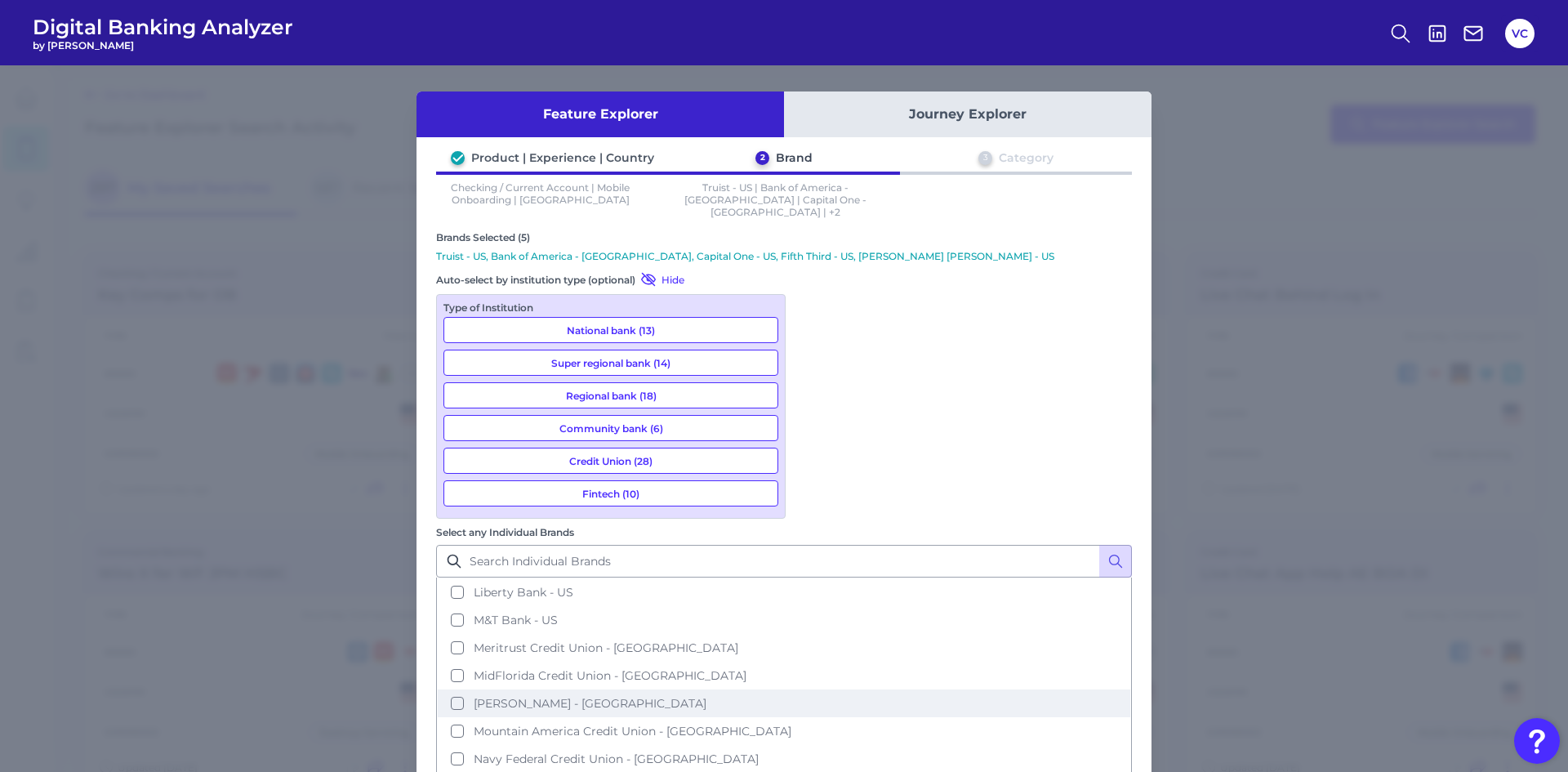
click at [706, 696] on span "[PERSON_NAME] - [GEOGRAPHIC_DATA]" at bounding box center [590, 704] width 233 height 15
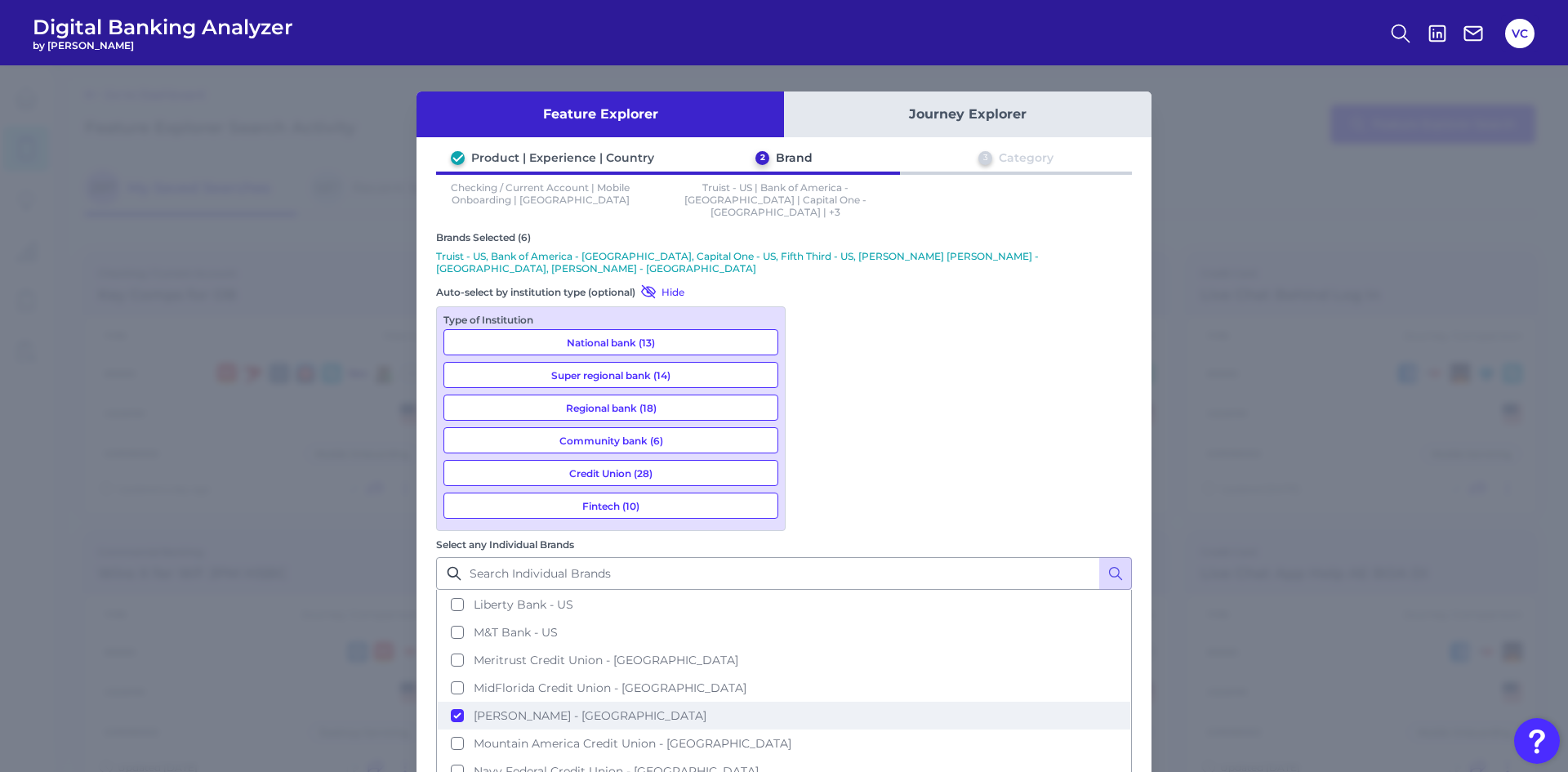
scroll to position [1470, 0]
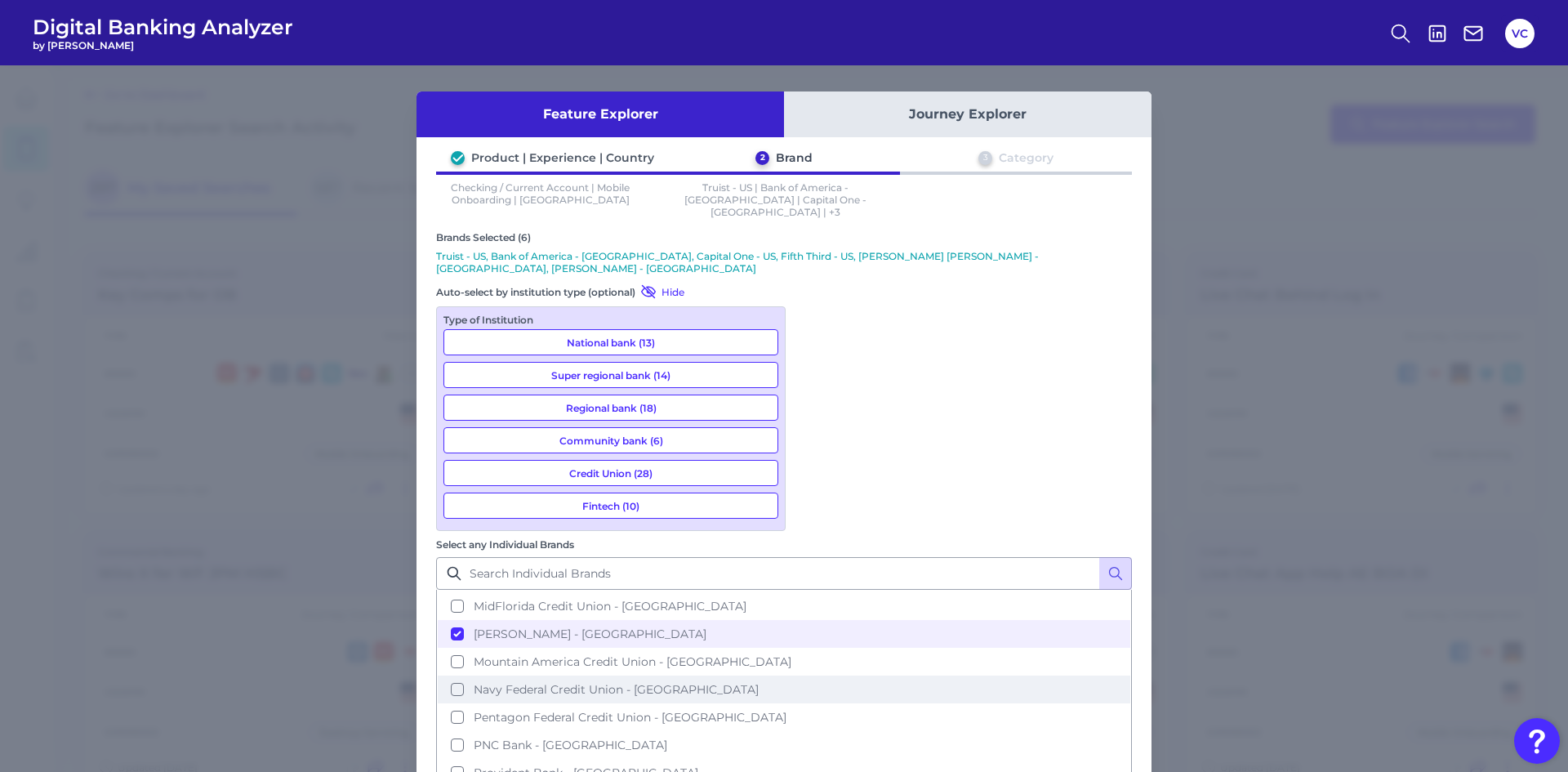
click at [758, 682] on span "Navy Federal Credit Union - US" at bounding box center [616, 690] width 285 height 15
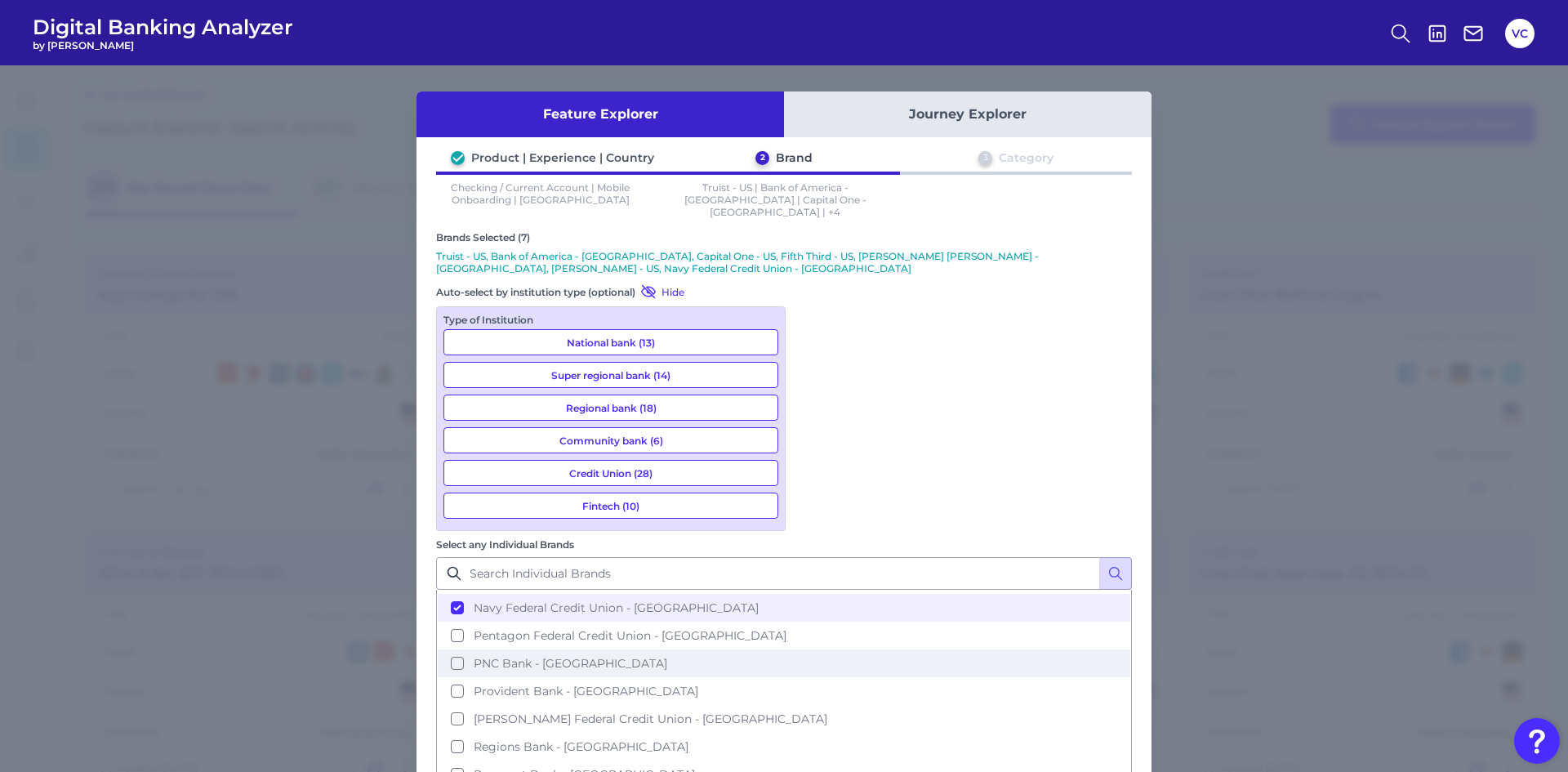
click at [668, 656] on span "PNC Bank - US" at bounding box center [570, 663] width 194 height 15
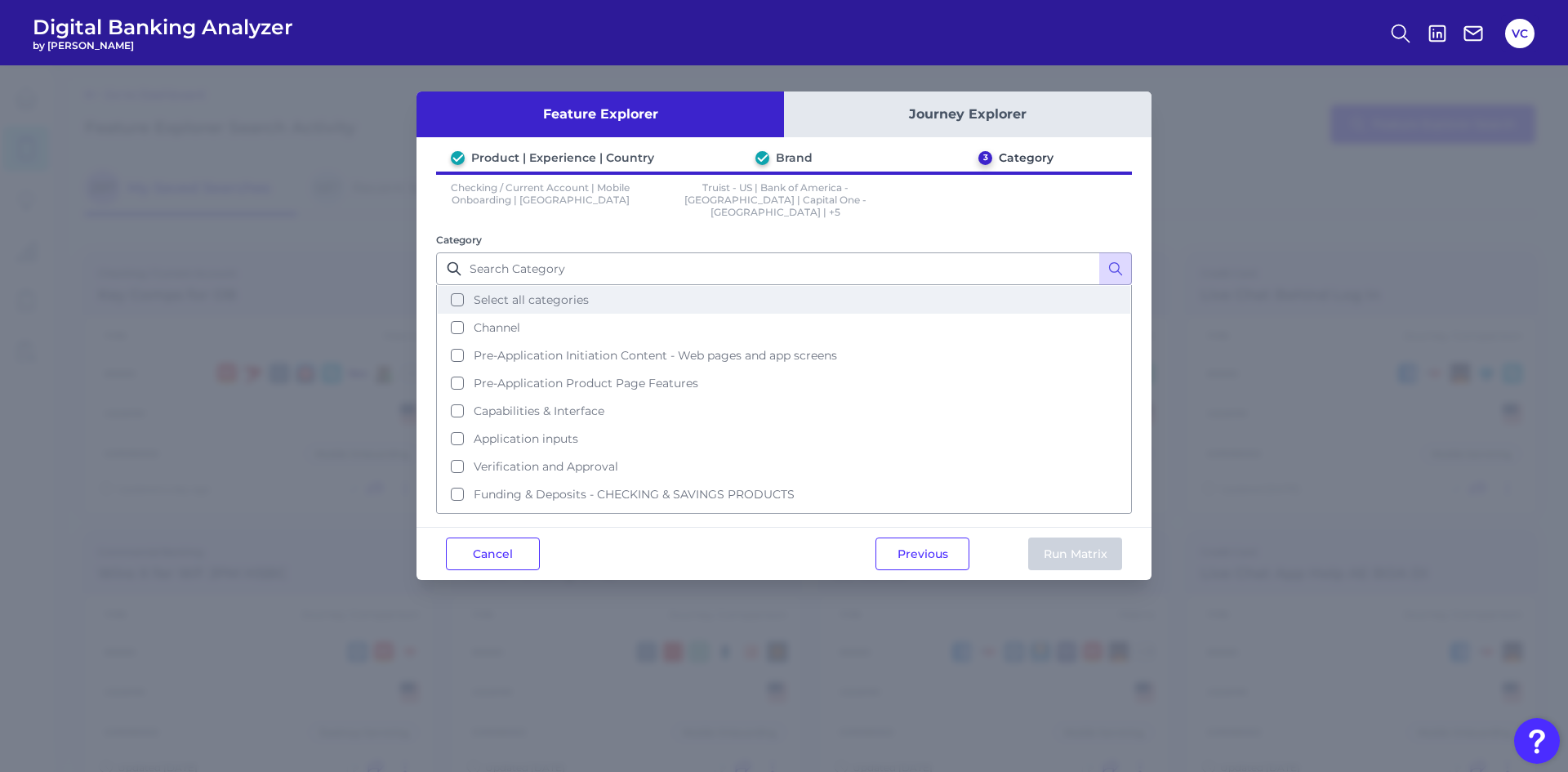
click at [462, 290] on button "Select all categories" at bounding box center [784, 299] width 692 height 27
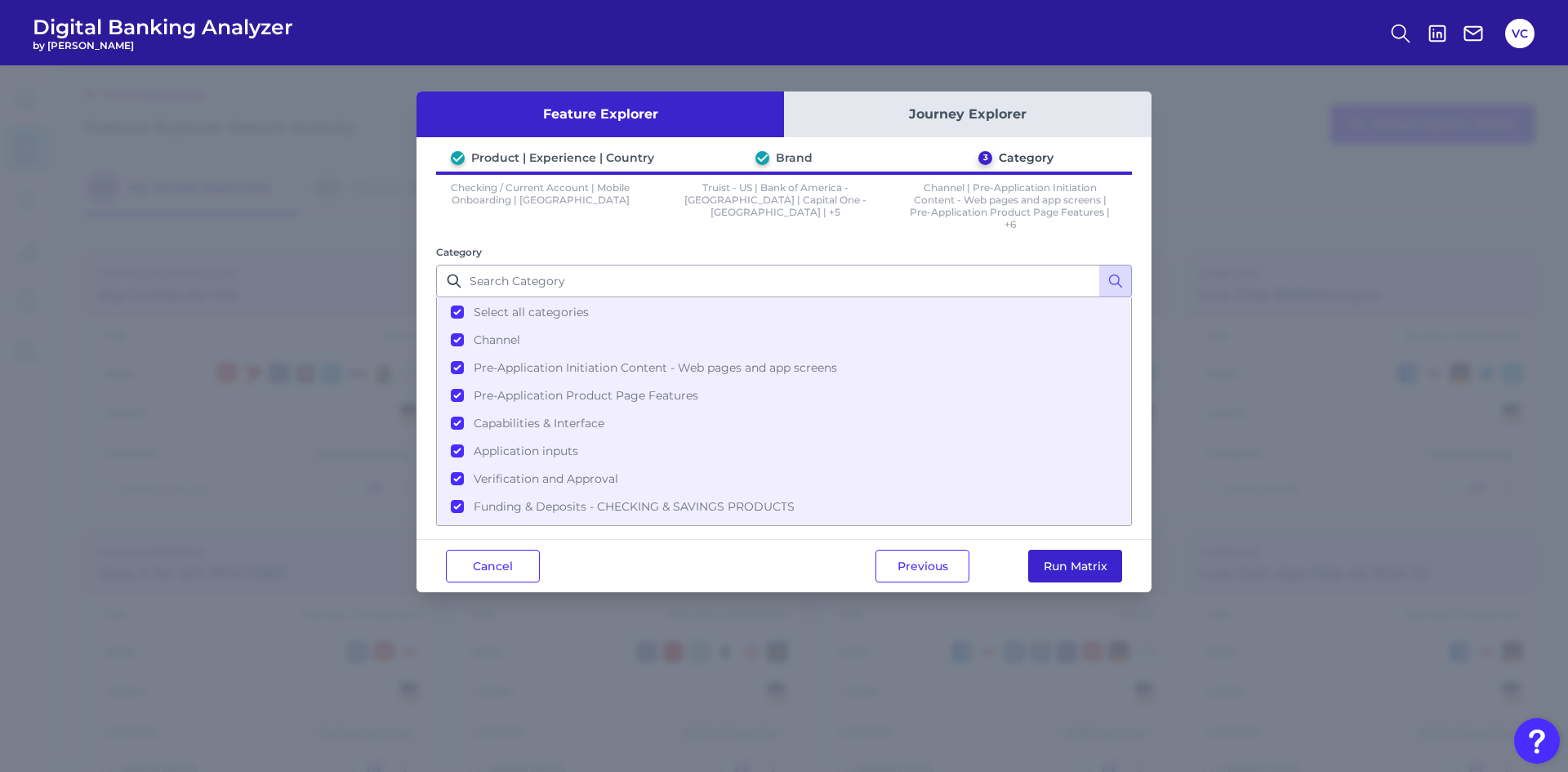
click at [1071, 569] on button "Run Matrix" at bounding box center [1074, 566] width 94 height 33
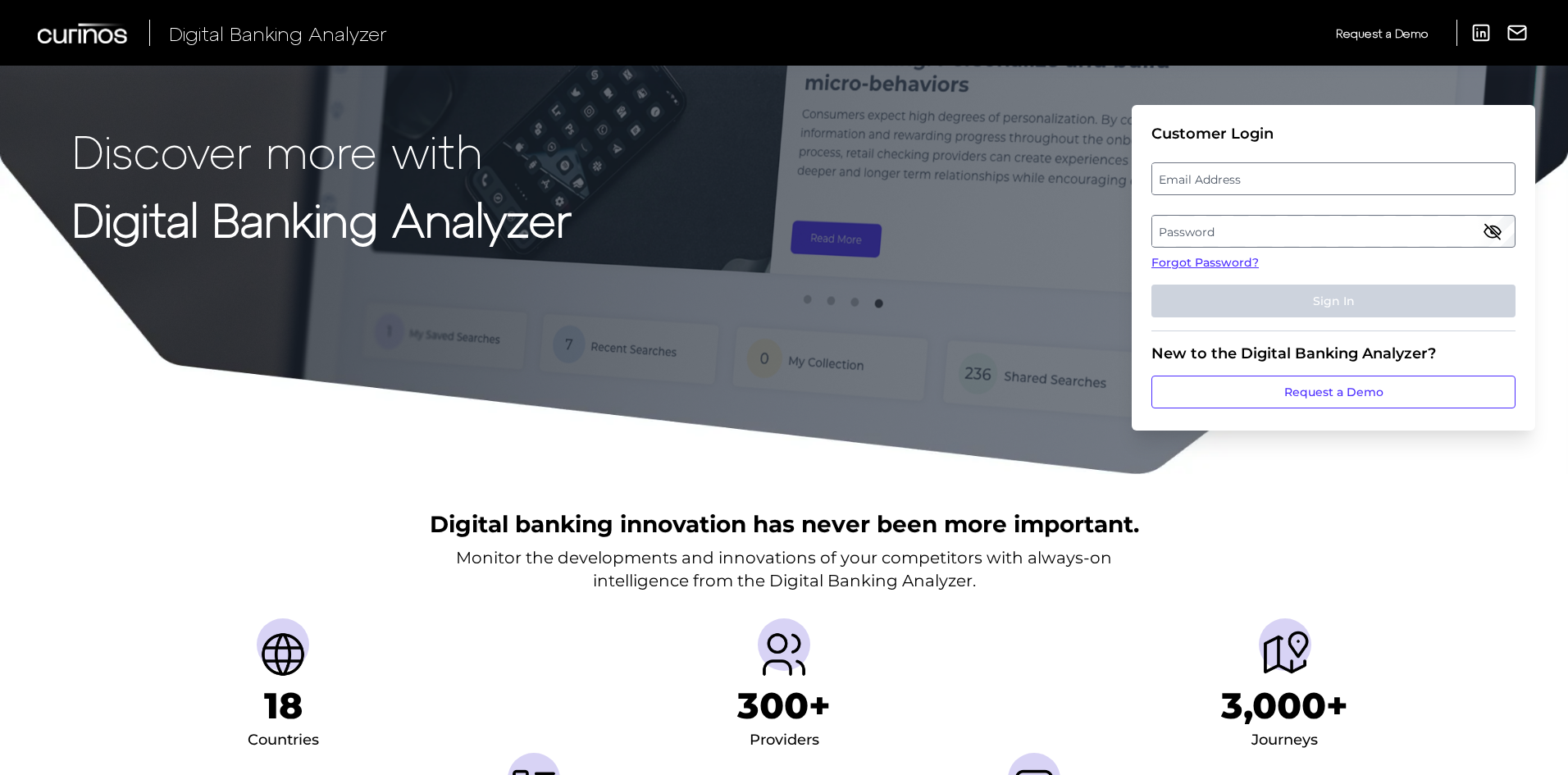
click at [1210, 181] on label "Email Address" at bounding box center [1332, 179] width 362 height 29
click at [1210, 181] on input "email" at bounding box center [1332, 179] width 364 height 33
click at [1258, 171] on input "Email Address" at bounding box center [1332, 179] width 364 height 33
type input "[EMAIL_ADDRESS][PERSON_NAME][DOMAIN_NAME]"
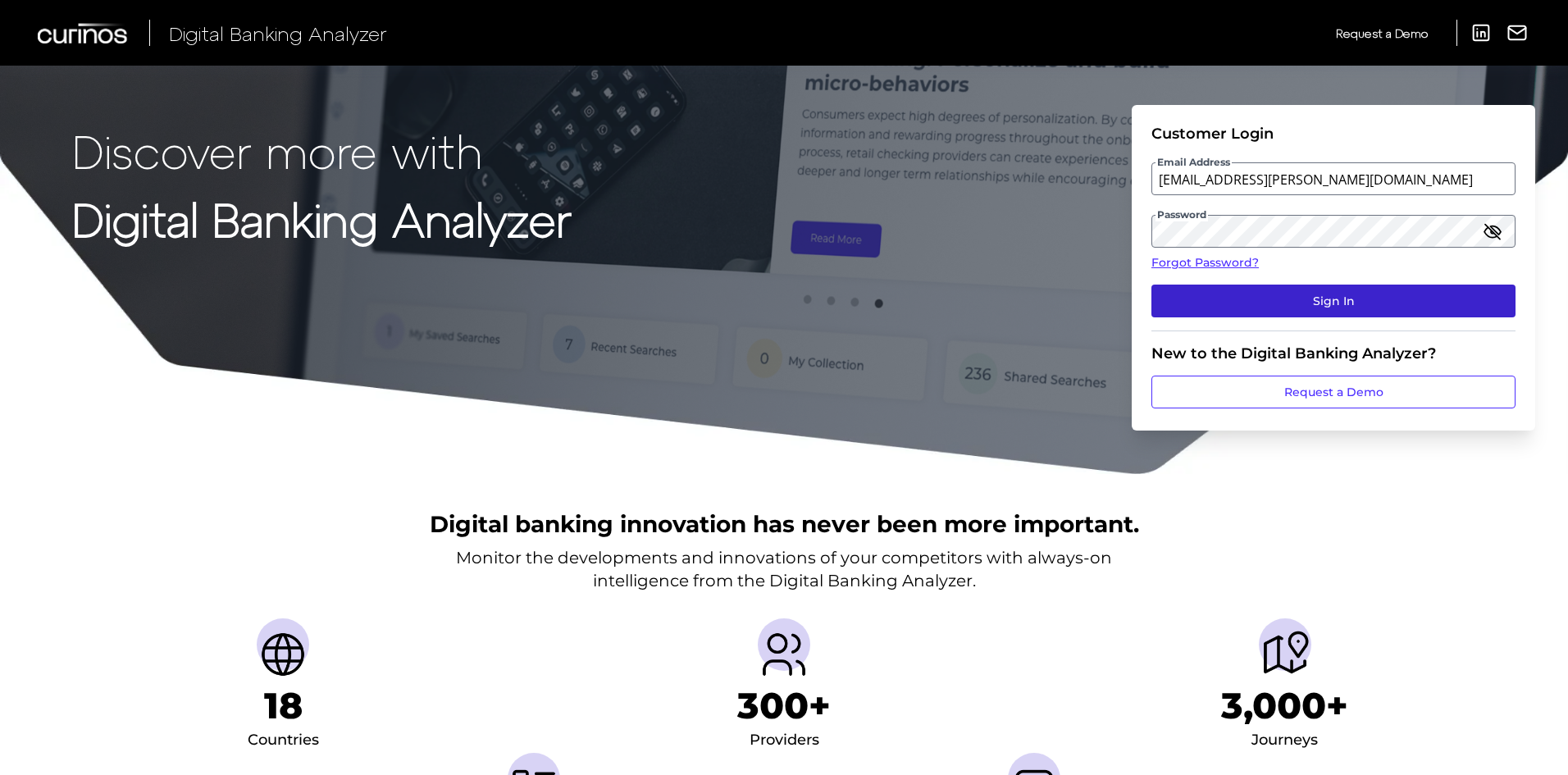
click at [1275, 310] on button "Sign In" at bounding box center [1332, 301] width 364 height 33
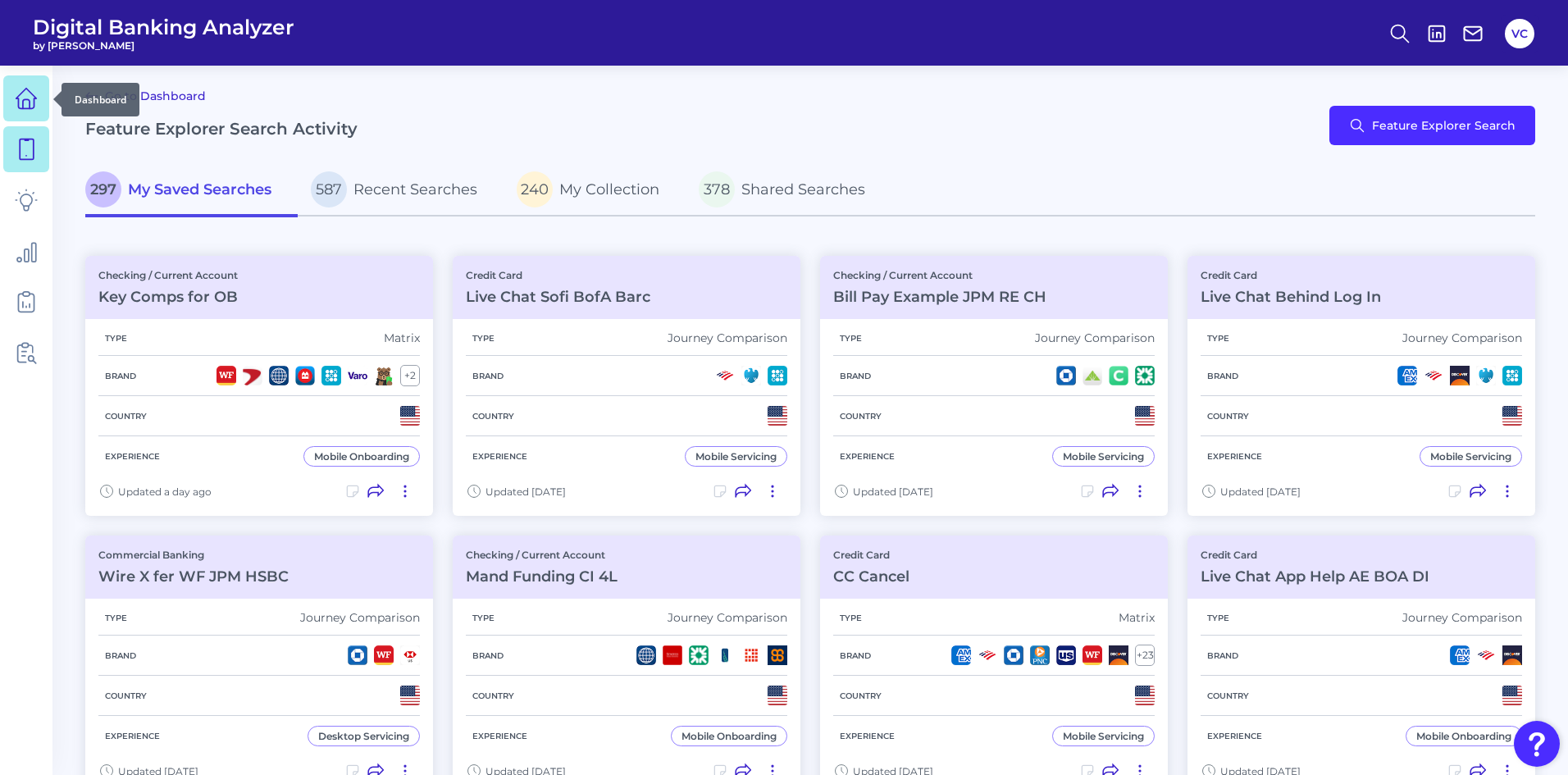
click at [28, 102] on icon at bounding box center [27, 99] width 23 height 23
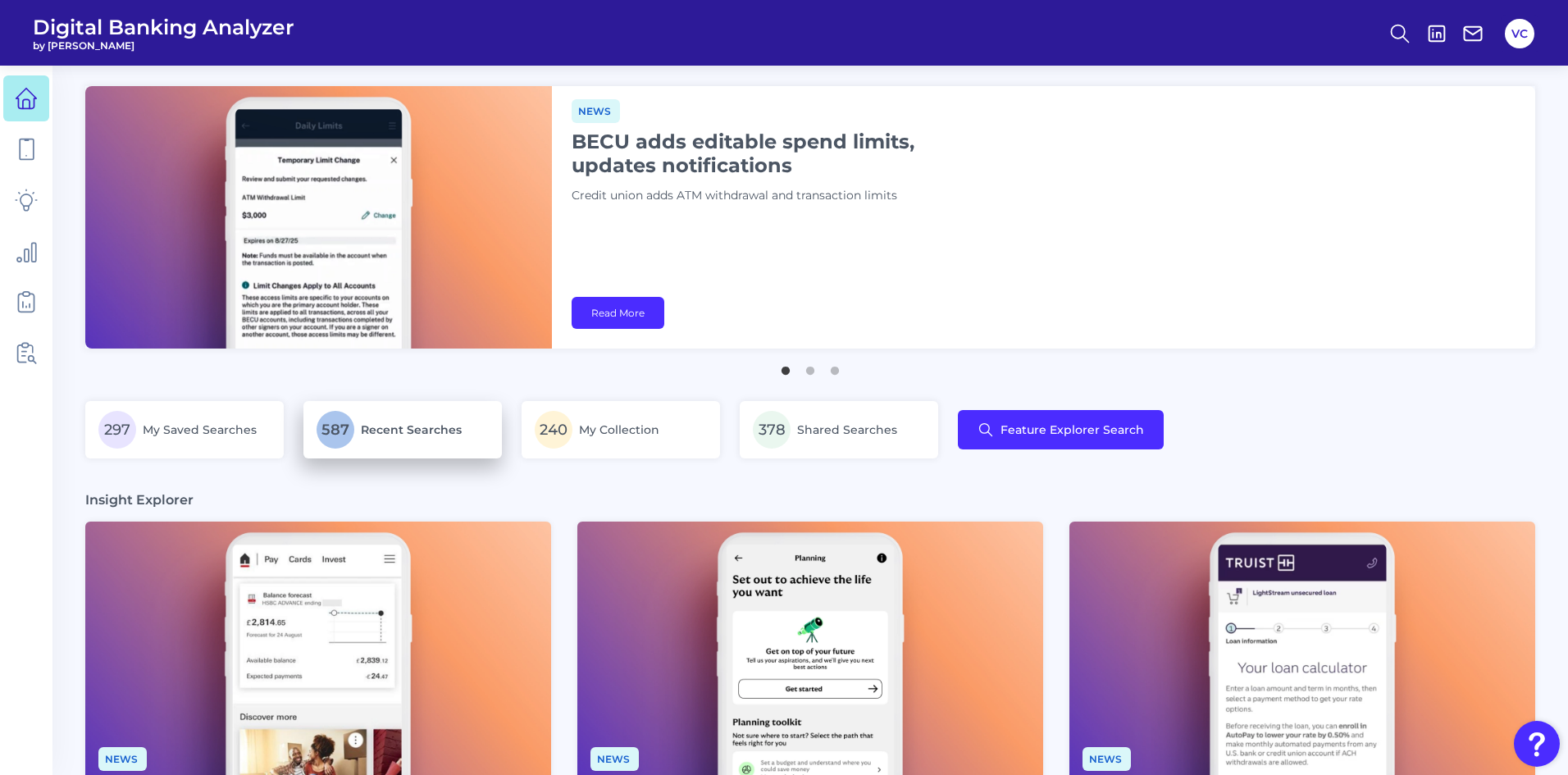
click at [364, 427] on span "Recent Searches" at bounding box center [411, 430] width 101 height 15
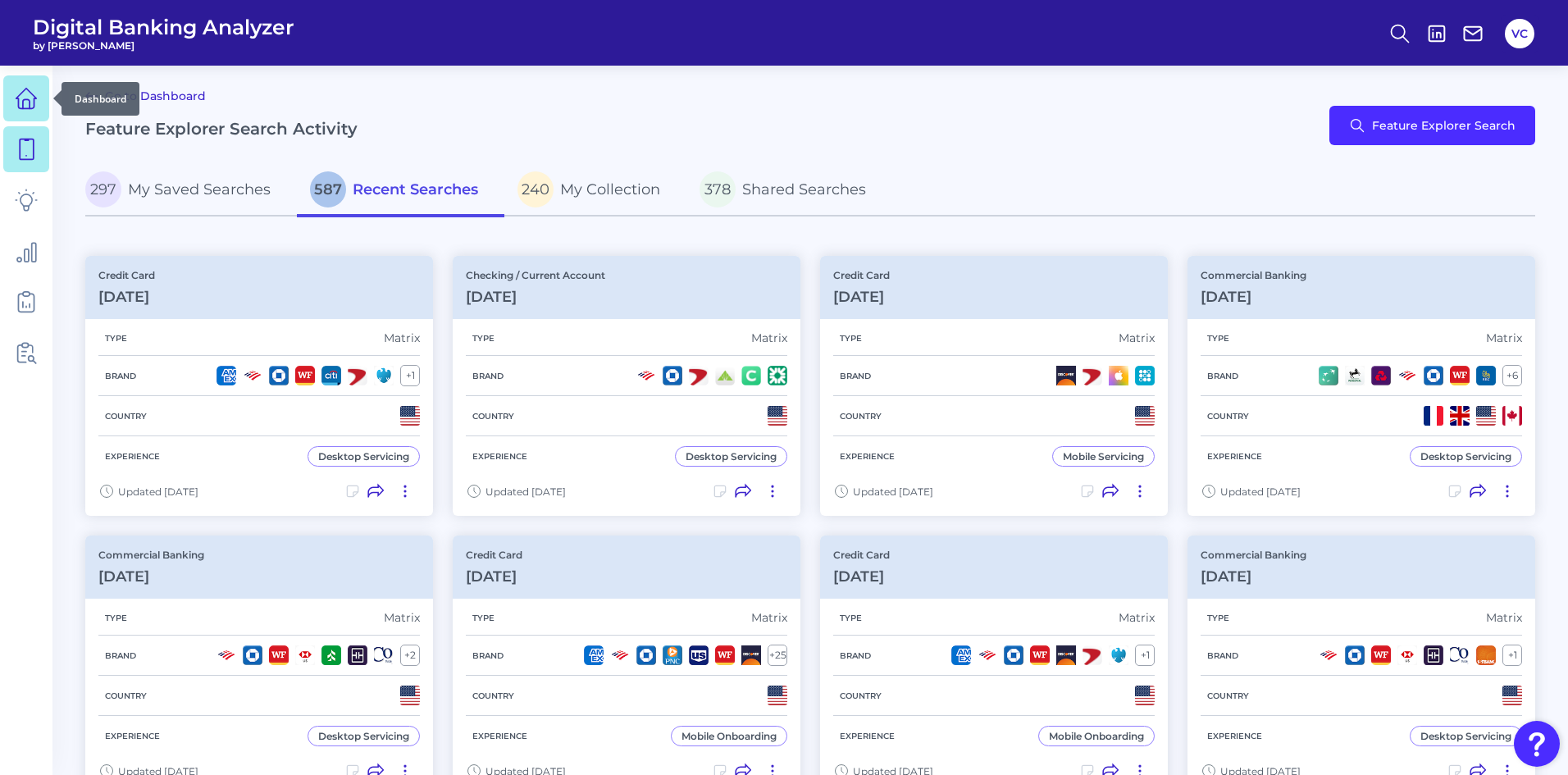
click at [31, 96] on icon at bounding box center [27, 99] width 23 height 23
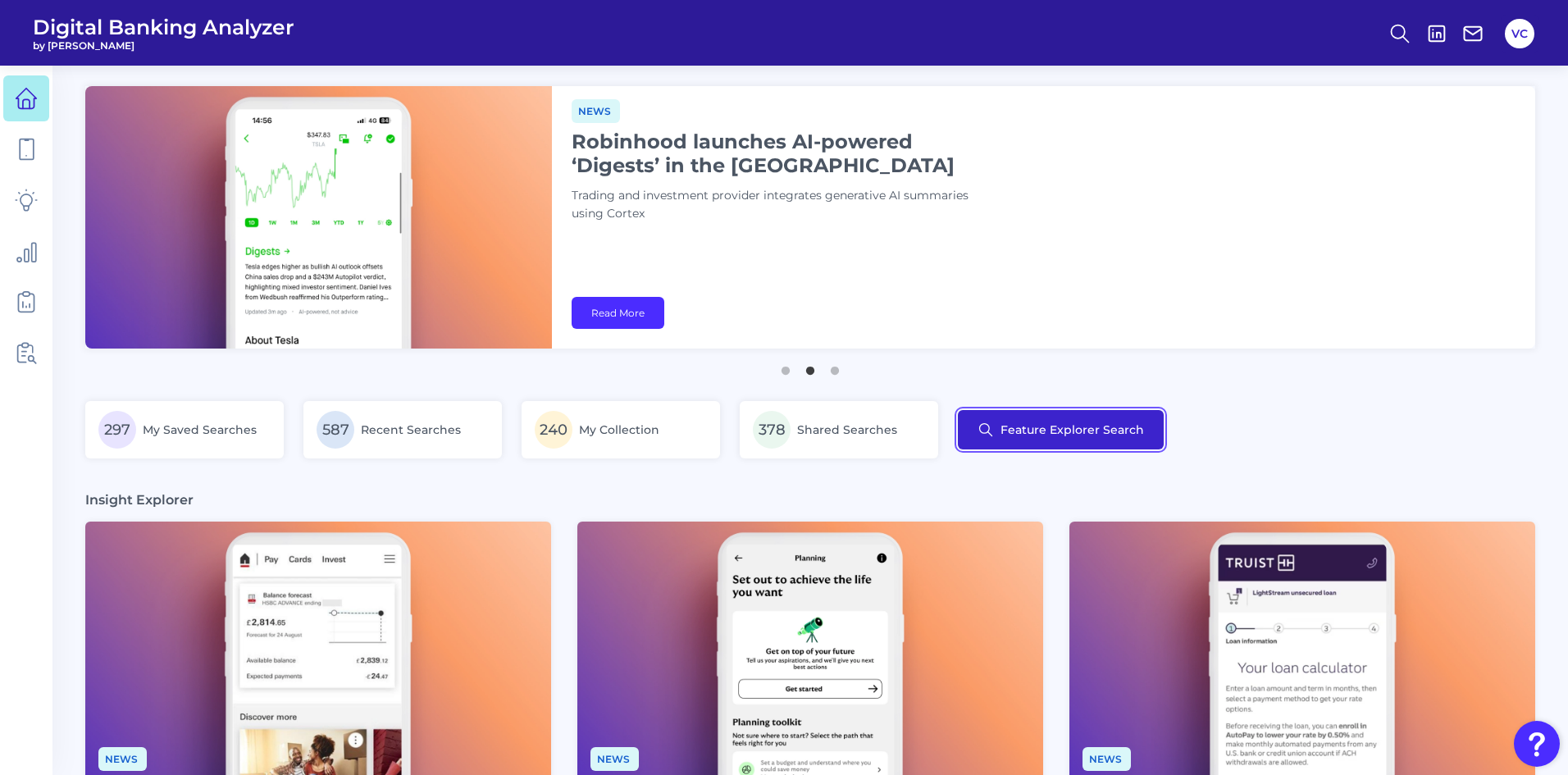
click at [1075, 430] on button "Feature Explorer Search" at bounding box center [1061, 429] width 206 height 39
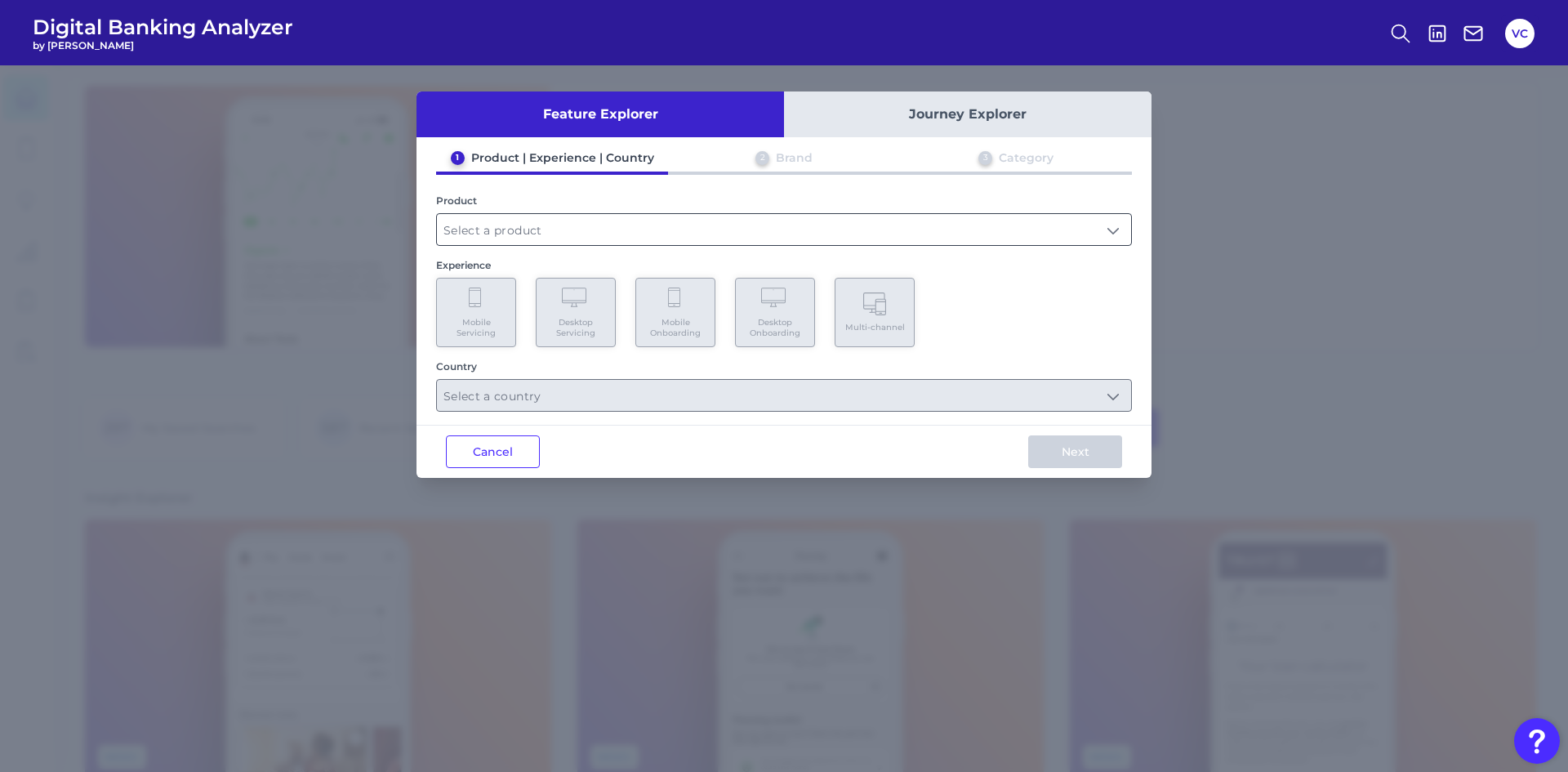
click at [690, 228] on input "text" at bounding box center [784, 229] width 694 height 31
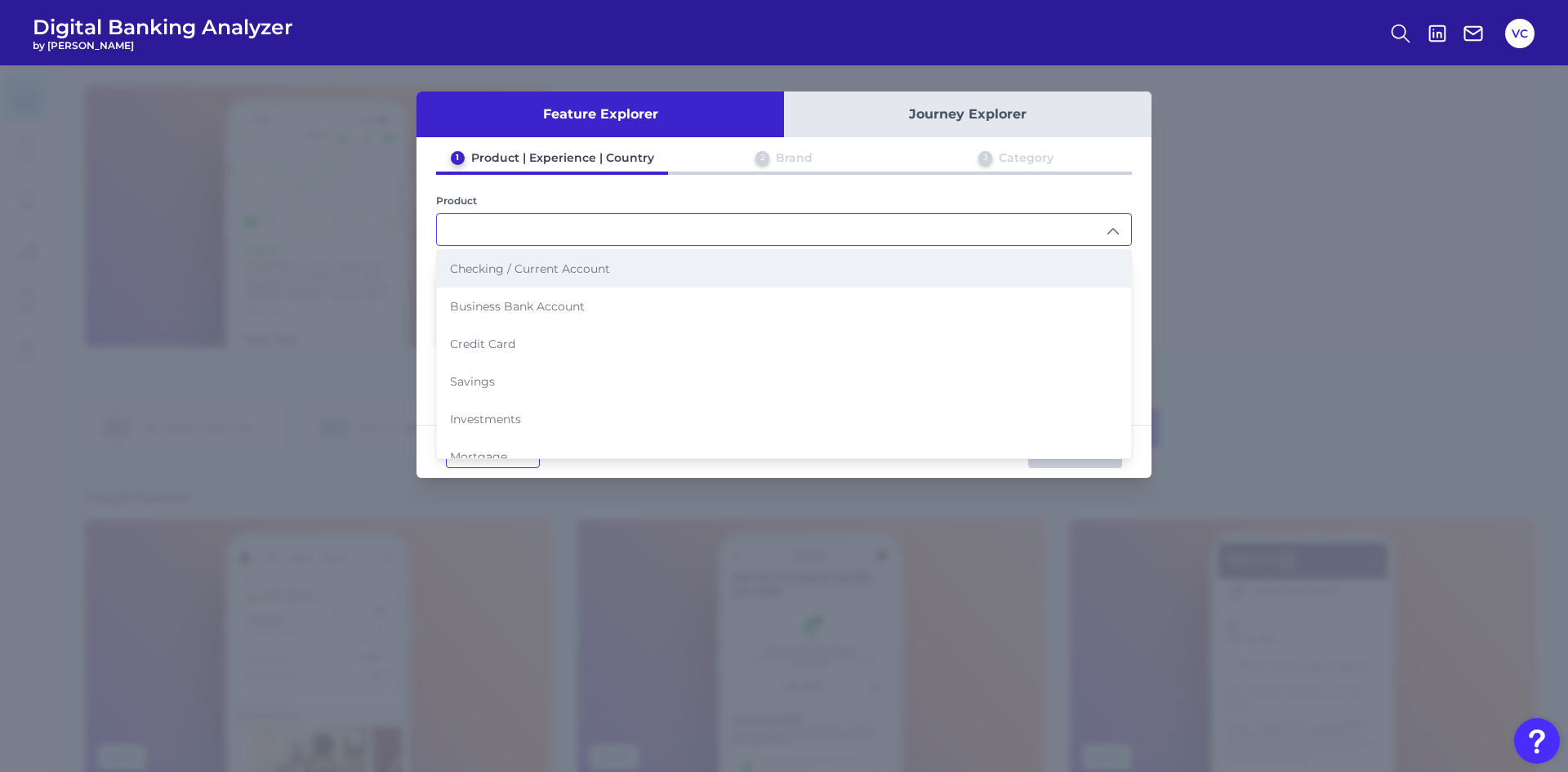
click at [587, 272] on span "Checking / Current Account" at bounding box center [530, 269] width 160 height 15
type input "Checking / Current Account"
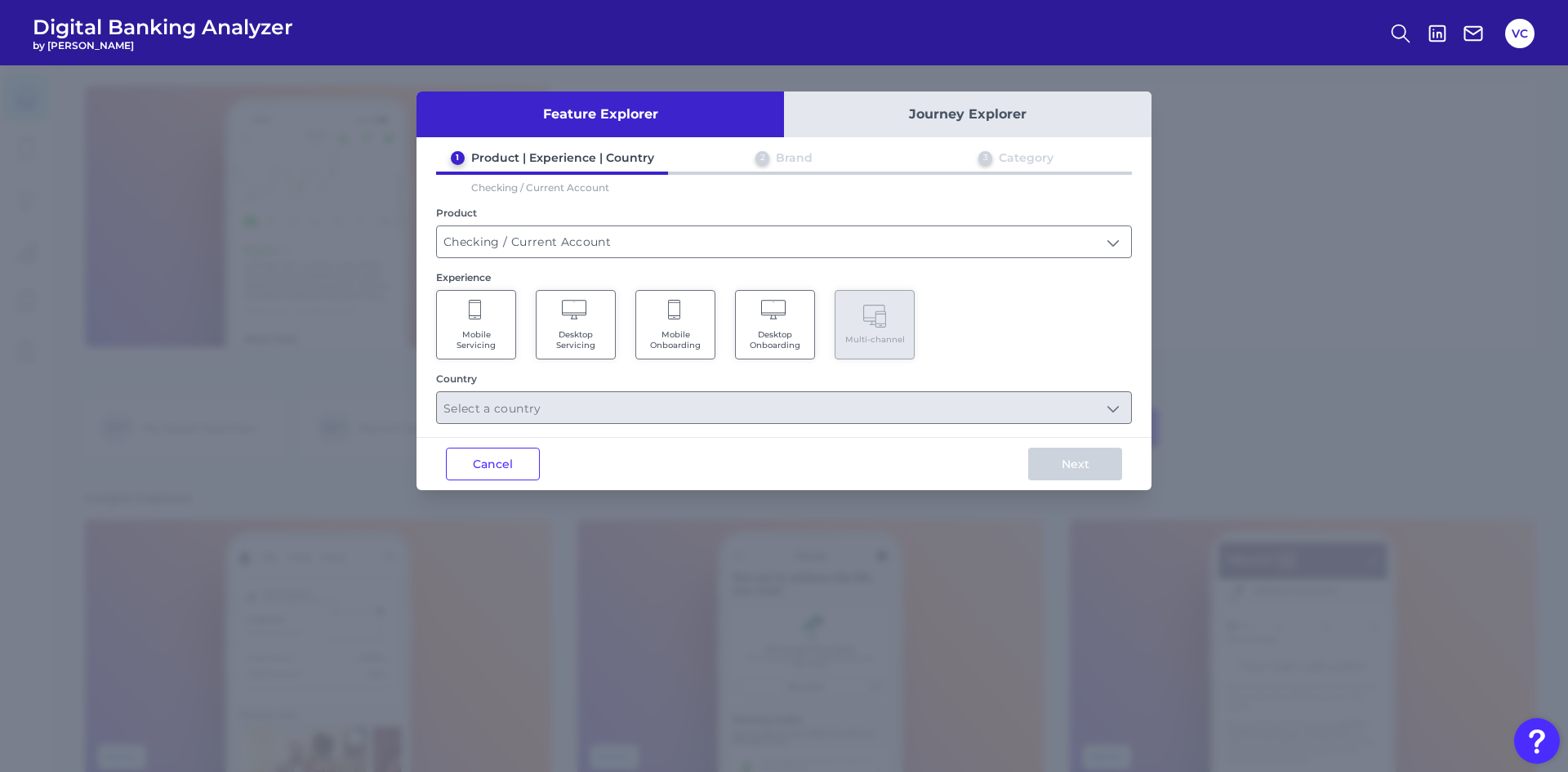
click at [483, 339] on span "Mobile Servicing" at bounding box center [477, 340] width 62 height 21
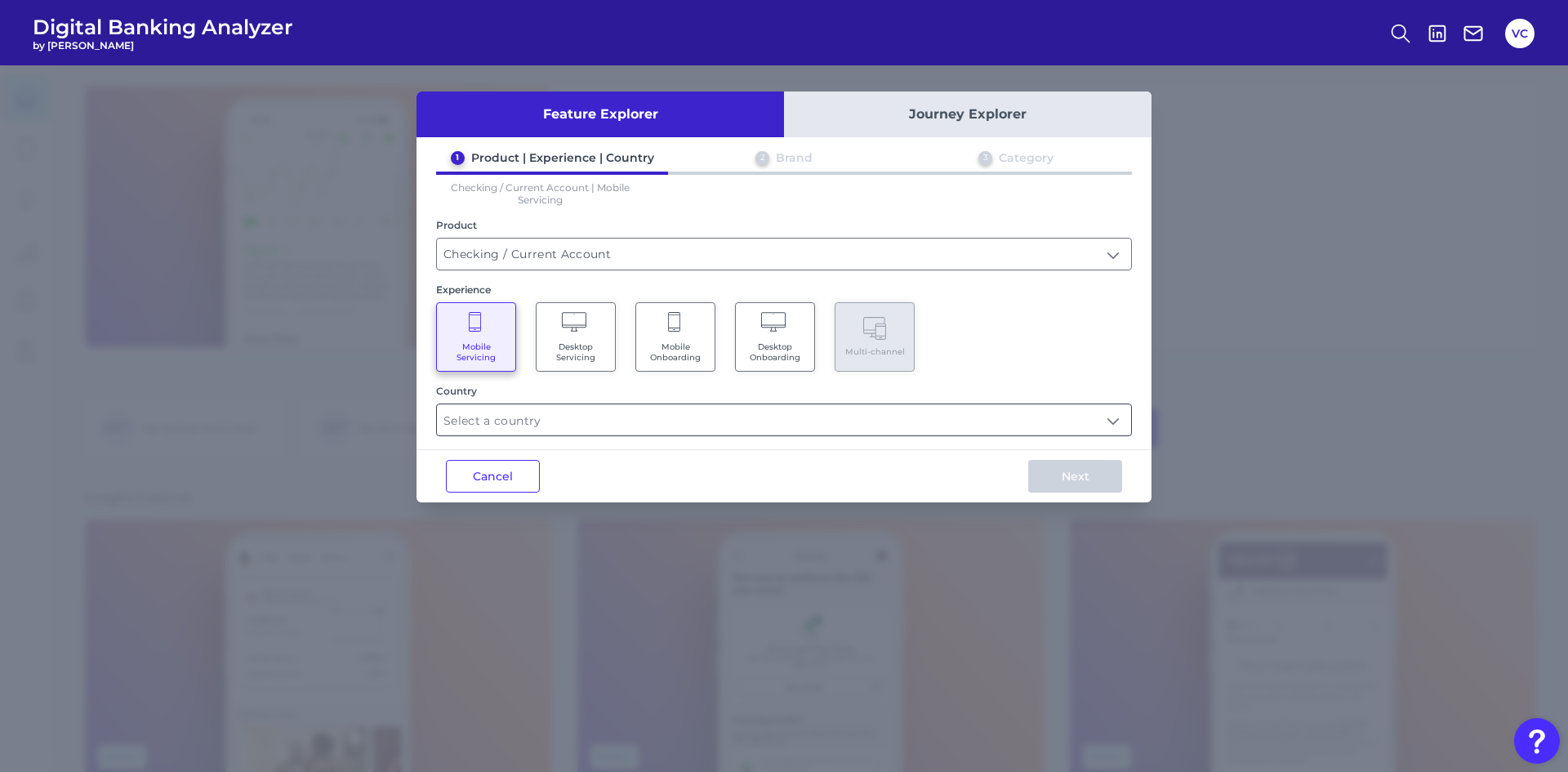
click at [528, 413] on input "text" at bounding box center [784, 419] width 694 height 31
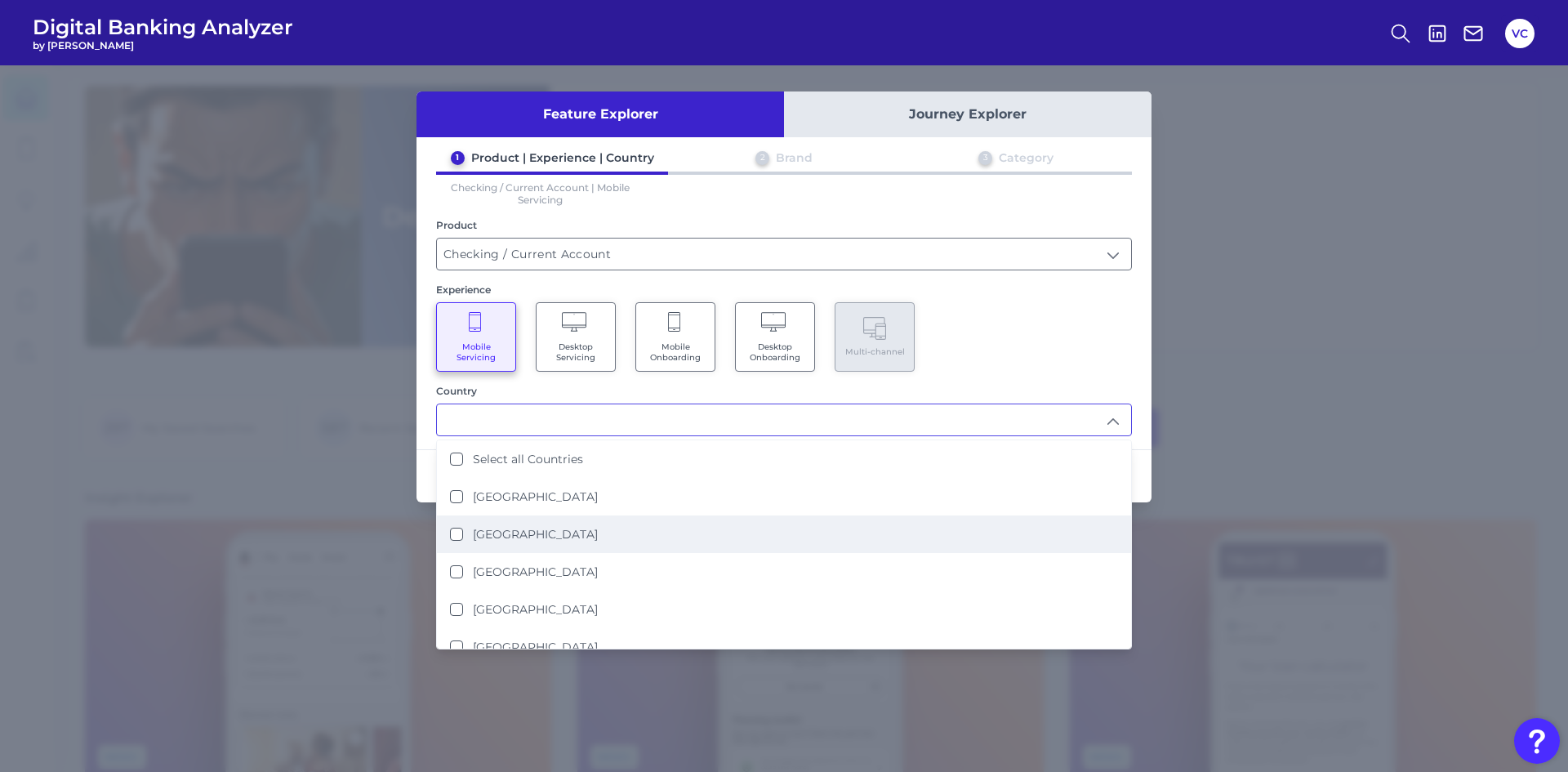
click at [463, 531] on div "[GEOGRAPHIC_DATA]" at bounding box center [524, 535] width 148 height 15
type input "[GEOGRAPHIC_DATA]"
click at [1287, 358] on div "Feature Explorer Journey Explorer 1 Product | Experience | Country 2 Brand 3 Ca…" at bounding box center [784, 418] width 1568 height 707
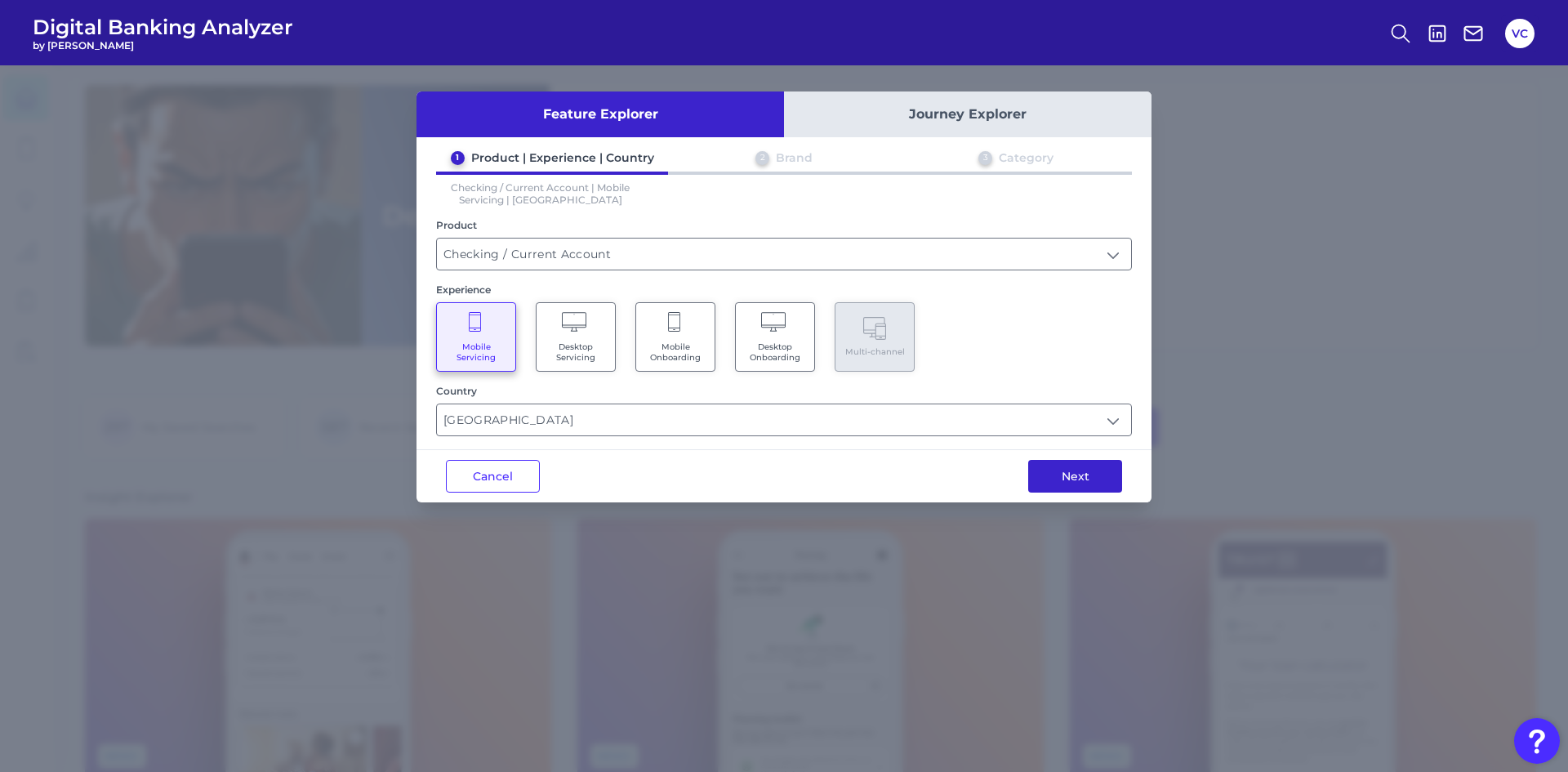
click at [1073, 469] on button "Next" at bounding box center [1074, 476] width 94 height 33
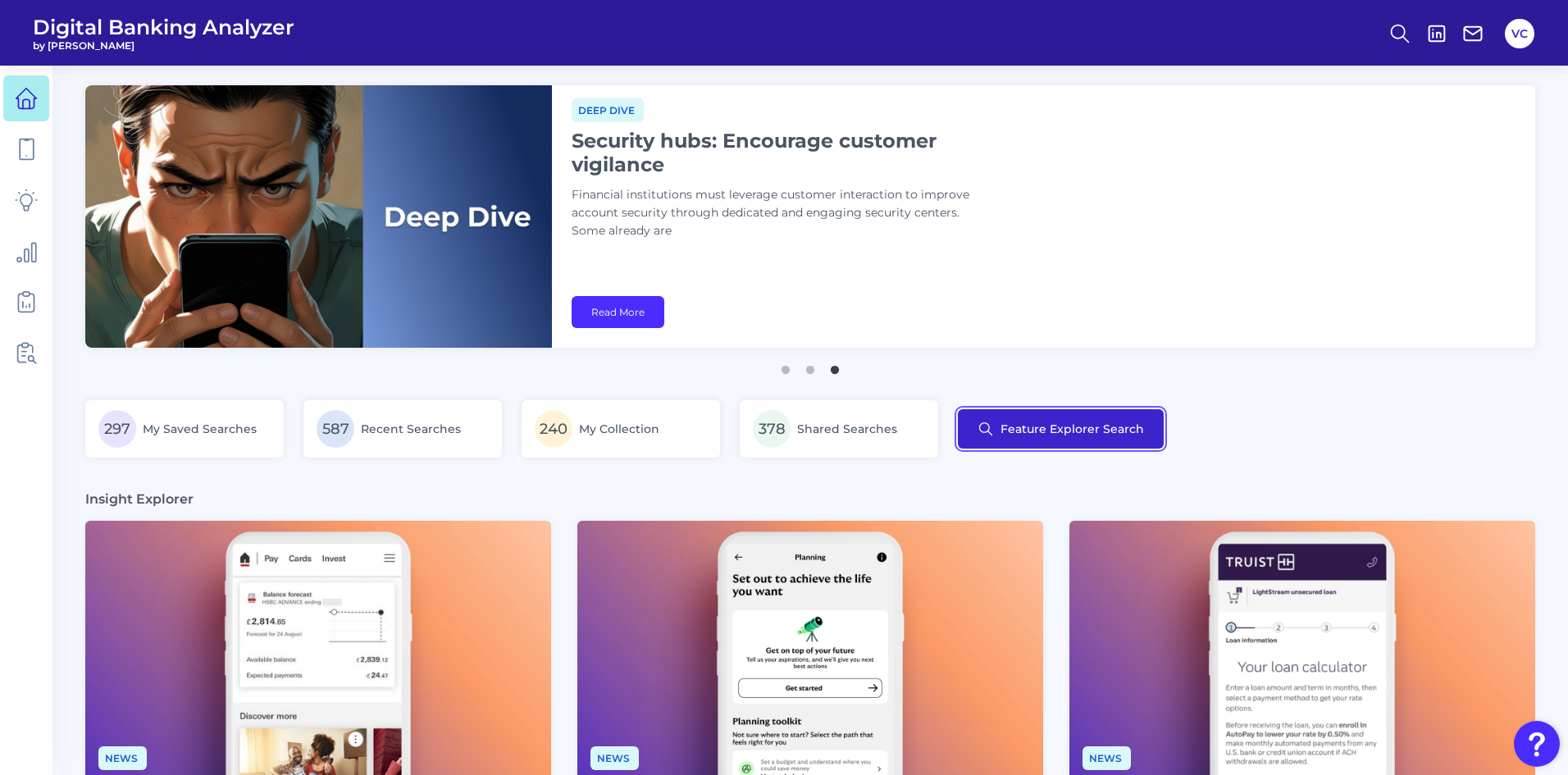
click at [1049, 425] on button "Feature Explorer Search" at bounding box center [1061, 428] width 206 height 39
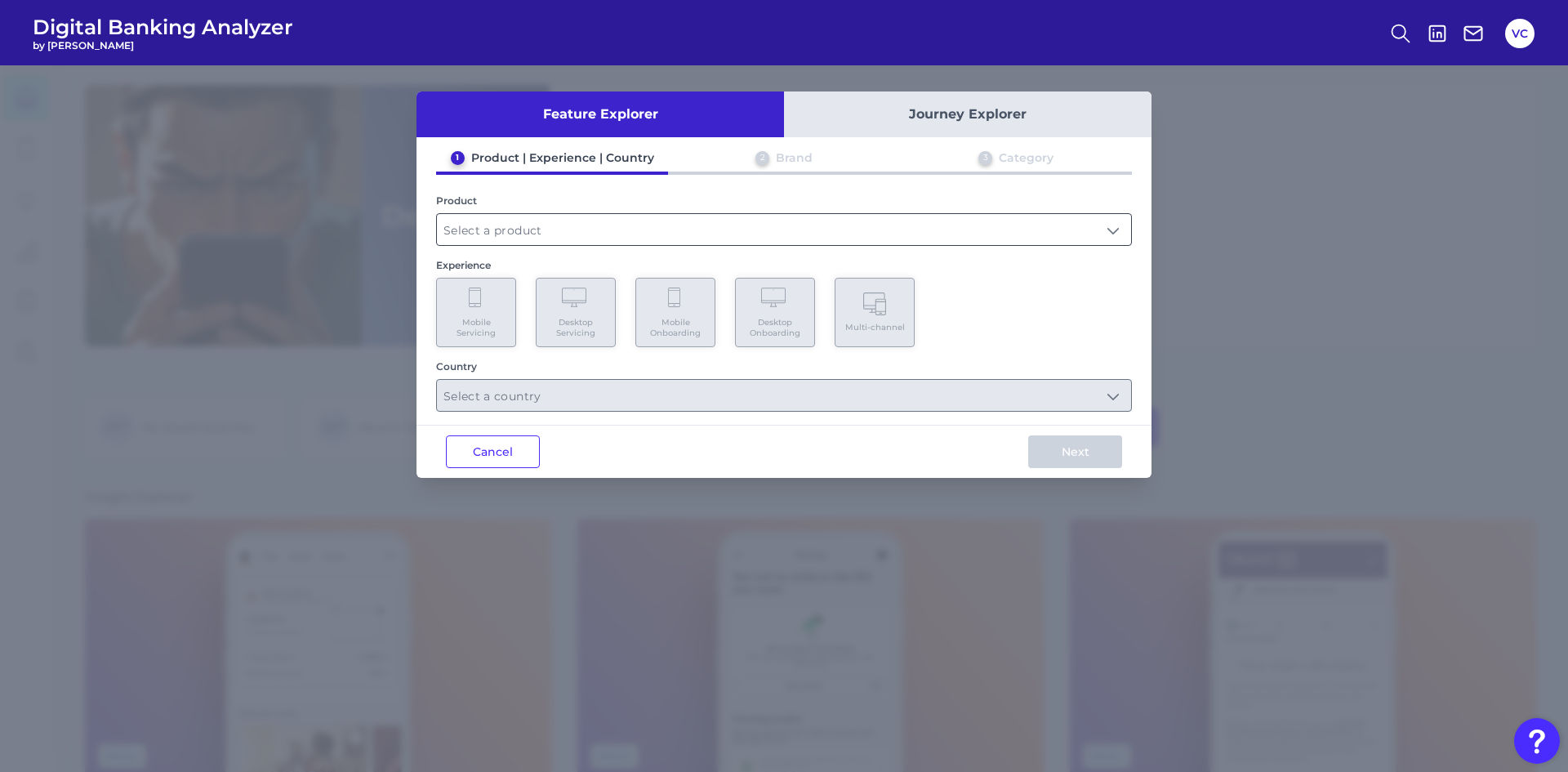
click at [584, 231] on input "text" at bounding box center [784, 229] width 694 height 31
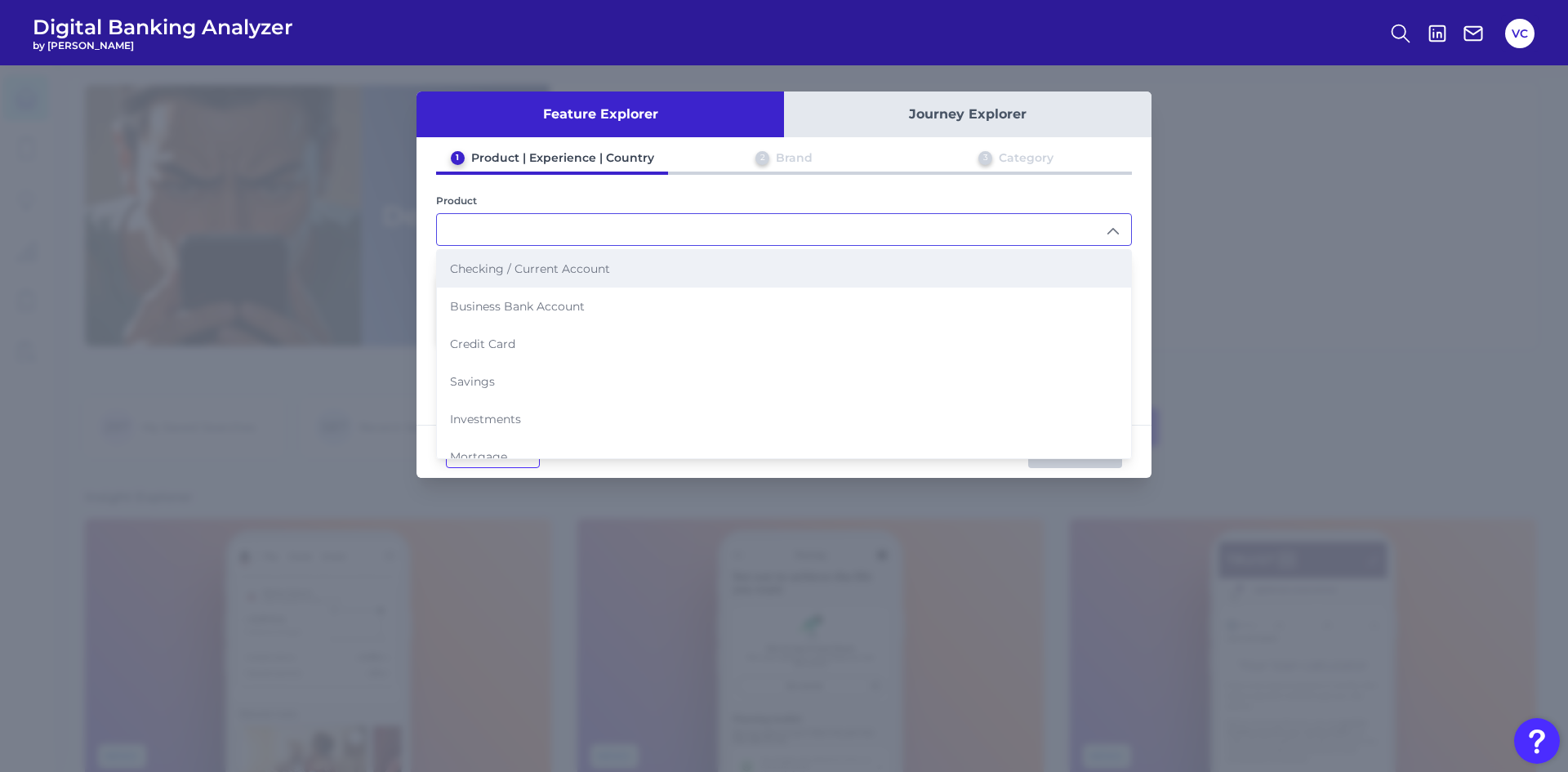
click at [560, 269] on span "Checking / Current Account" at bounding box center [530, 269] width 160 height 15
type input "Checking / Current Account"
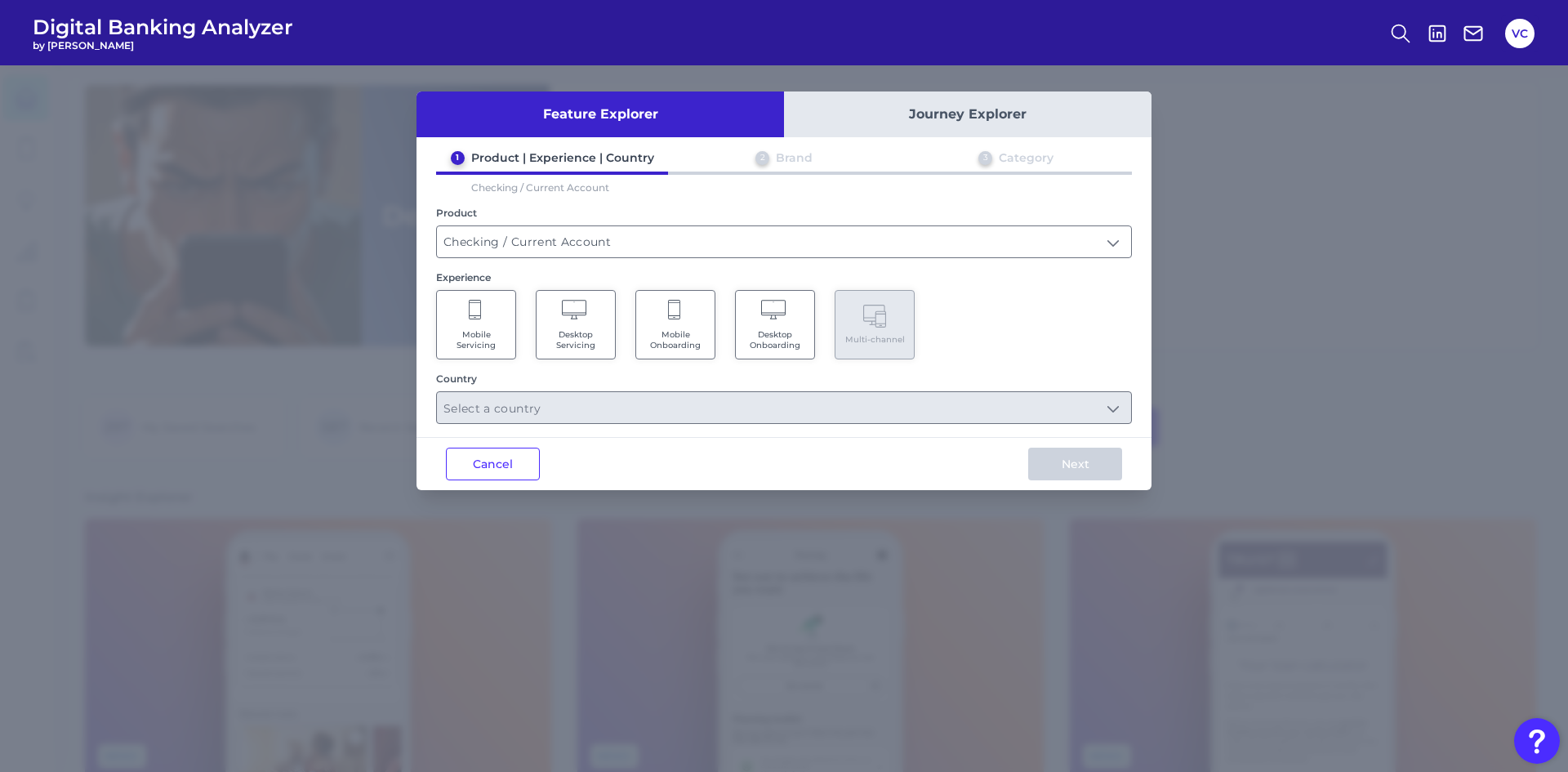
click at [659, 332] on span "Mobile Onboarding" at bounding box center [675, 340] width 62 height 21
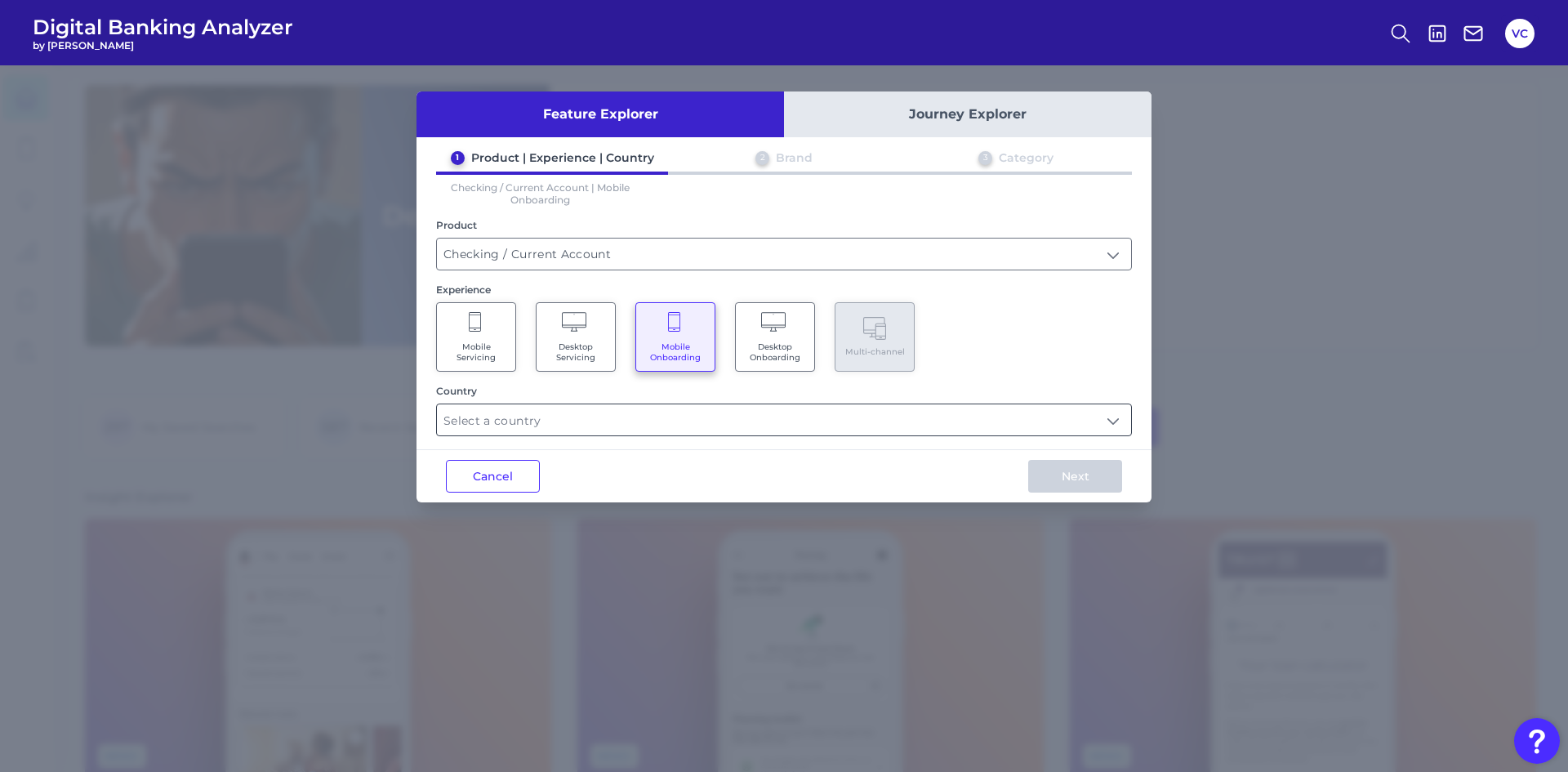
click at [573, 423] on input "text" at bounding box center [784, 419] width 694 height 31
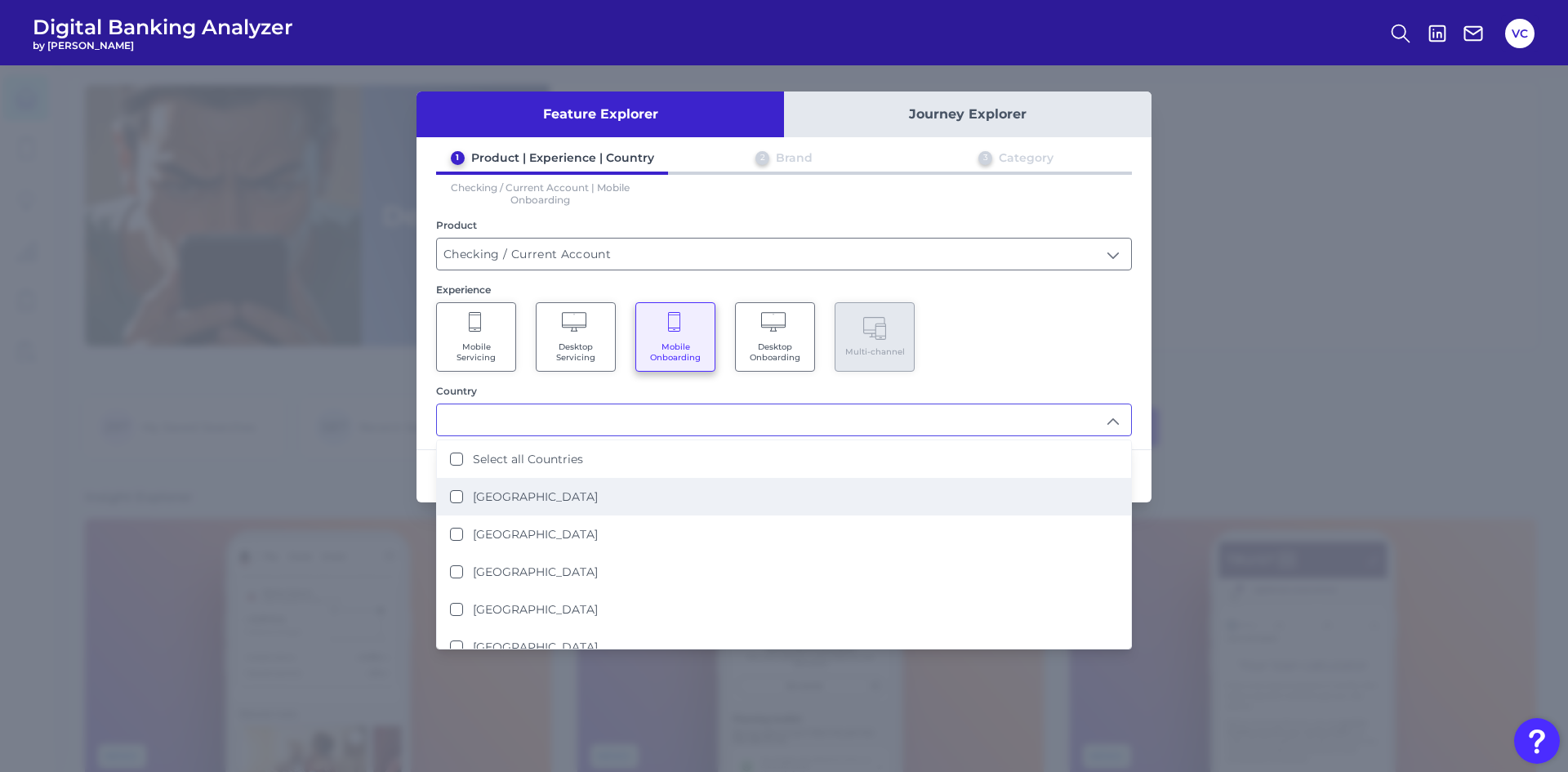
click at [506, 499] on label "[GEOGRAPHIC_DATA]" at bounding box center [535, 497] width 125 height 15
type input "[GEOGRAPHIC_DATA]"
click at [506, 499] on label "[GEOGRAPHIC_DATA]" at bounding box center [535, 497] width 125 height 15
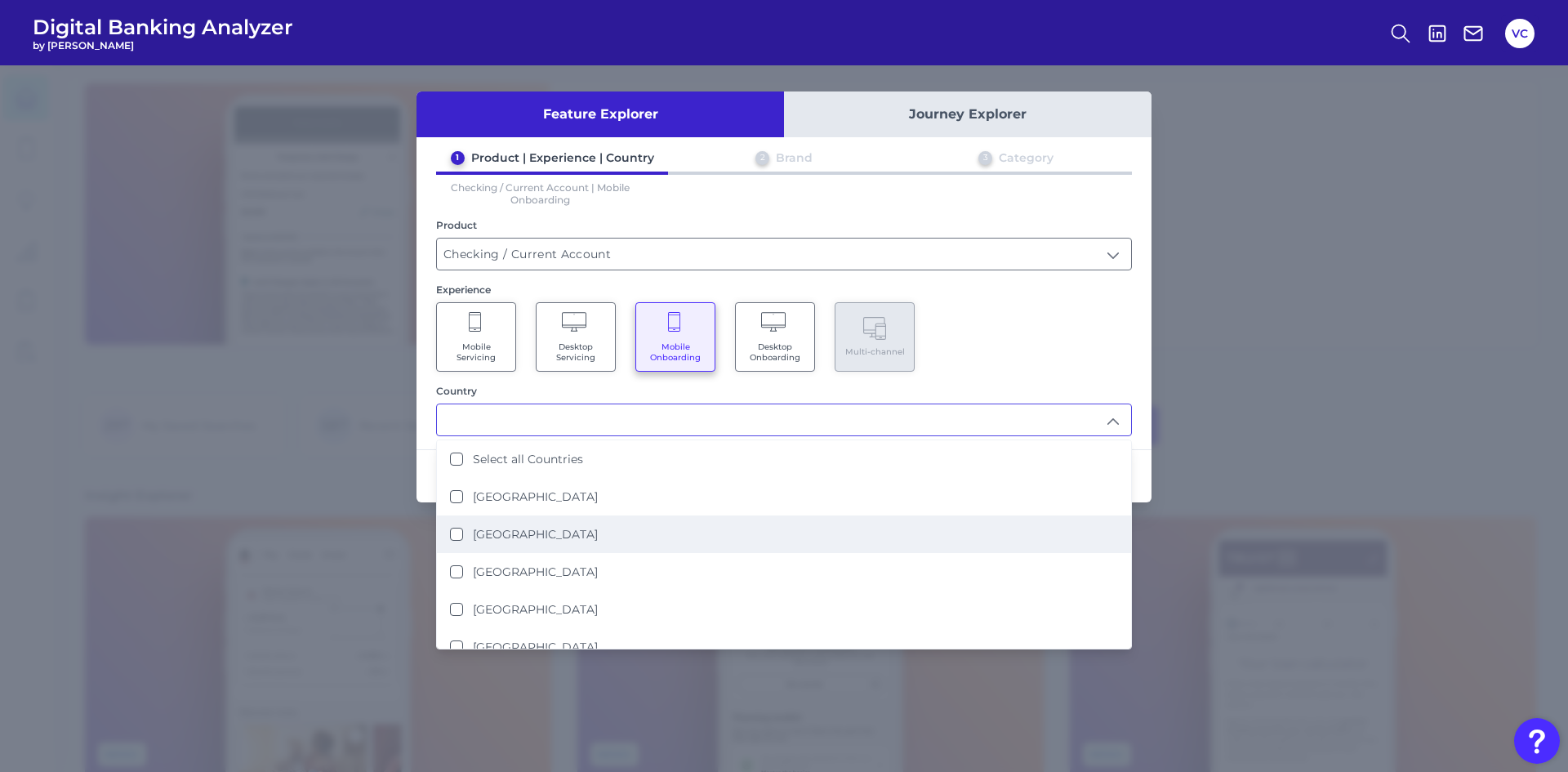
click at [506, 529] on label "[GEOGRAPHIC_DATA]" at bounding box center [535, 535] width 125 height 15
type input "[GEOGRAPHIC_DATA]"
click at [1172, 392] on div "Feature Explorer Journey Explorer 1 Product | Experience | Country 2 Brand 3 Ca…" at bounding box center [784, 418] width 1568 height 707
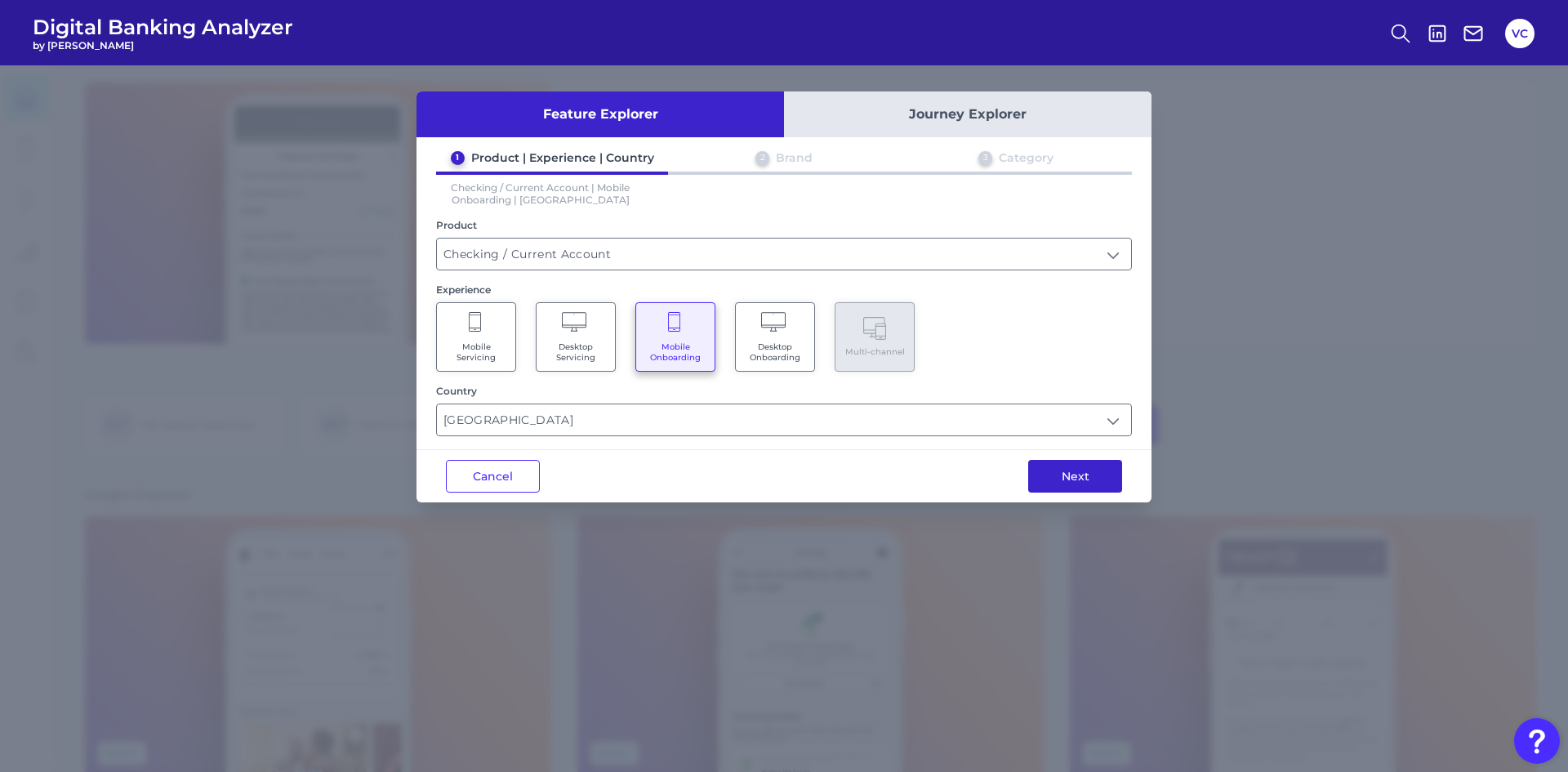
click at [1090, 464] on button "Next" at bounding box center [1074, 476] width 94 height 33
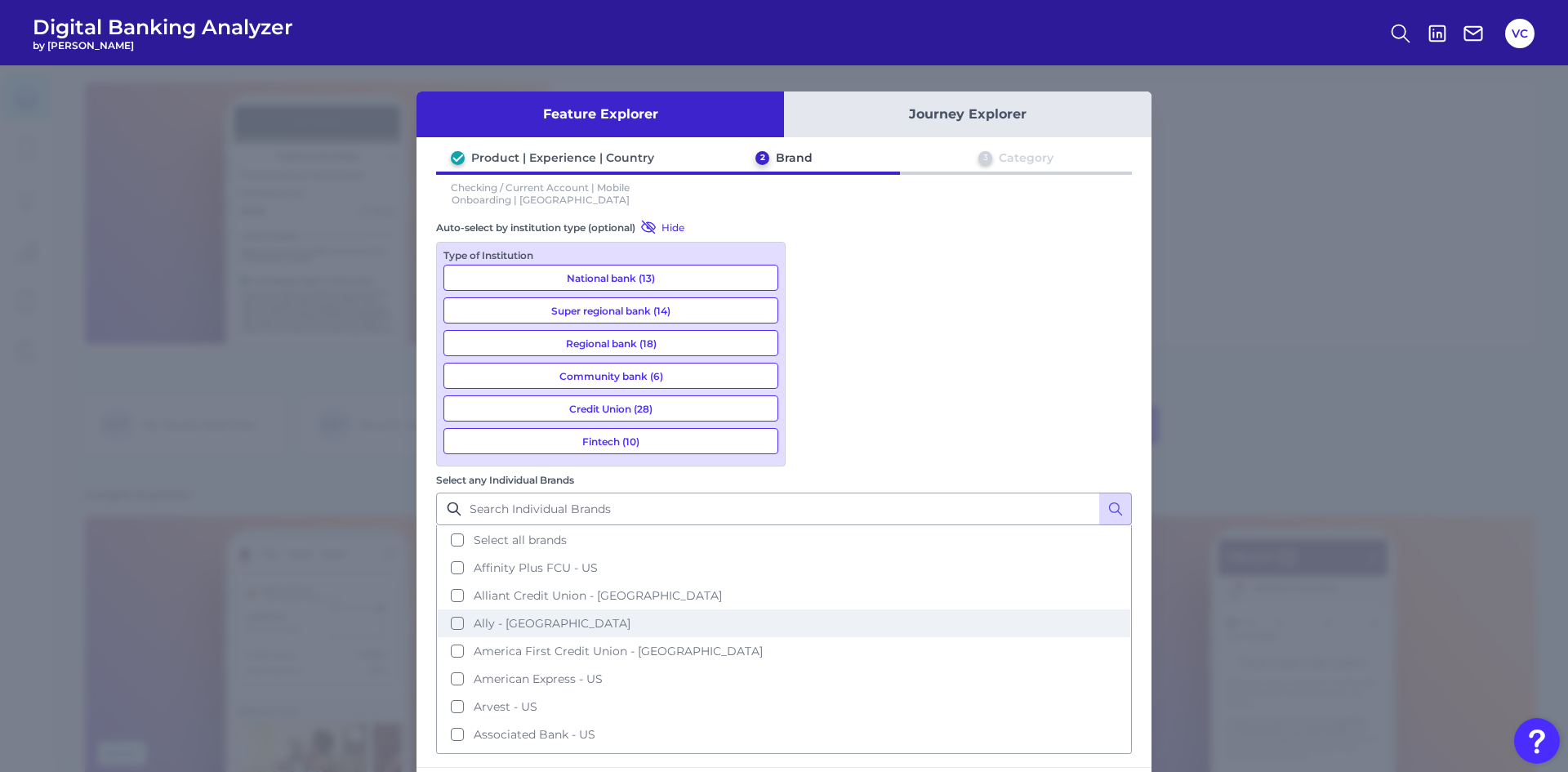
click at [818, 609] on button "Ally - [GEOGRAPHIC_DATA]" at bounding box center [784, 623] width 692 height 27
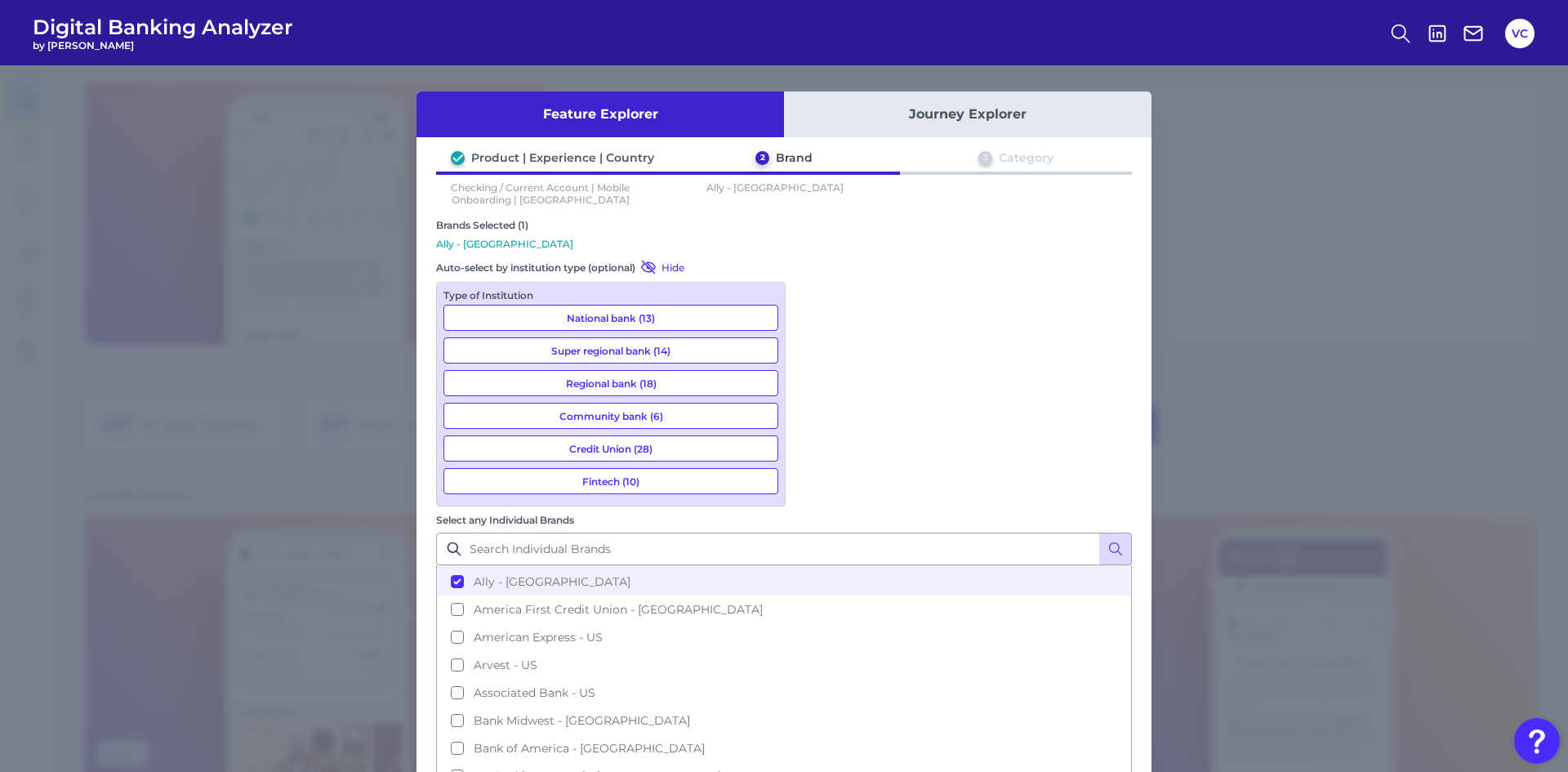
scroll to position [164, 0]
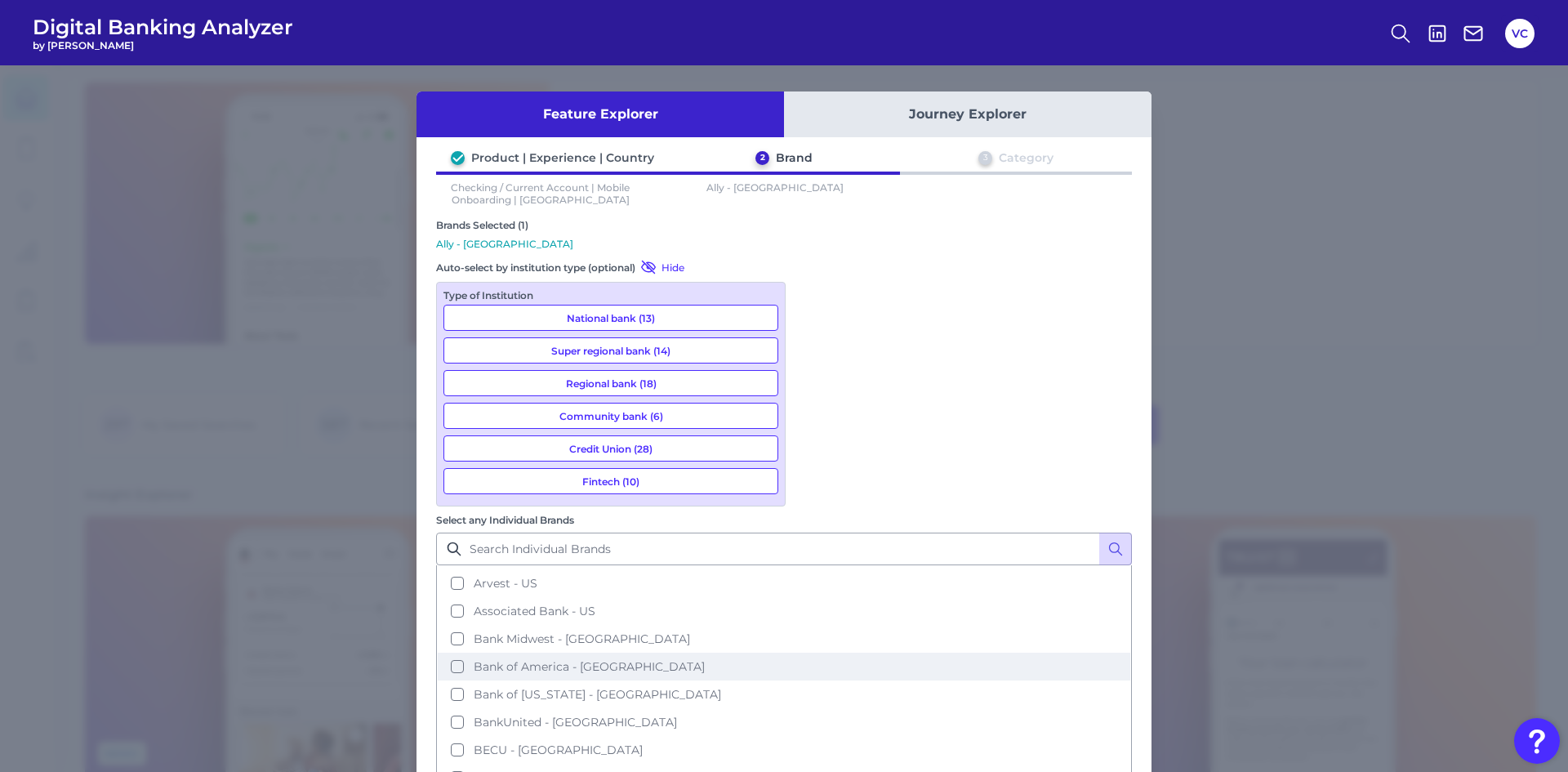
click at [812, 653] on button "Bank of America - [GEOGRAPHIC_DATA]" at bounding box center [784, 666] width 692 height 27
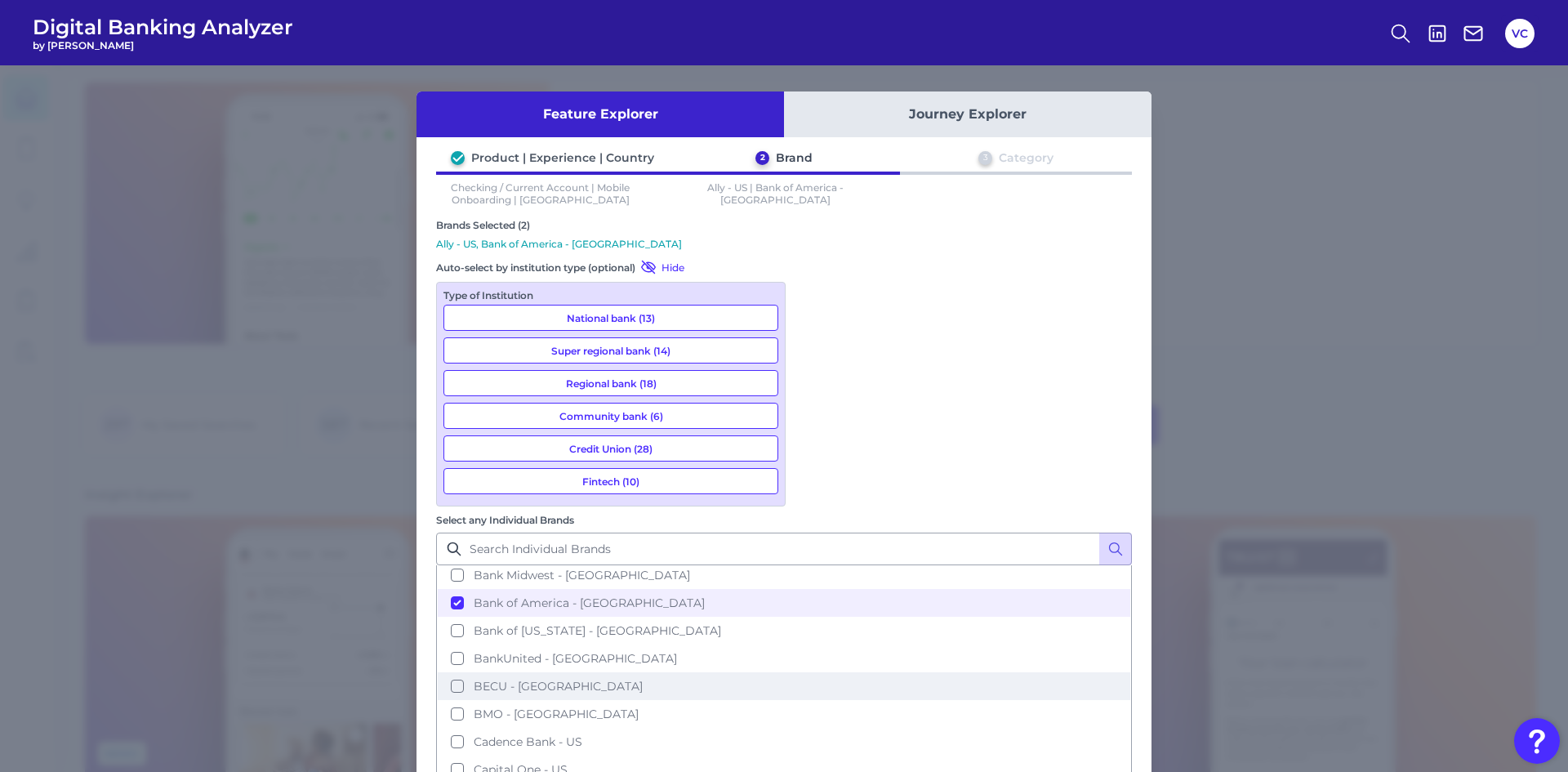
scroll to position [245, 0]
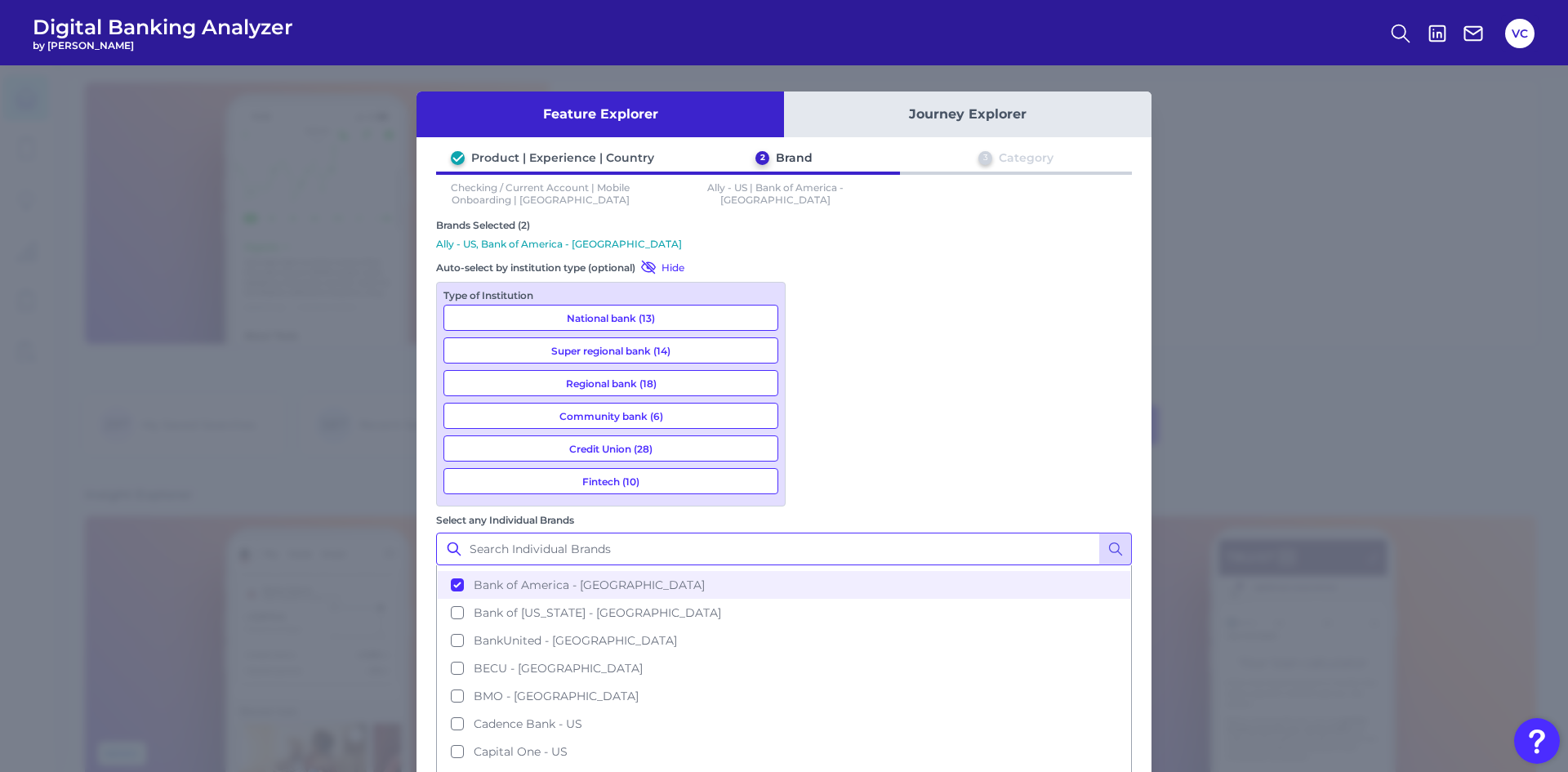
click at [840, 533] on input "Select any Individual Brands" at bounding box center [784, 549] width 696 height 33
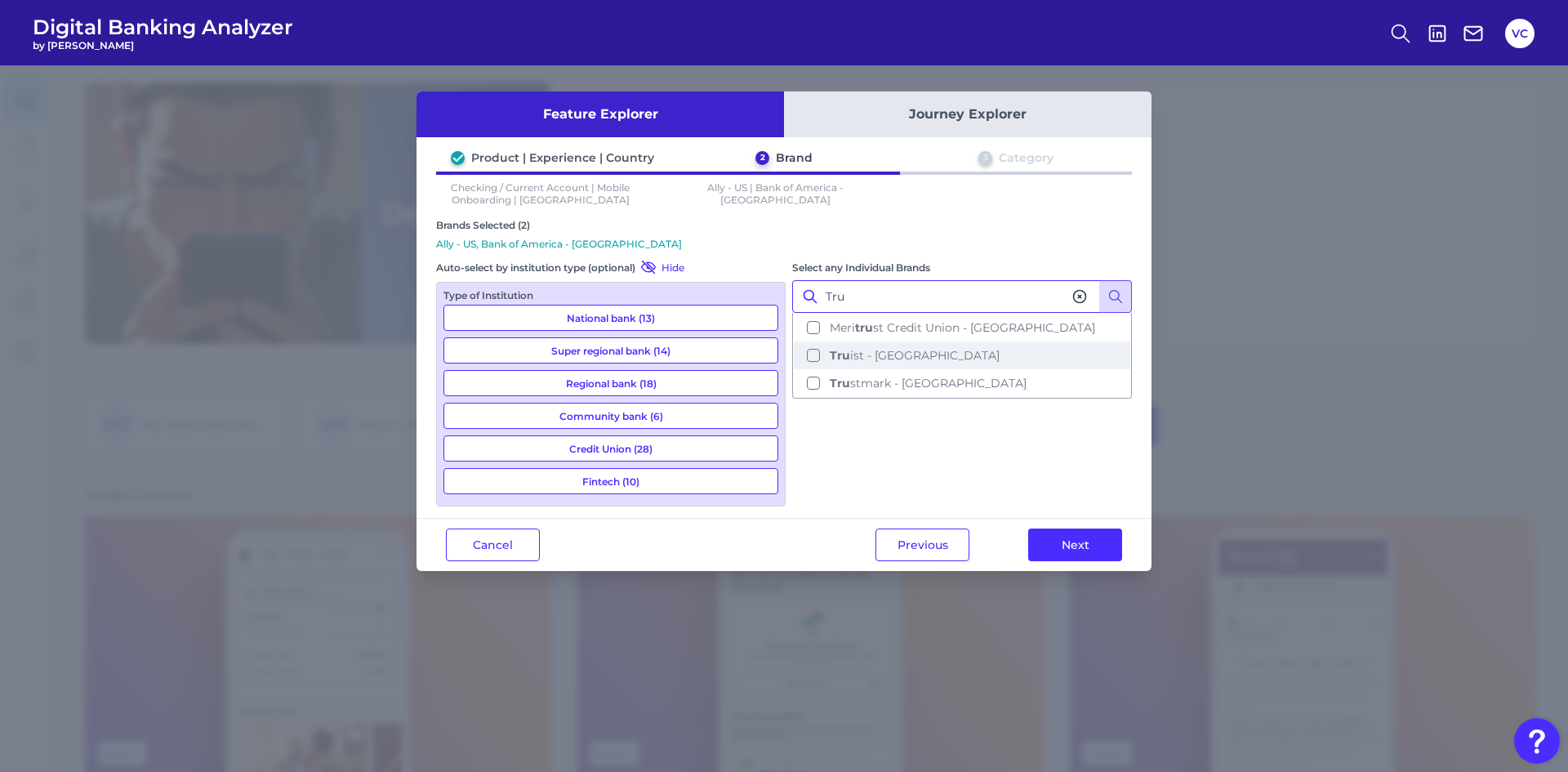
click at [810, 350] on button "Tru ist - US" at bounding box center [962, 355] width 337 height 27
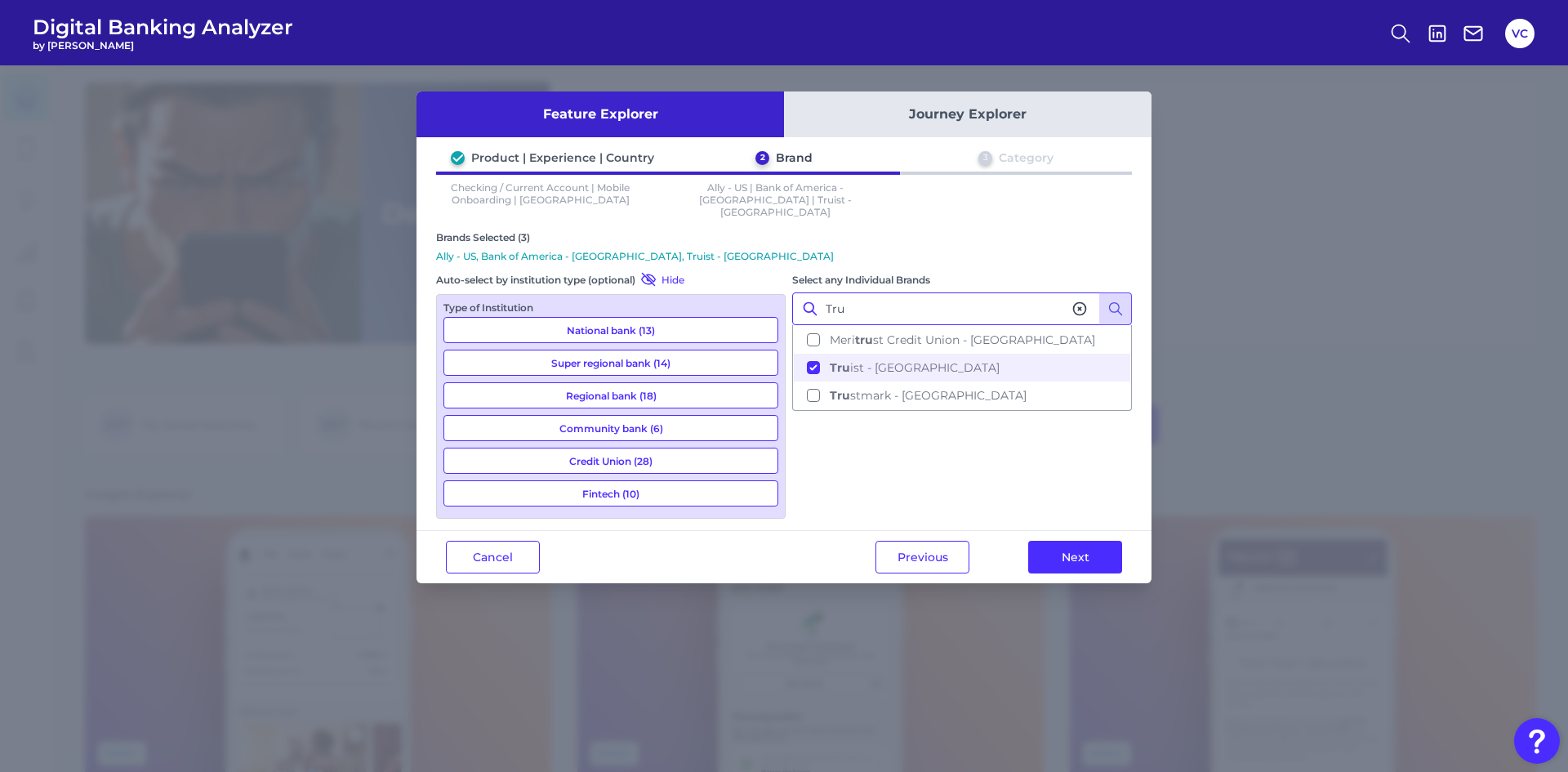
type input "Tru"
drag, startPoint x: 1080, startPoint y: 293, endPoint x: 1068, endPoint y: 300, distance: 13.9
click at [1080, 301] on icon at bounding box center [1079, 308] width 16 height 16
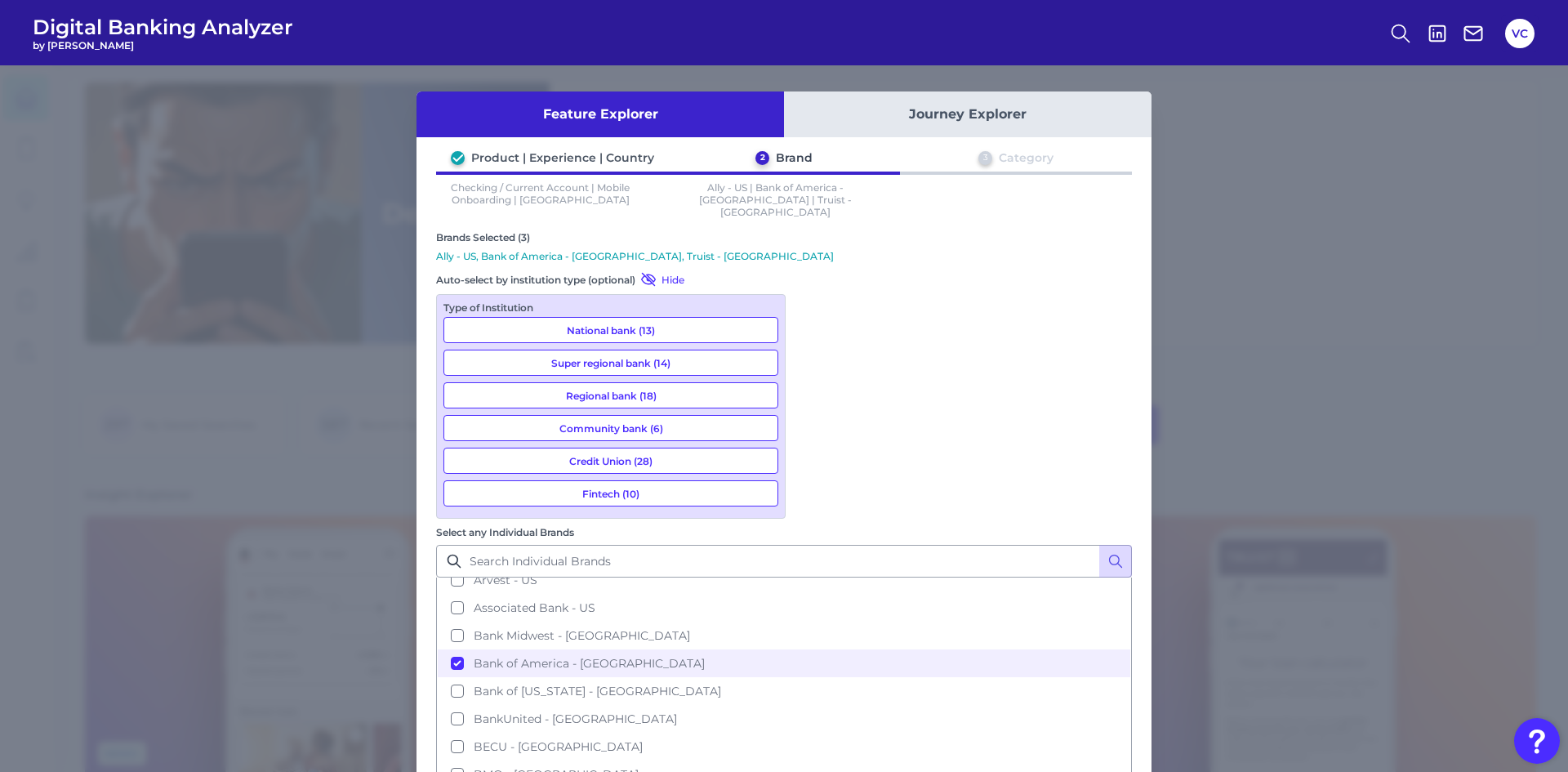
scroll to position [326, 0]
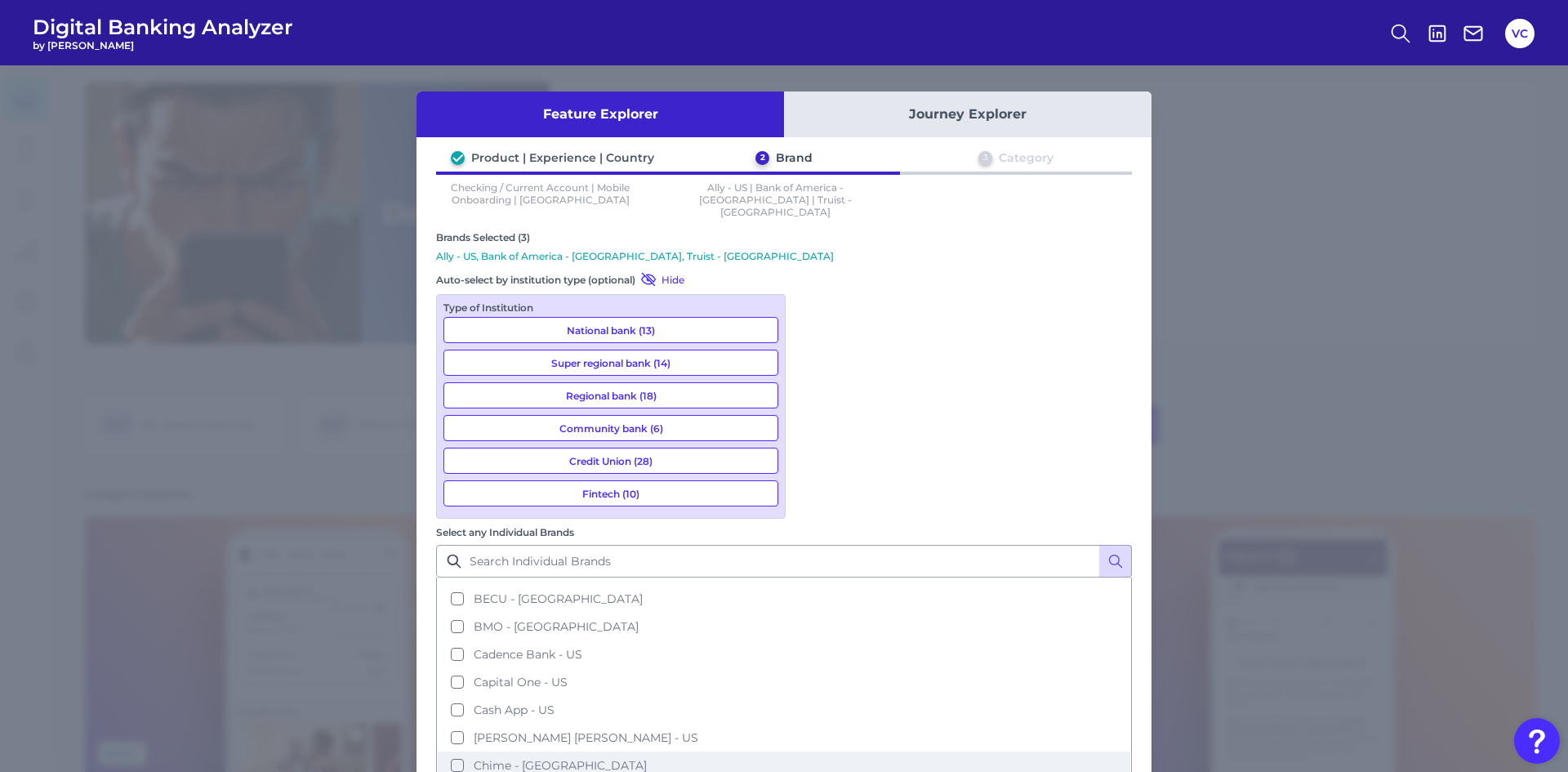
click at [647, 758] on span "Chime - [GEOGRAPHIC_DATA]" at bounding box center [560, 765] width 173 height 15
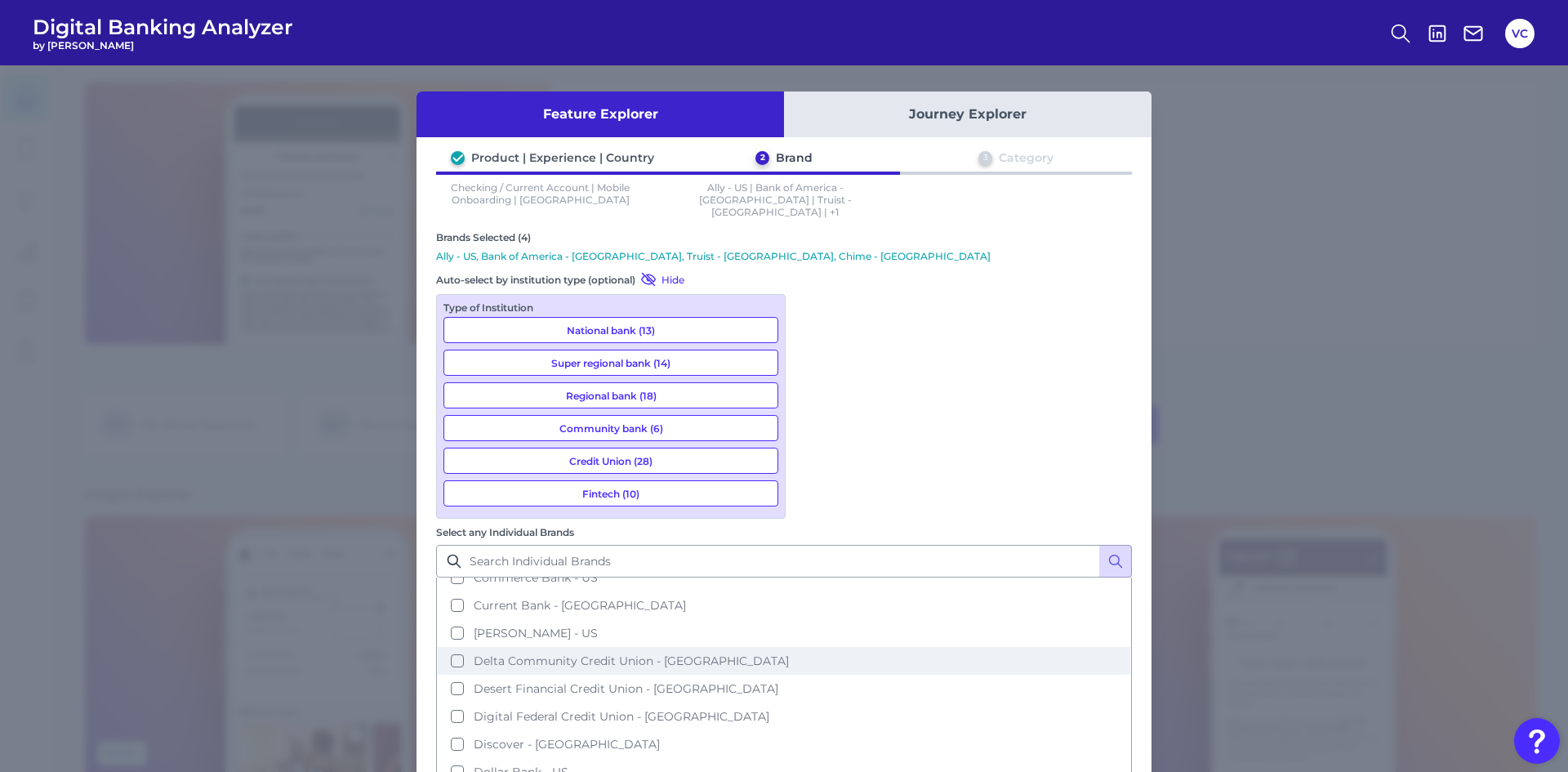
scroll to position [735, 0]
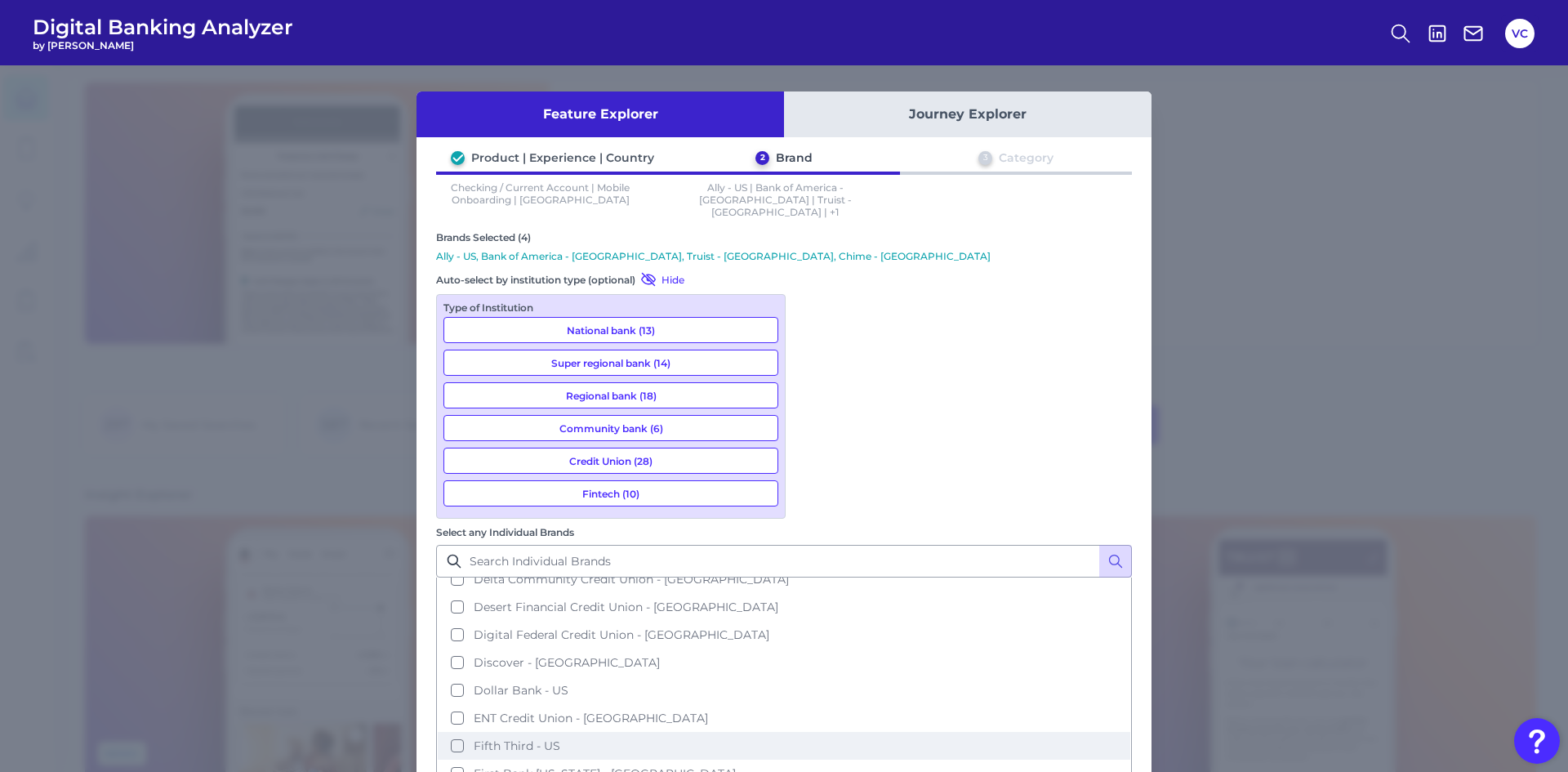
click at [560, 739] on span "Fifth Third - US" at bounding box center [517, 746] width 87 height 15
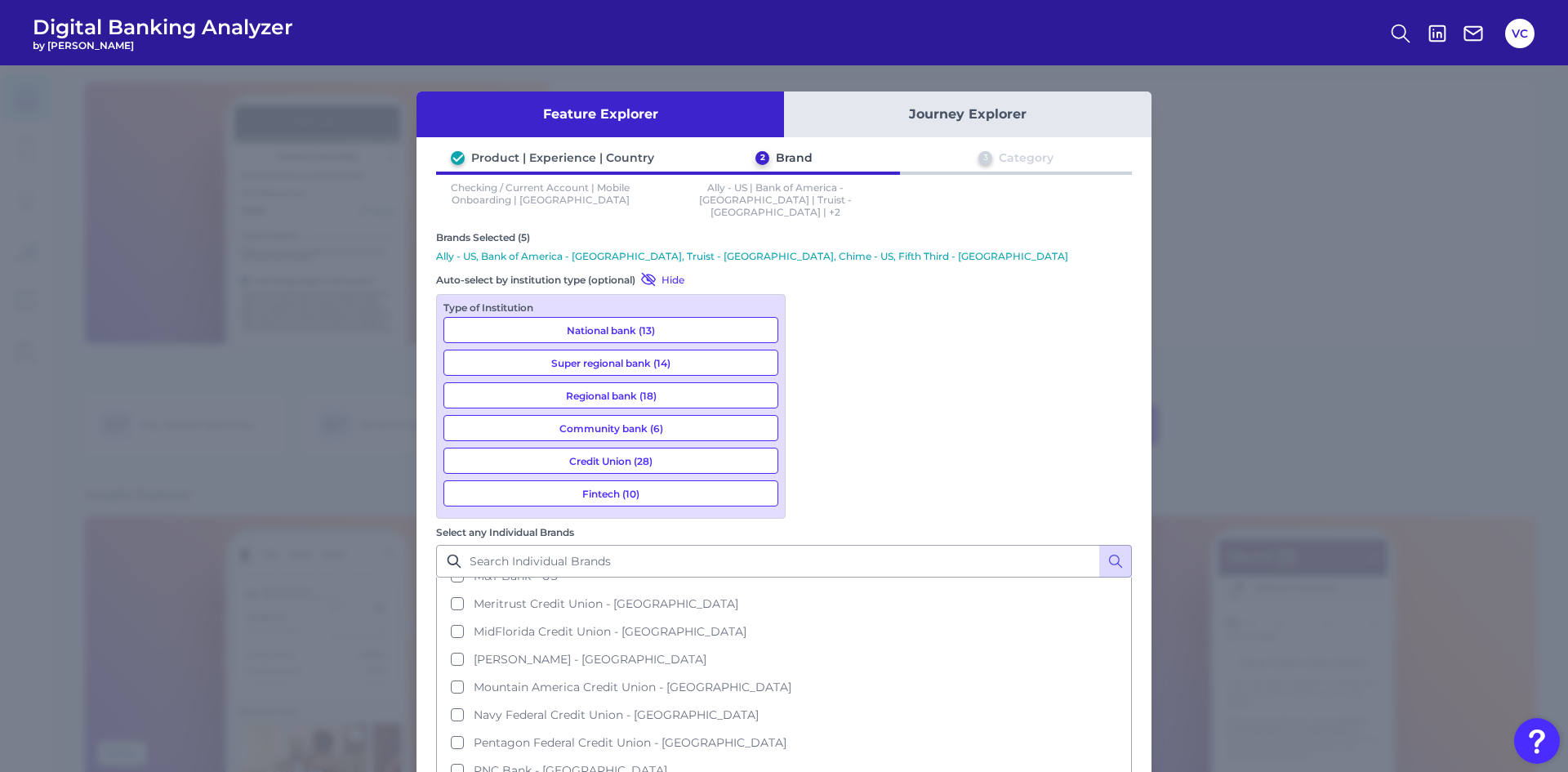
scroll to position [1470, 0]
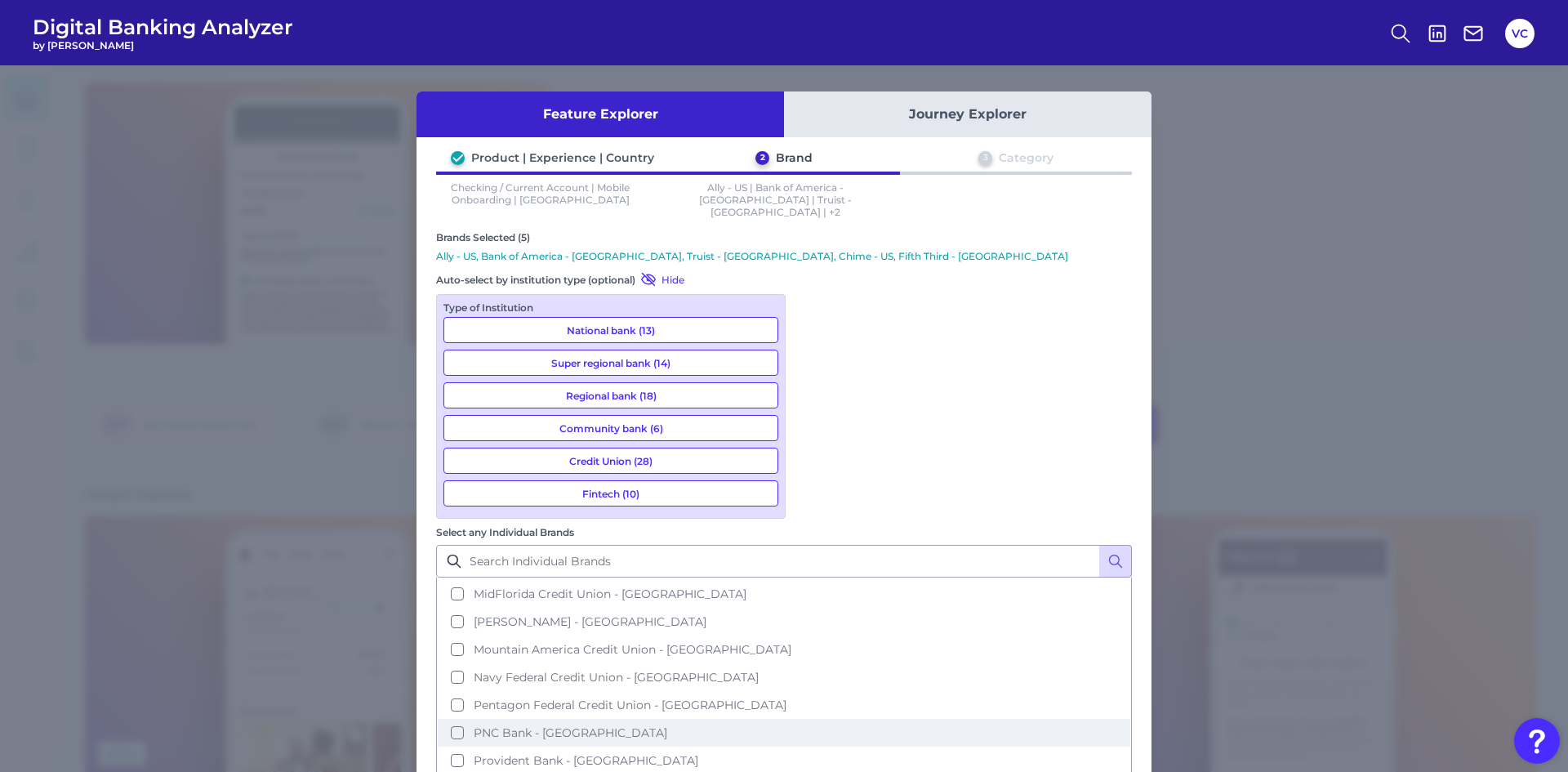
click at [668, 726] on span "PNC Bank - US" at bounding box center [570, 733] width 194 height 15
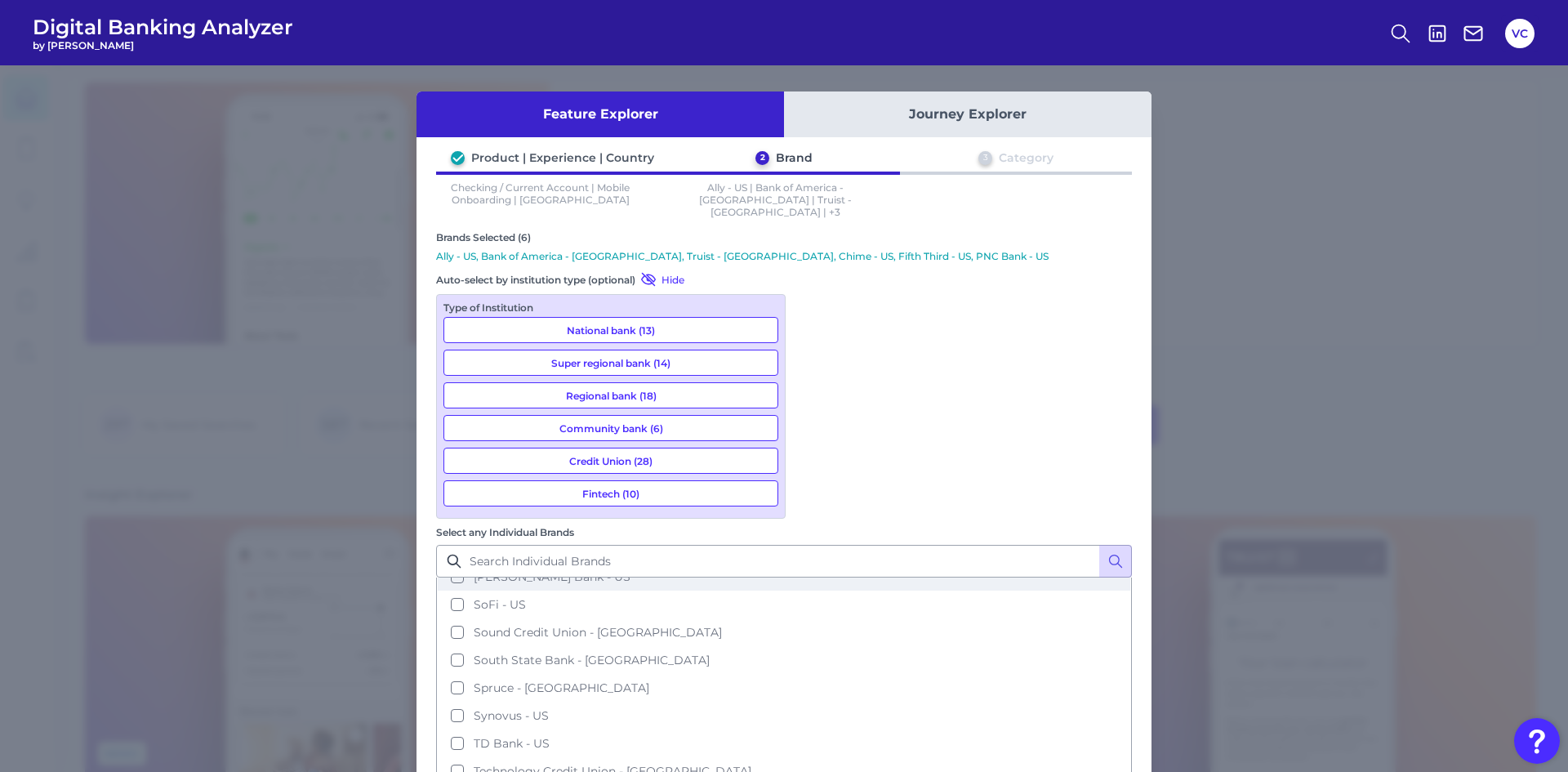
scroll to position [1960, 0]
click at [549, 735] on span "TD Bank - US" at bounding box center [512, 743] width 76 height 15
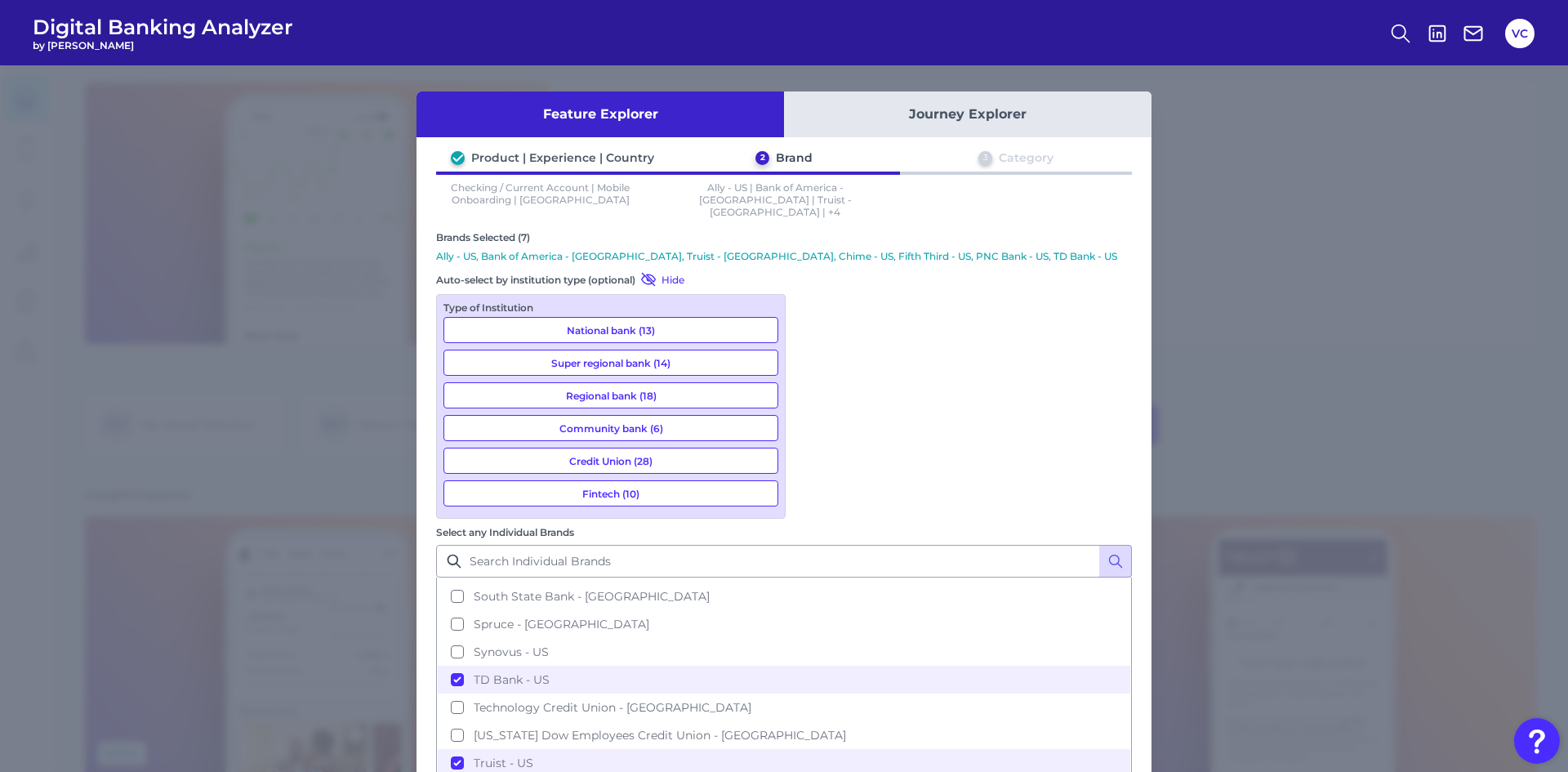
scroll to position [2043, 0]
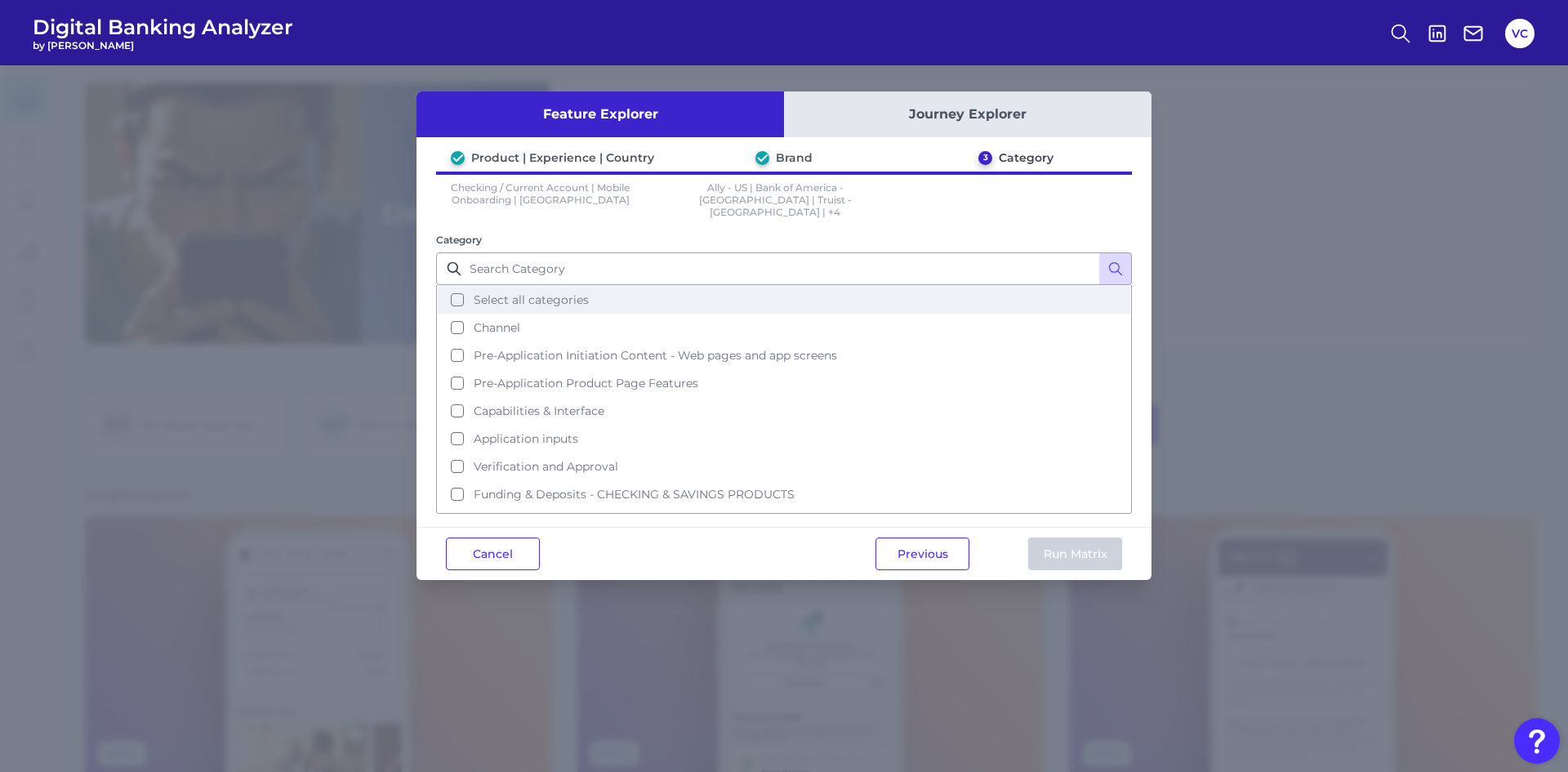
click at [455, 289] on button "Select all categories" at bounding box center [784, 299] width 692 height 27
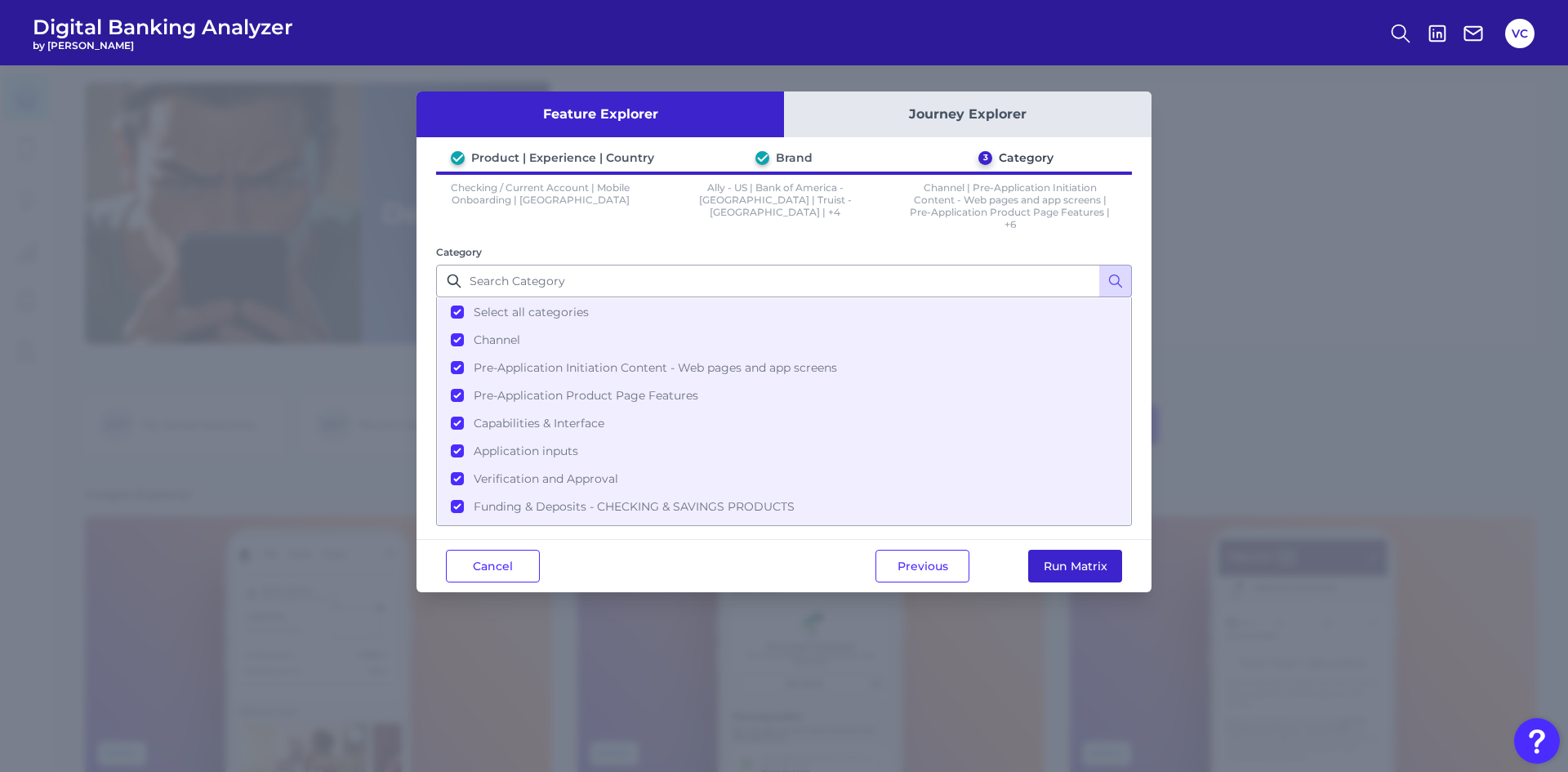
click at [1083, 570] on button "Run Matrix" at bounding box center [1074, 566] width 94 height 33
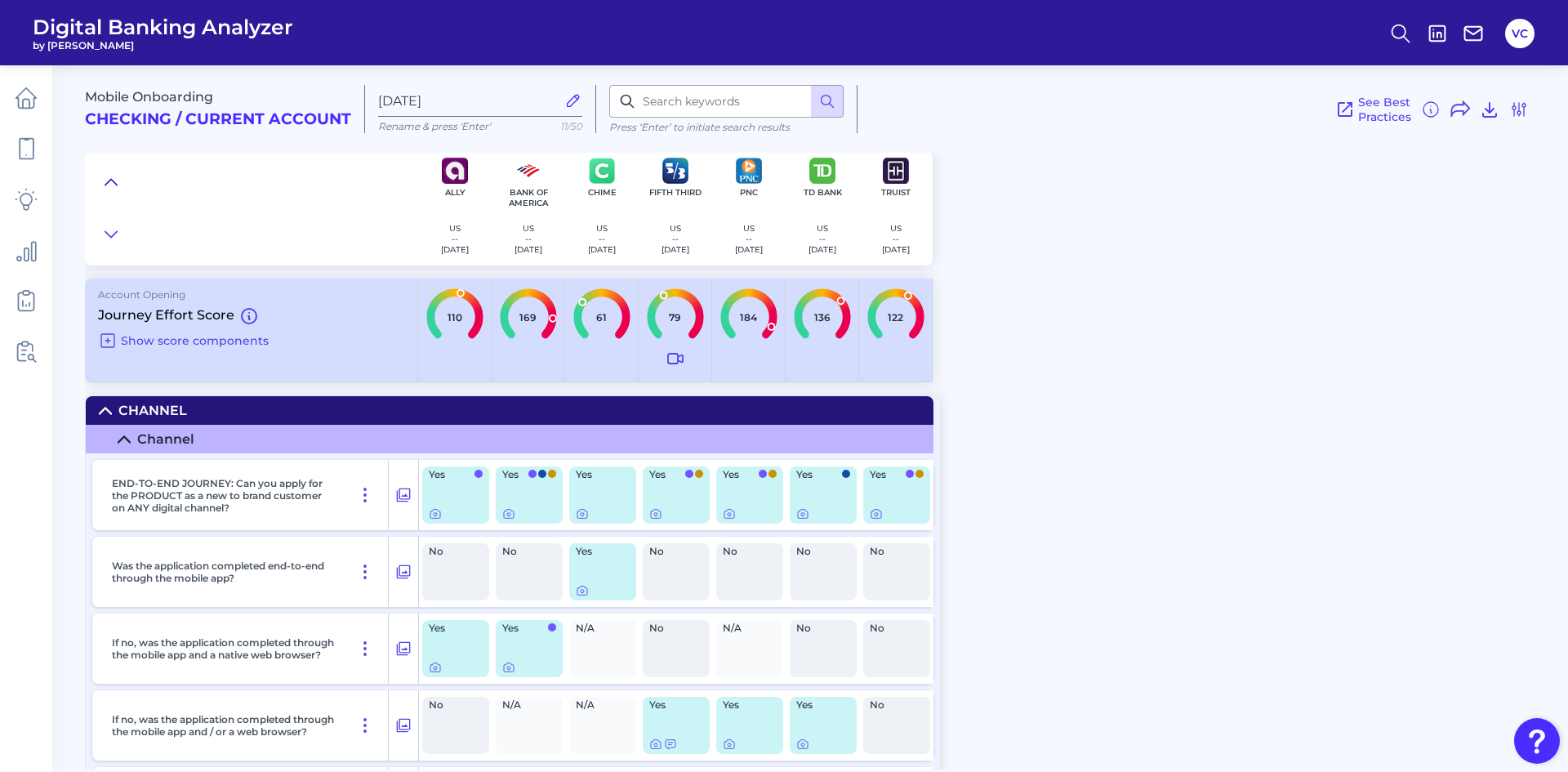
click at [111, 180] on icon at bounding box center [111, 182] width 11 height 6
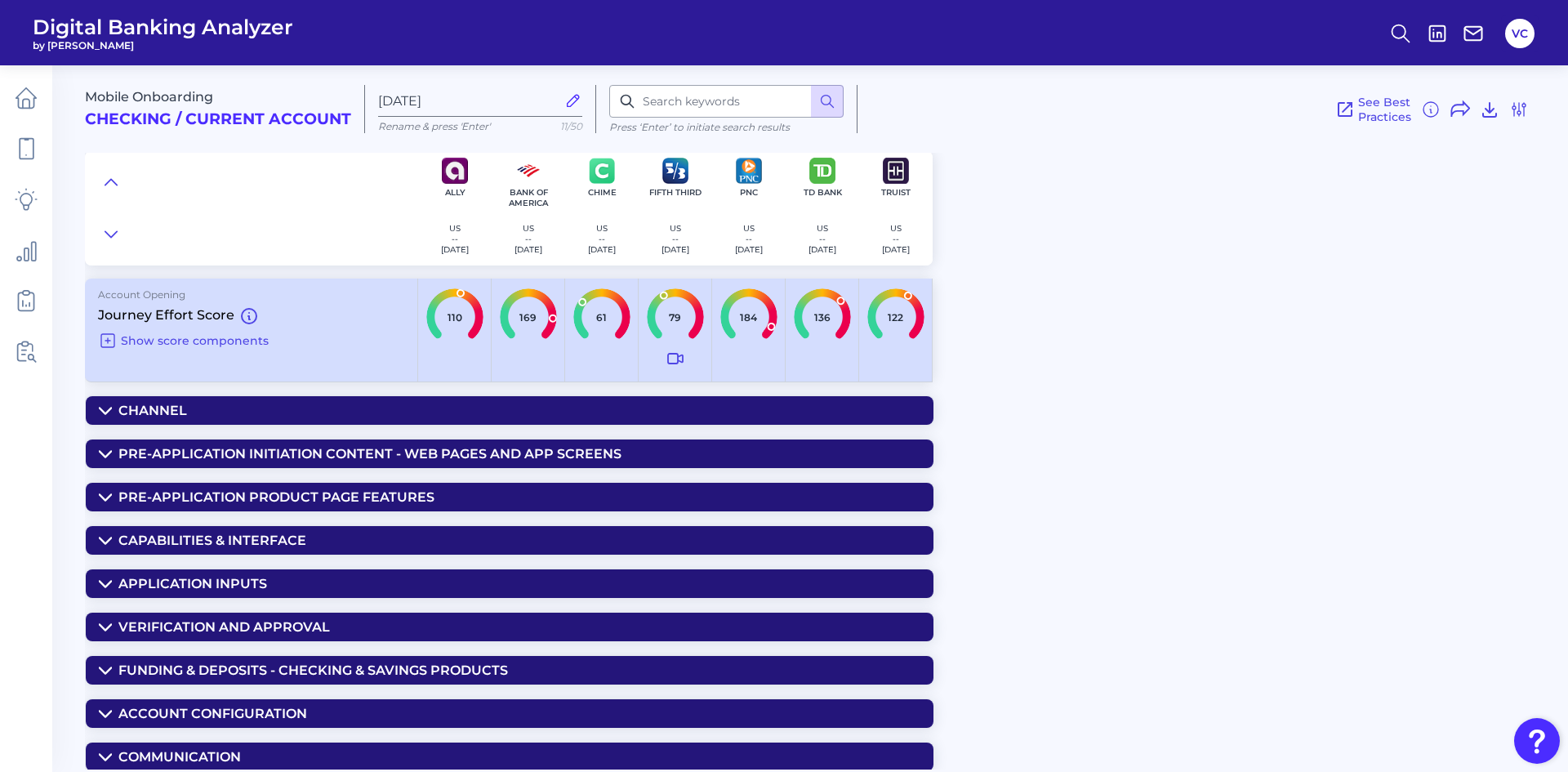
scroll to position [3, 0]
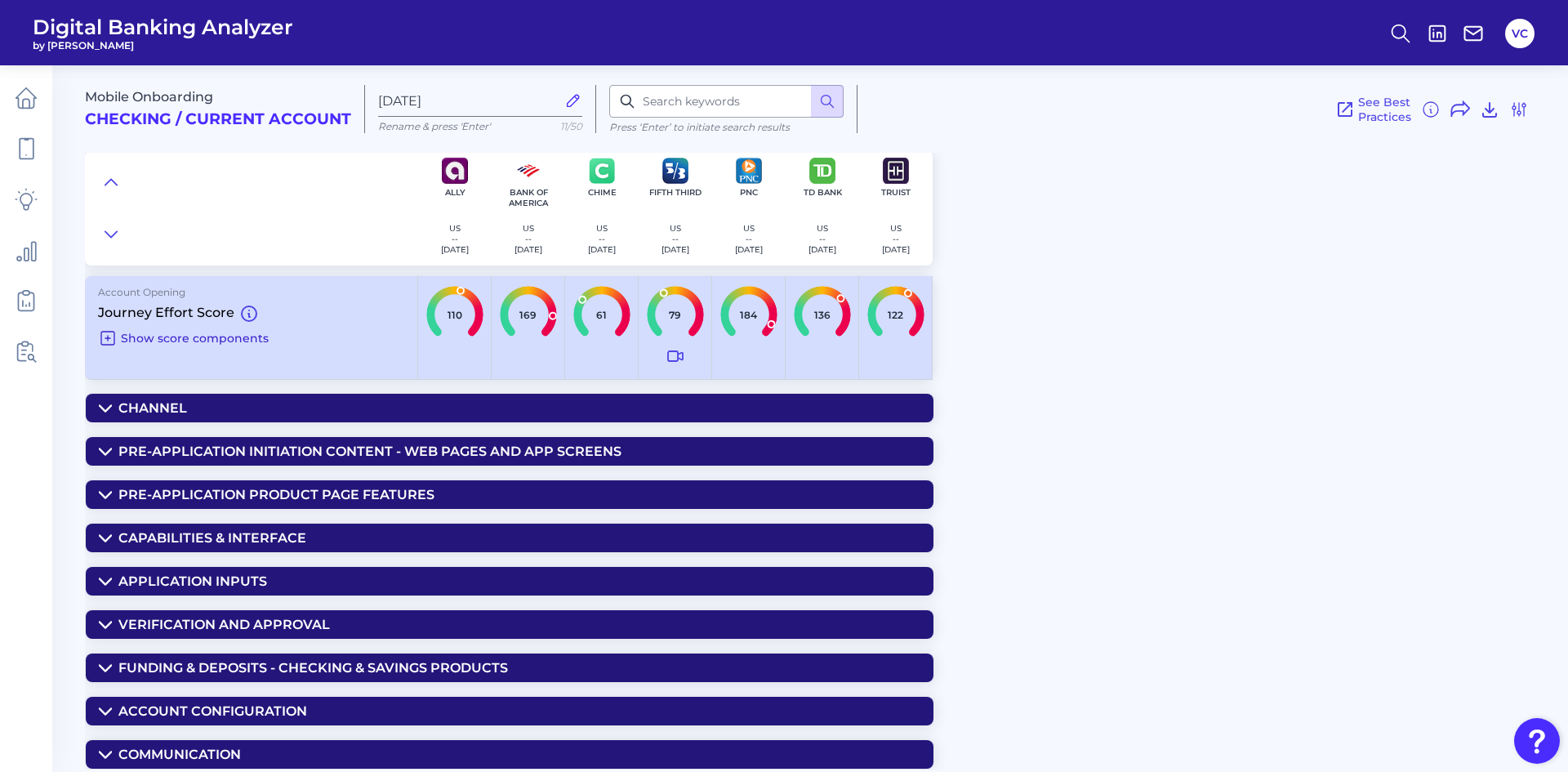
click at [111, 342] on icon at bounding box center [108, 338] width 20 height 20
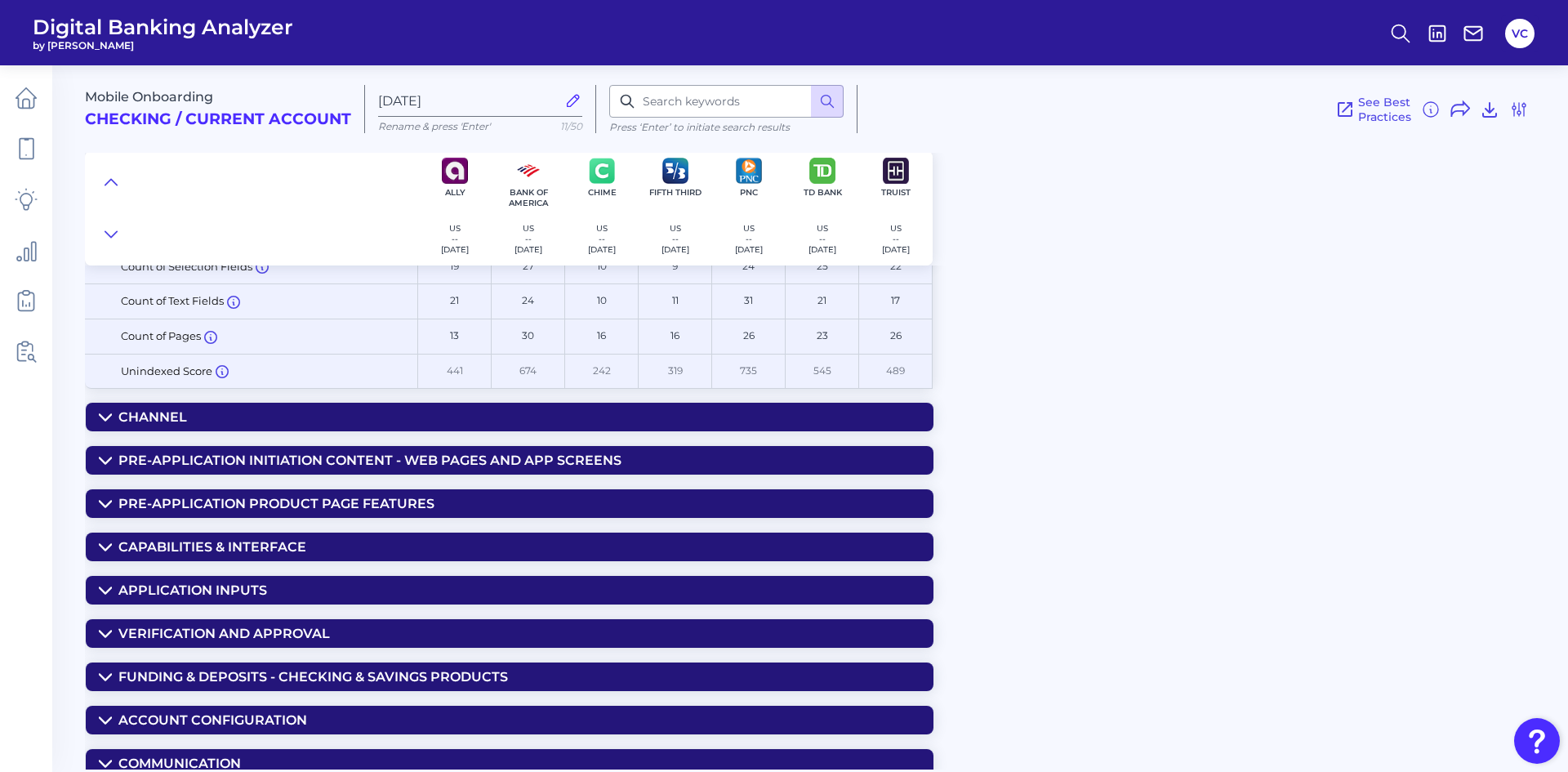
scroll to position [177, 0]
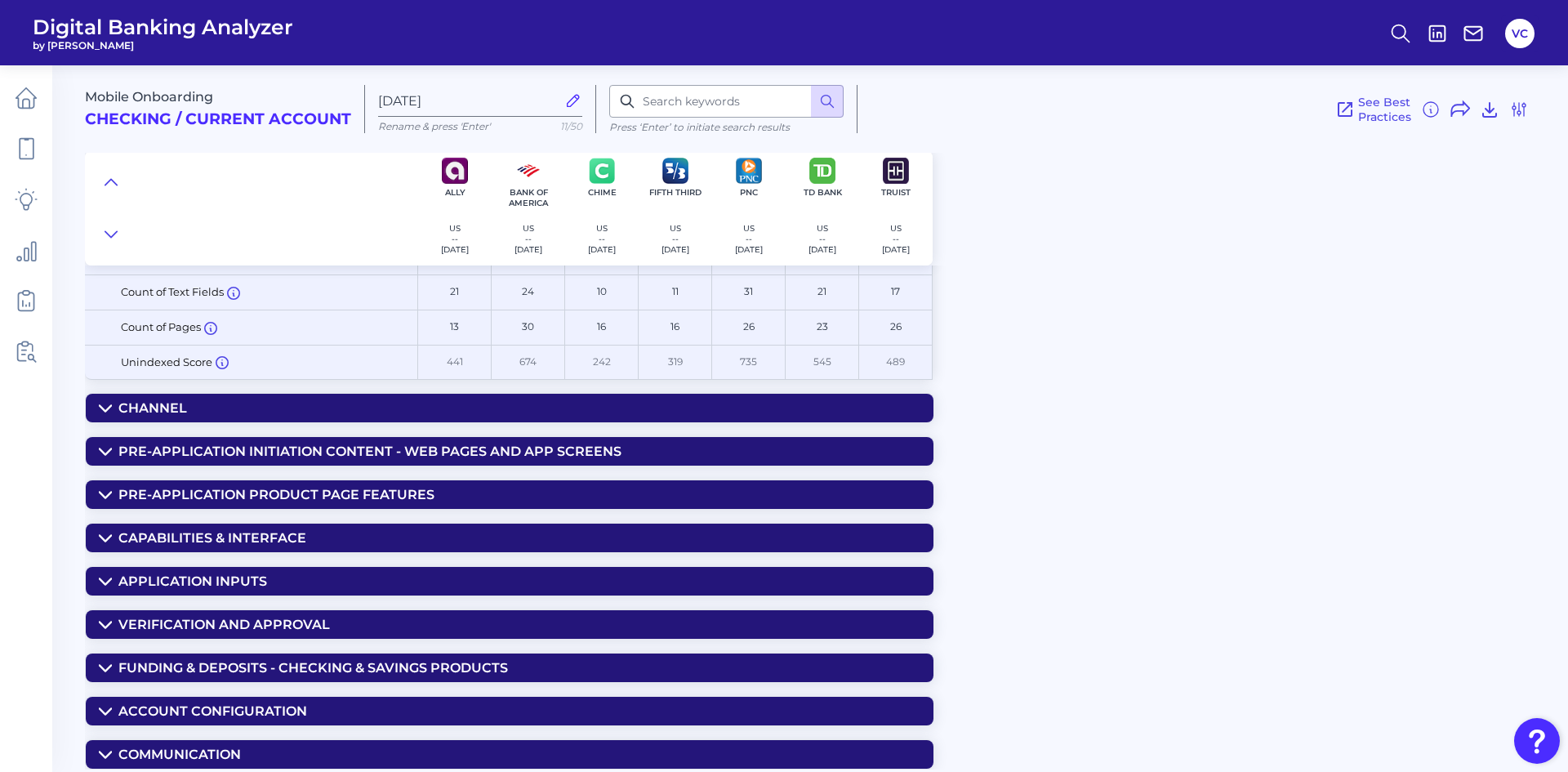
click at [169, 398] on summary "Channel" at bounding box center [510, 408] width 847 height 28
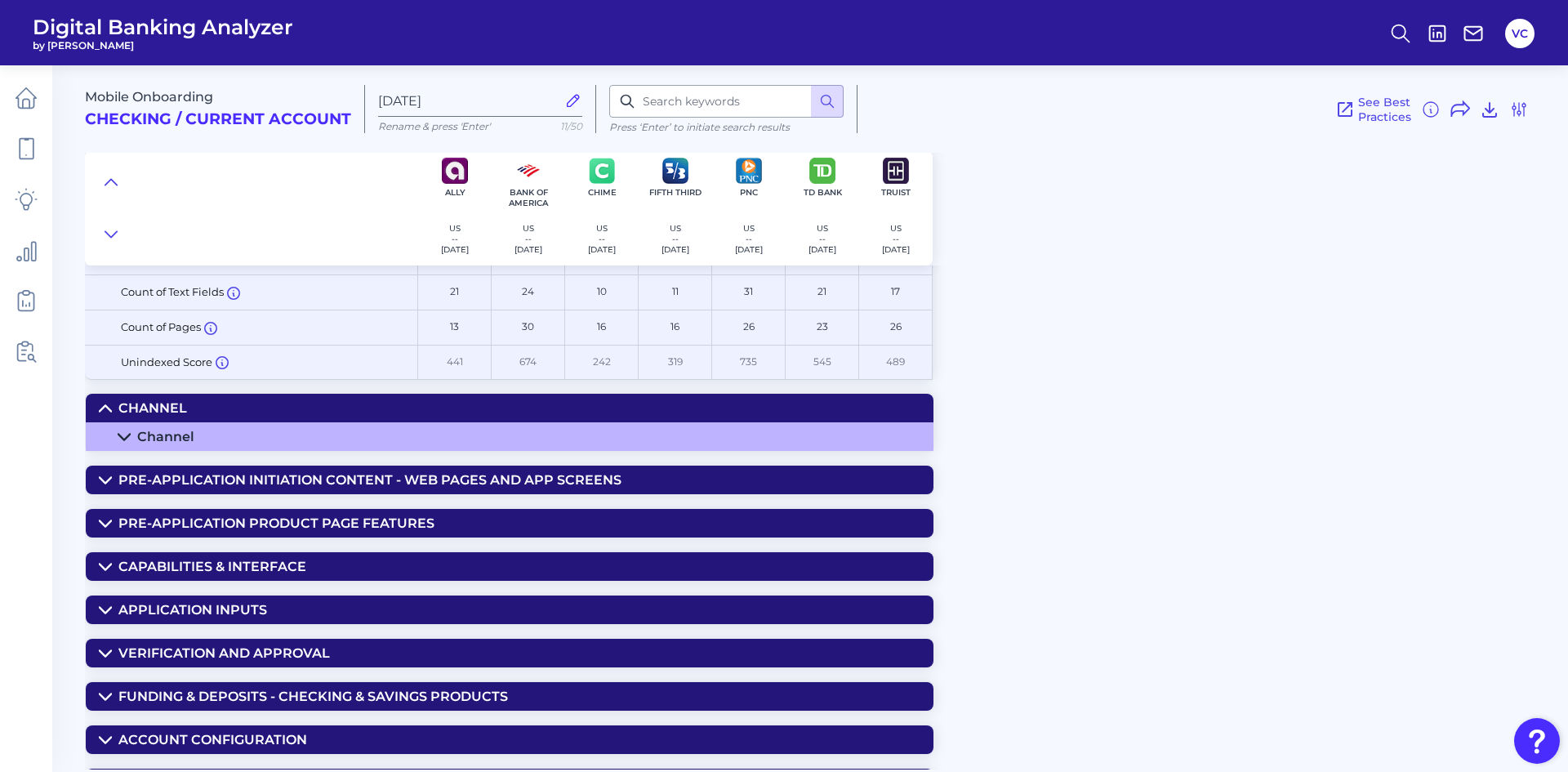
click at [171, 432] on div "Channel" at bounding box center [166, 436] width 57 height 15
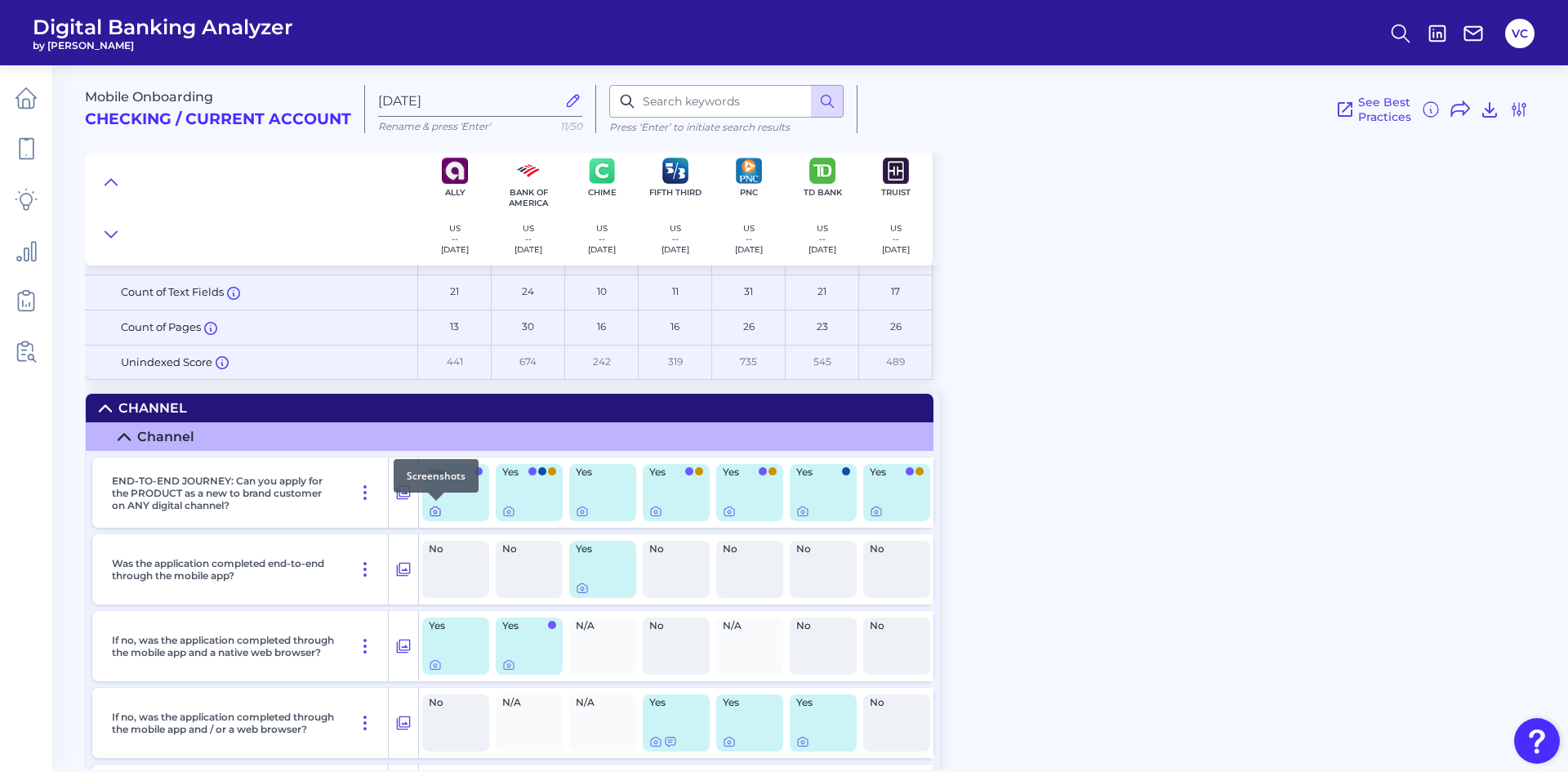
click at [436, 511] on icon at bounding box center [435, 512] width 3 height 3
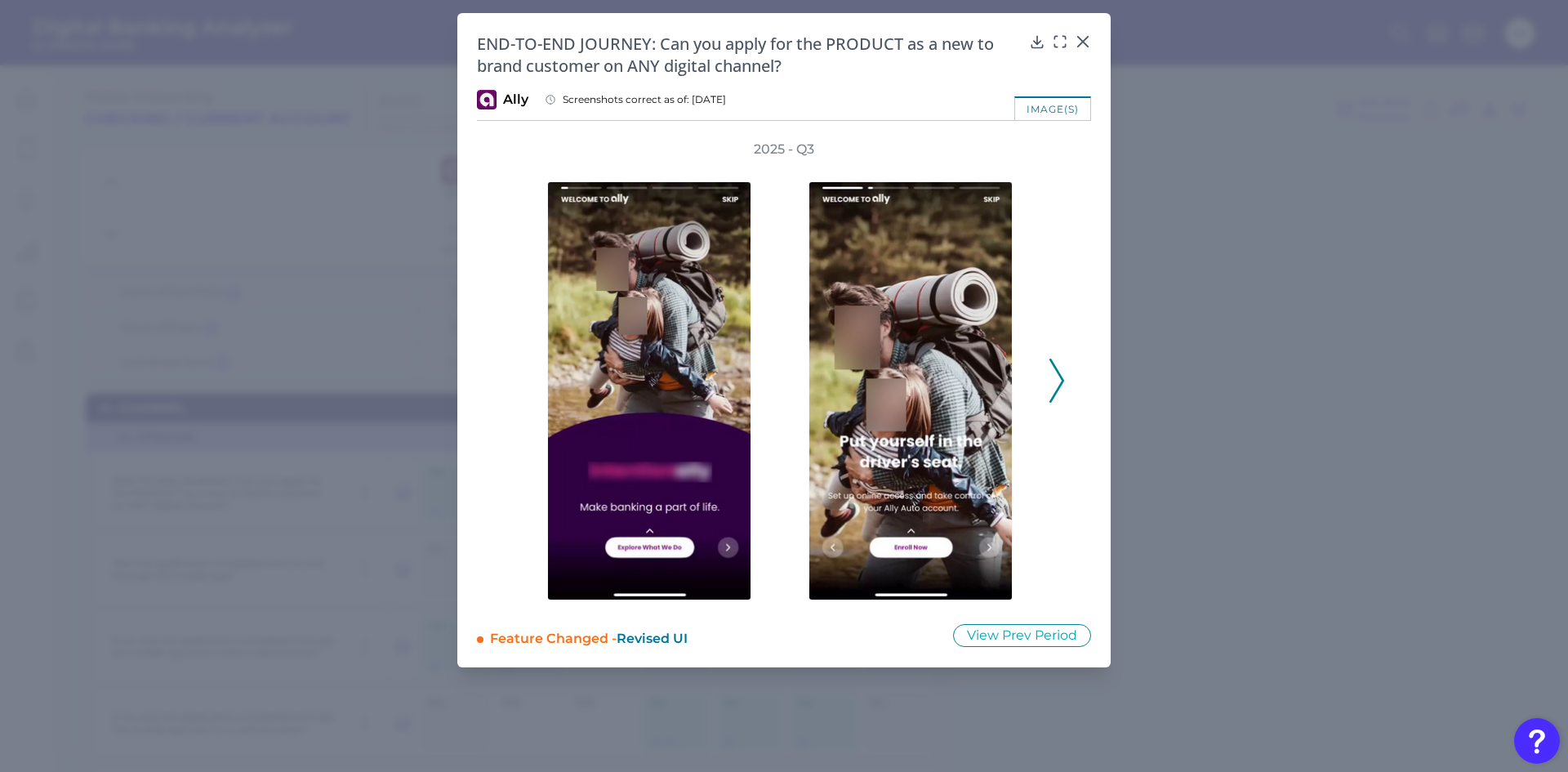
click at [1055, 377] on icon at bounding box center [1057, 380] width 15 height 44
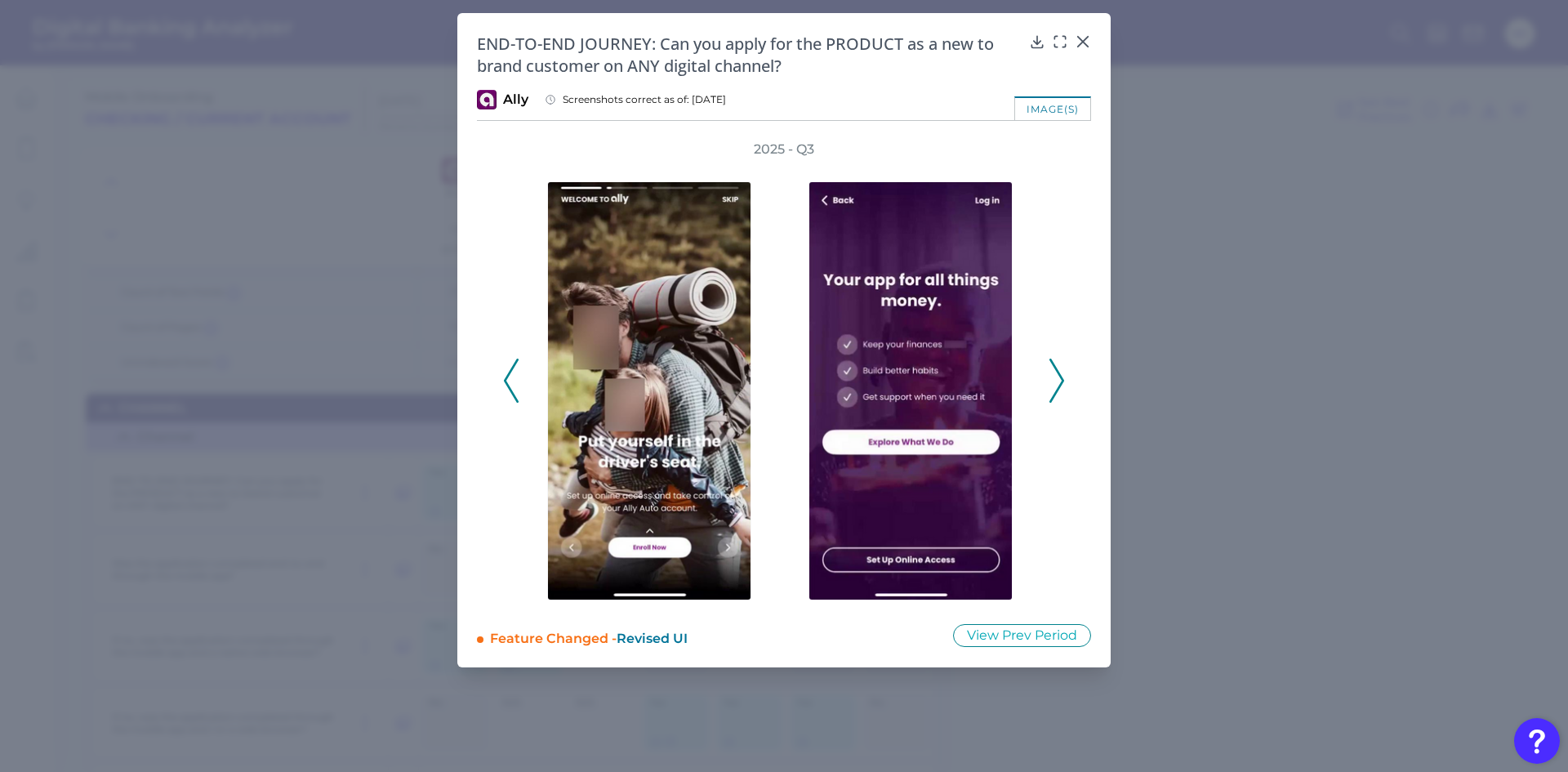
click at [1055, 377] on icon at bounding box center [1057, 380] width 15 height 44
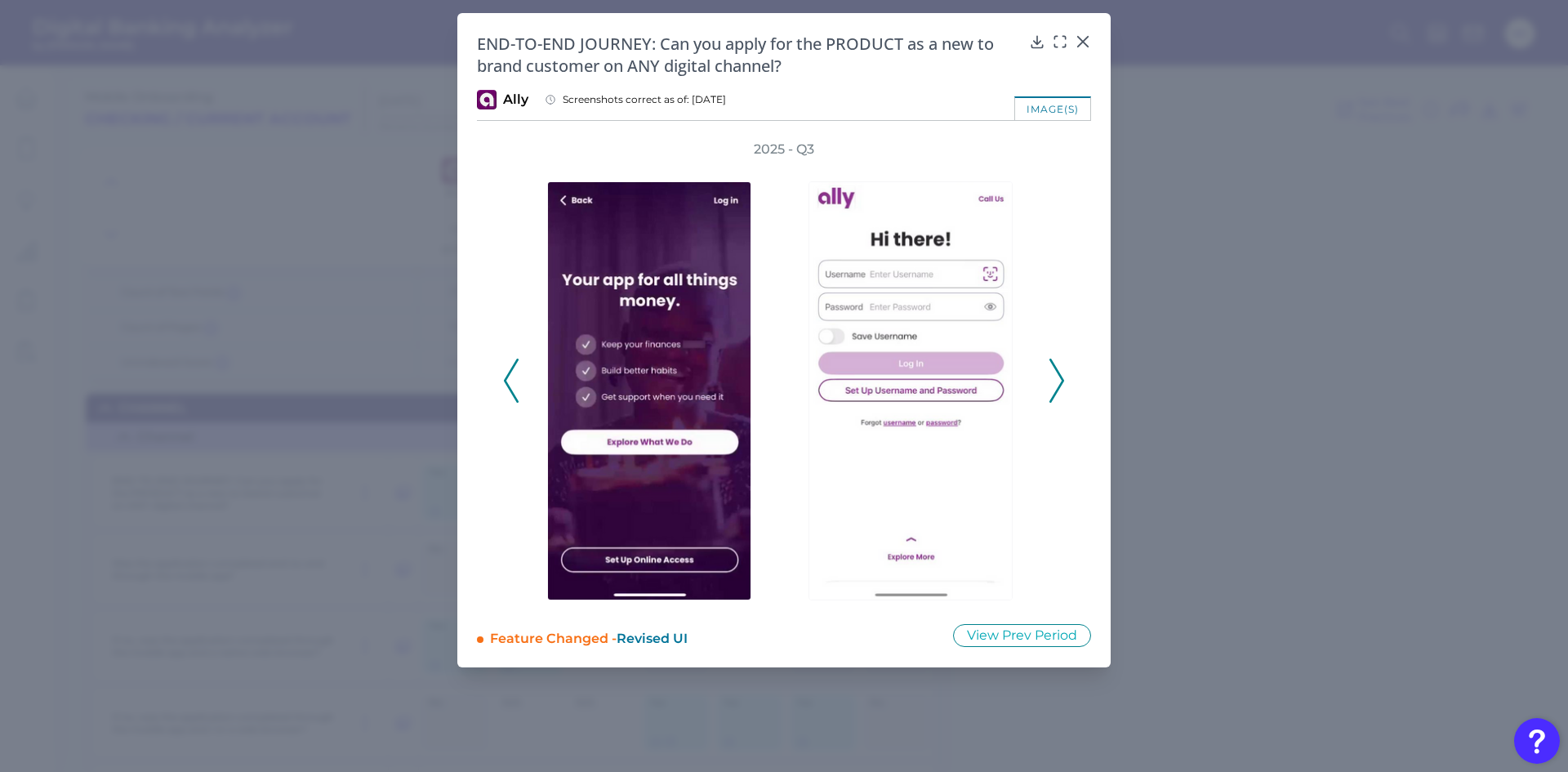
click at [1055, 377] on icon at bounding box center [1057, 380] width 15 height 44
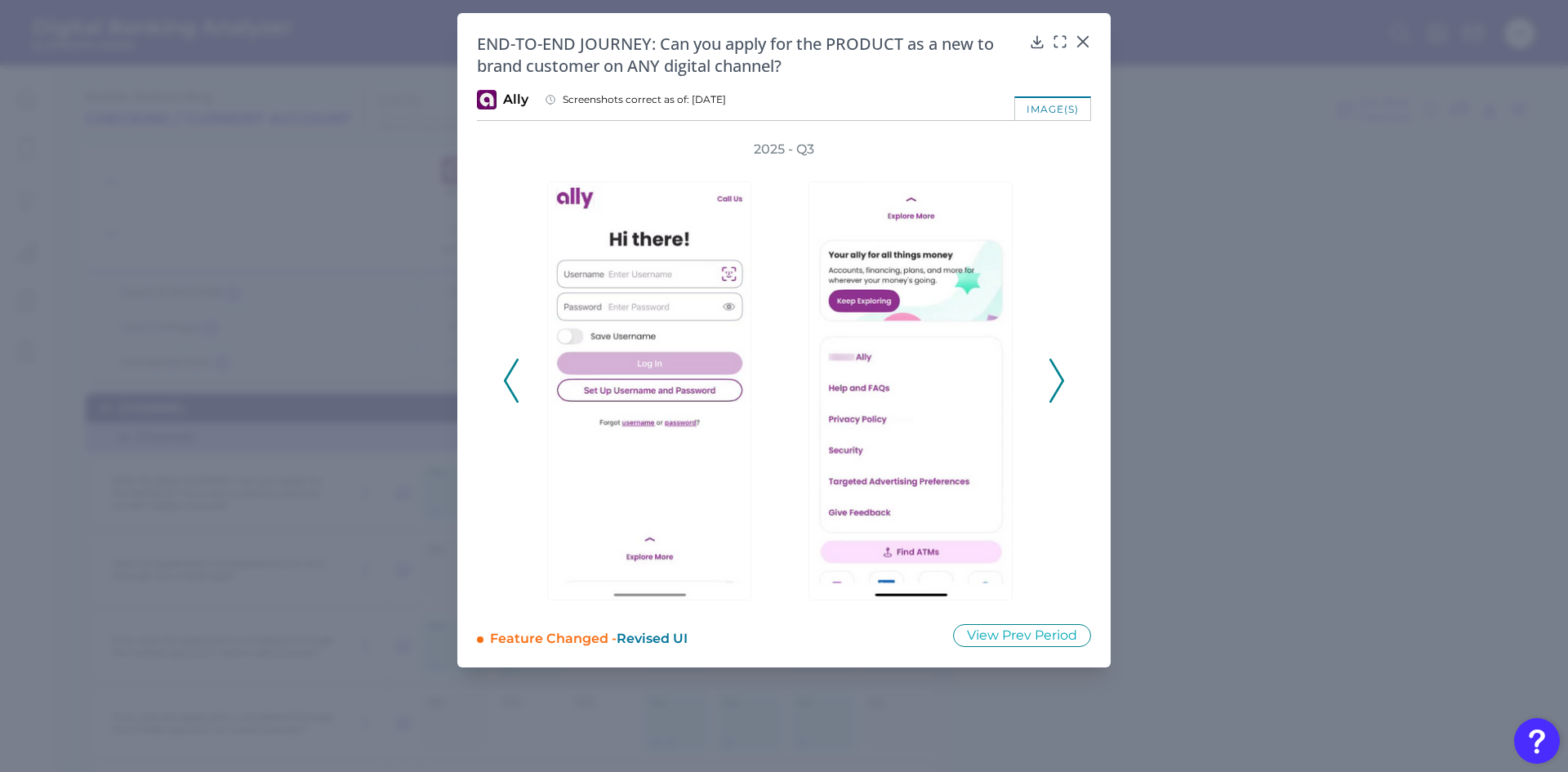
click at [1055, 377] on icon at bounding box center [1057, 380] width 15 height 44
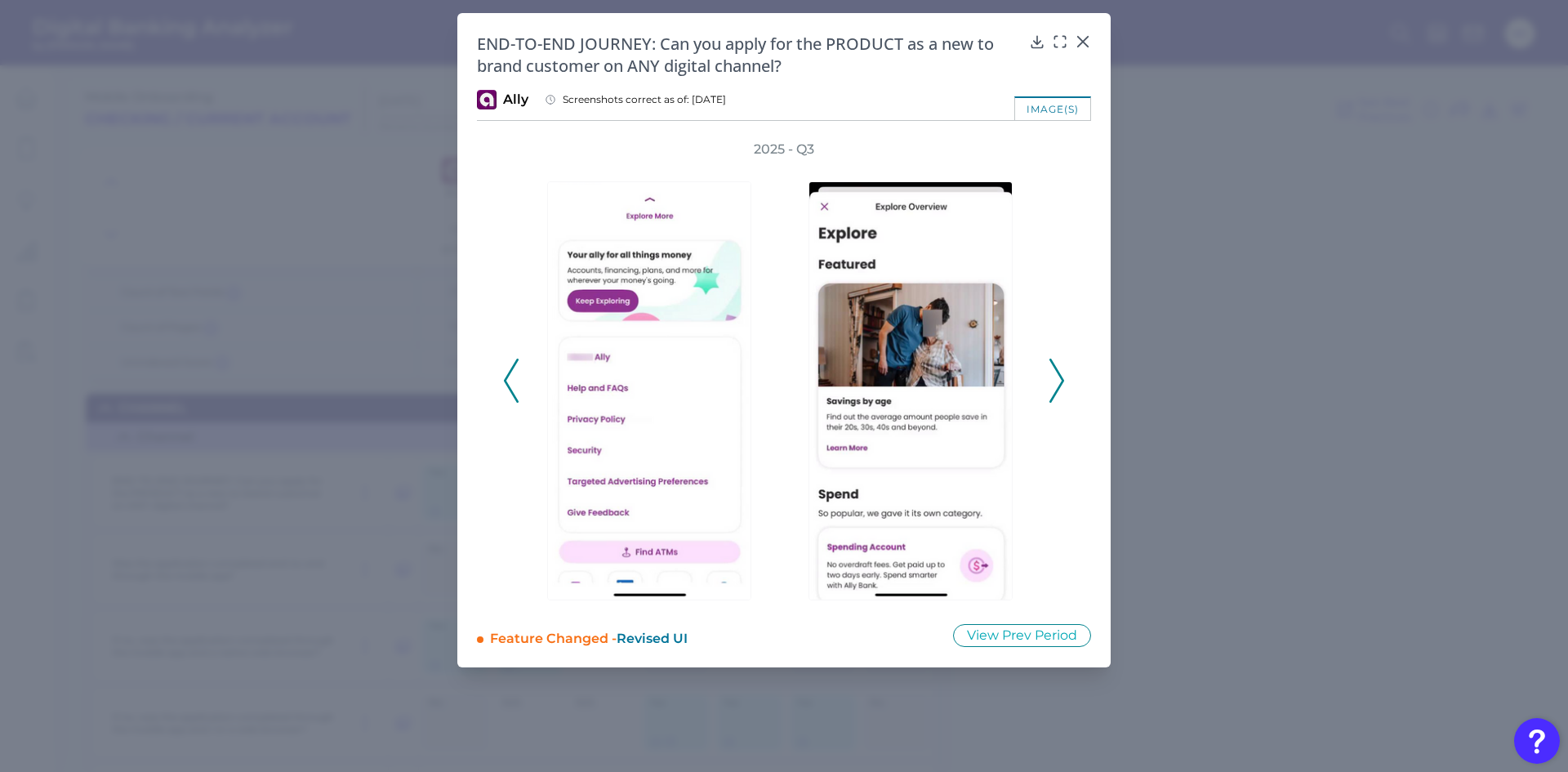
click at [1055, 377] on icon at bounding box center [1057, 380] width 15 height 44
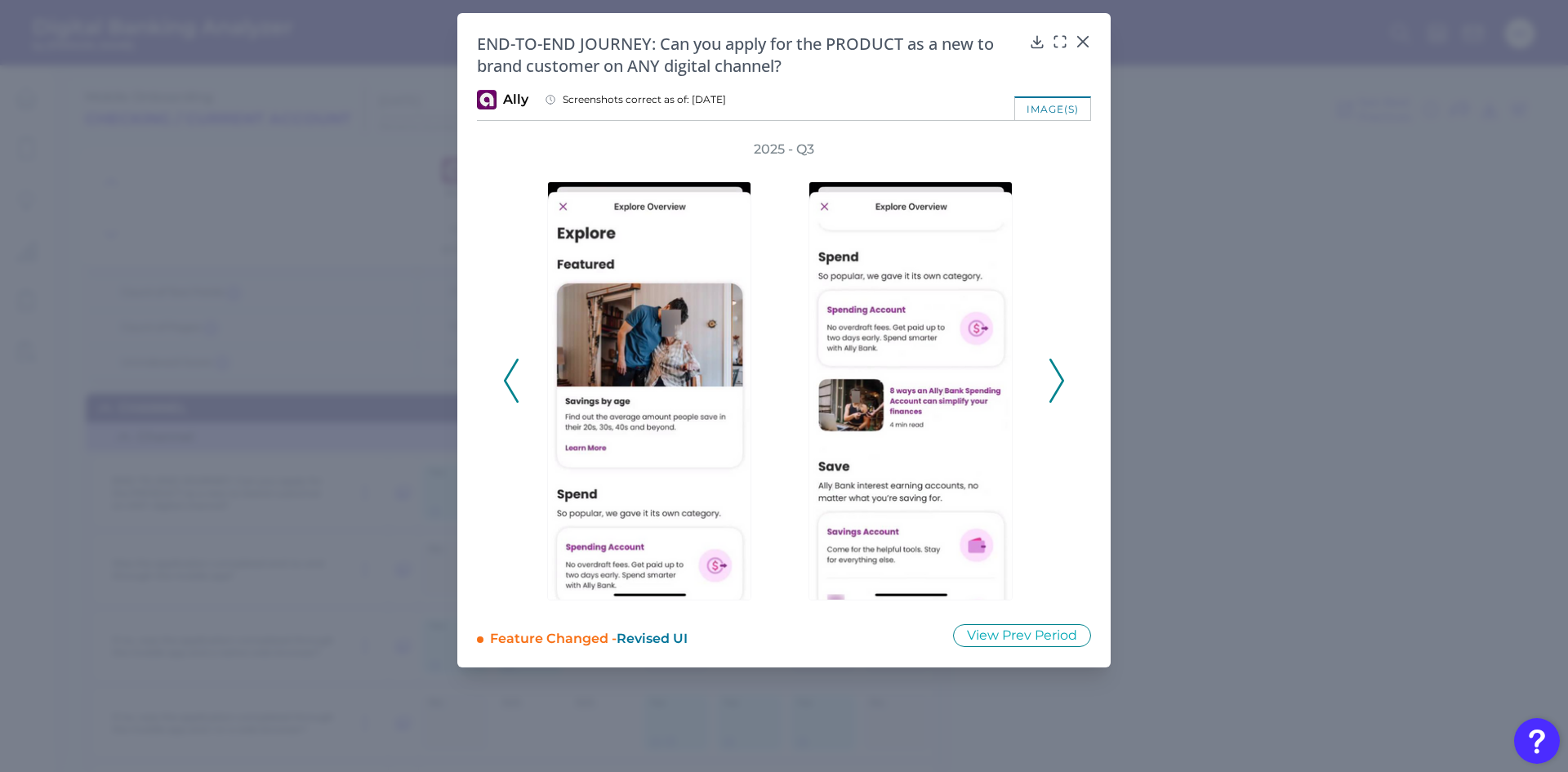
click at [1055, 377] on icon at bounding box center [1057, 380] width 15 height 44
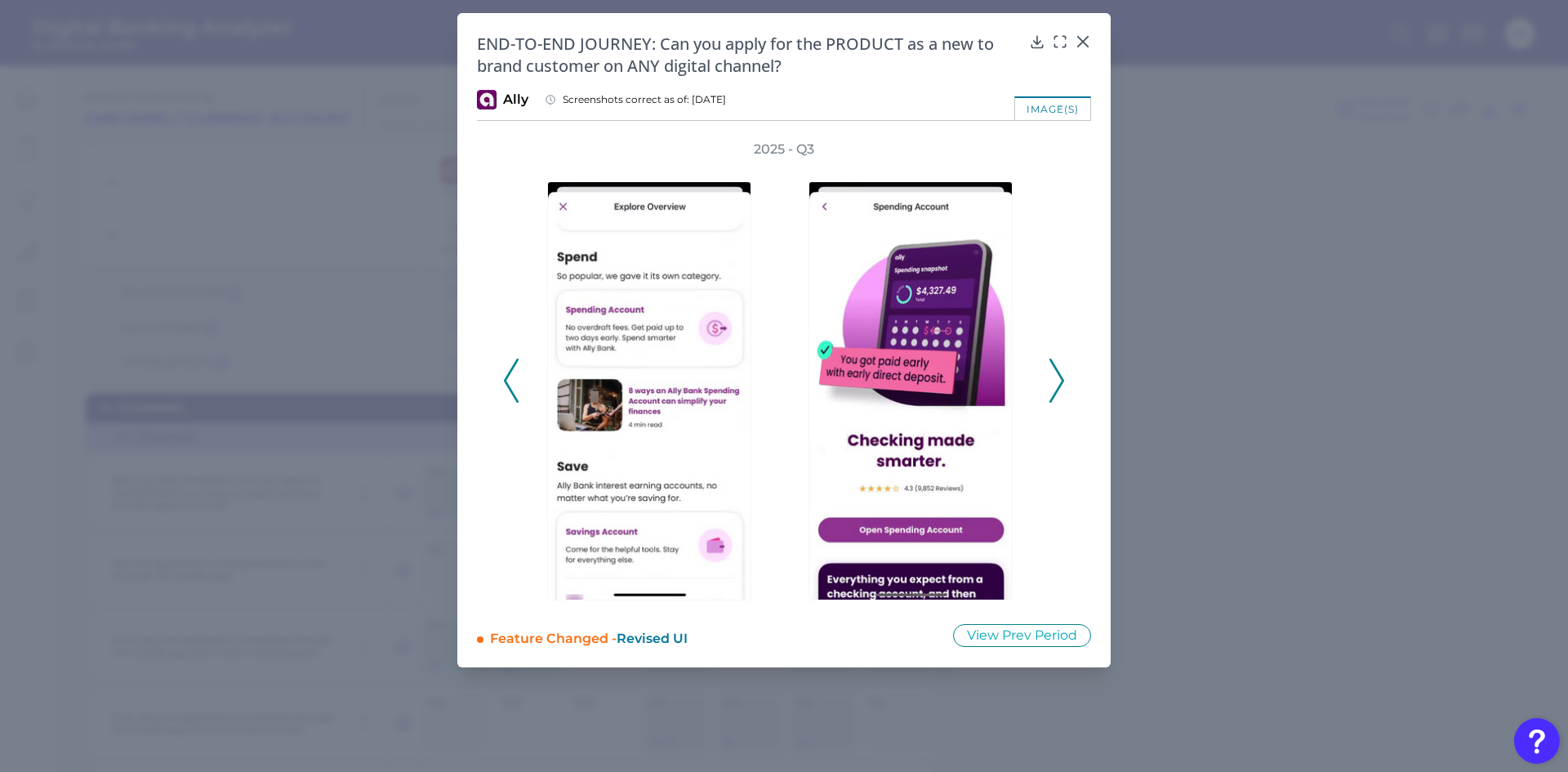
click at [1055, 377] on icon at bounding box center [1057, 380] width 15 height 44
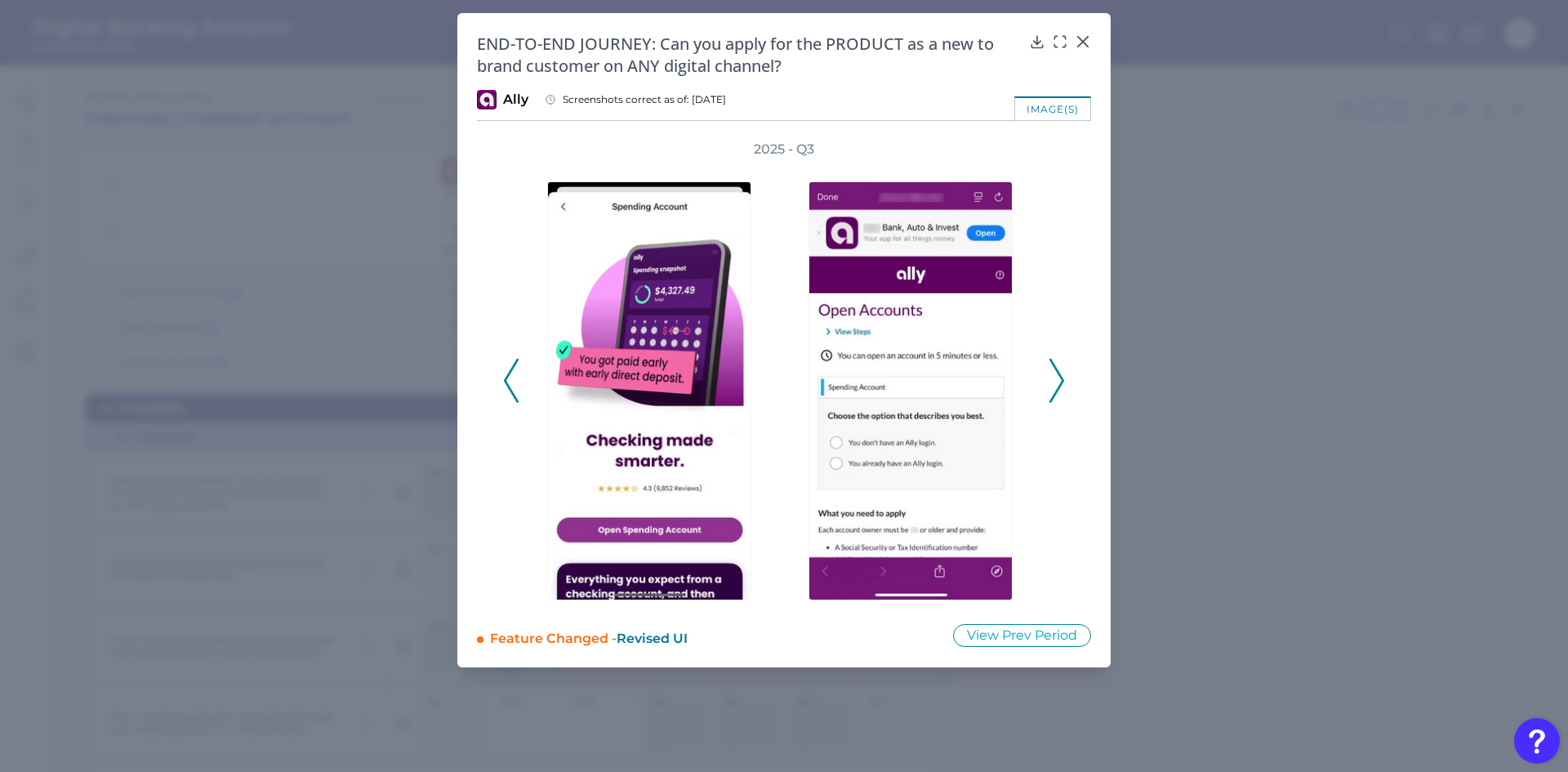
click at [1055, 377] on icon at bounding box center [1057, 380] width 15 height 44
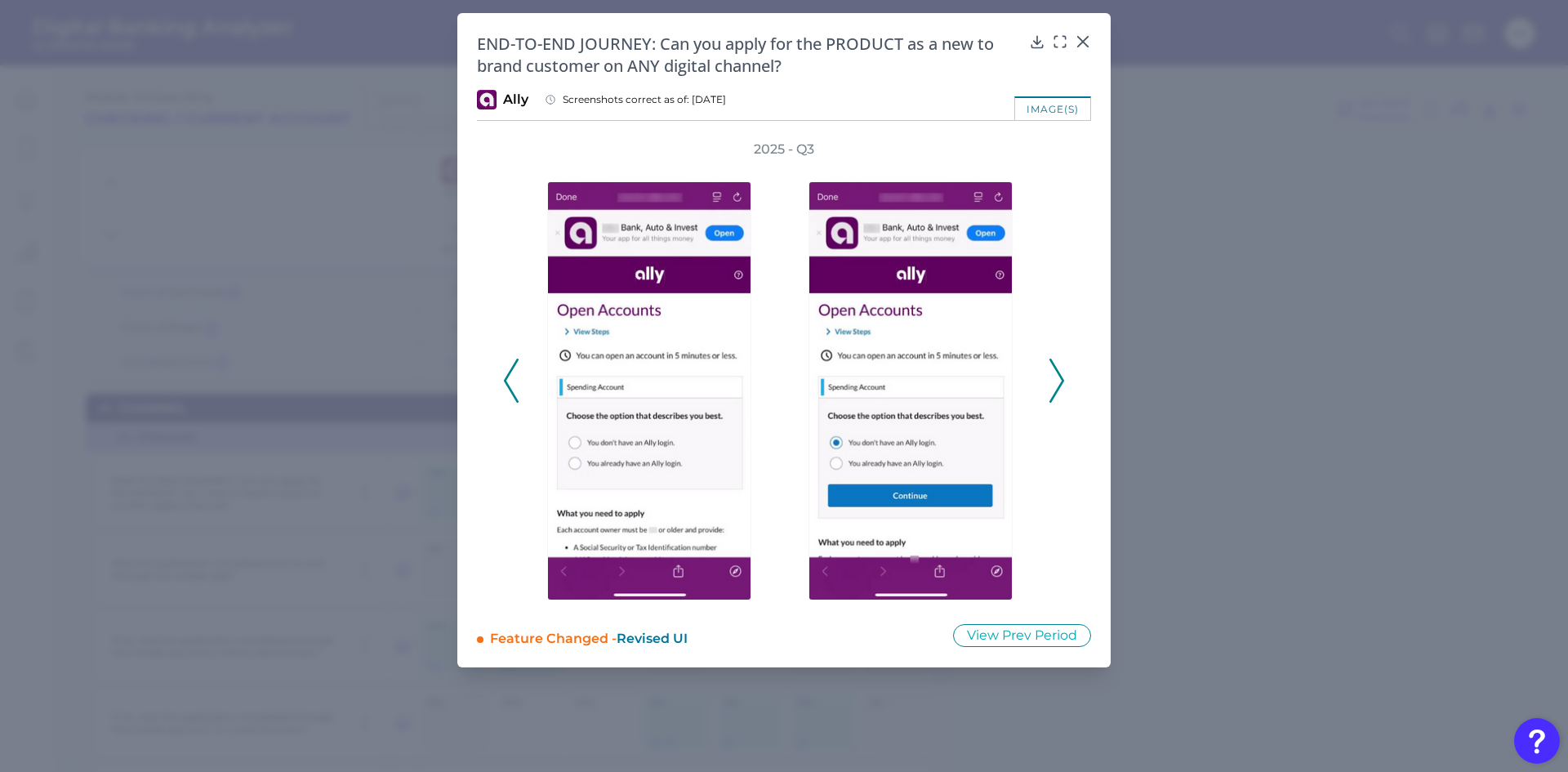
click at [1055, 377] on icon at bounding box center [1057, 380] width 15 height 44
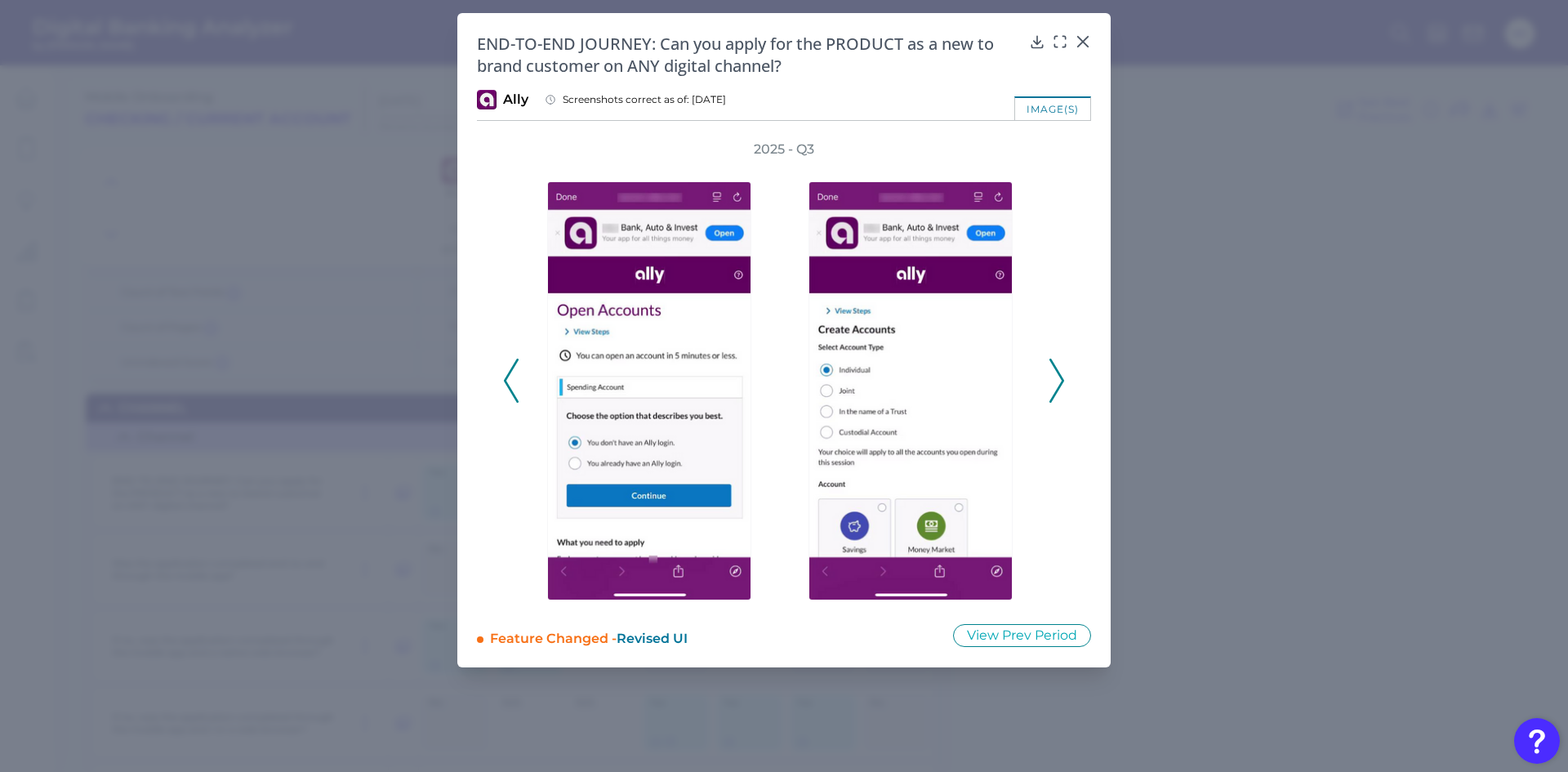
click at [1055, 377] on icon at bounding box center [1057, 380] width 15 height 44
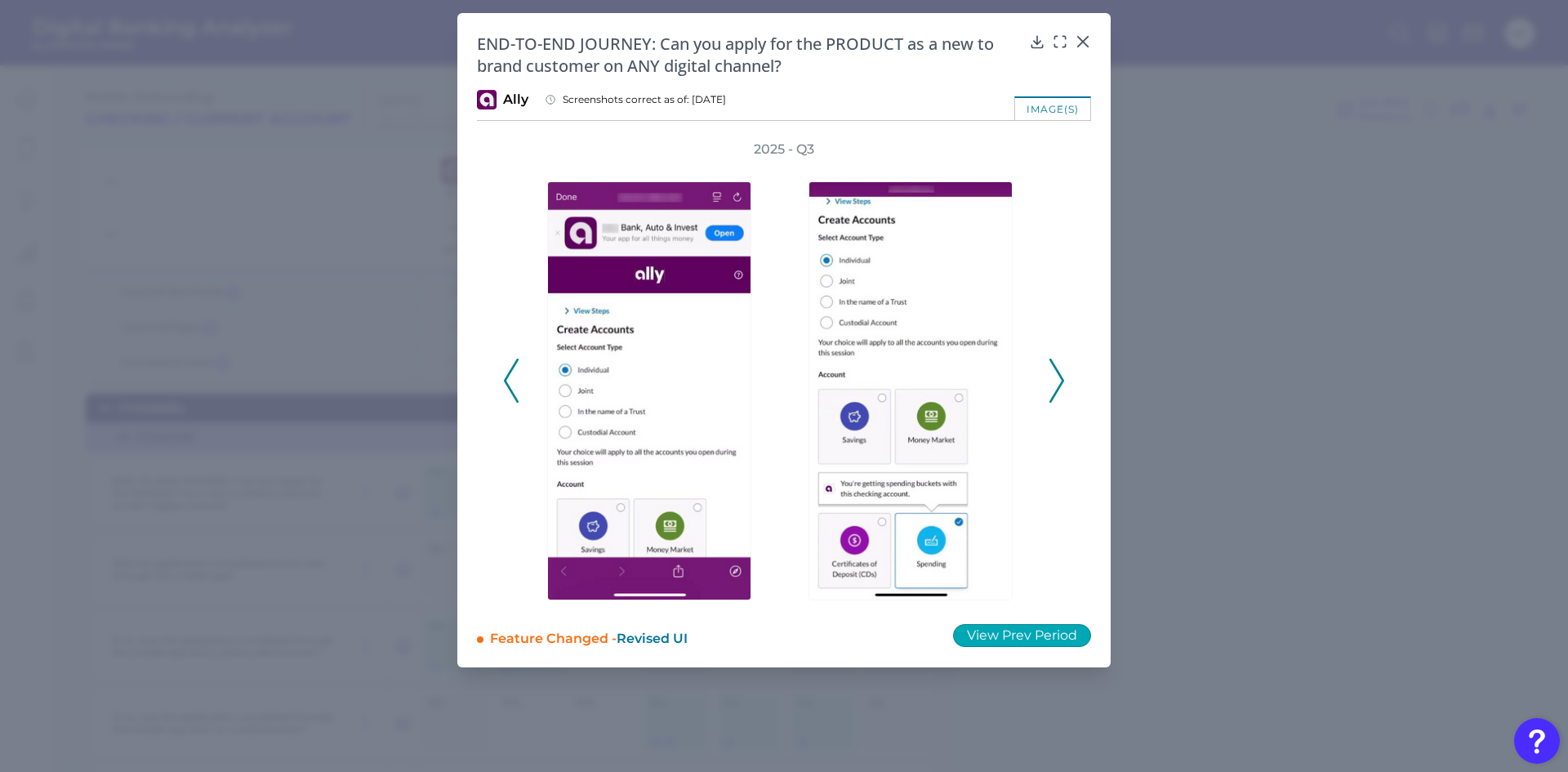
click at [1038, 632] on button "View Prev Period" at bounding box center [1022, 636] width 138 height 23
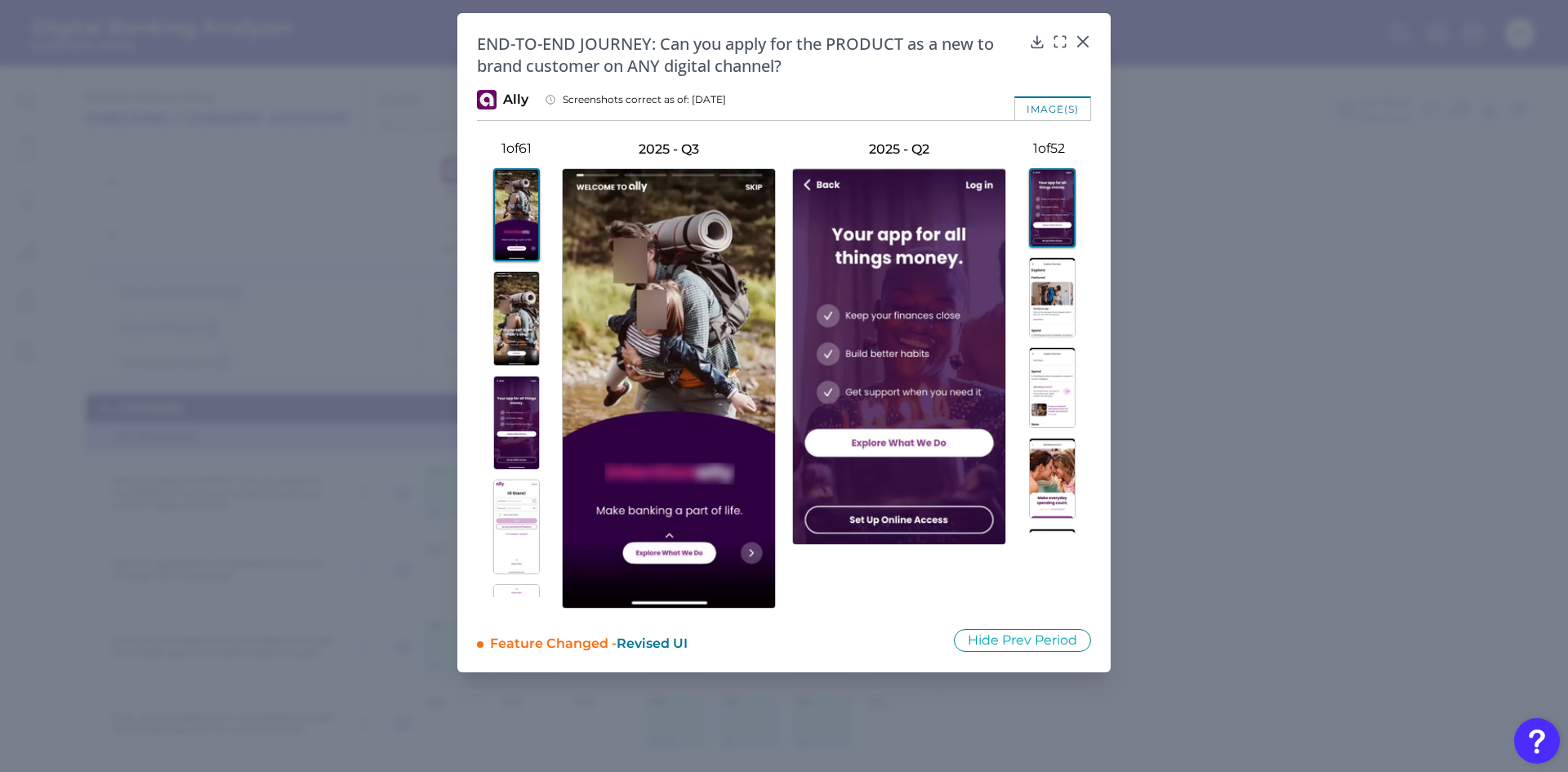
click at [499, 518] on img at bounding box center [516, 527] width 46 height 95
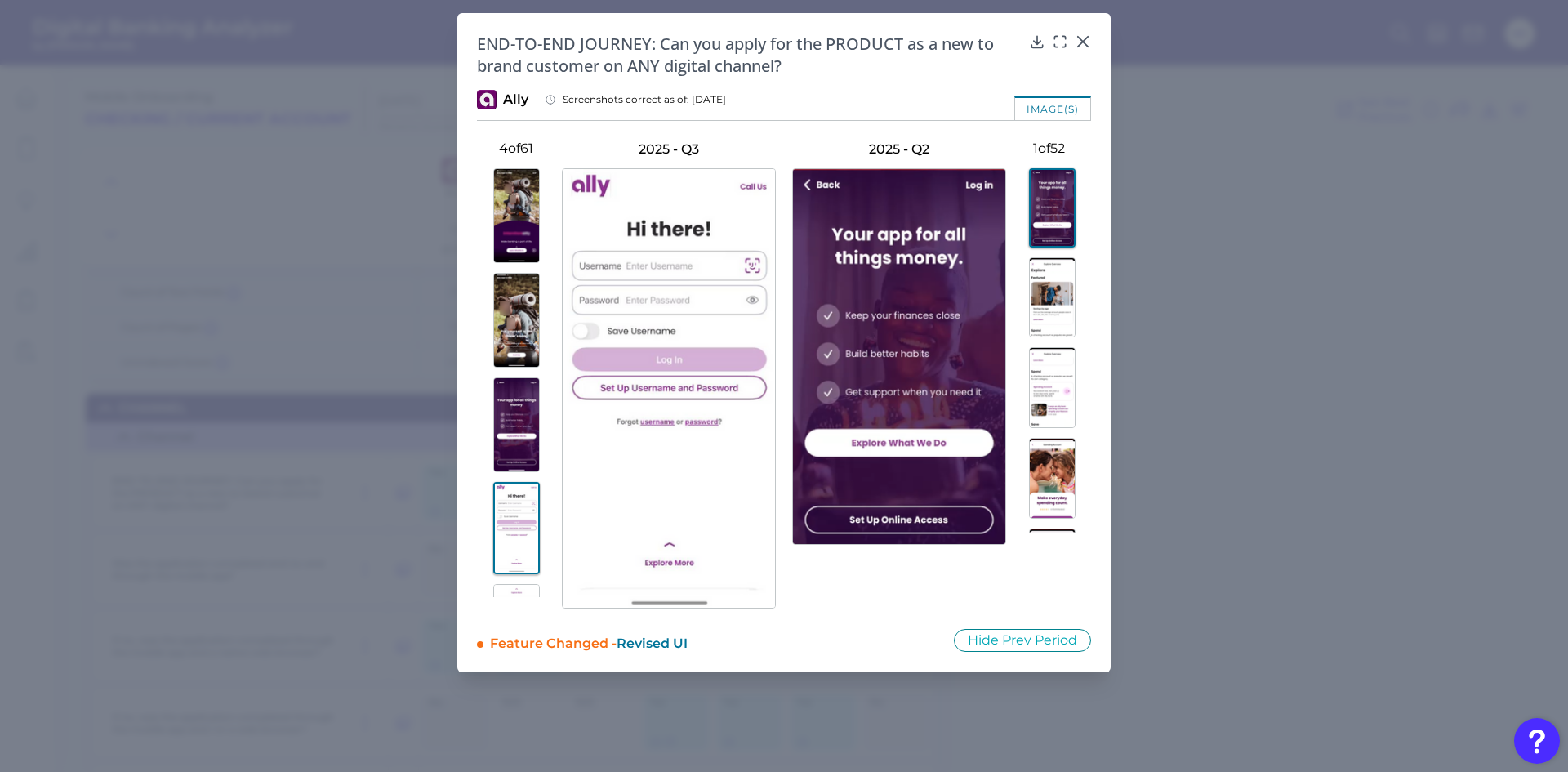
click at [1065, 392] on img at bounding box center [1052, 387] width 46 height 80
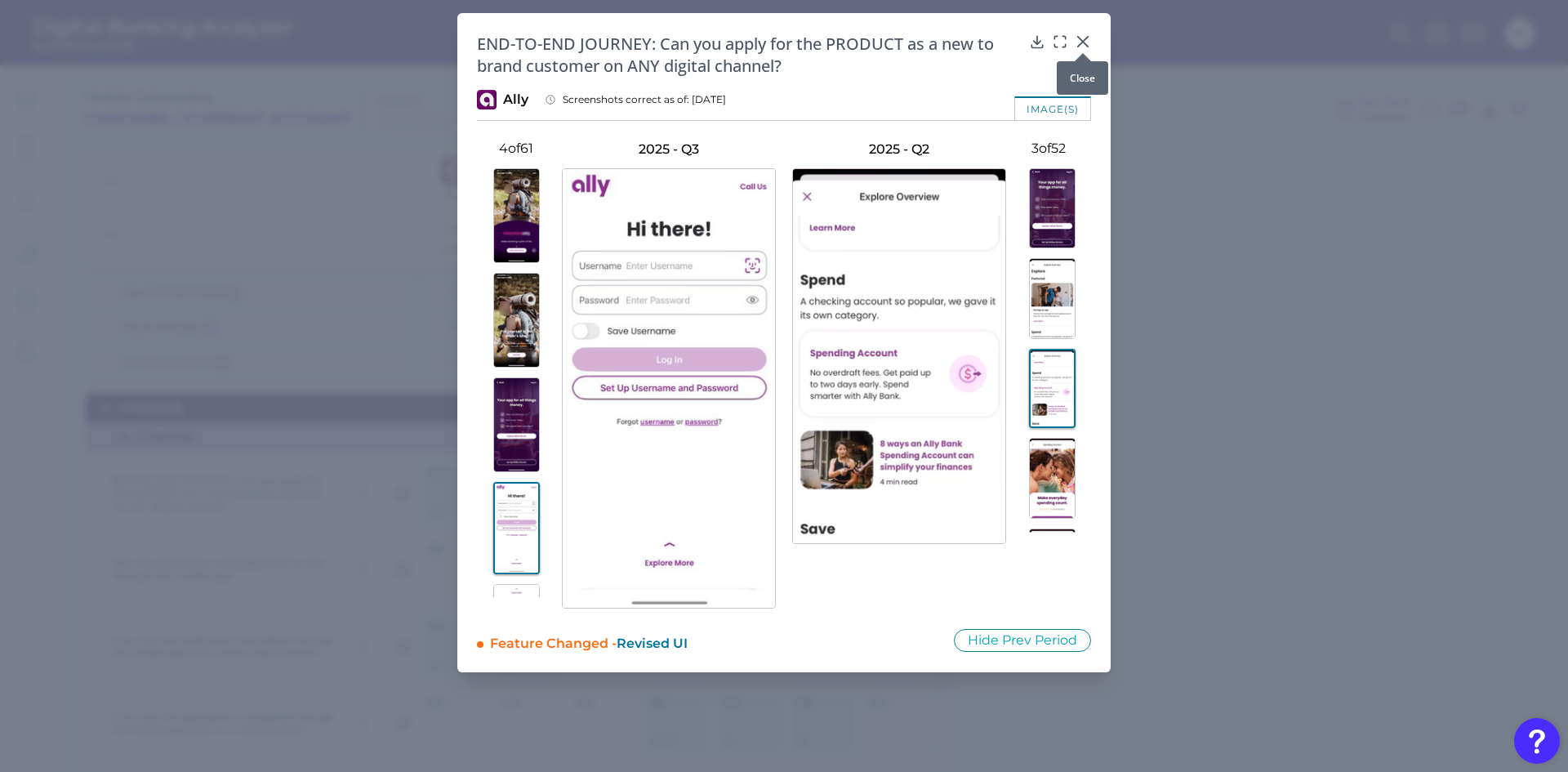
click at [1083, 42] on icon at bounding box center [1083, 42] width 9 height 9
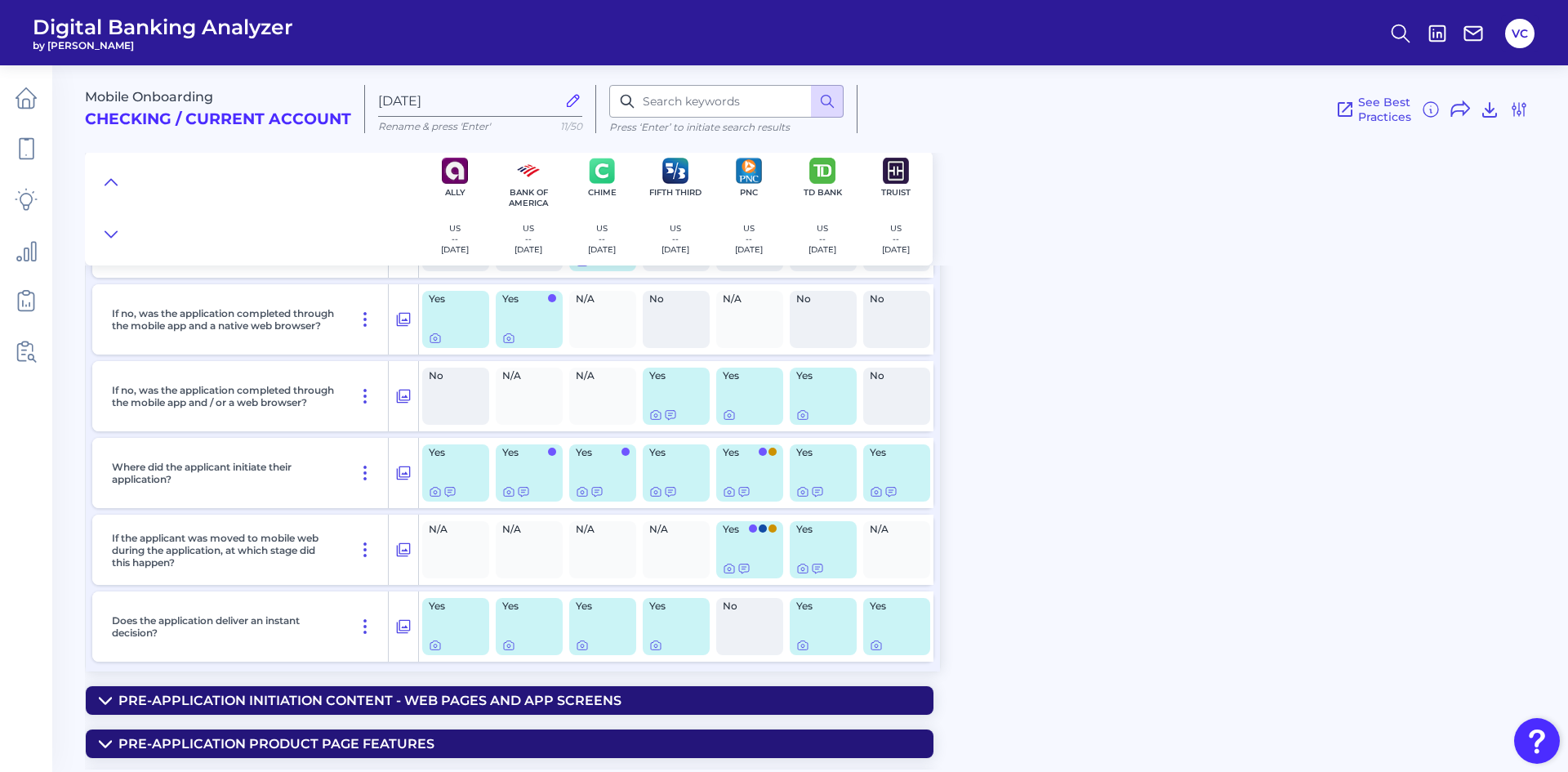
scroll to position [585, 0]
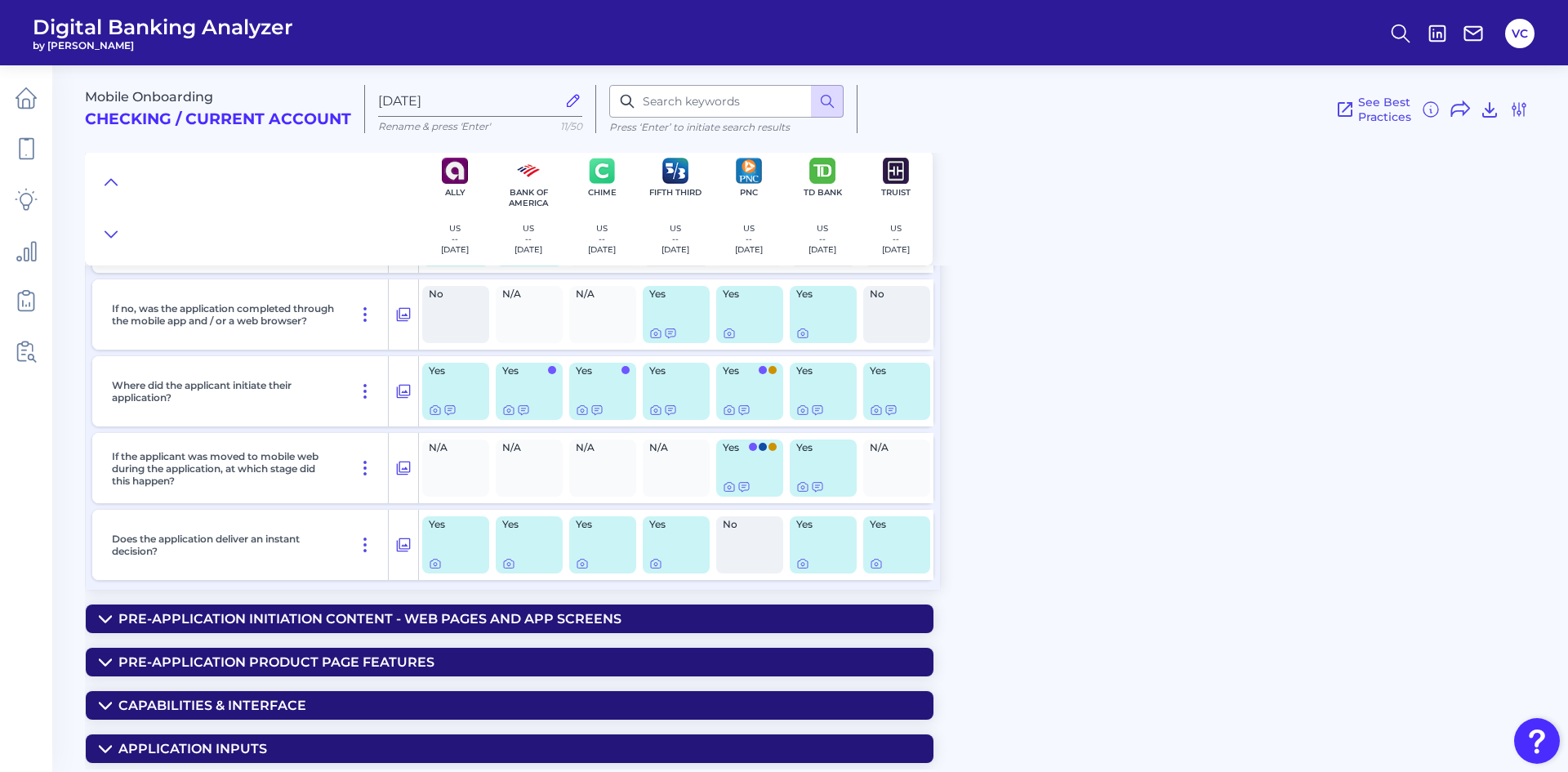
click at [345, 615] on div "Pre-Application Initiation Content - Web pages and app screens" at bounding box center [370, 619] width 503 height 15
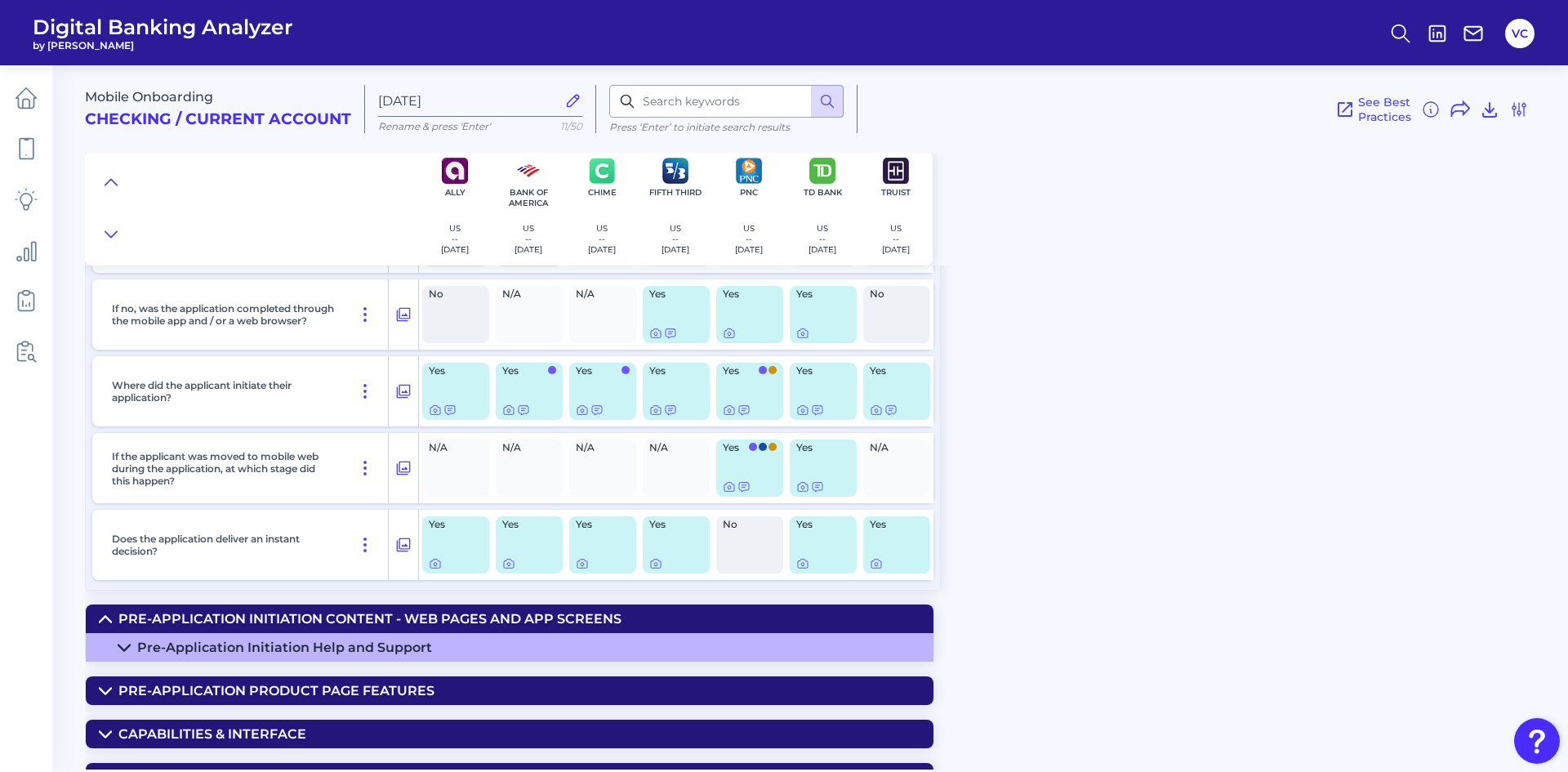
click at [355, 638] on summary "Pre-Application Initiation Help and Support" at bounding box center [510, 647] width 847 height 28
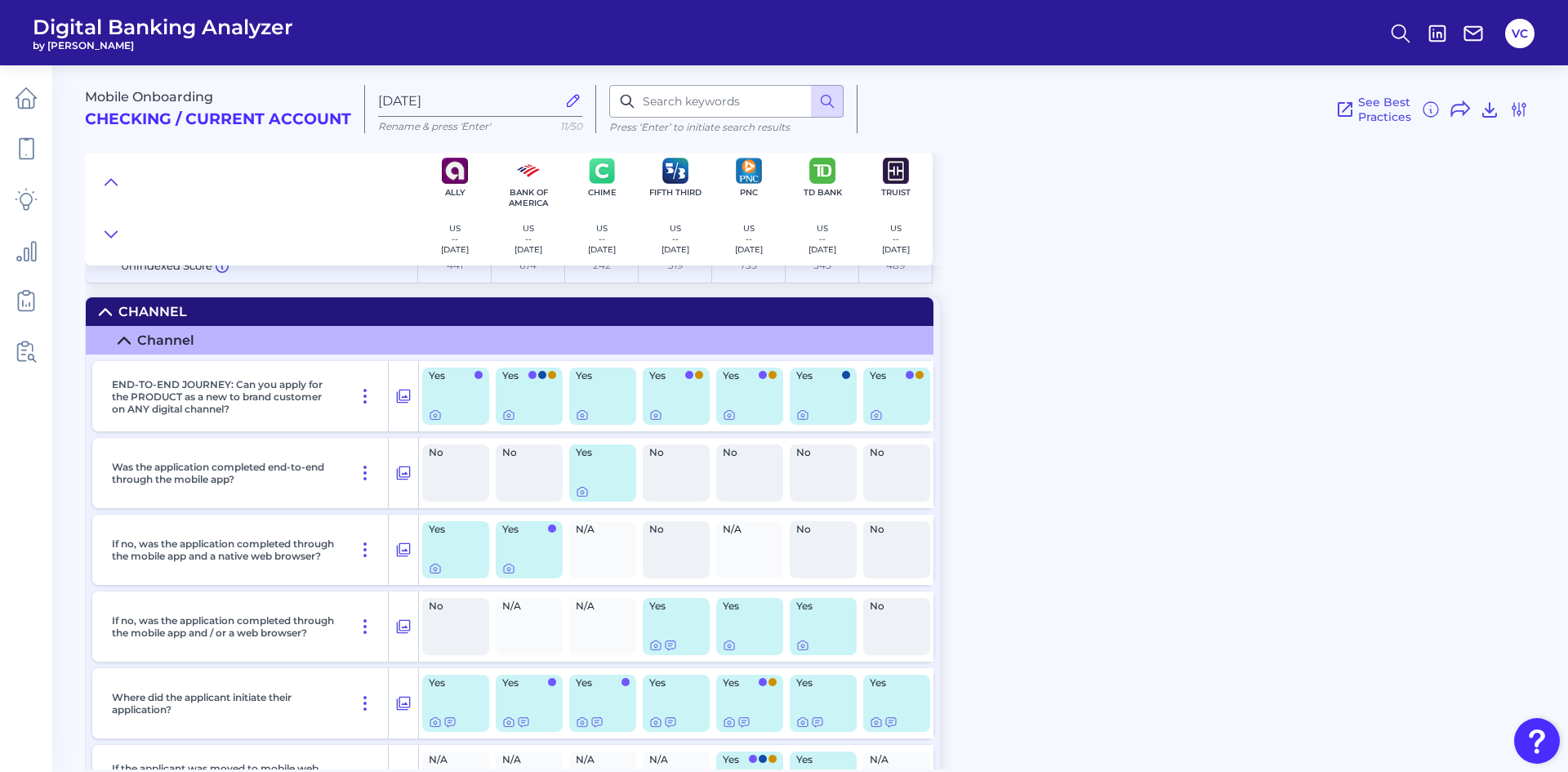
scroll to position [245, 0]
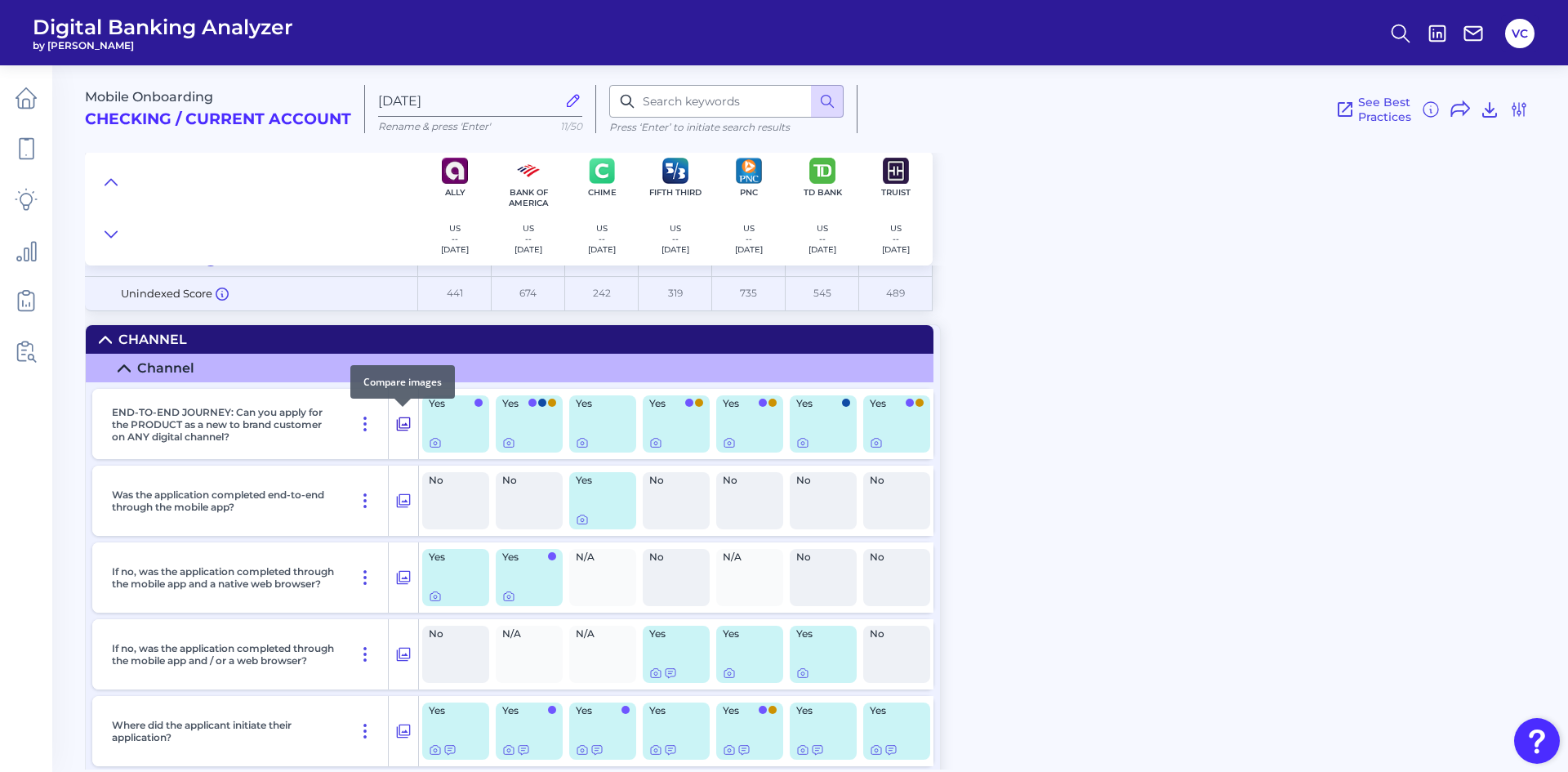
click at [407, 422] on icon at bounding box center [403, 424] width 16 height 20
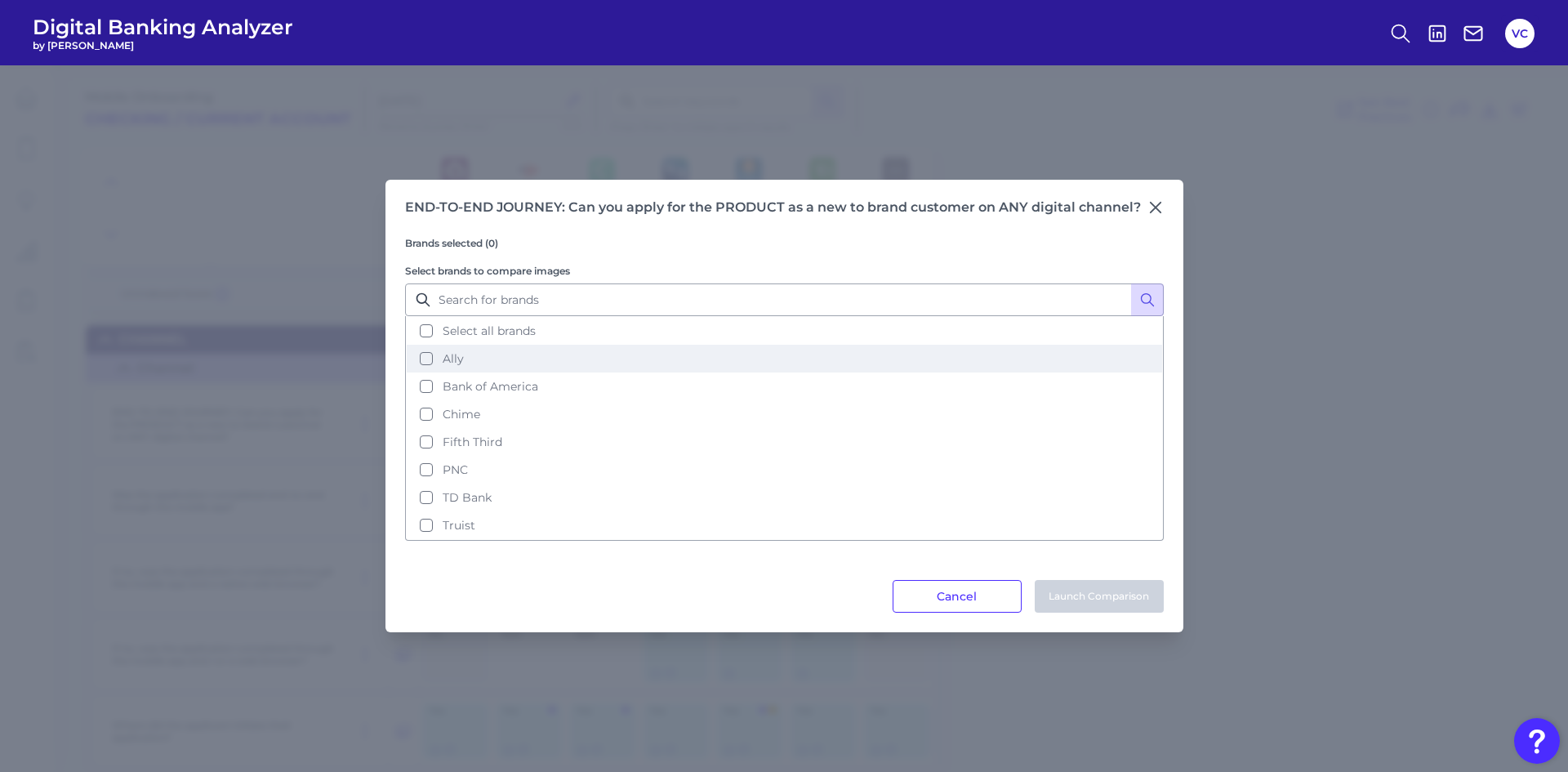
click at [427, 360] on button "Ally" at bounding box center [784, 358] width 756 height 27
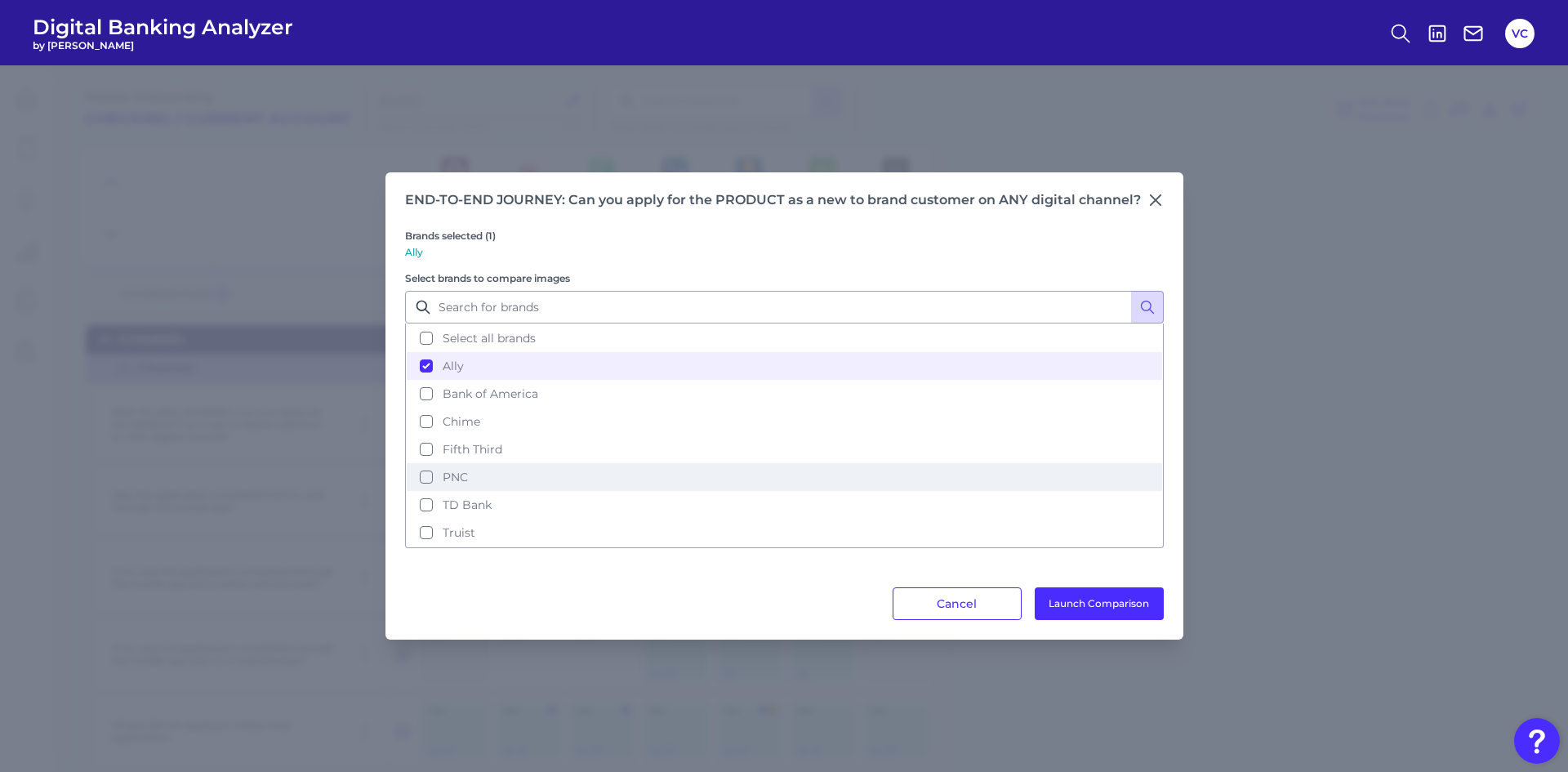
click at [427, 474] on button "PNC" at bounding box center [784, 477] width 756 height 27
click at [431, 532] on button "Truist" at bounding box center [784, 532] width 756 height 27
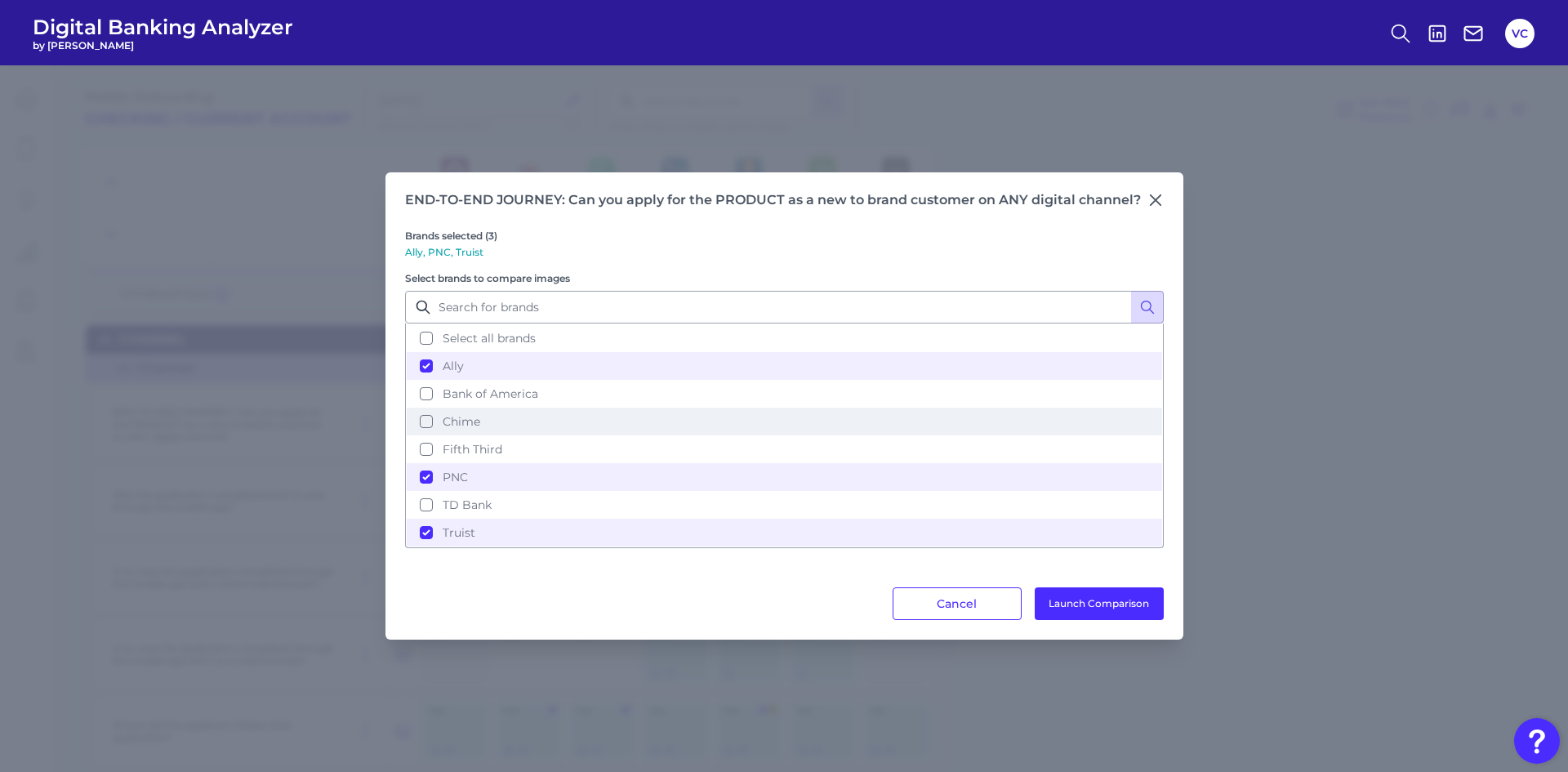
click at [430, 416] on button "Chime" at bounding box center [784, 421] width 756 height 27
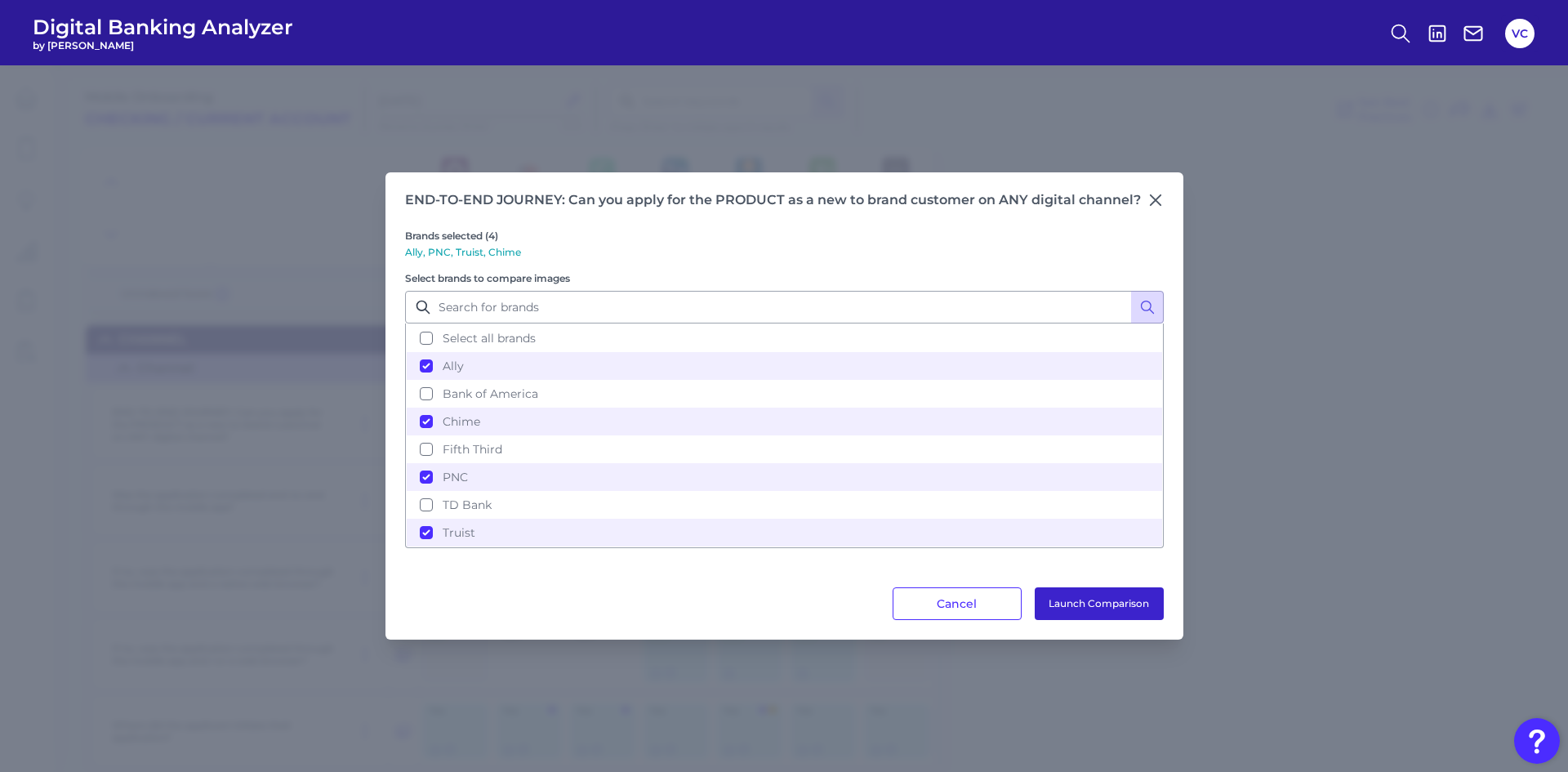
click at [1122, 610] on button "Launch Comparison" at bounding box center [1099, 604] width 129 height 33
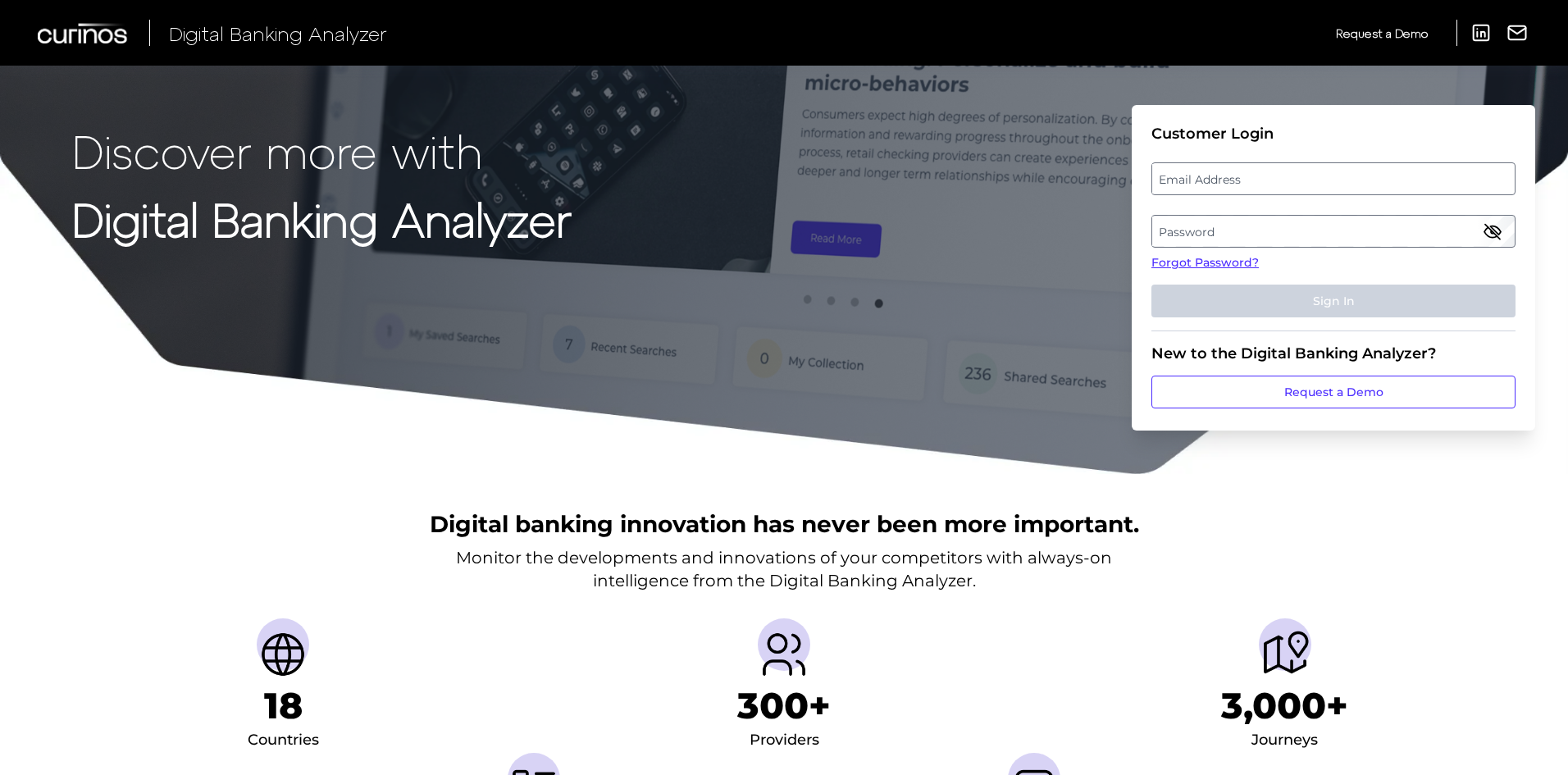
click at [1178, 177] on label "Email Address" at bounding box center [1332, 179] width 362 height 29
click at [1178, 177] on input "email" at bounding box center [1332, 179] width 364 height 33
click at [1224, 180] on input "Email Address" at bounding box center [1332, 179] width 364 height 33
type input "[EMAIL_ADDRESS][PERSON_NAME][DOMAIN_NAME]"
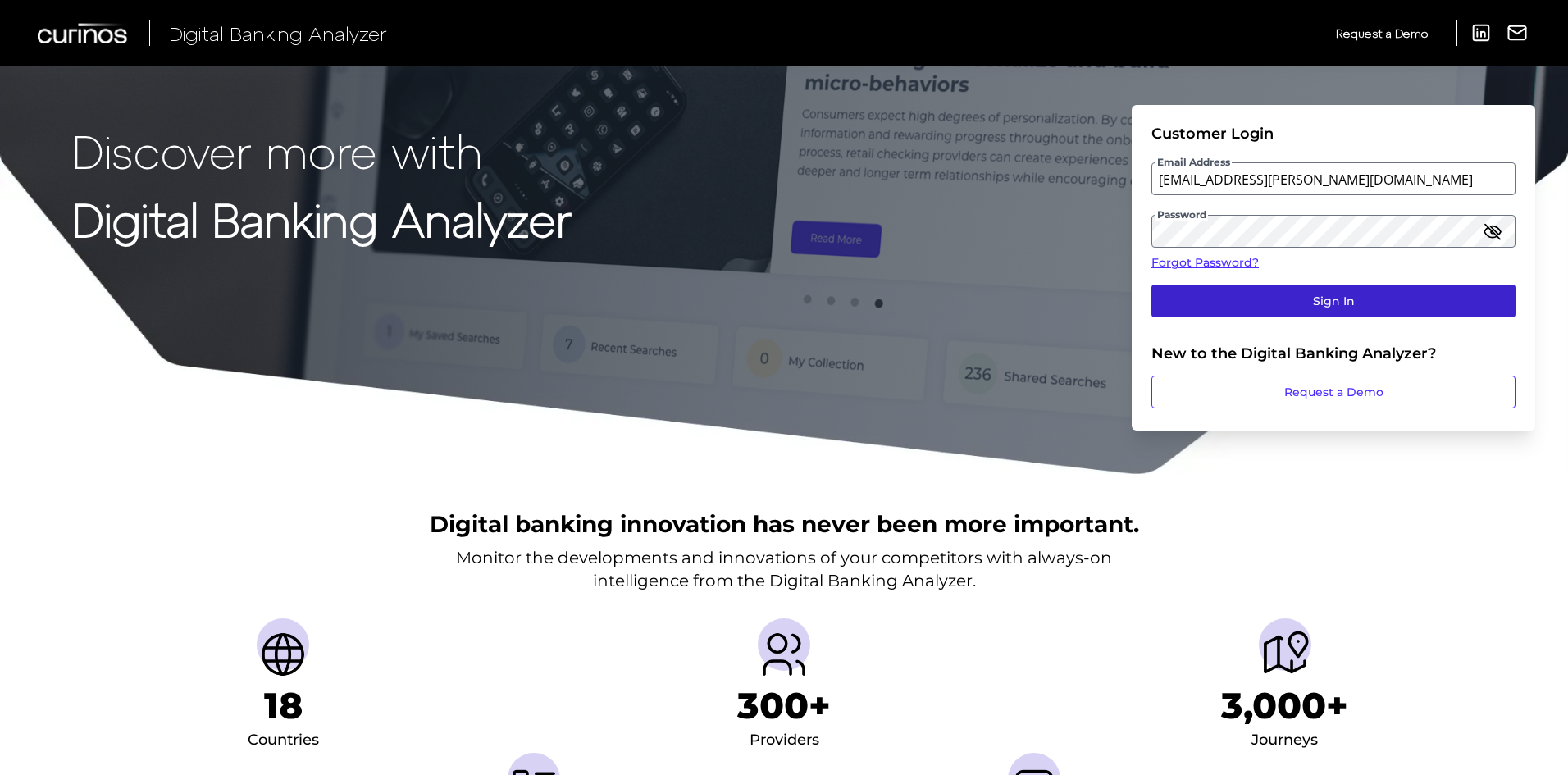
click at [1305, 292] on button "Sign In" at bounding box center [1332, 301] width 364 height 33
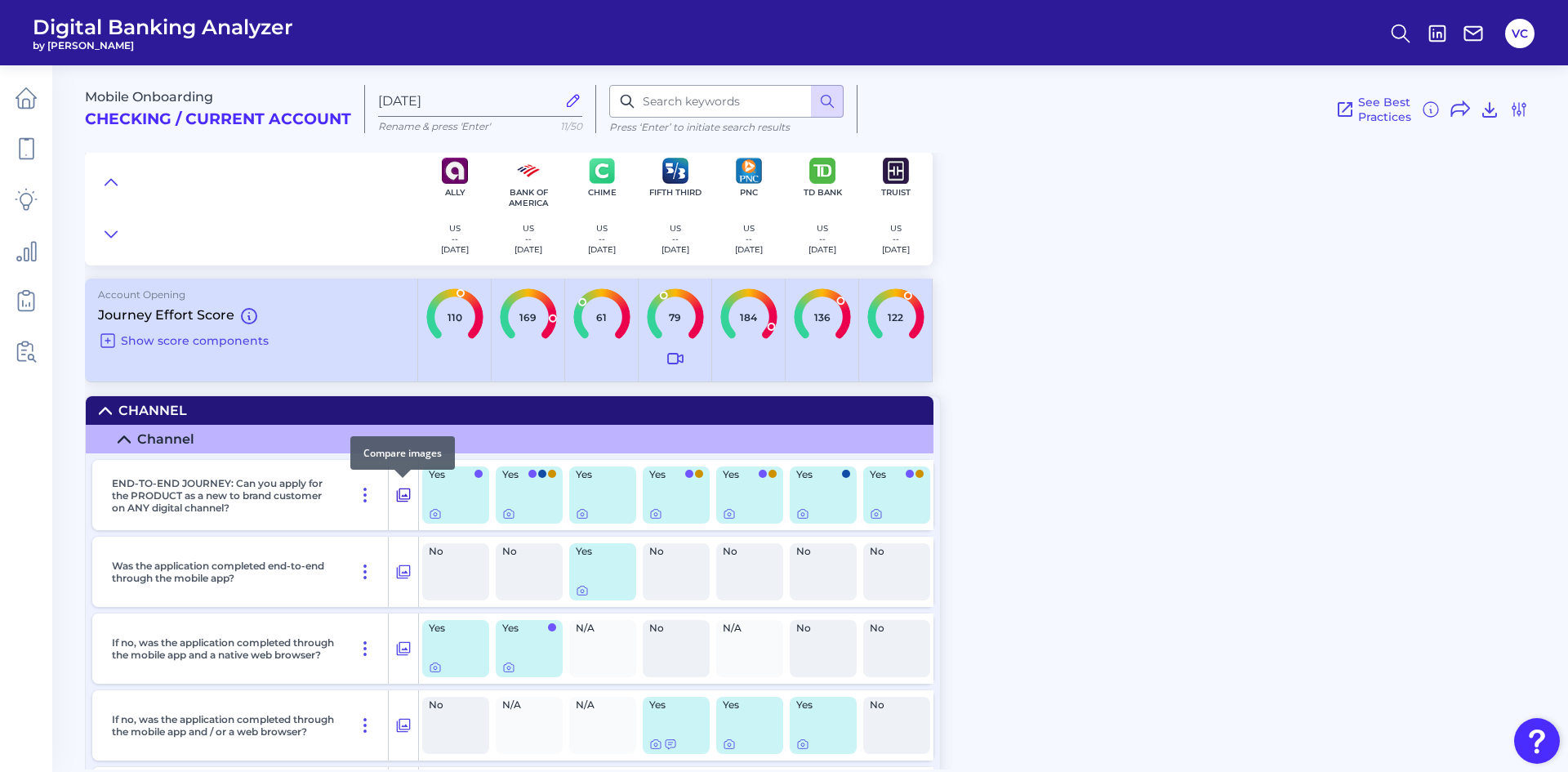
click at [401, 499] on icon at bounding box center [403, 495] width 16 height 20
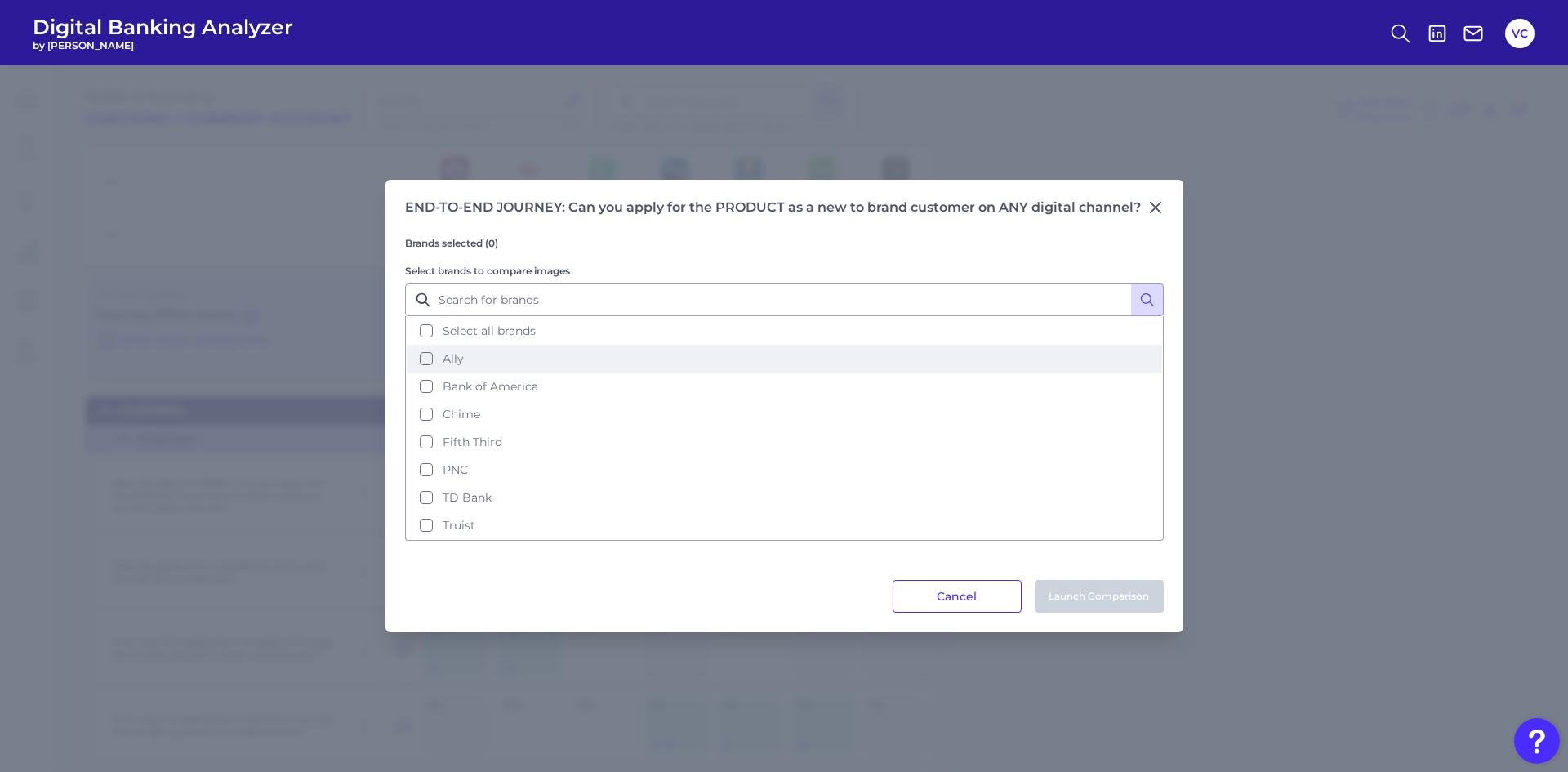
click at [432, 356] on button "Ally" at bounding box center [784, 358] width 756 height 27
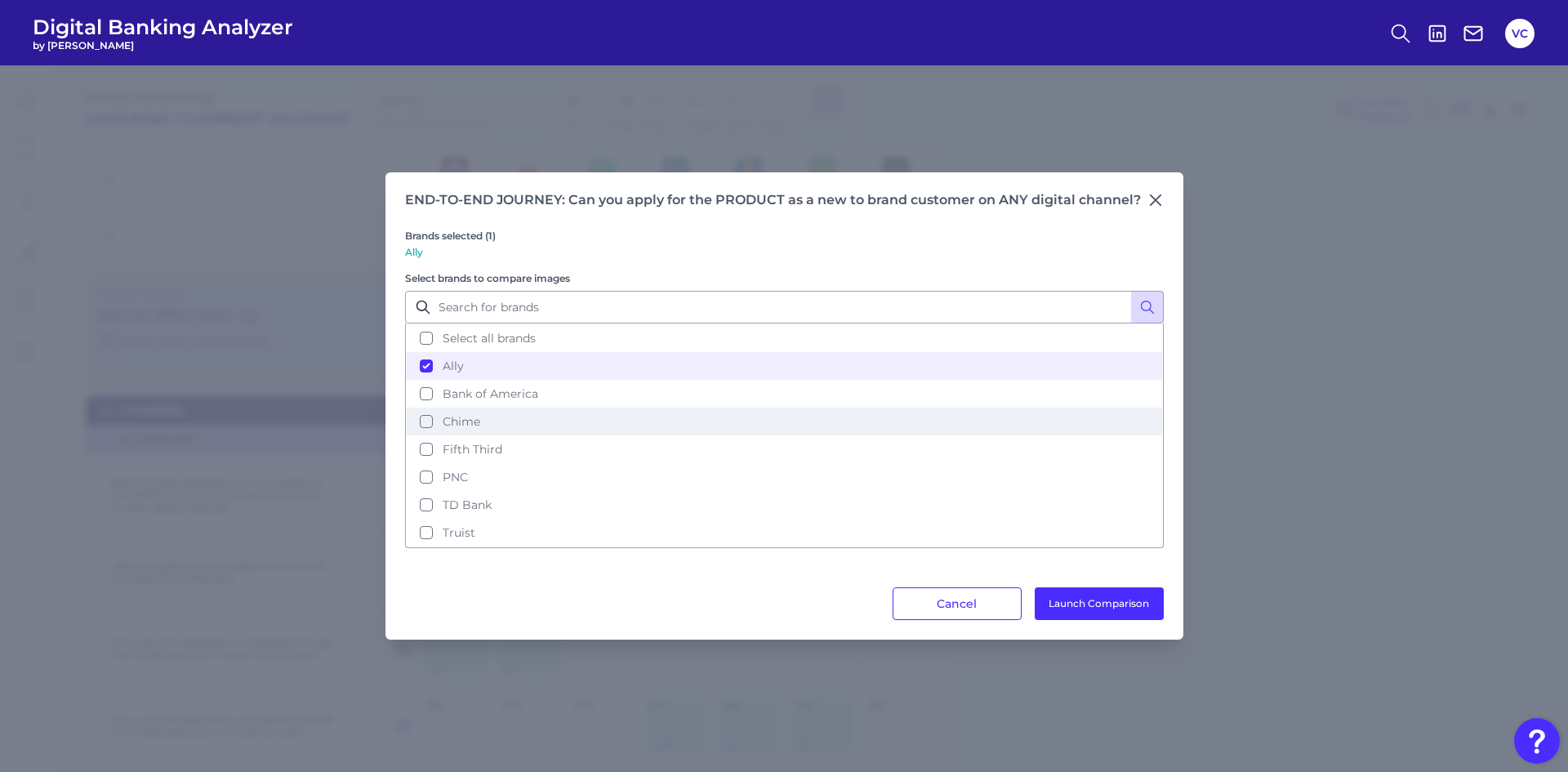
click at [427, 419] on button "Chime" at bounding box center [784, 421] width 756 height 27
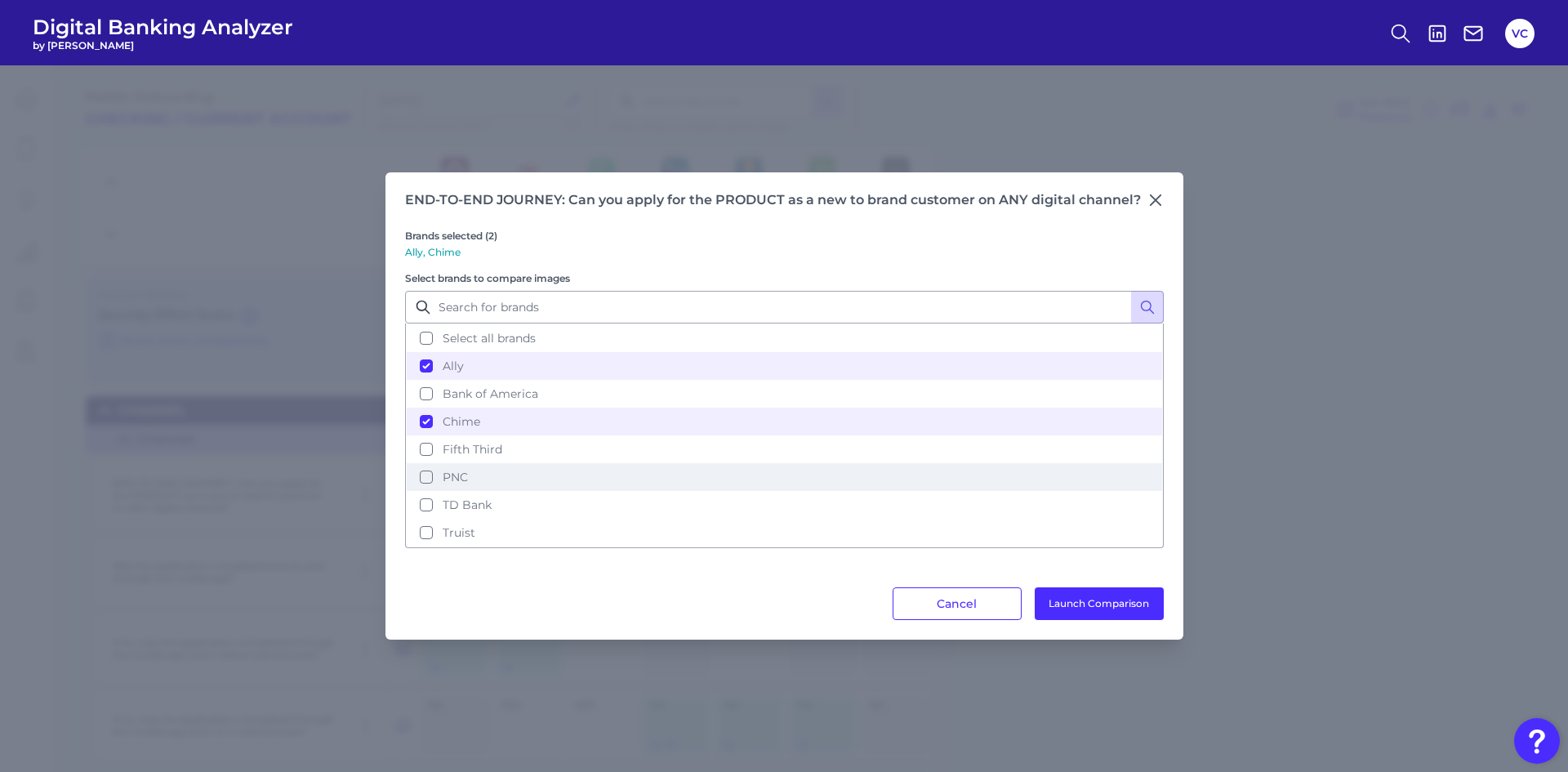
click at [423, 480] on button "PNC" at bounding box center [784, 477] width 756 height 27
click at [425, 535] on button "Truist" at bounding box center [784, 532] width 756 height 27
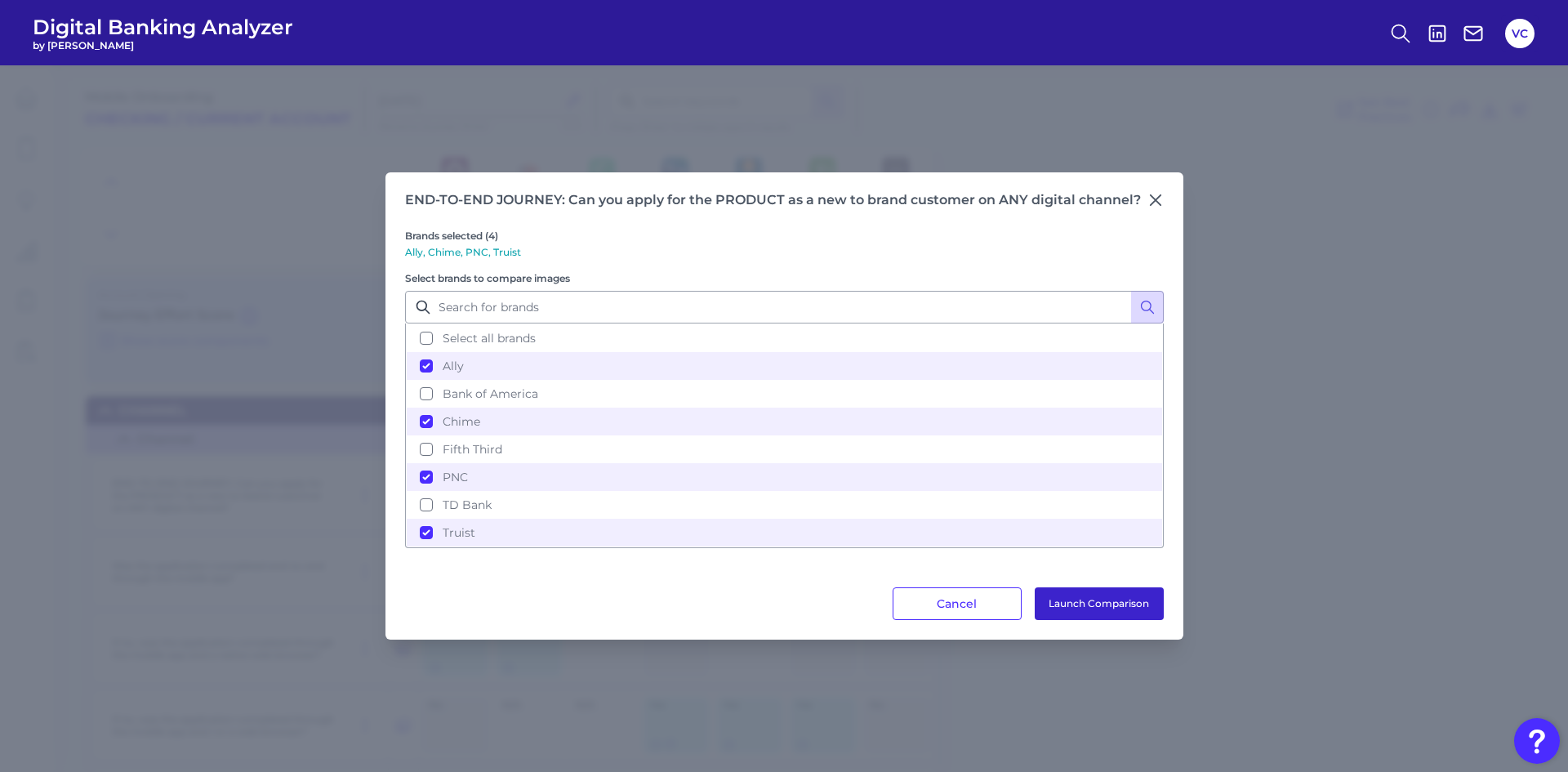
click at [1100, 609] on button "Launch Comparison" at bounding box center [1099, 604] width 129 height 33
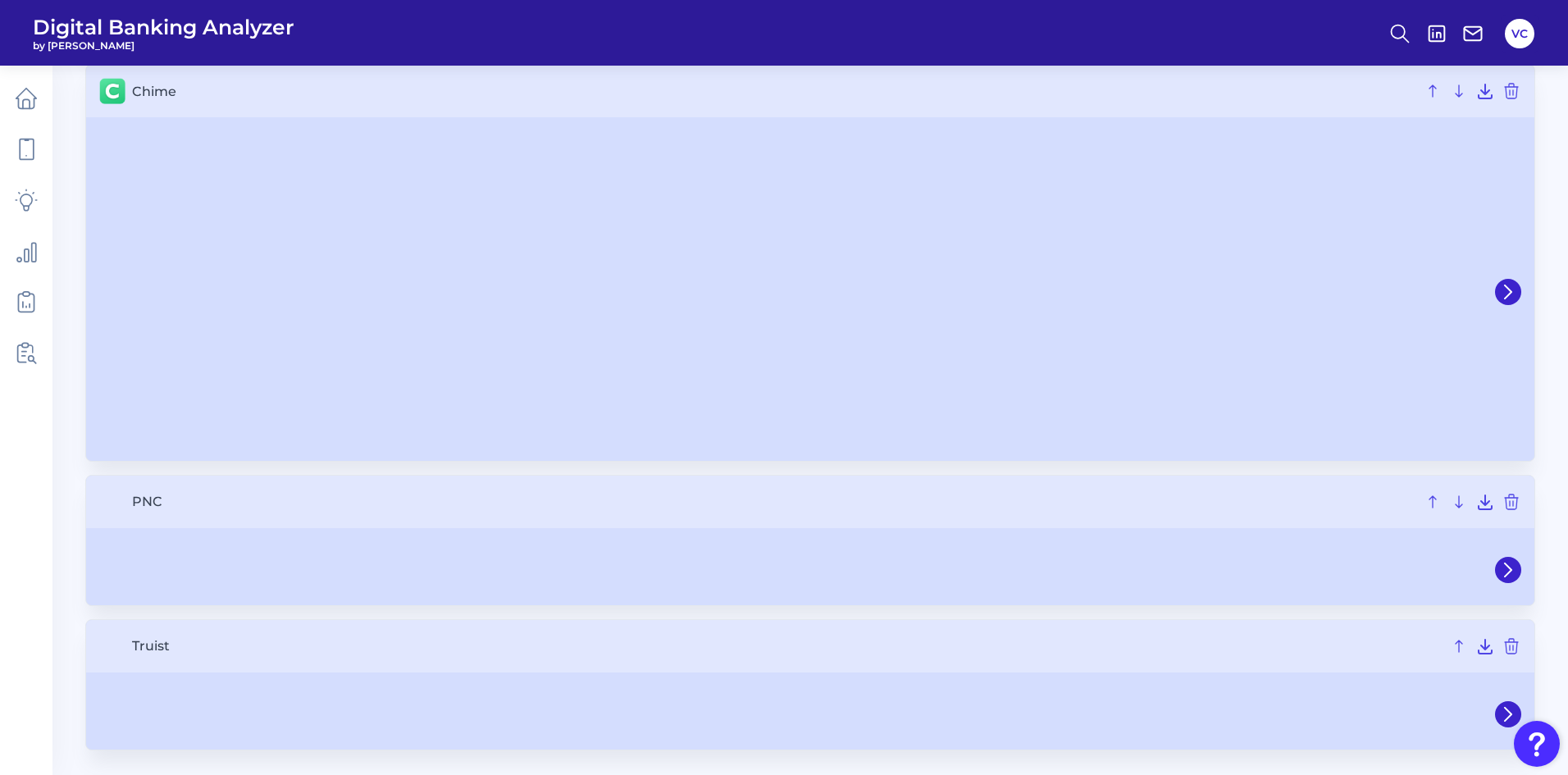
scroll to position [989, 0]
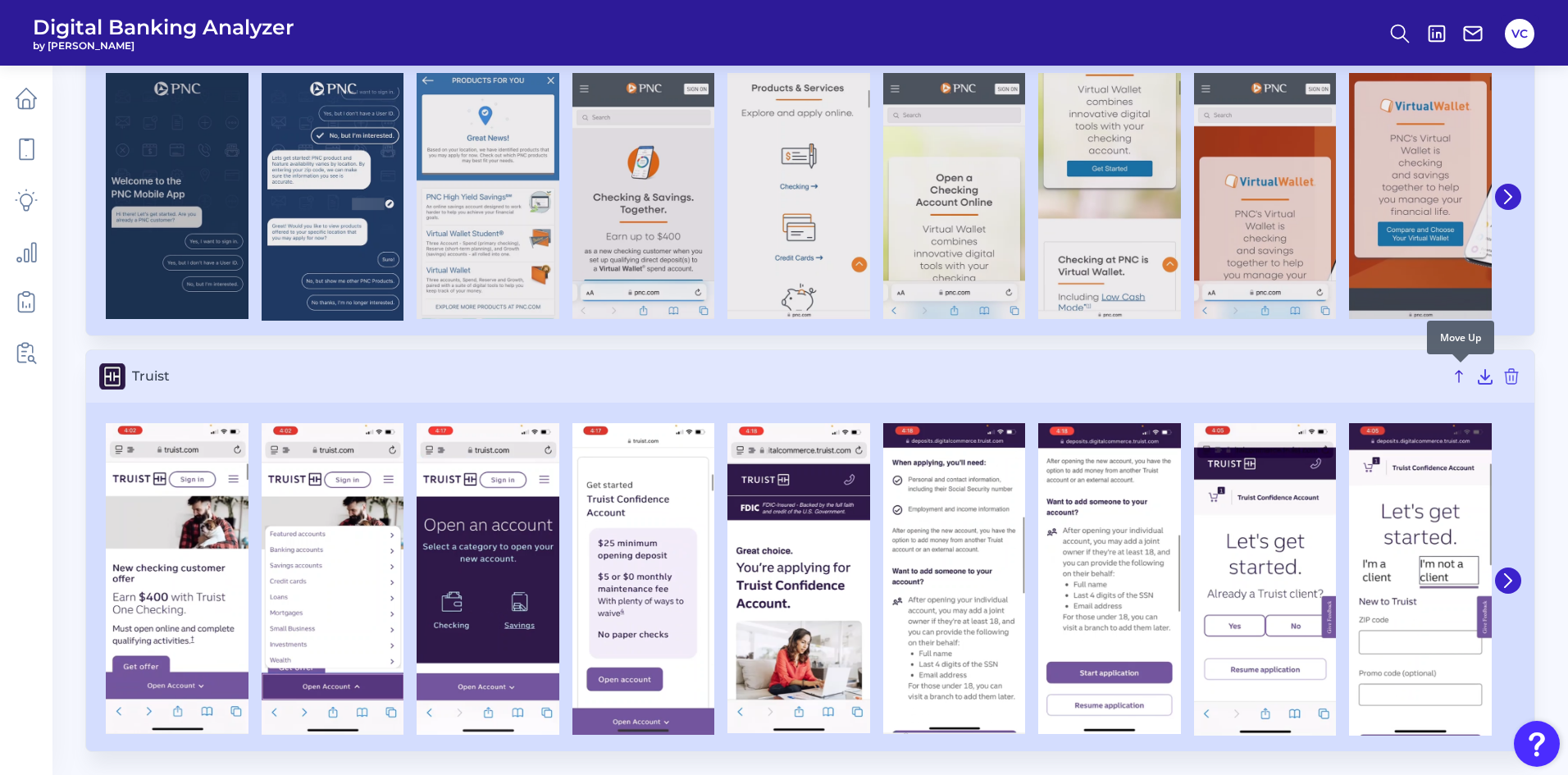
click at [1456, 372] on icon at bounding box center [1459, 376] width 20 height 20
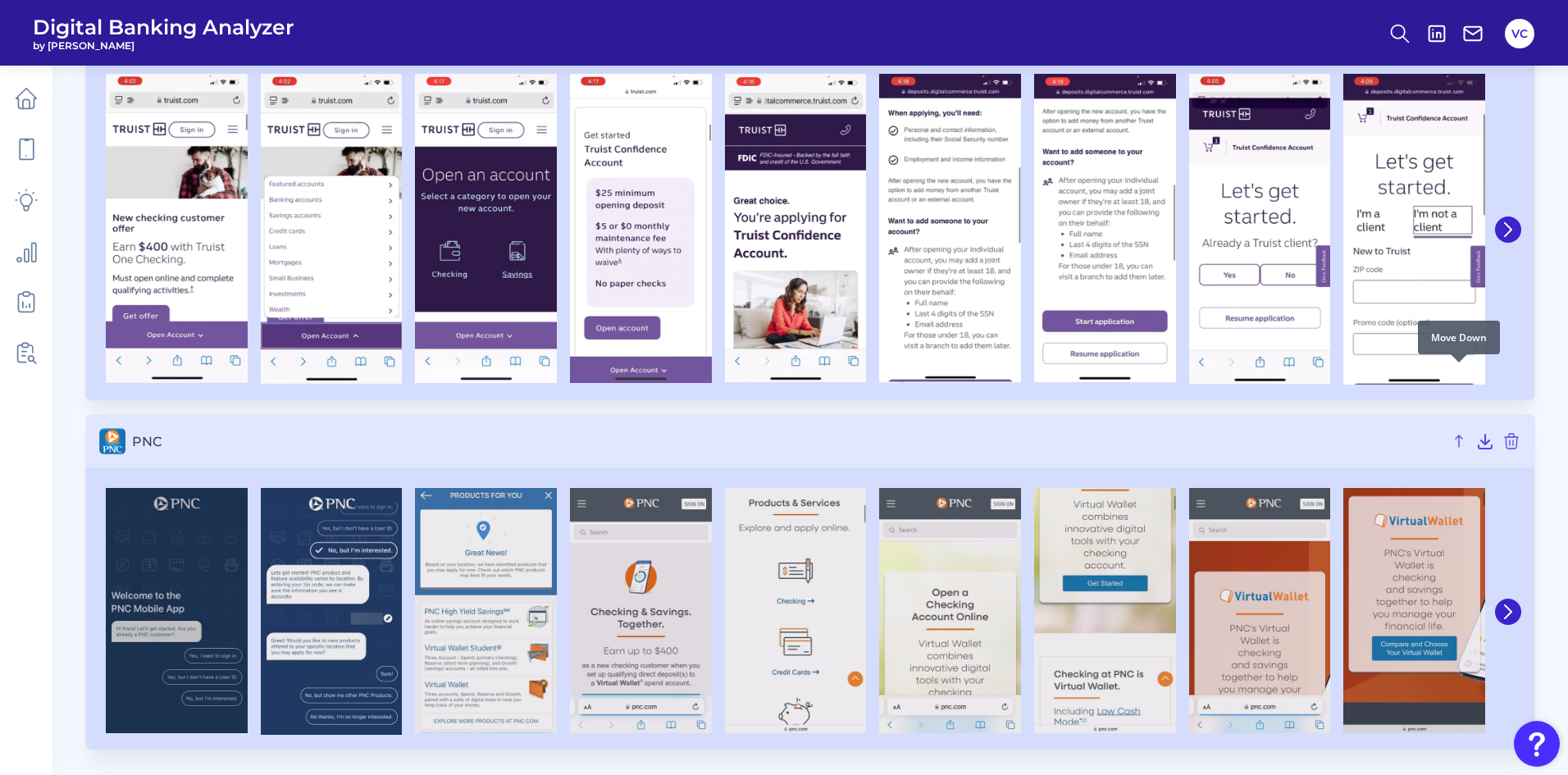
scroll to position [633, 0]
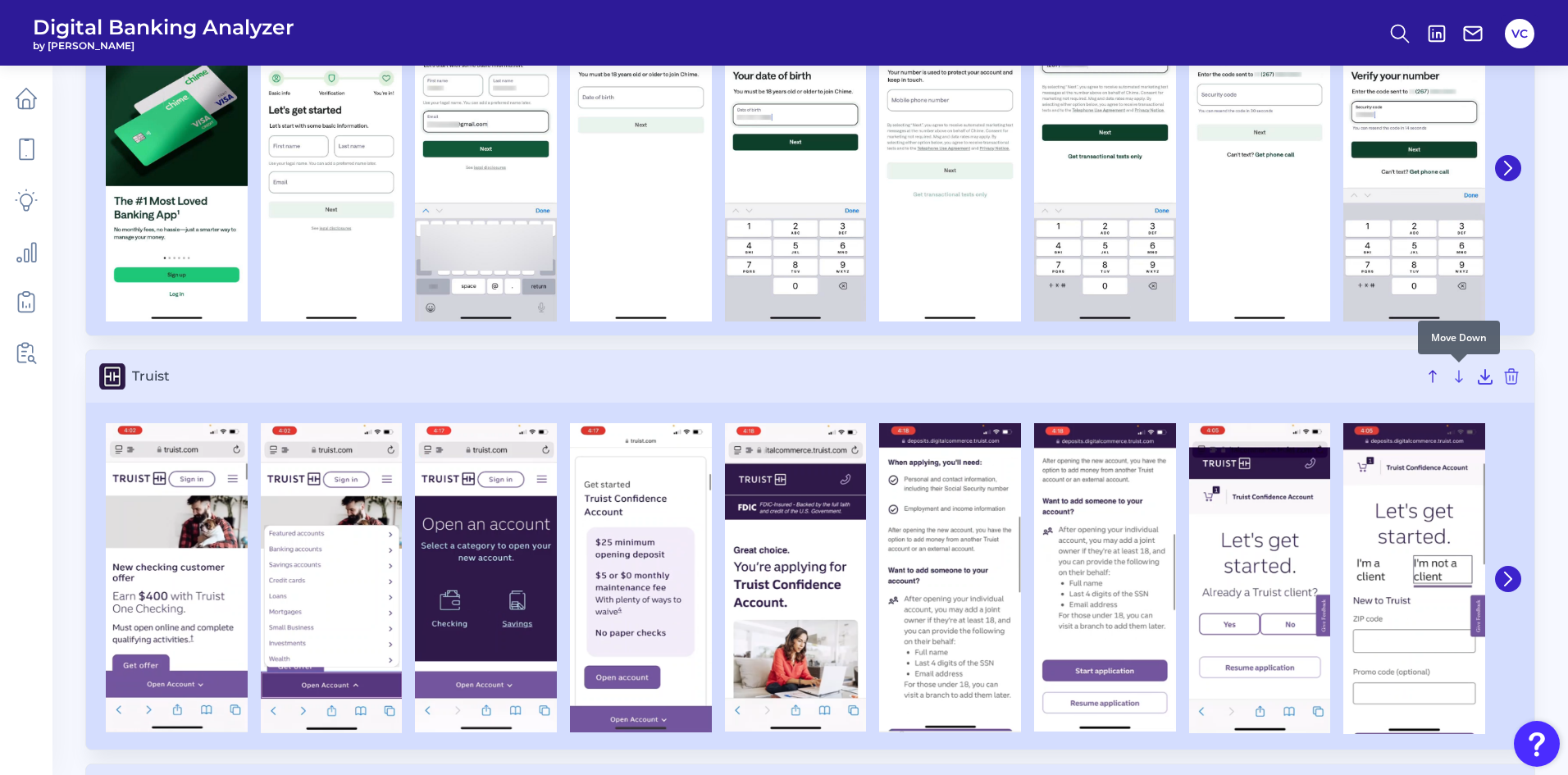
click at [1456, 372] on icon at bounding box center [1459, 376] width 20 height 20
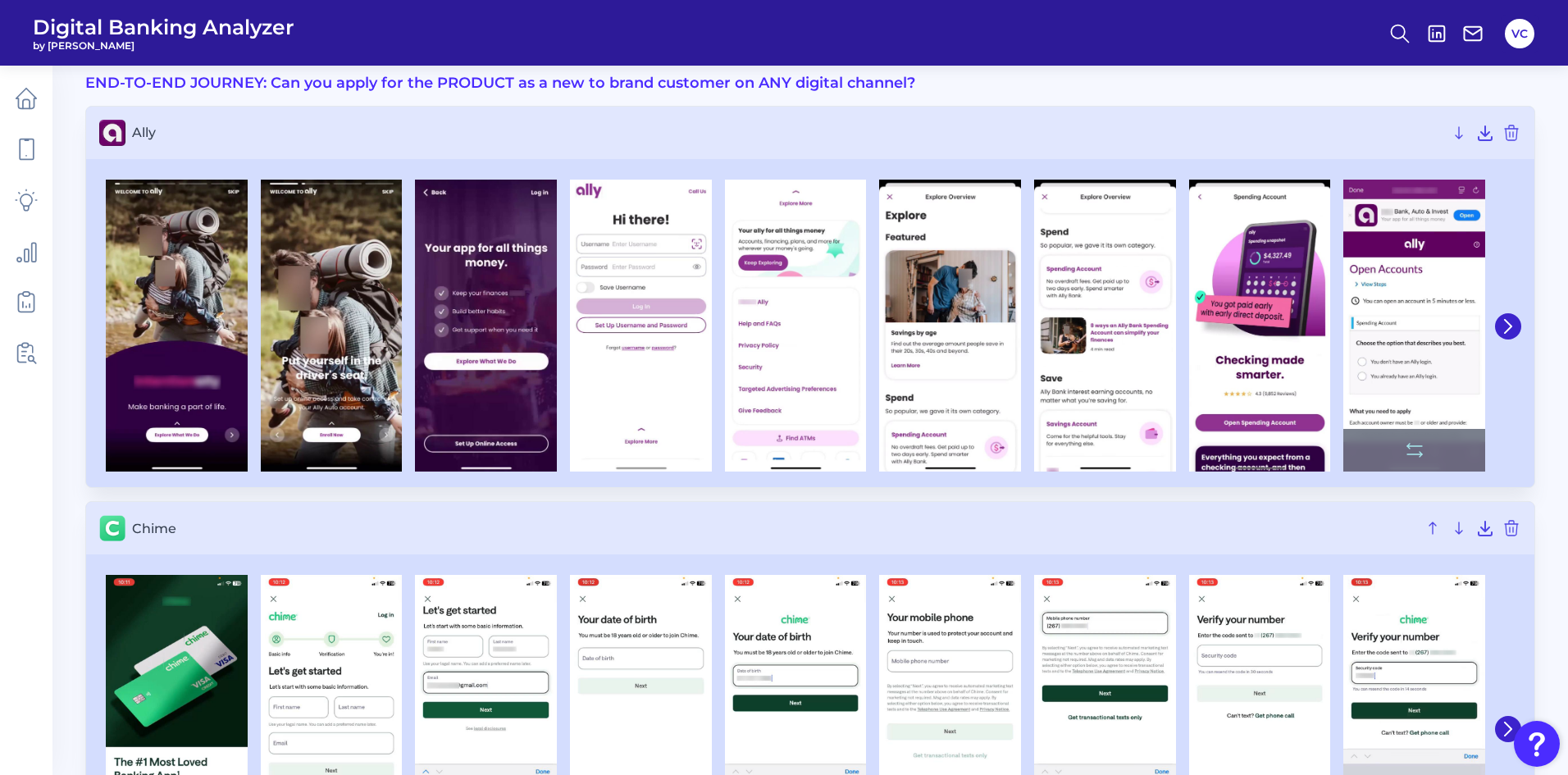
scroll to position [59, 0]
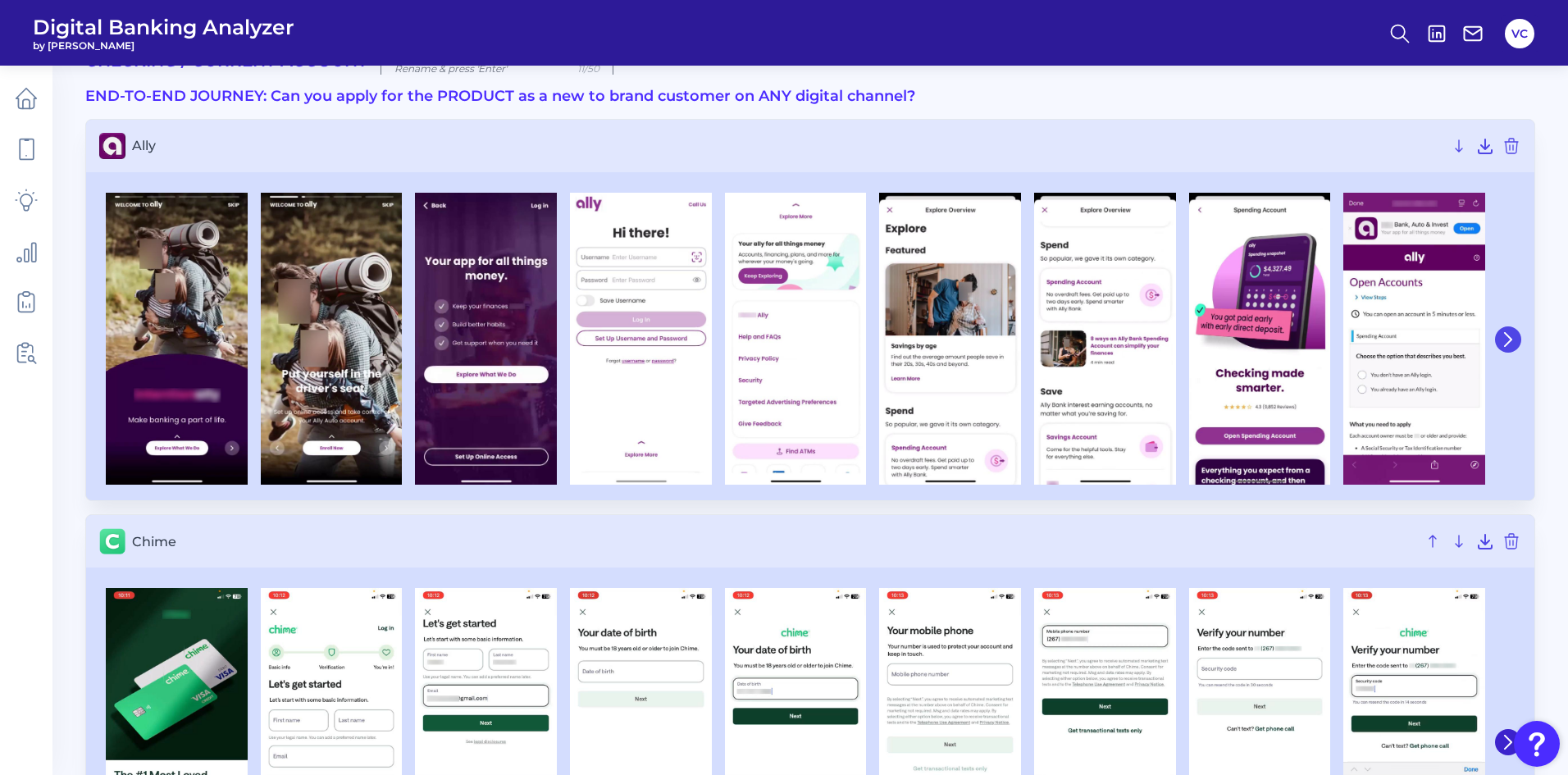
click at [1505, 342] on icon at bounding box center [1508, 340] width 15 height 15
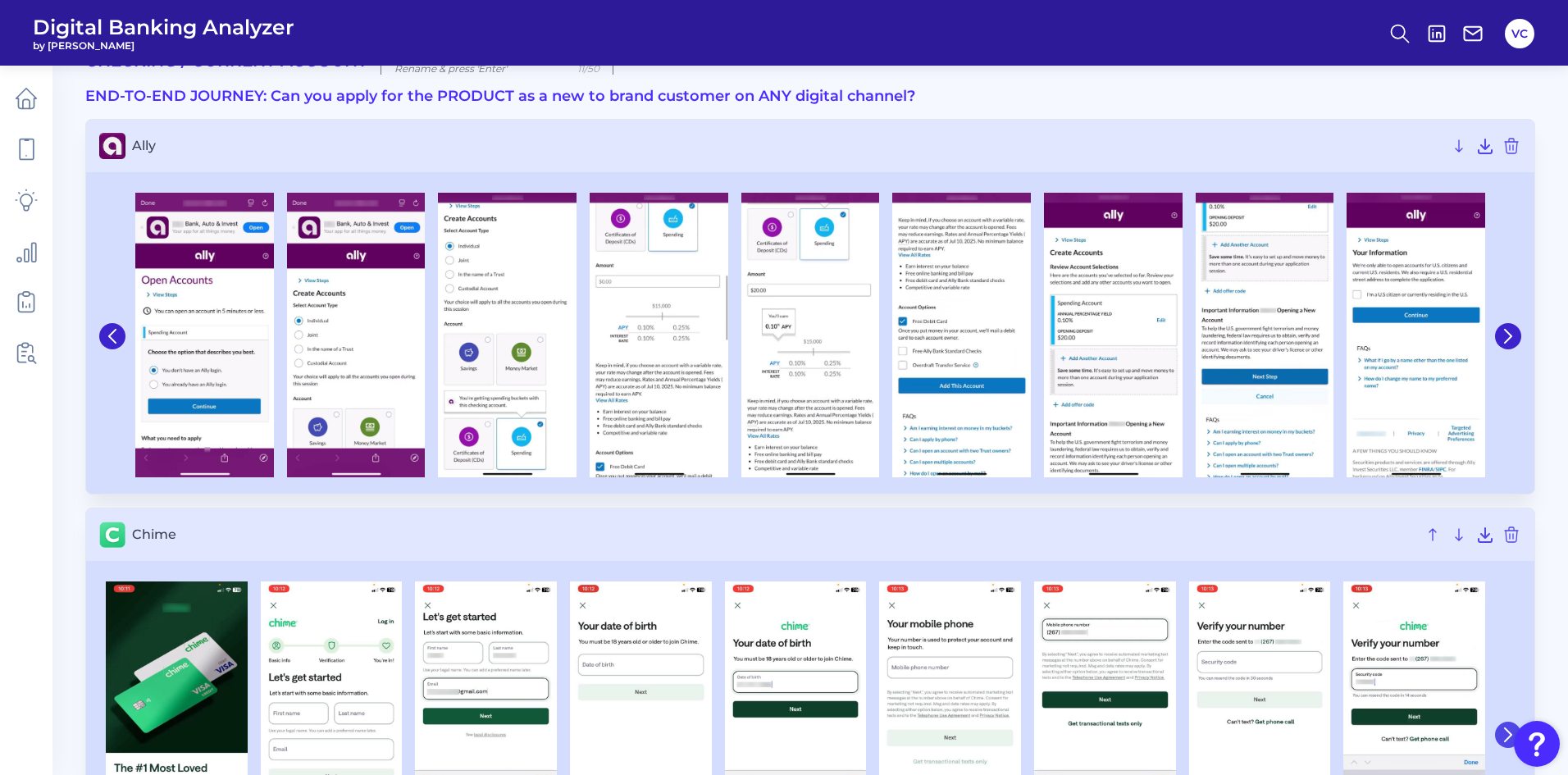
click at [1504, 730] on icon at bounding box center [1508, 735] width 15 height 15
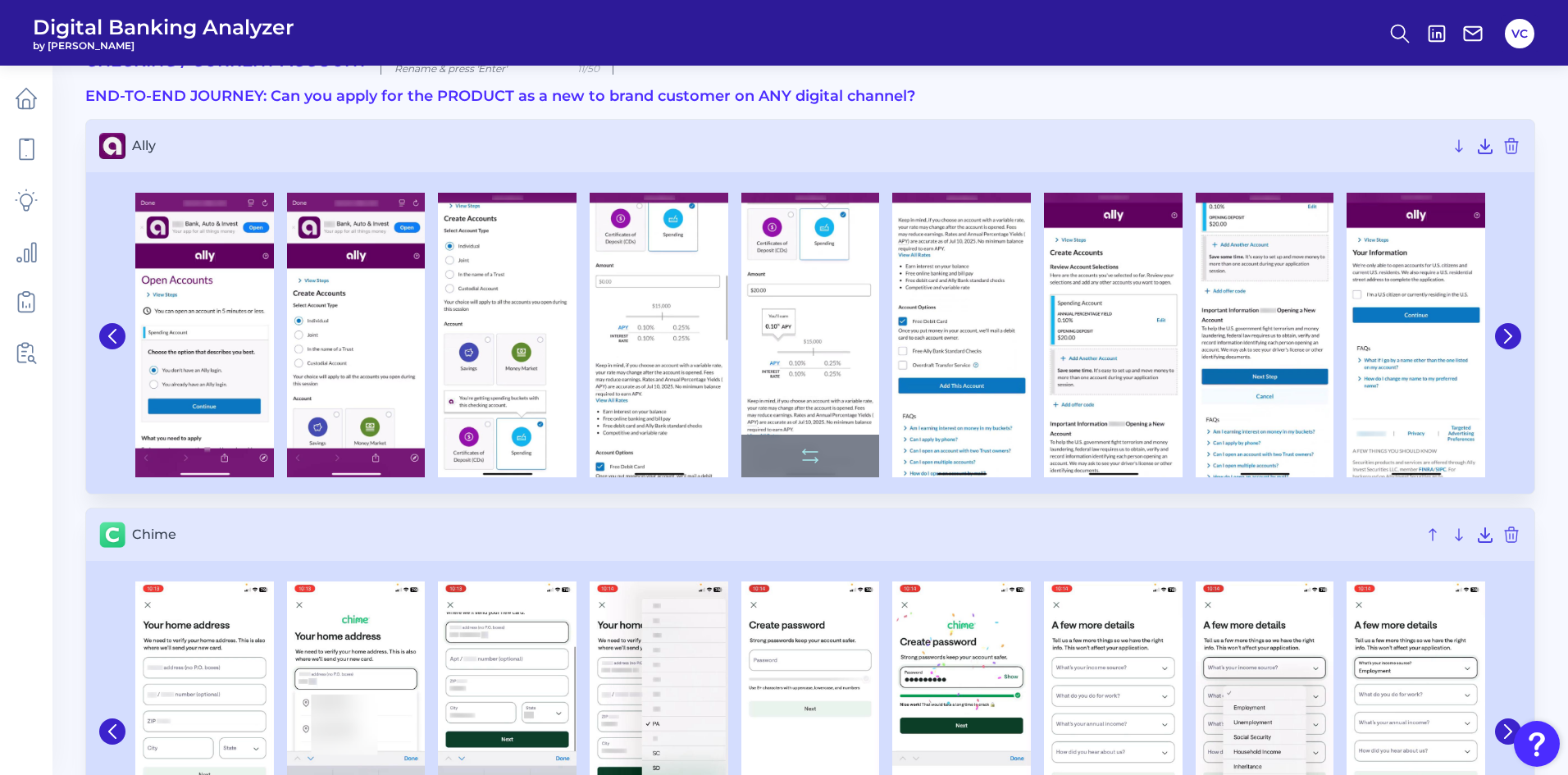
scroll to position [0, 0]
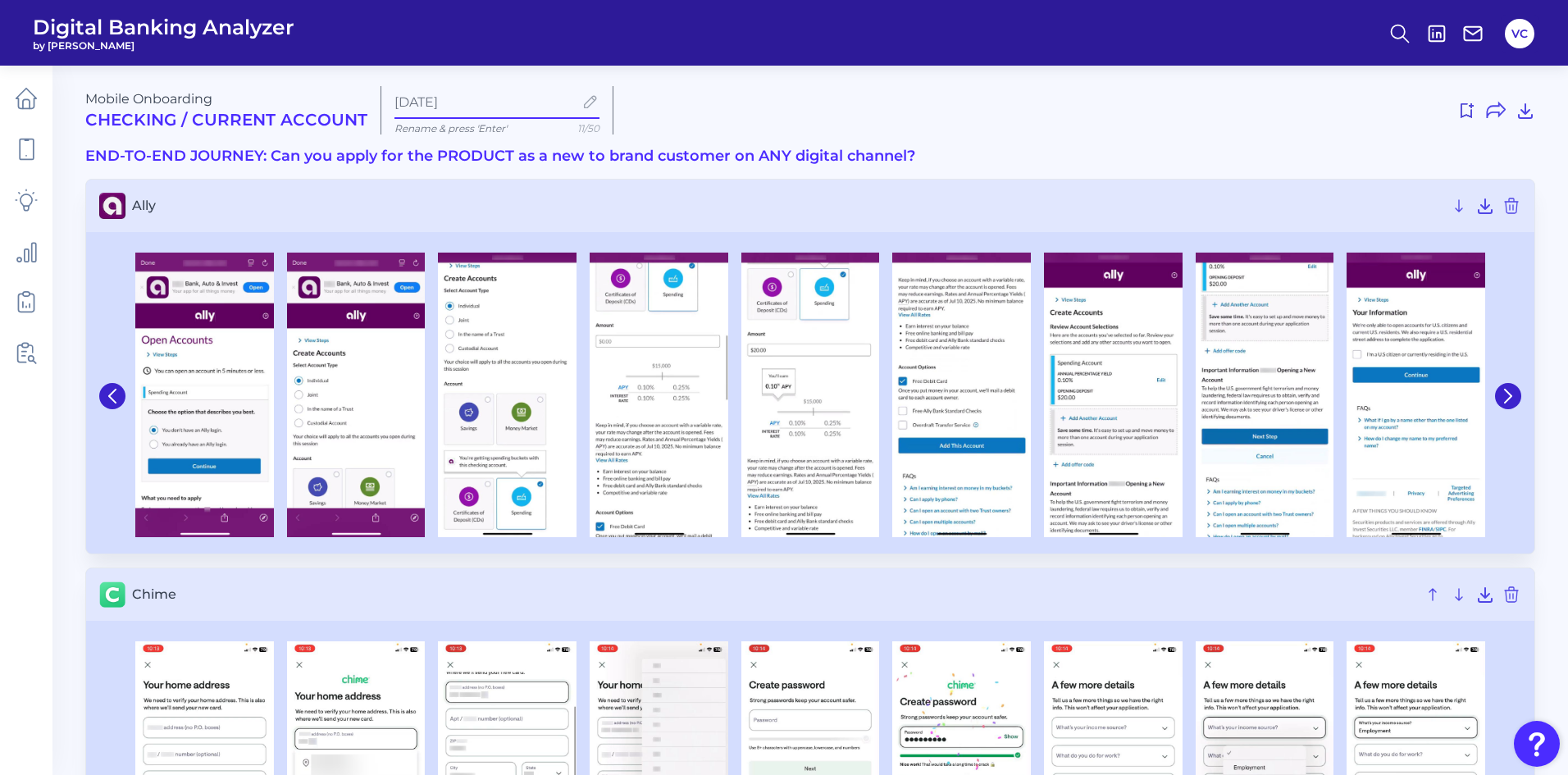
click at [465, 103] on input "[DATE]" at bounding box center [483, 102] width 179 height 15
click at [488, 105] on input "[DATE]" at bounding box center [483, 102] width 179 height 15
type input "A"
type input "Comp Jou OB Al Ch PNC"
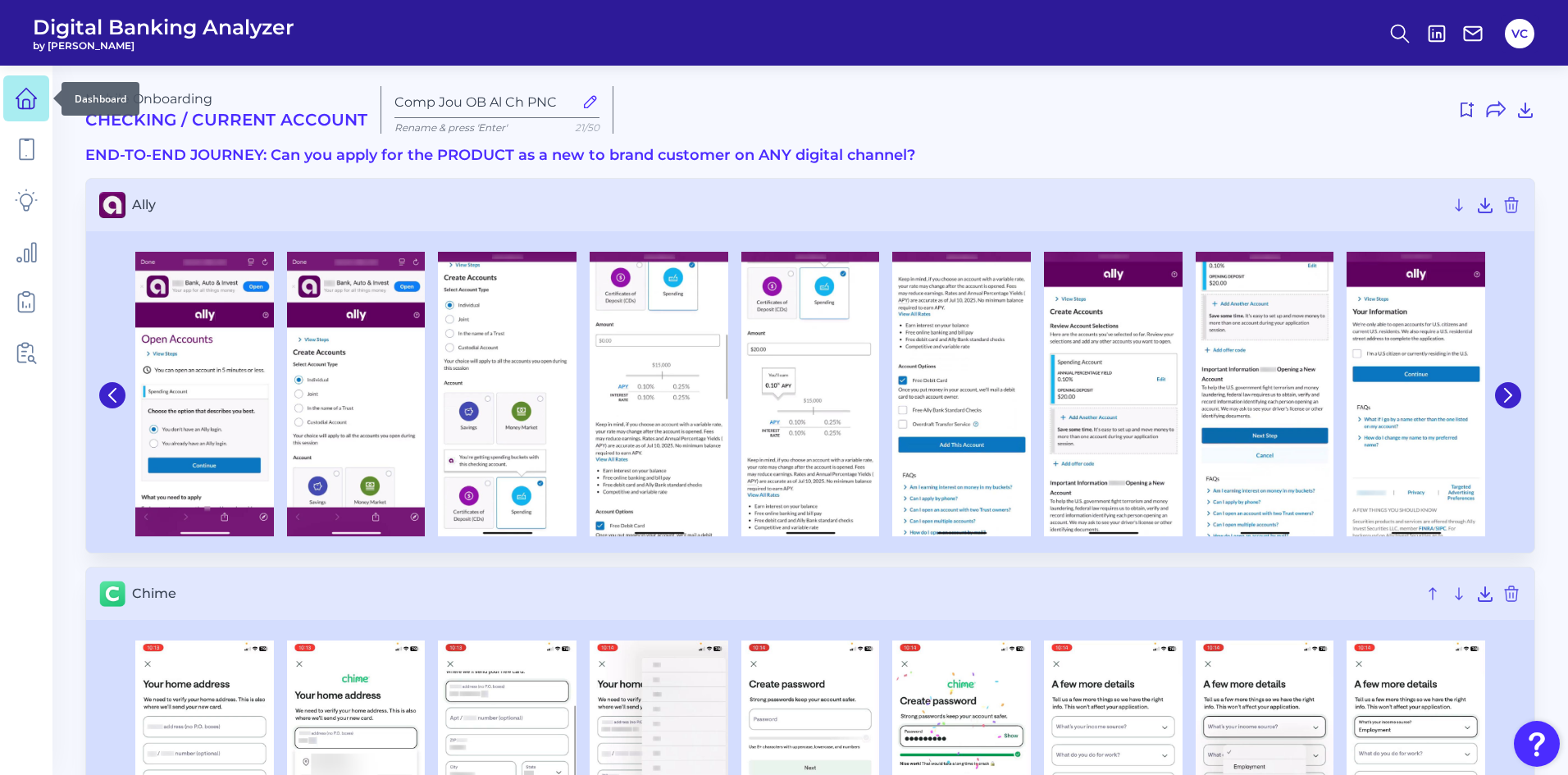
click at [21, 109] on icon at bounding box center [27, 99] width 21 height 21
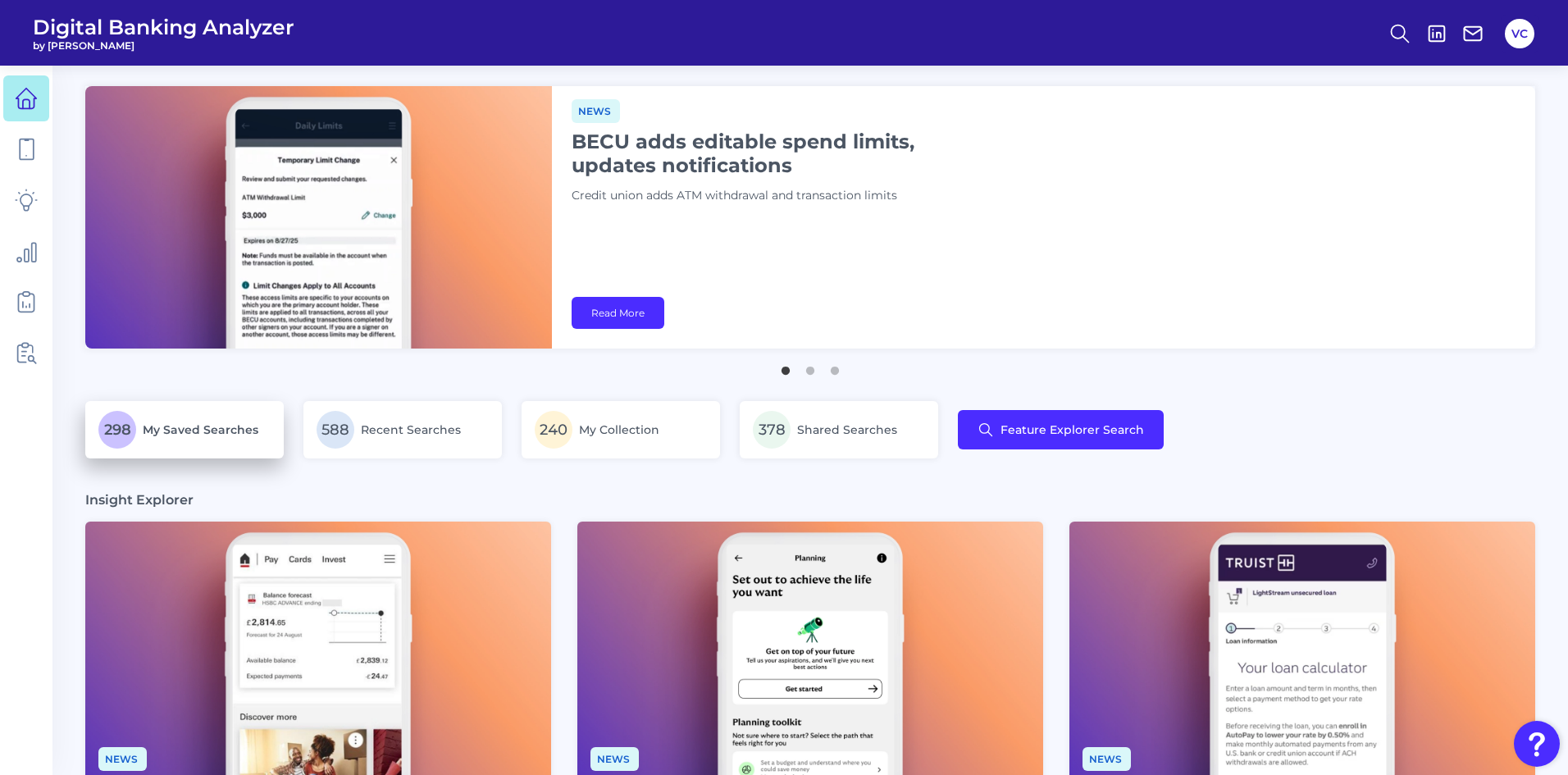
click at [207, 434] on span "My Saved Searches" at bounding box center [200, 430] width 116 height 15
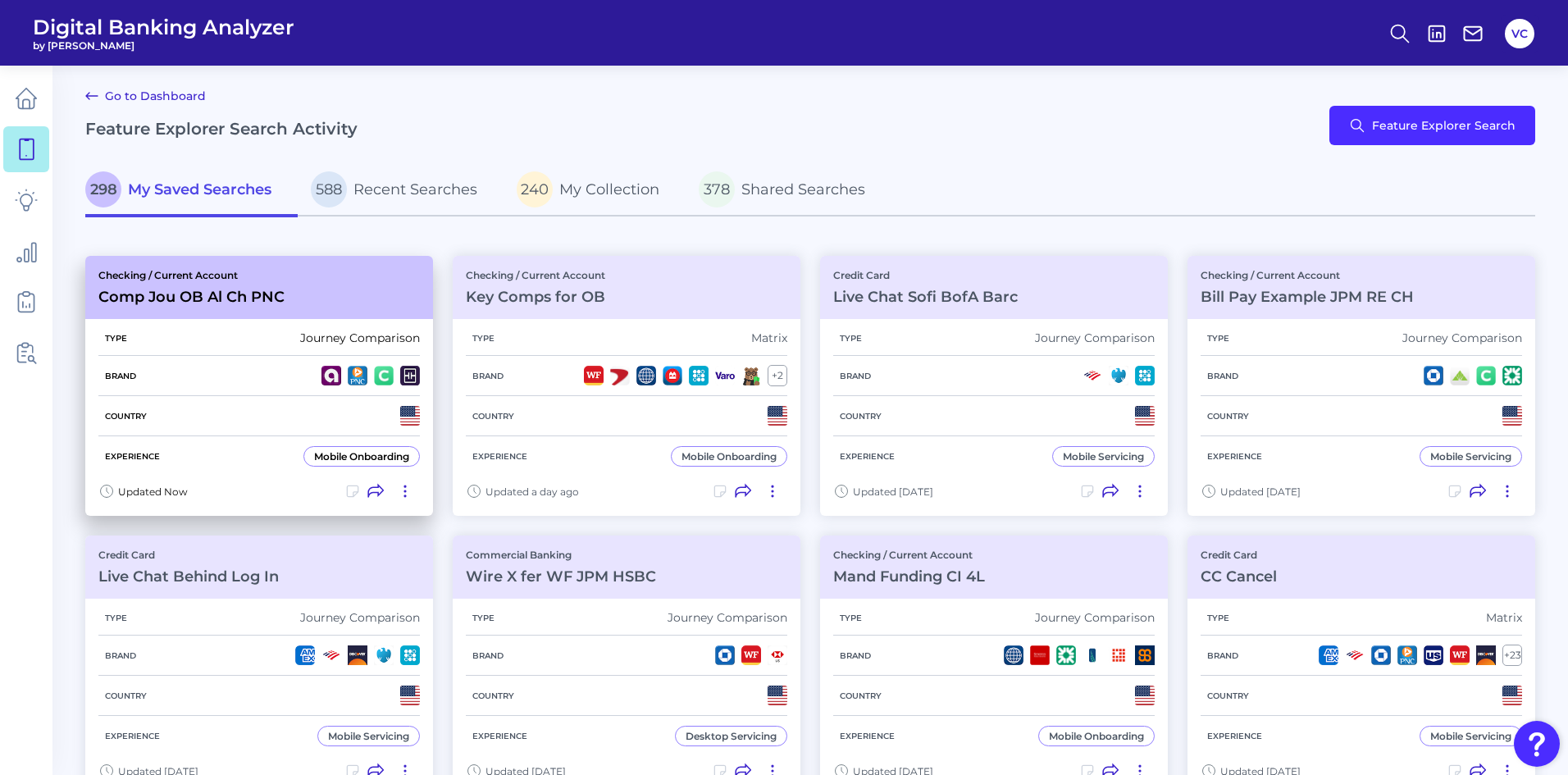
click at [219, 383] on div "Brand" at bounding box center [259, 376] width 322 height 40
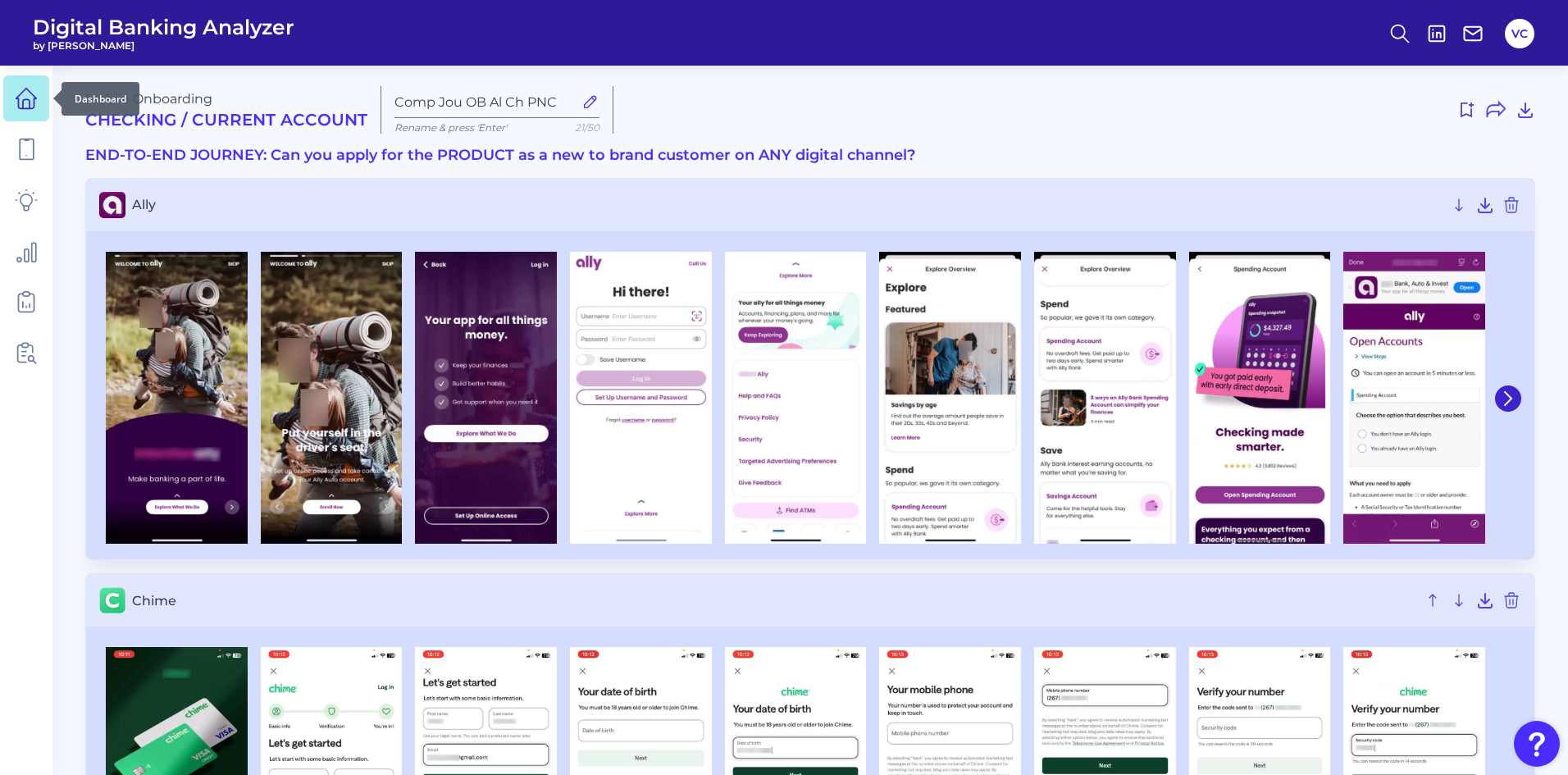
click at [28, 101] on icon at bounding box center [27, 99] width 23 height 23
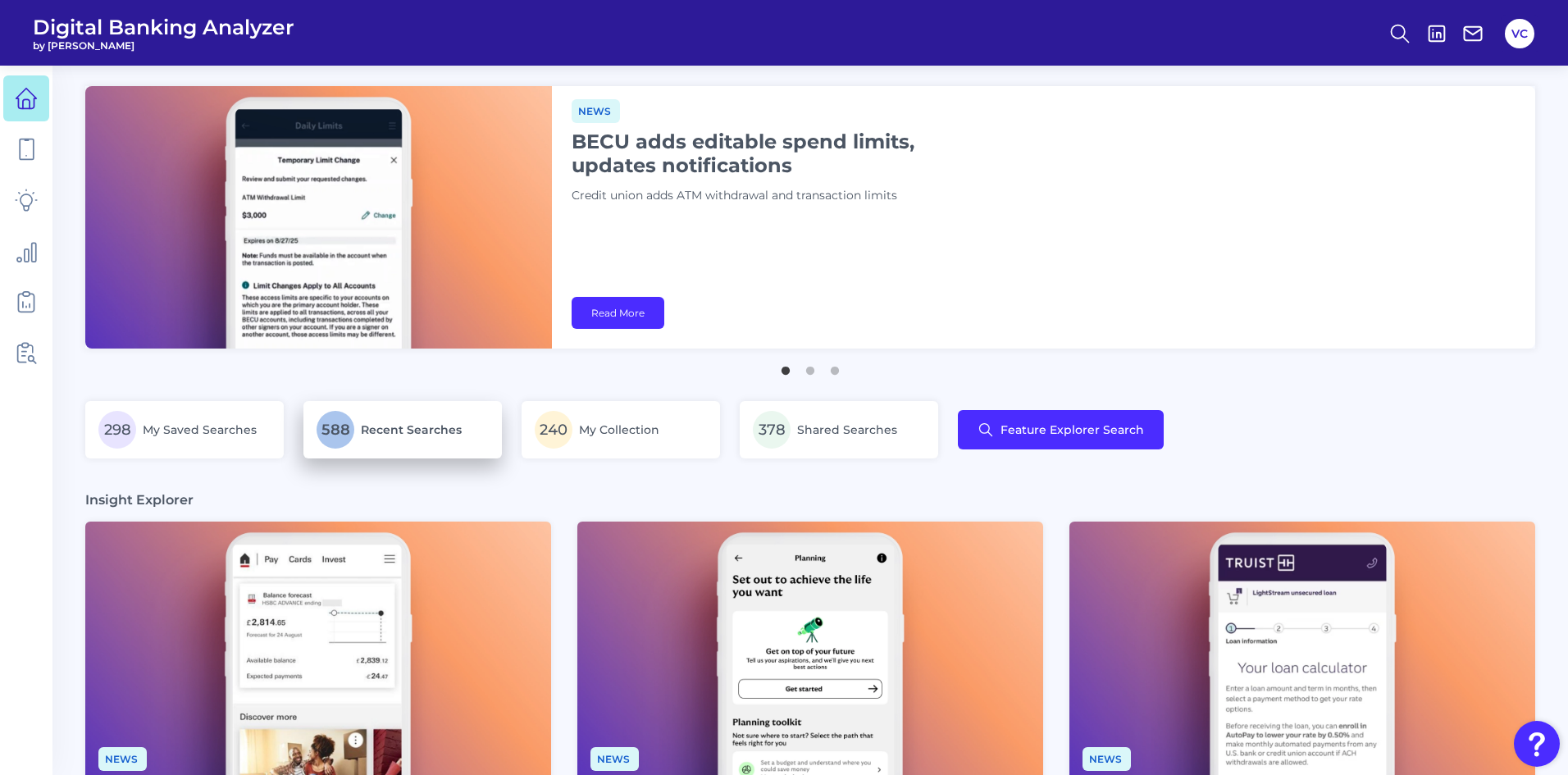
click at [393, 429] on span "Recent Searches" at bounding box center [411, 430] width 101 height 15
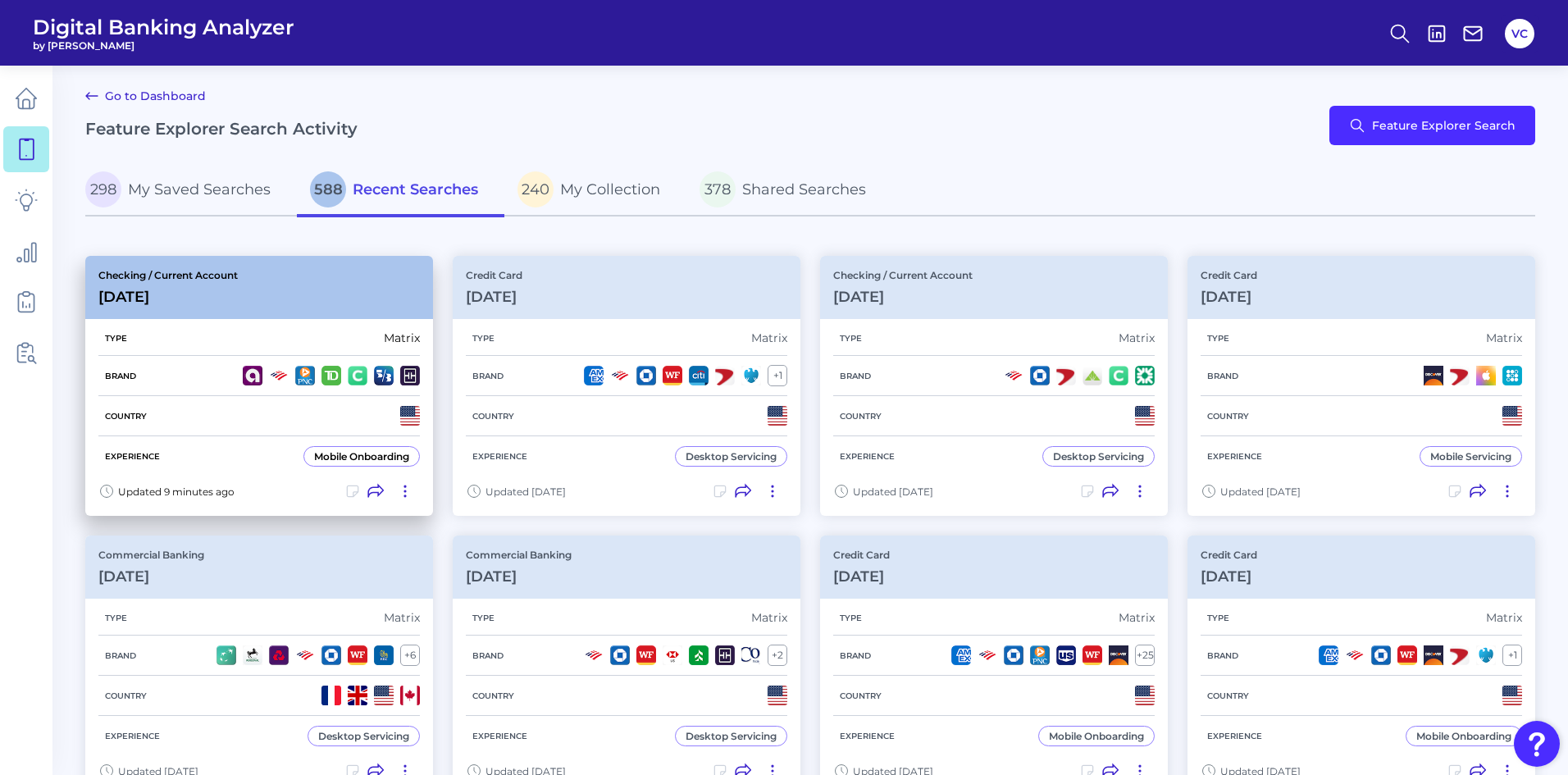
click at [234, 408] on div "Country" at bounding box center [259, 416] width 322 height 40
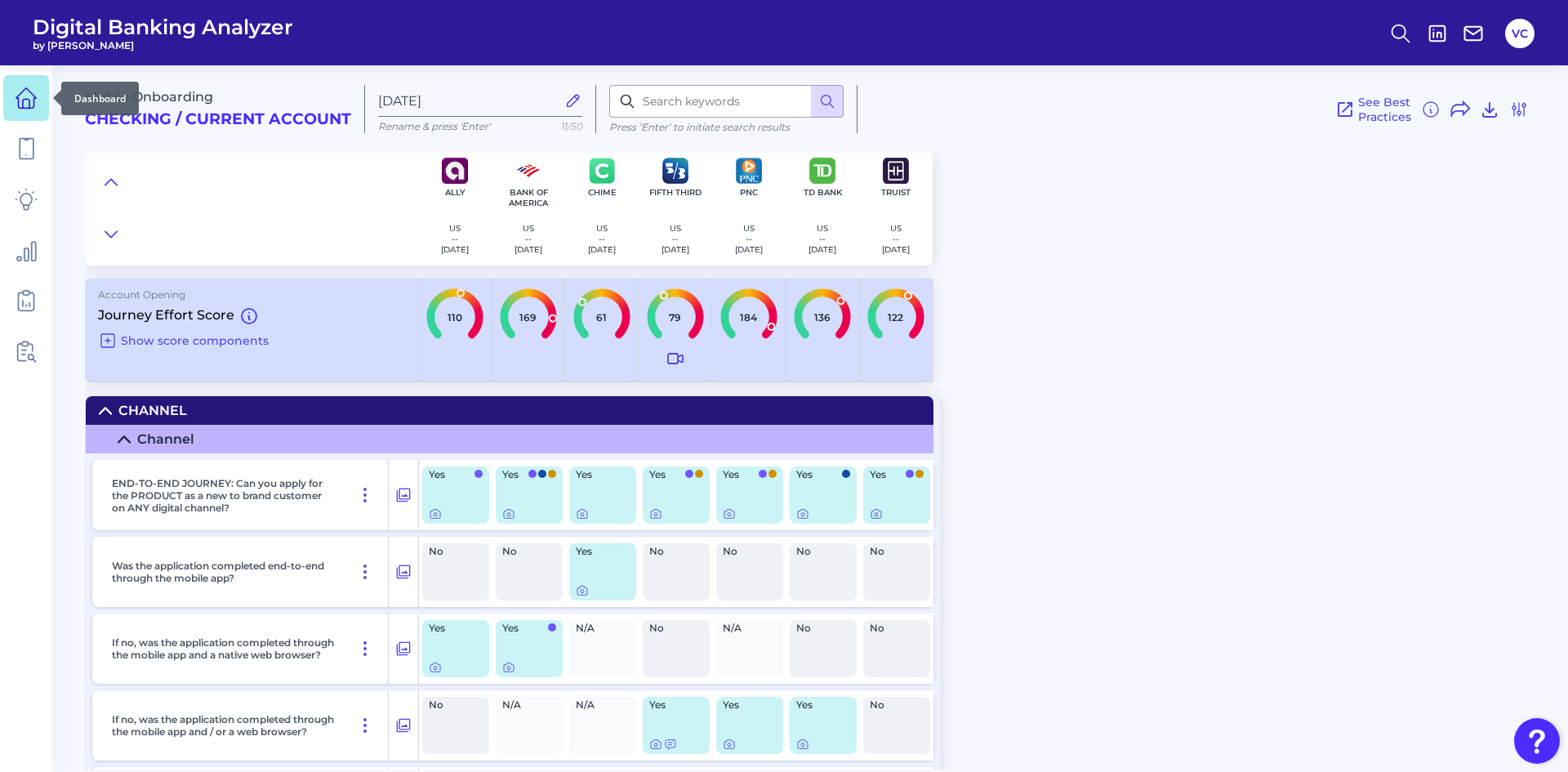
click at [35, 99] on icon at bounding box center [26, 98] width 23 height 23
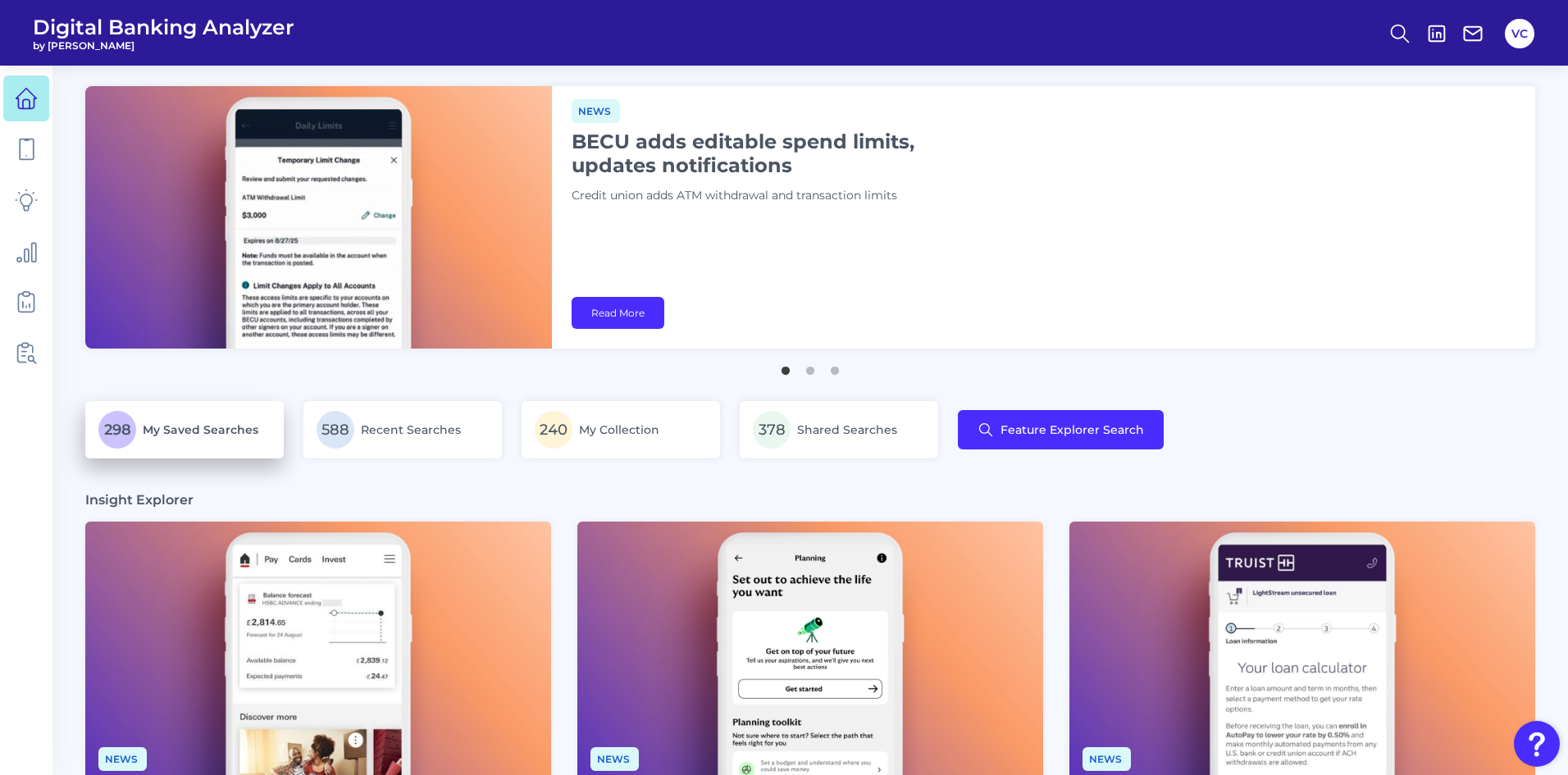
click at [227, 429] on span "My Saved Searches" at bounding box center [200, 430] width 116 height 15
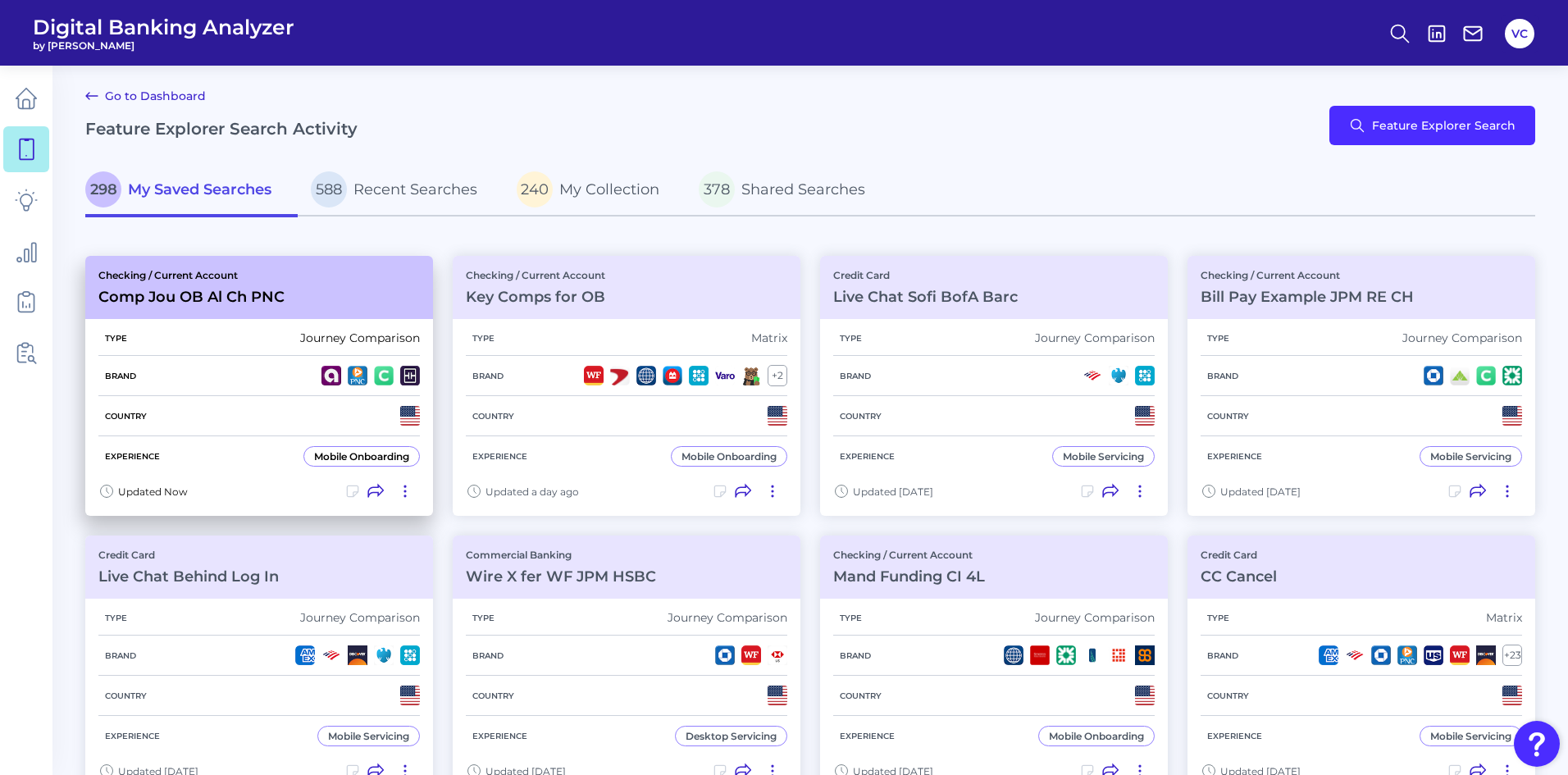
click at [222, 387] on div "Brand" at bounding box center [259, 376] width 322 height 40
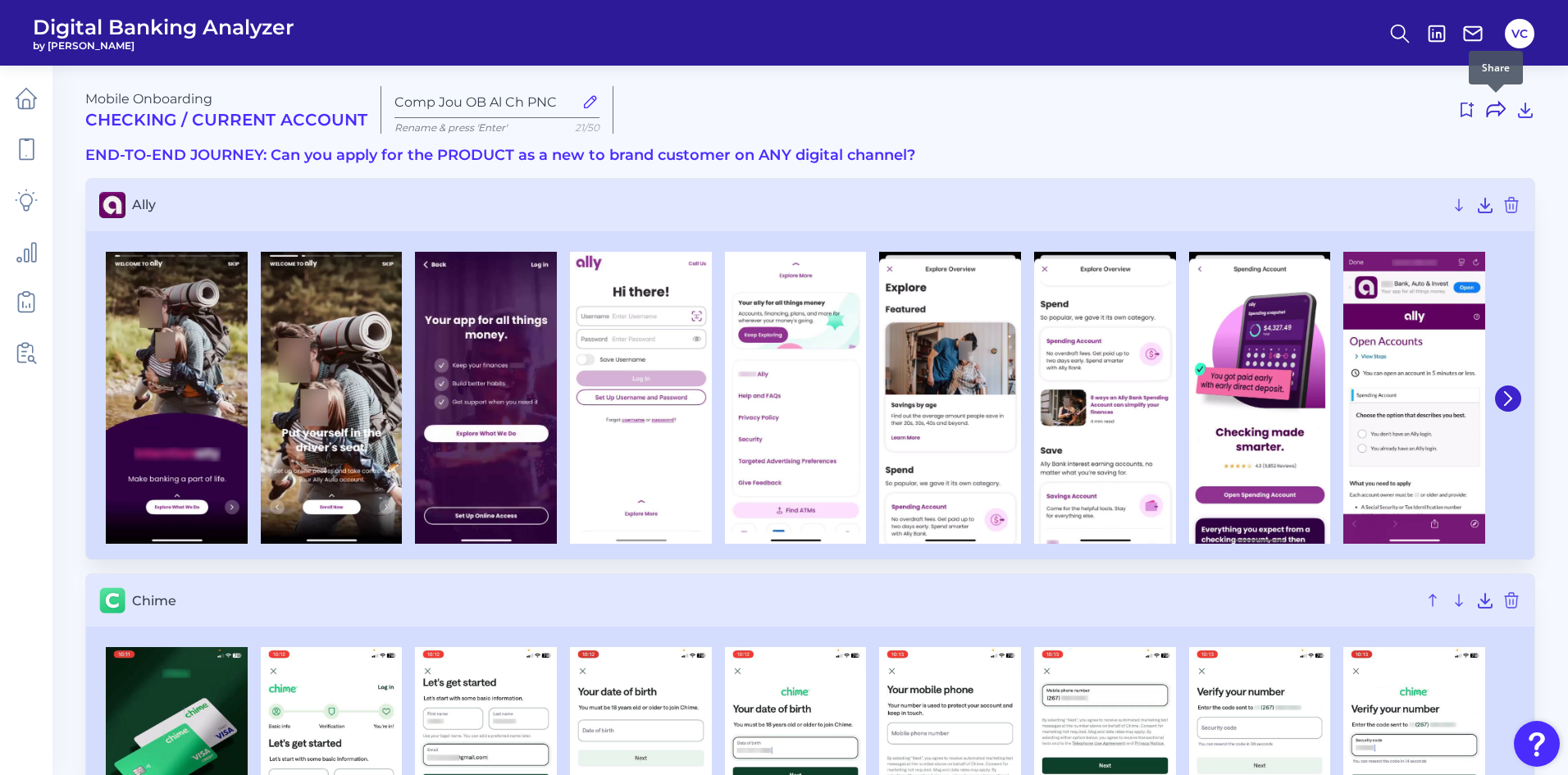
click at [1495, 113] on icon at bounding box center [1496, 109] width 20 height 20
click at [1471, 114] on use at bounding box center [1467, 110] width 13 height 15
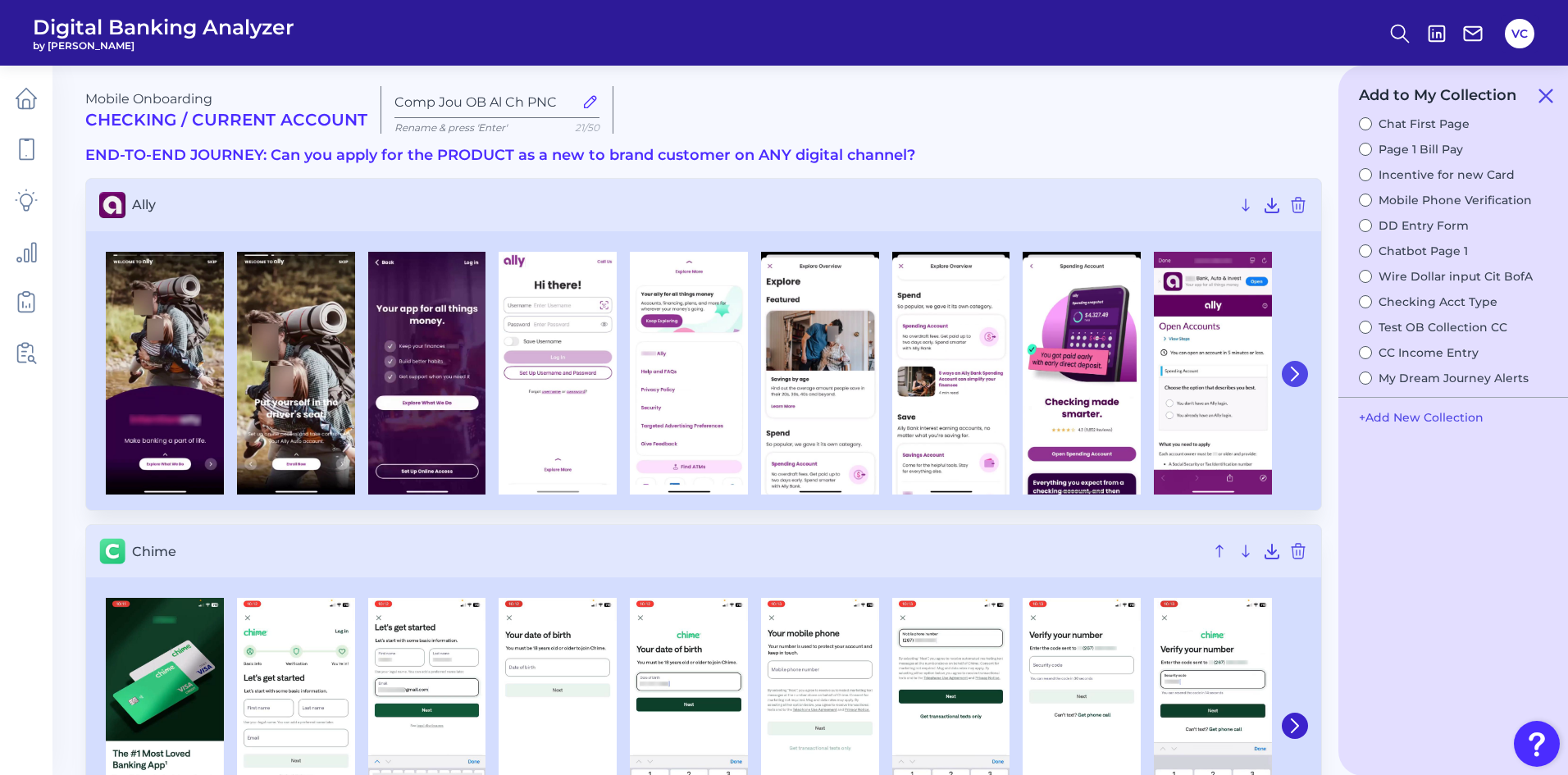
click at [1302, 371] on button at bounding box center [1295, 374] width 27 height 27
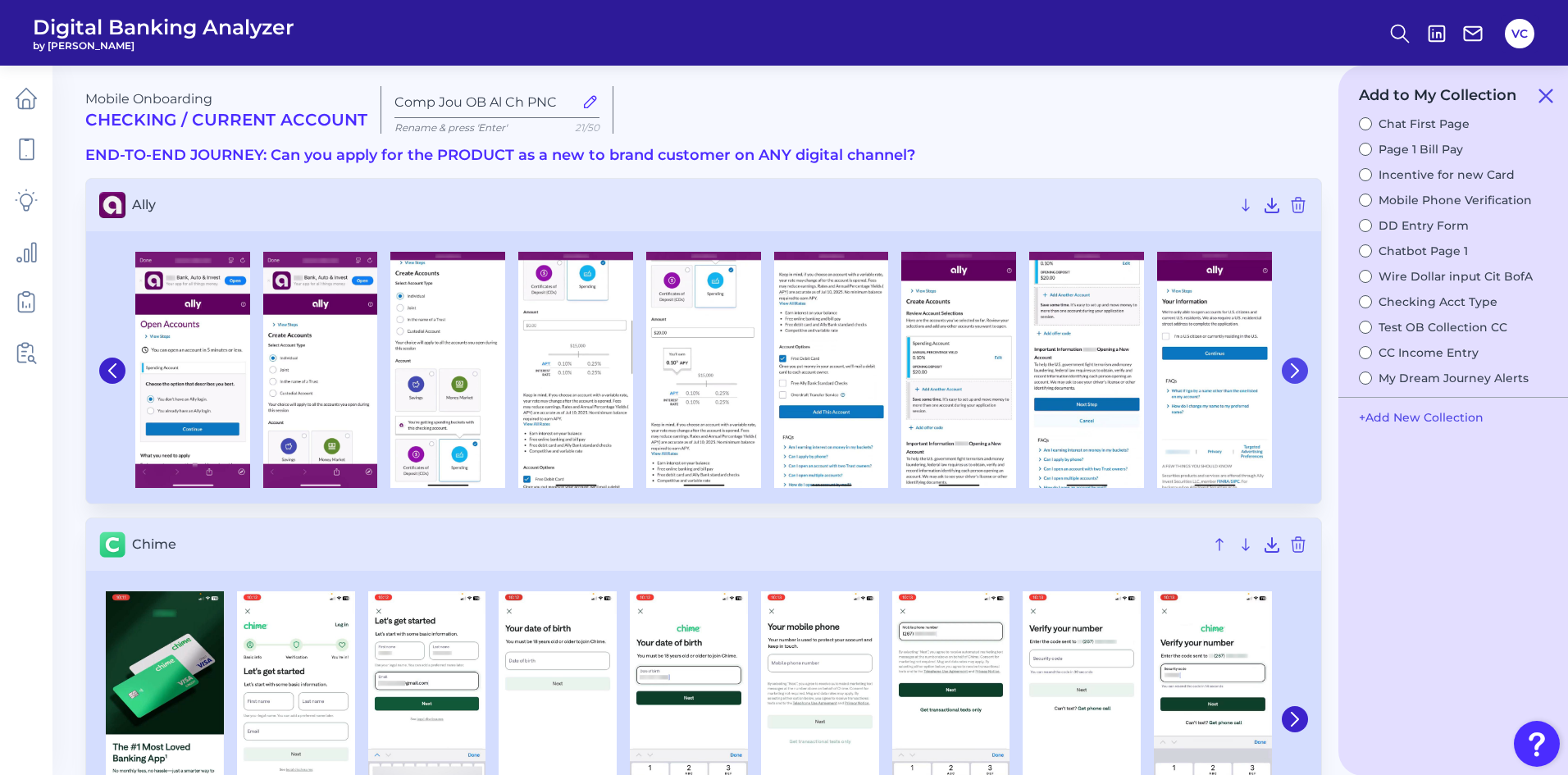
click at [1302, 371] on button at bounding box center [1295, 370] width 27 height 27
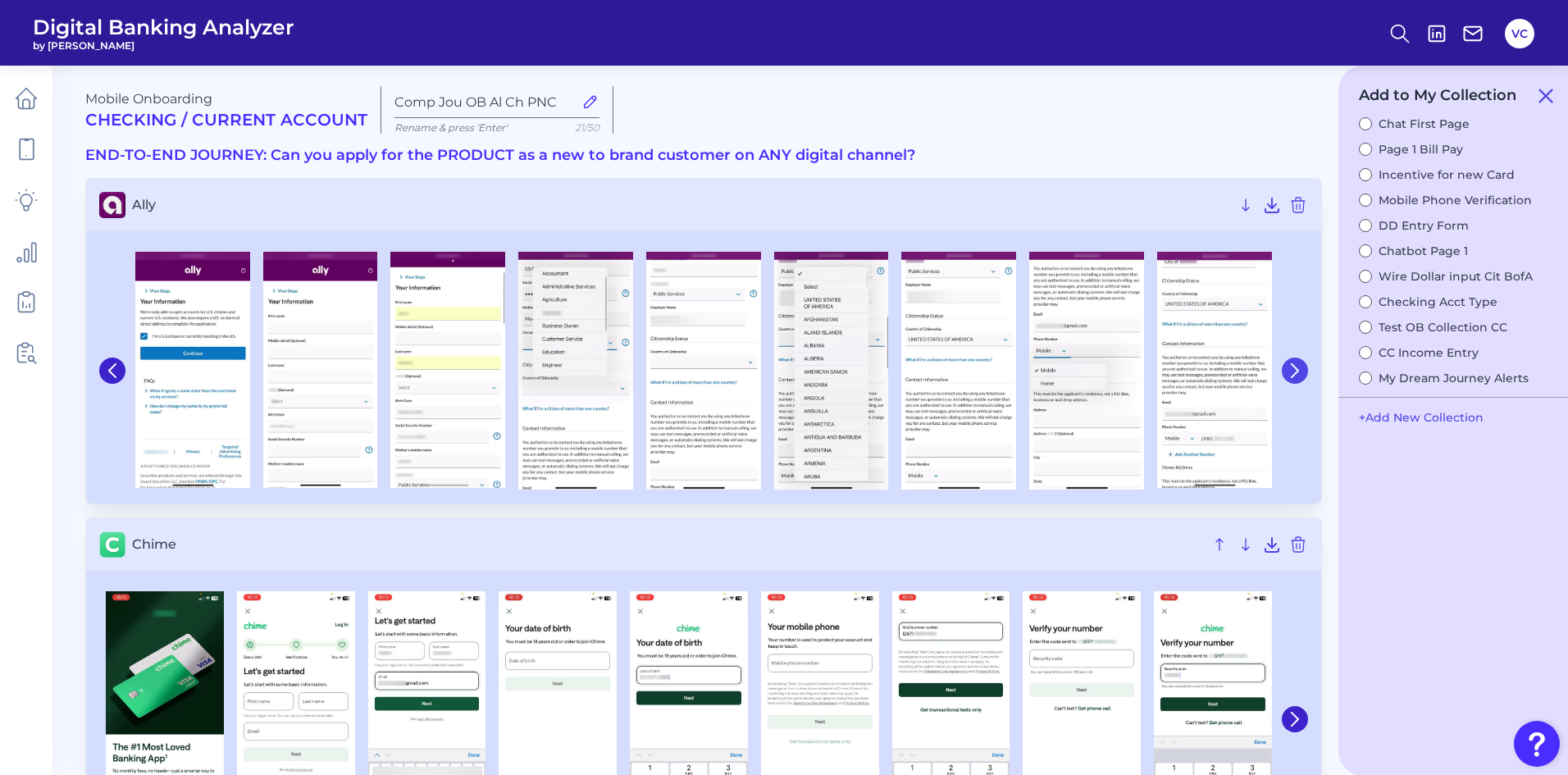
click at [1302, 371] on button at bounding box center [1295, 370] width 27 height 27
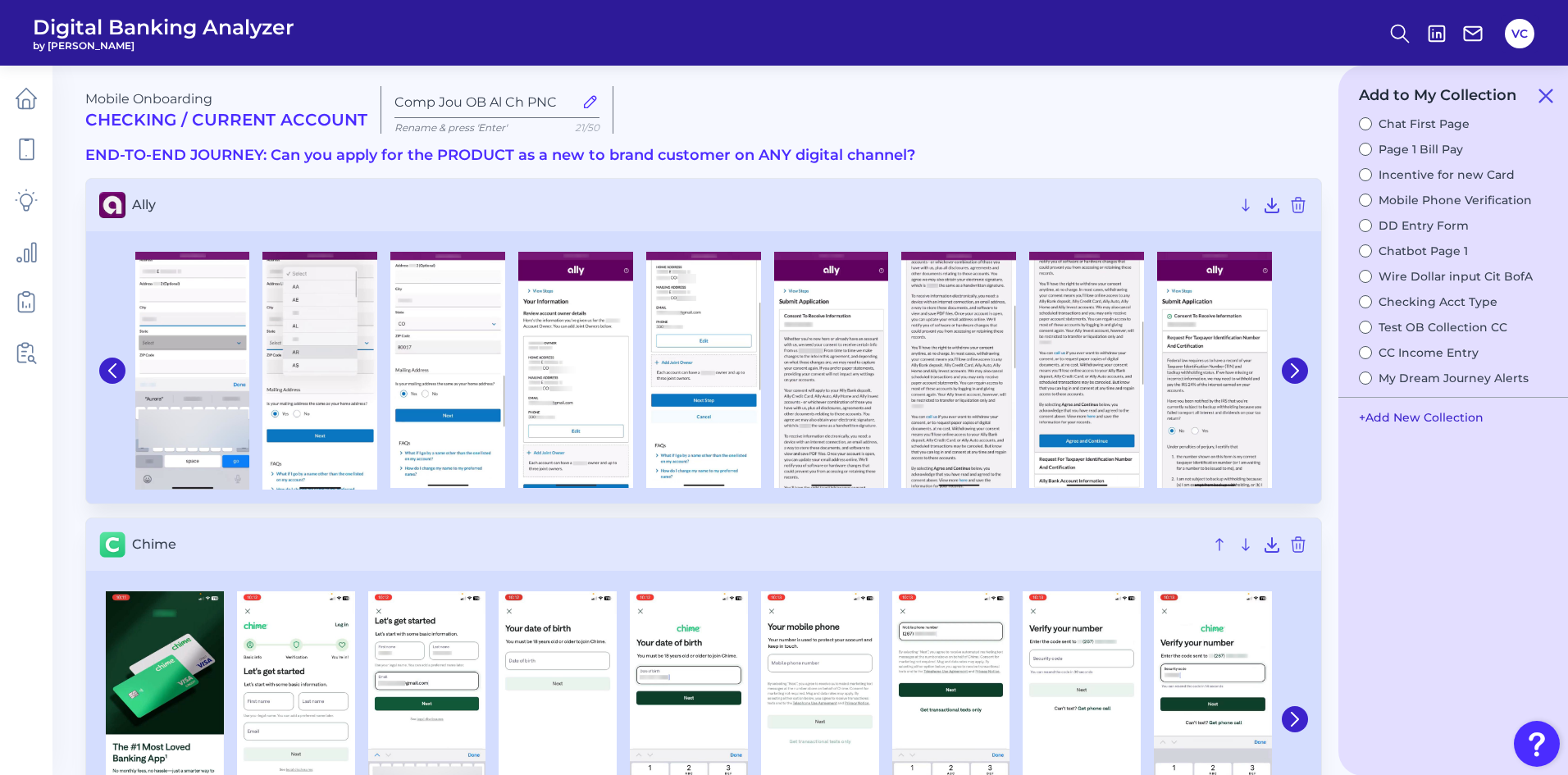
click at [1404, 419] on button "+ Add New Collection" at bounding box center [1421, 417] width 142 height 31
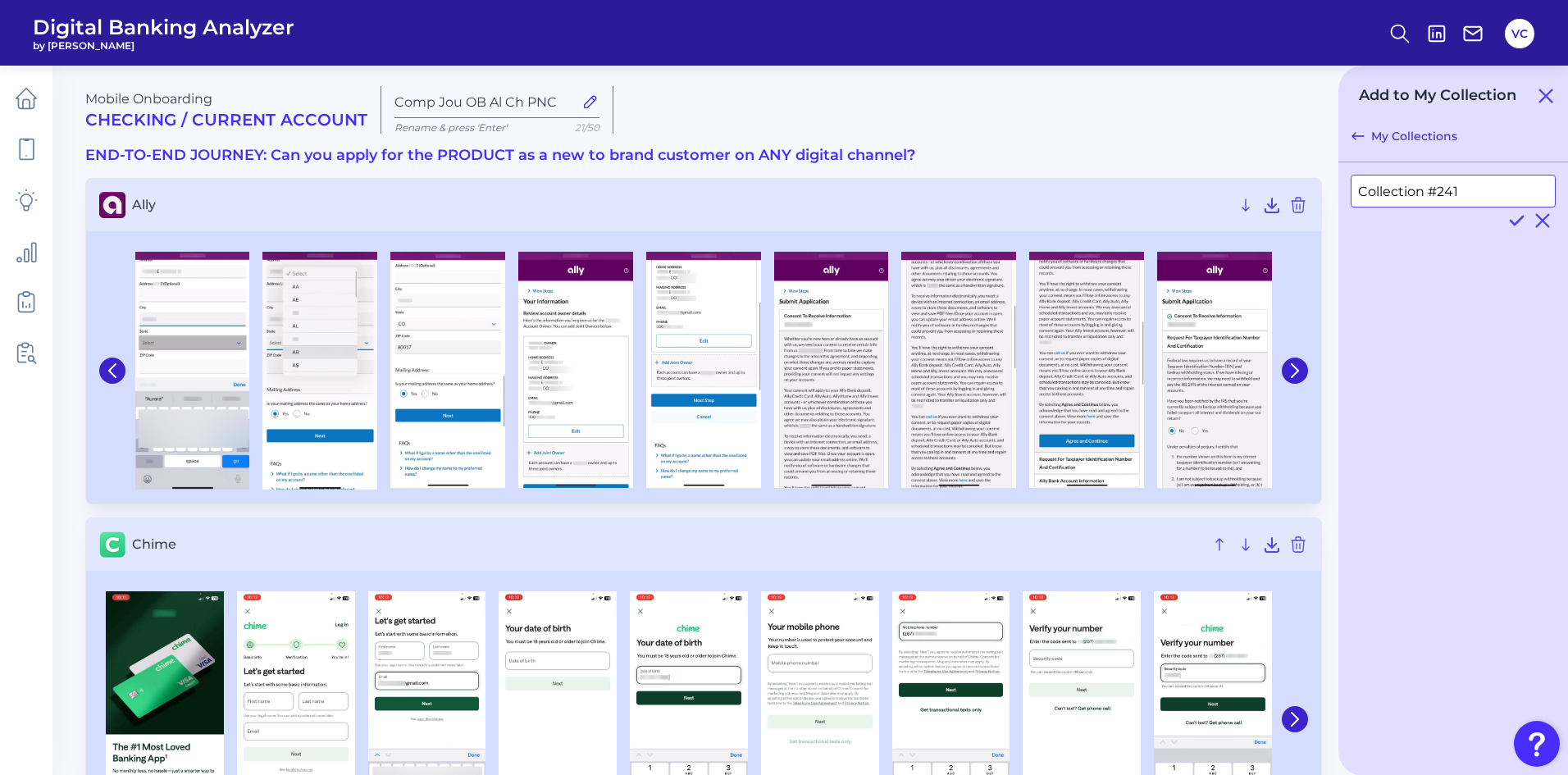
click at [1475, 200] on input "Collection #241" at bounding box center [1453, 191] width 205 height 33
type input "C"
type input "Terms Al Ch PNC"
click at [1517, 220] on icon at bounding box center [1516, 220] width 20 height 20
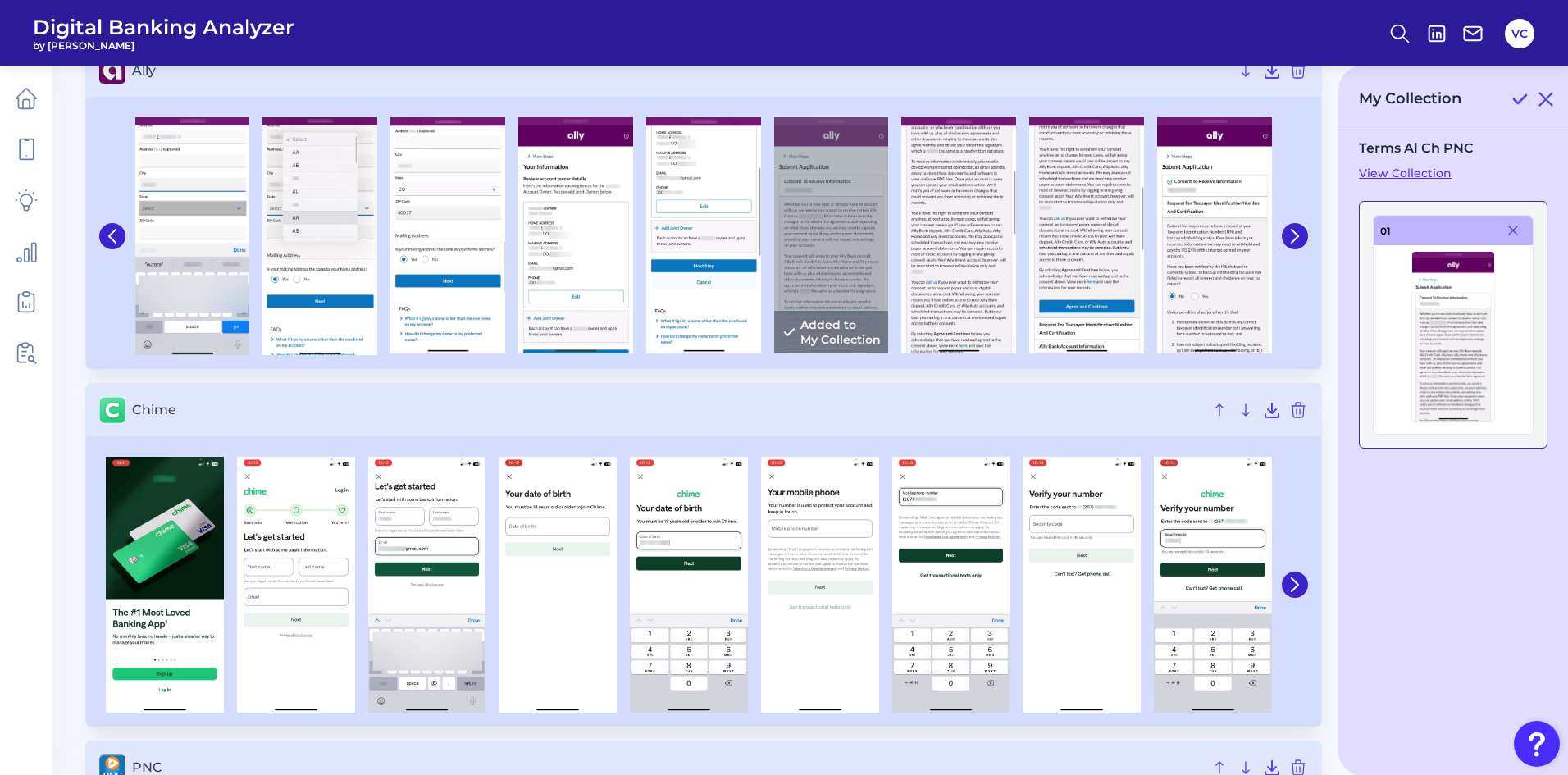
scroll to position [164, 0]
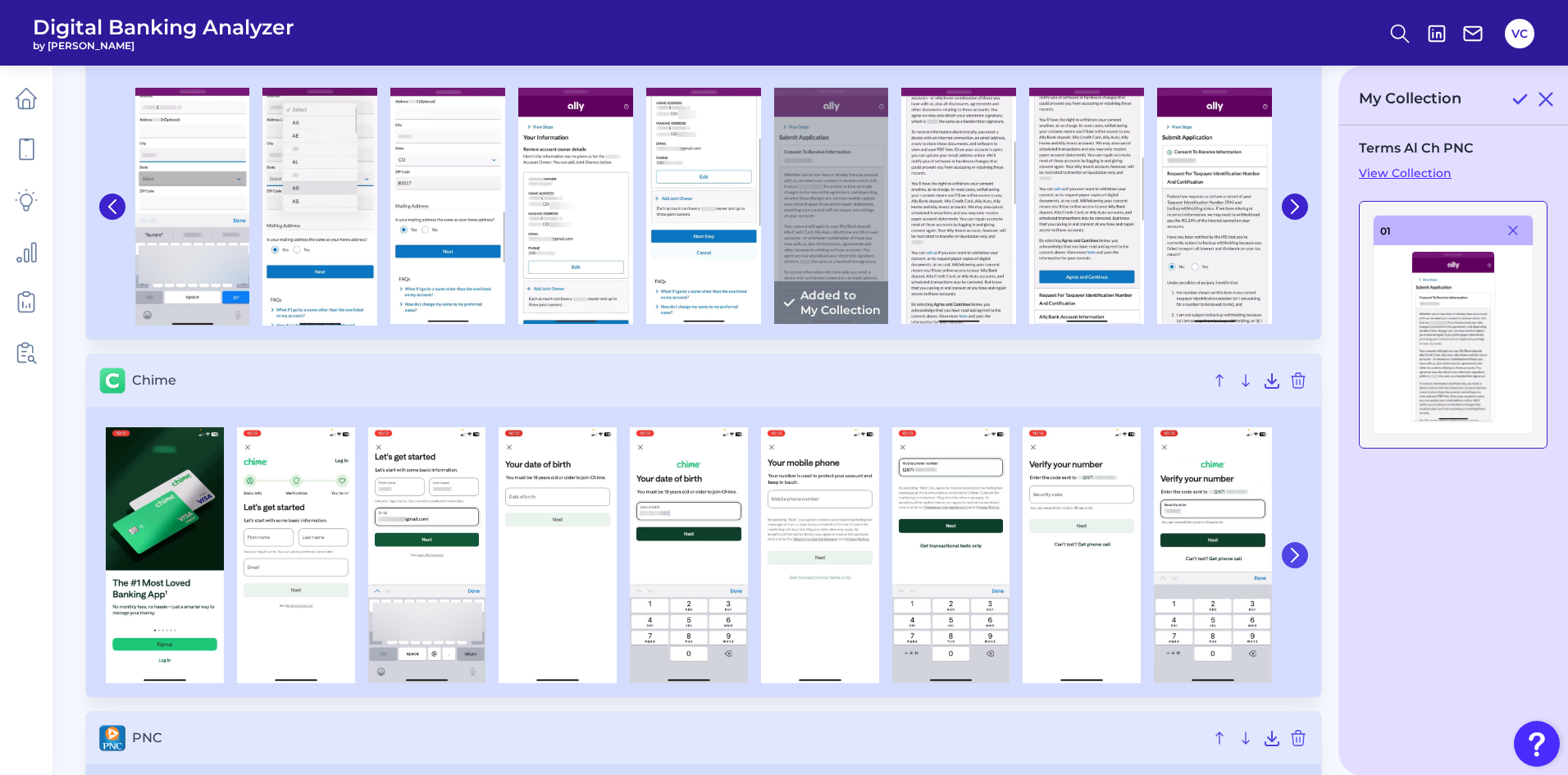
click at [1300, 553] on icon at bounding box center [1295, 556] width 15 height 15
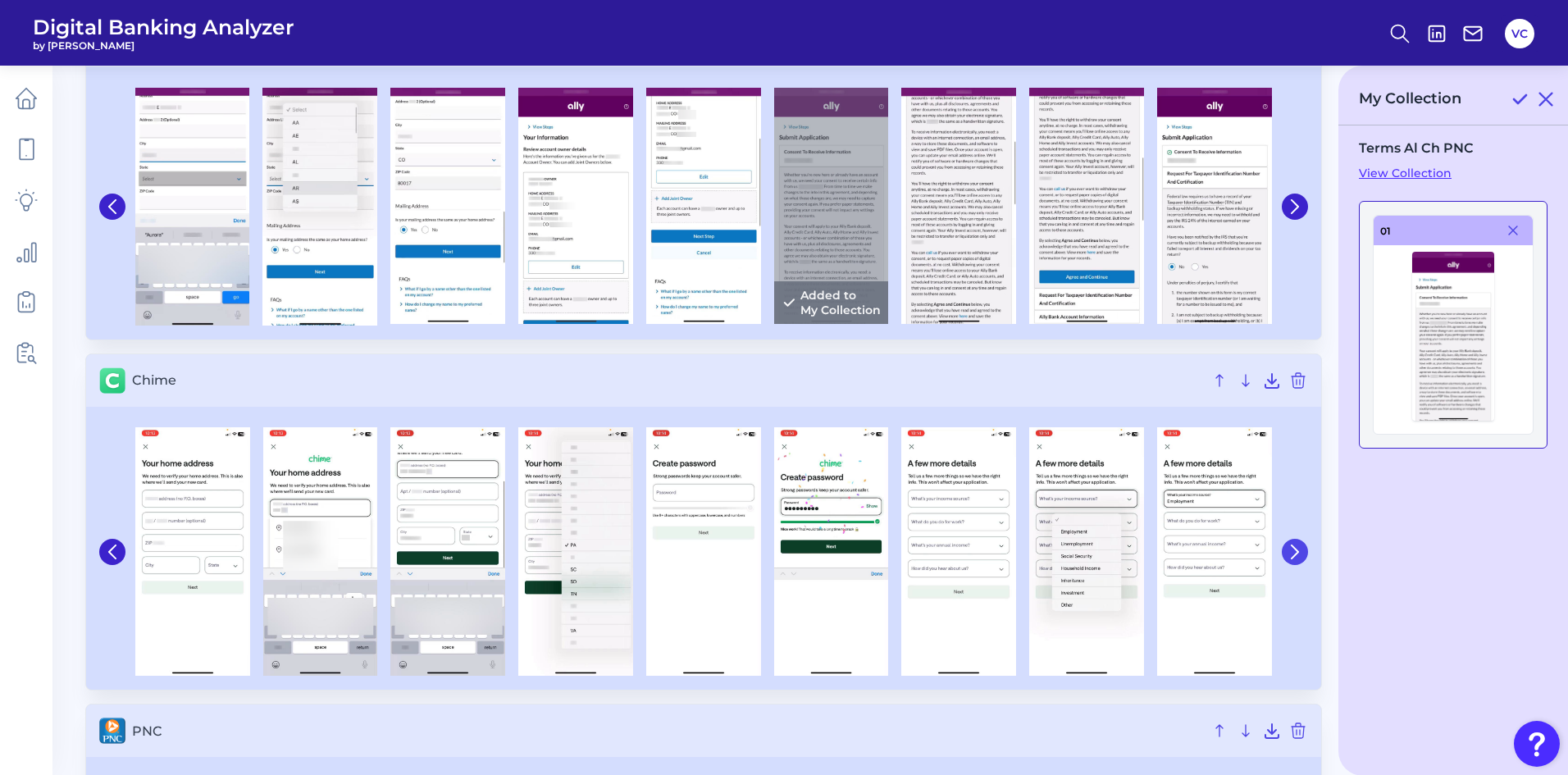
click at [1300, 553] on icon at bounding box center [1295, 552] width 15 height 15
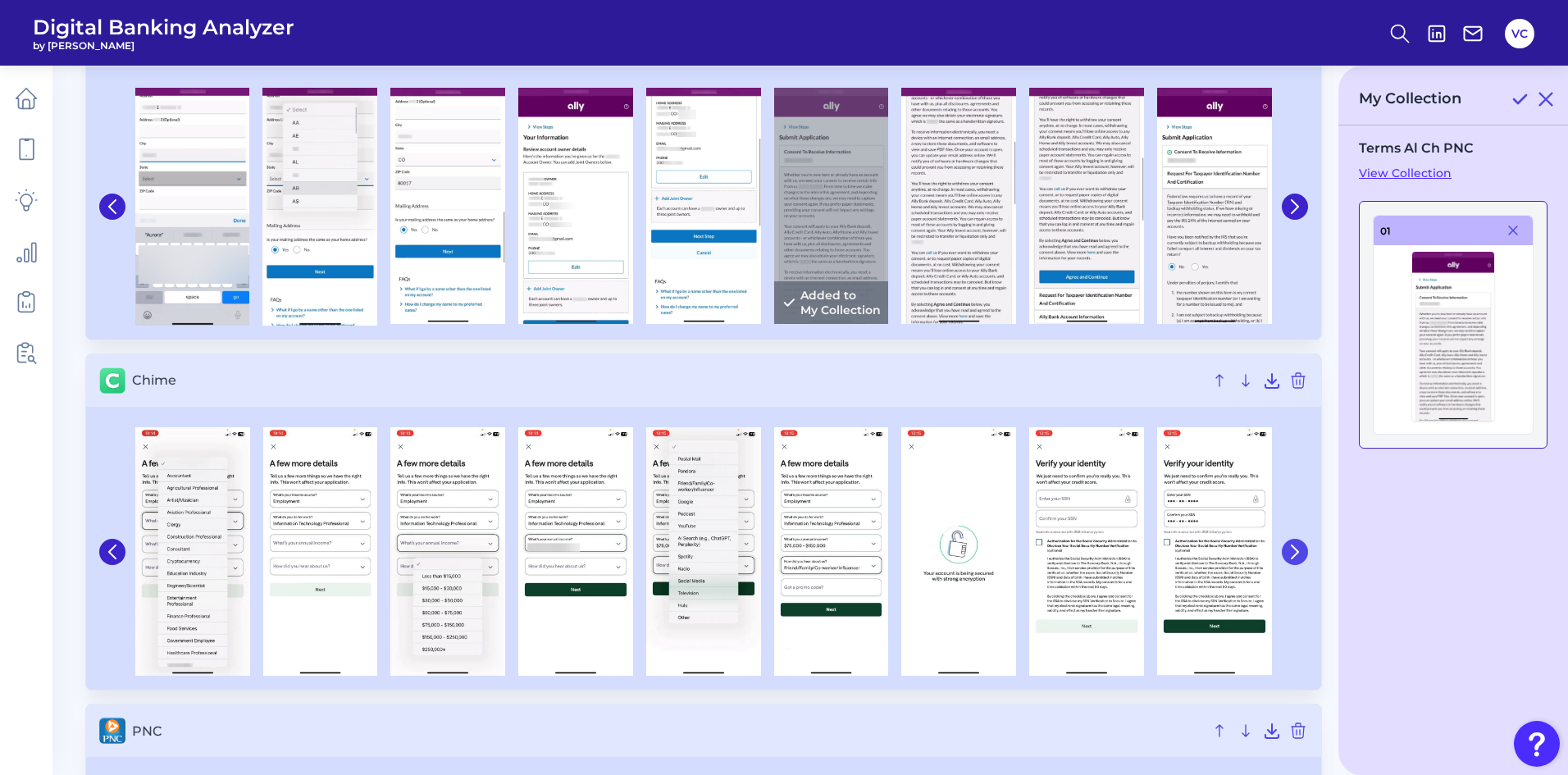
click at [1300, 553] on icon at bounding box center [1295, 552] width 15 height 15
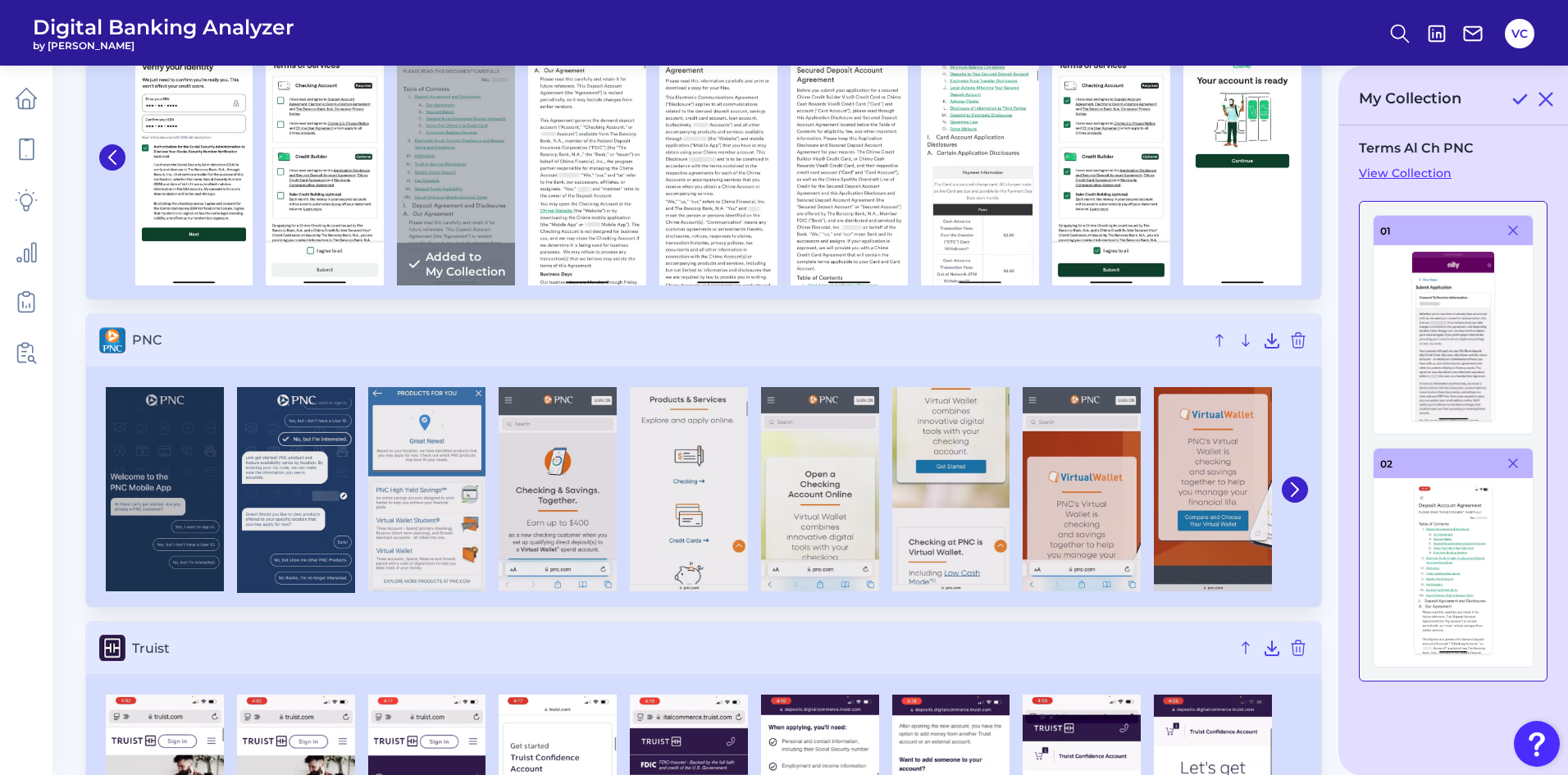
scroll to position [574, 0]
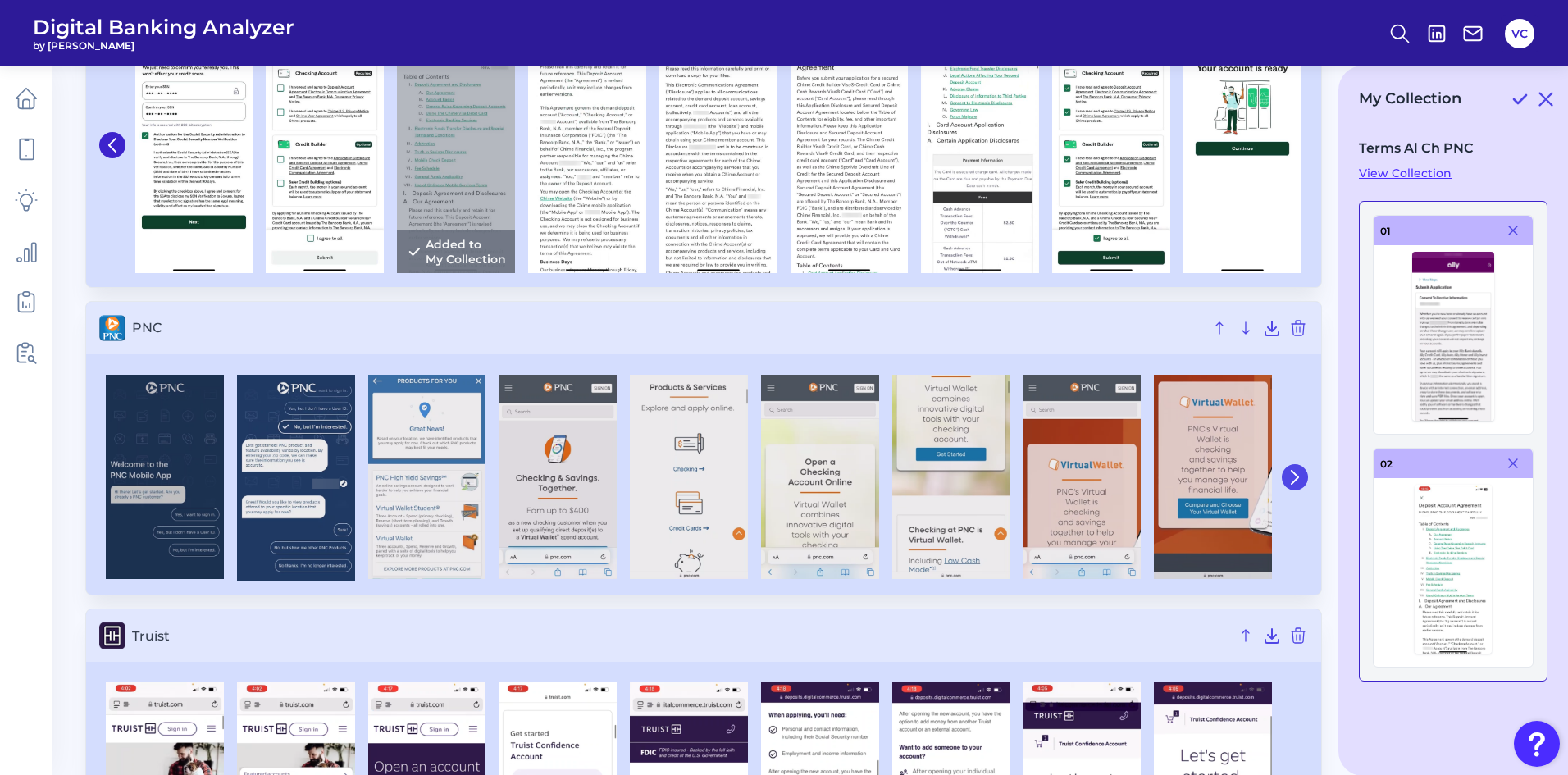
click at [1295, 486] on button at bounding box center [1295, 478] width 27 height 27
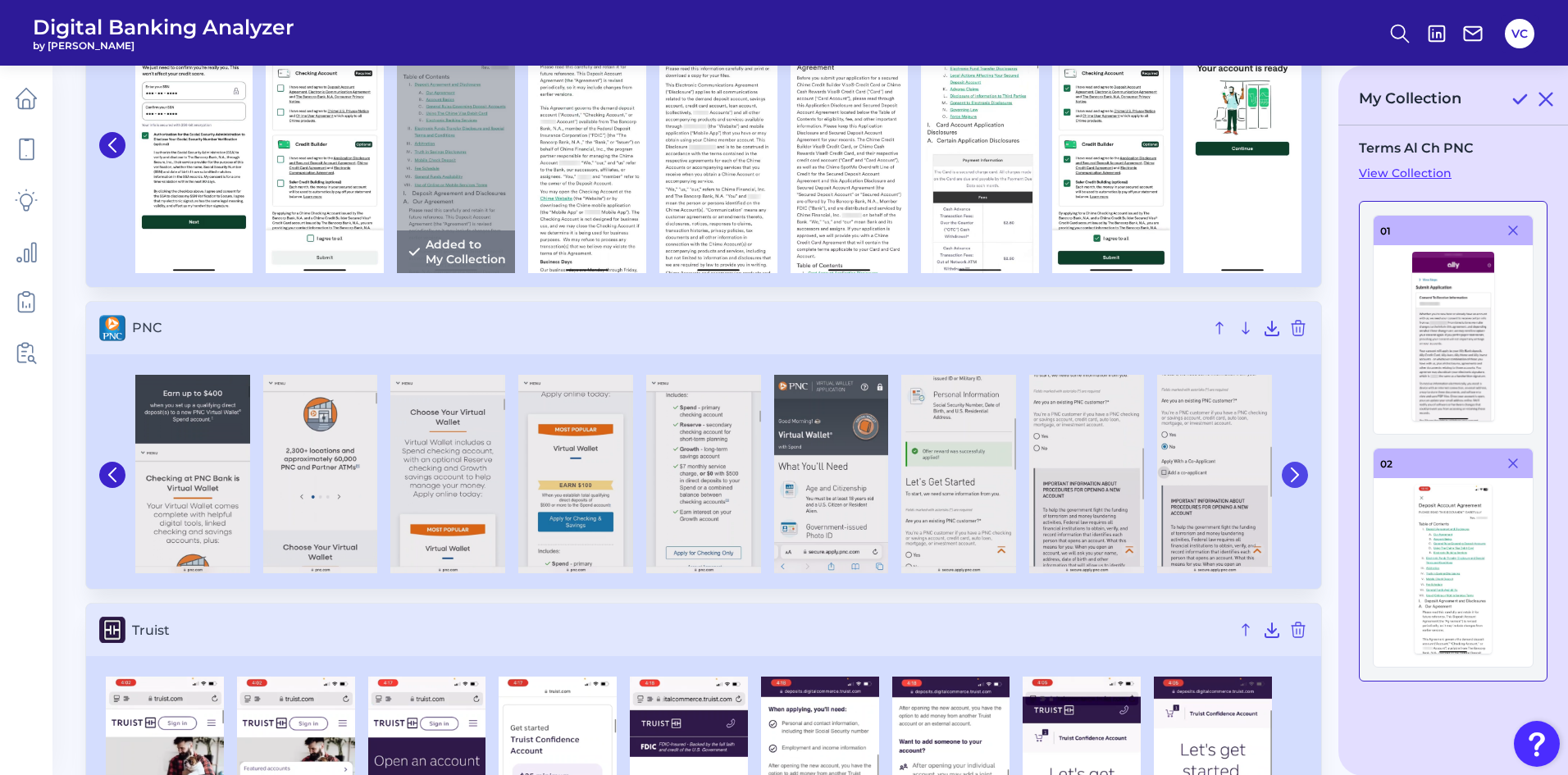
click at [1293, 485] on button at bounding box center [1295, 475] width 27 height 27
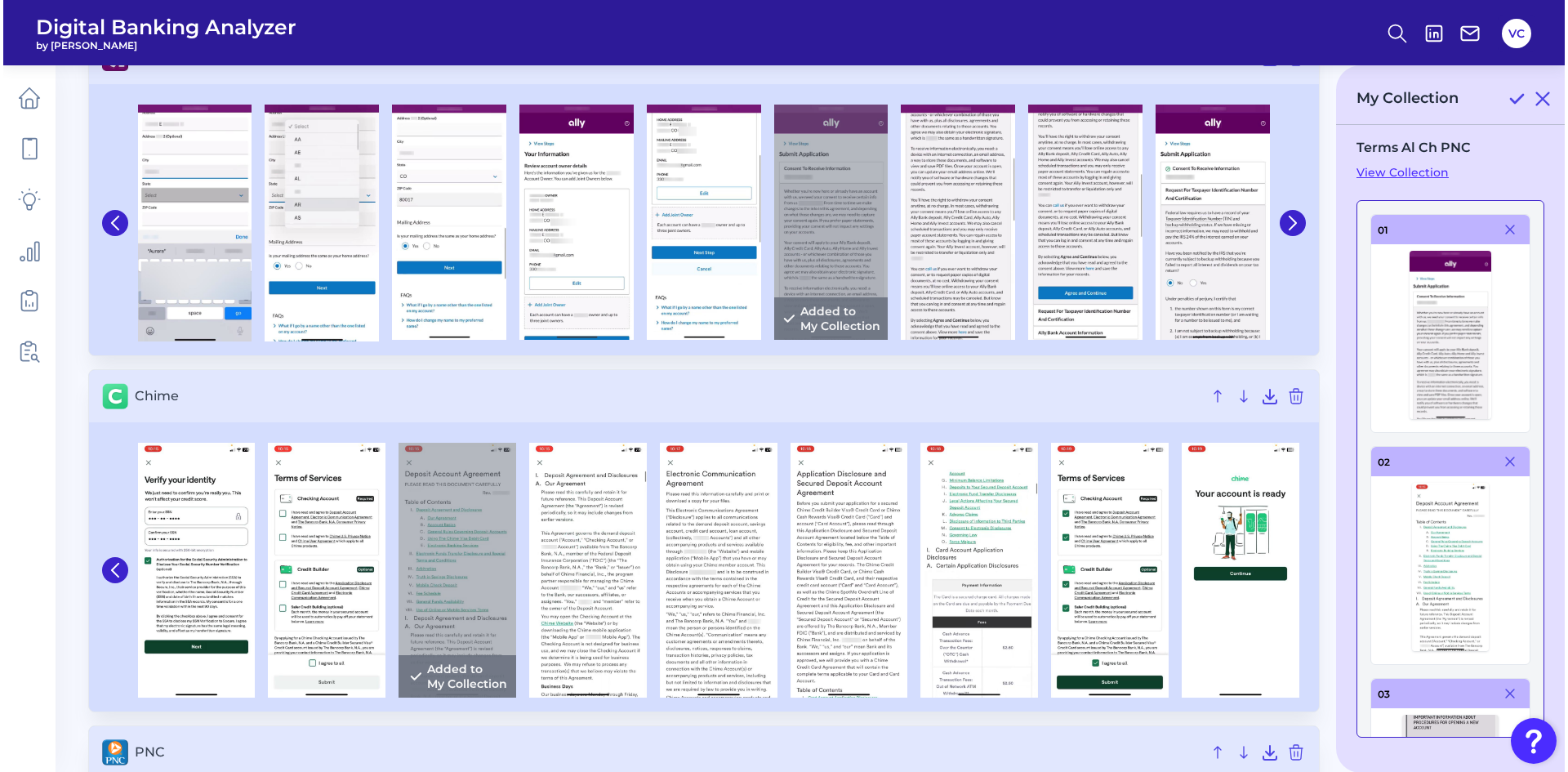
scroll to position [0, 0]
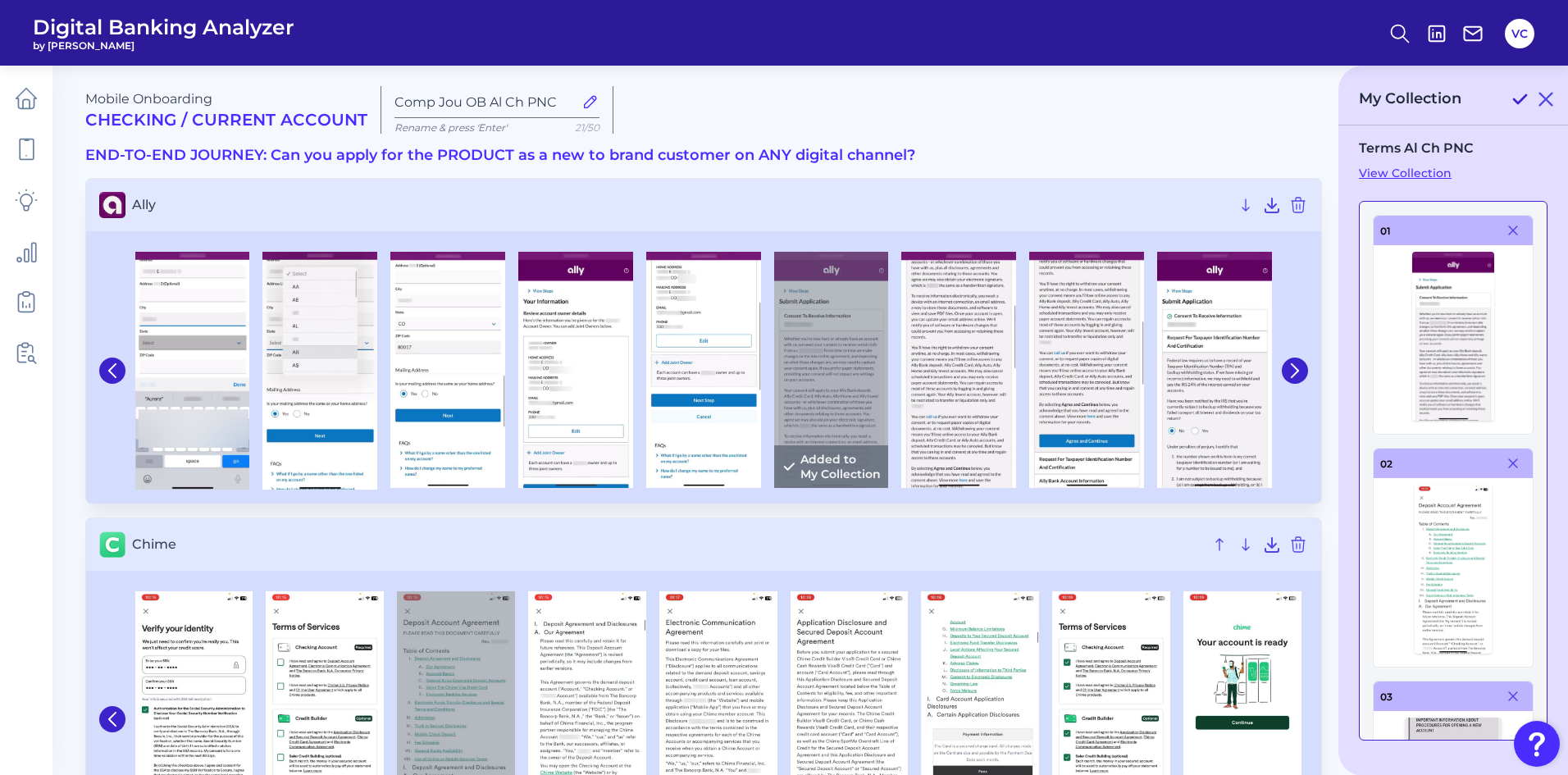
click at [1518, 99] on icon at bounding box center [1520, 99] width 20 height 20
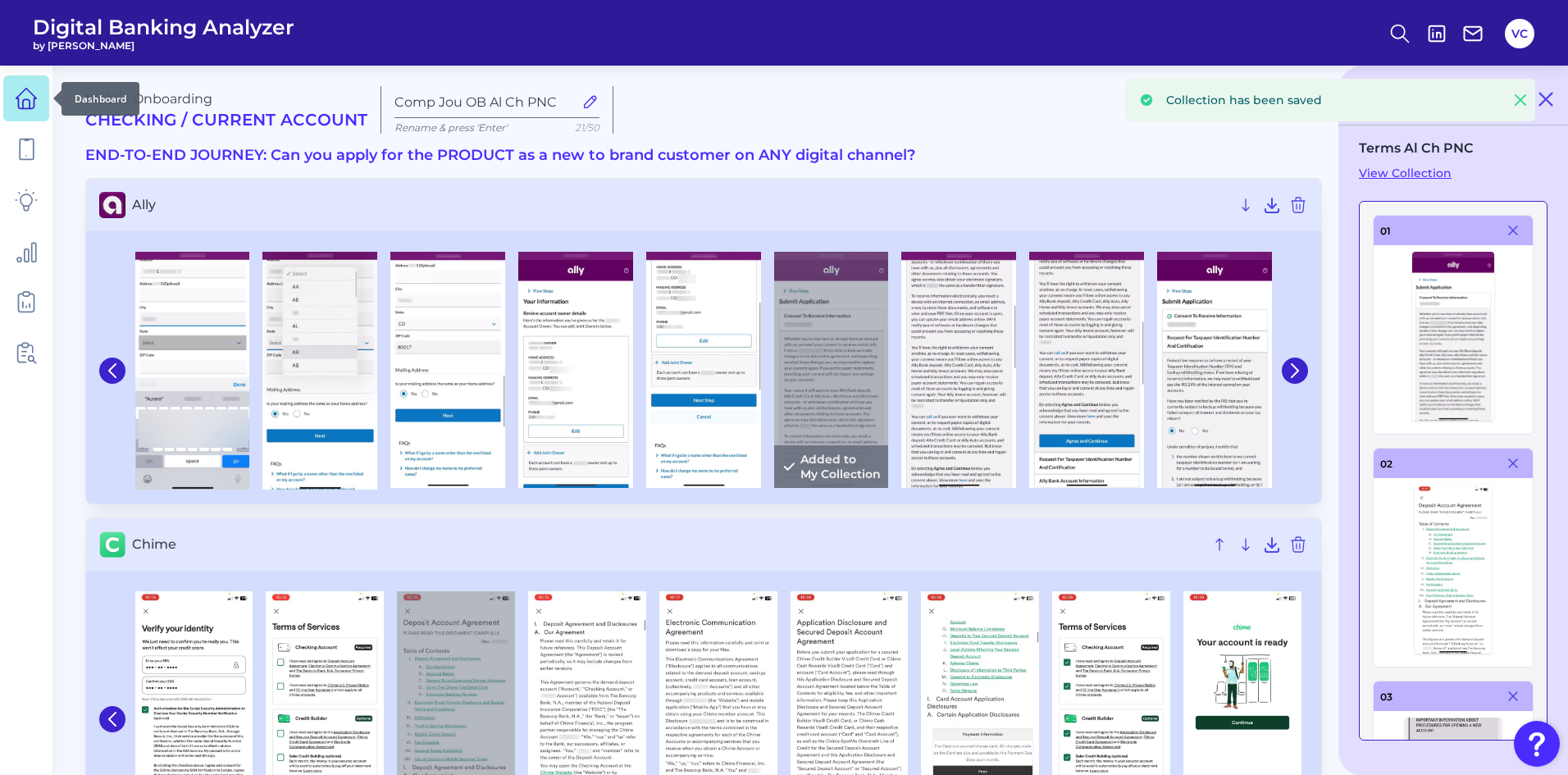
click at [29, 107] on icon at bounding box center [26, 103] width 7 height 9
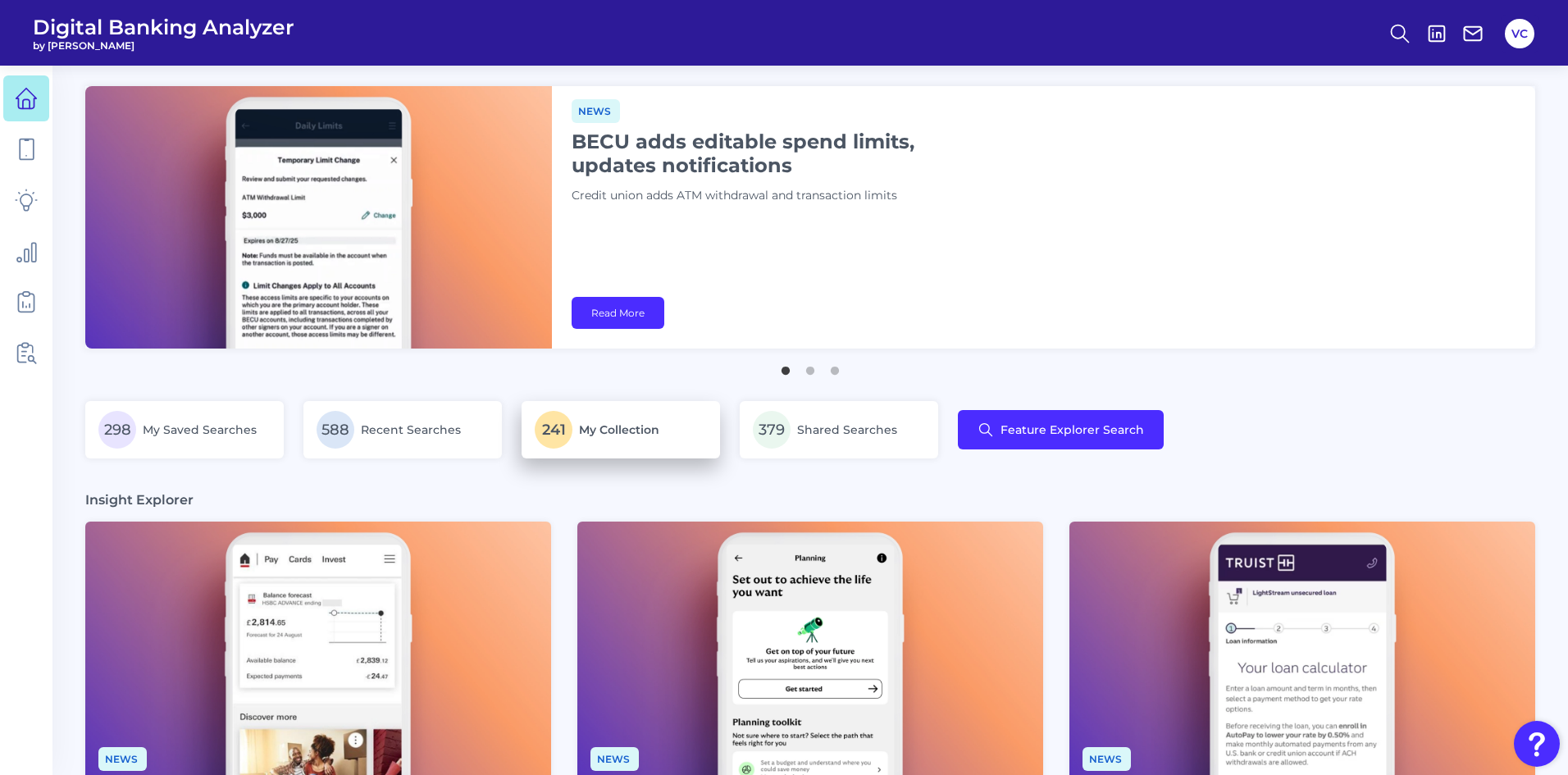
click at [616, 447] on p "241 My Collection" at bounding box center [620, 430] width 172 height 38
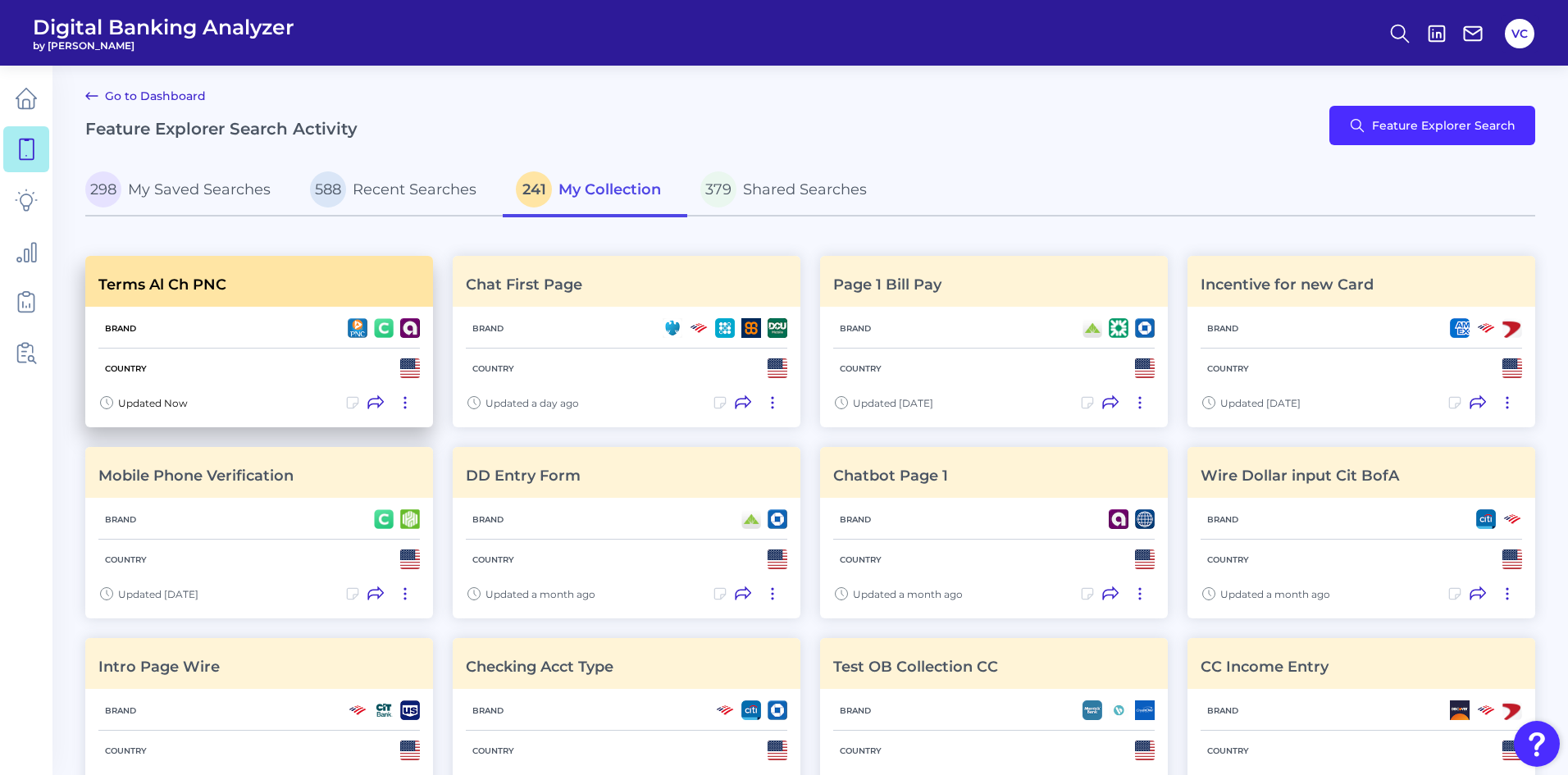
click at [281, 382] on div "Country" at bounding box center [259, 368] width 322 height 39
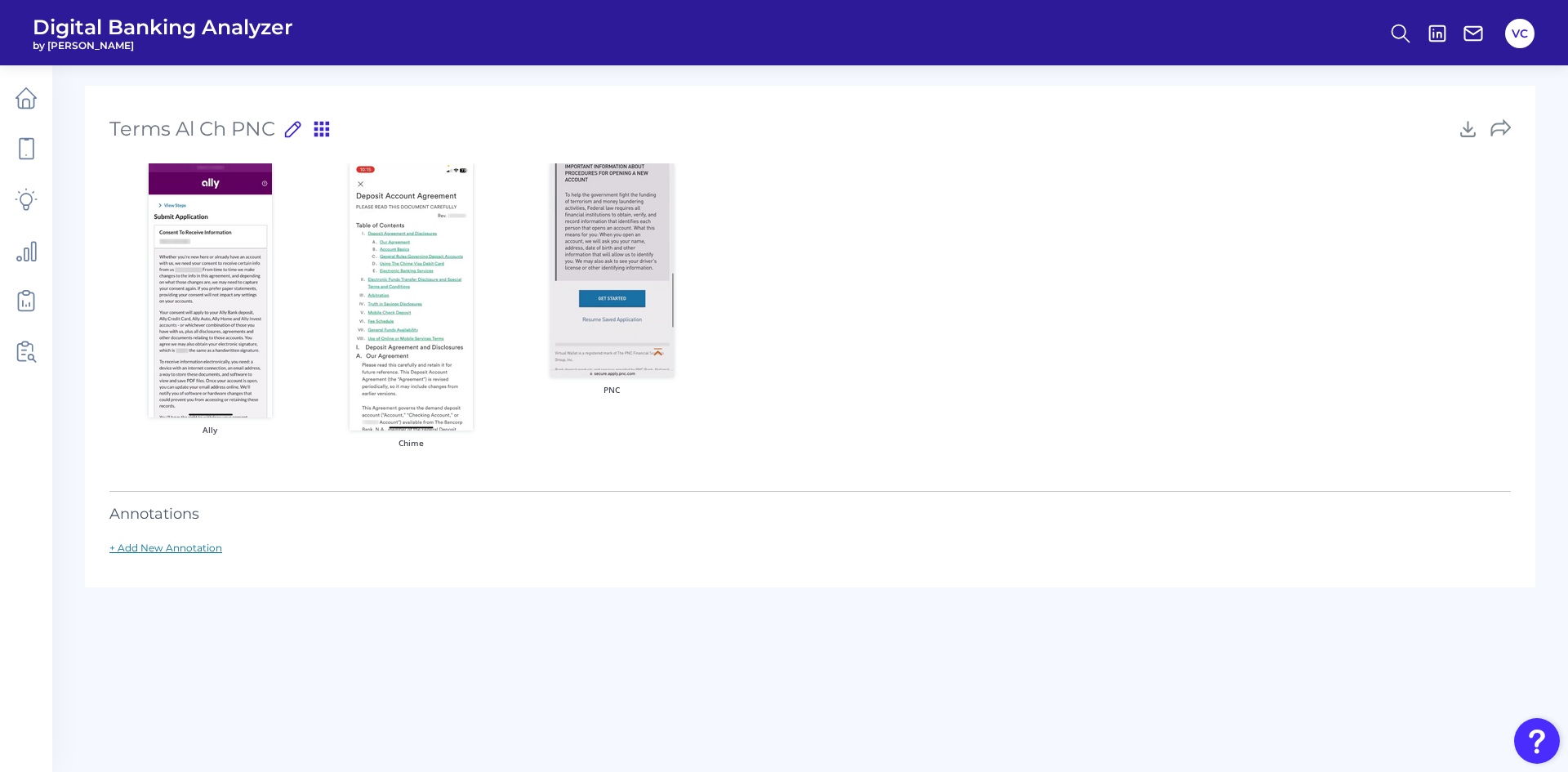
click at [203, 543] on link "+ Add New Annotation" at bounding box center [166, 548] width 113 height 12
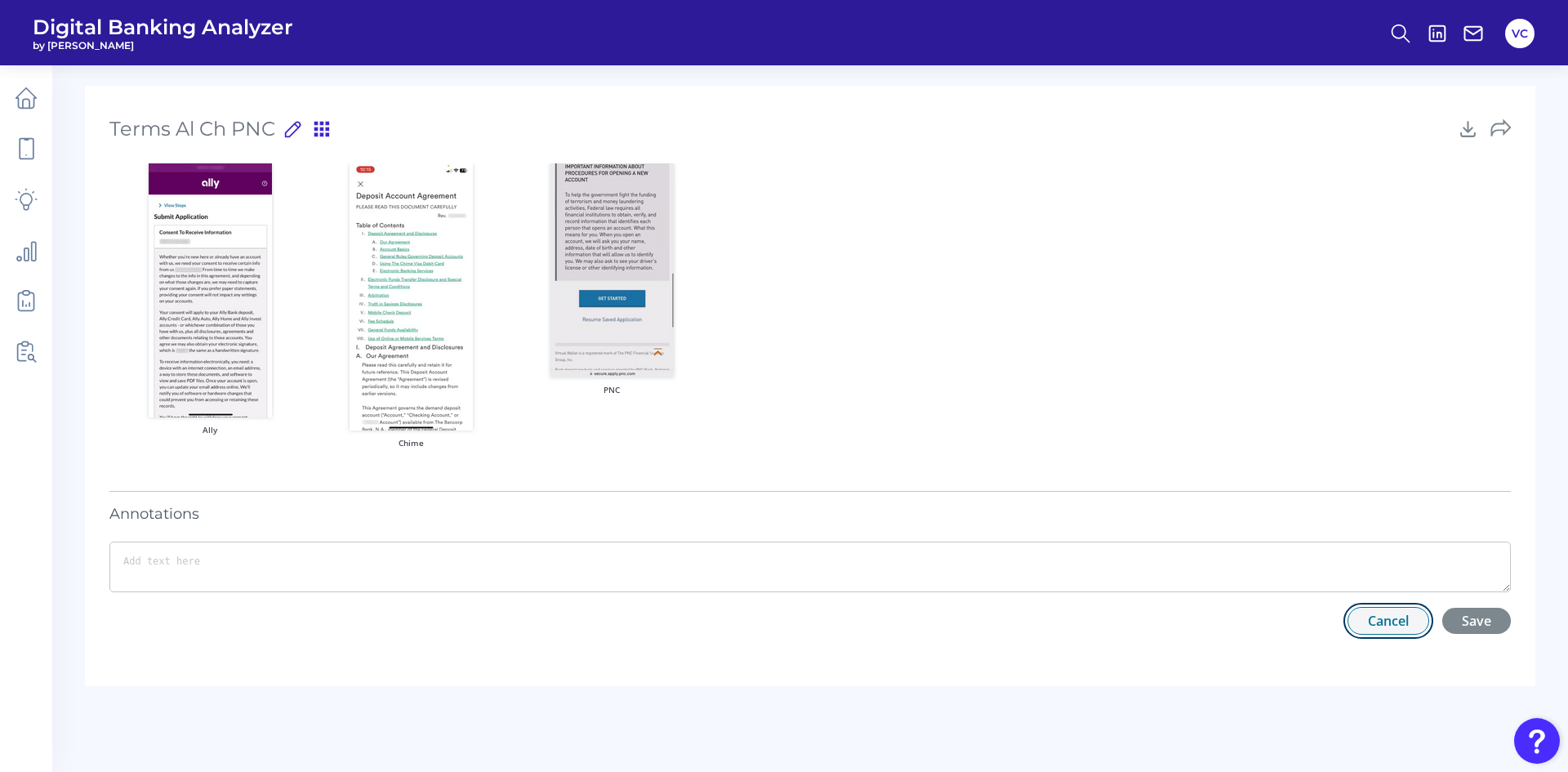
click at [1388, 621] on button "Cancel" at bounding box center [1388, 621] width 81 height 27
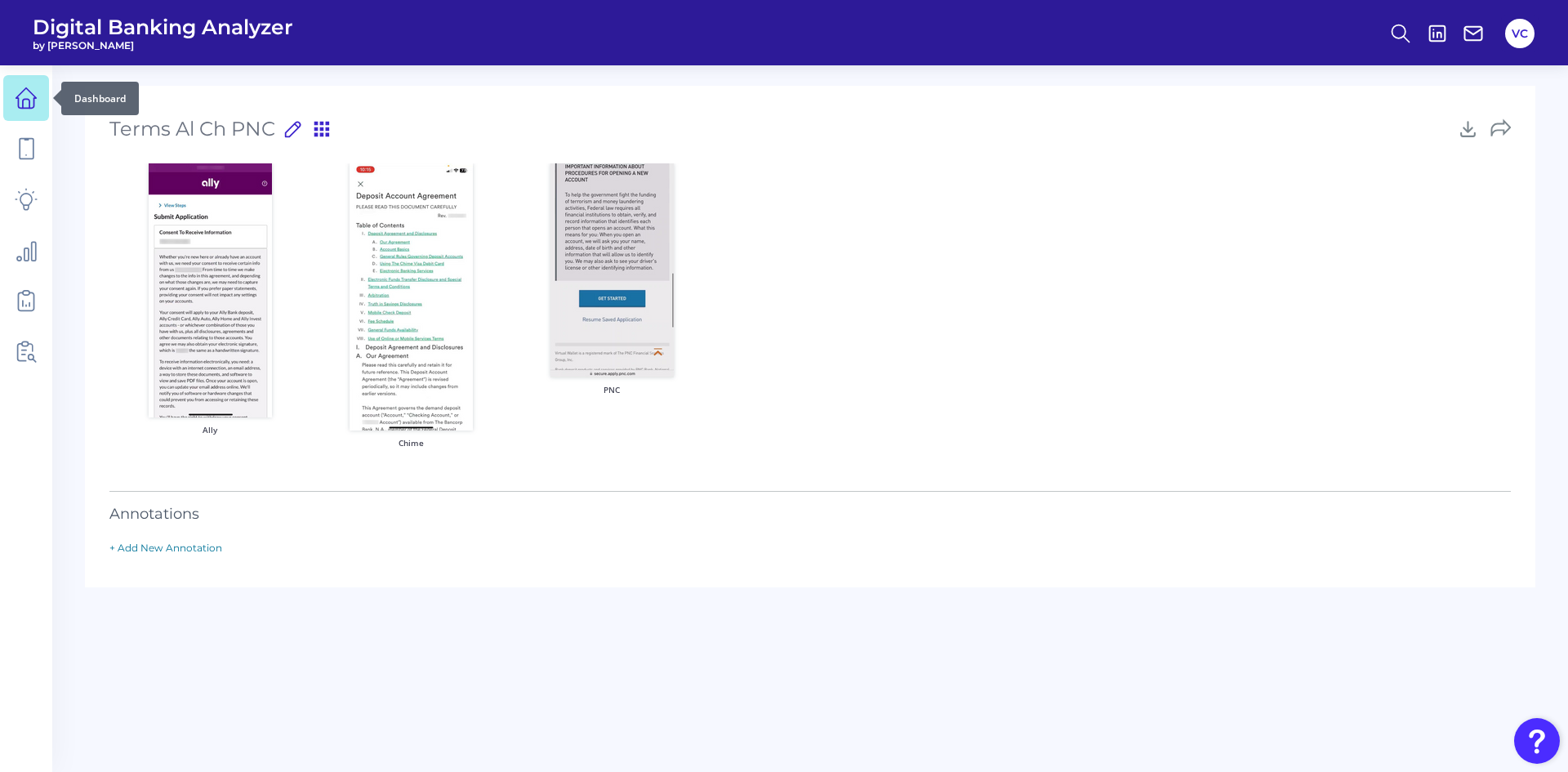
click at [26, 101] on icon at bounding box center [26, 98] width 23 height 23
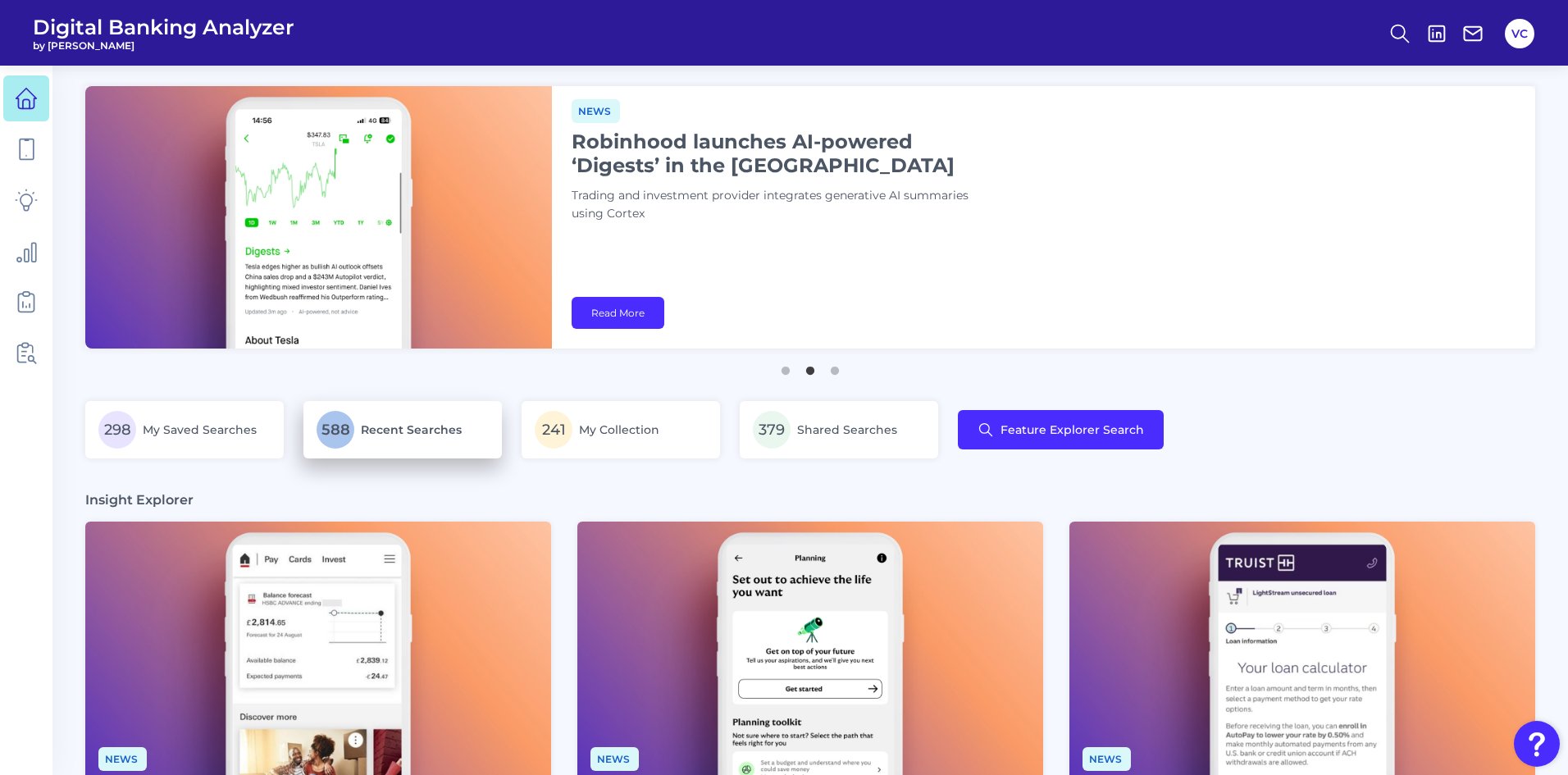
click at [346, 430] on span "588" at bounding box center [335, 430] width 38 height 38
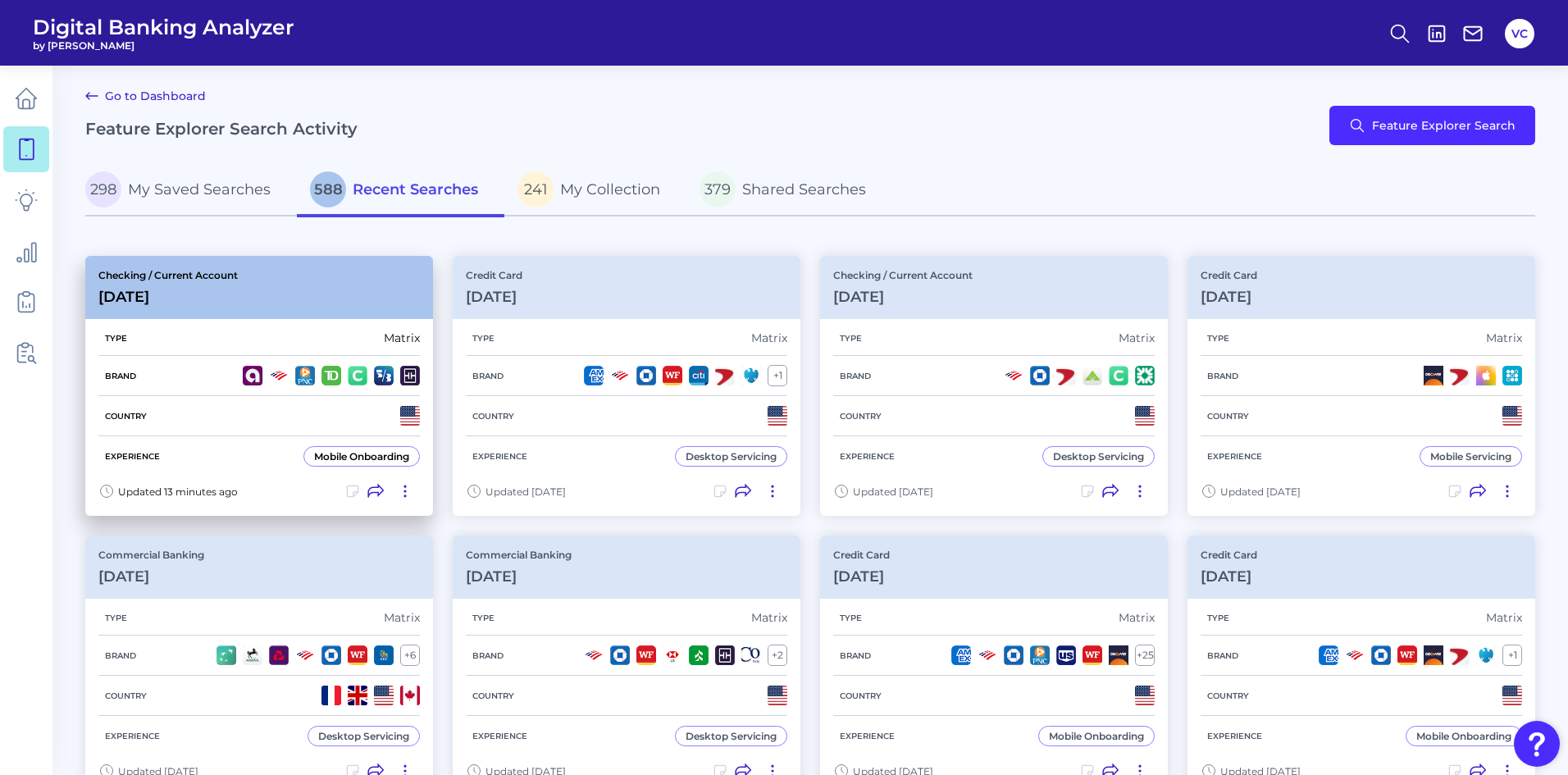
click at [287, 415] on div "Country" at bounding box center [259, 416] width 322 height 40
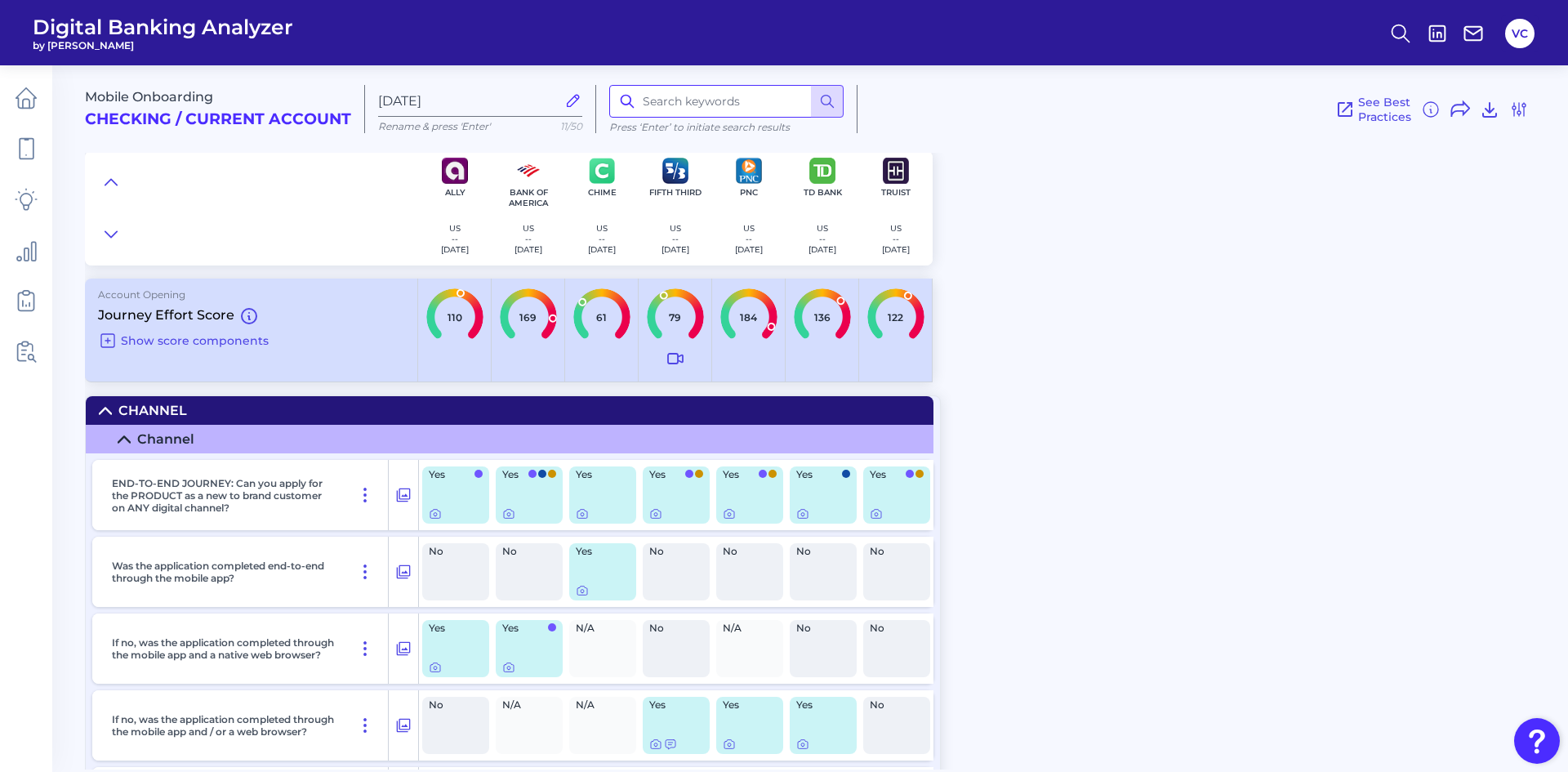
click at [658, 104] on input at bounding box center [726, 101] width 235 height 33
click at [709, 110] on input "application" at bounding box center [726, 101] width 235 height 33
type input "a"
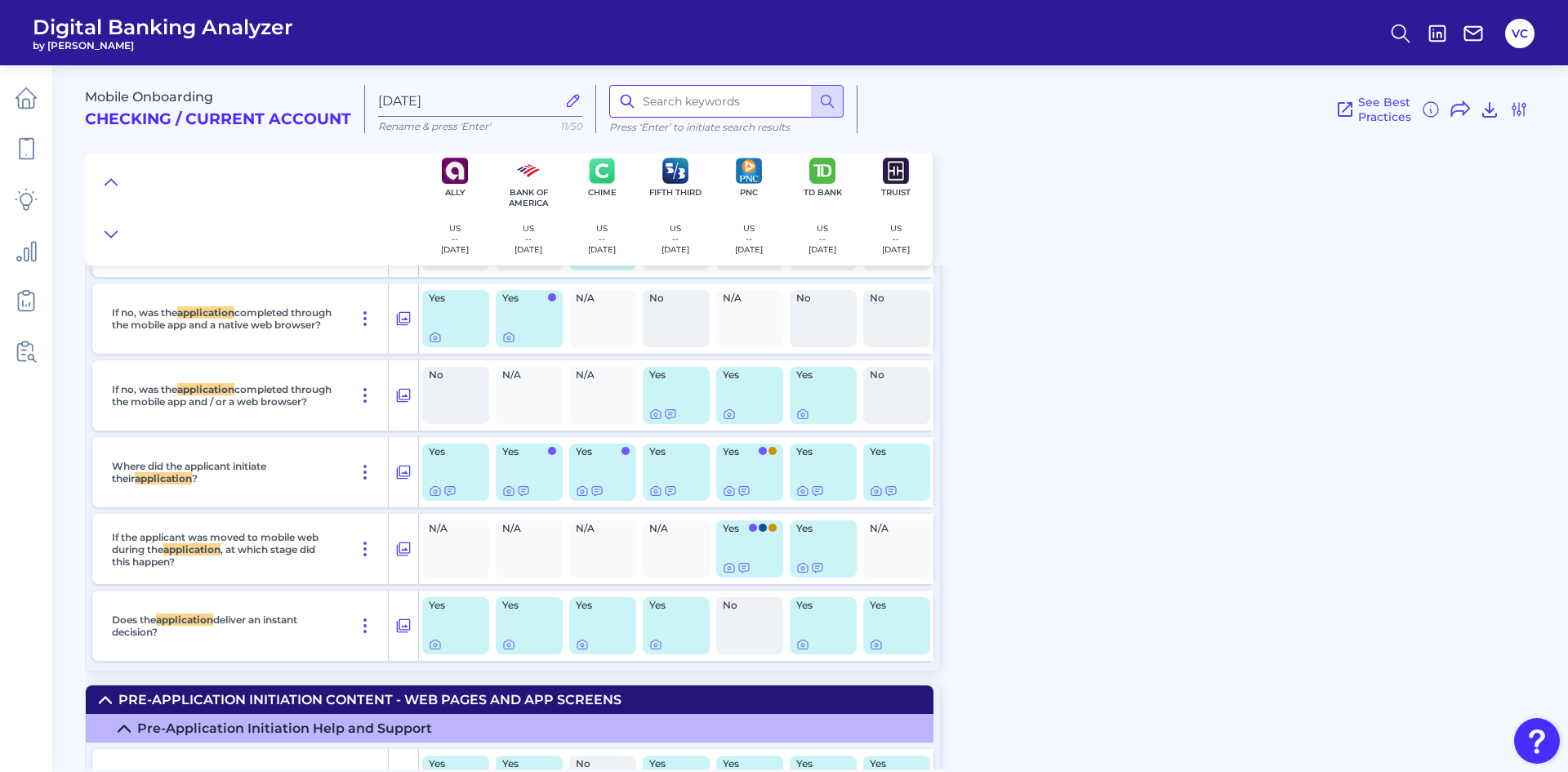
scroll to position [326, 0]
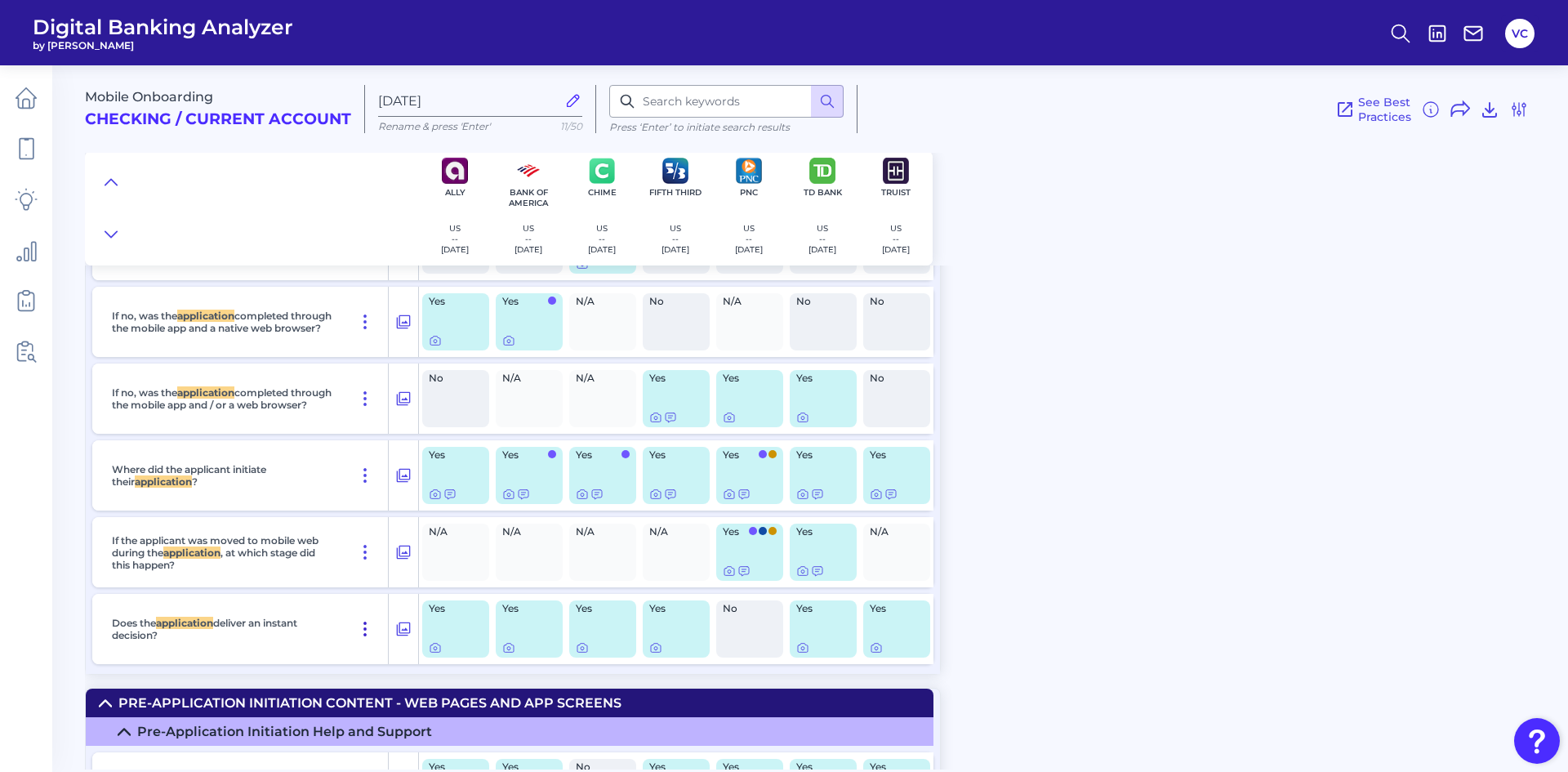
click at [367, 632] on icon at bounding box center [365, 629] width 20 height 20
click at [324, 668] on span "Pin Feature" at bounding box center [319, 664] width 69 height 15
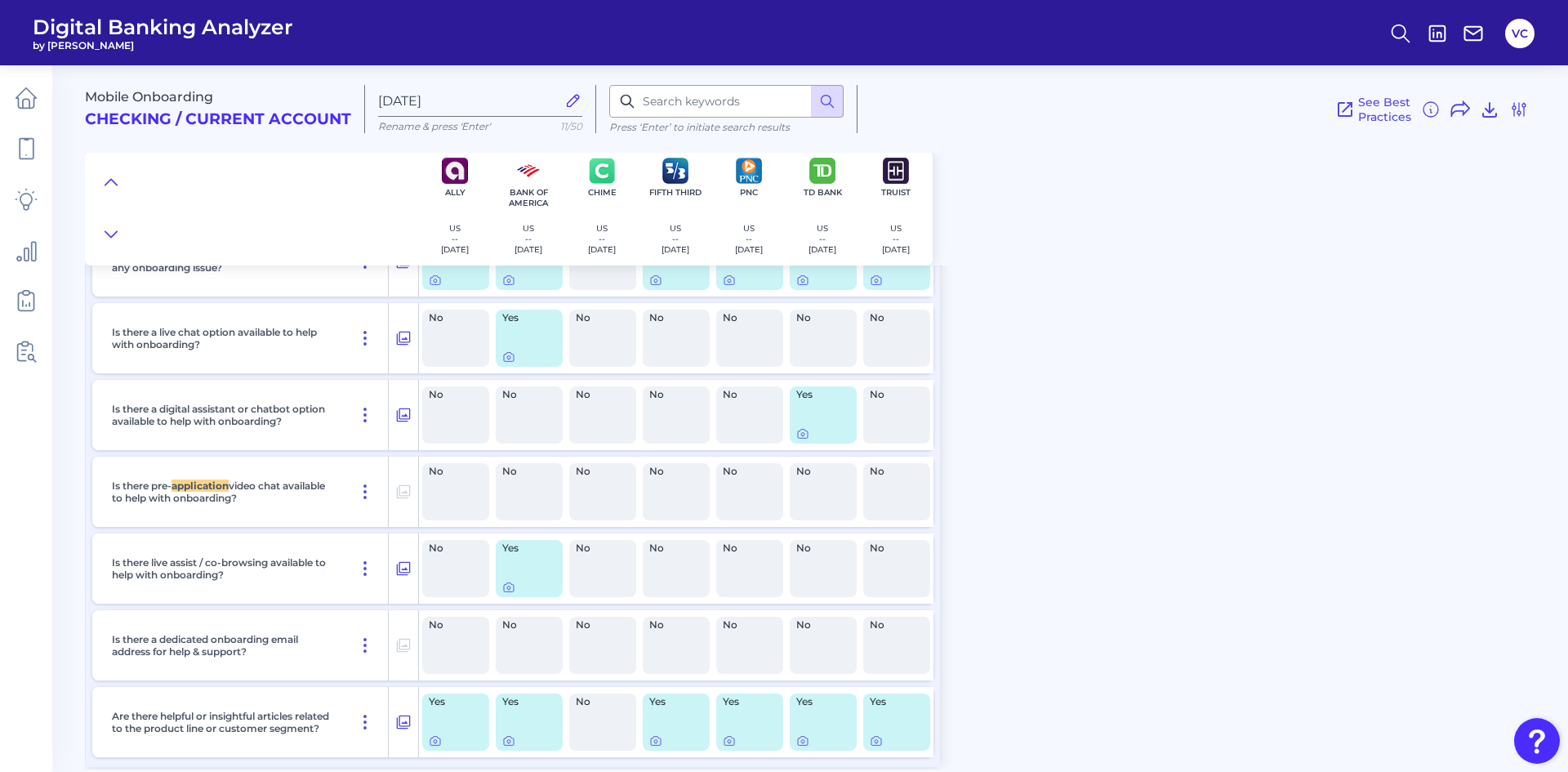
scroll to position [1144, 0]
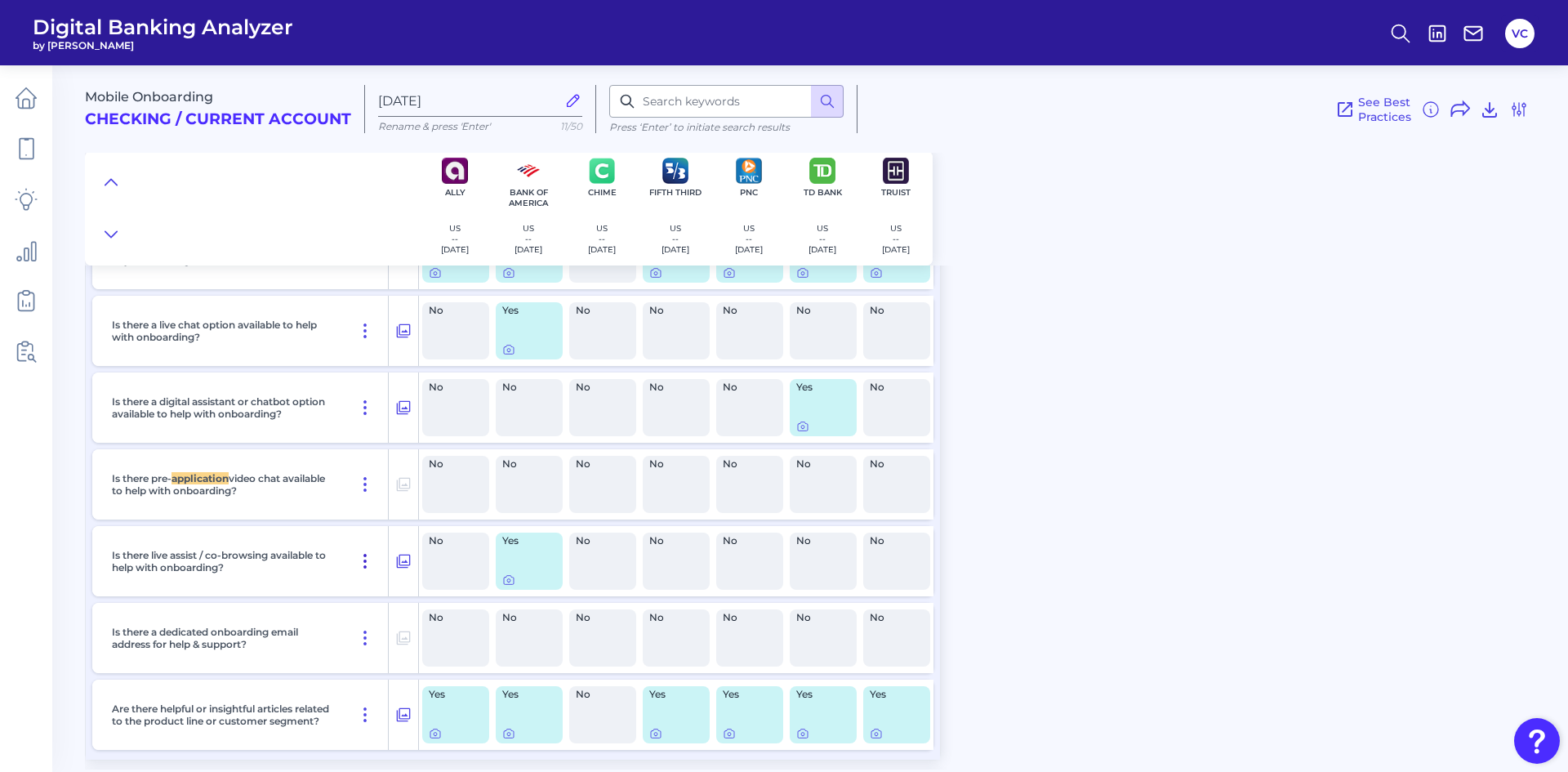
click at [362, 563] on icon at bounding box center [365, 561] width 20 height 20
click at [338, 593] on span "Pin Feature" at bounding box center [319, 597] width 69 height 15
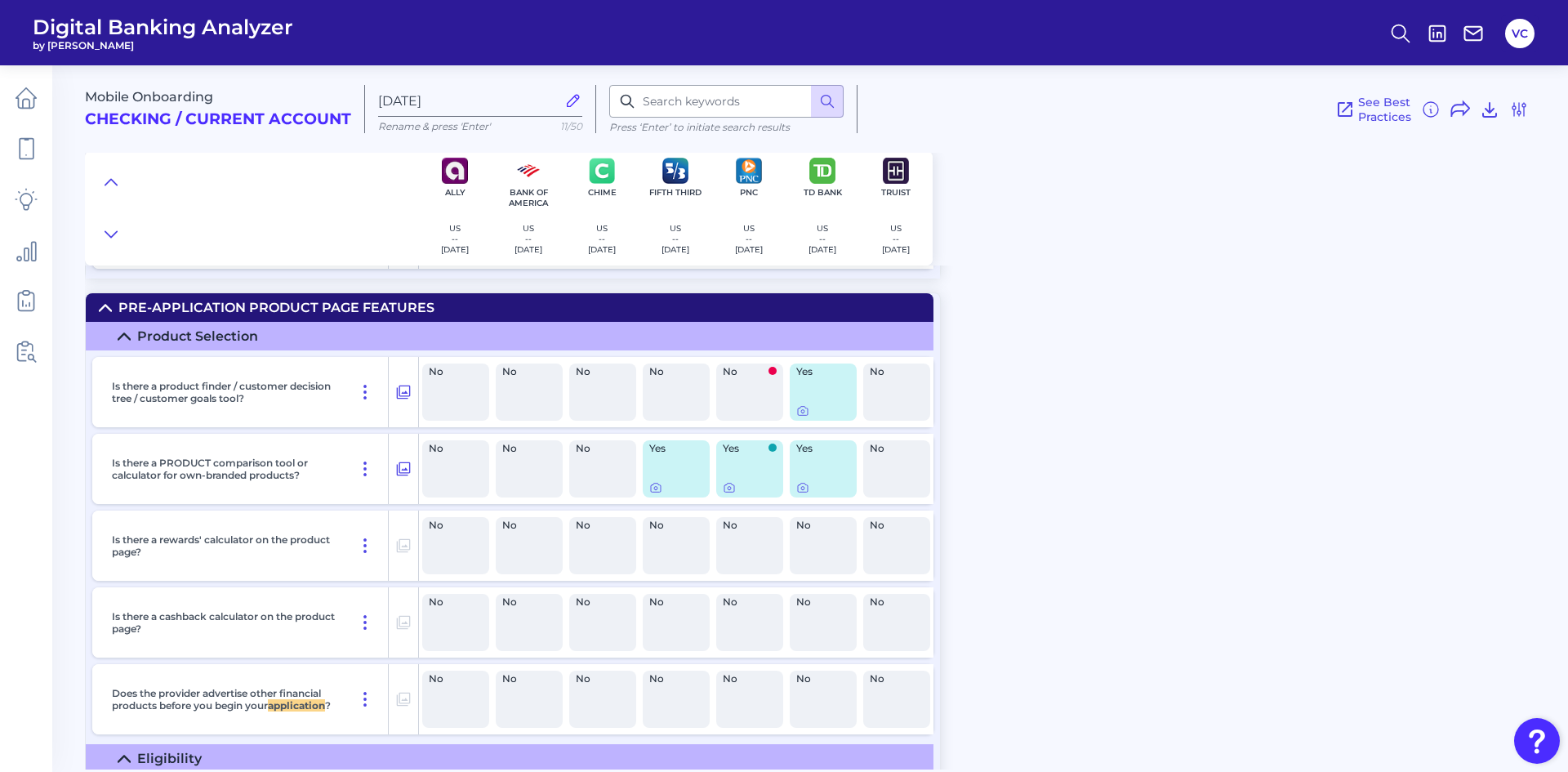
scroll to position [1711, 0]
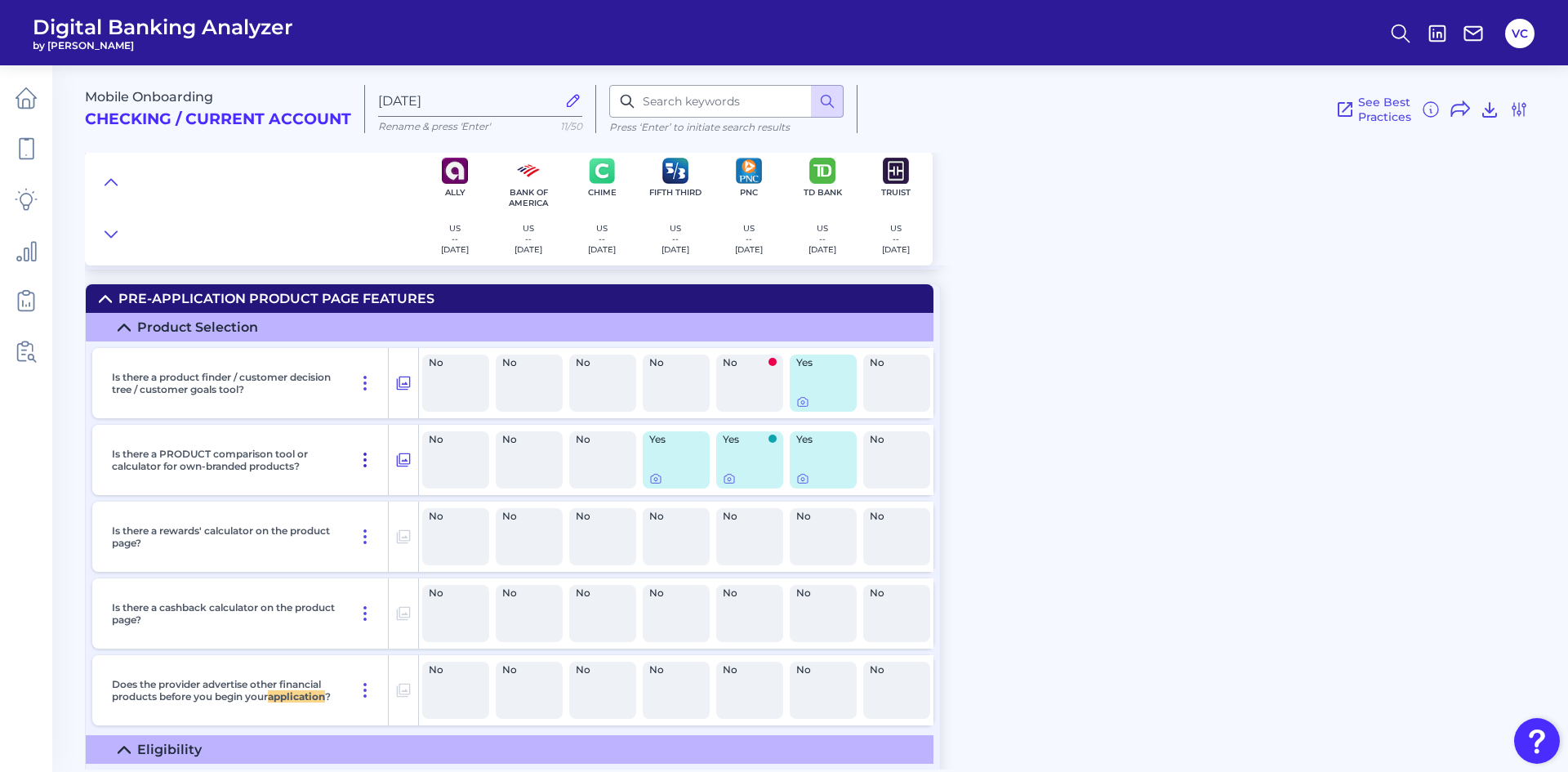
click at [368, 457] on icon at bounding box center [365, 460] width 20 height 20
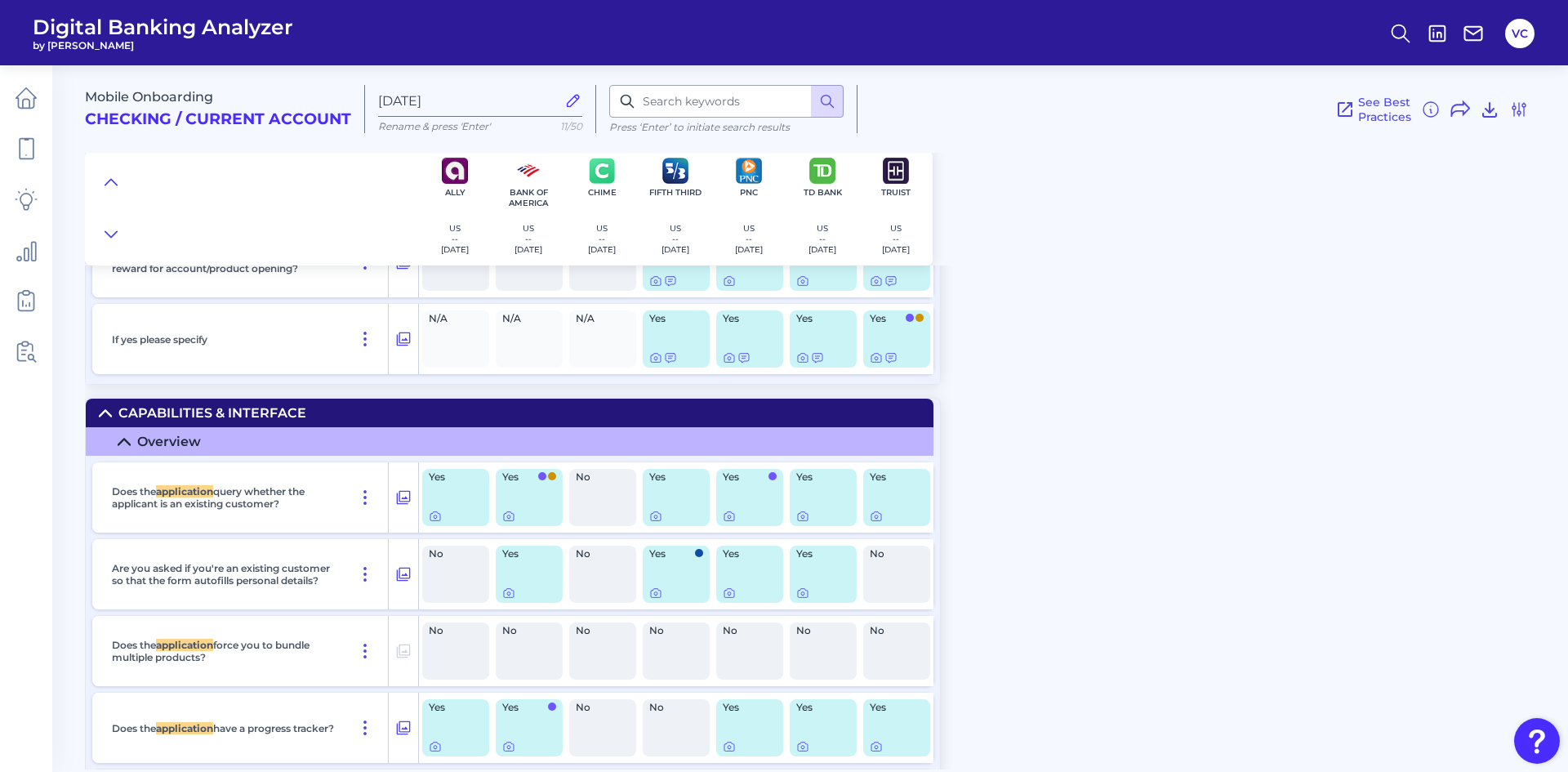
scroll to position [3099, 0]
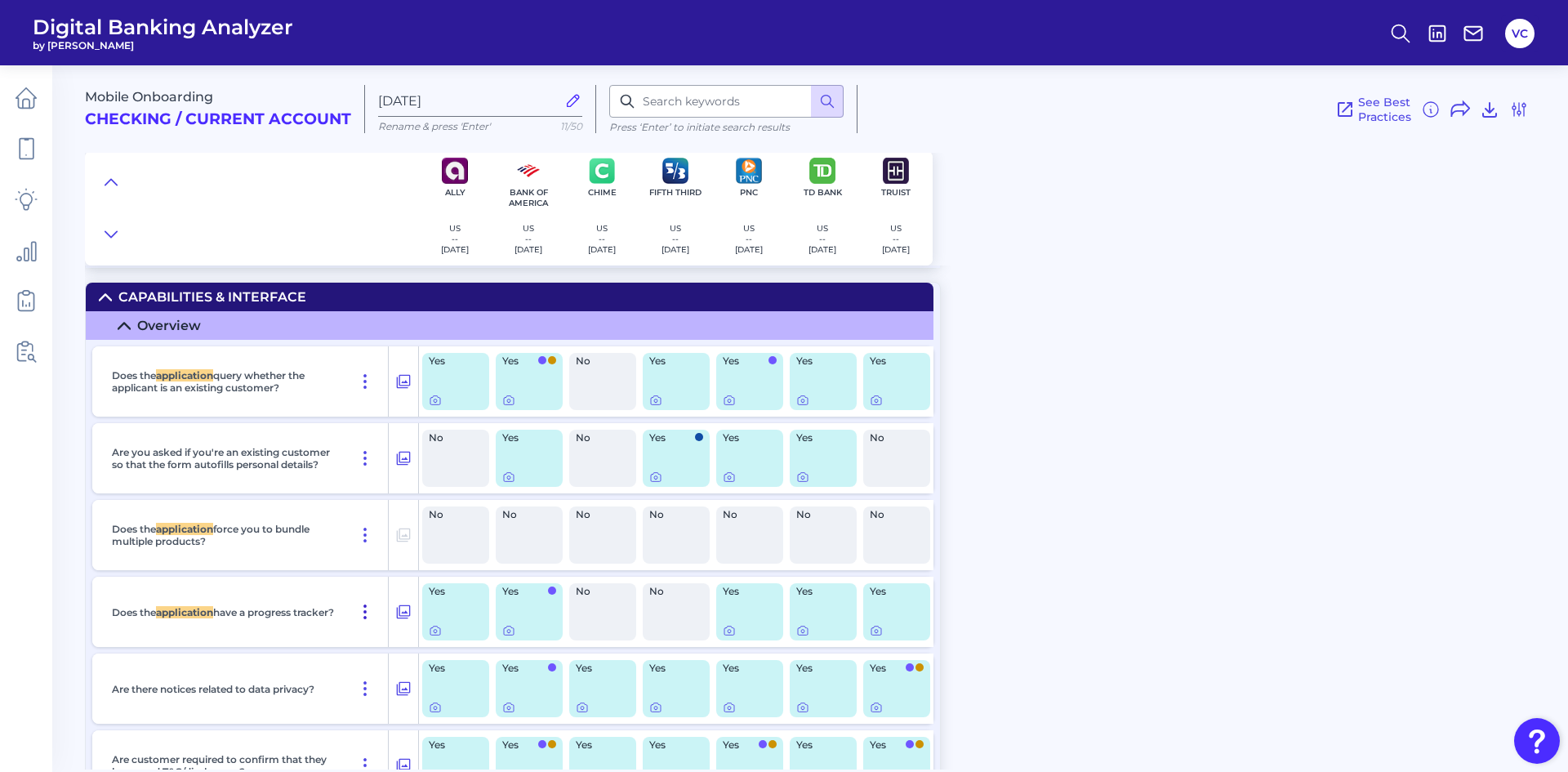
click at [368, 613] on icon at bounding box center [365, 611] width 20 height 20
click at [324, 650] on span "Pin Feature" at bounding box center [319, 647] width 69 height 15
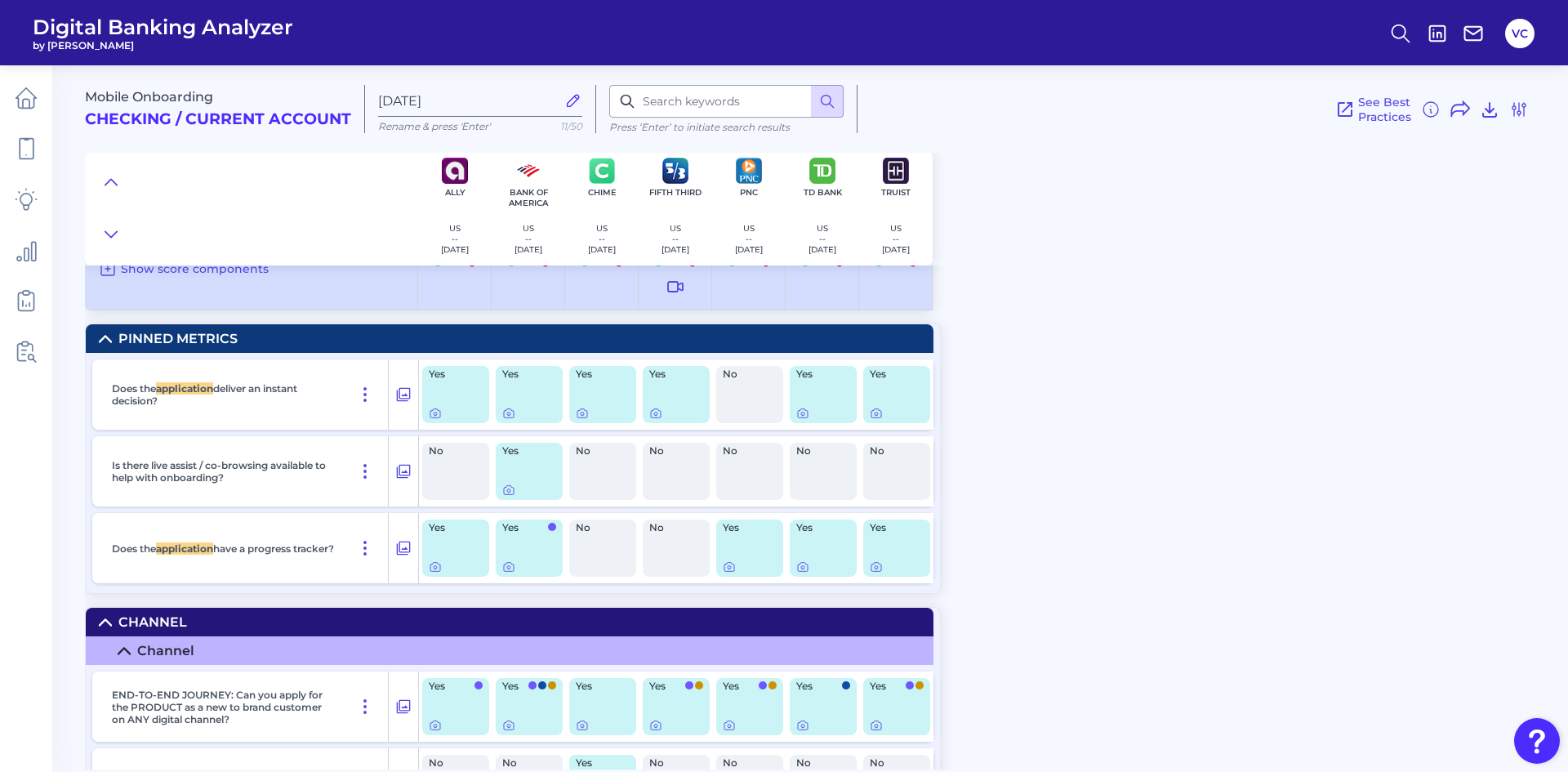
scroll to position [0, 0]
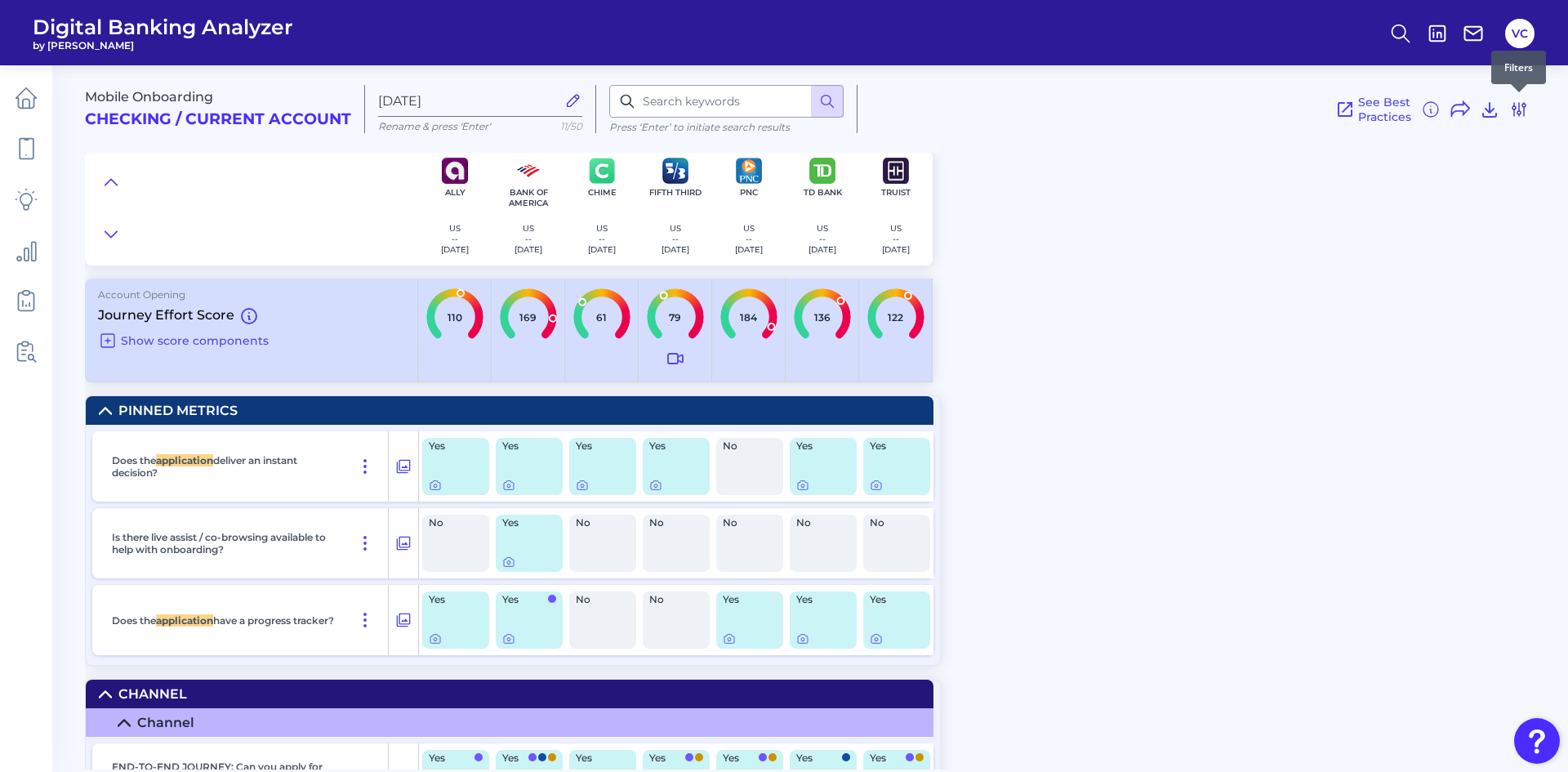
click at [1521, 116] on icon at bounding box center [1519, 109] width 20 height 20
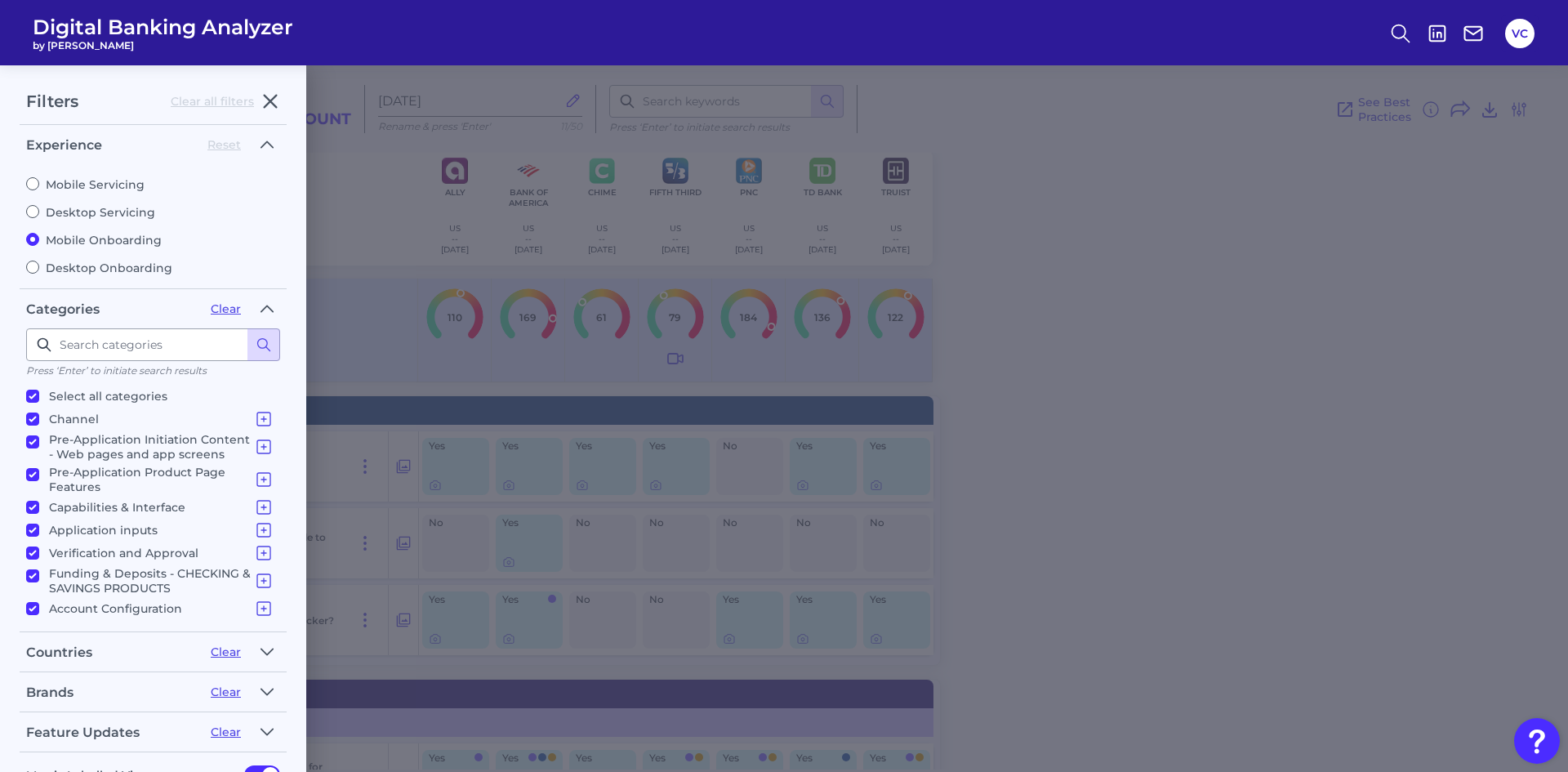
click at [31, 187] on input "Mobile Servicing" at bounding box center [33, 184] width 13 height 13
radio input "true"
radio input "false"
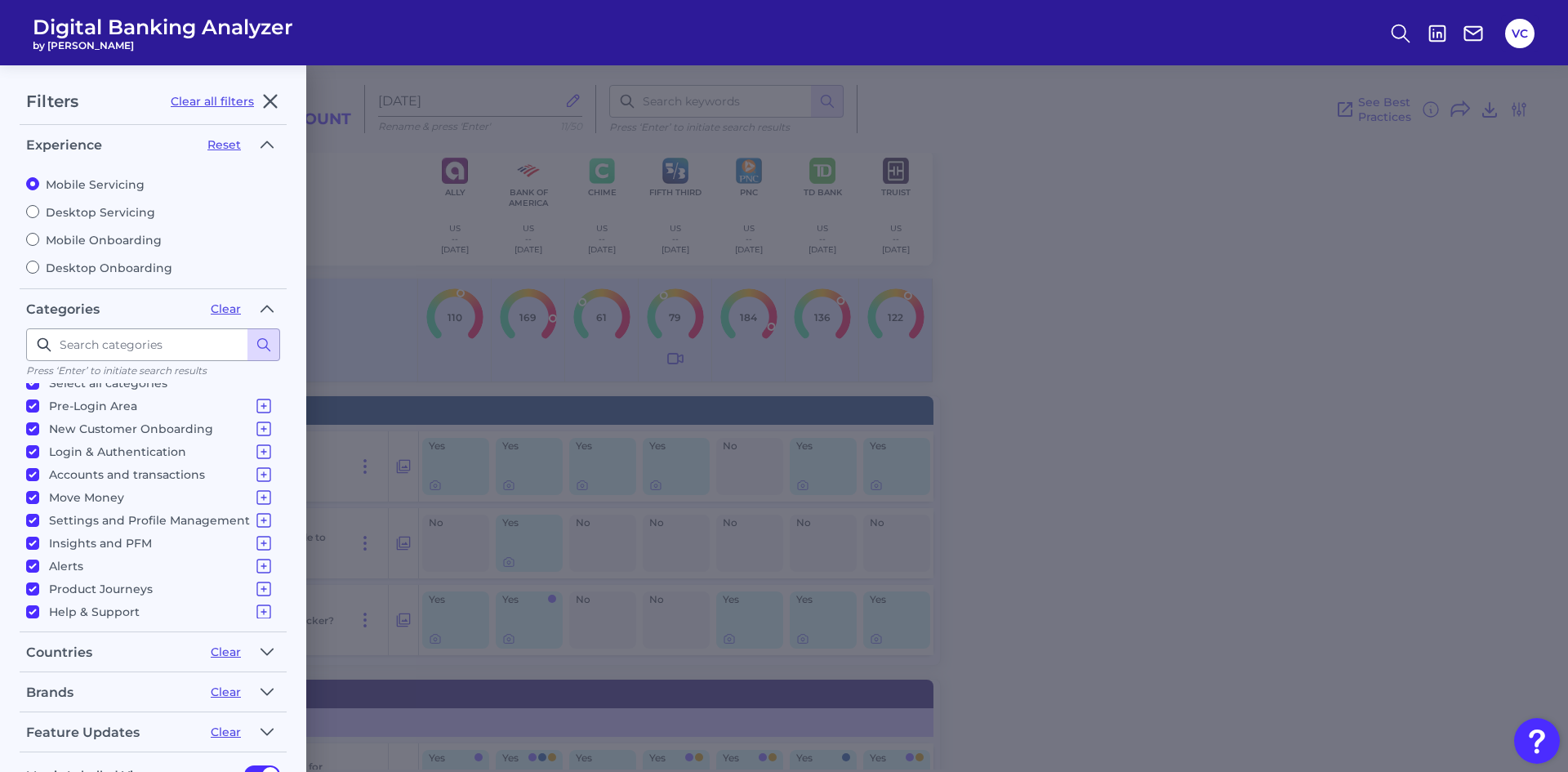
scroll to position [16, 0]
click at [272, 690] on icon "button" at bounding box center [267, 692] width 13 height 20
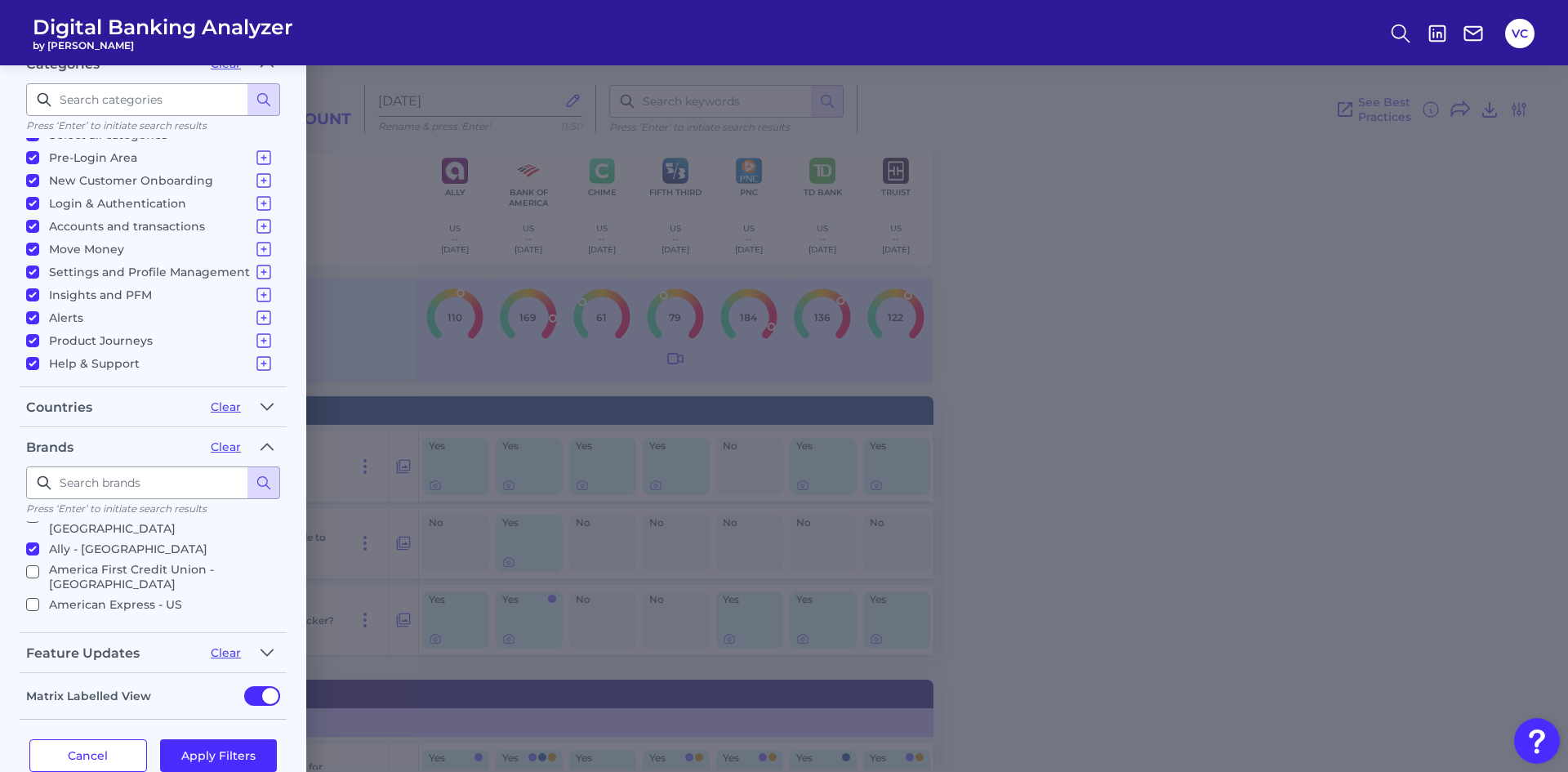
scroll to position [81, 0]
click at [31, 519] on div "Press ‘Enter’ to initiate search results Select all brands Affinity Plus FCU - …" at bounding box center [153, 542] width 254 height 152
click at [31, 524] on input "Ally - [GEOGRAPHIC_DATA]" at bounding box center [33, 531] width 13 height 13
checkbox input "false"
click at [30, 580] on input "American Express - US" at bounding box center [33, 587] width 13 height 13
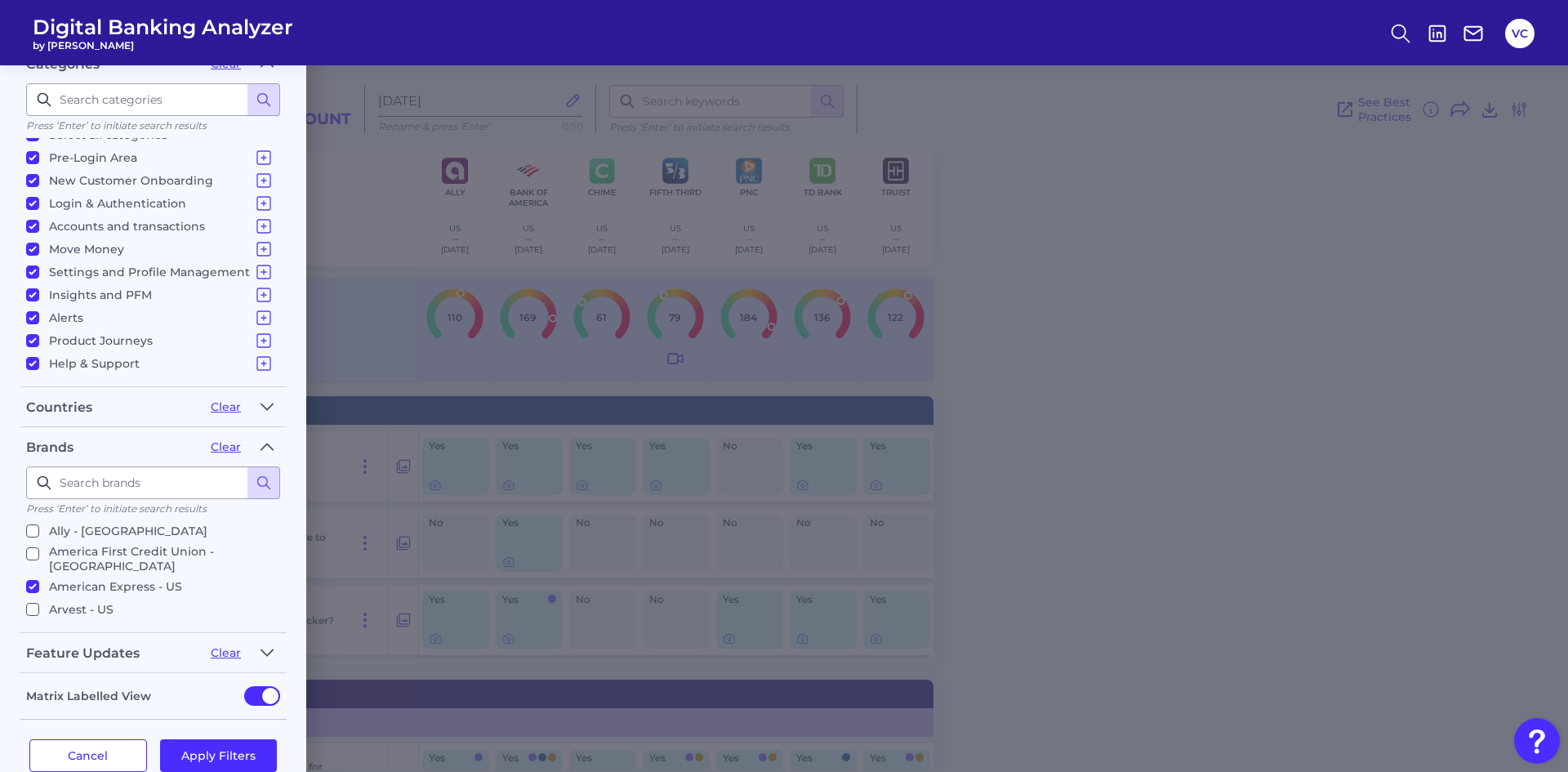
checkbox input "true"
click at [31, 606] on input "Cash App - US" at bounding box center [33, 613] width 13 height 13
checkbox input "true"
click at [219, 758] on button "Apply Filters" at bounding box center [218, 755] width 117 height 33
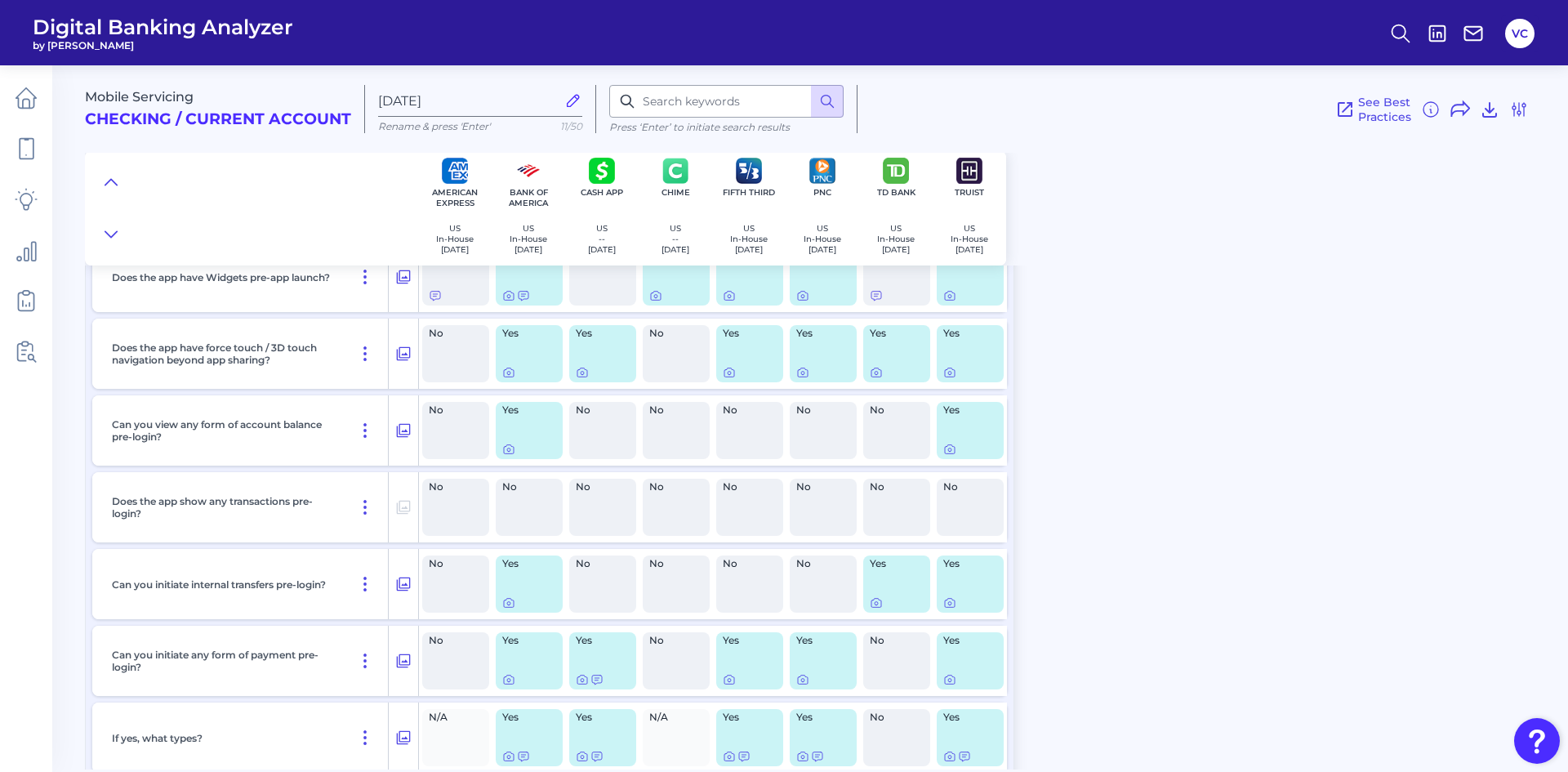
scroll to position [571, 0]
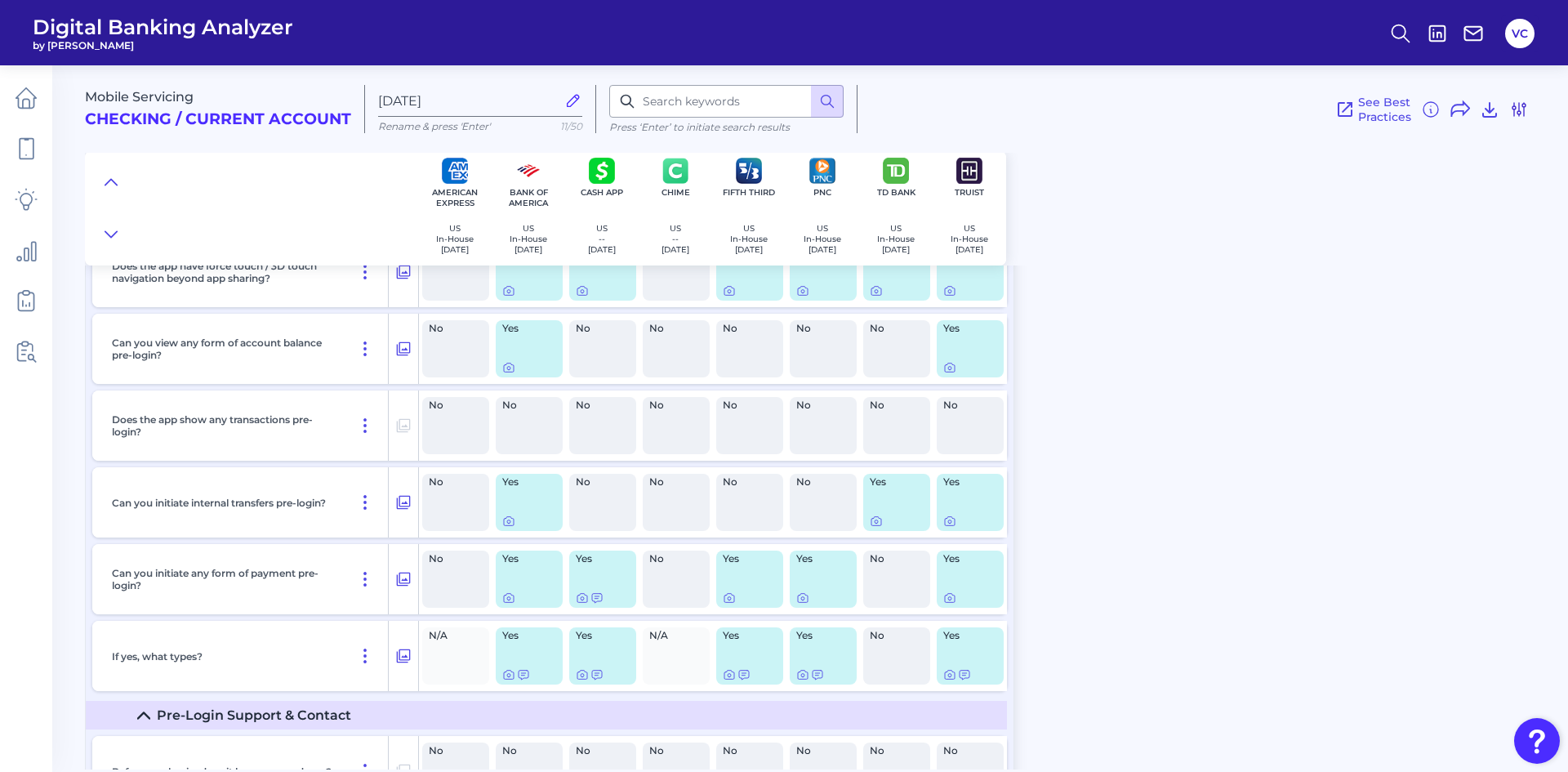
click at [1519, 114] on icon at bounding box center [1519, 110] width 13 height 13
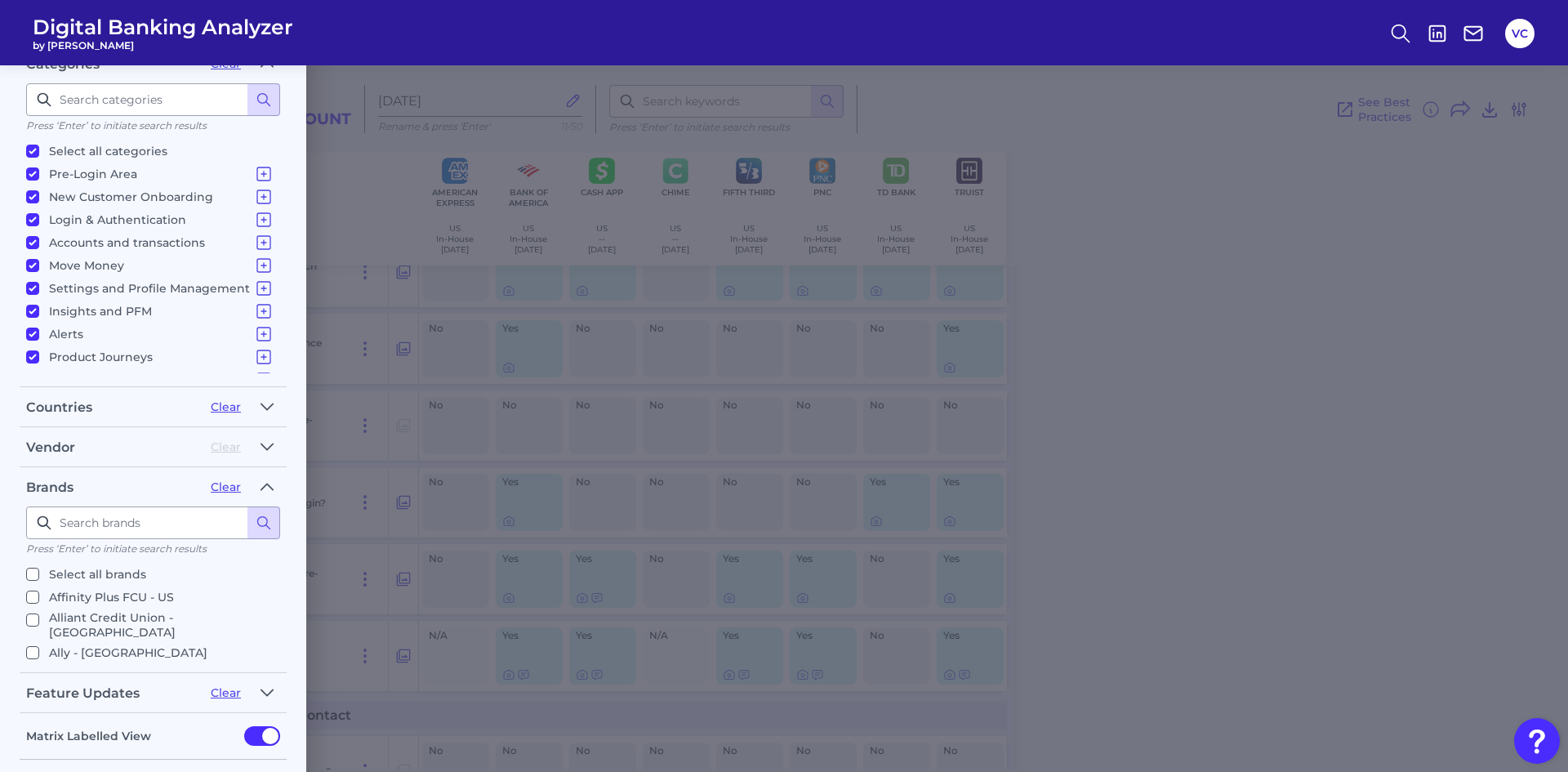
scroll to position [326, 0]
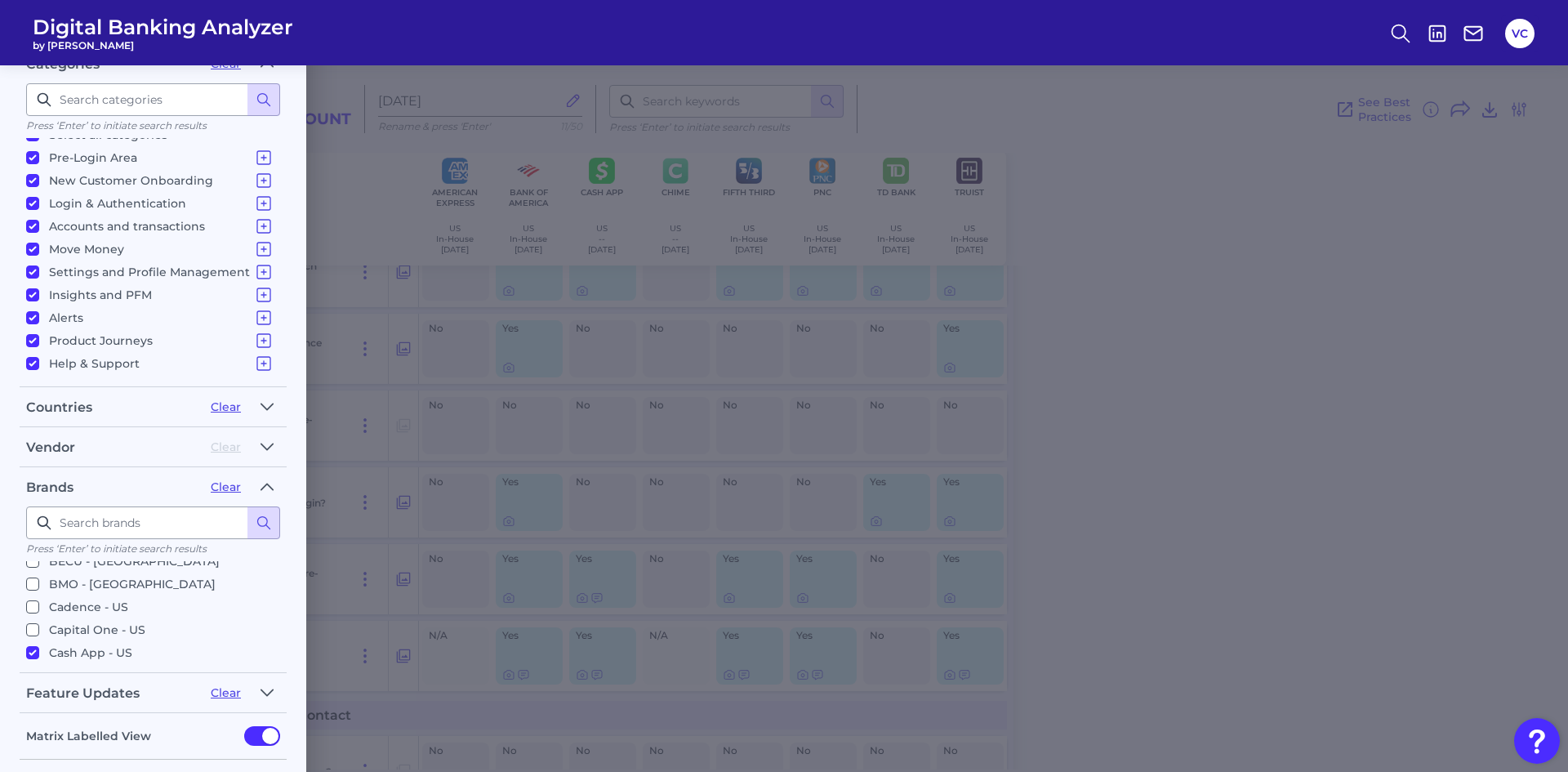
click at [1518, 111] on div "Filters Clear all filters Experience Reset Mobile Servicing Desktop Servicing M…" at bounding box center [784, 418] width 1568 height 707
click at [1451, 187] on div "Filters Clear all filters Experience Reset Mobile Servicing Desktop Servicing M…" at bounding box center [784, 418] width 1568 height 707
click at [1123, 235] on div "Filters Clear all filters Experience Reset Mobile Servicing Desktop Servicing M…" at bounding box center [784, 418] width 1568 height 707
click at [1516, 39] on button "VC" at bounding box center [1519, 33] width 29 height 29
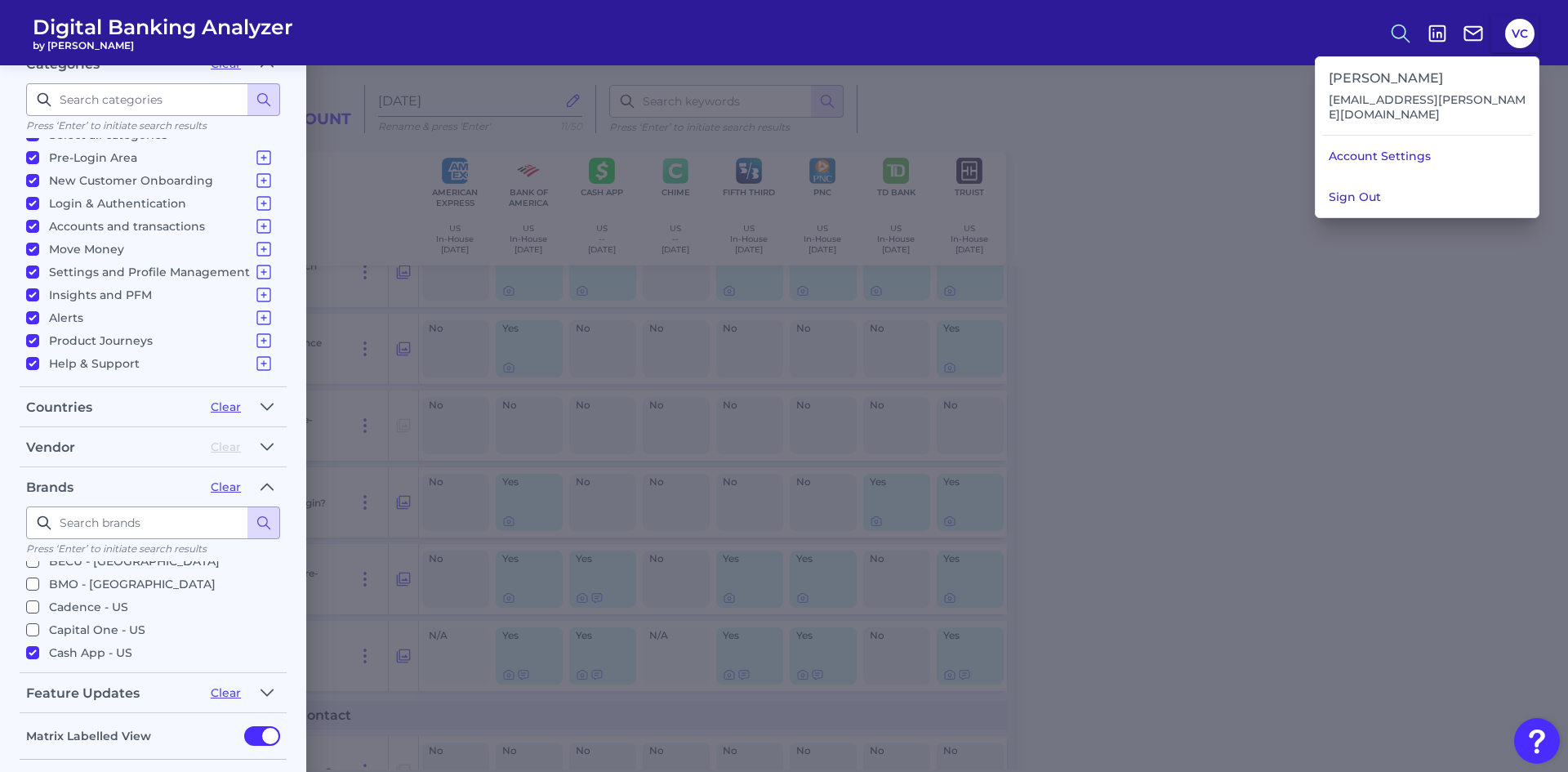
click at [1405, 32] on circle at bounding box center [1399, 31] width 13 height 13
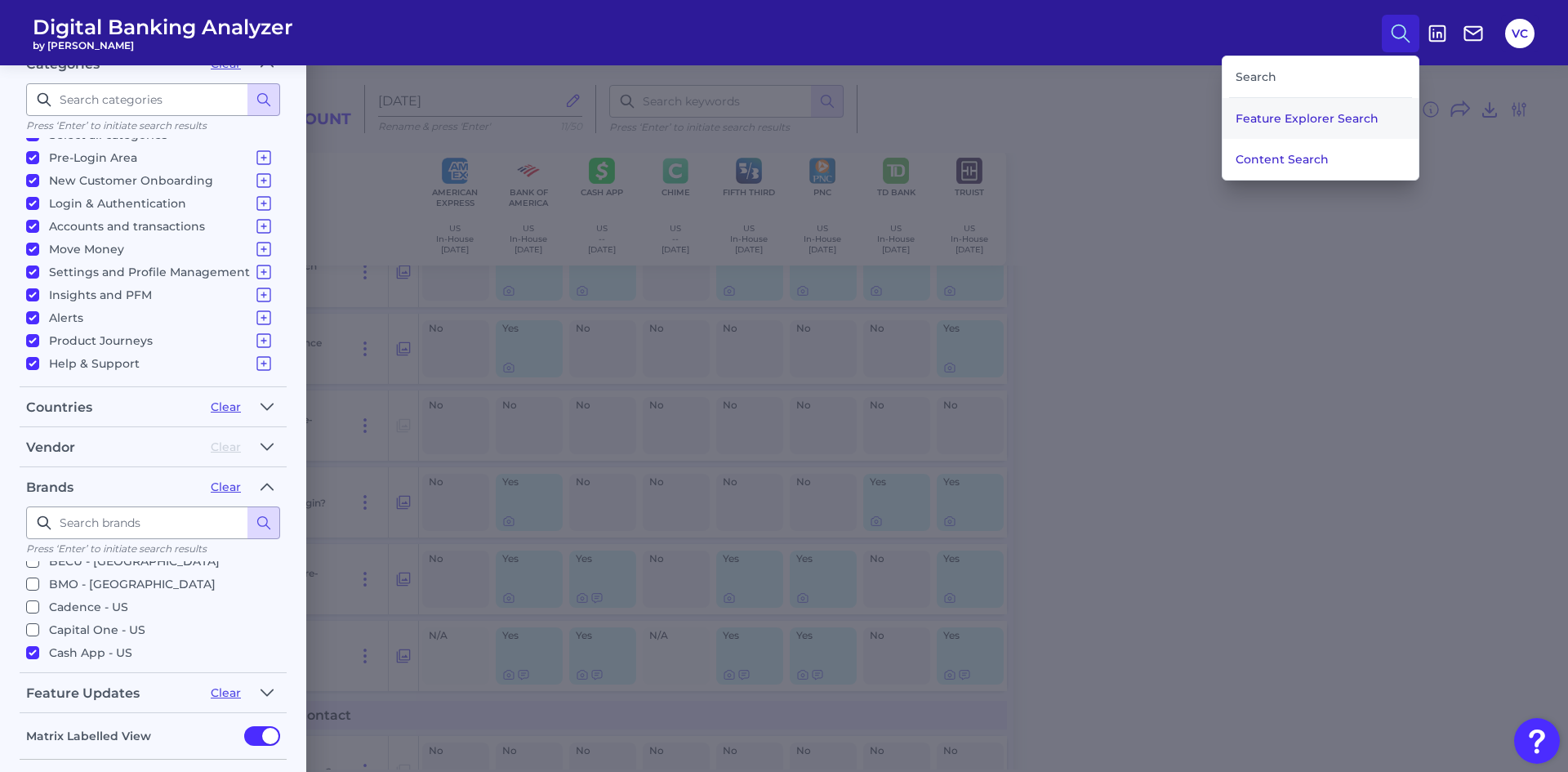
click at [1278, 116] on button "Feature Explorer Search" at bounding box center [1320, 118] width 196 height 41
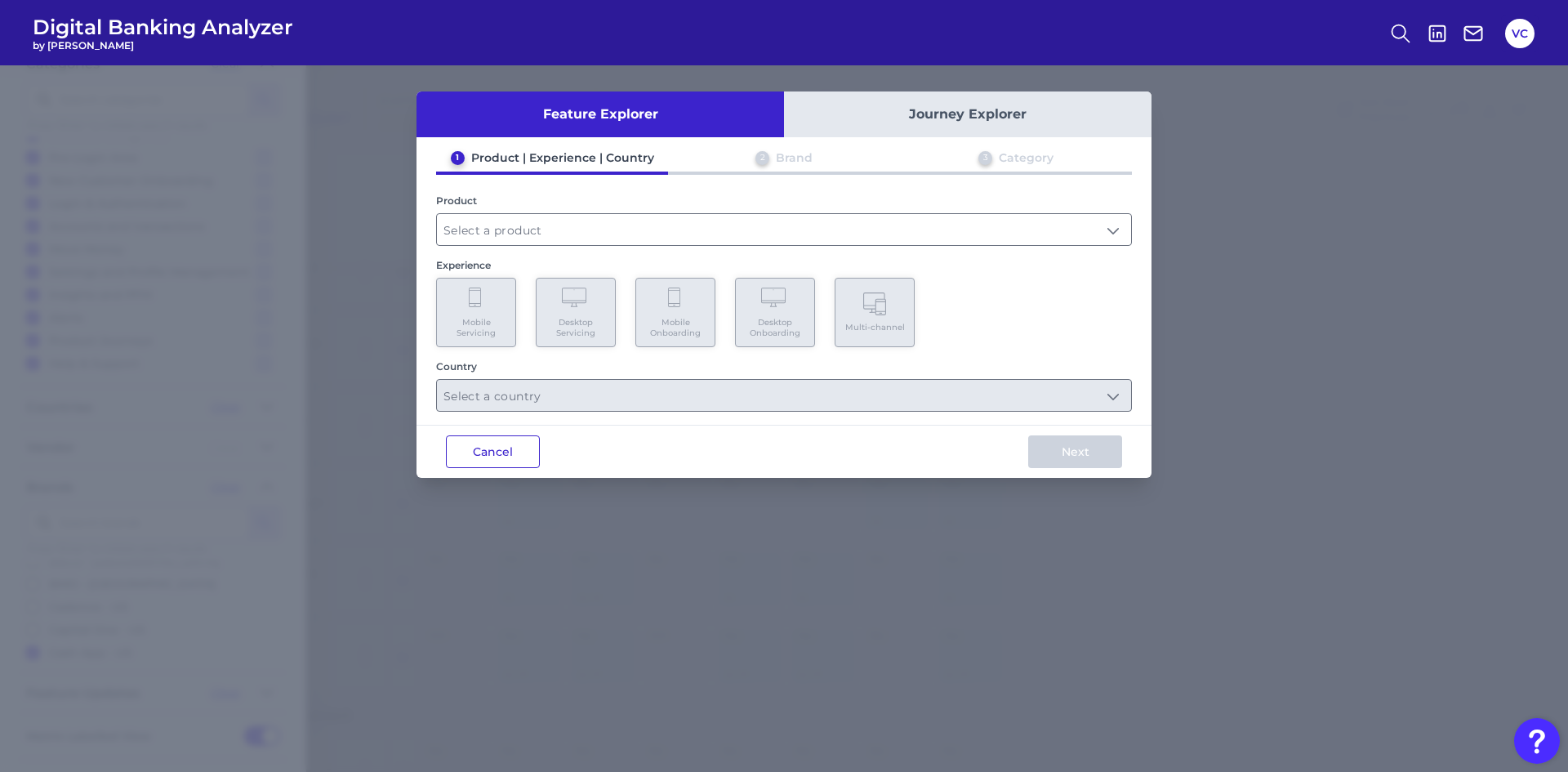
click at [495, 458] on button "Cancel" at bounding box center [492, 451] width 94 height 33
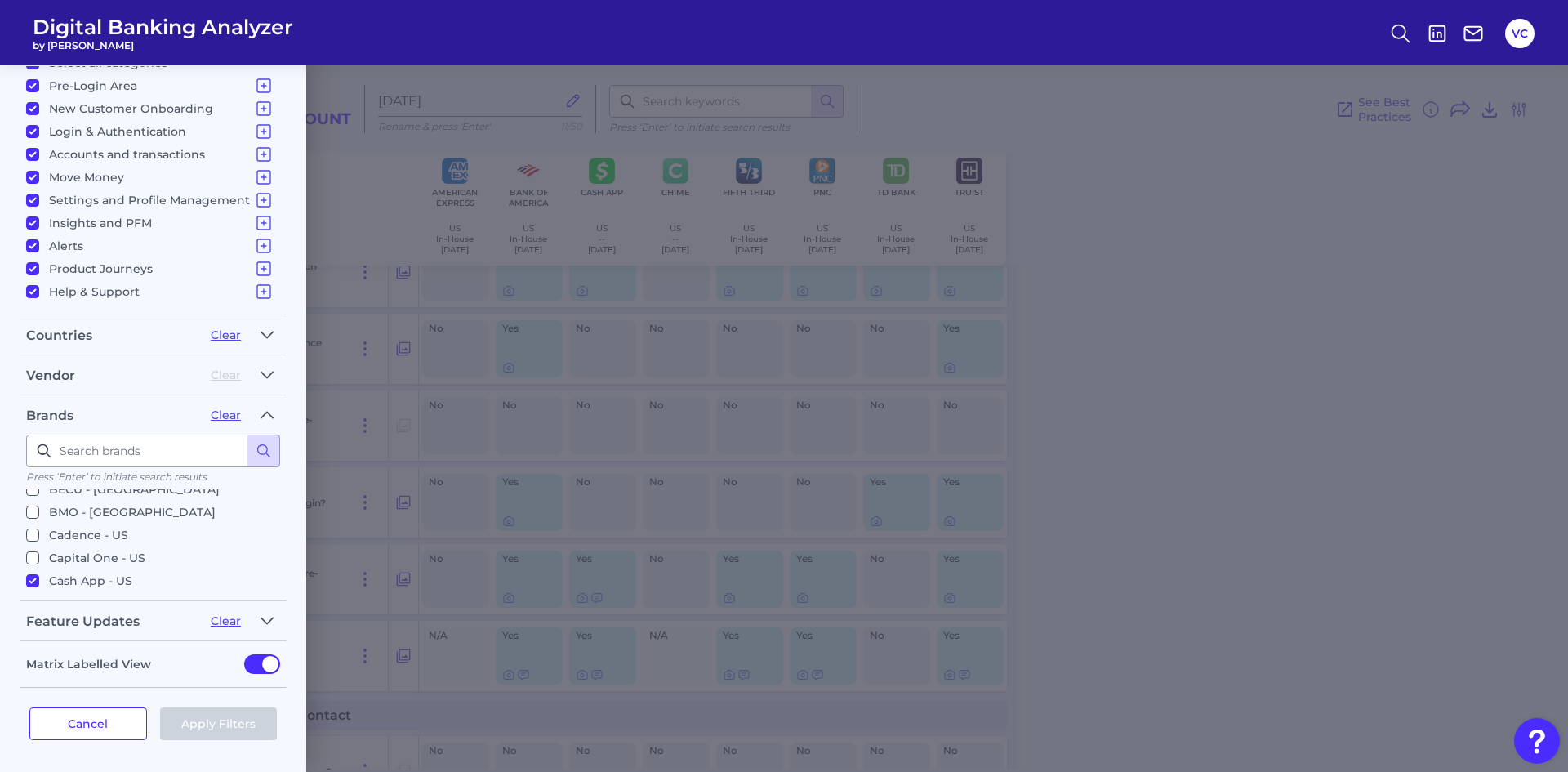
scroll to position [318, 0]
click at [120, 728] on button "Cancel" at bounding box center [88, 723] width 117 height 33
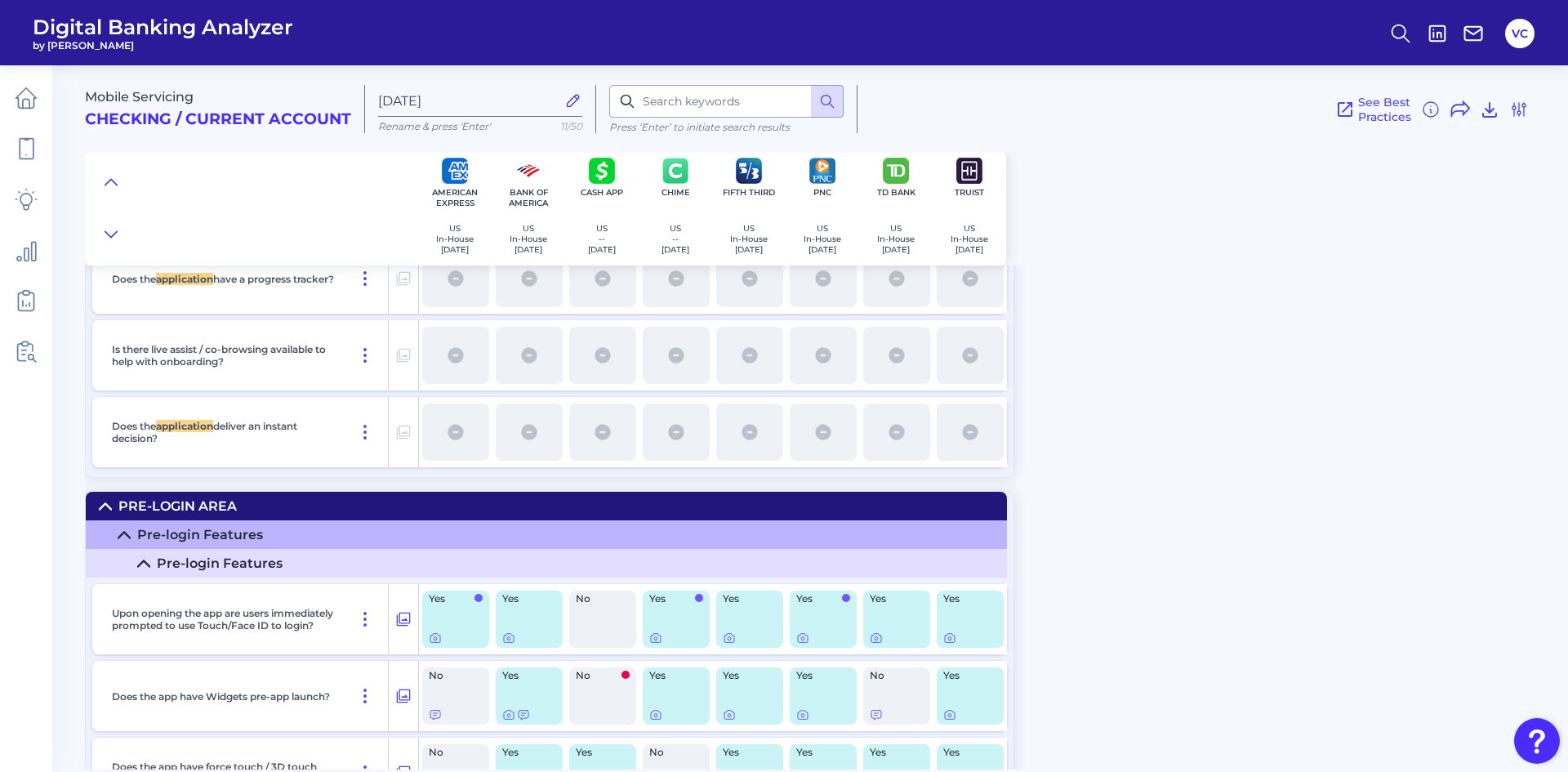
scroll to position [0, 0]
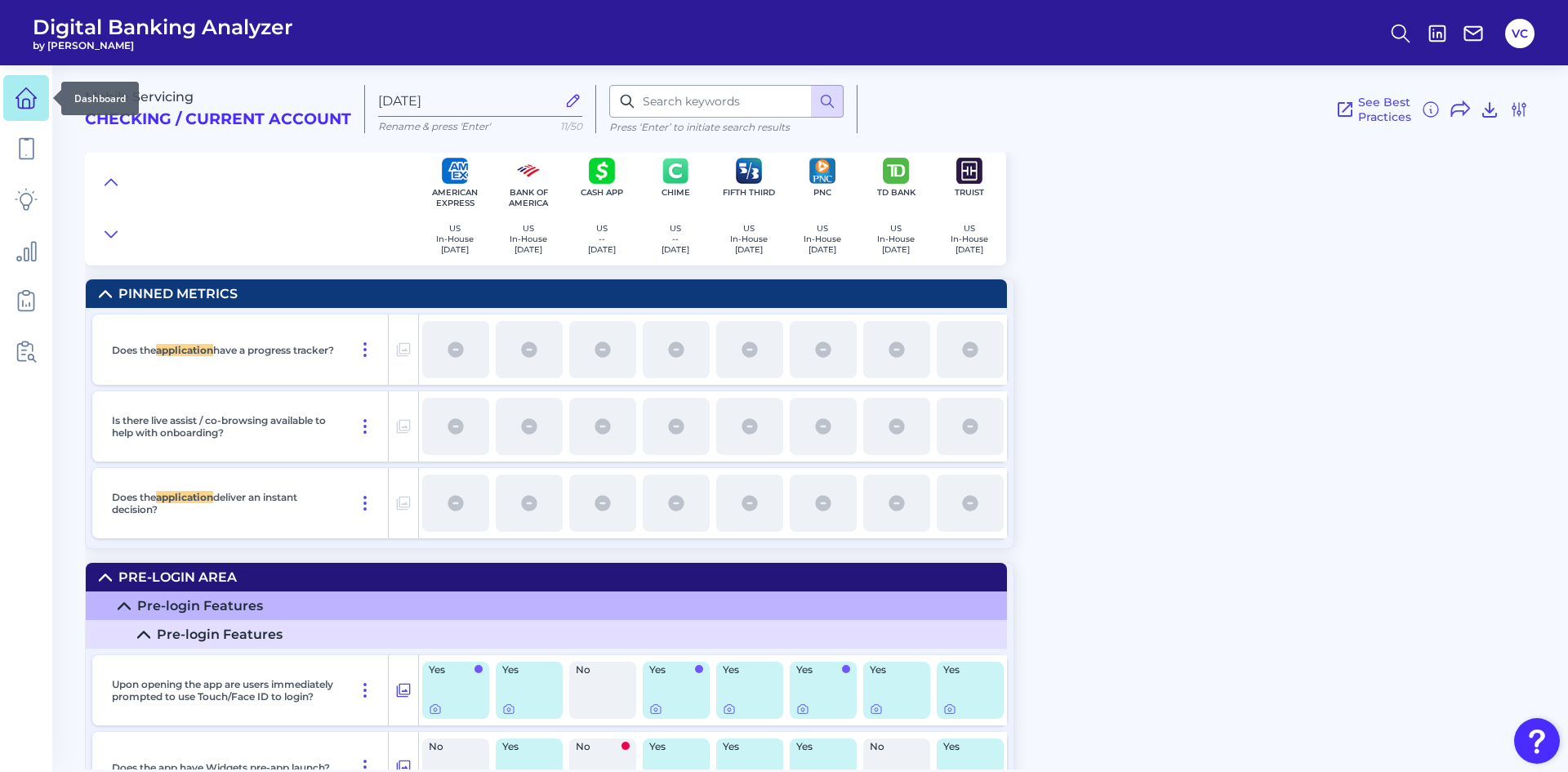
click at [28, 110] on link at bounding box center [26, 97] width 45 height 45
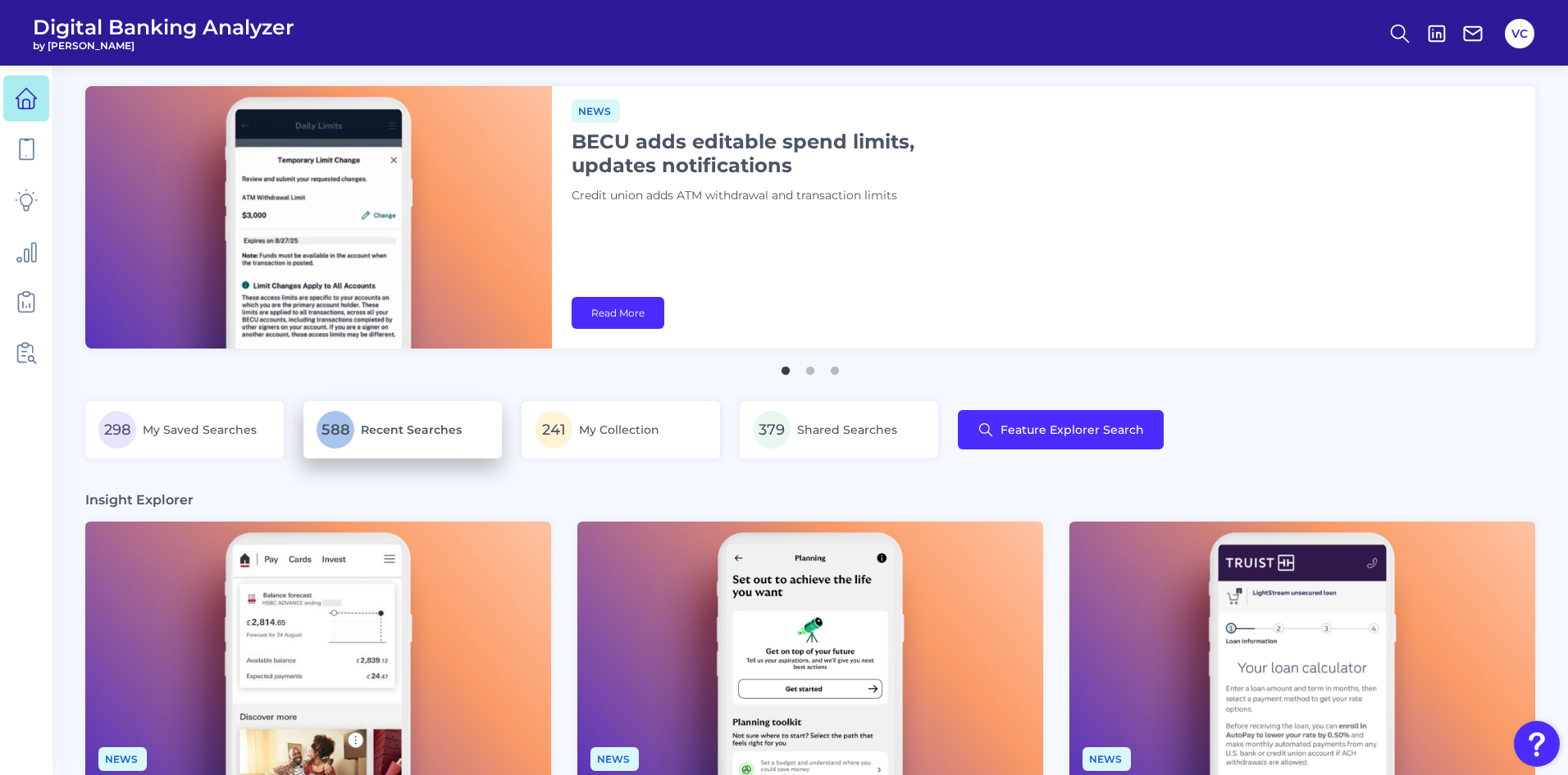
click at [311, 440] on link "588 Recent Searches" at bounding box center [403, 429] width 198 height 57
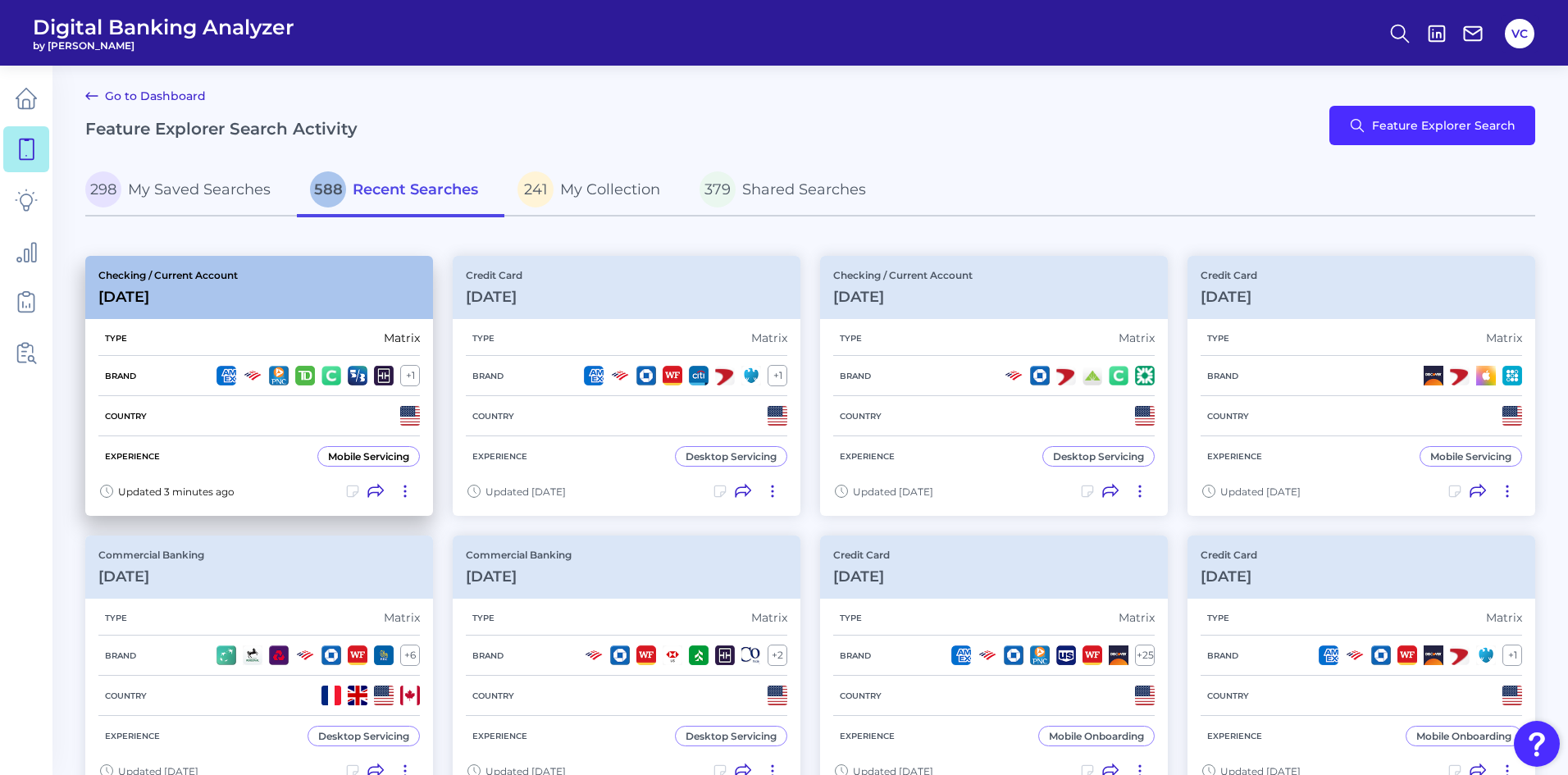
click at [308, 428] on div "Country" at bounding box center [259, 416] width 322 height 40
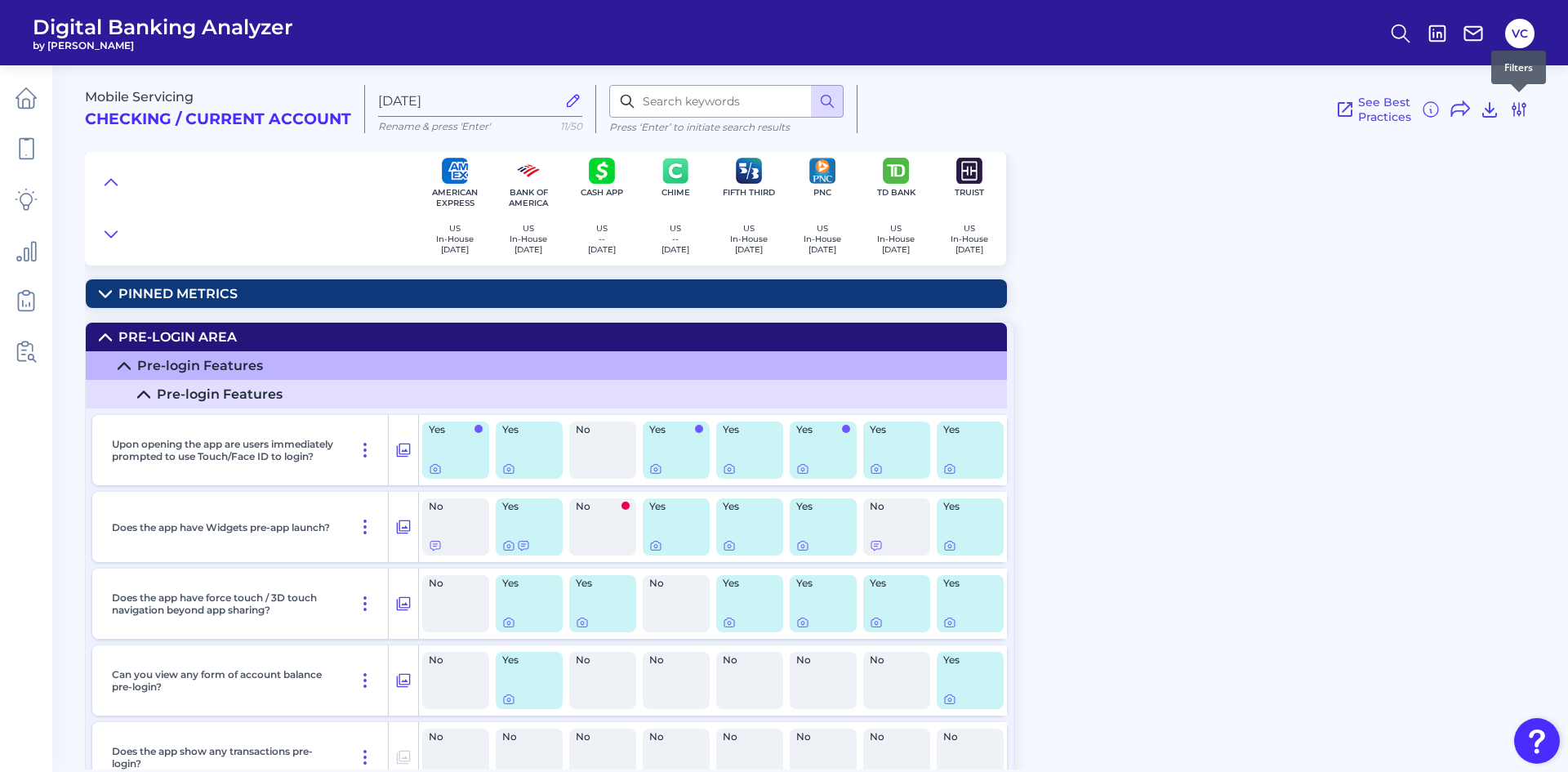
click at [1524, 108] on icon at bounding box center [1519, 110] width 13 height 13
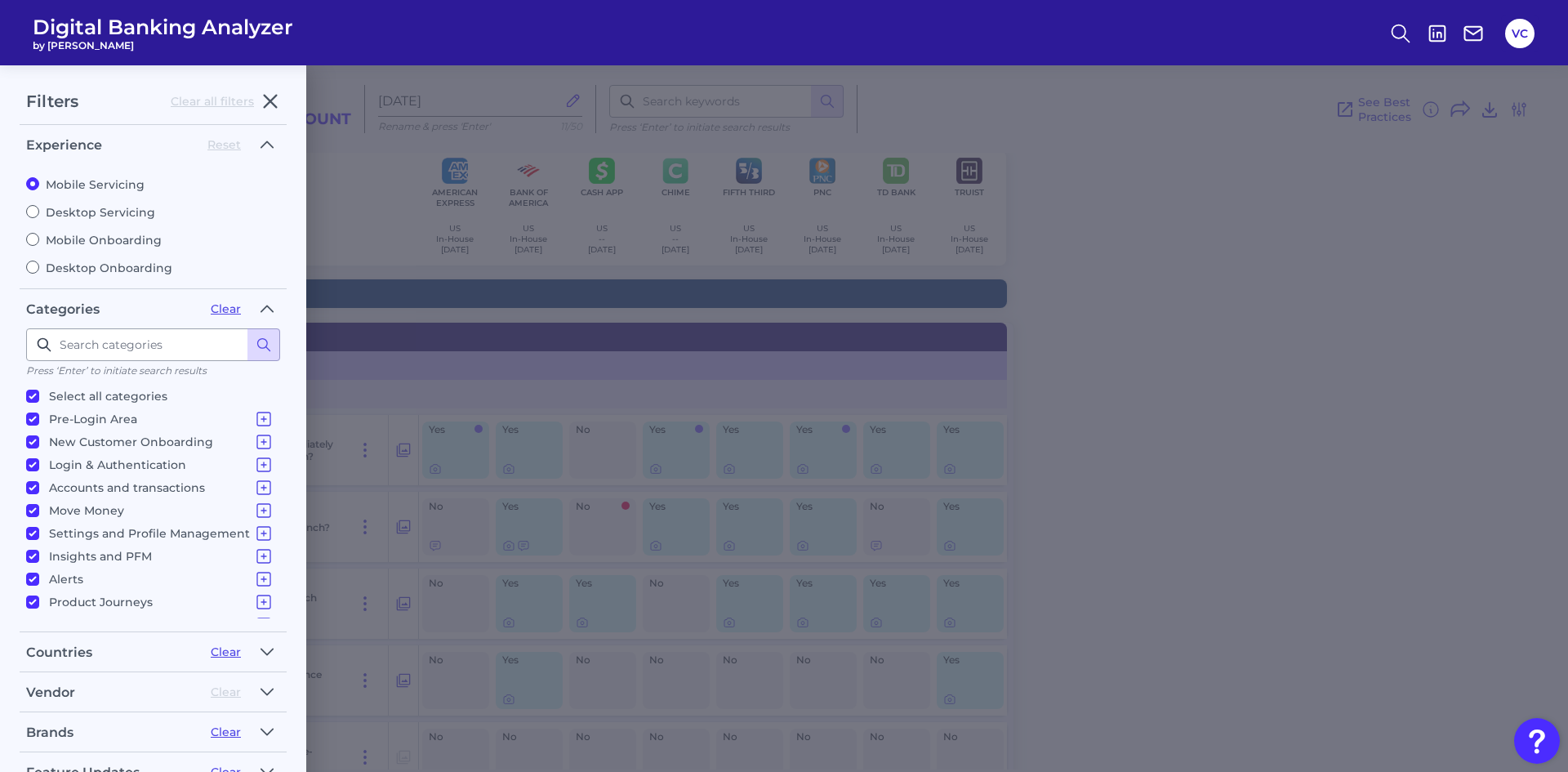
click at [29, 239] on input "Mobile Onboarding" at bounding box center [33, 239] width 13 height 13
radio input "true"
radio input "false"
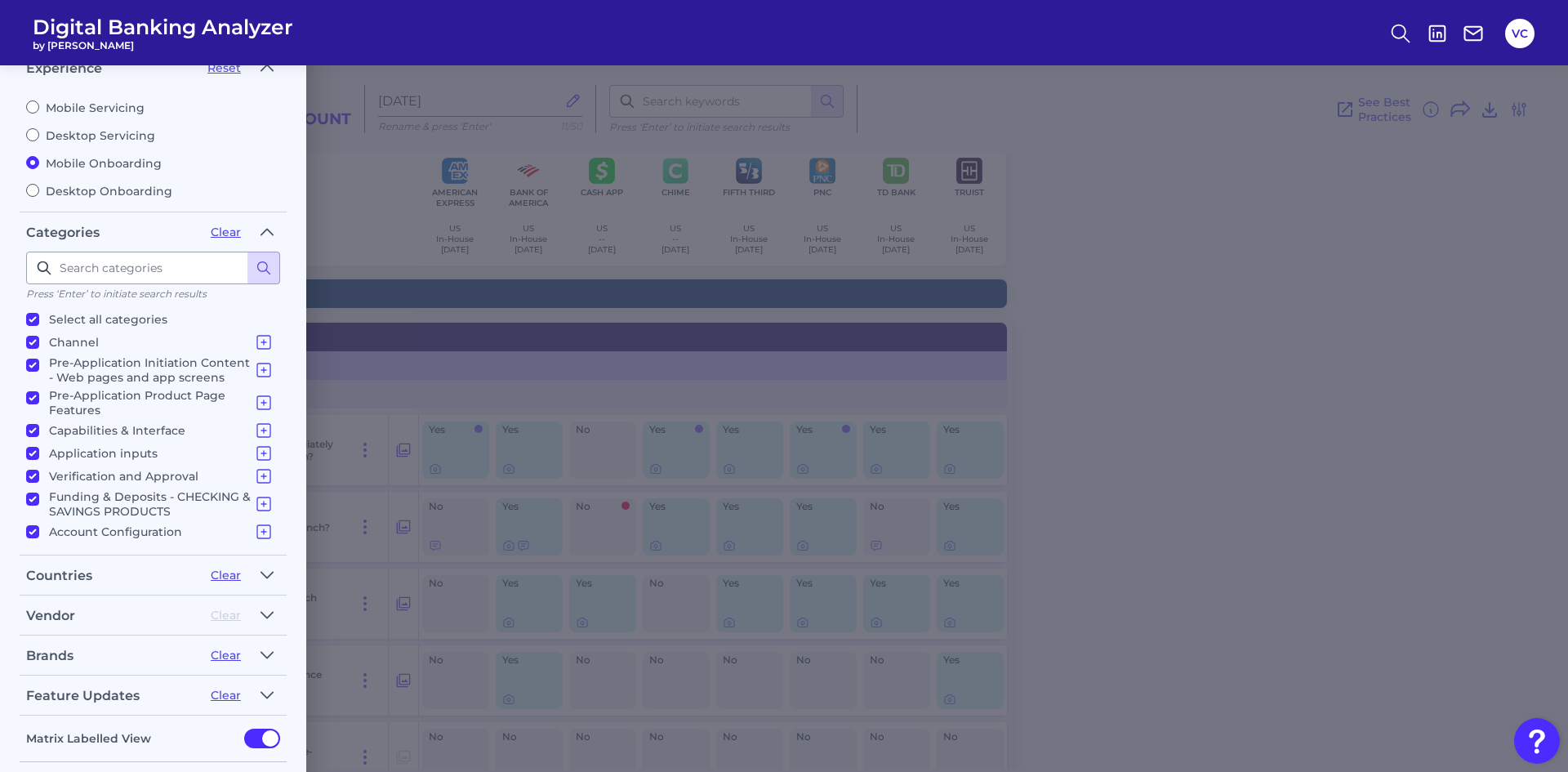
scroll to position [152, 0]
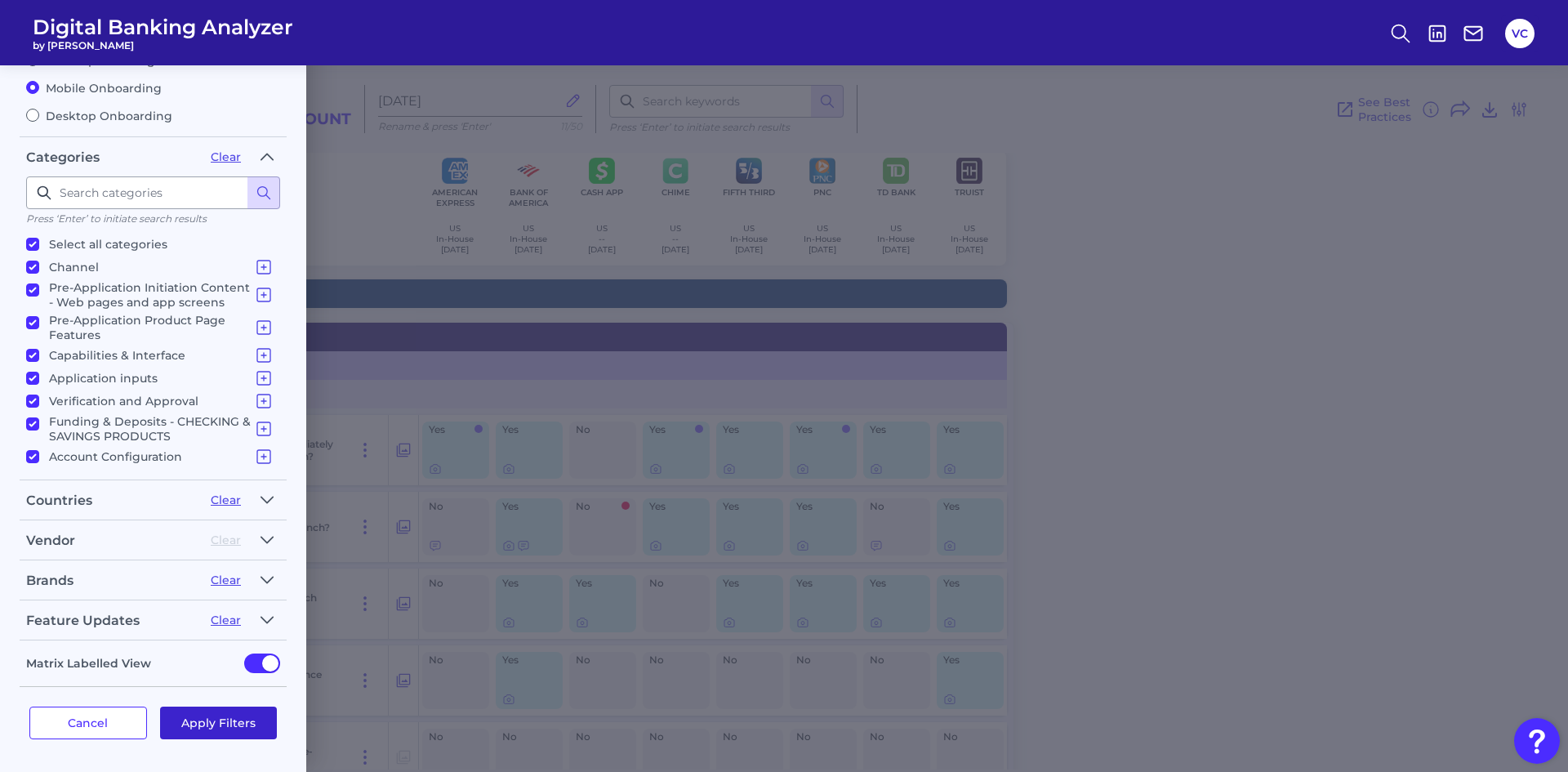
click at [195, 728] on button "Apply Filters" at bounding box center [218, 723] width 117 height 33
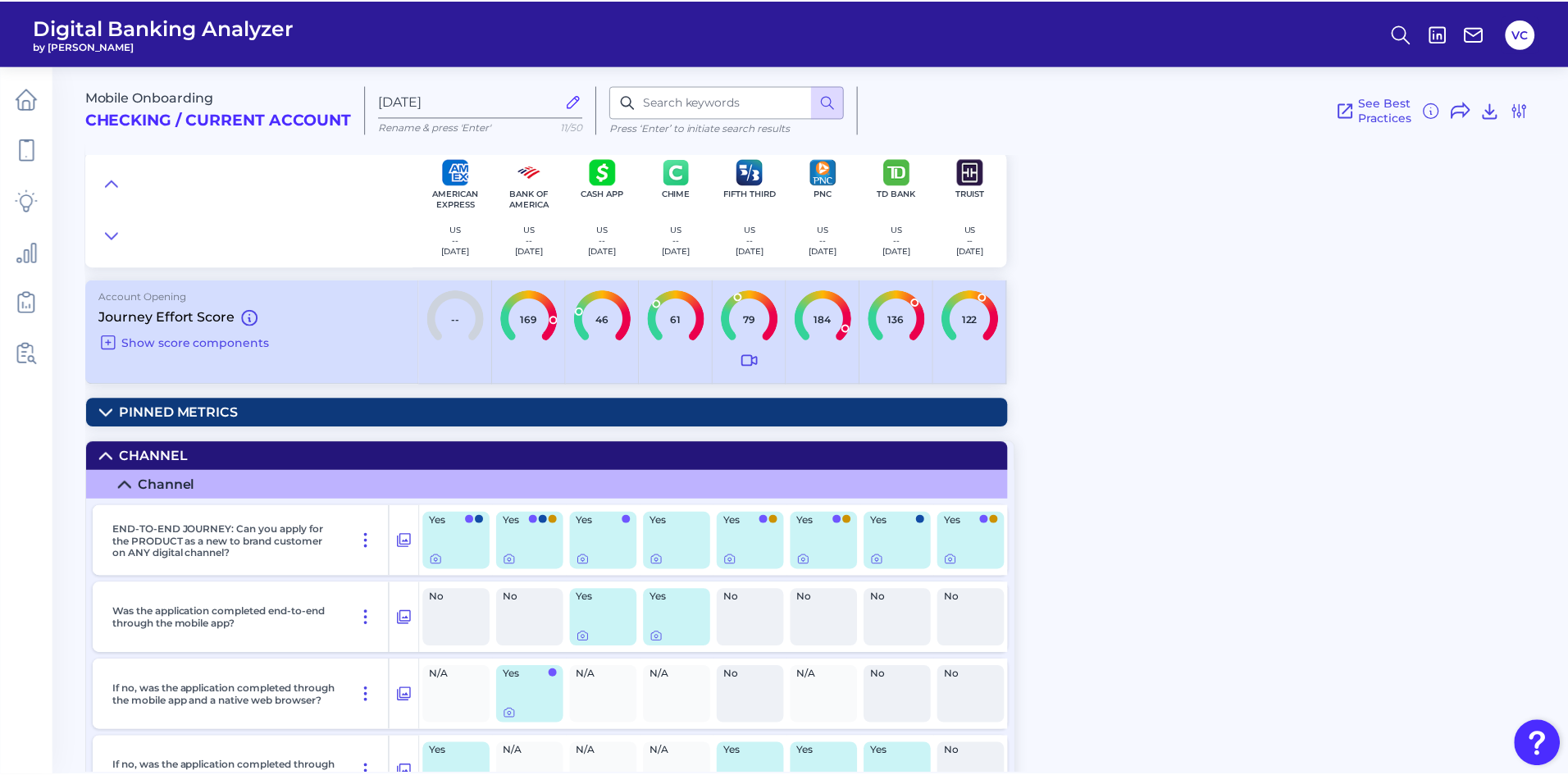
scroll to position [112, 0]
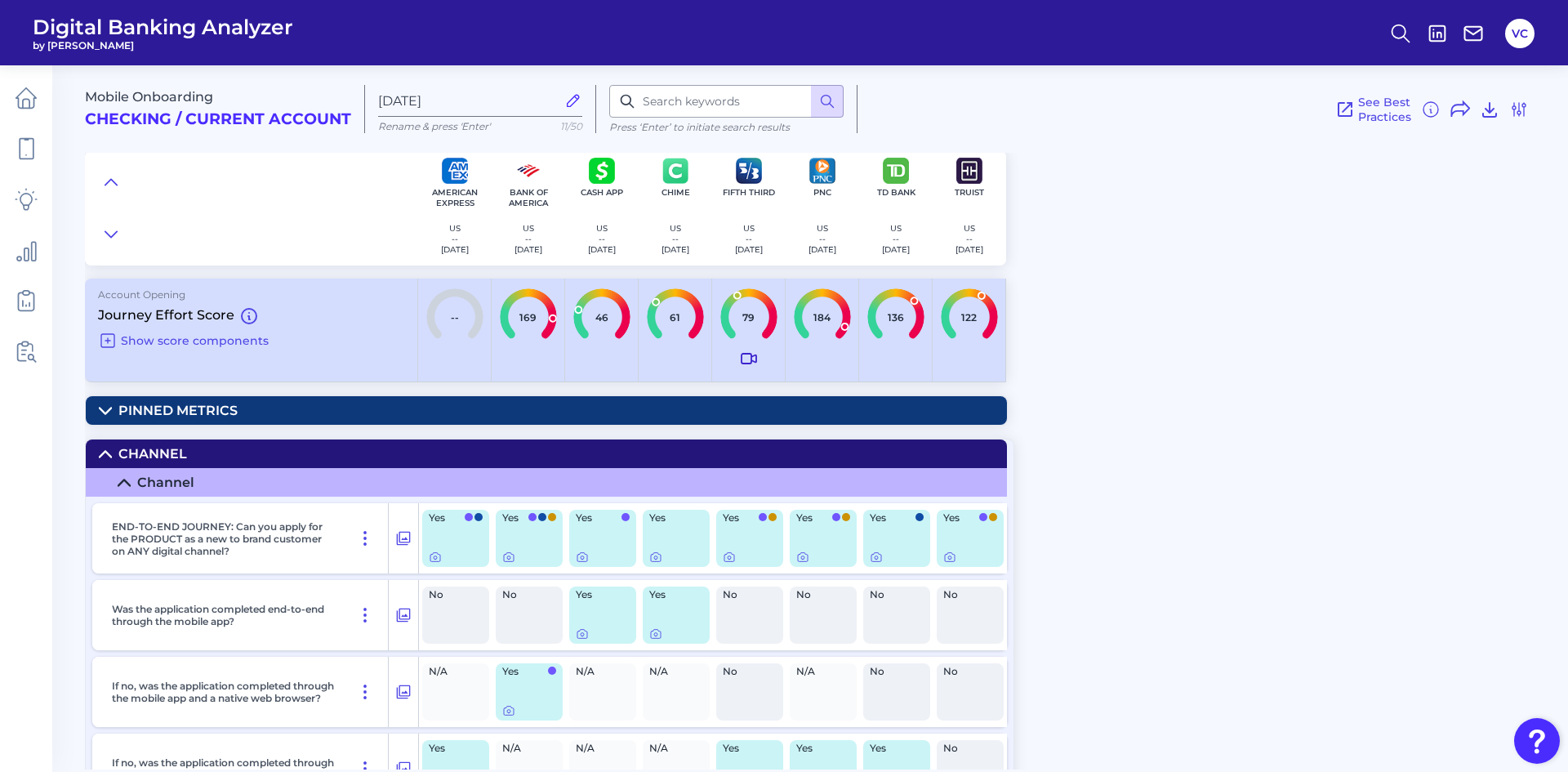
click at [741, 356] on icon at bounding box center [749, 359] width 15 height 9
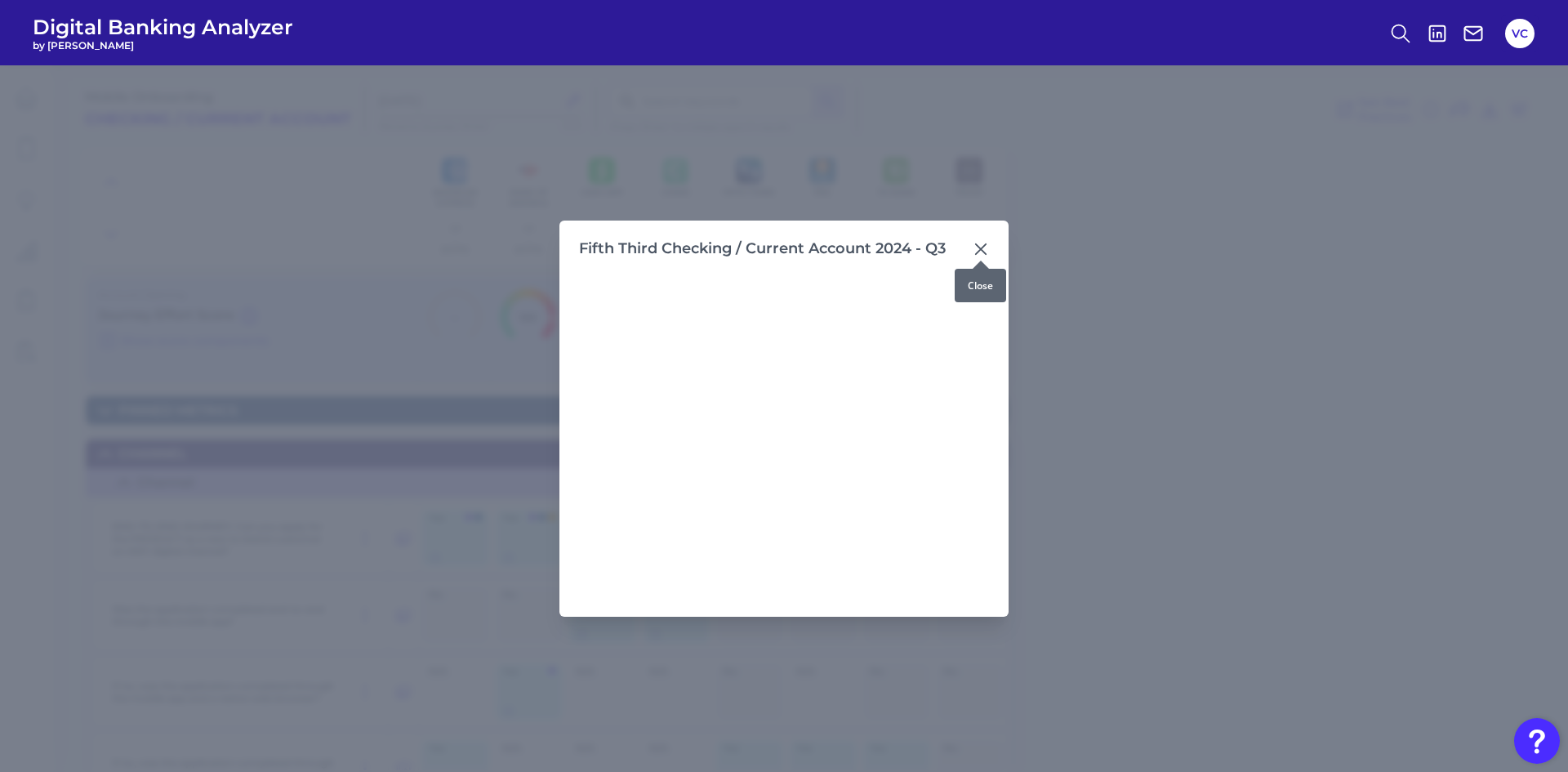
click at [981, 249] on icon at bounding box center [981, 248] width 9 height 9
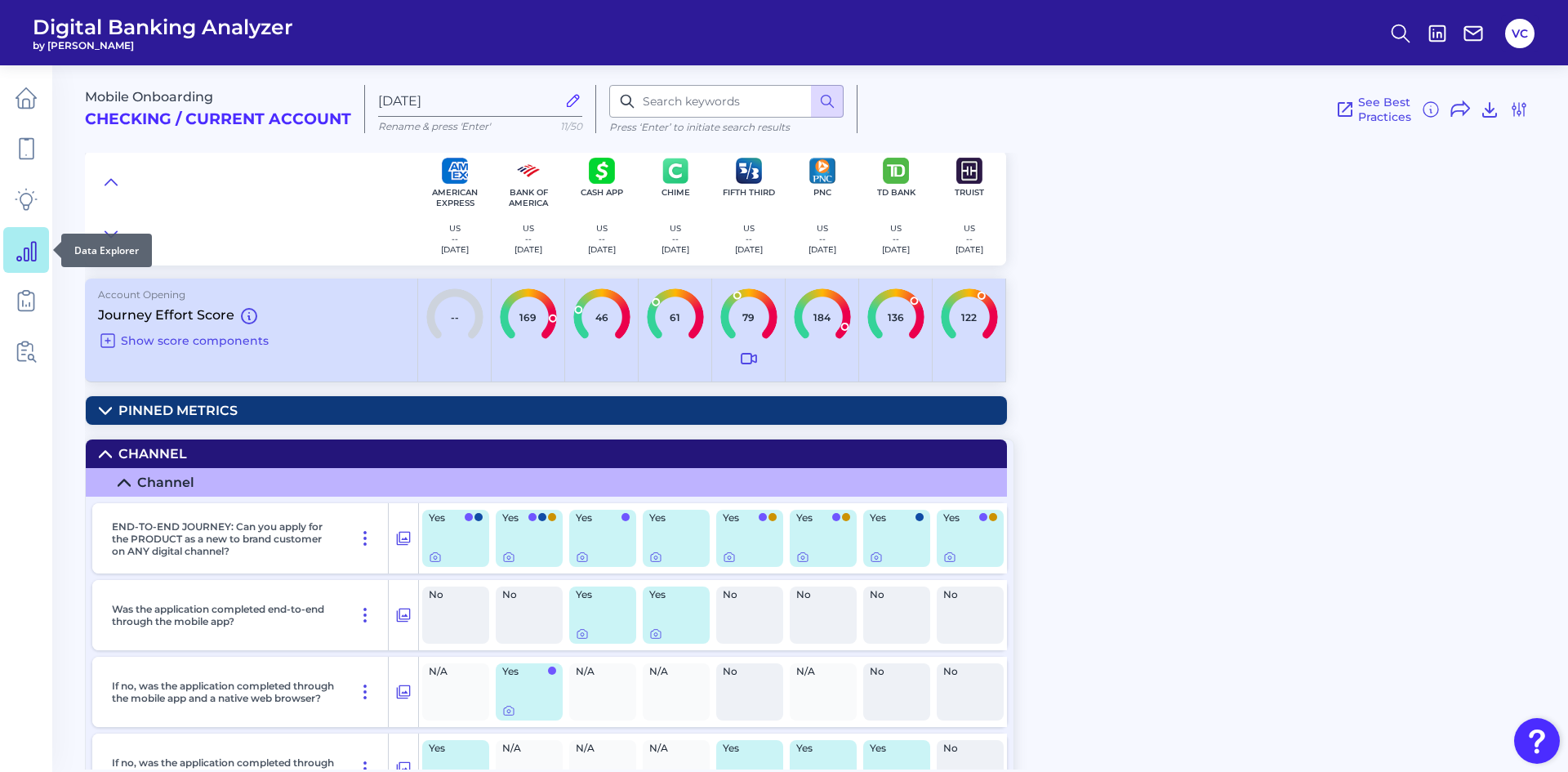
click at [32, 252] on icon at bounding box center [26, 252] width 19 height 19
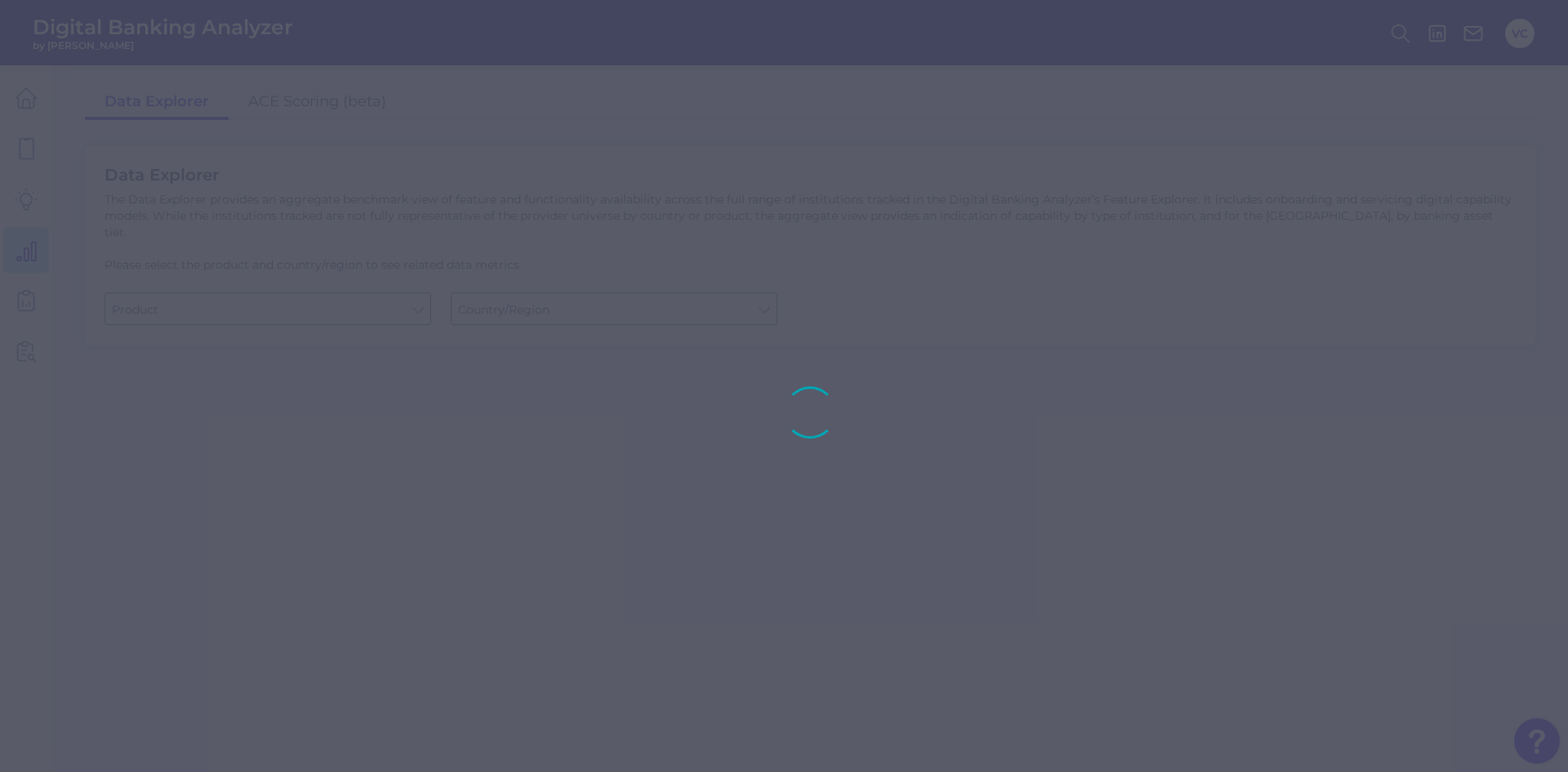
type input "Business Bank Account"
type input "[GEOGRAPHIC_DATA]"
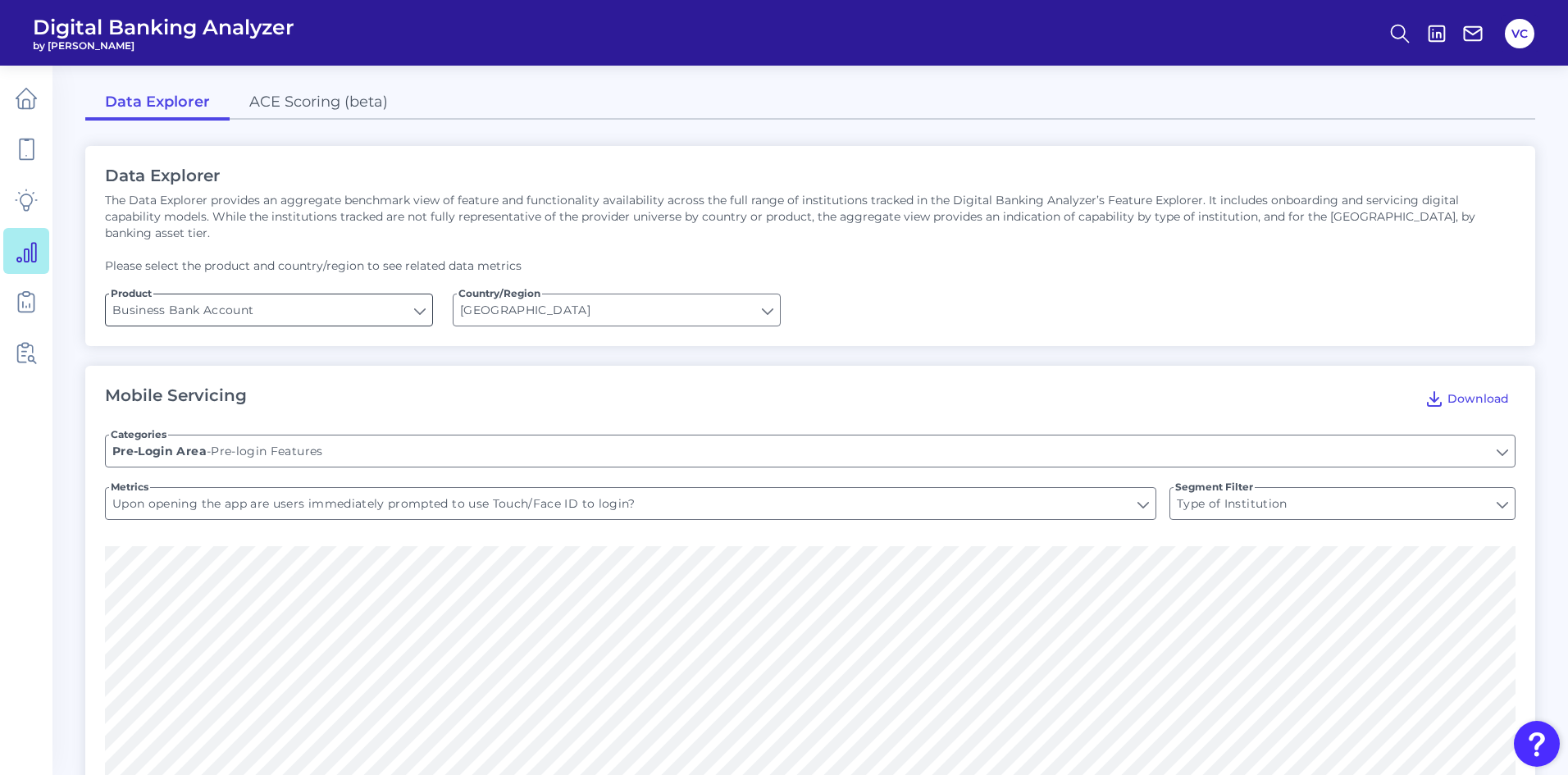
click at [387, 297] on input "Business Bank Account" at bounding box center [269, 310] width 327 height 31
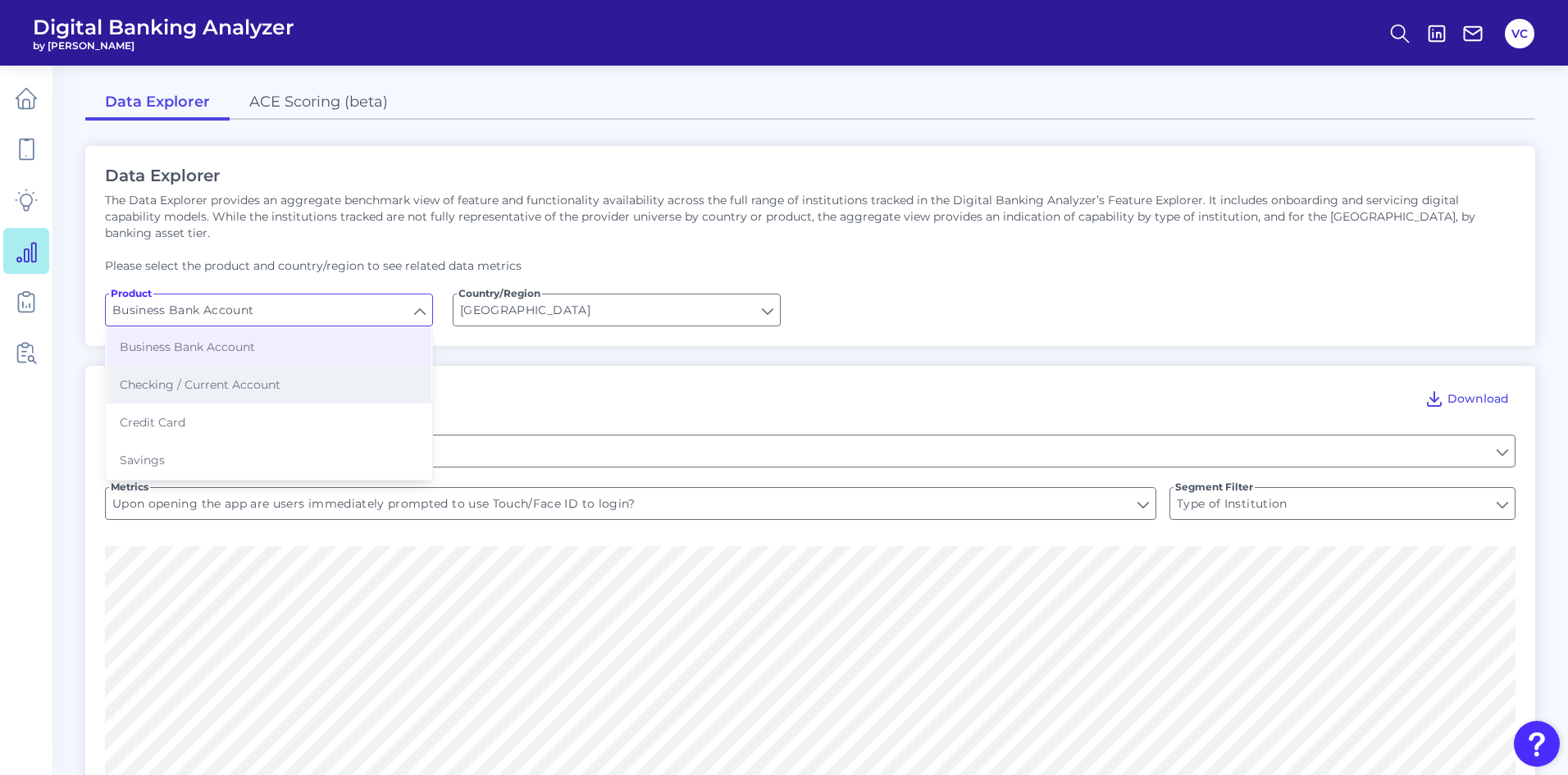
click at [312, 374] on button "Checking / Current Account" at bounding box center [269, 385] width 325 height 38
type input "Checking / Current Account"
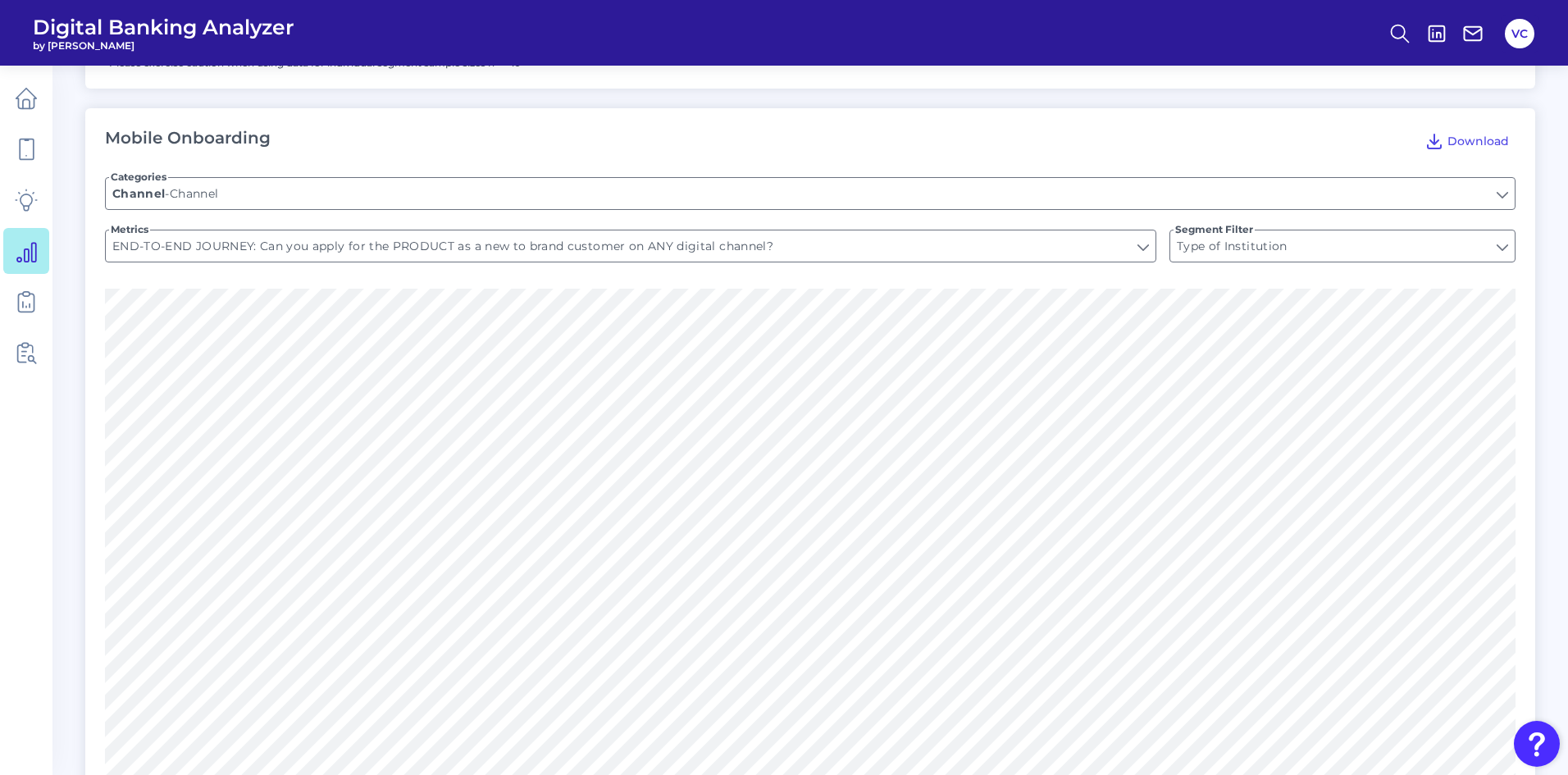
scroll to position [1886, 0]
click at [1468, 178] on input "Channel" at bounding box center [810, 192] width 1409 height 31
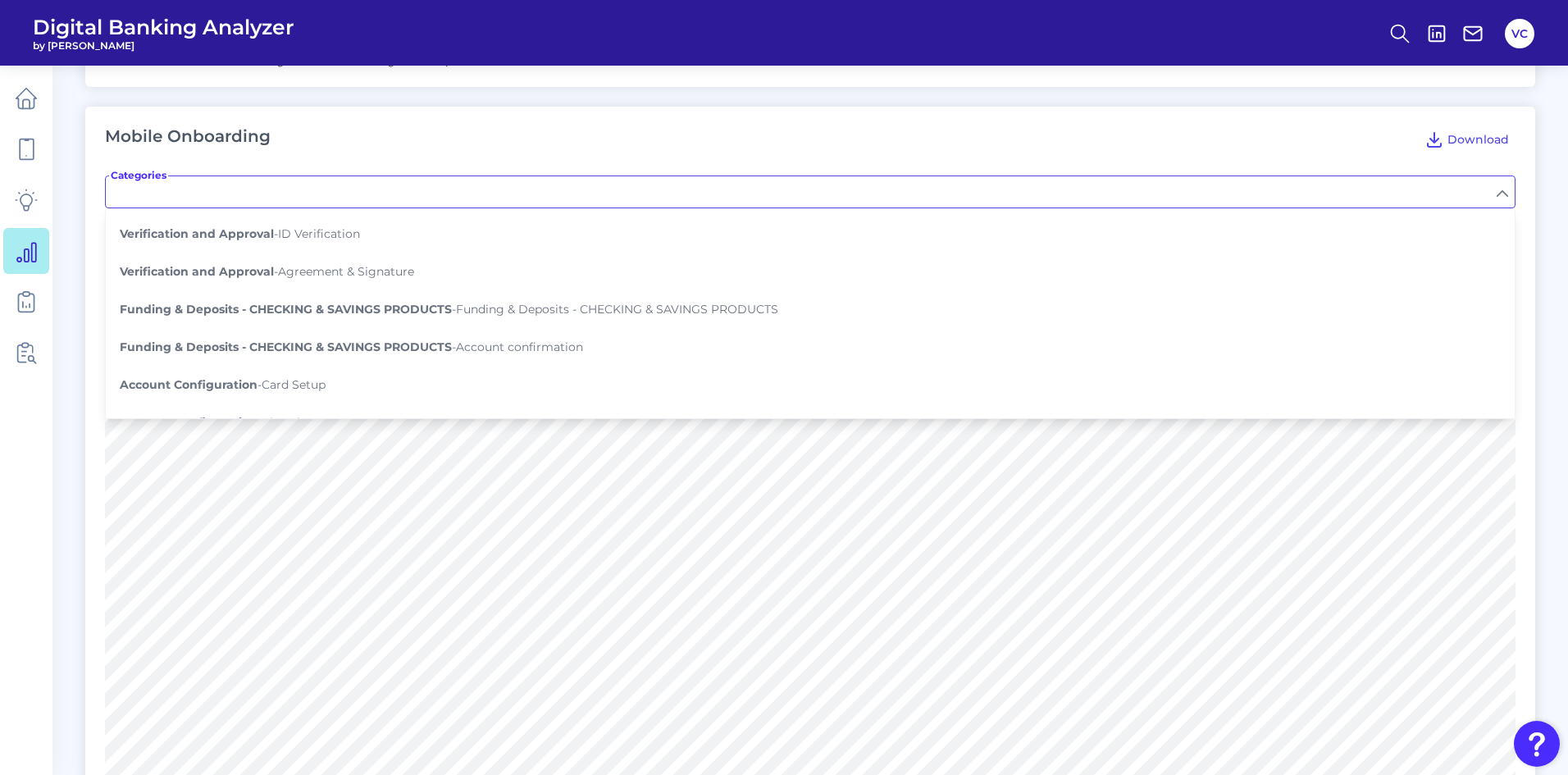
scroll to position [492, 0]
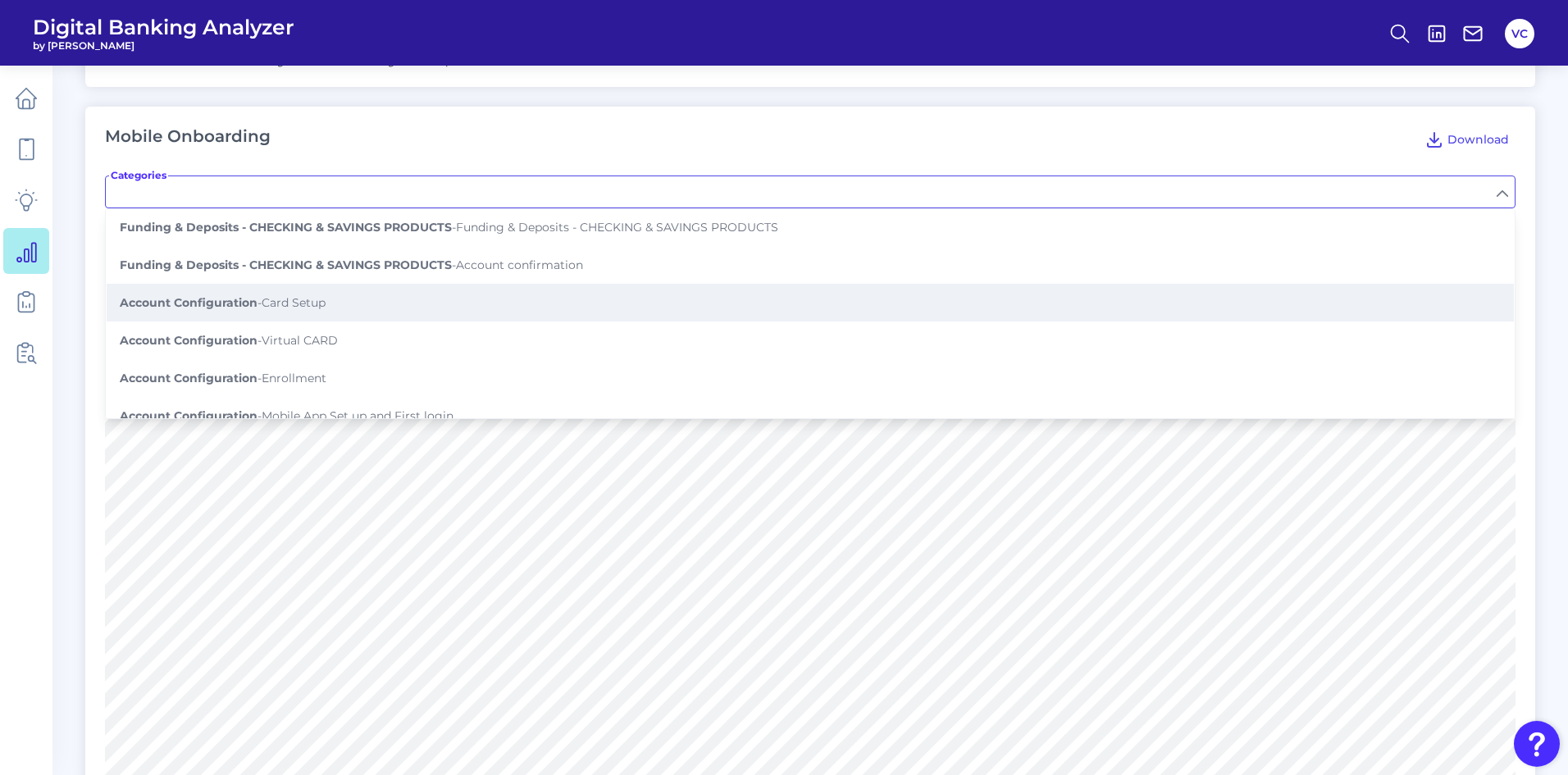
click at [325, 295] on span "Account Configuration - Card Setup" at bounding box center [222, 303] width 206 height 15
type input "Card Setup"
type input "Can you set up/configure cards as part of the application process?"
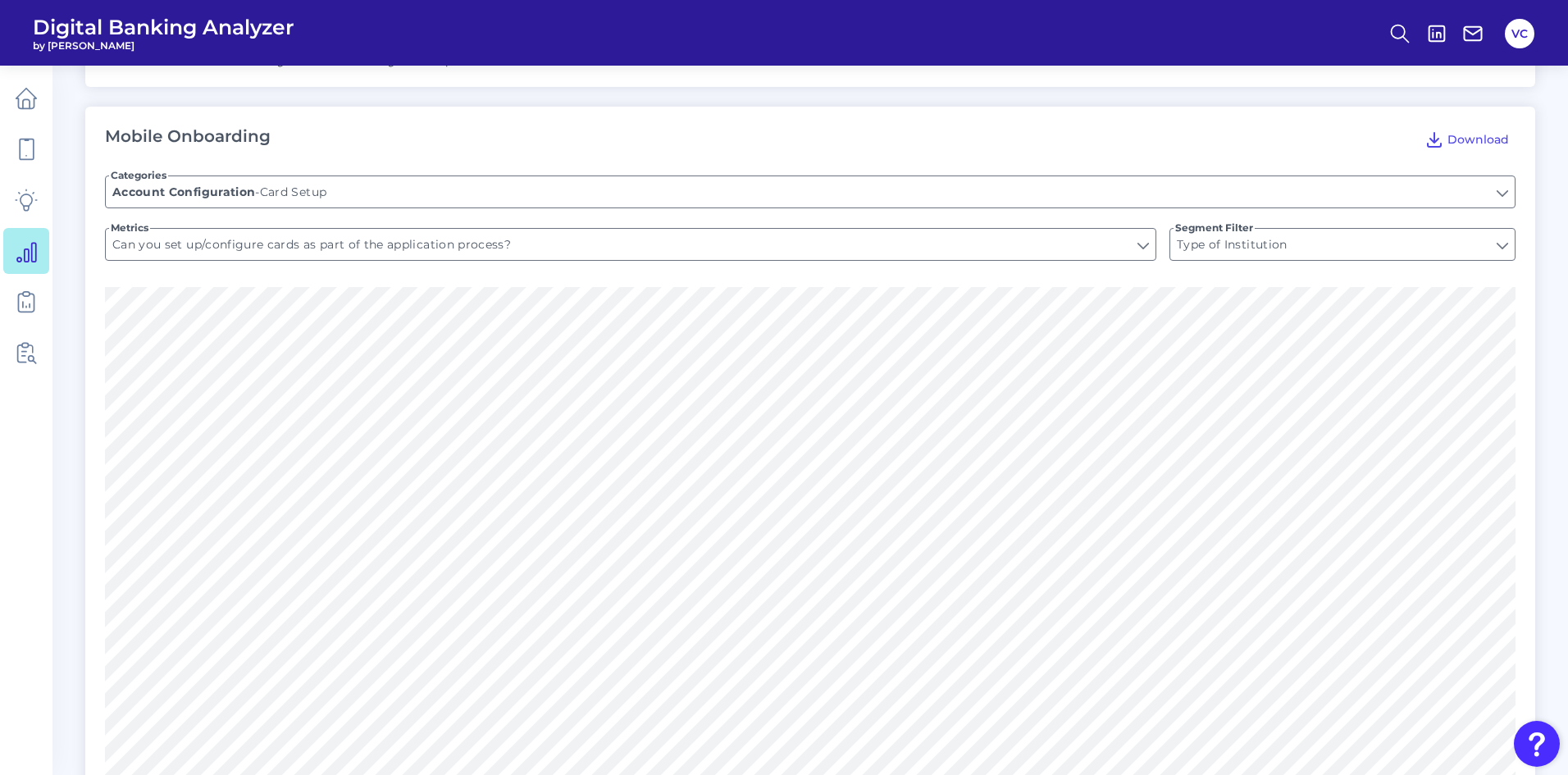
scroll to position [1968, 0]
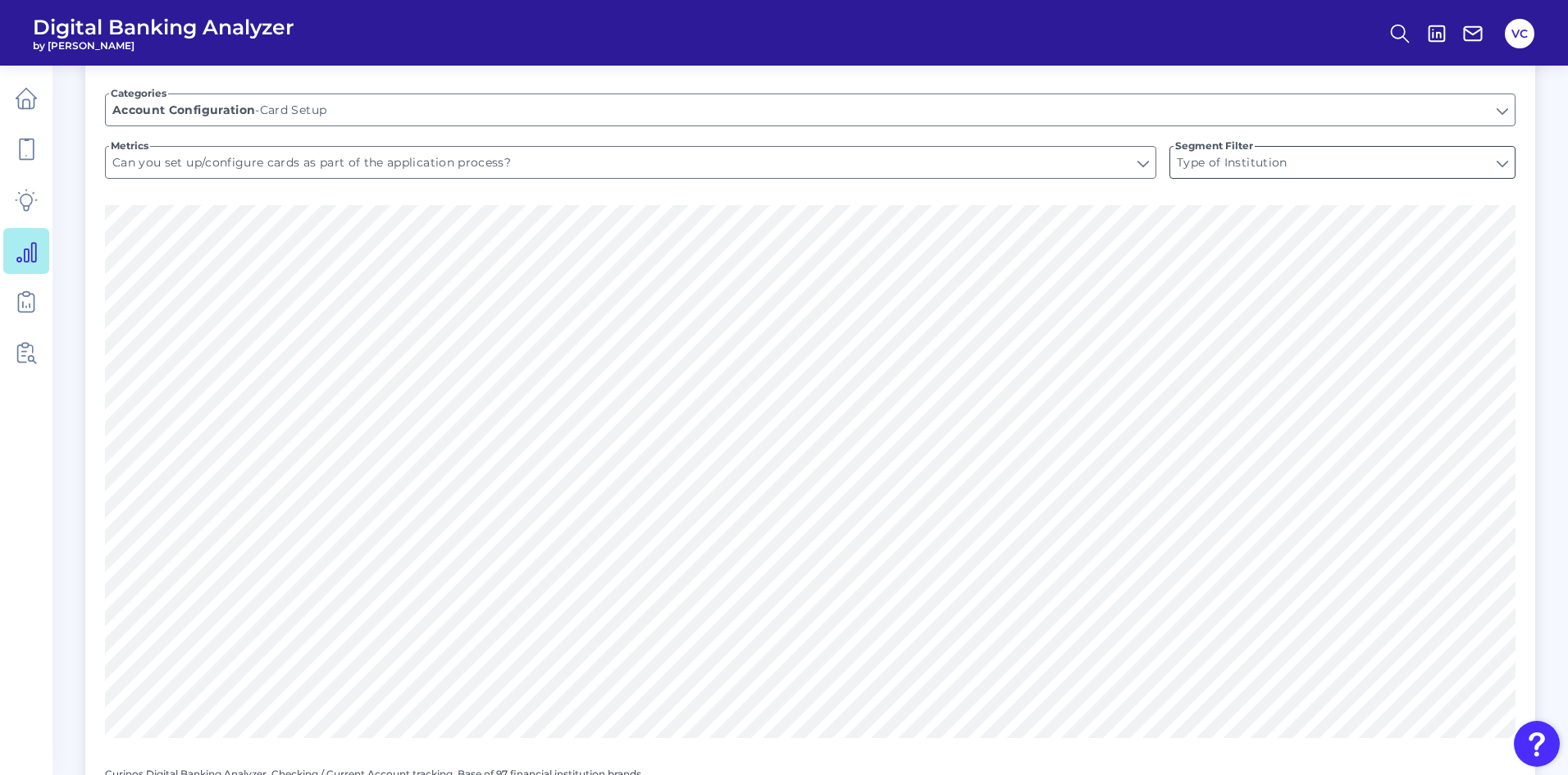
click at [1393, 160] on input "Type of Institution" at bounding box center [1342, 162] width 345 height 31
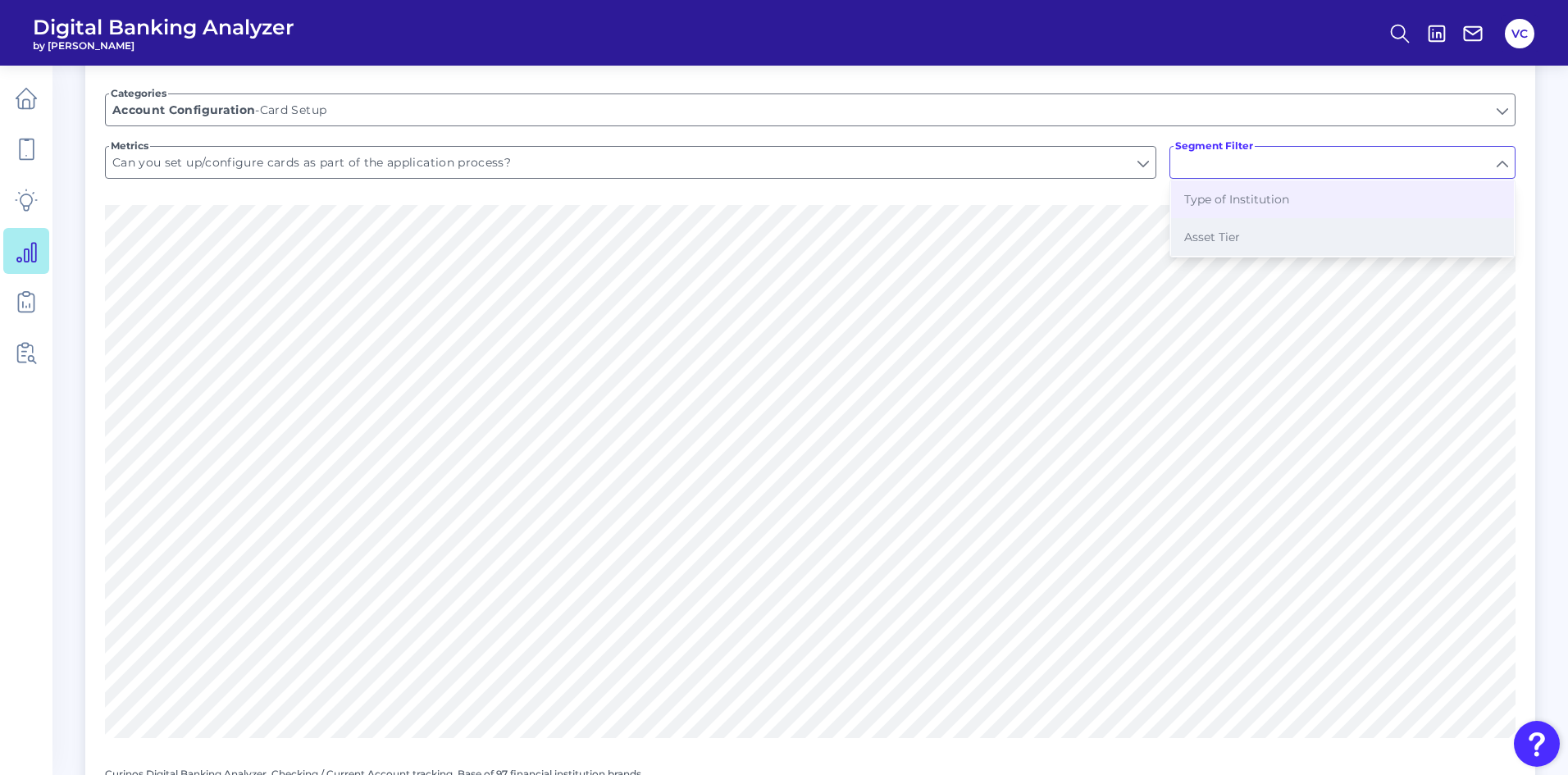
click at [1320, 218] on button "Asset Tier" at bounding box center [1342, 237] width 343 height 38
type input "Asset Tier"
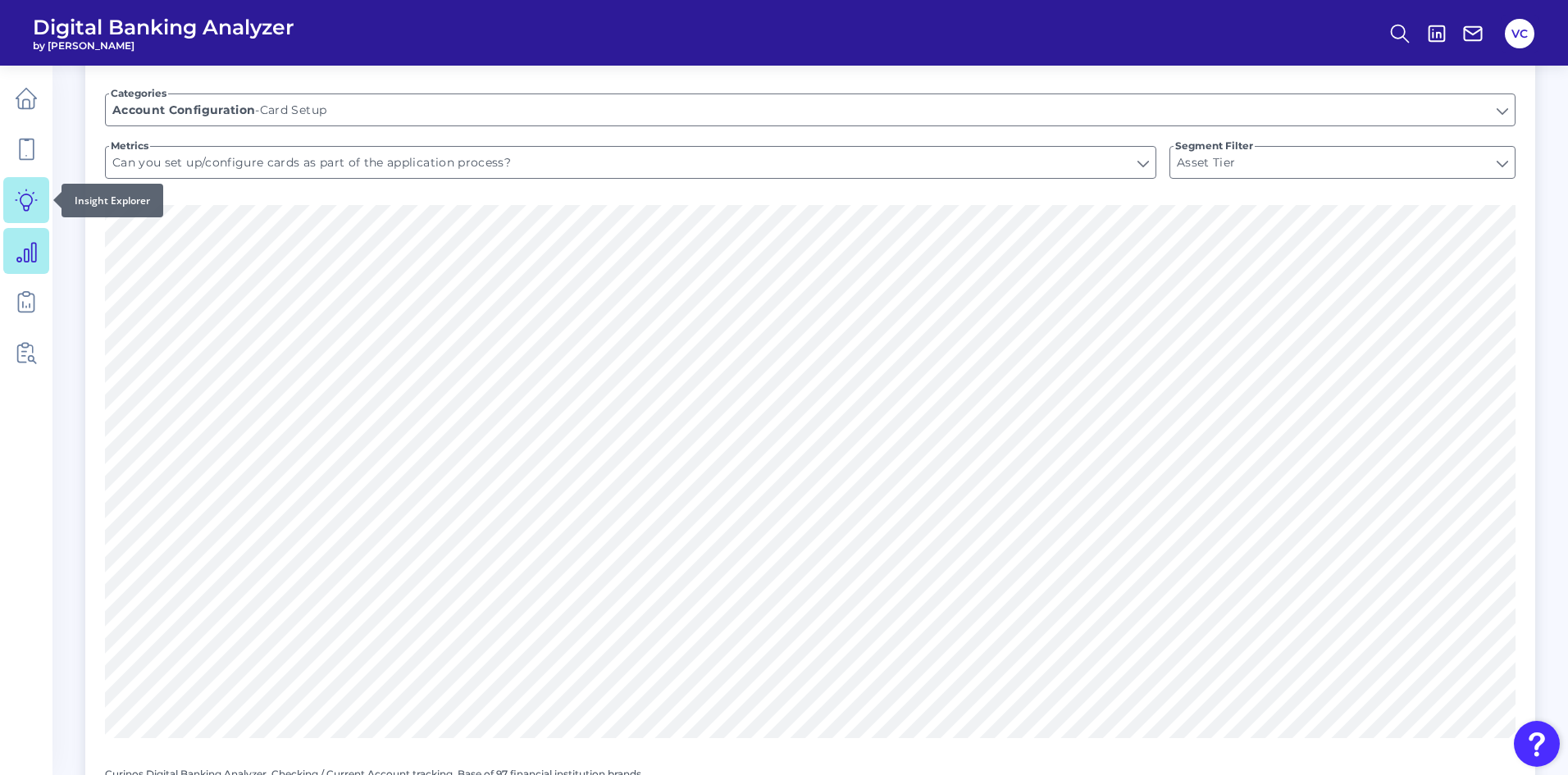
click at [24, 210] on icon at bounding box center [26, 199] width 21 height 21
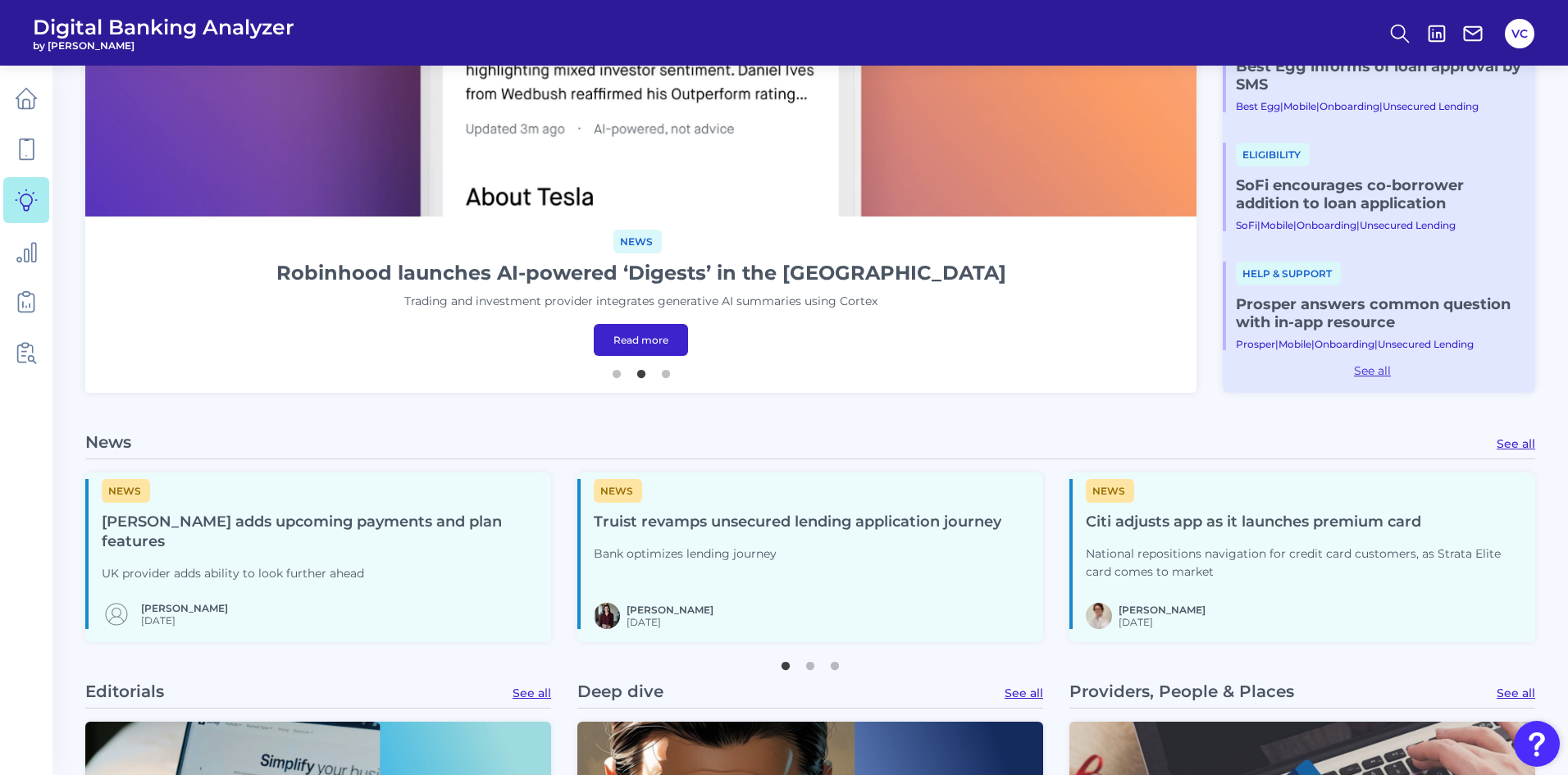
scroll to position [574, 0]
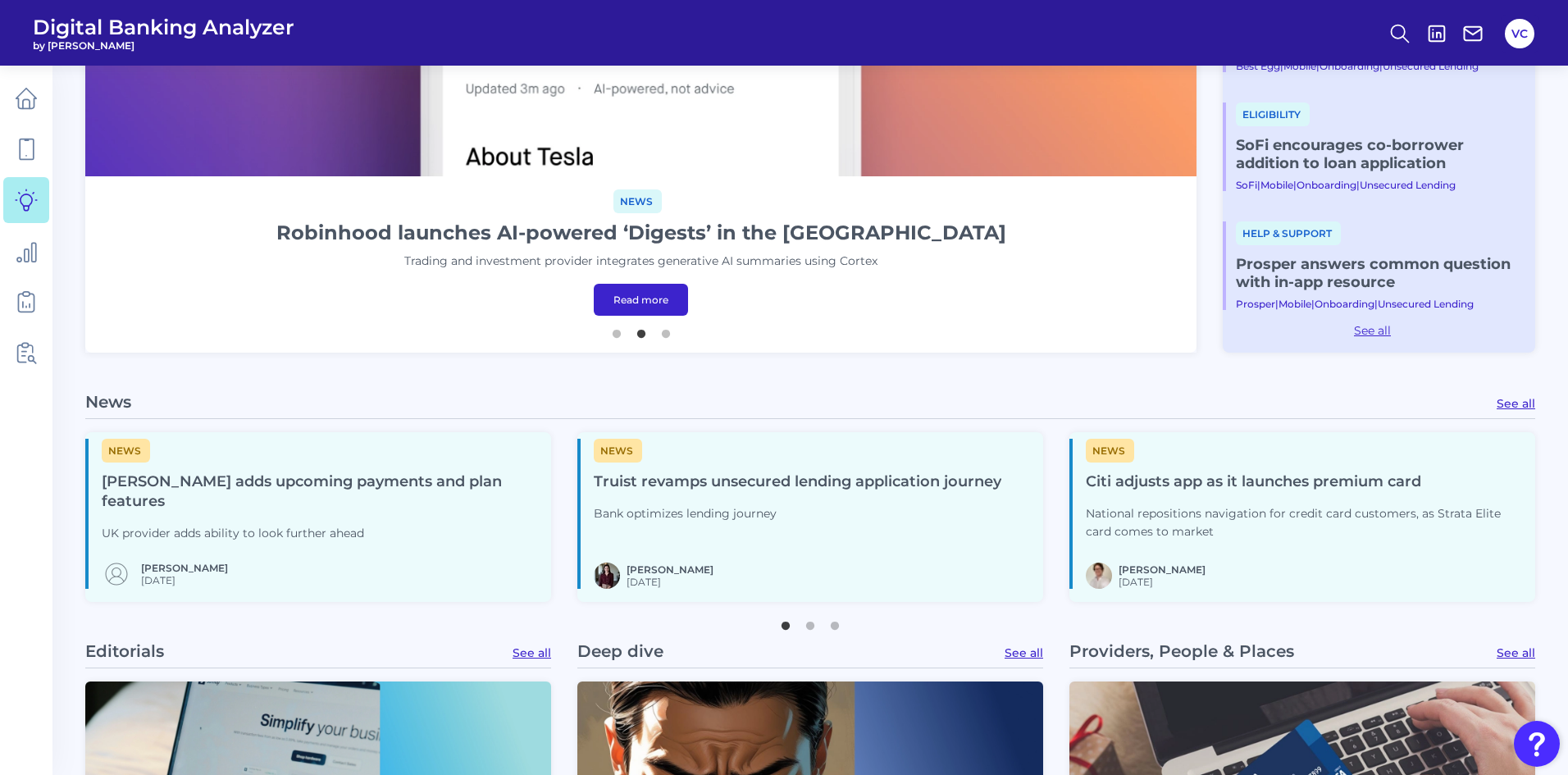
click at [766, 482] on h4 "Truist revamps unsecured lending application journey" at bounding box center [797, 482] width 407 height 20
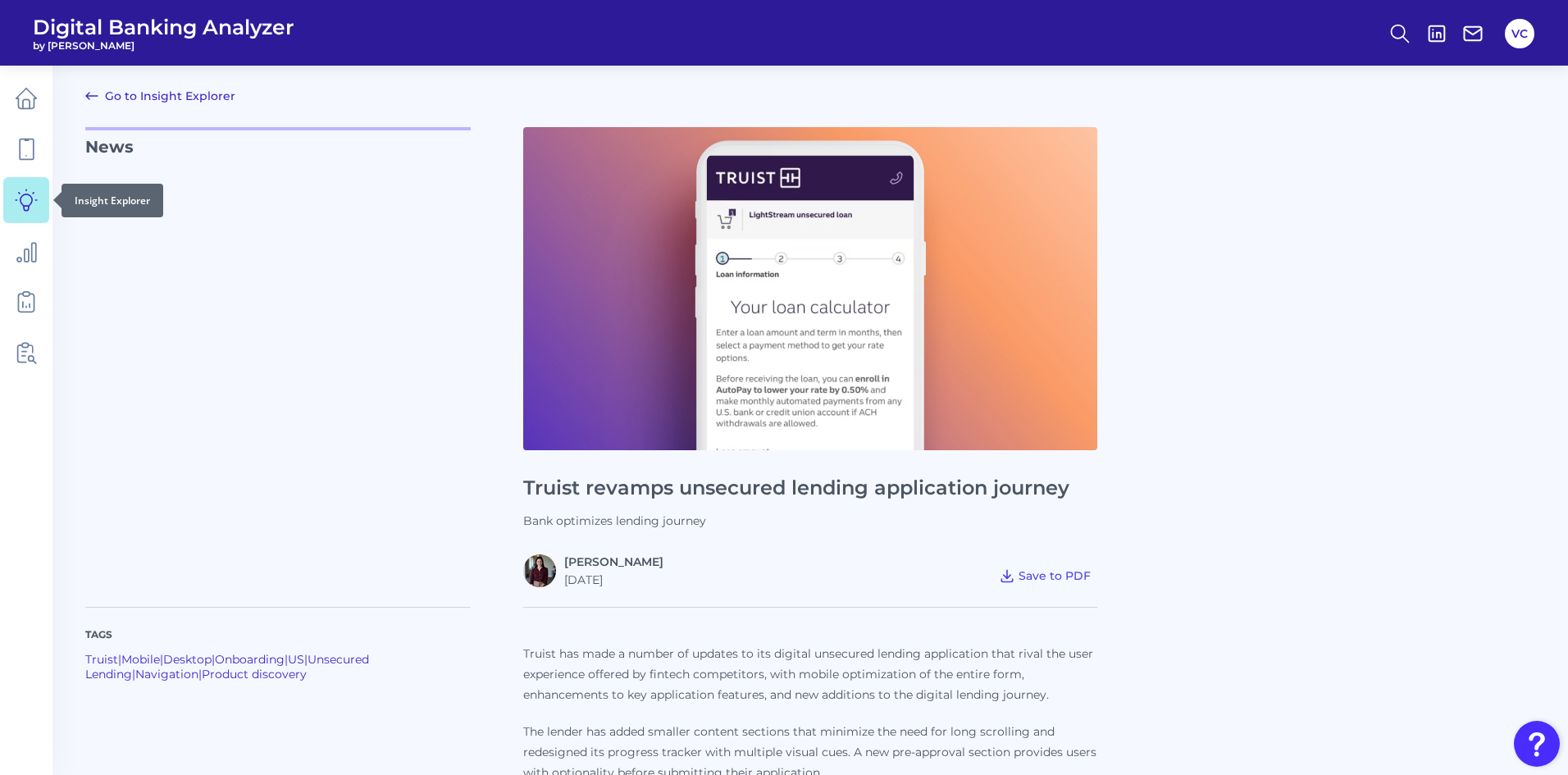
click at [29, 206] on icon at bounding box center [26, 199] width 21 height 21
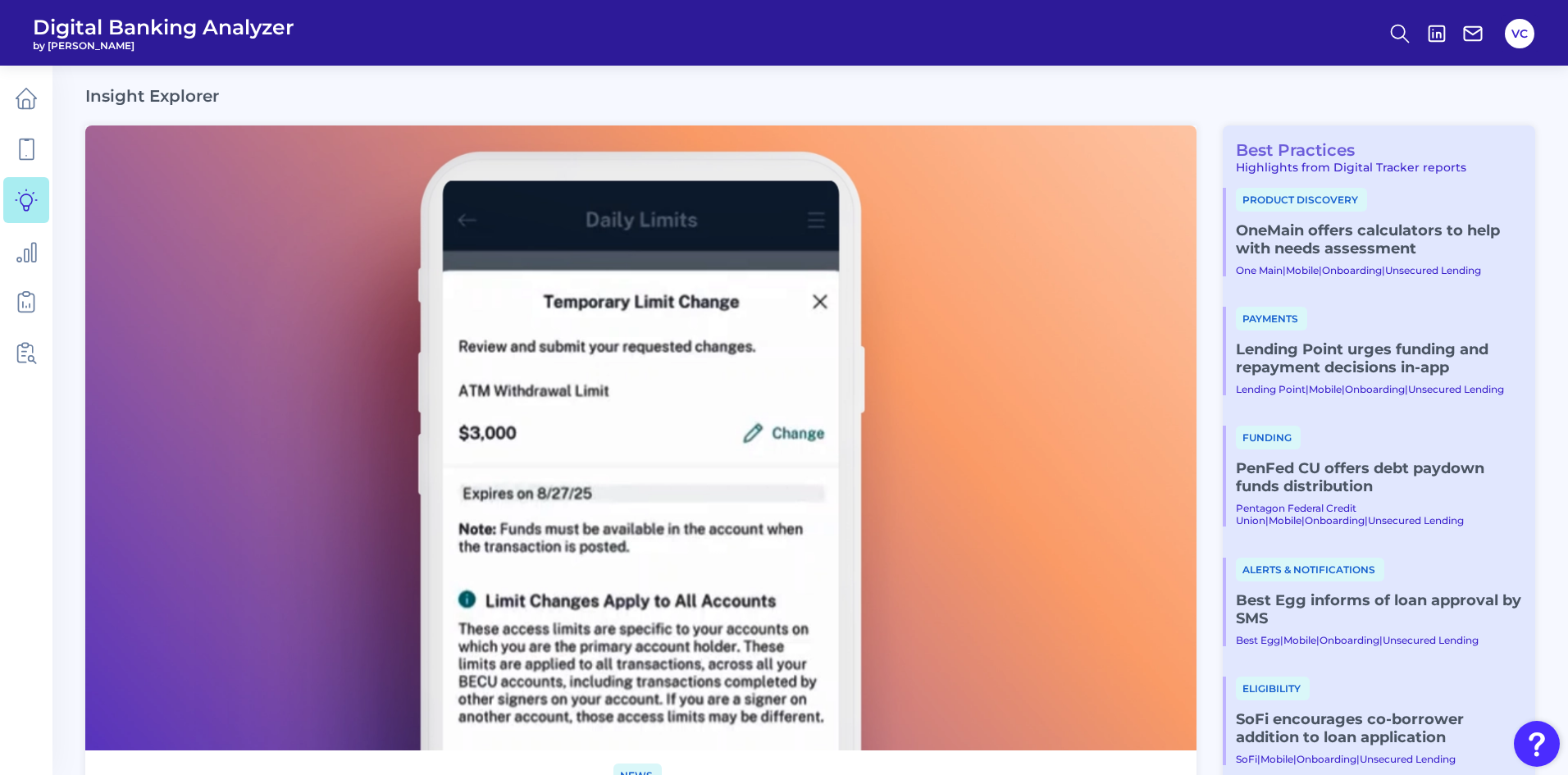
click at [1304, 144] on link "Best Practices" at bounding box center [1289, 150] width 132 height 20
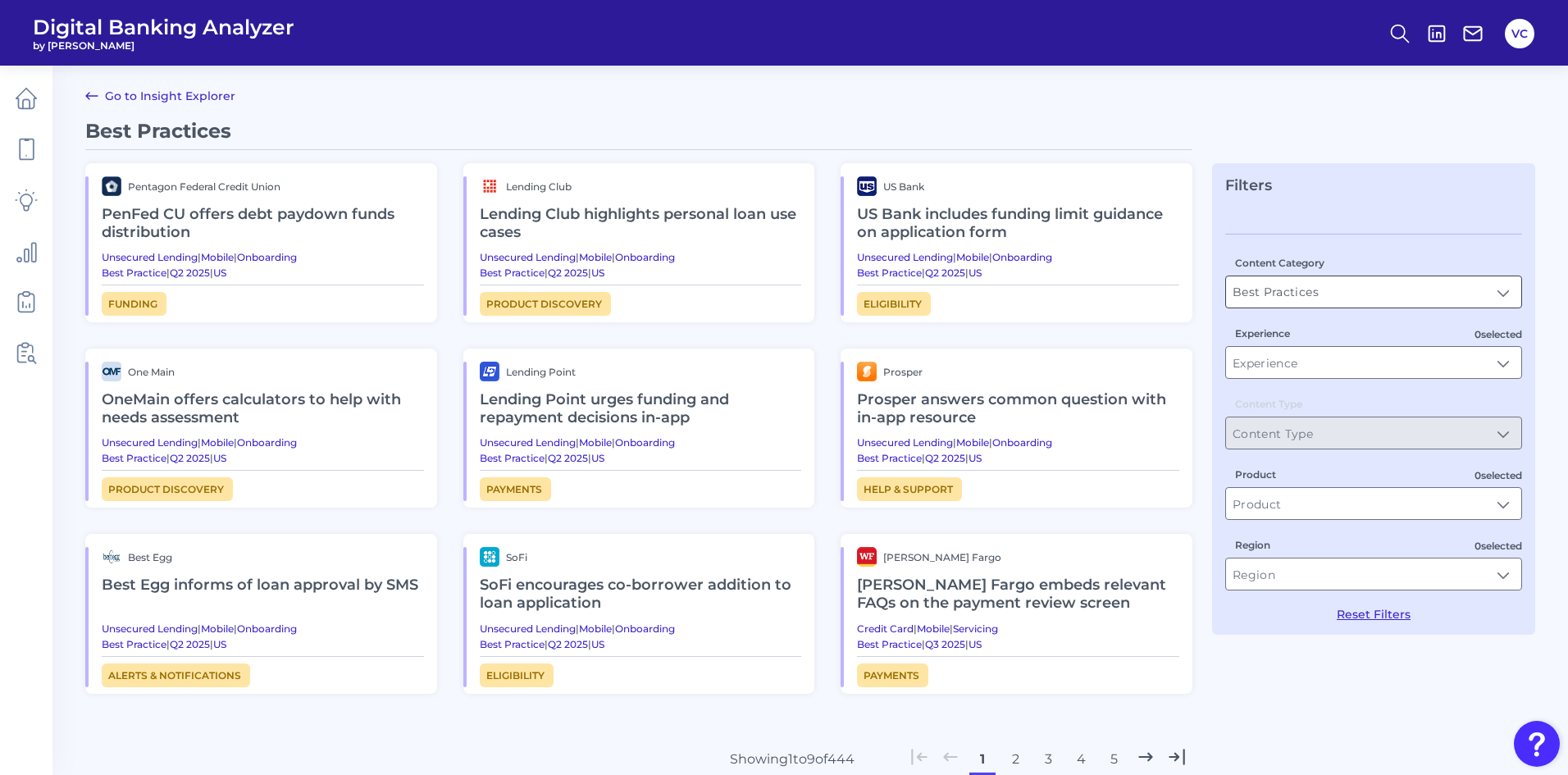
click at [1316, 297] on input "Best Practices" at bounding box center [1373, 292] width 295 height 31
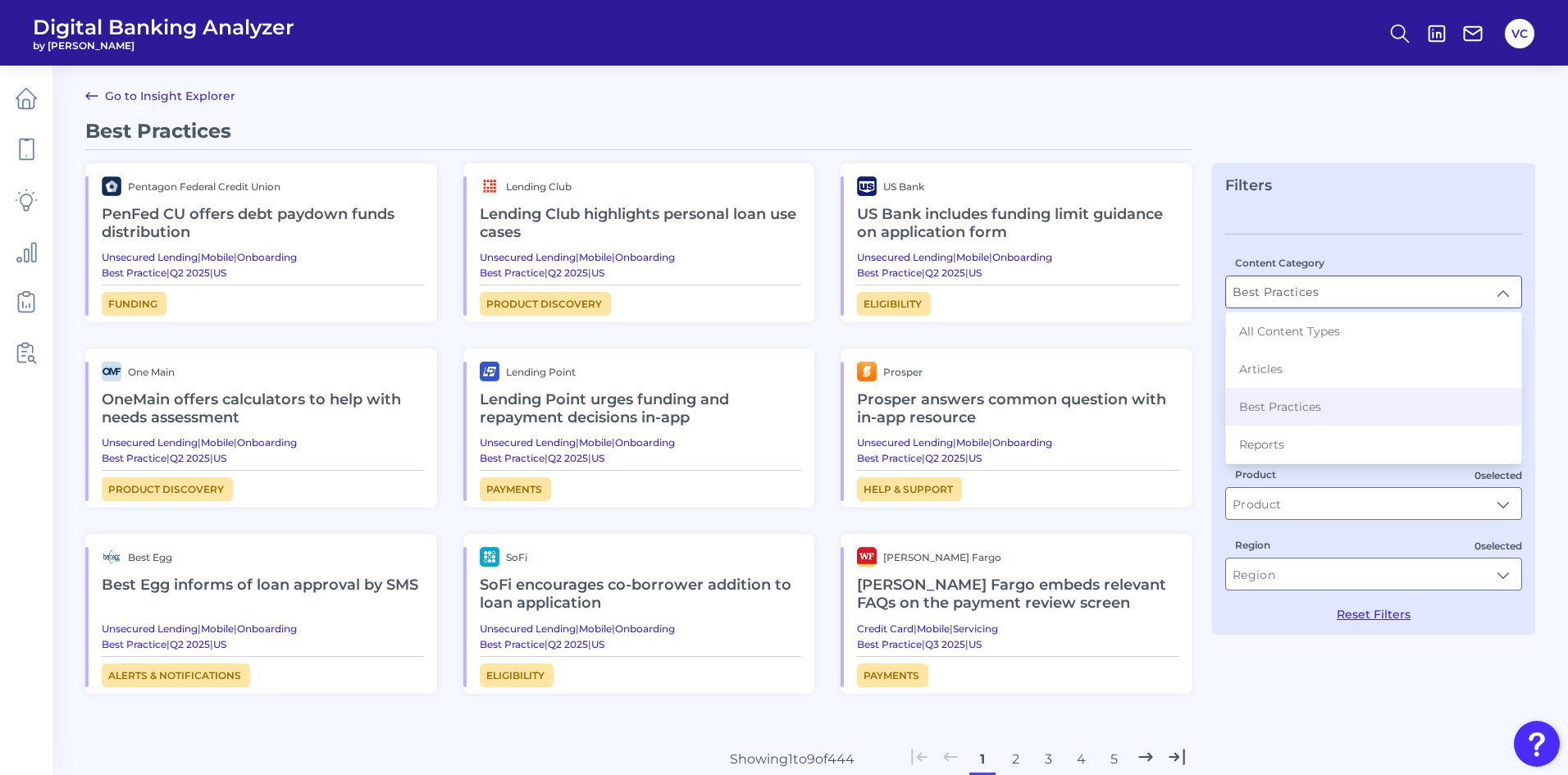
click at [1316, 297] on input "Best Practices" at bounding box center [1373, 292] width 295 height 31
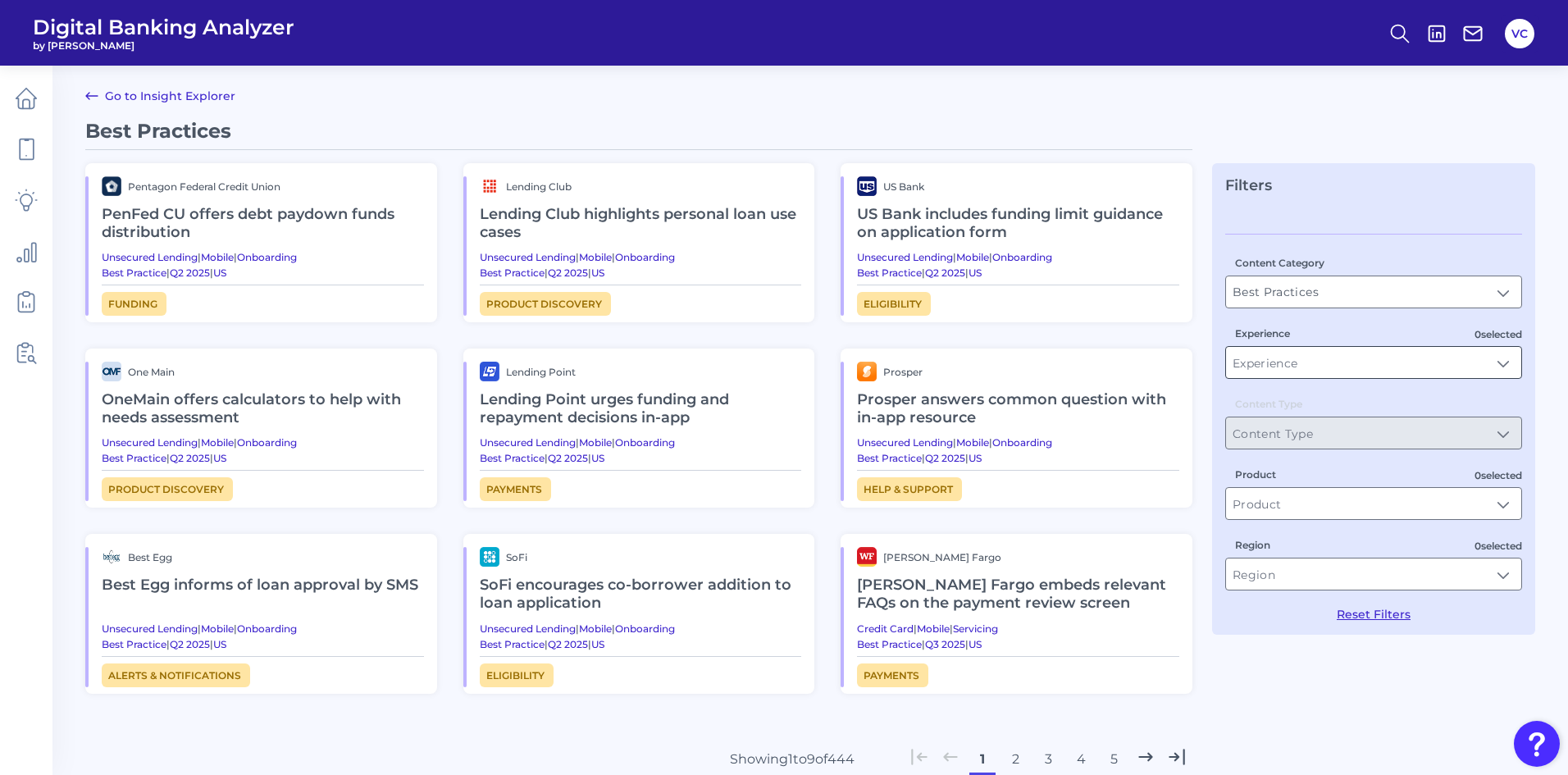
click at [1325, 372] on input "Experience" at bounding box center [1373, 362] width 295 height 31
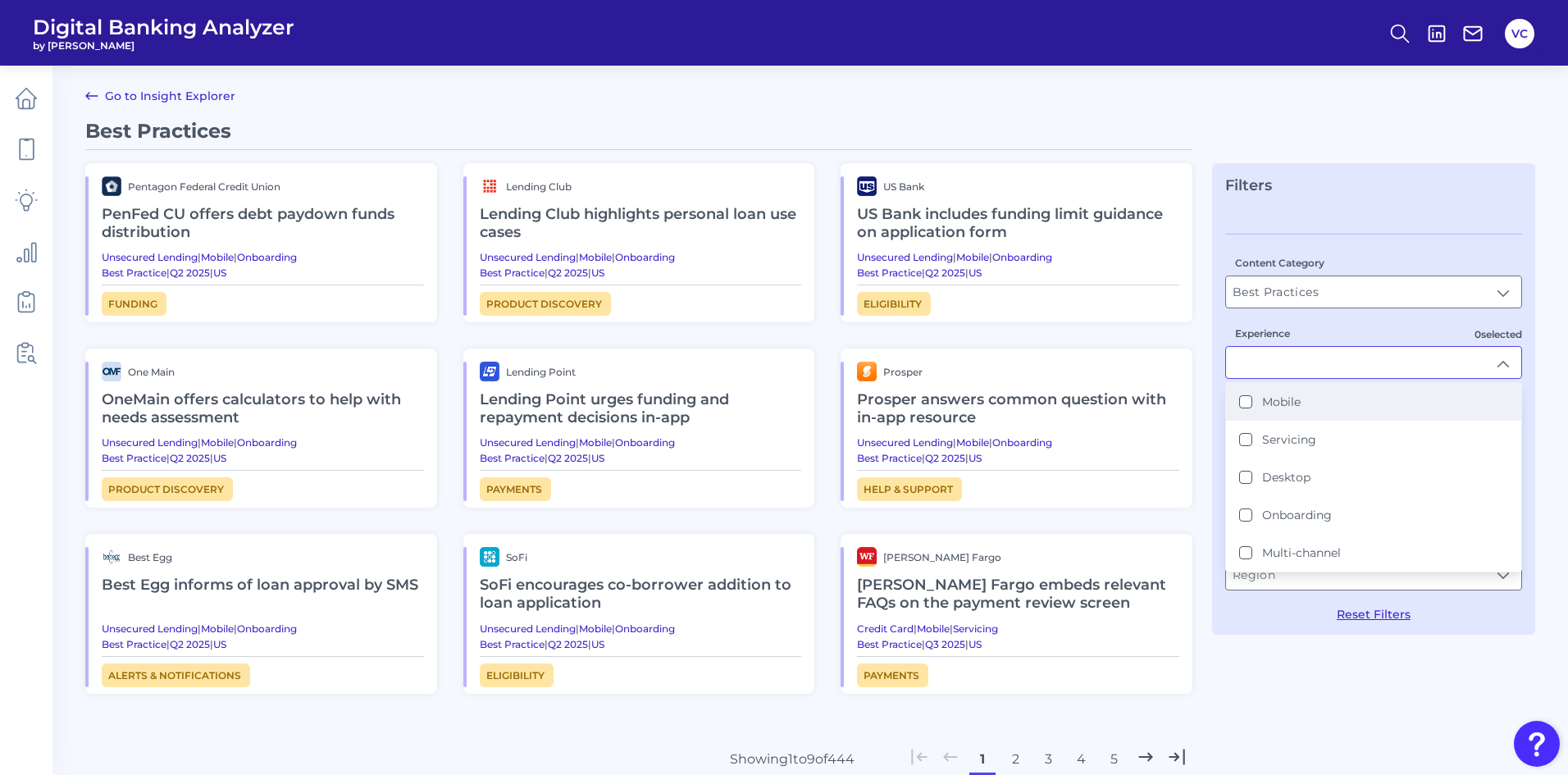
click at [1248, 404] on button "Mobile" at bounding box center [1246, 402] width 13 height 13
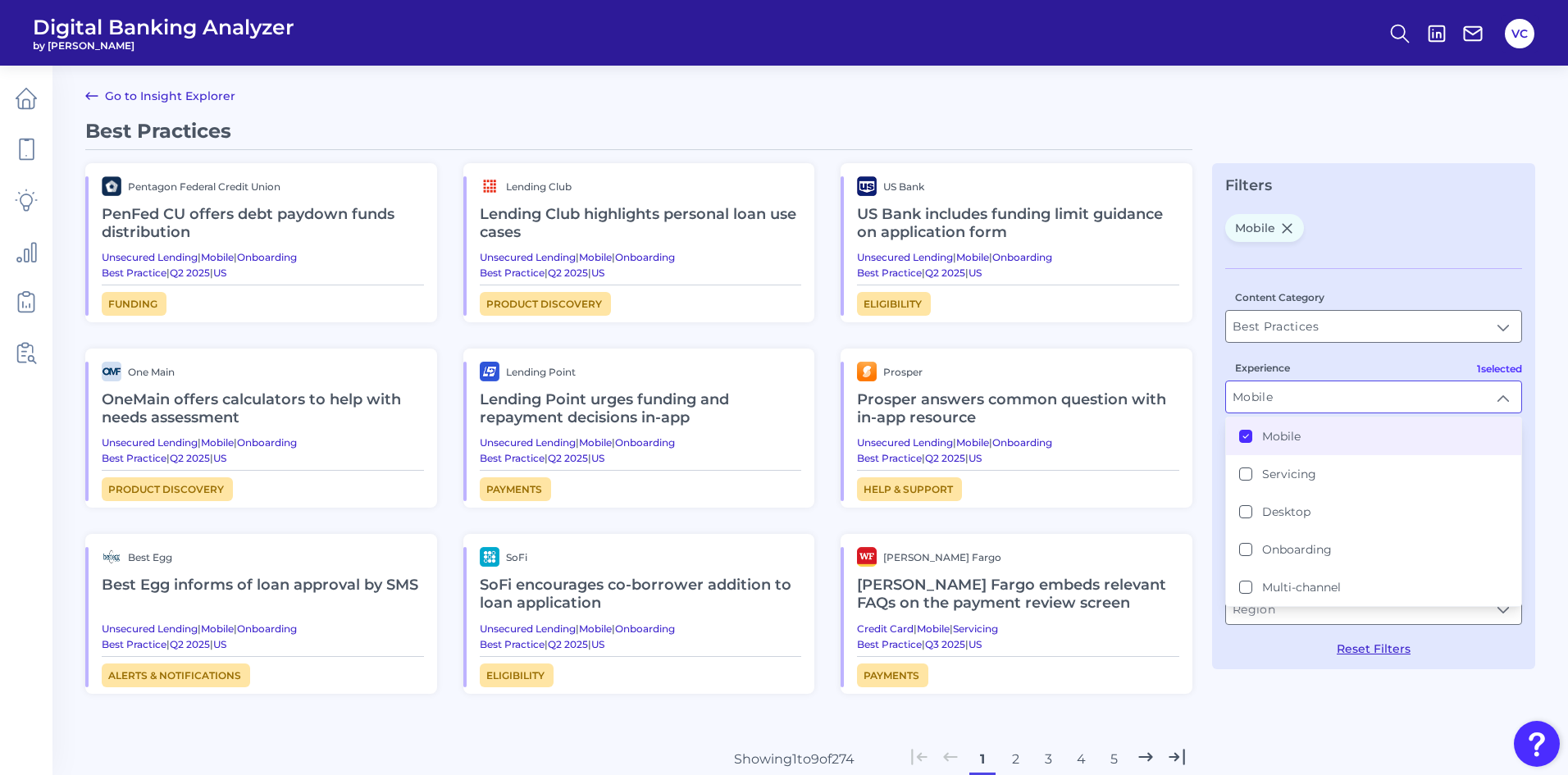
scroll to position [1, 0]
click at [1248, 546] on button "Onboarding" at bounding box center [1246, 549] width 13 height 13
type input "Mobile, Onboarding"
click at [1289, 688] on div "Best Practices Pentagon Federal Credit Union PenFed CU offers debt paydown fund…" at bounding box center [810, 503] width 1450 height 772
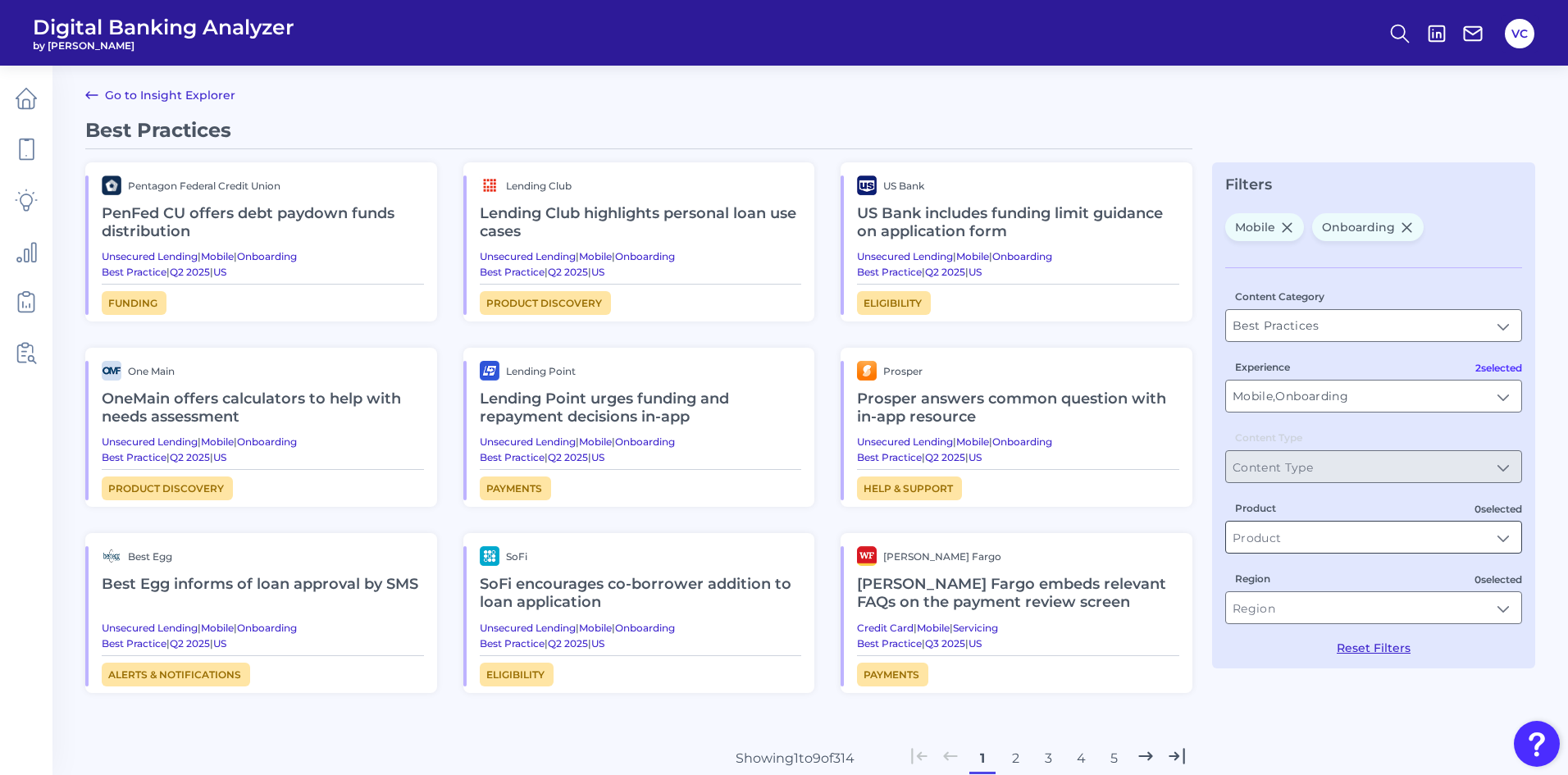
scroll to position [83, 0]
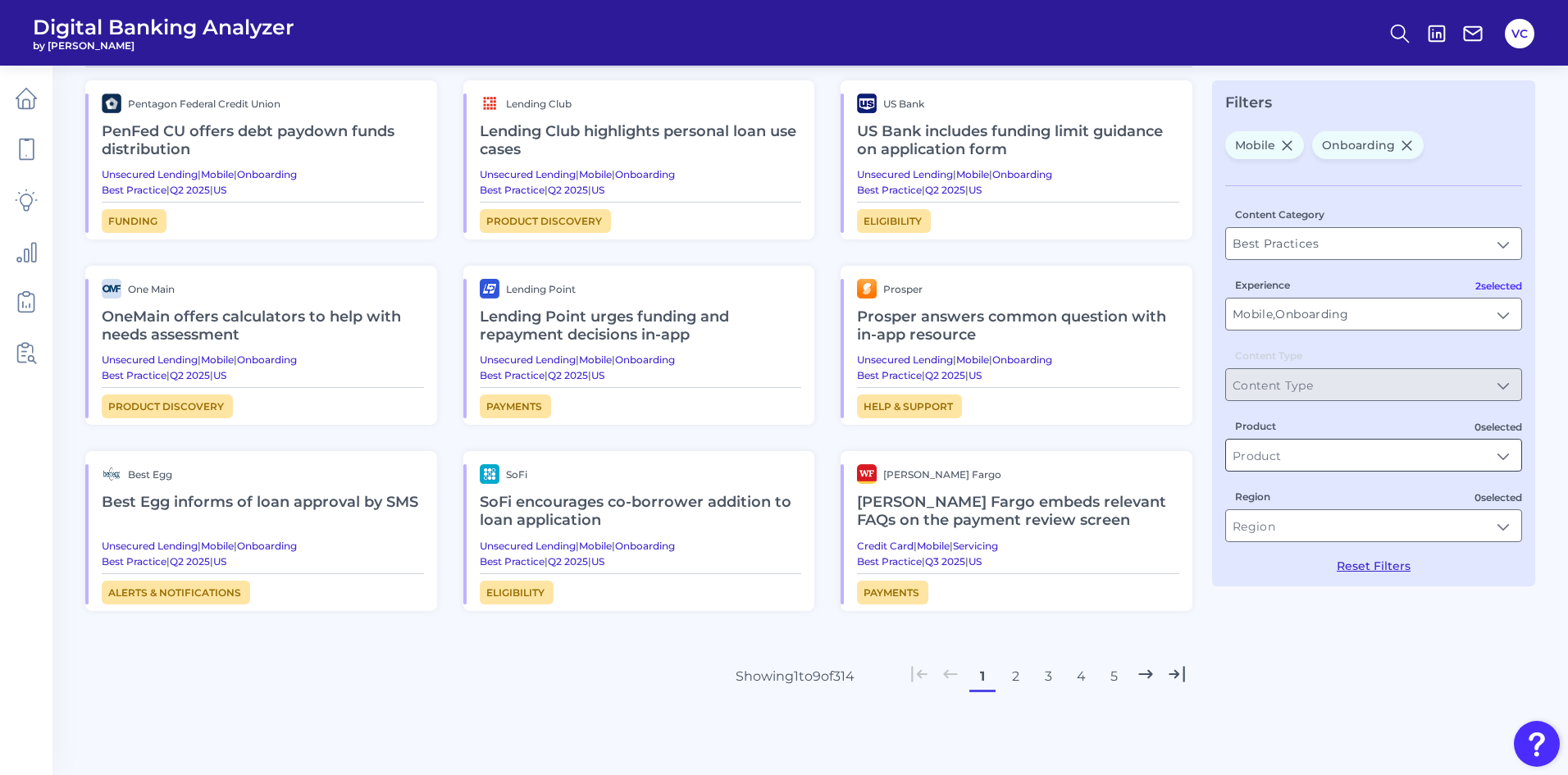
click at [1288, 460] on input "Product" at bounding box center [1373, 455] width 295 height 31
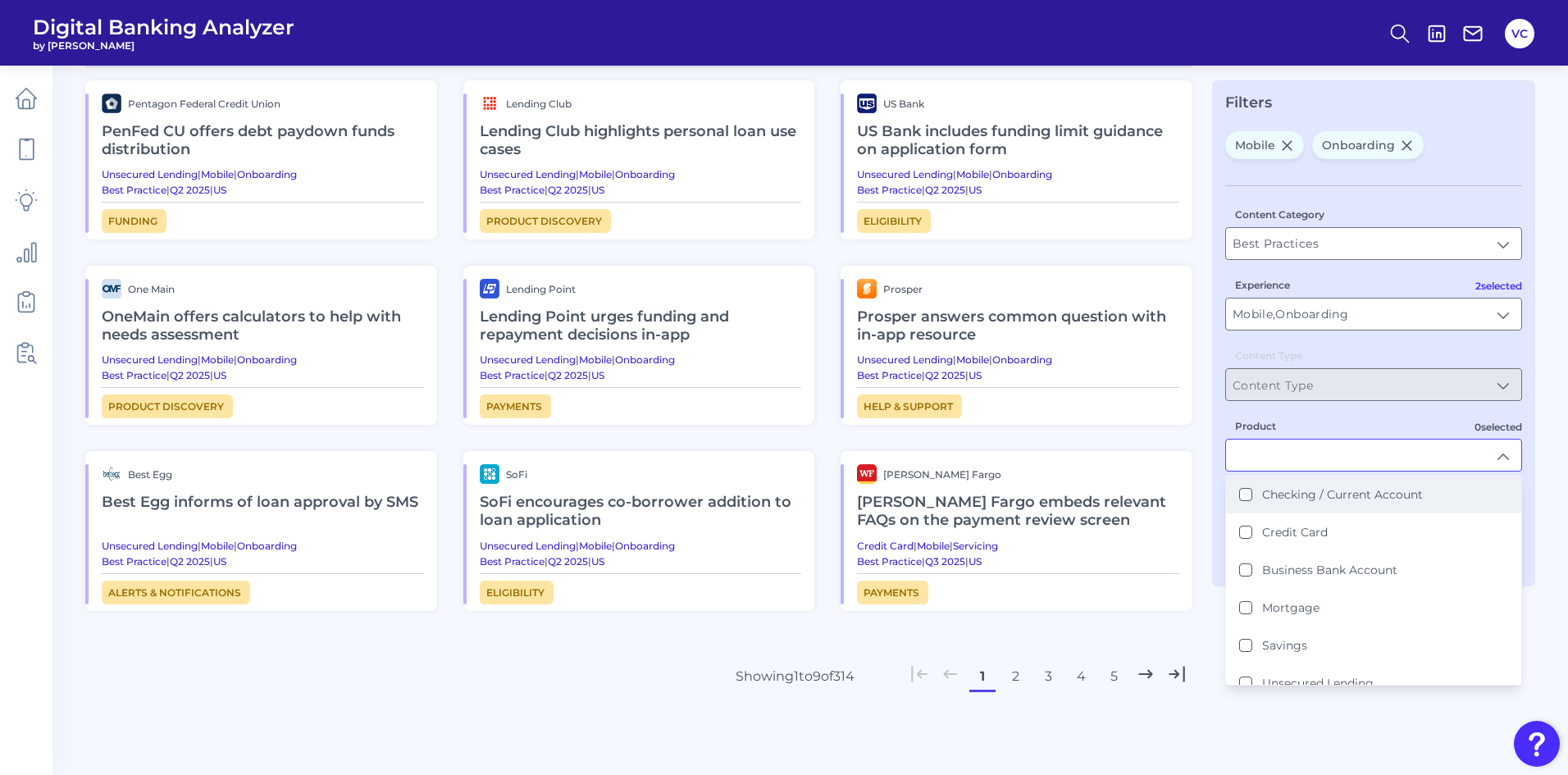
click at [1246, 497] on Account "Checking / Current Account" at bounding box center [1246, 495] width 13 height 13
type input "Checking / Current Account"
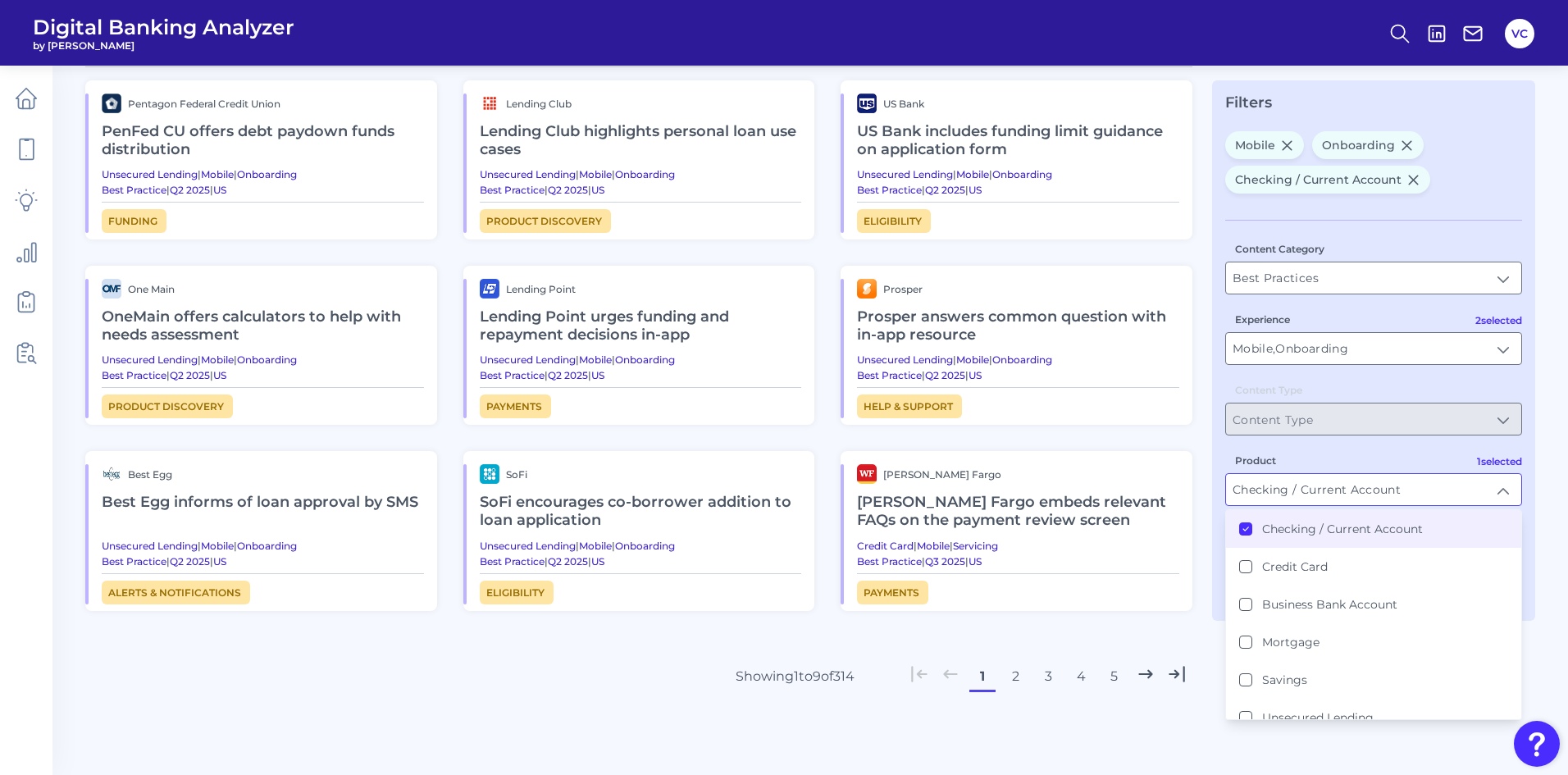
scroll to position [1, 0]
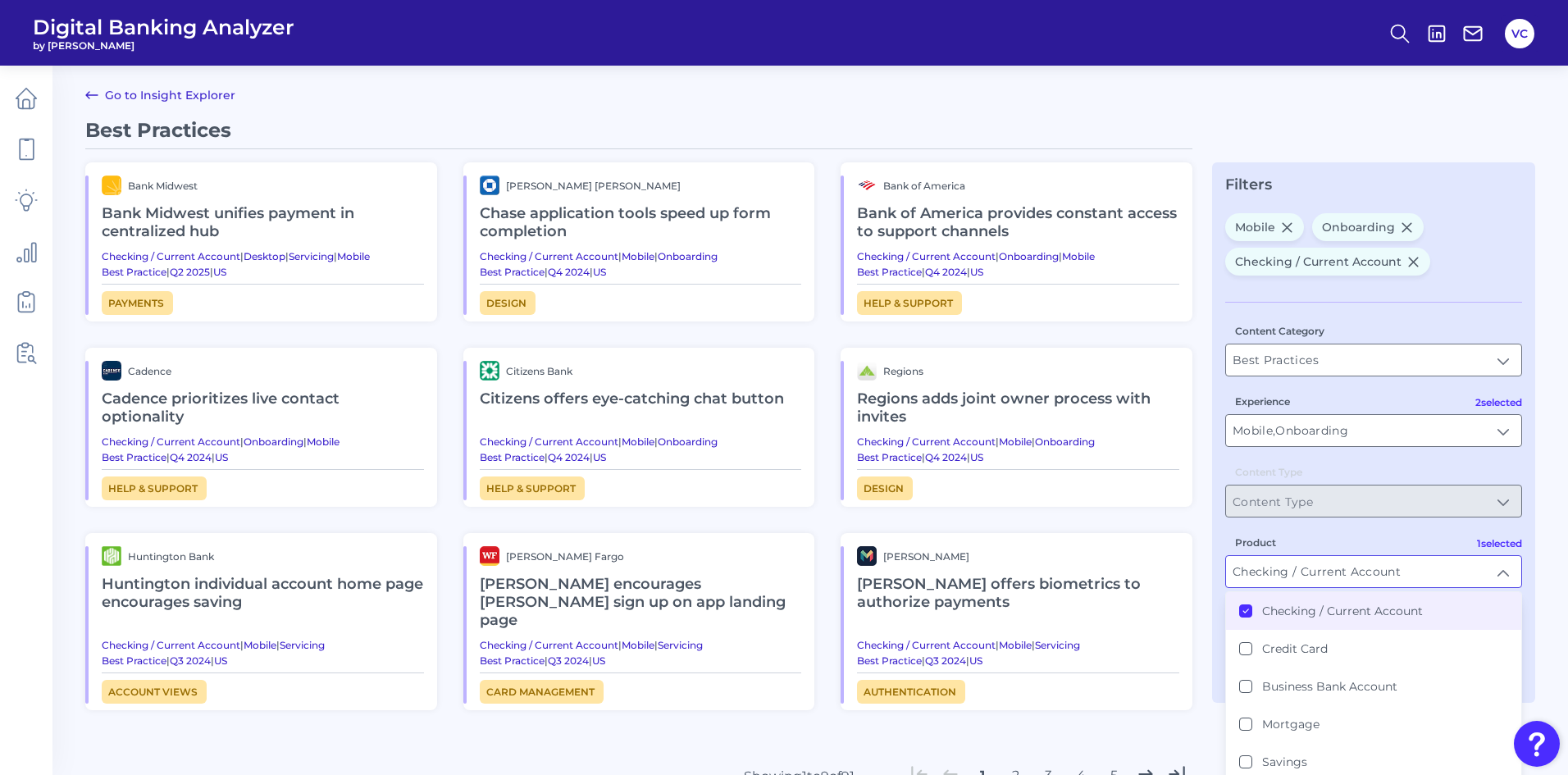
click at [1186, 706] on div "Best Practices Bank Midwest Bank Midwest unifies payment in centralized hub Che…" at bounding box center [639, 480] width 1107 height 724
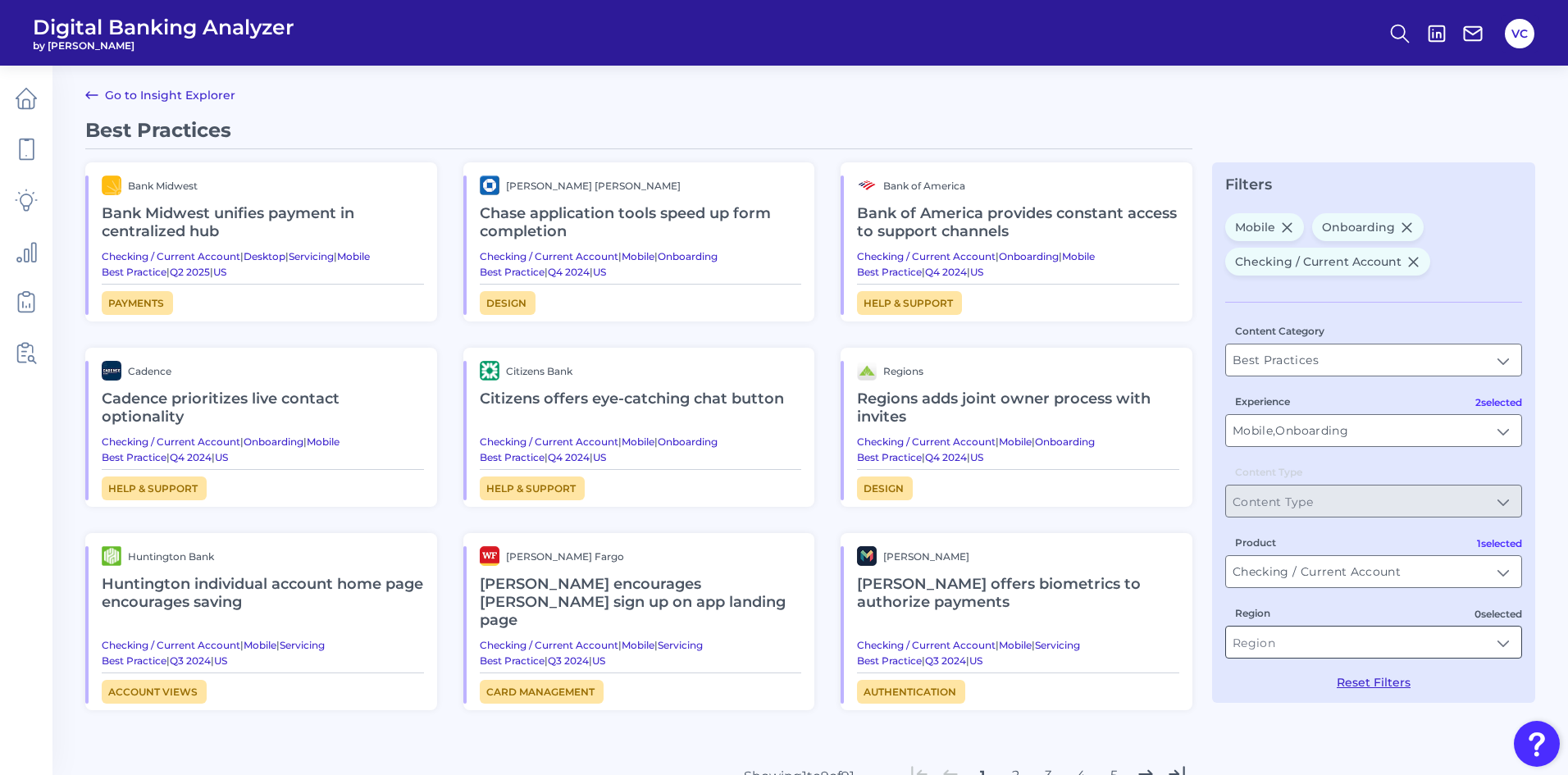
click at [1275, 648] on input "Region" at bounding box center [1373, 642] width 295 height 31
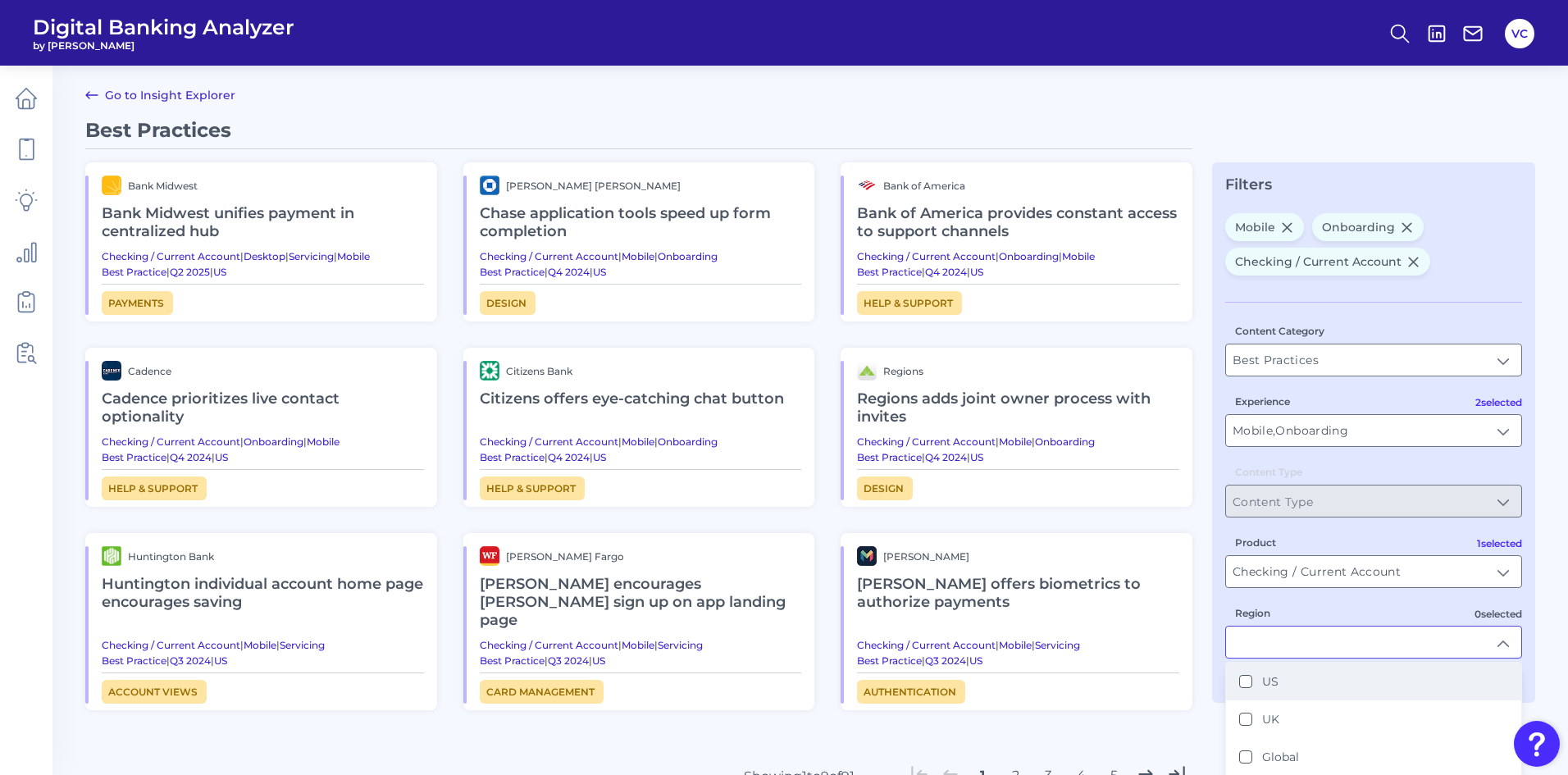
click at [1243, 684] on button "US" at bounding box center [1246, 682] width 13 height 13
type input "US"
click at [1185, 727] on div "Best Practices Bank Midwest Bank Midwest unifies payment in centralized hub Che…" at bounding box center [639, 480] width 1107 height 724
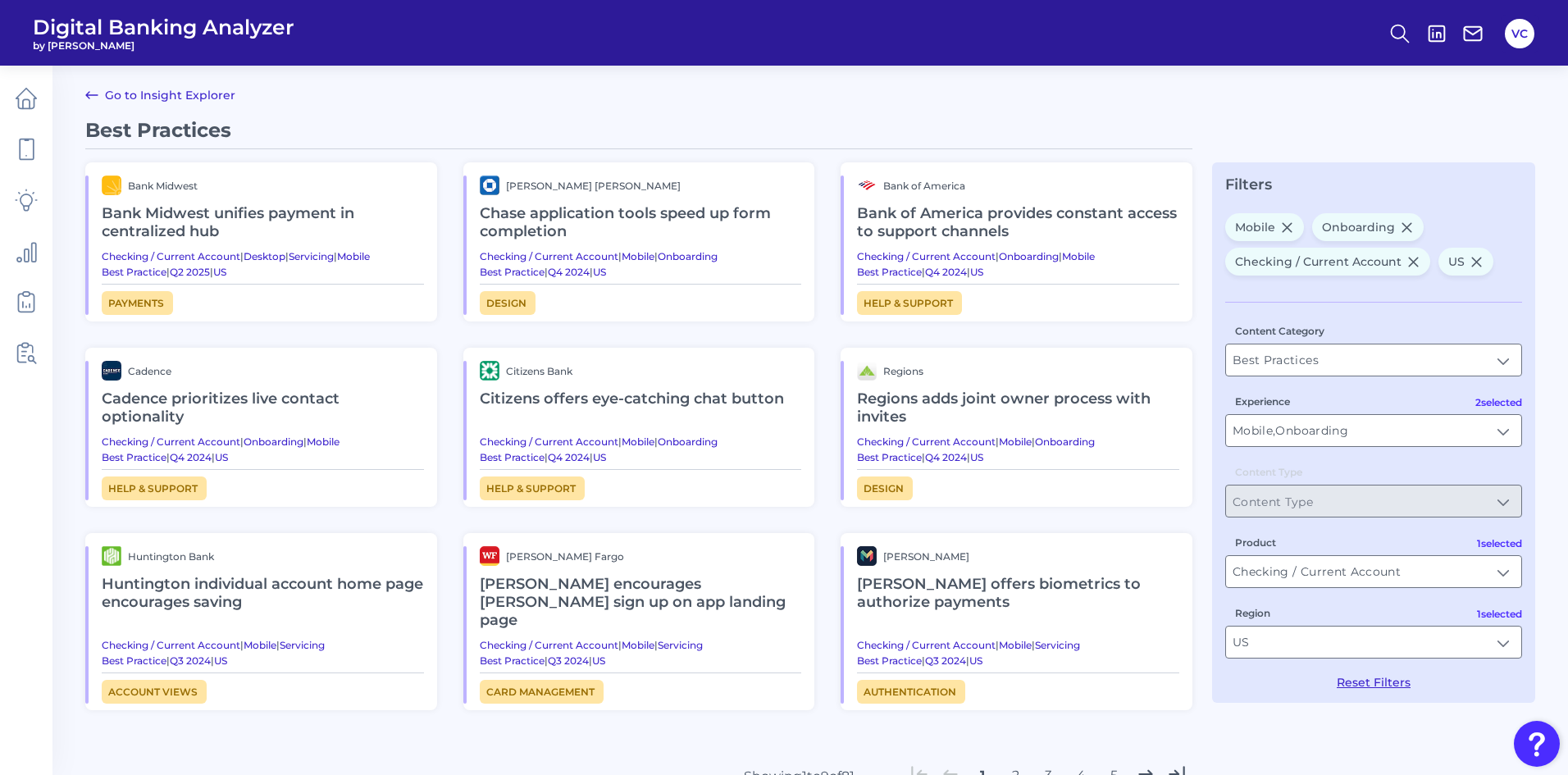
scroll to position [0, 0]
click at [718, 400] on h2 "Citizens offers eye-catching chat button" at bounding box center [640, 401] width 322 height 38
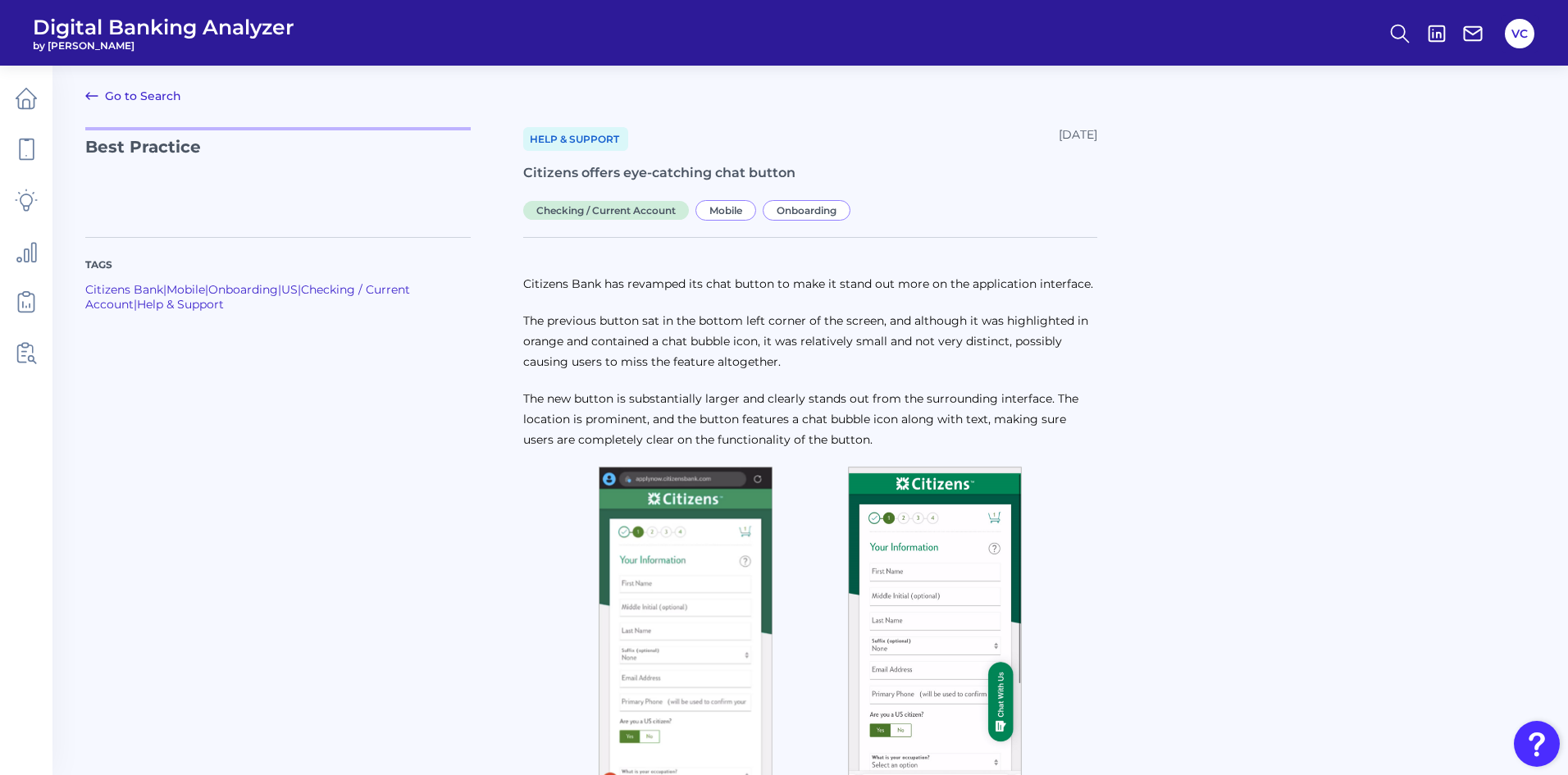
click at [85, 96] on icon at bounding box center [91, 96] width 20 height 20
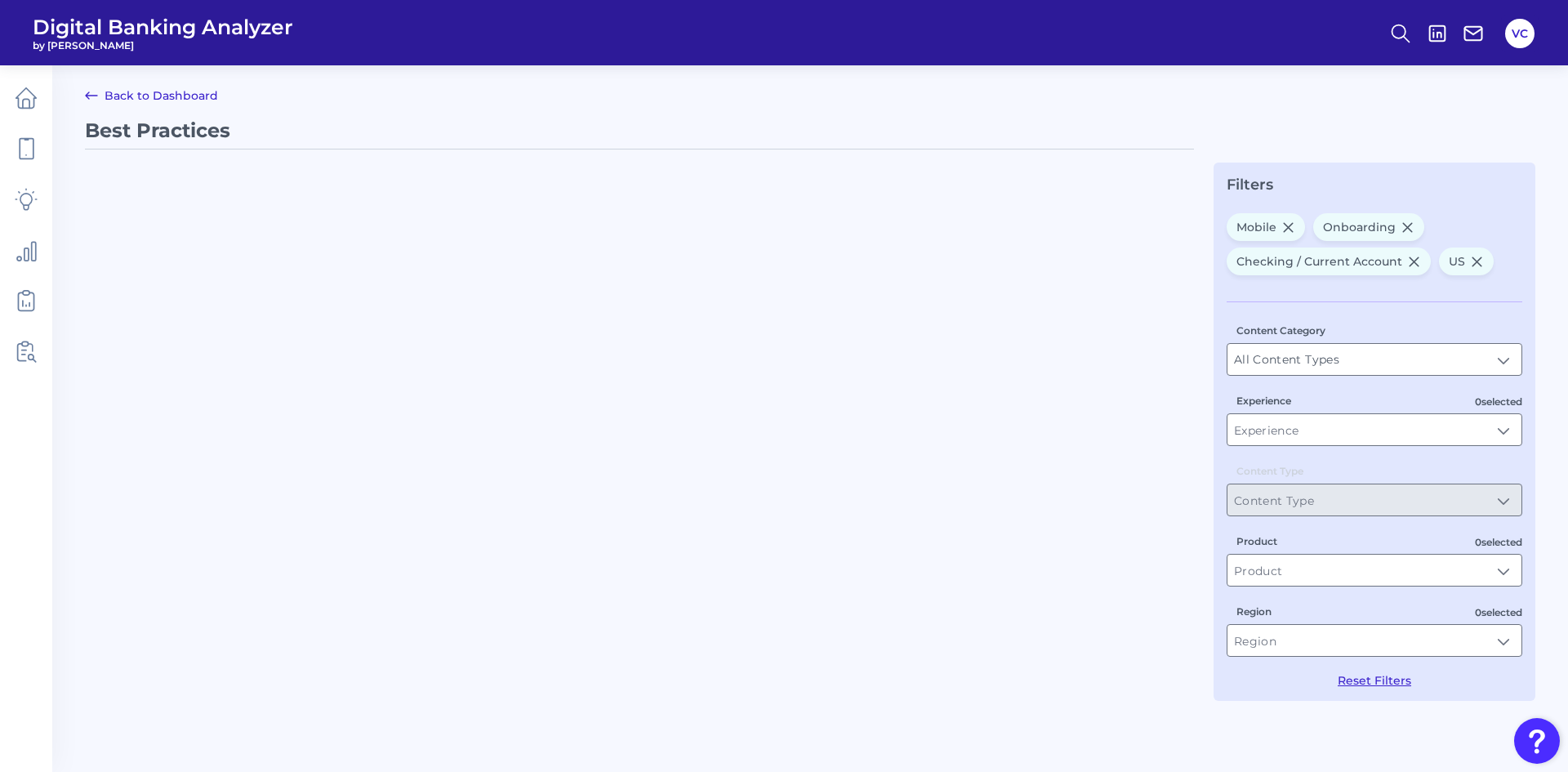
type input "Best Practices"
type input "Mobile, Onboarding"
type input "Checking / Current Account"
type input "US"
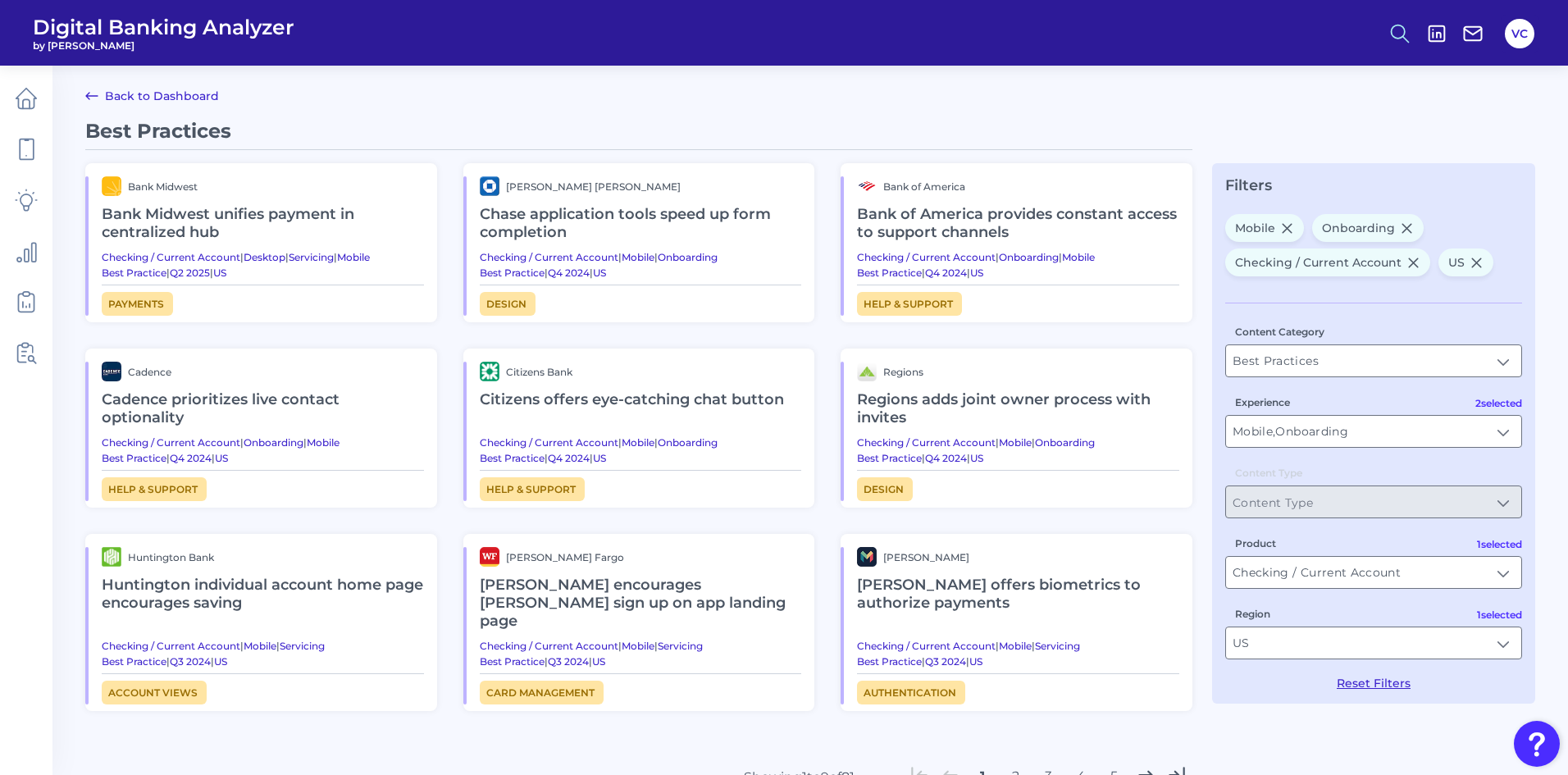
click at [1397, 31] on icon at bounding box center [1400, 33] width 23 height 23
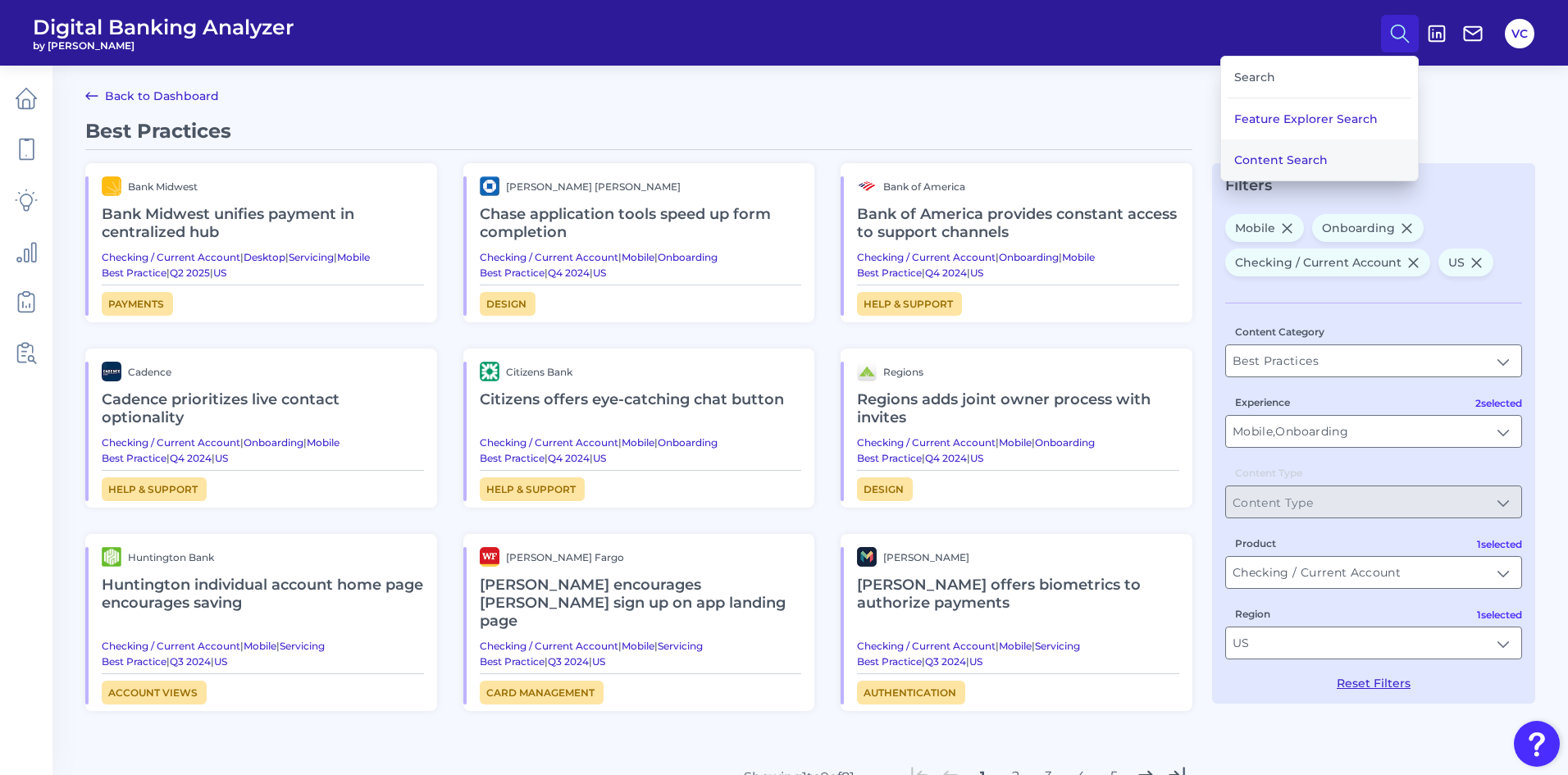
click at [1314, 167] on button "Content Search" at bounding box center [1319, 160] width 197 height 41
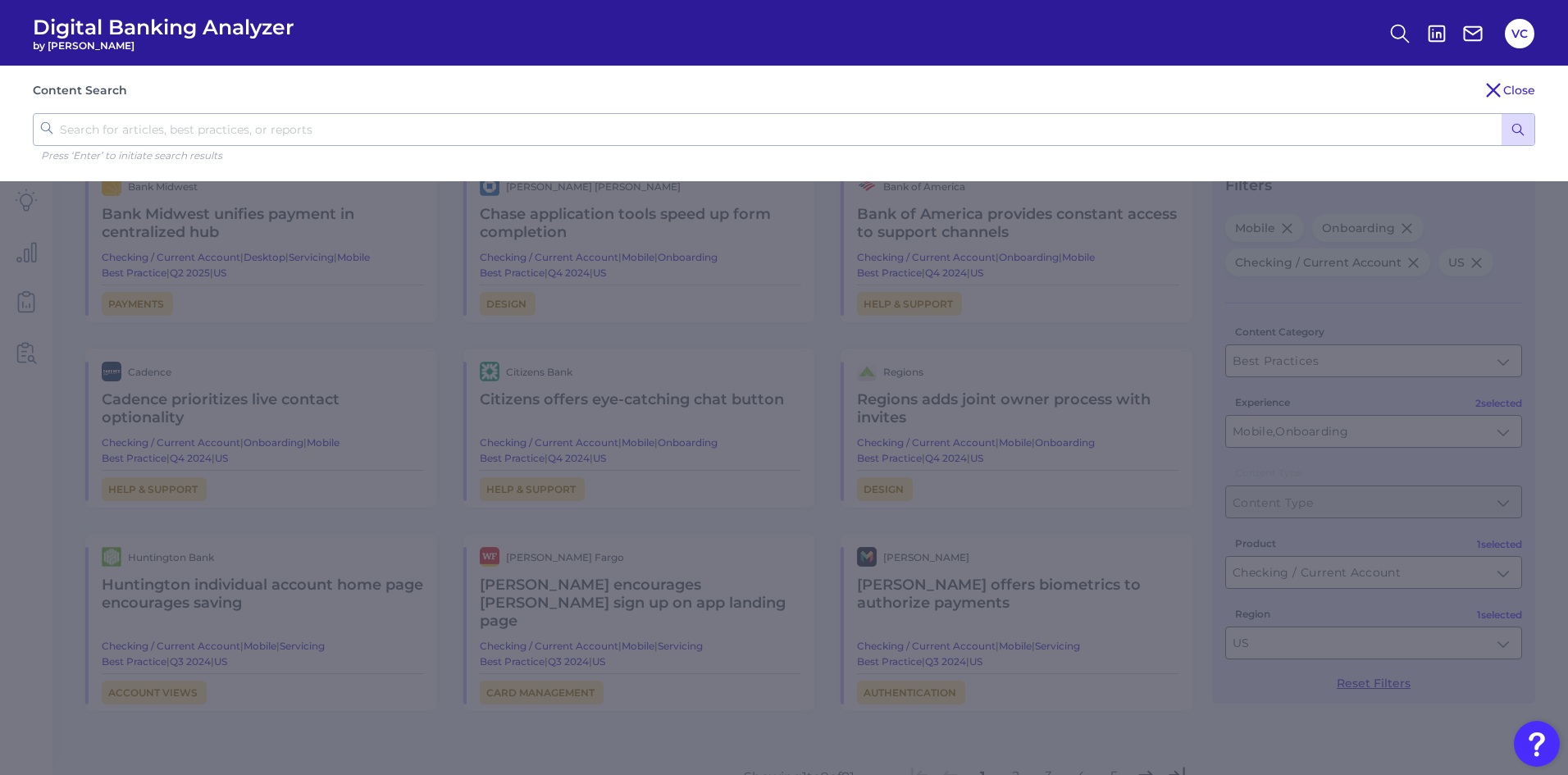
click at [198, 124] on input "text" at bounding box center [784, 129] width 1502 height 33
click at [1497, 87] on icon at bounding box center [1493, 90] width 12 height 12
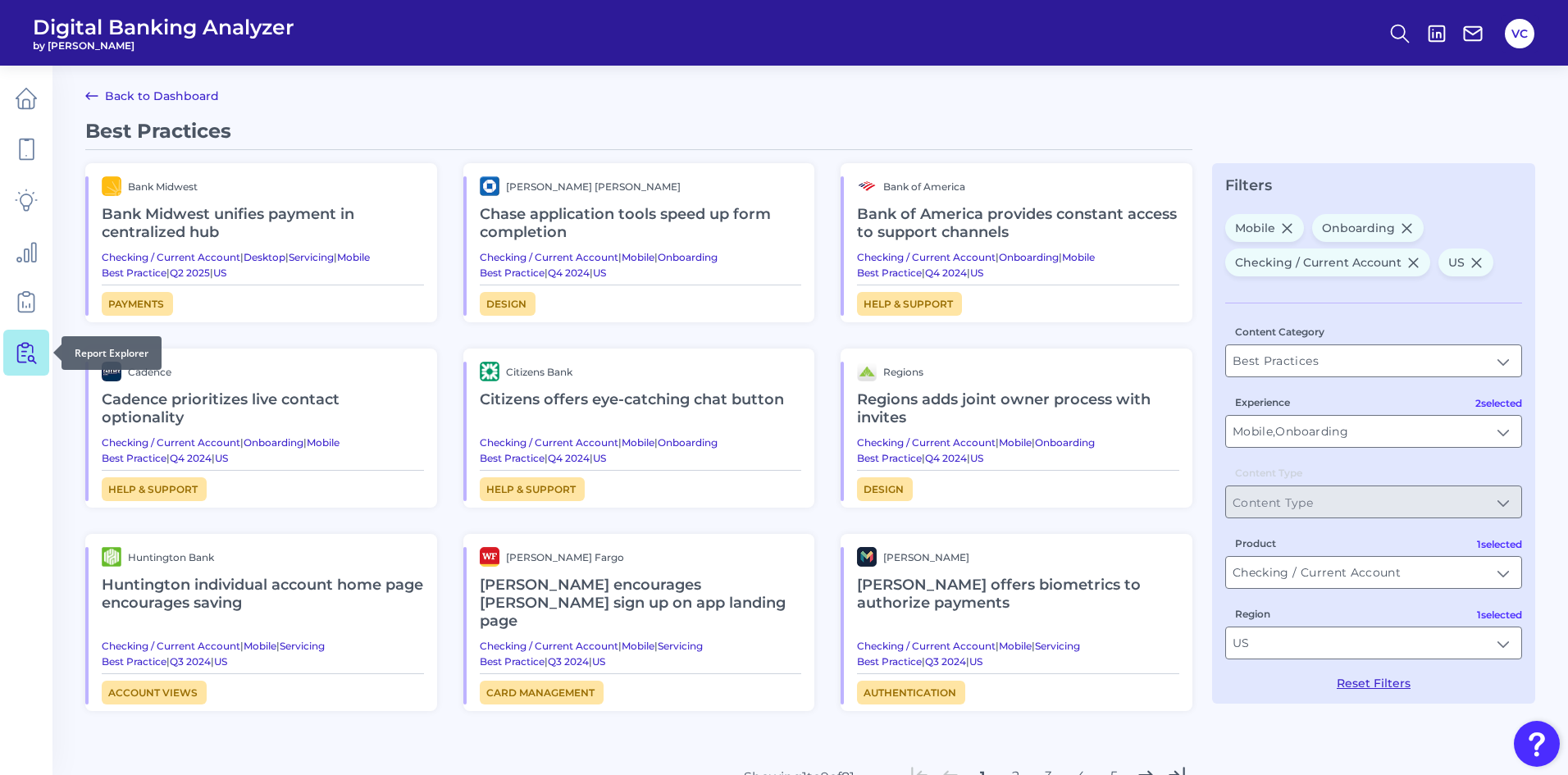
click at [27, 361] on icon at bounding box center [27, 352] width 23 height 23
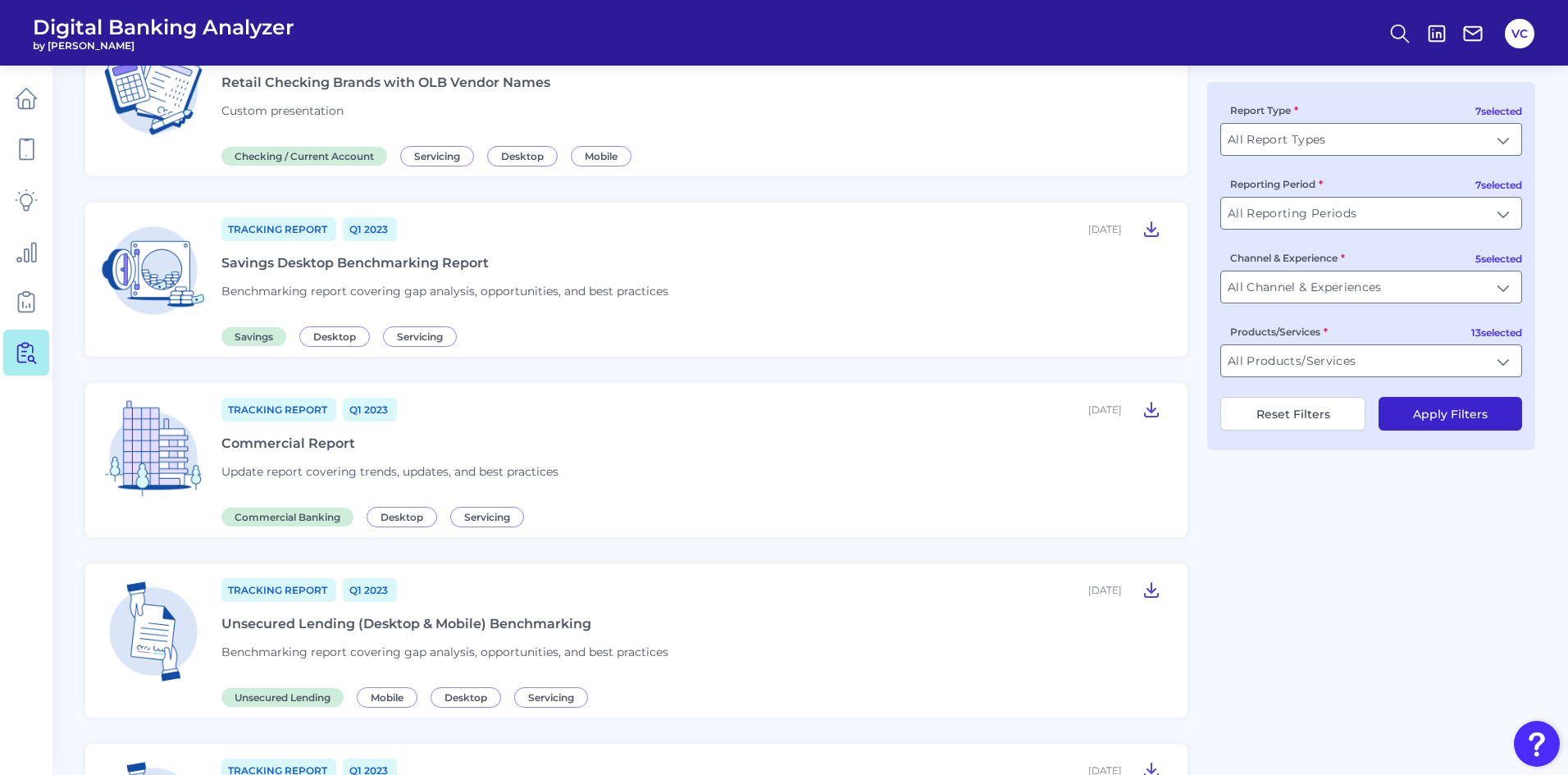
scroll to position [164, 0]
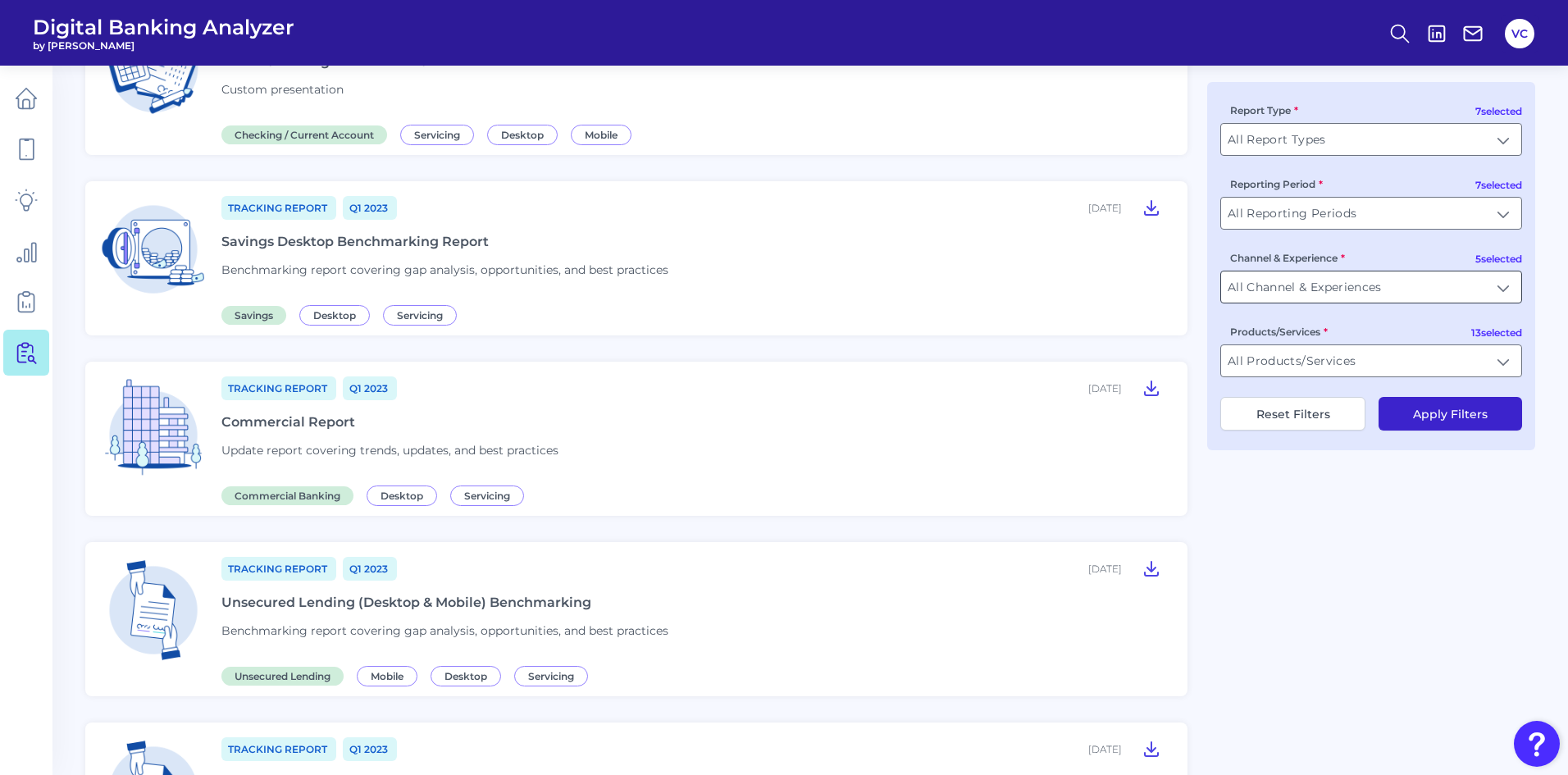
click at [1444, 279] on input "All Channel & Experiences" at bounding box center [1371, 287] width 300 height 31
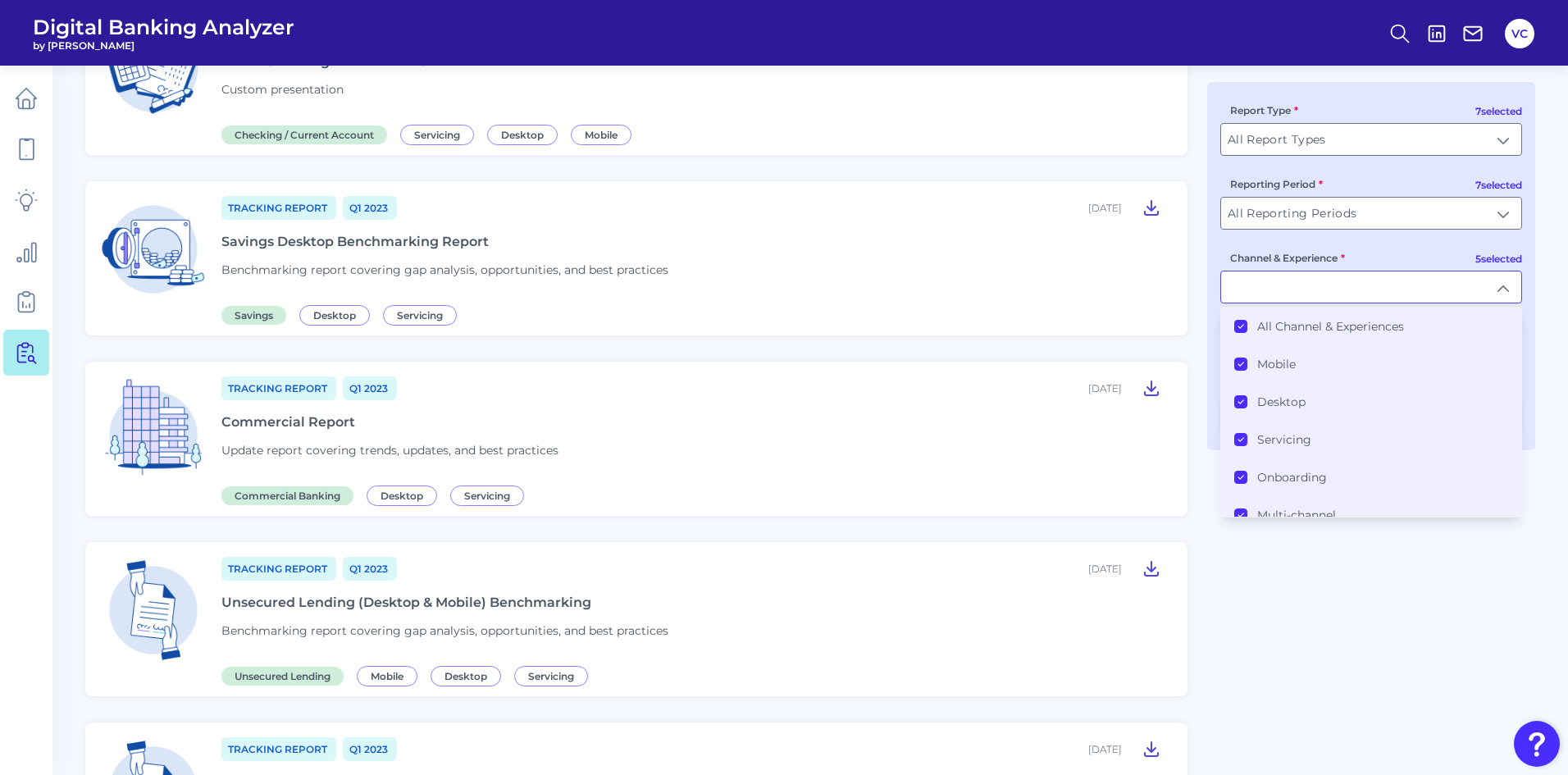
click at [1444, 279] on input "Channel & Experience" at bounding box center [1371, 287] width 300 height 31
type input "All Channel & Experiences"
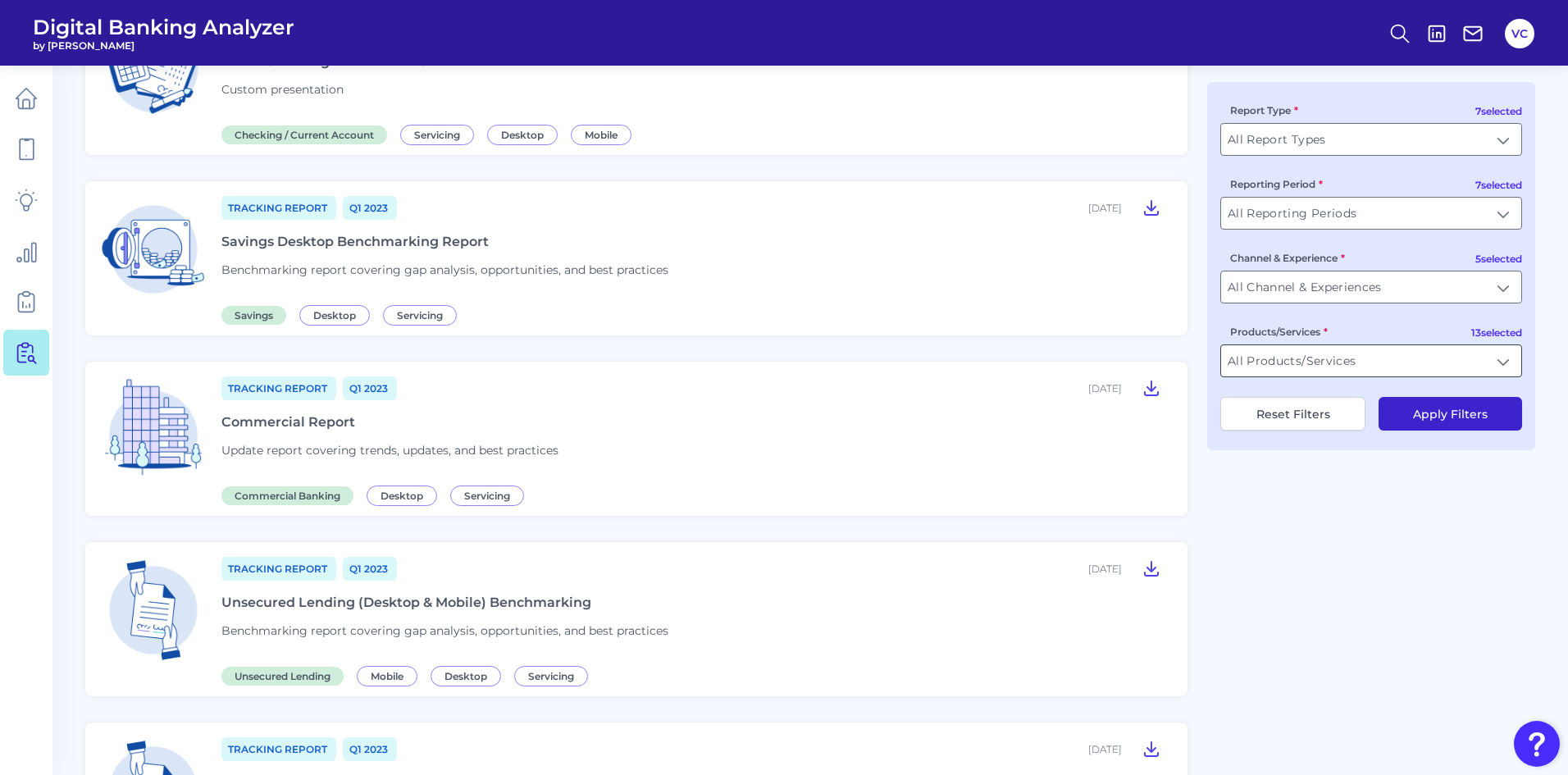
click at [1394, 369] on input "All Products/Services" at bounding box center [1371, 361] width 300 height 31
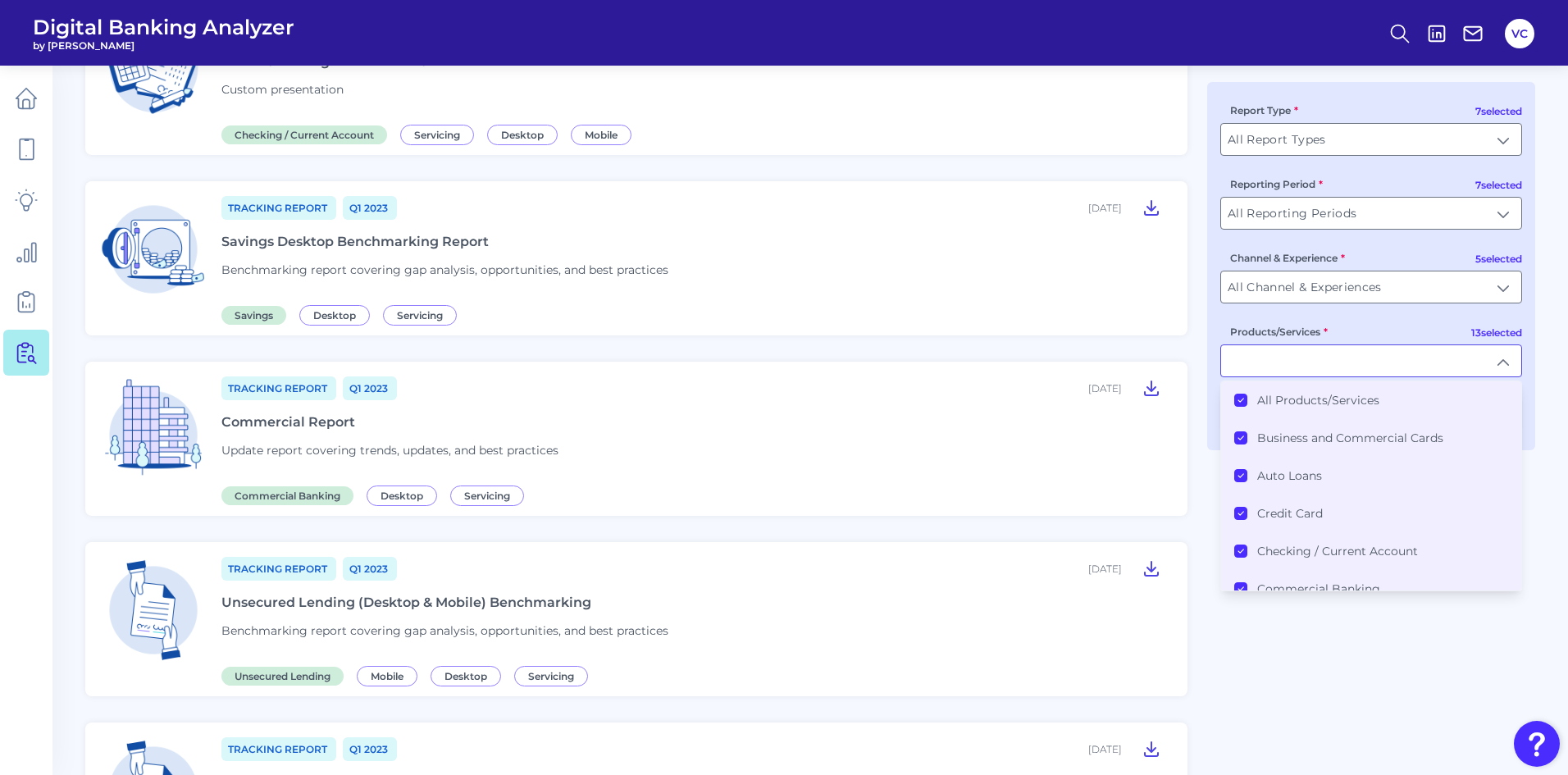
click at [1240, 393] on Products\/Services "All Products/Services" at bounding box center [1241, 400] width 13 height 13
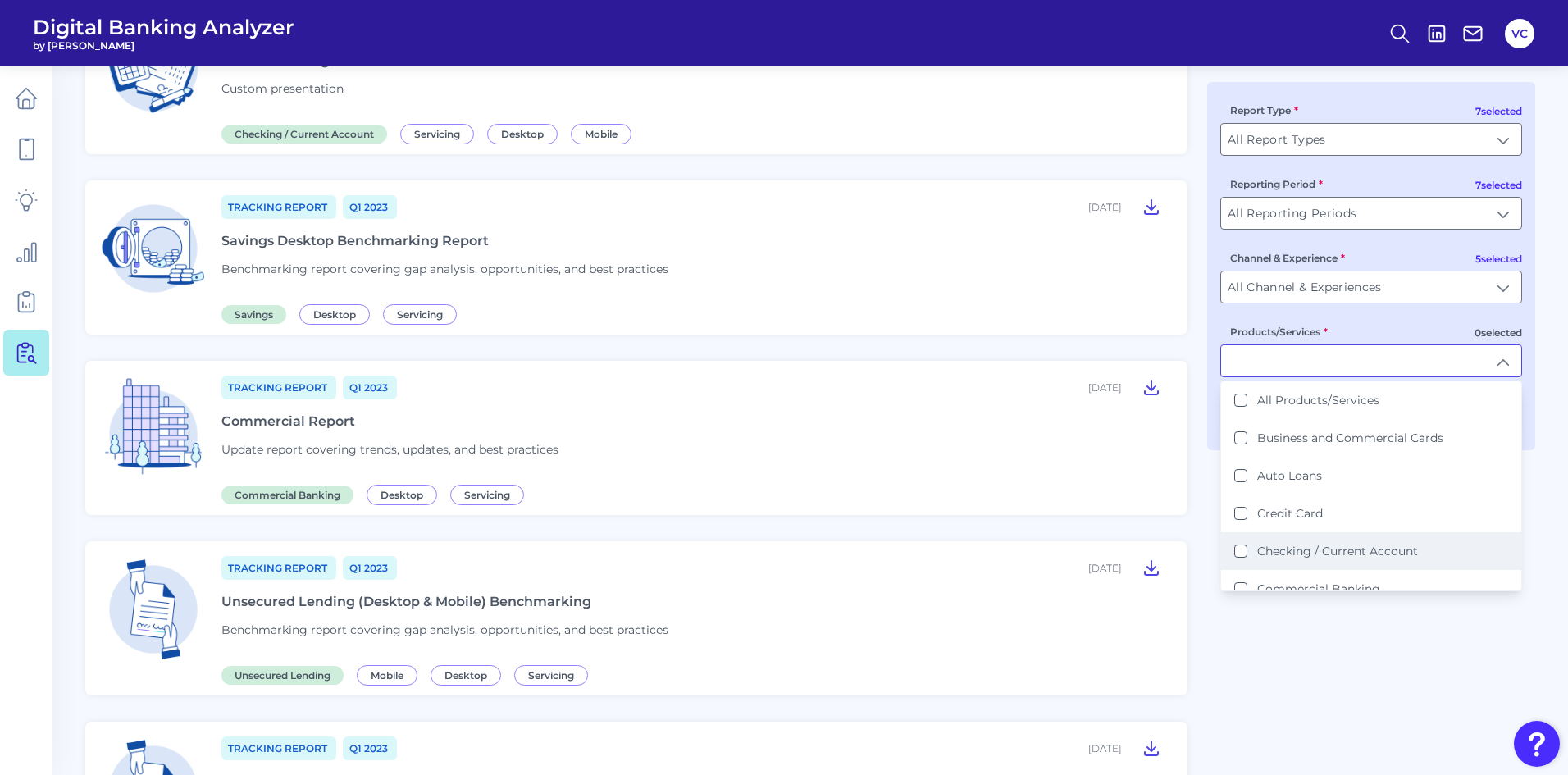
click at [1238, 556] on Account "Checking / Current Account" at bounding box center [1241, 551] width 13 height 13
type input "Checking / Current Account"
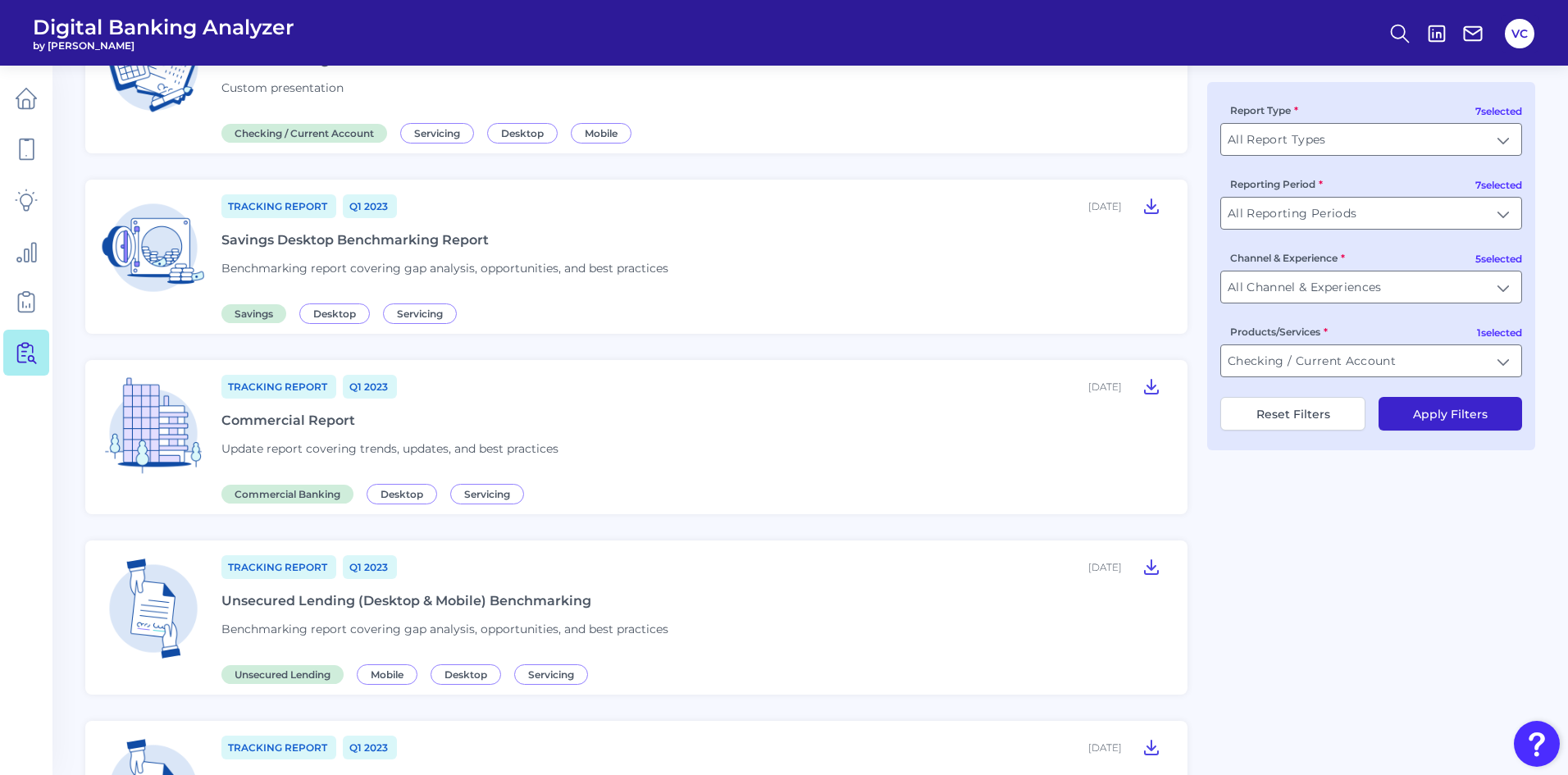
click at [1417, 410] on button "Apply Filters" at bounding box center [1450, 413] width 143 height 33
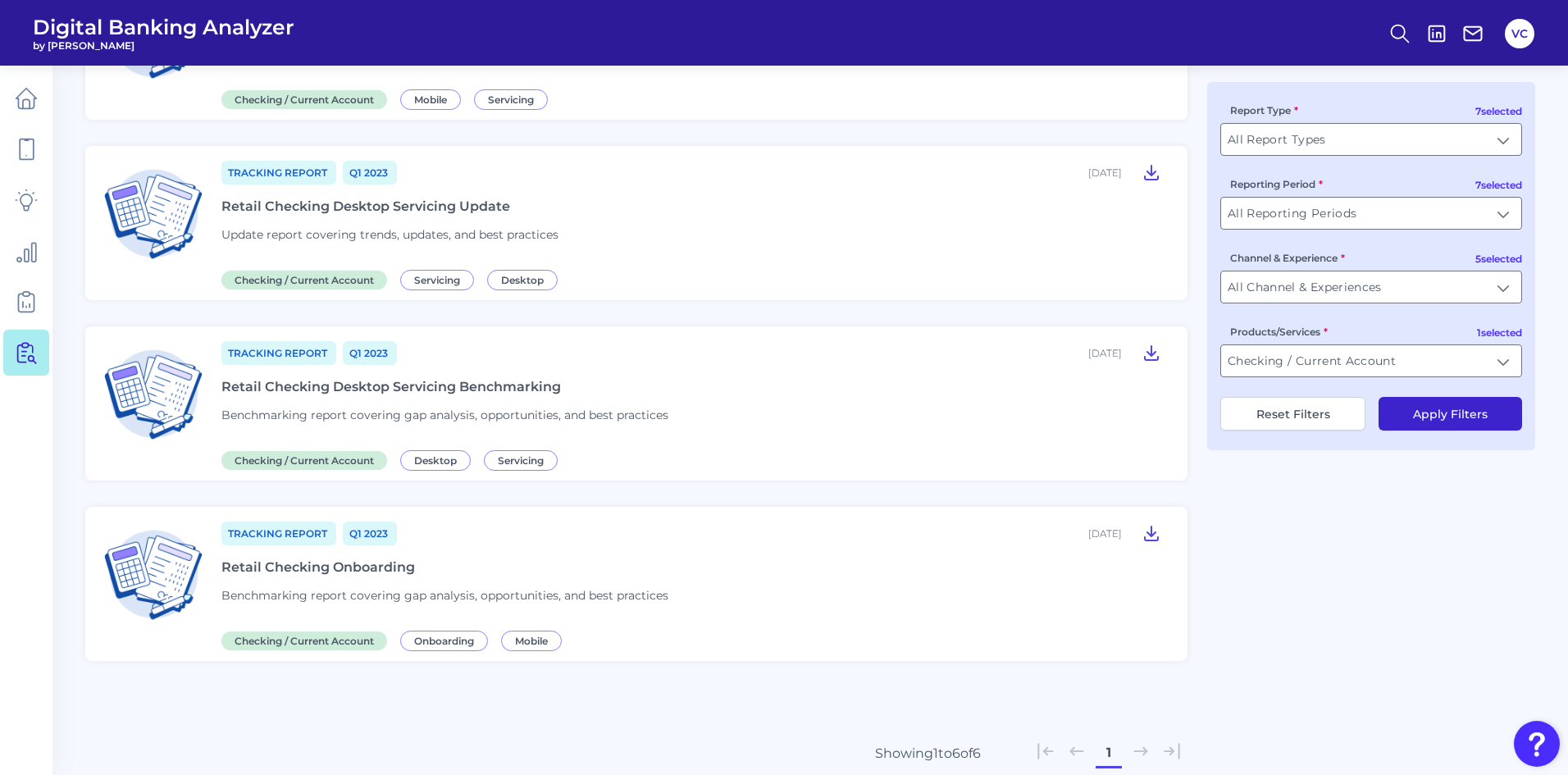
scroll to position [576, 0]
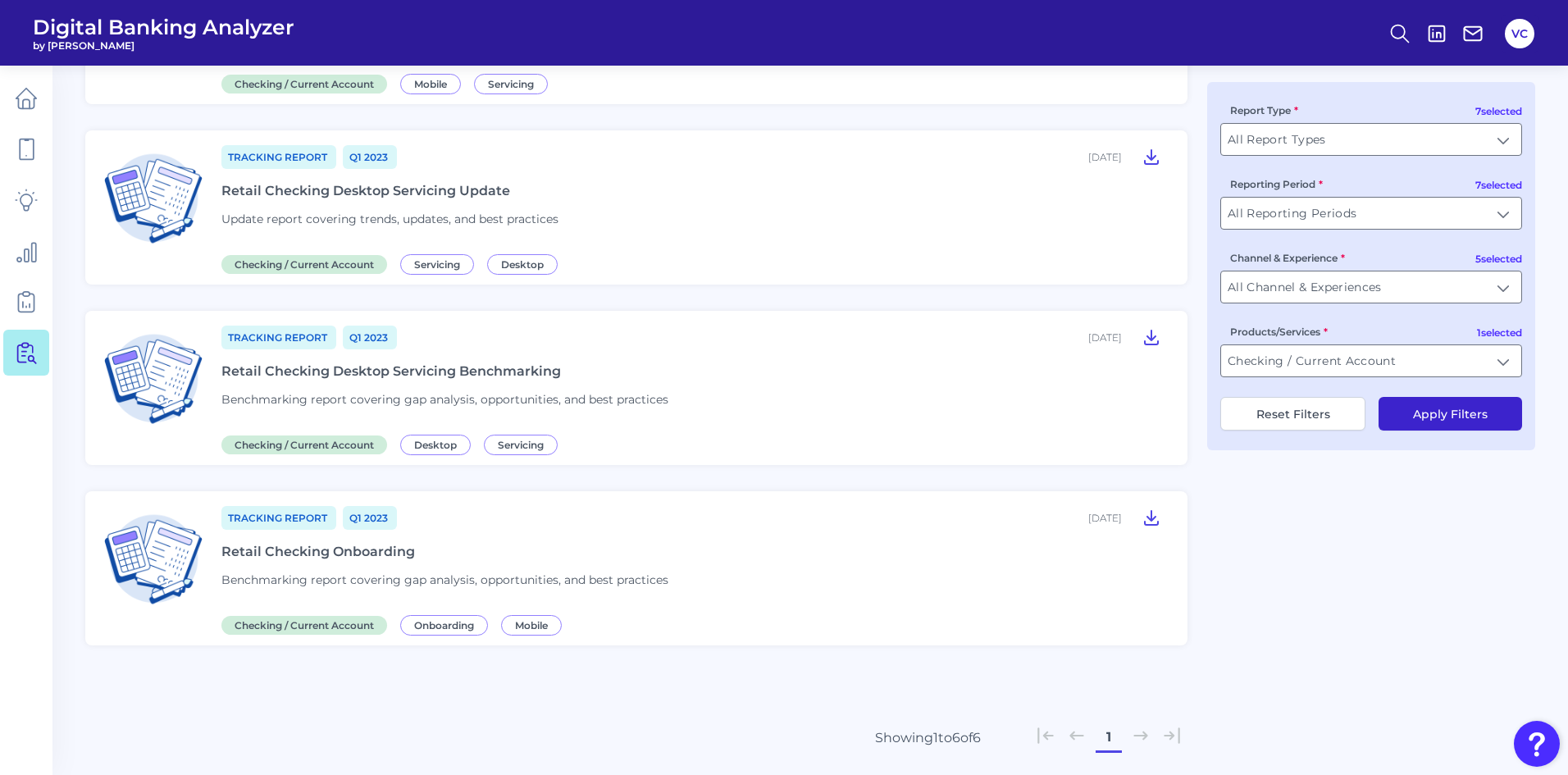
click at [361, 556] on div "Retail Checking Onboarding" at bounding box center [318, 552] width 194 height 15
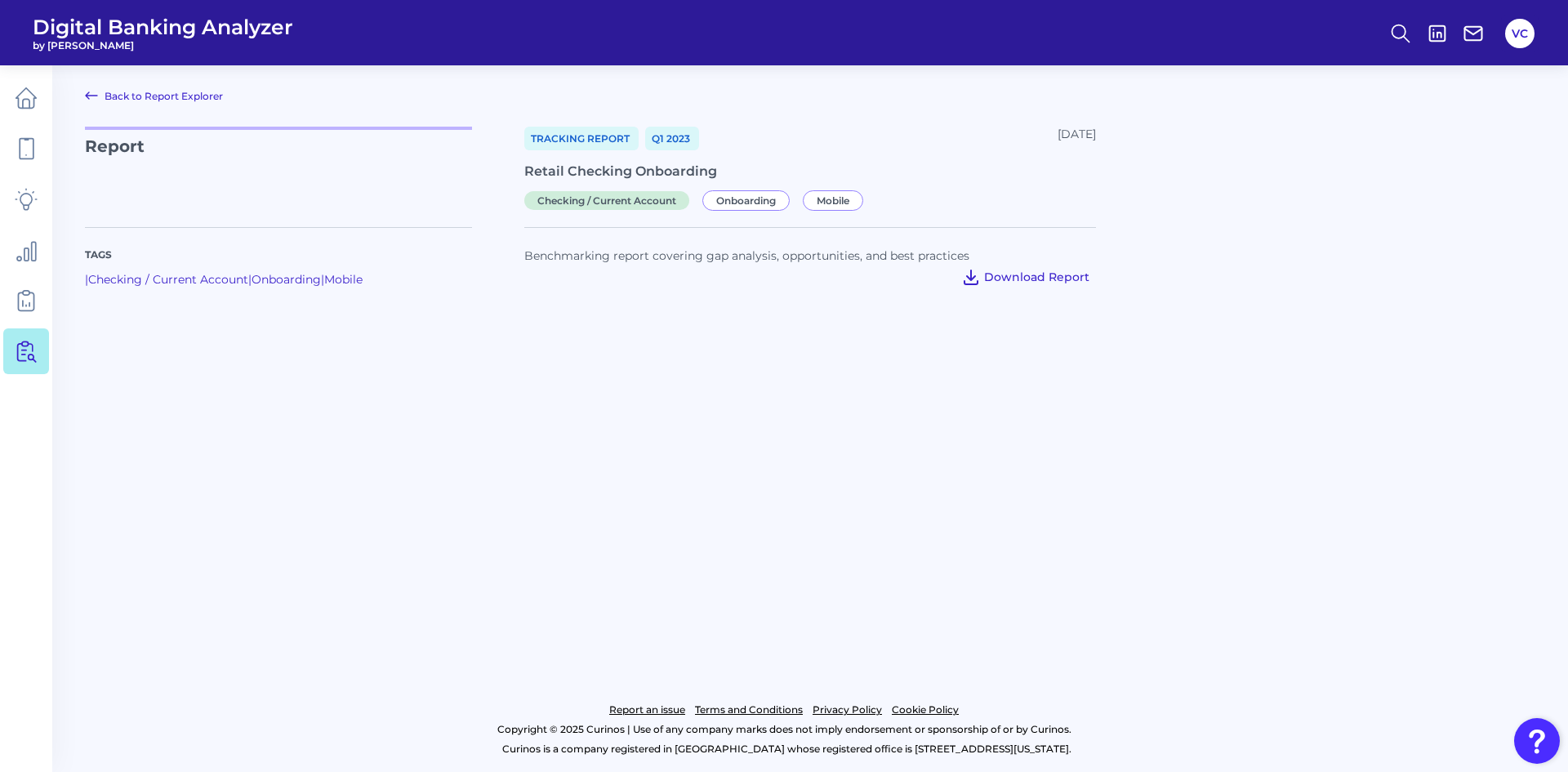
click at [1002, 274] on span "Download Report" at bounding box center [1037, 277] width 105 height 15
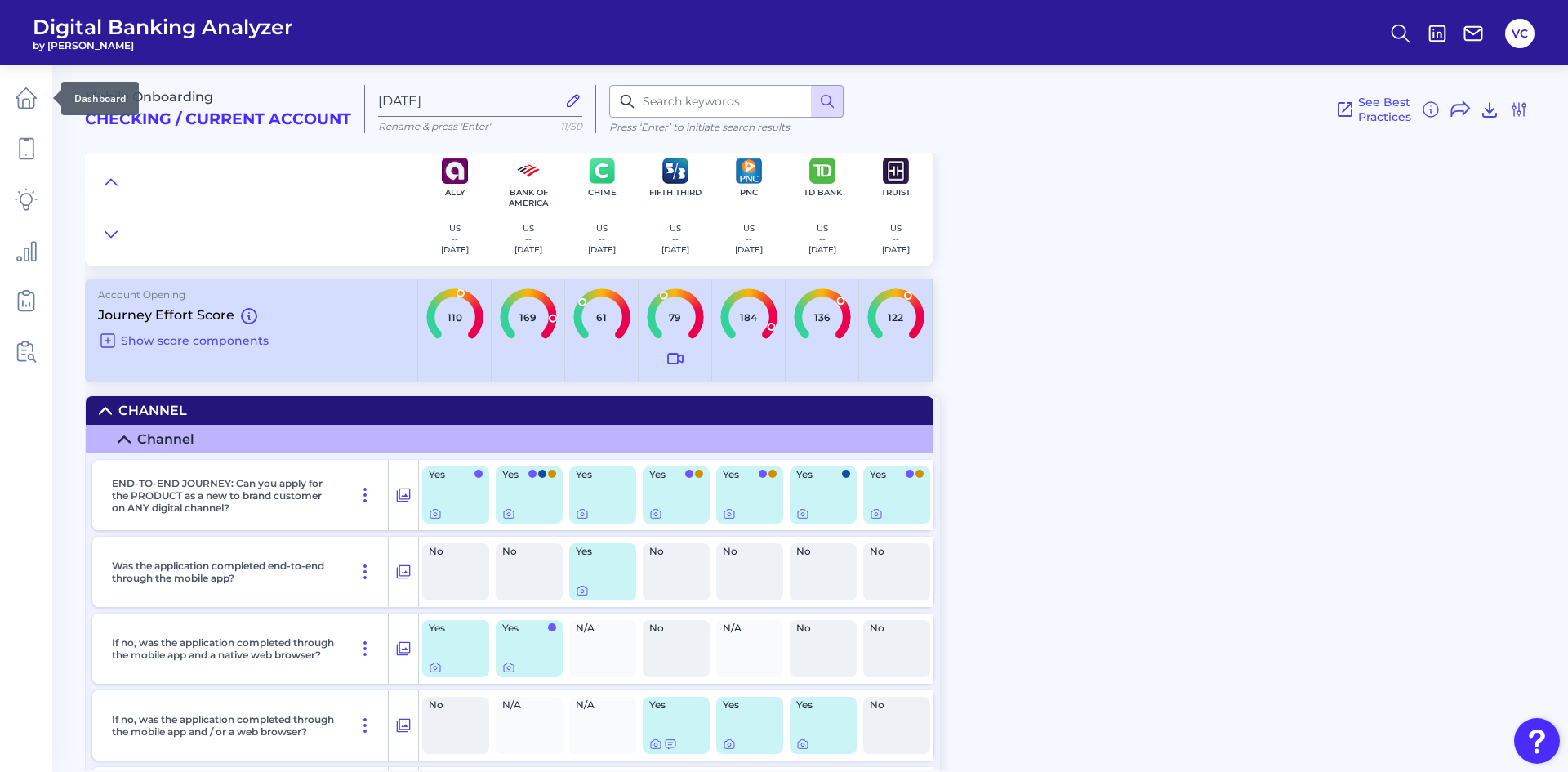
click at [26, 102] on icon at bounding box center [26, 98] width 23 height 23
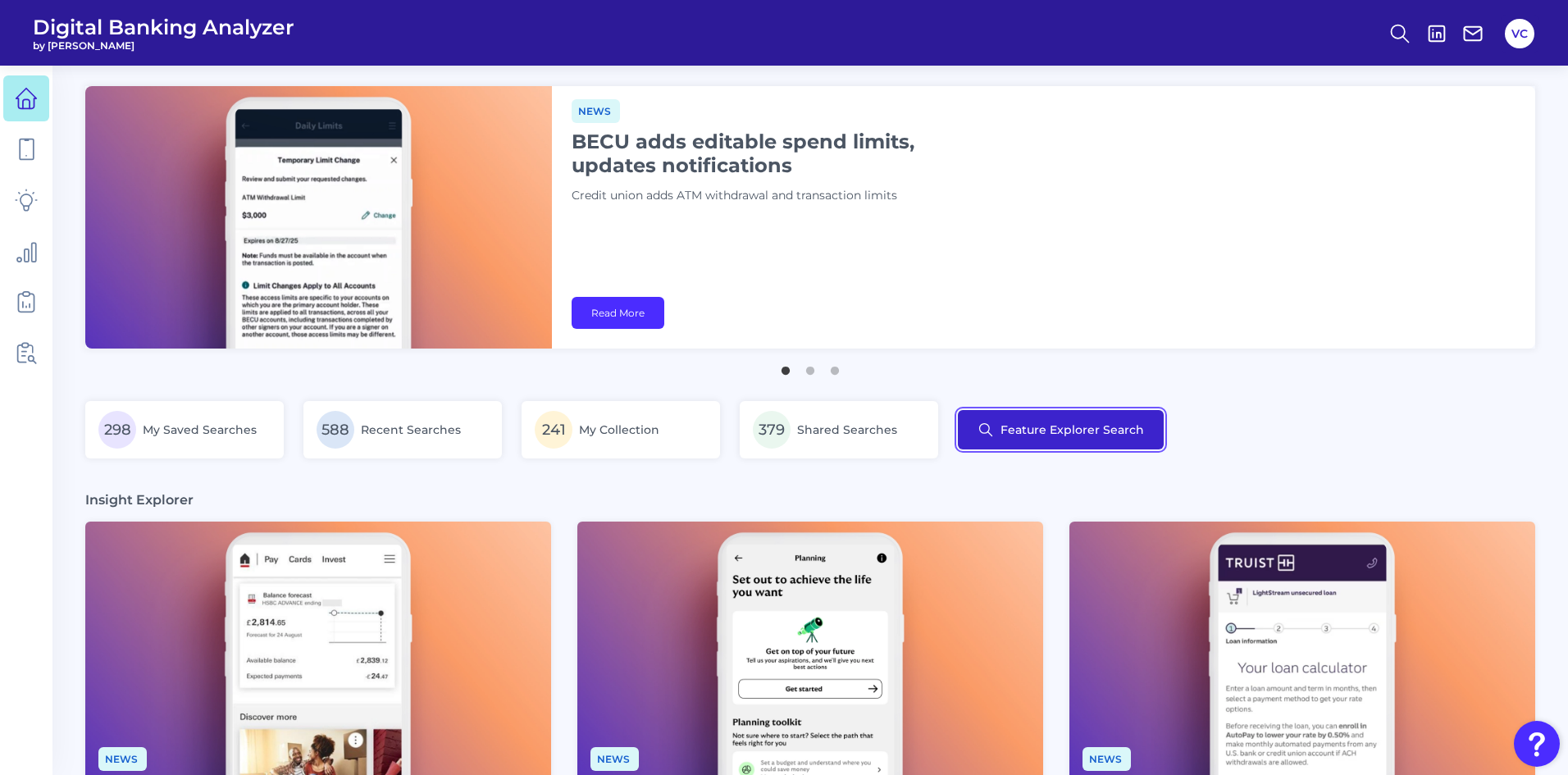
click at [1088, 432] on button "Feature Explorer Search" at bounding box center [1061, 429] width 206 height 39
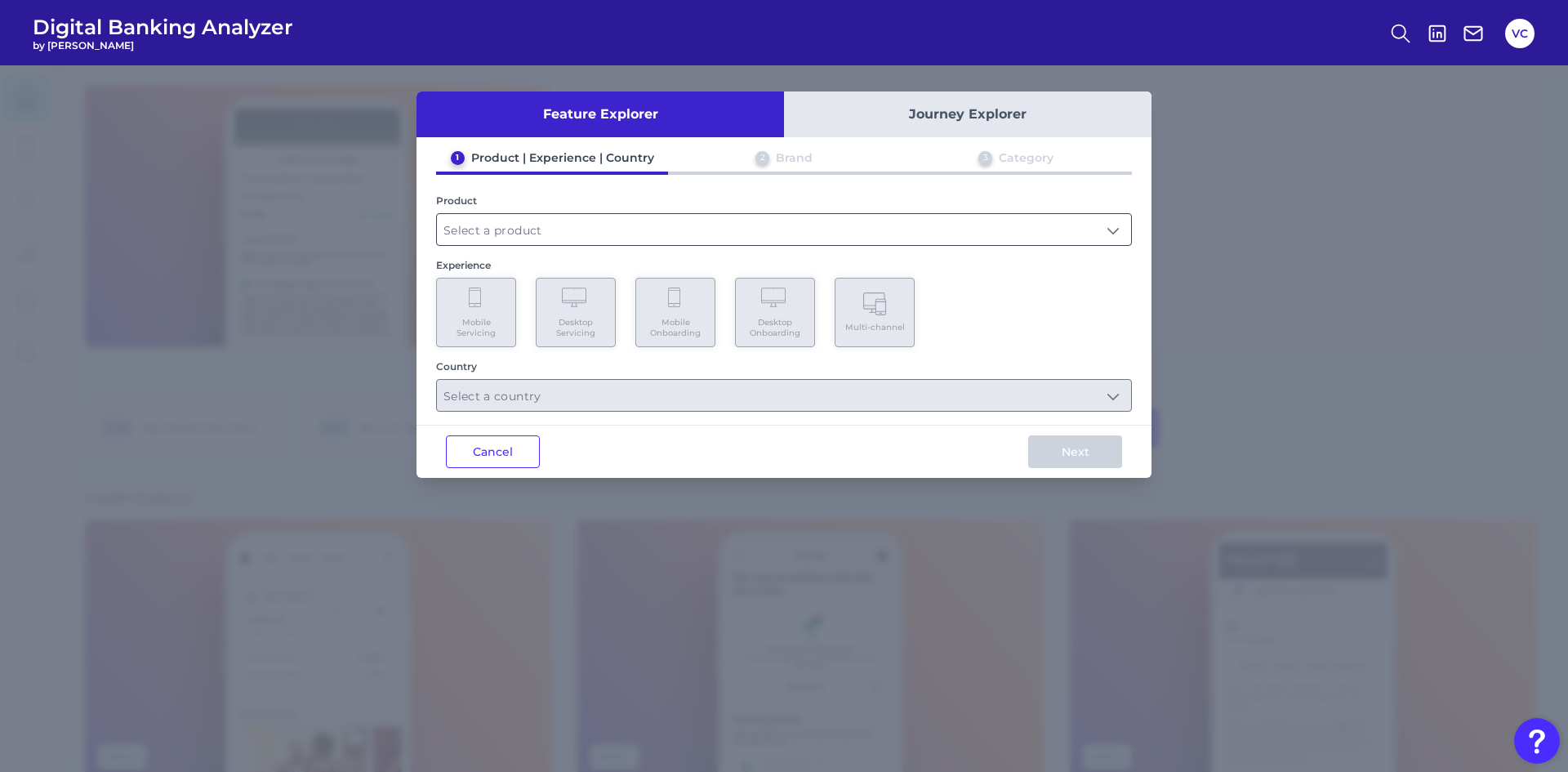
click at [518, 224] on input "text" at bounding box center [784, 229] width 694 height 31
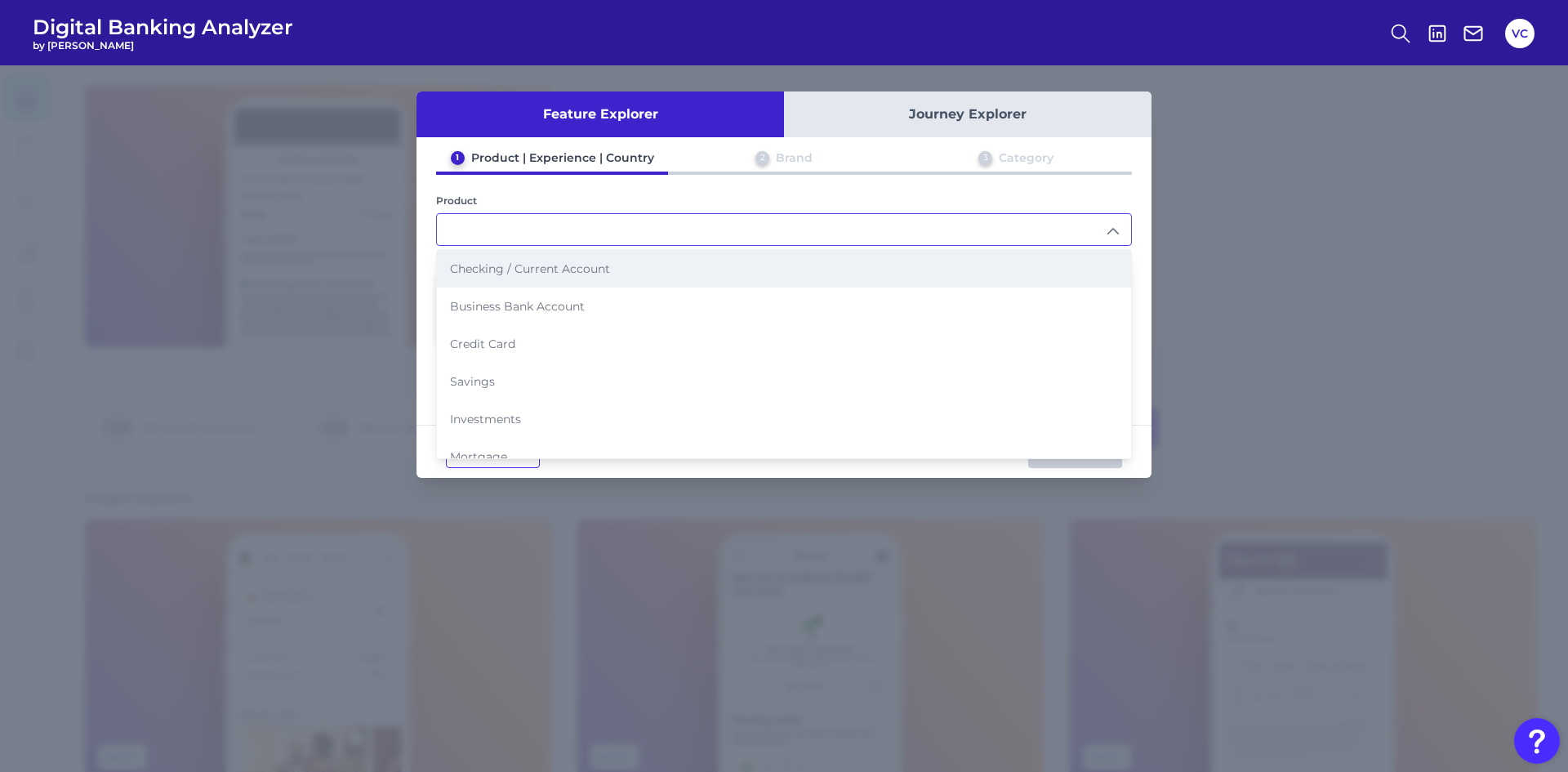
click at [534, 282] on li "Checking / Current Account" at bounding box center [784, 269] width 694 height 38
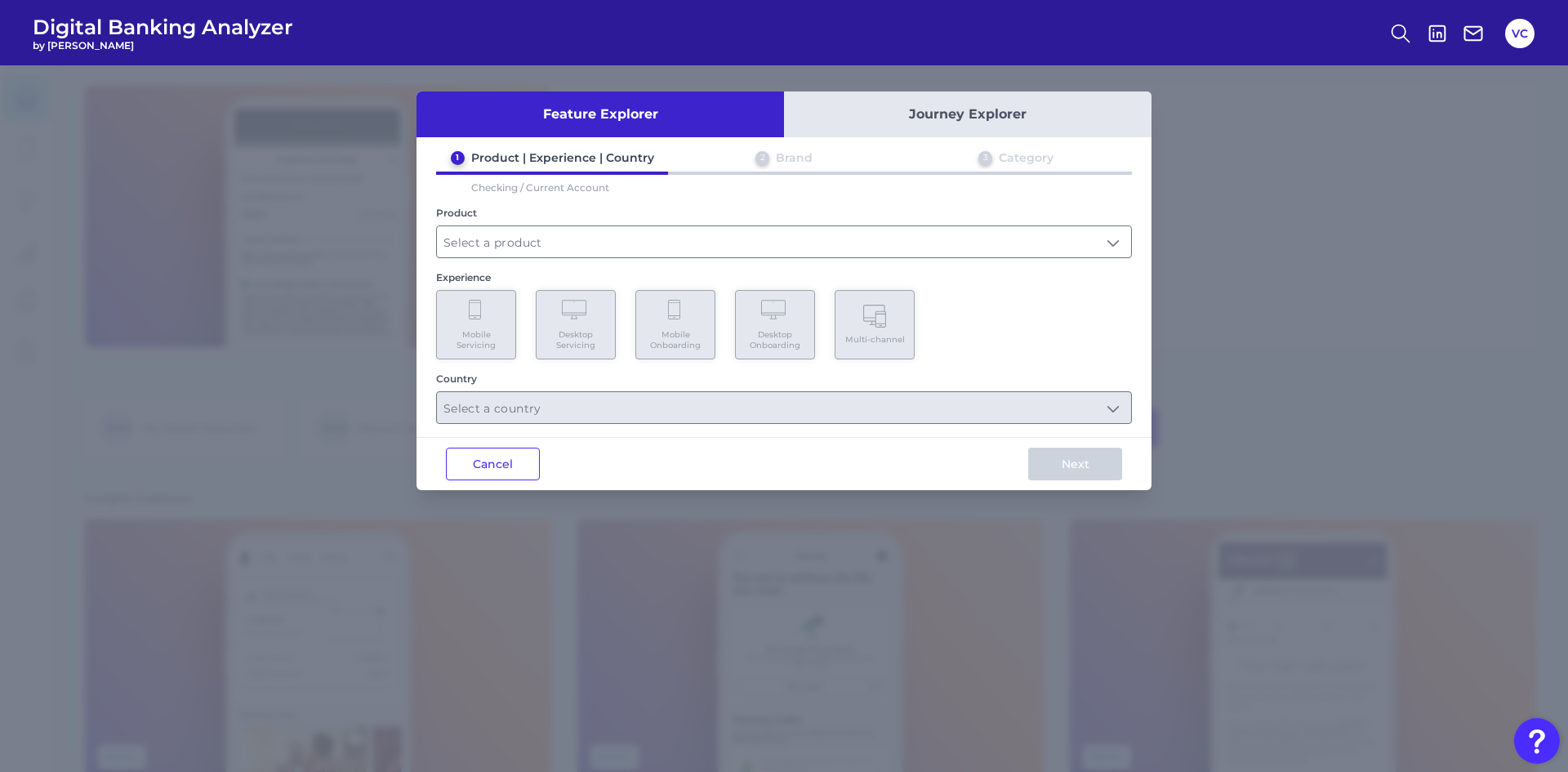
type input "Checking / Current Account"
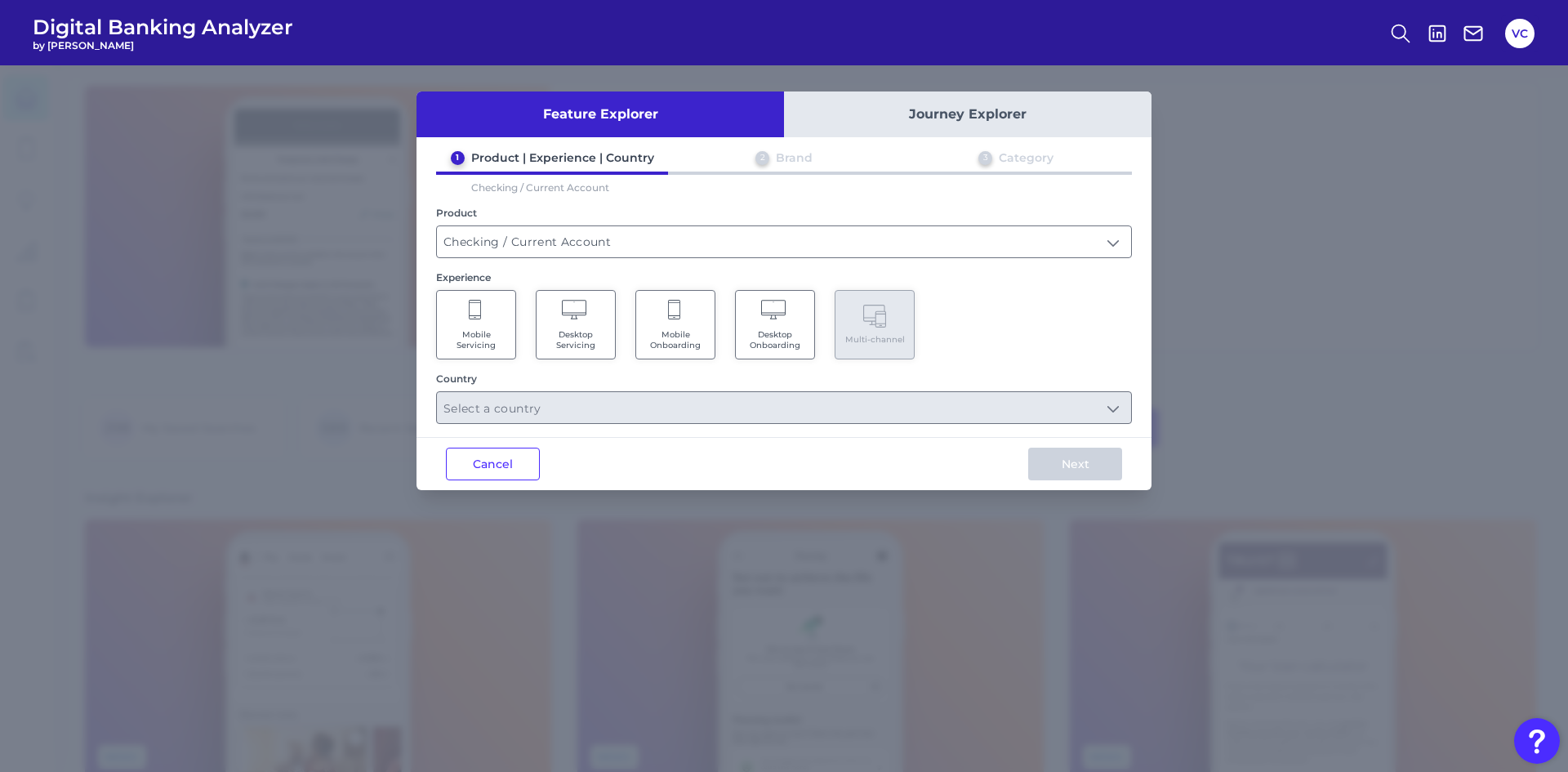
click at [494, 347] on span "Mobile Servicing" at bounding box center [477, 340] width 62 height 21
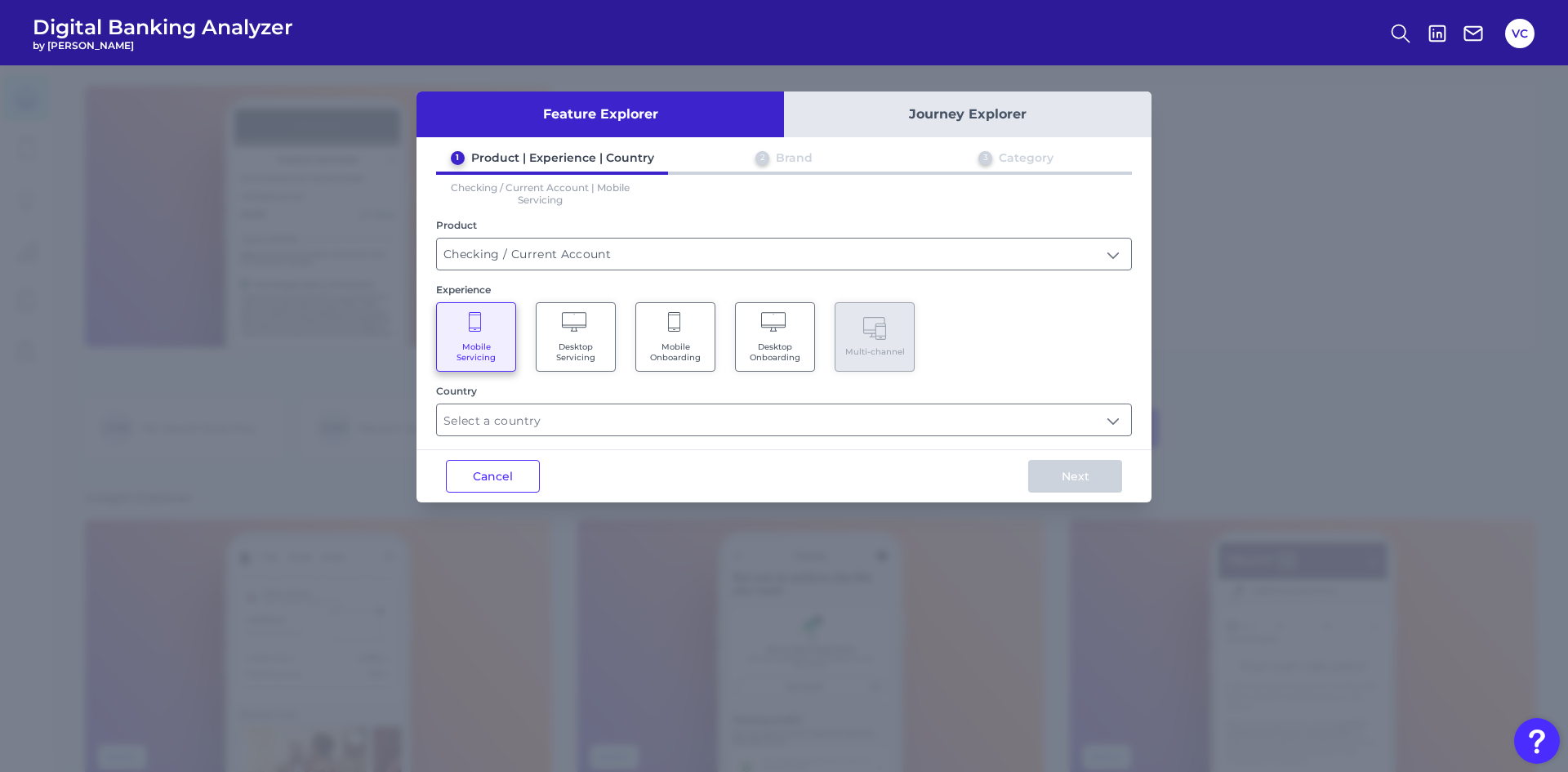
click at [648, 330] on Onboarding "Mobile Onboarding" at bounding box center [675, 337] width 80 height 69
click at [526, 415] on input "text" at bounding box center [784, 419] width 694 height 31
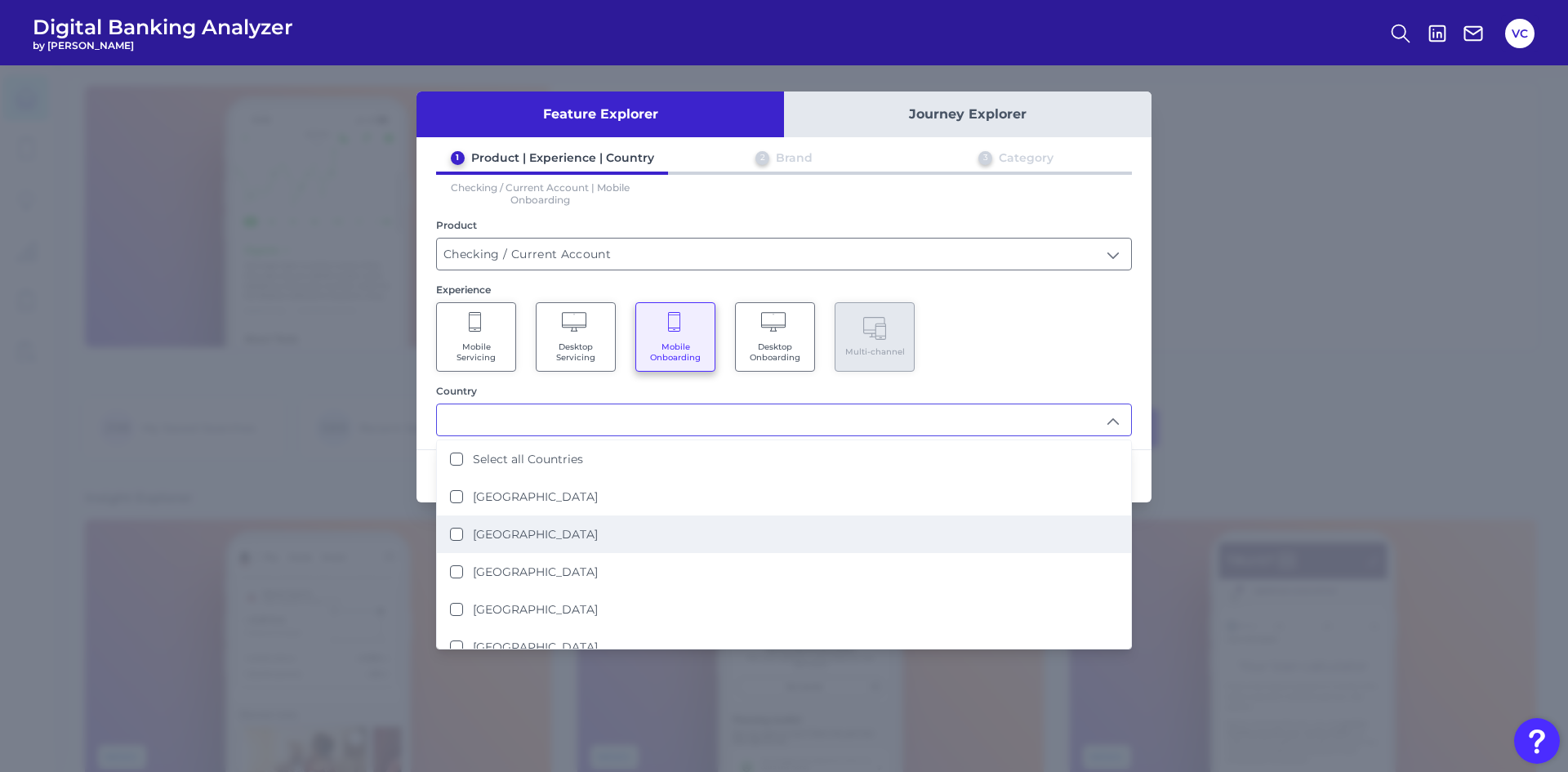
click at [475, 531] on label "[GEOGRAPHIC_DATA]" at bounding box center [535, 535] width 125 height 15
type input "[GEOGRAPHIC_DATA]"
click at [1170, 349] on div "Feature Explorer Journey Explorer 1 Product | Experience | Country 2 Brand 3 Ca…" at bounding box center [784, 418] width 1568 height 707
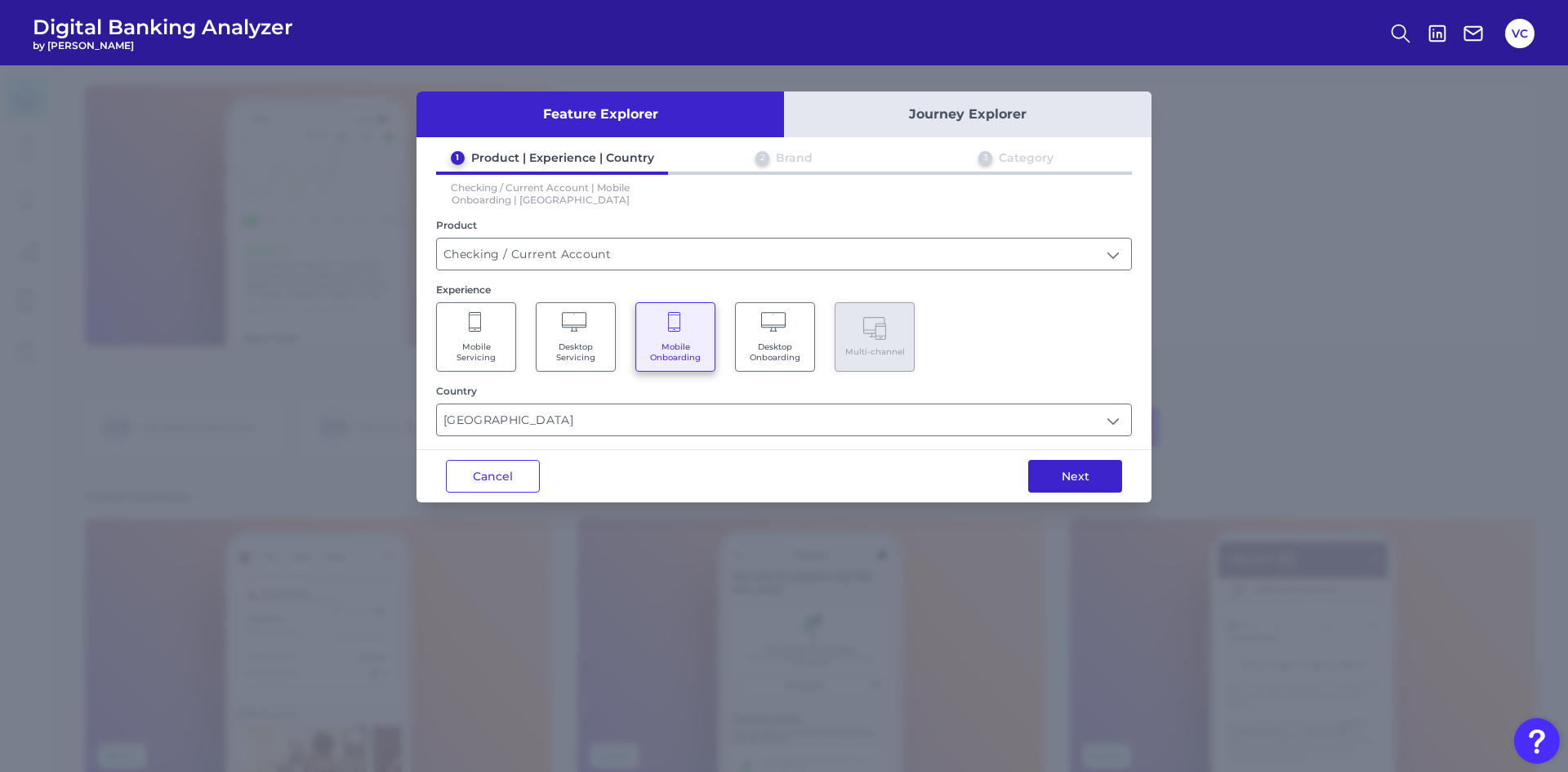
click at [1086, 483] on button "Next" at bounding box center [1074, 476] width 94 height 33
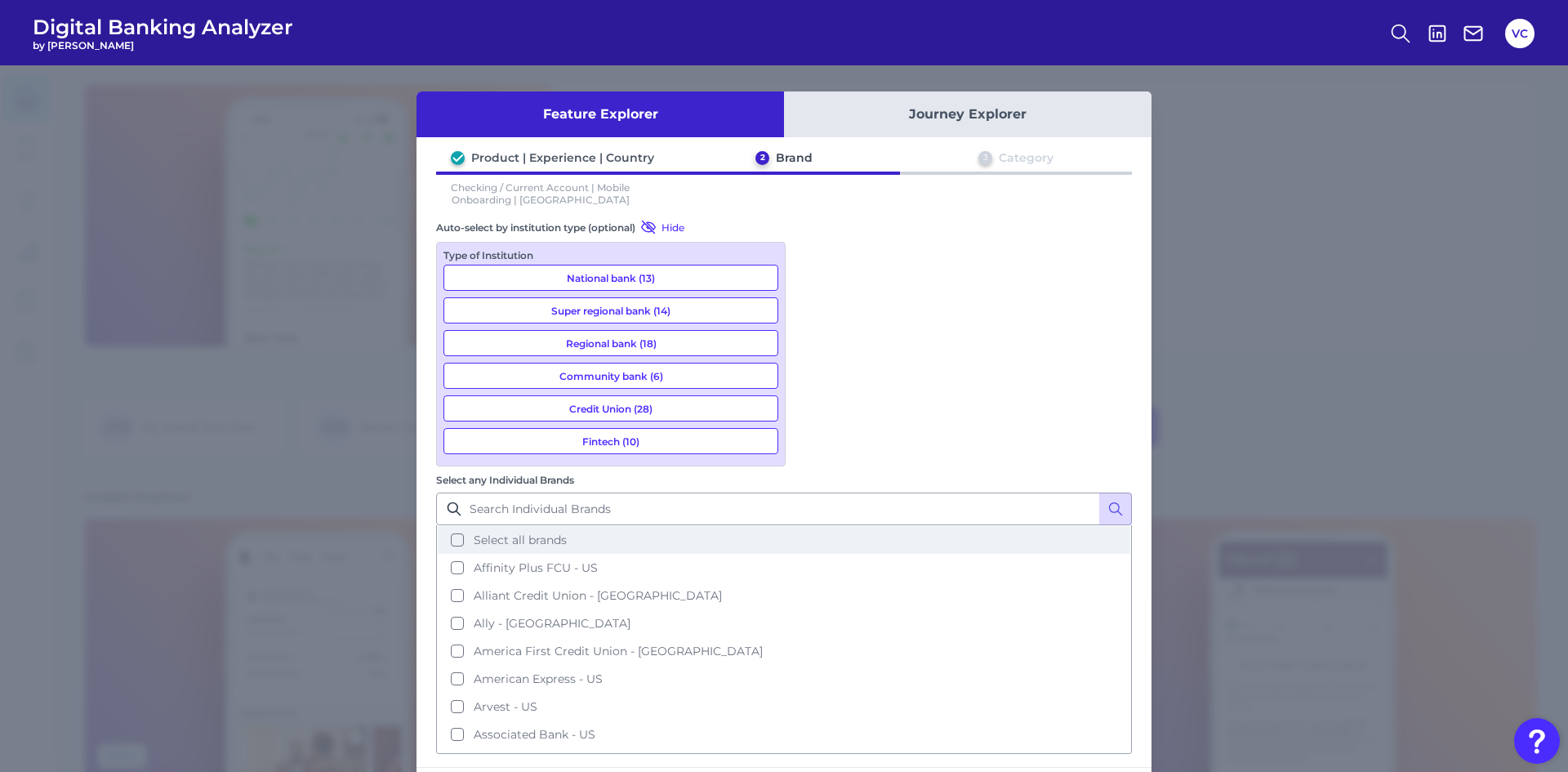
click at [813, 526] on button "Select all brands" at bounding box center [784, 539] width 692 height 27
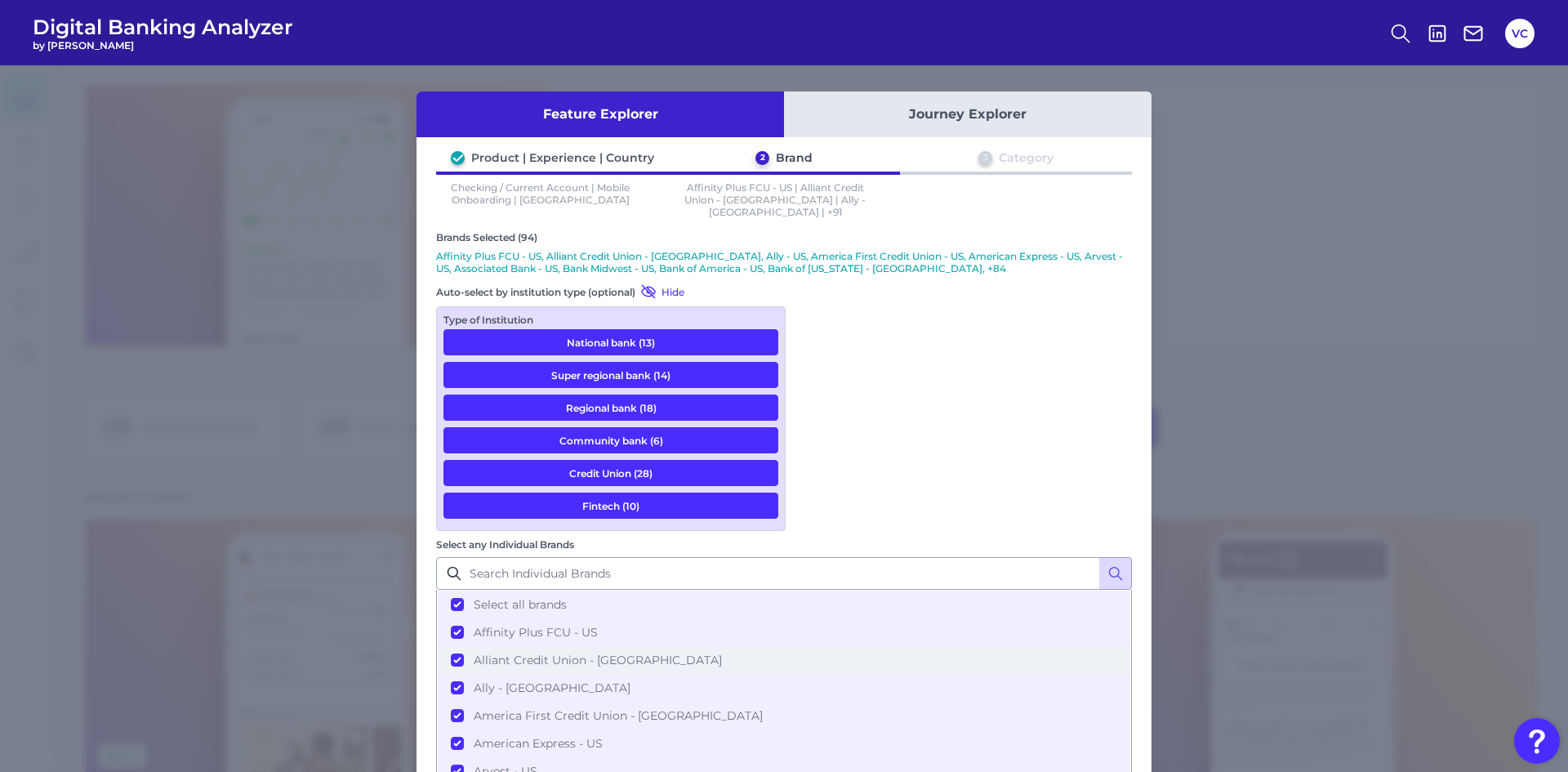
click at [814, 590] on button "Select all brands" at bounding box center [784, 604] width 692 height 27
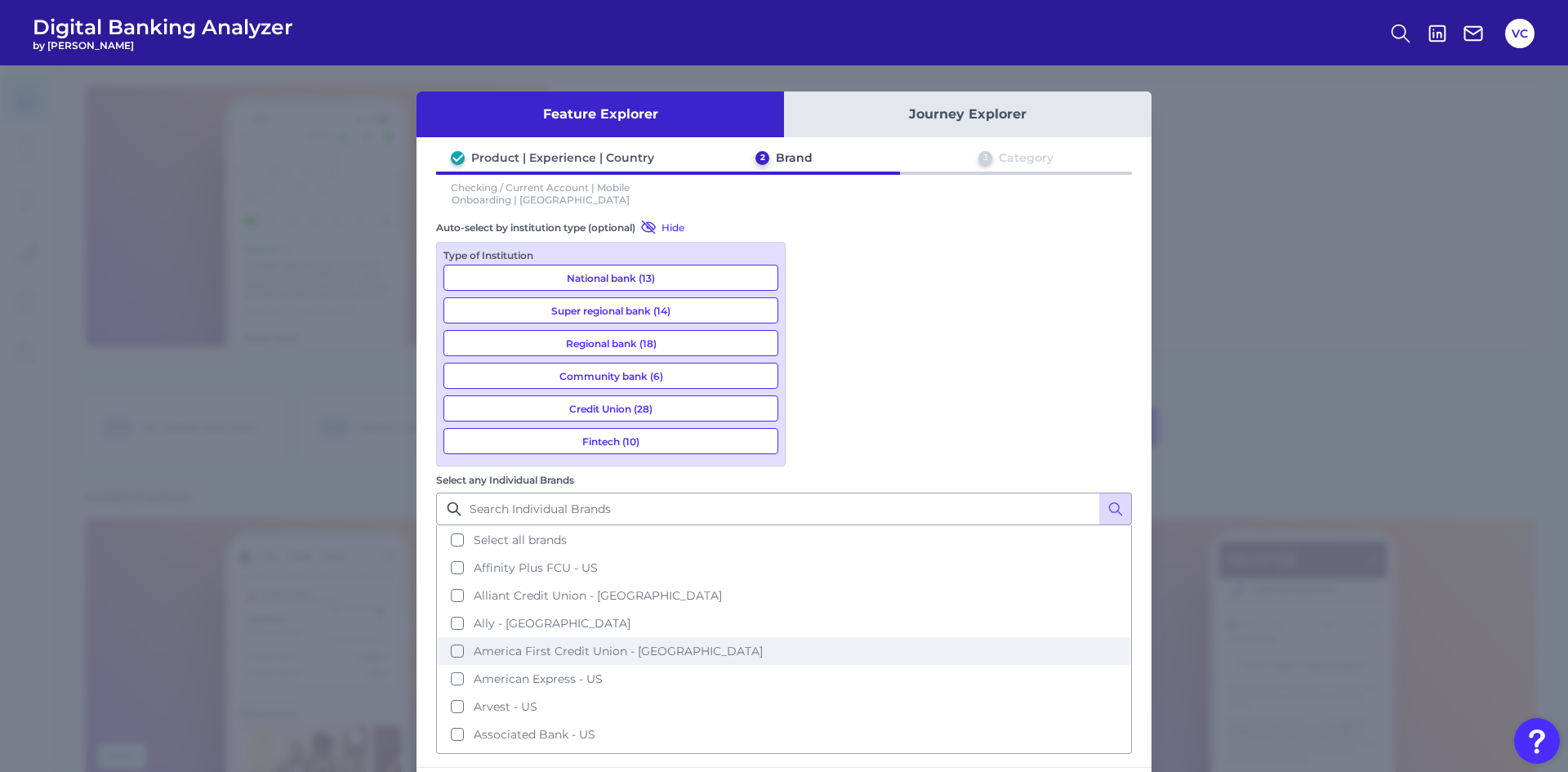
click at [809, 638] on button "America First Credit Union - [GEOGRAPHIC_DATA]" at bounding box center [784, 651] width 692 height 27
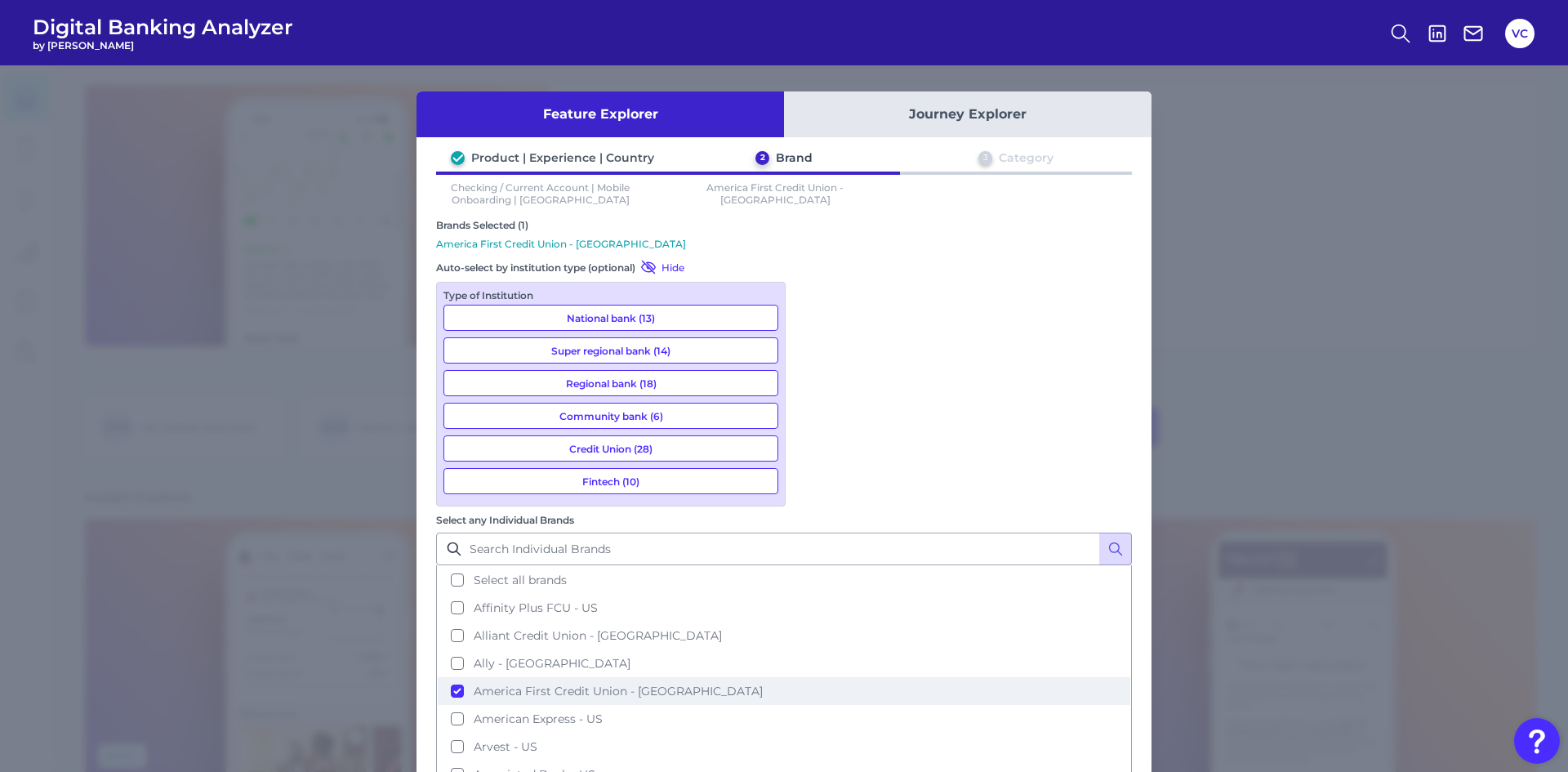
click at [810, 677] on button "America First Credit Union - [GEOGRAPHIC_DATA]" at bounding box center [784, 691] width 692 height 27
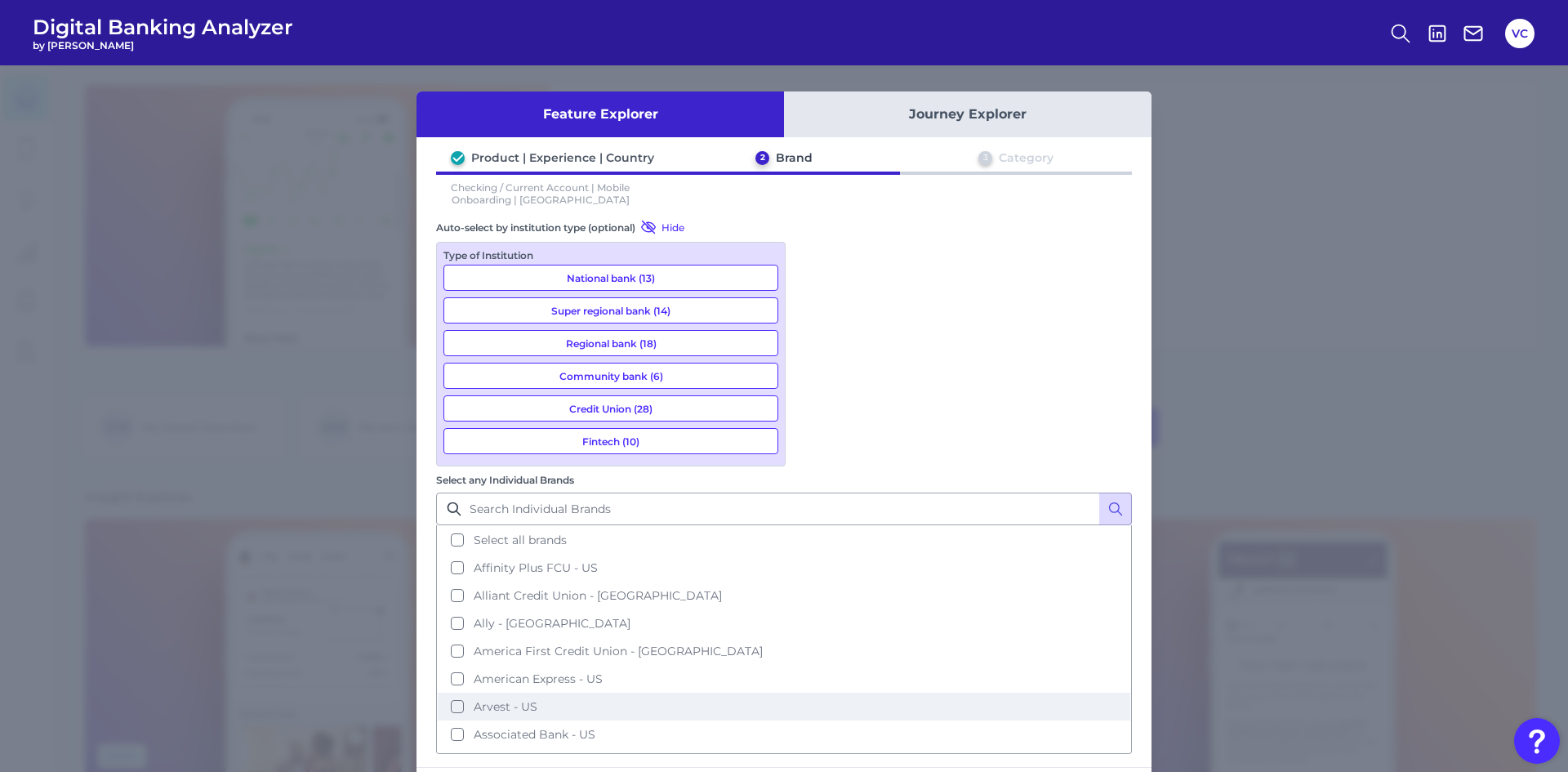
click at [810, 693] on button "Arvest - US" at bounding box center [784, 706] width 692 height 27
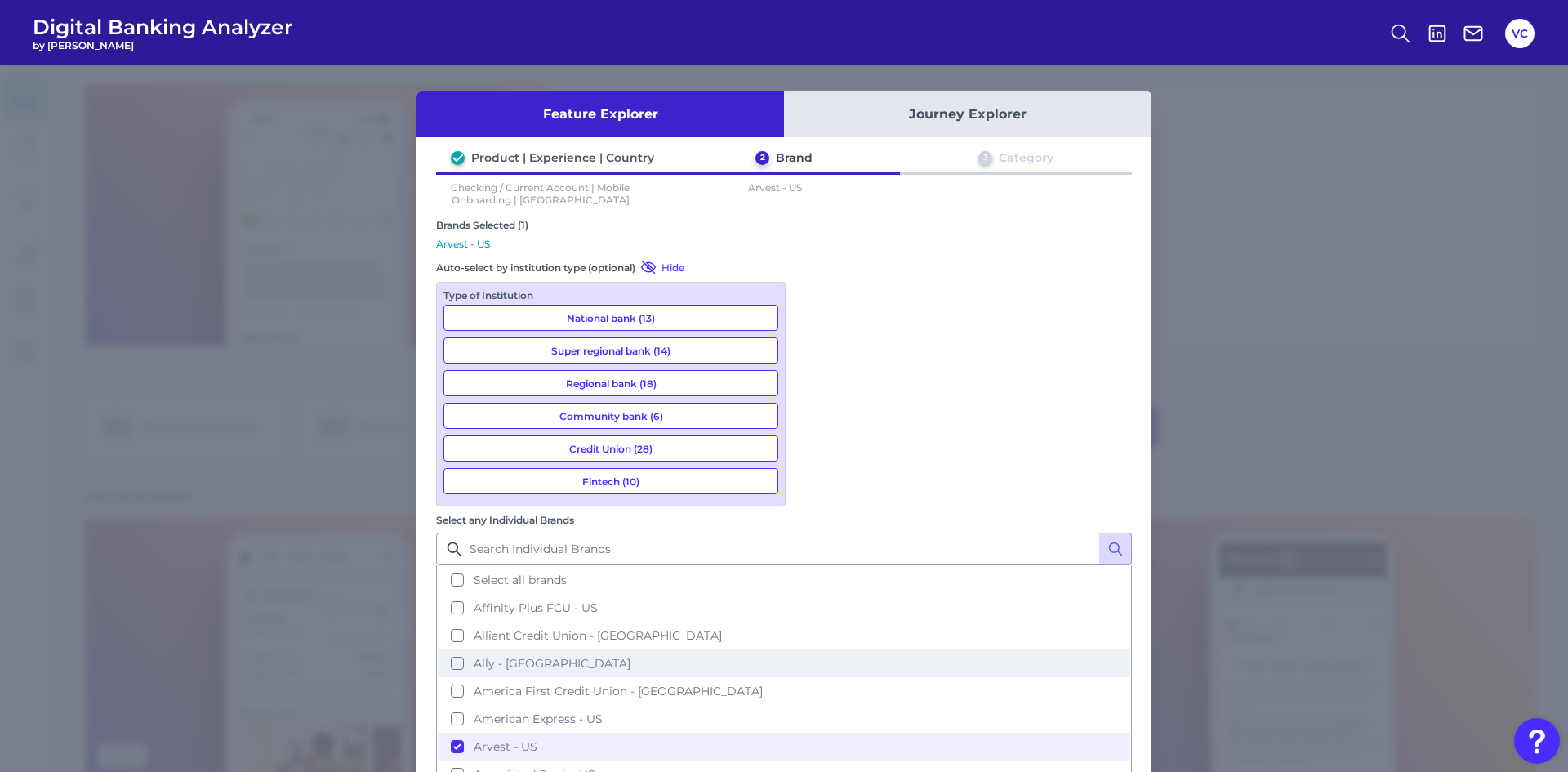
drag, startPoint x: 817, startPoint y: 416, endPoint x: 817, endPoint y: 380, distance: 36.0
click at [817, 650] on button "Ally - [GEOGRAPHIC_DATA]" at bounding box center [784, 663] width 692 height 27
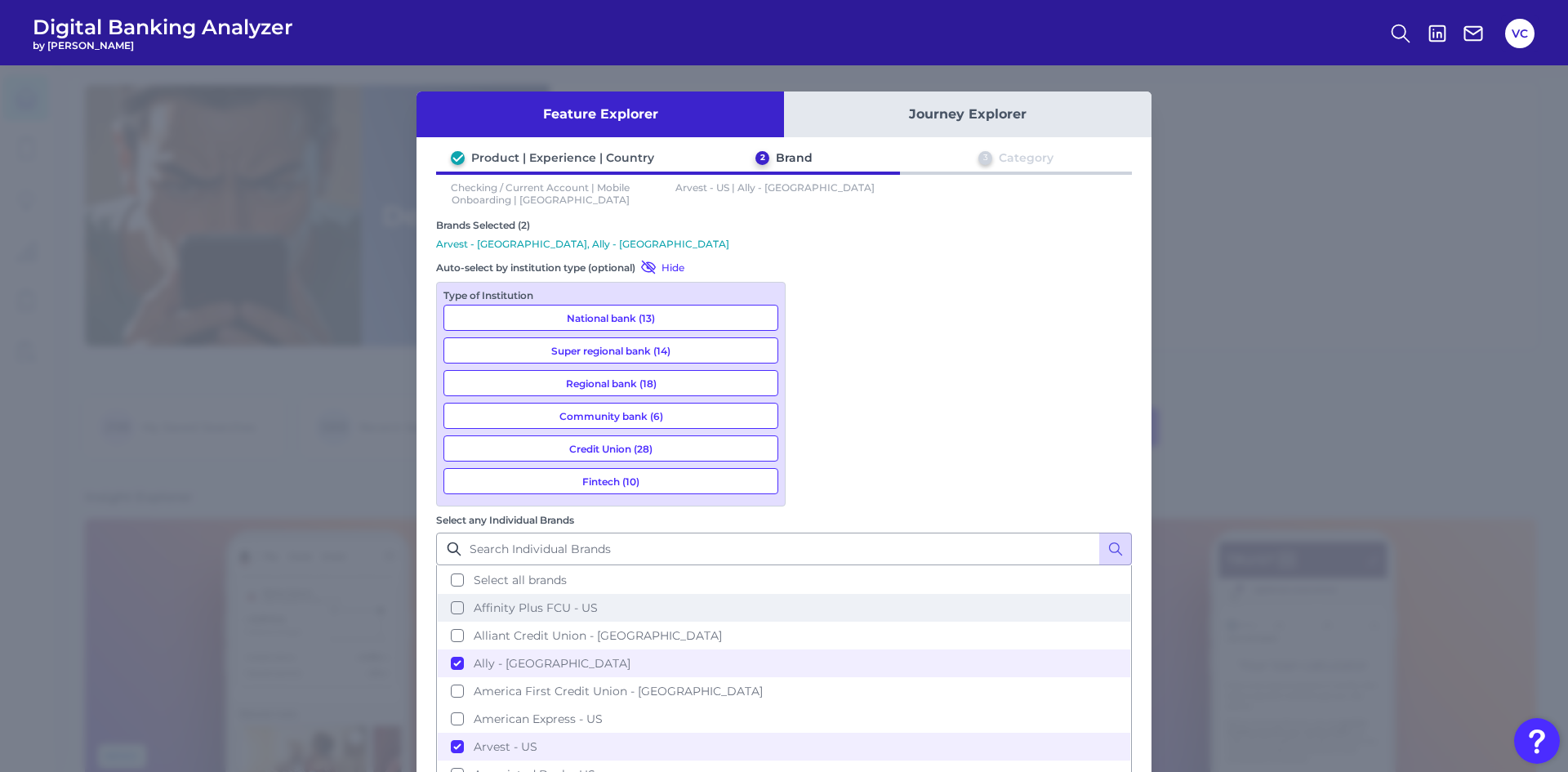
click at [817, 594] on button "Affinity Plus FCU - US" at bounding box center [784, 607] width 692 height 27
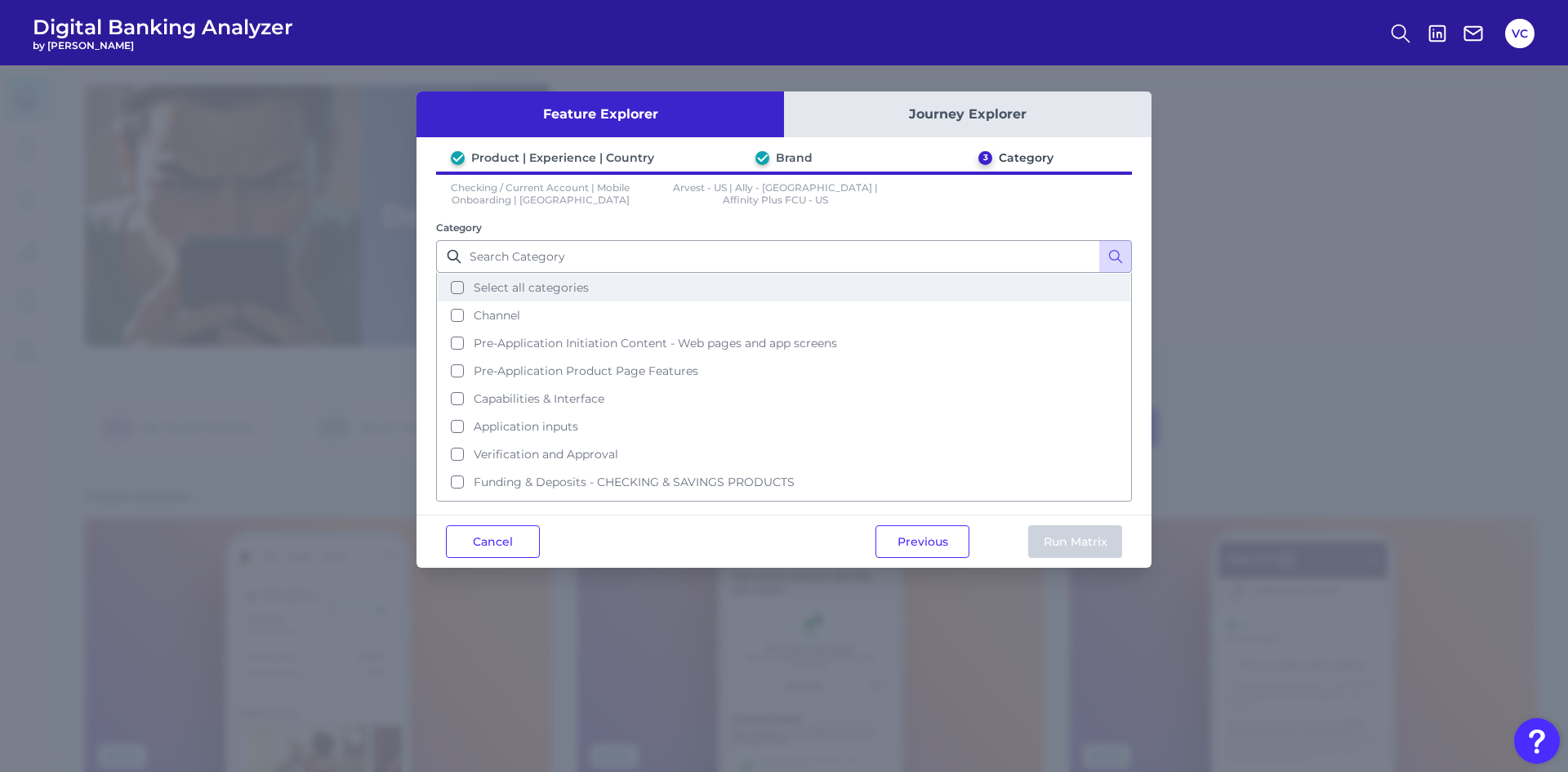
click at [460, 284] on button "Select all categories" at bounding box center [784, 287] width 692 height 27
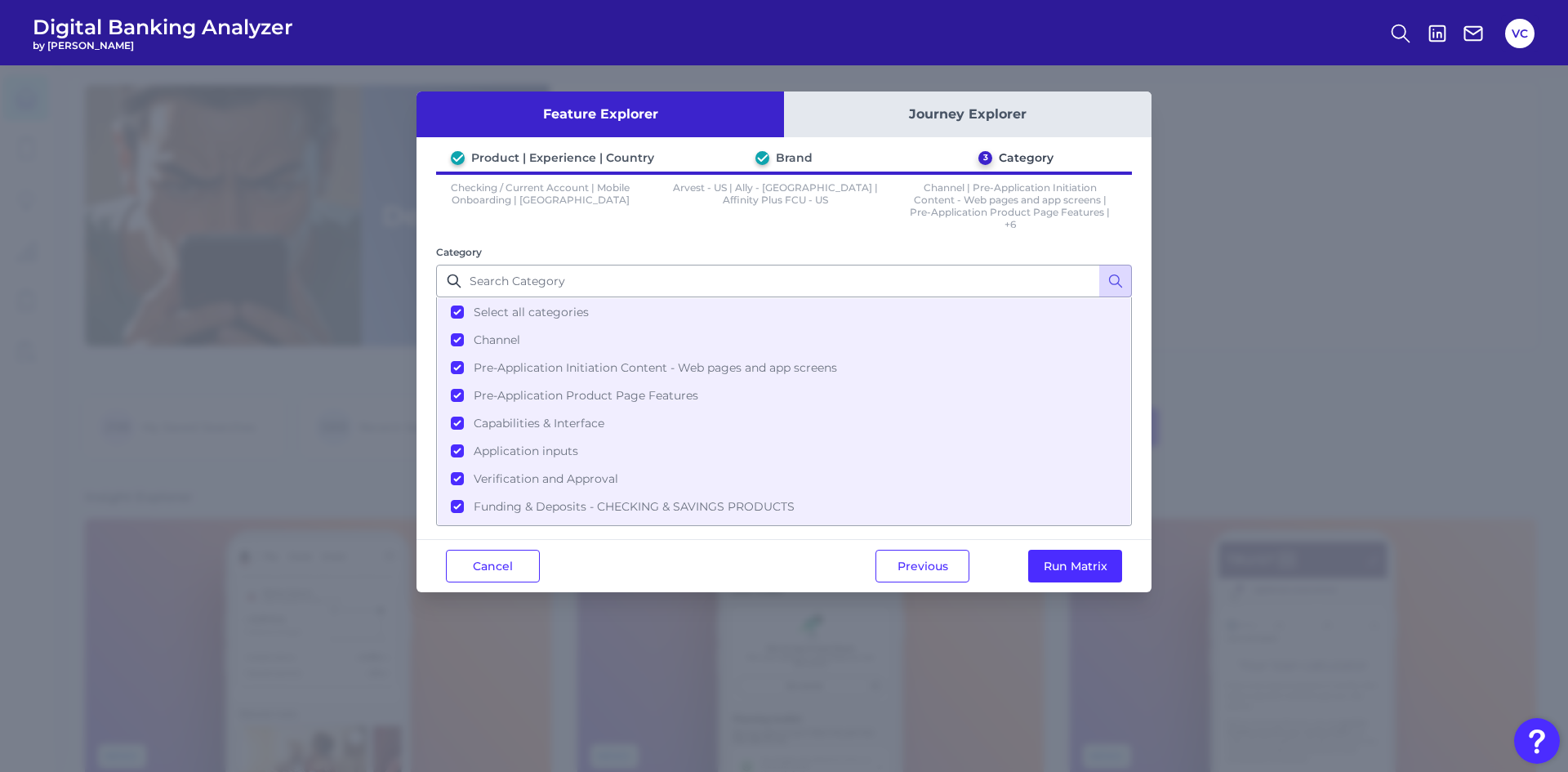
click at [1087, 552] on button "Run Matrix" at bounding box center [1074, 566] width 94 height 33
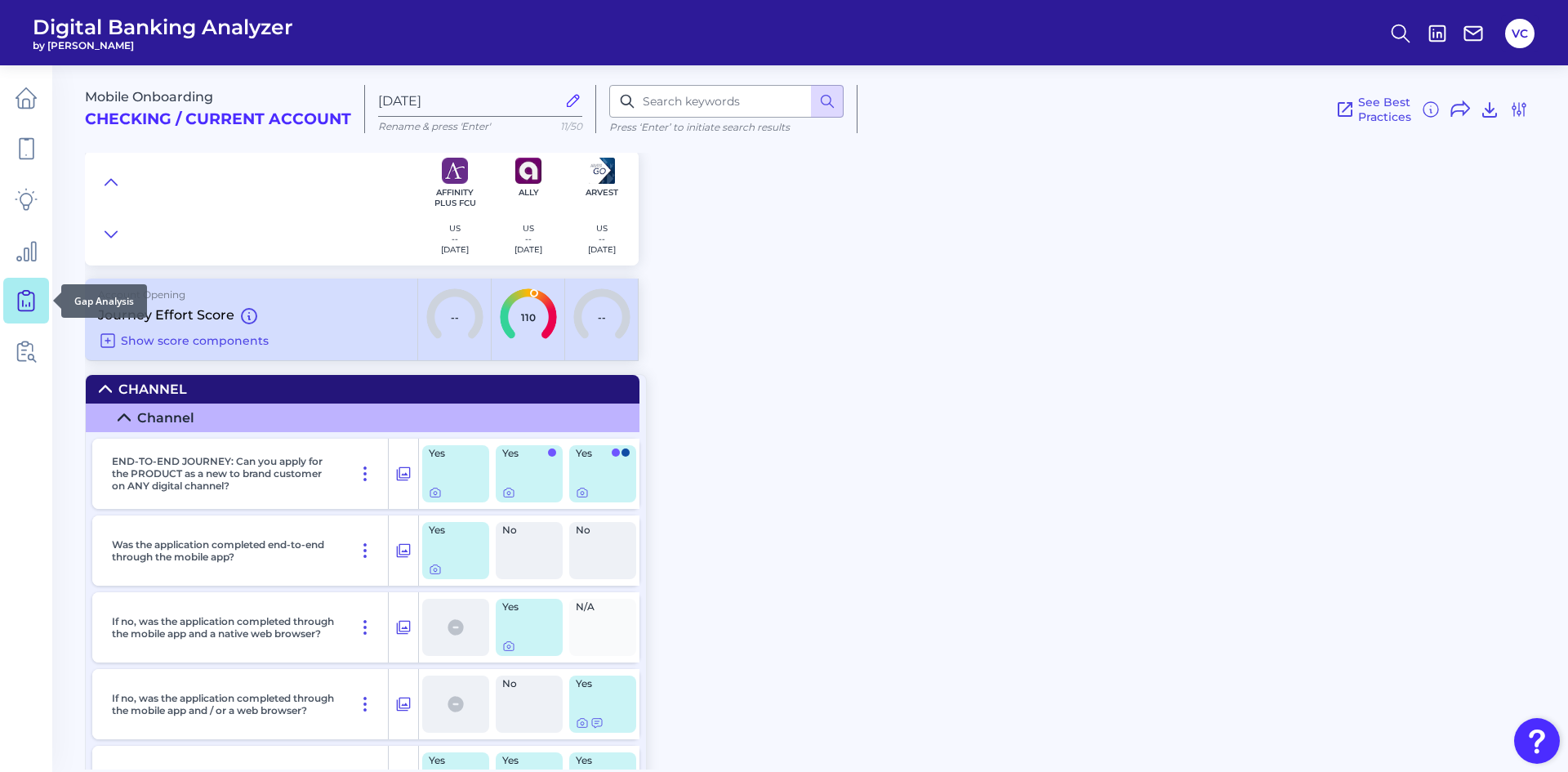
click at [33, 285] on link at bounding box center [26, 301] width 45 height 45
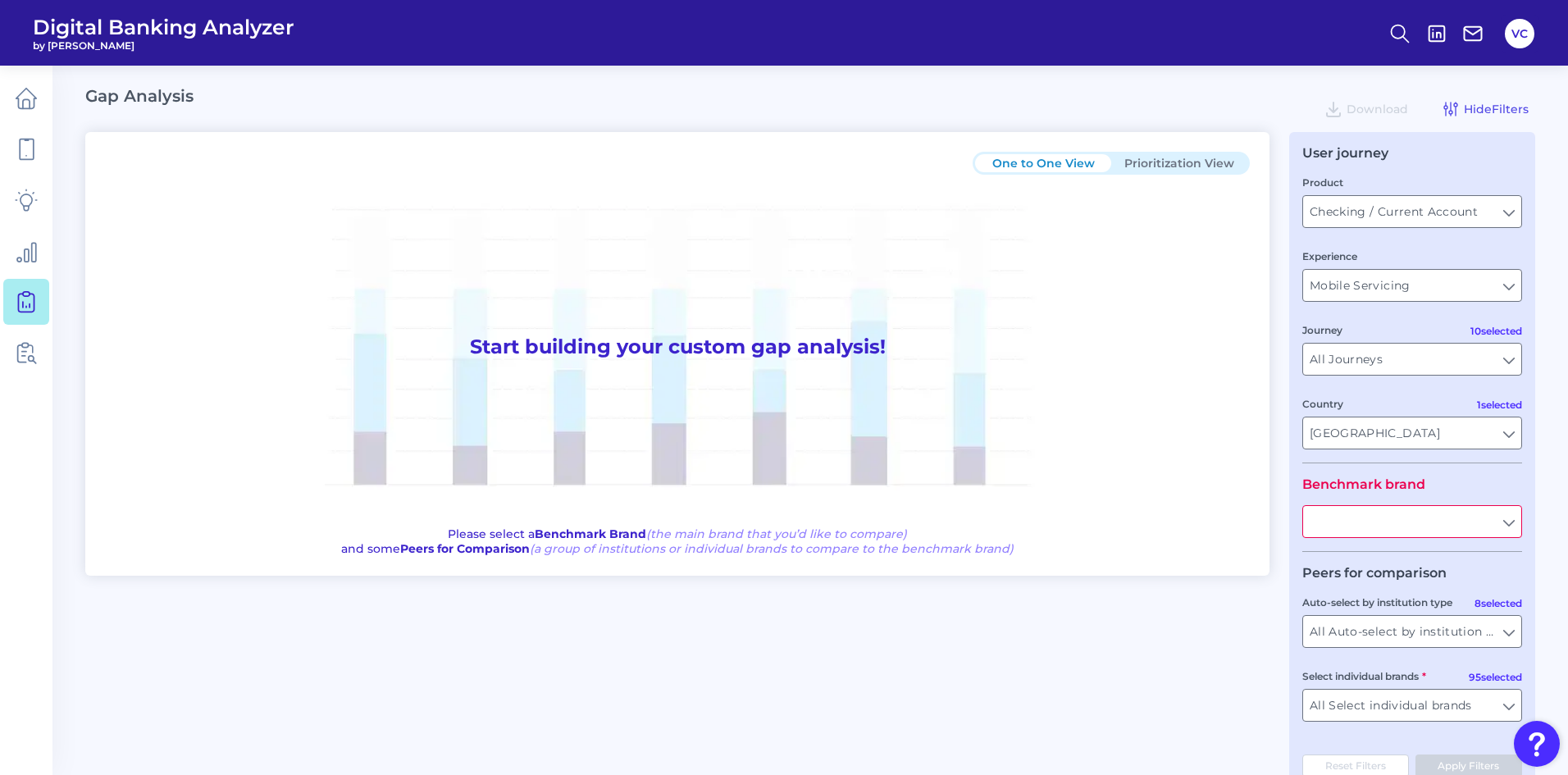
click at [1379, 515] on input "text" at bounding box center [1412, 521] width 218 height 31
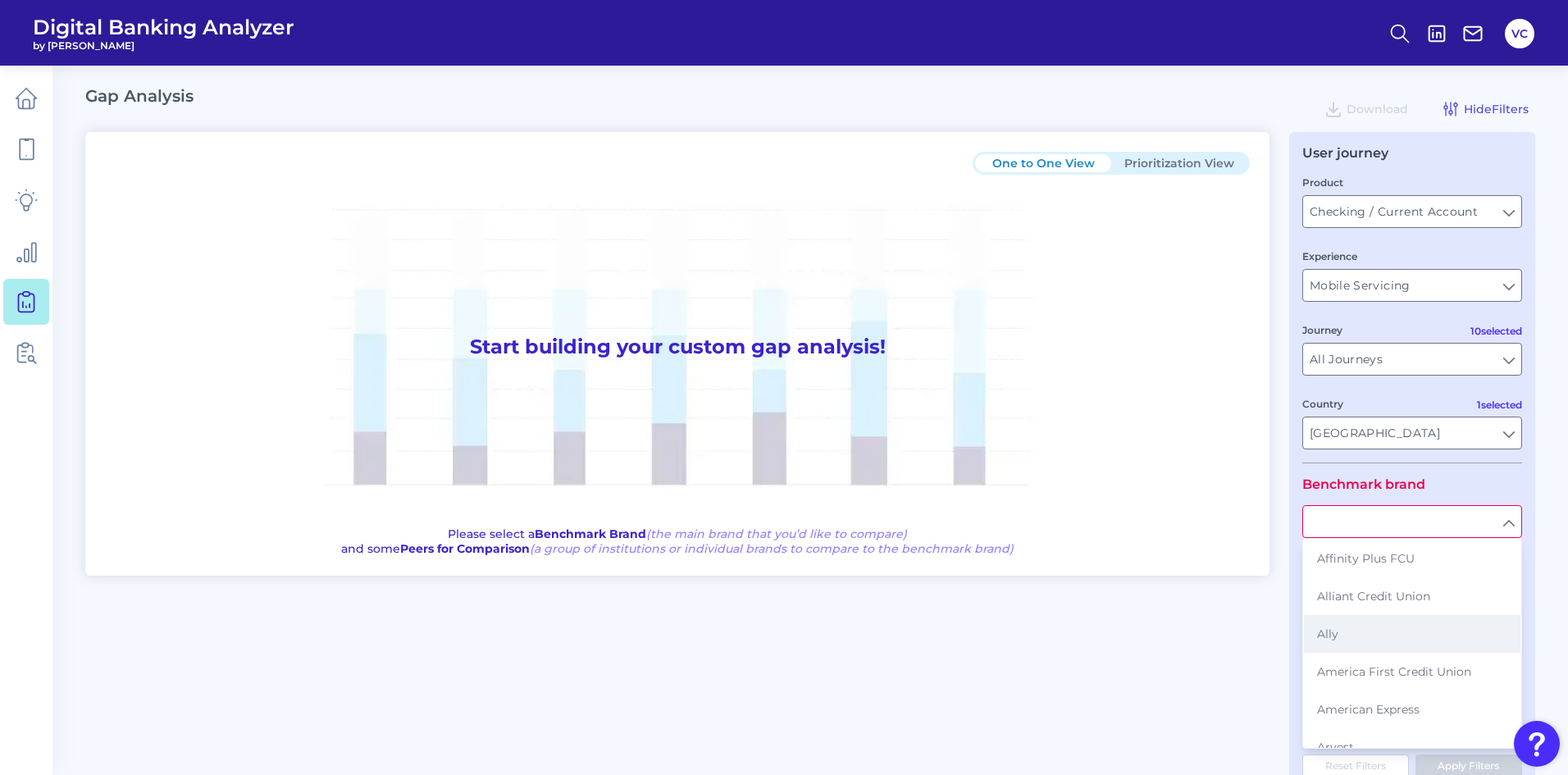
click at [1374, 635] on button "Ally" at bounding box center [1412, 634] width 217 height 38
type input "Ally"
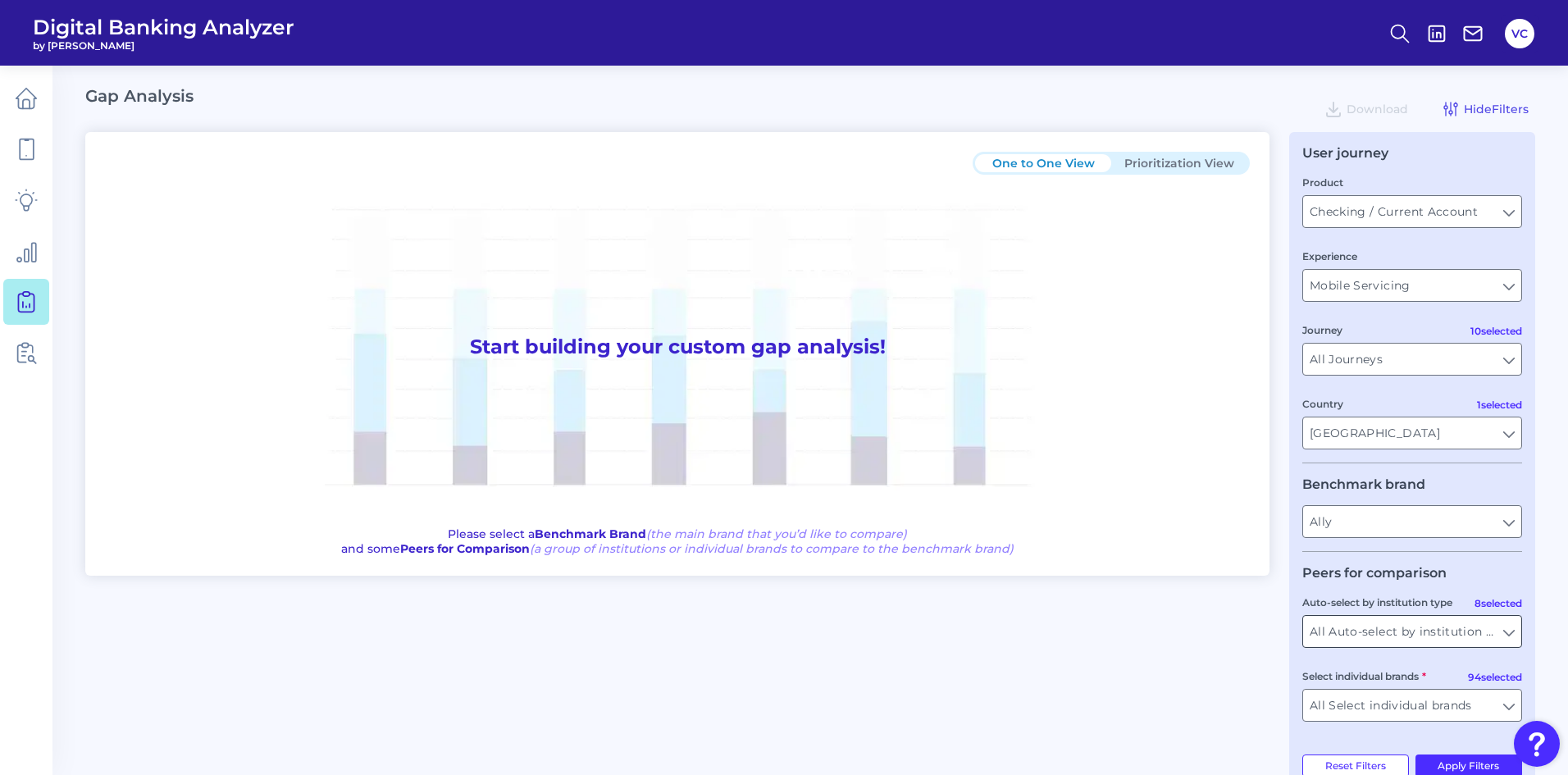
click at [1370, 632] on input "All Auto-select by institution types" at bounding box center [1412, 632] width 218 height 31
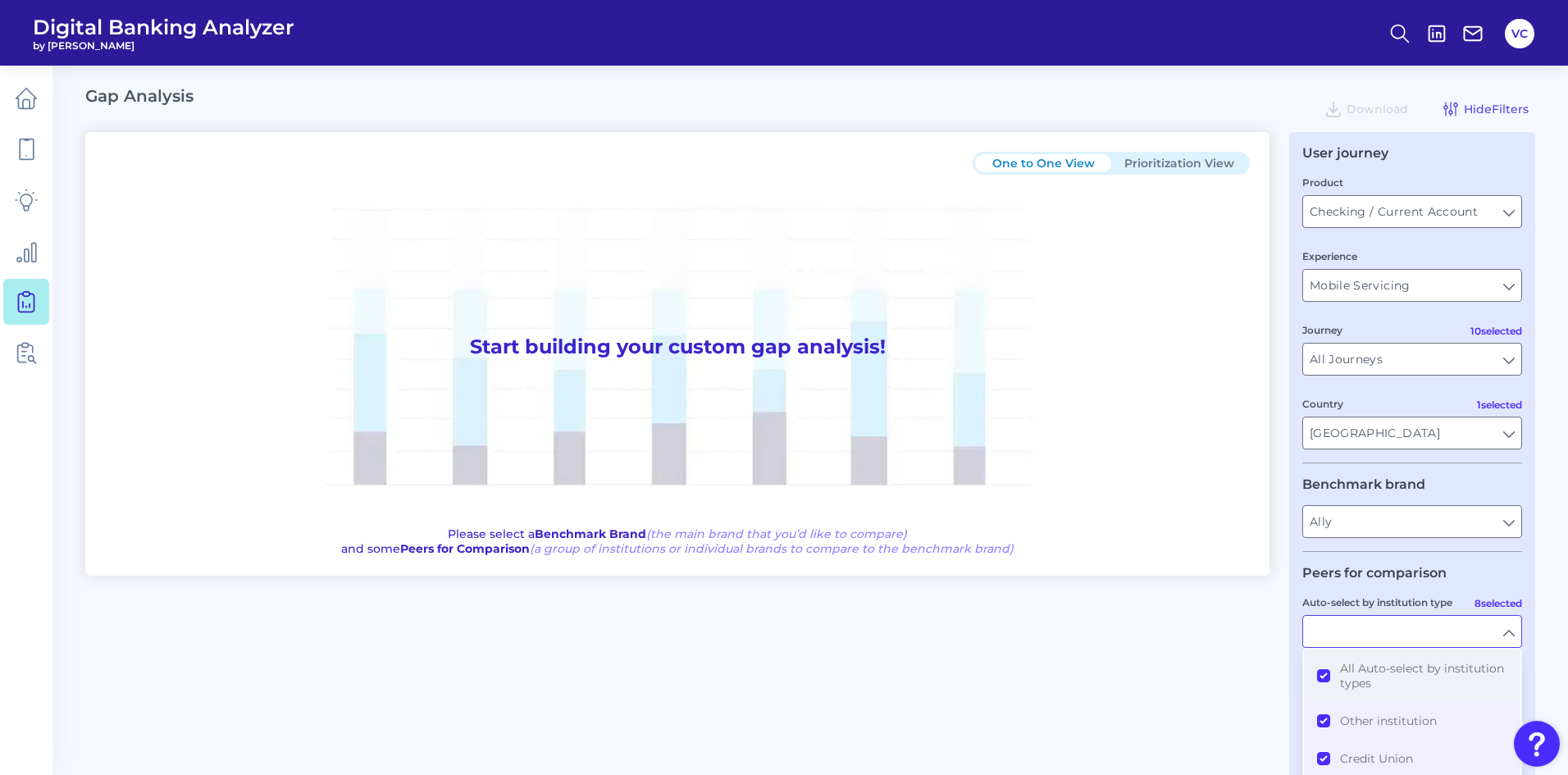
click at [1322, 669] on button "All Auto-select by institution types" at bounding box center [1412, 675] width 217 height 52
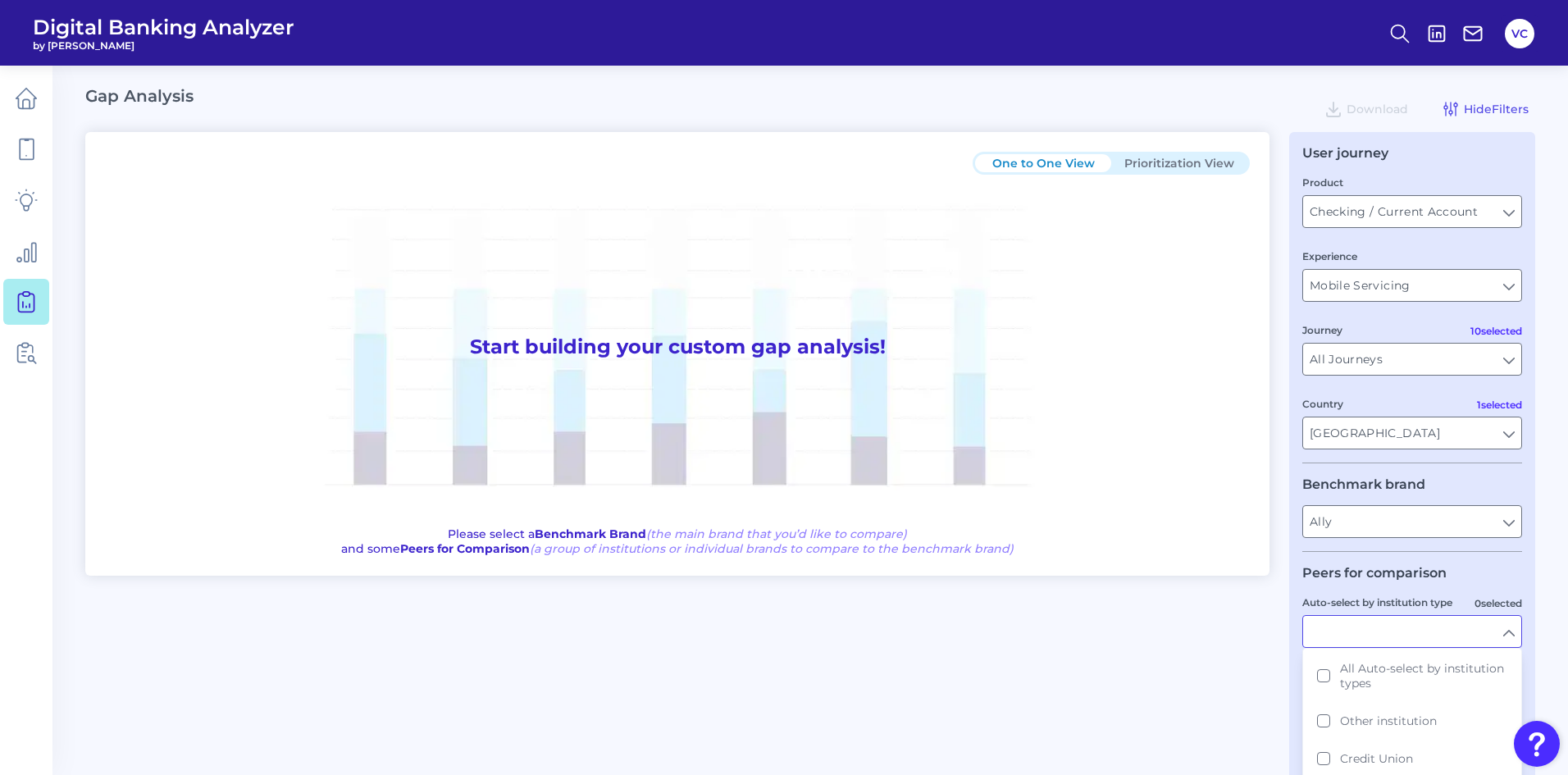
click at [1252, 695] on div "One to One View Prioritization View Start building your custom gap analysis! Pl…" at bounding box center [810, 470] width 1450 height 677
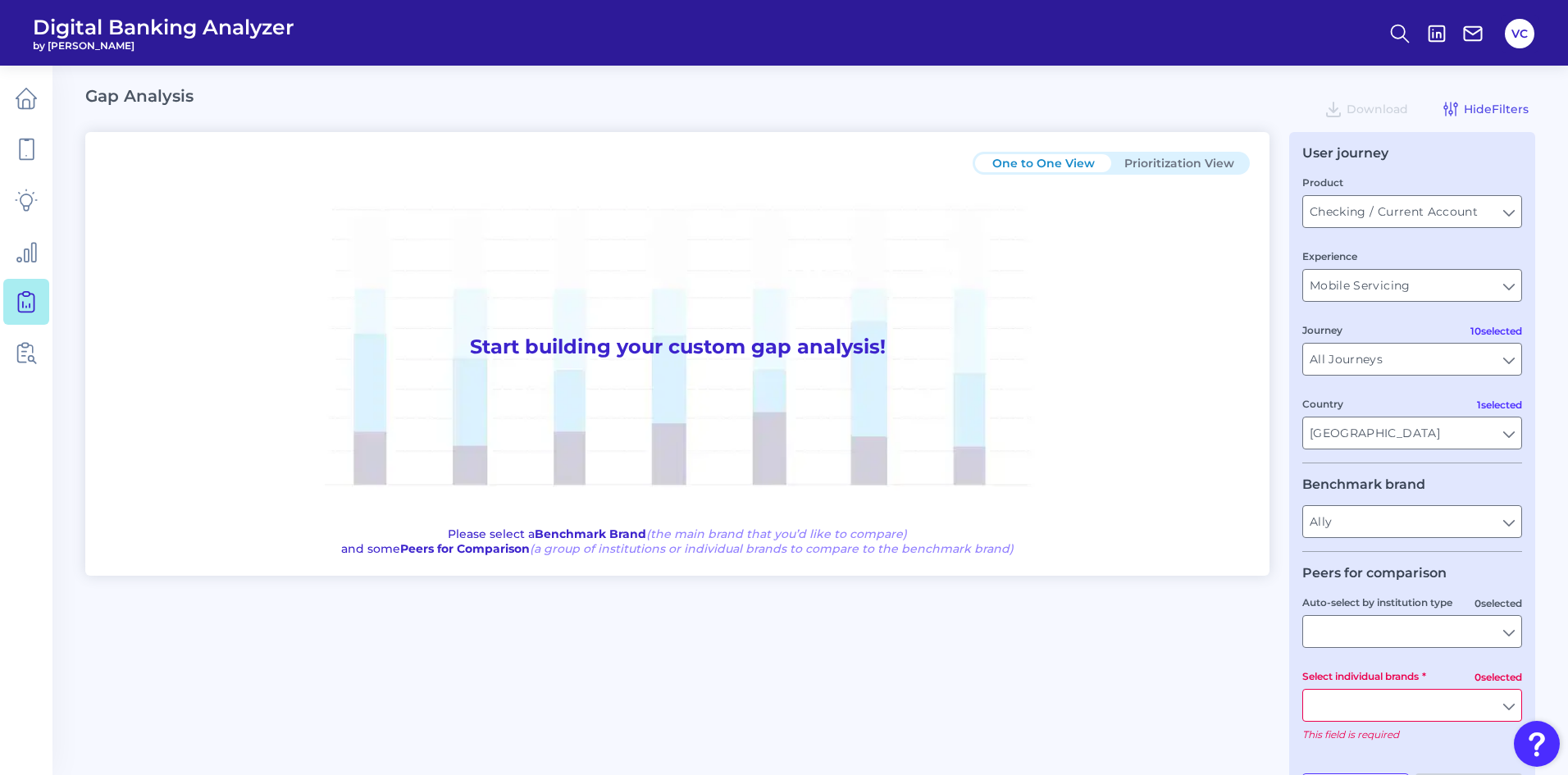
click at [1338, 710] on input "Select individual brands" at bounding box center [1412, 705] width 218 height 31
click at [1324, 760] on button "Bank Midwest" at bounding box center [1412, 761] width 217 height 38
click at [1207, 729] on div "One to One View Prioritization View Start building your custom gap analysis! Pl…" at bounding box center [810, 461] width 1450 height 658
type input "Bank Midwest"
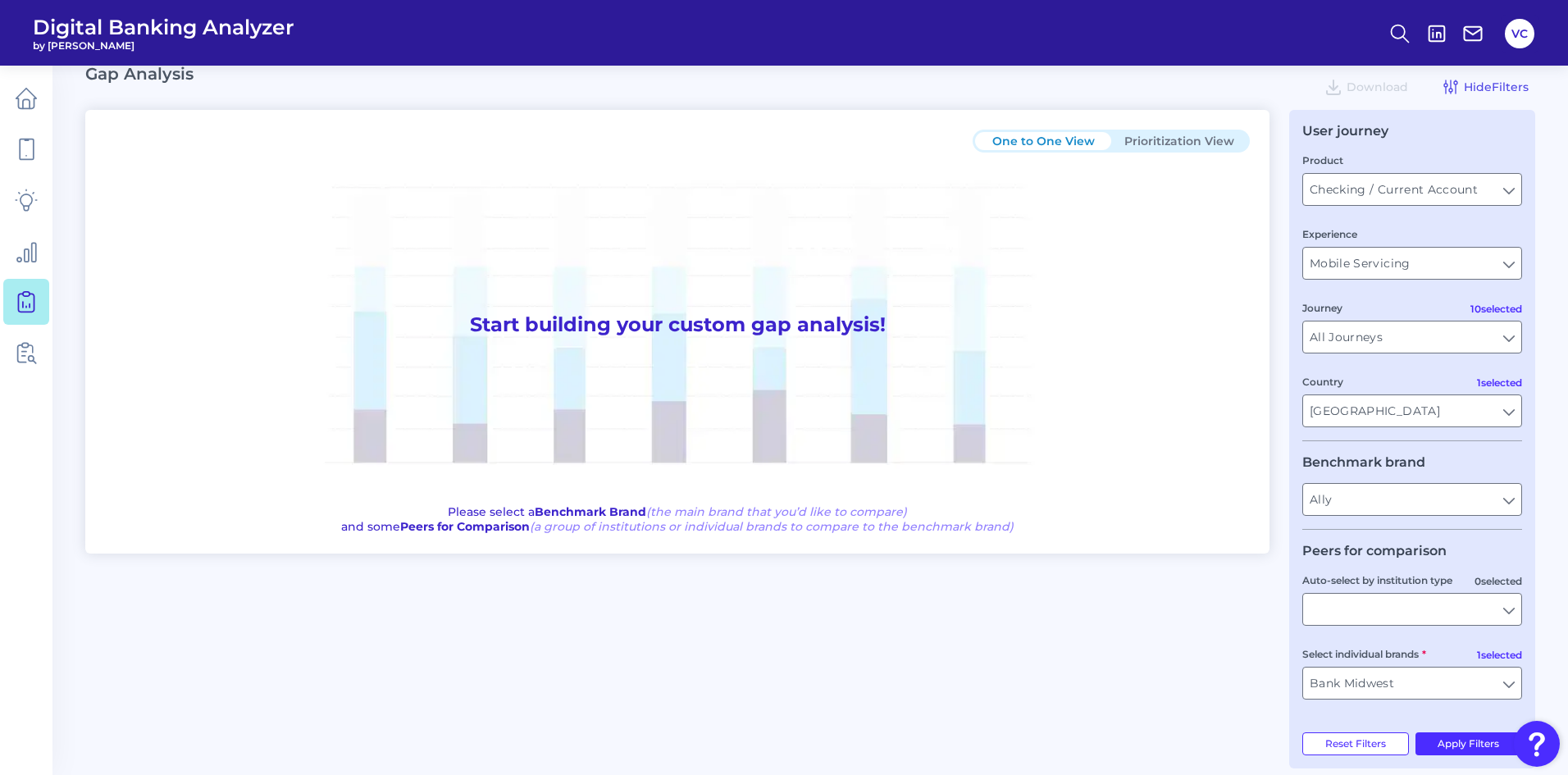
scroll to position [40, 0]
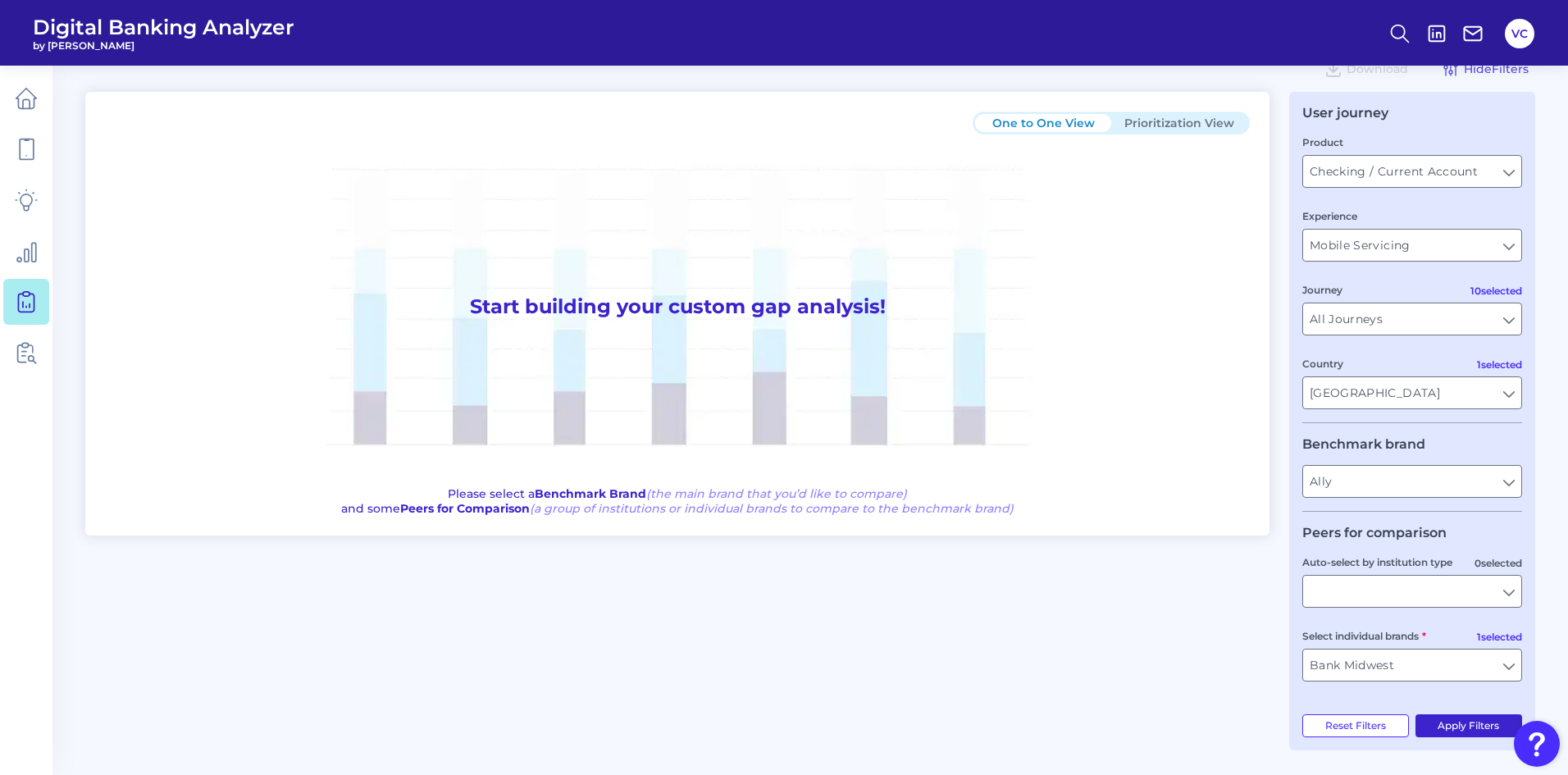
click at [1433, 724] on button "Apply Filters" at bounding box center [1468, 726] width 107 height 23
